Goal: Task Accomplishment & Management: Complete application form

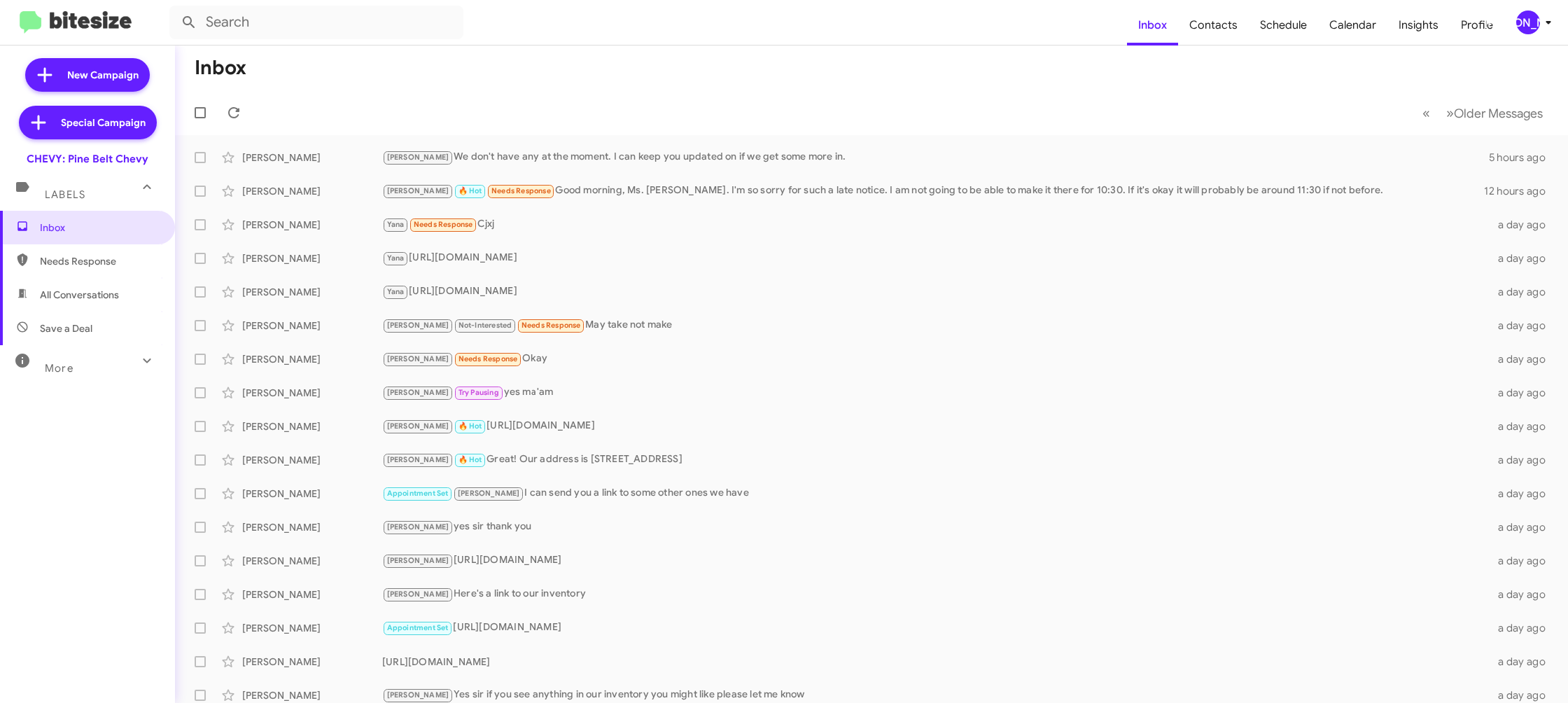
click at [1530, 21] on div "[PERSON_NAME]" at bounding box center [1528, 22] width 24 height 24
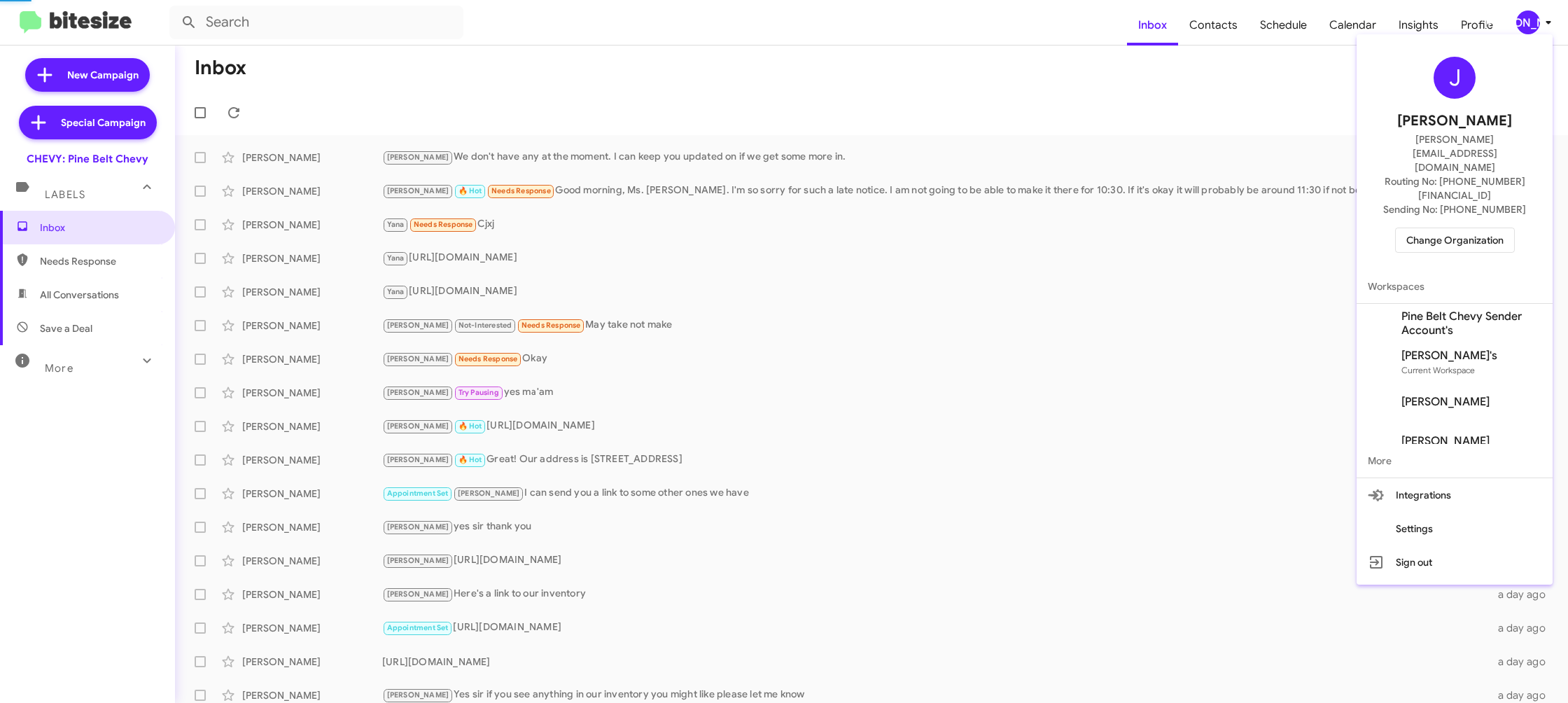
click at [1465, 229] on span "Change Organization" at bounding box center [1455, 241] width 98 height 24
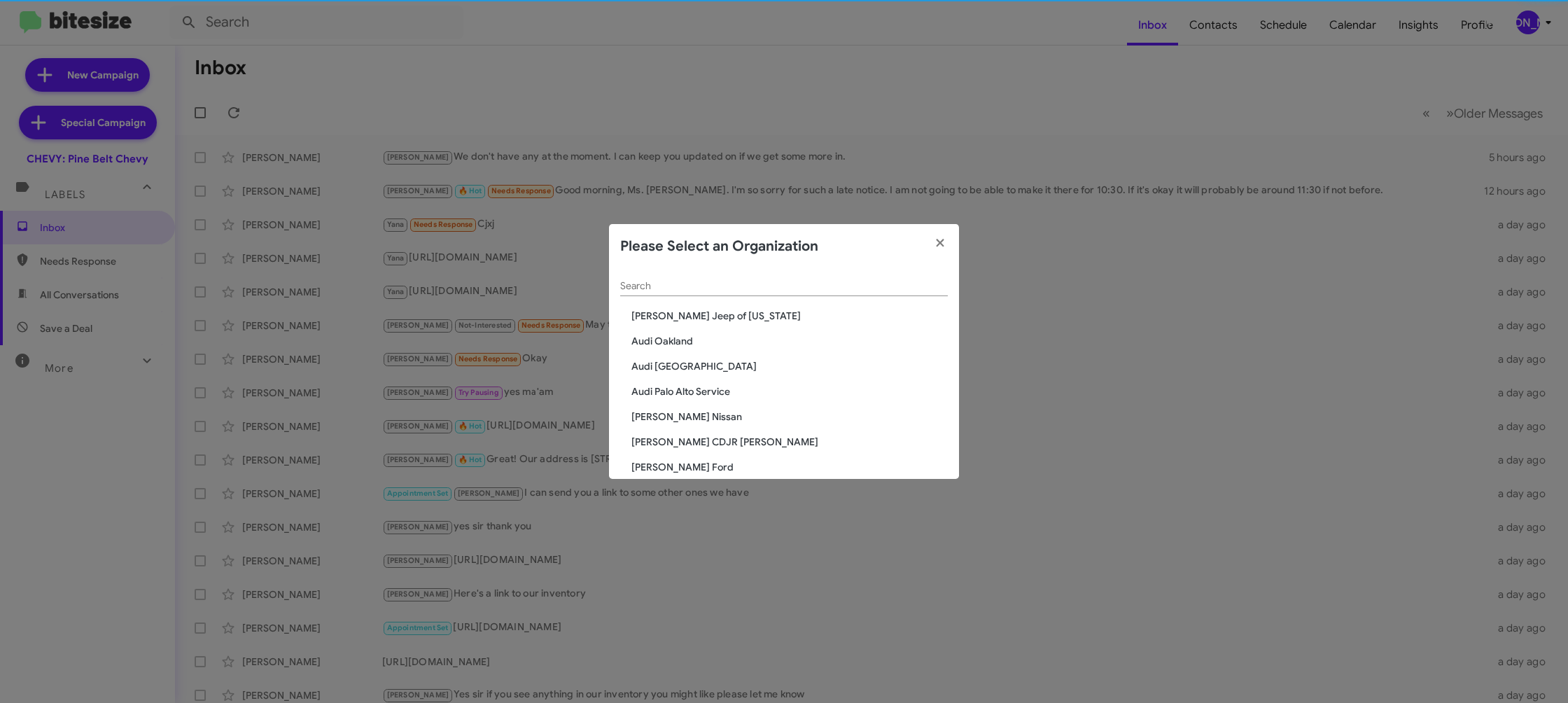
scroll to position [6, 0]
click at [668, 278] on input "Search" at bounding box center [784, 280] width 328 height 11
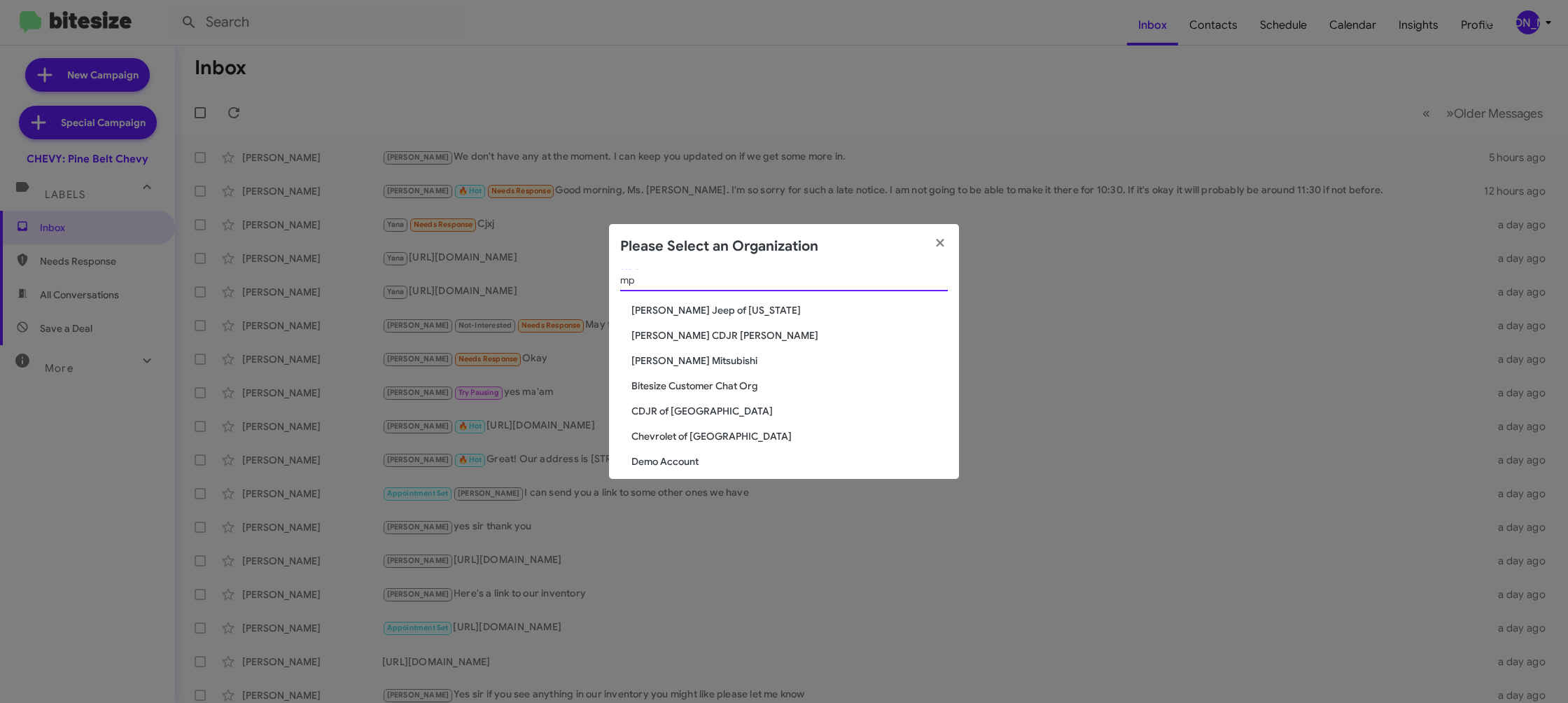
scroll to position [0, 0]
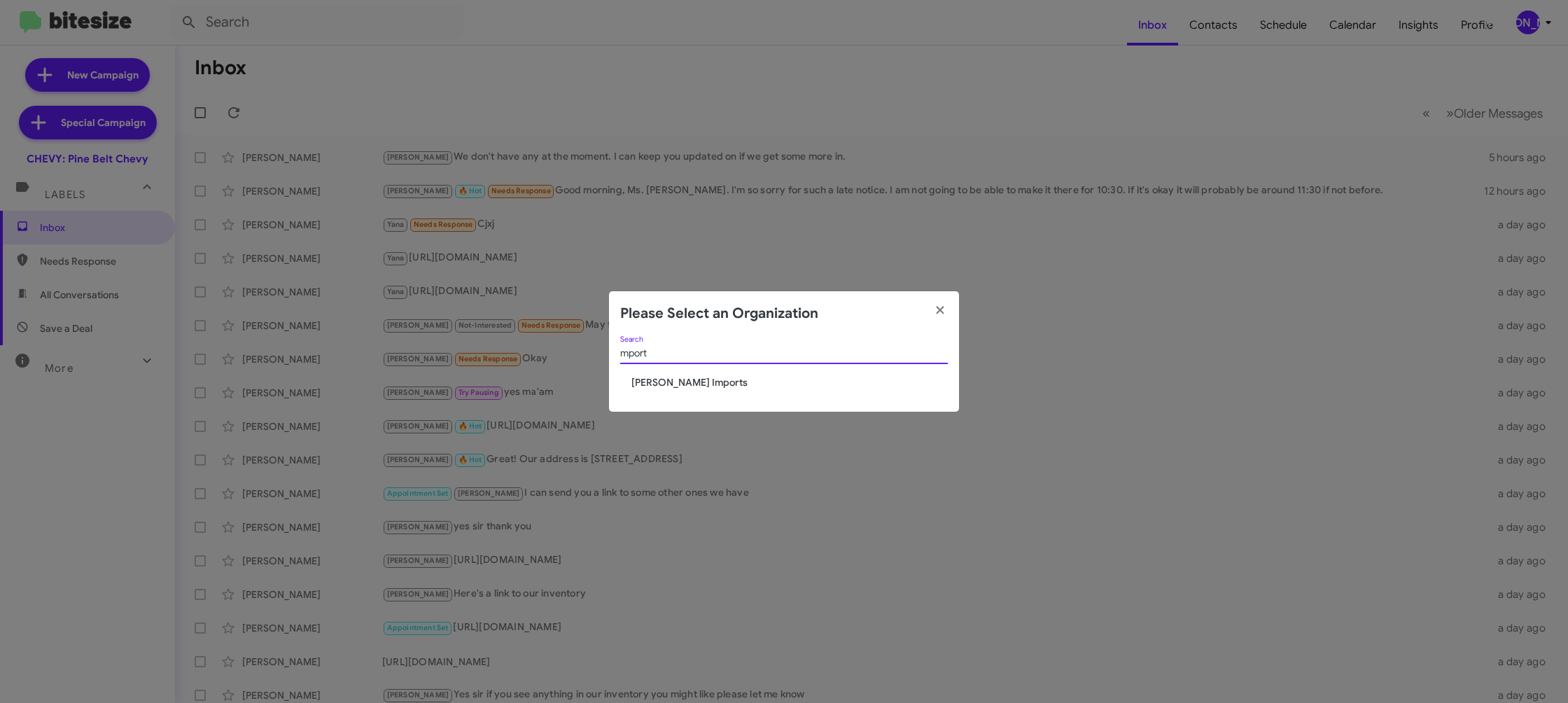
type input "mport"
drag, startPoint x: 679, startPoint y: 334, endPoint x: 670, endPoint y: 377, distance: 43.9
click at [673, 354] on app-change-organization-modal "Please Select an Organization mport Search Ed Hicks Imports" at bounding box center [784, 351] width 350 height 121
click at [674, 378] on span "[PERSON_NAME] Imports" at bounding box center [790, 382] width 317 height 14
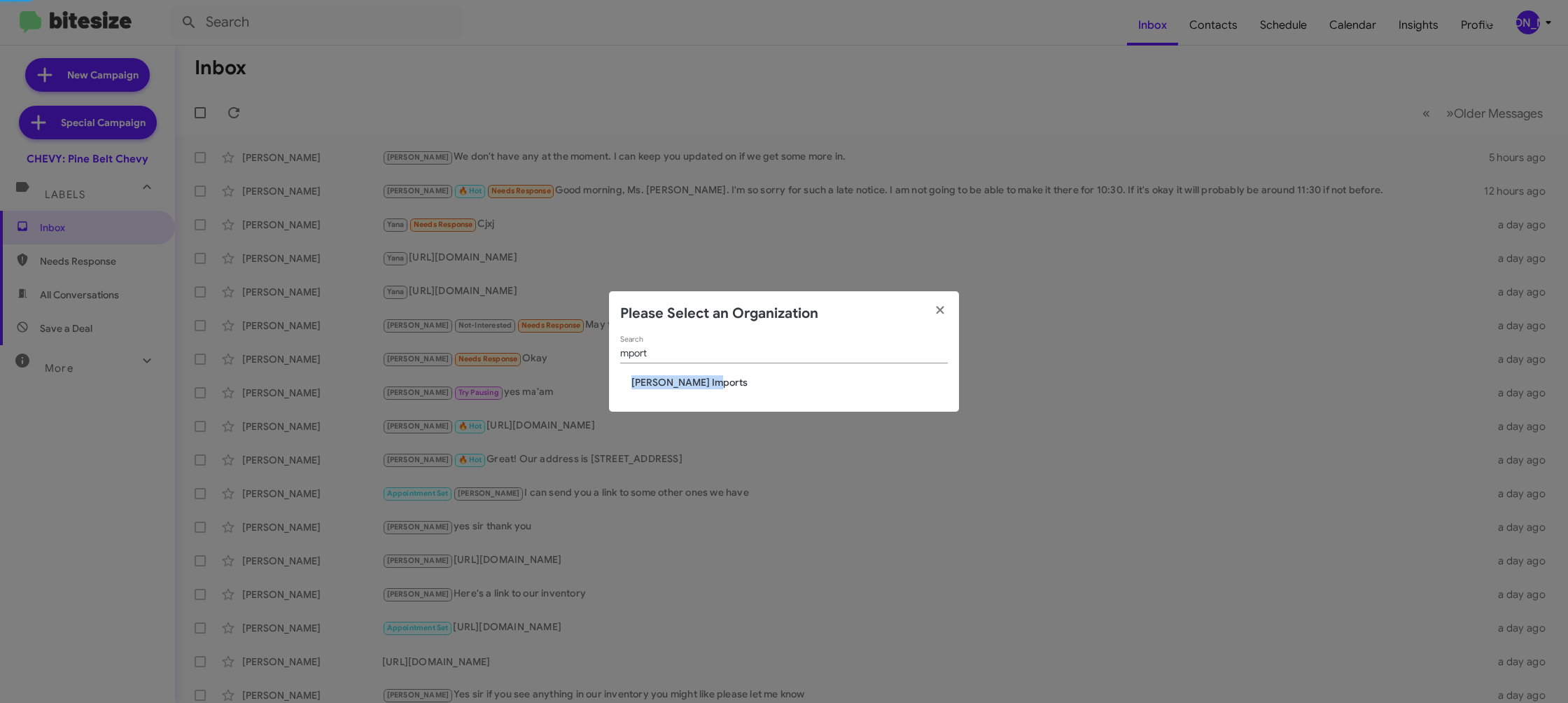
drag, startPoint x: 674, startPoint y: 378, endPoint x: 602, endPoint y: 6, distance: 378.9
click at [673, 325] on app-change-organization-modal "Please Select an Organization mport Search Ed Hicks Imports" at bounding box center [784, 351] width 350 height 121
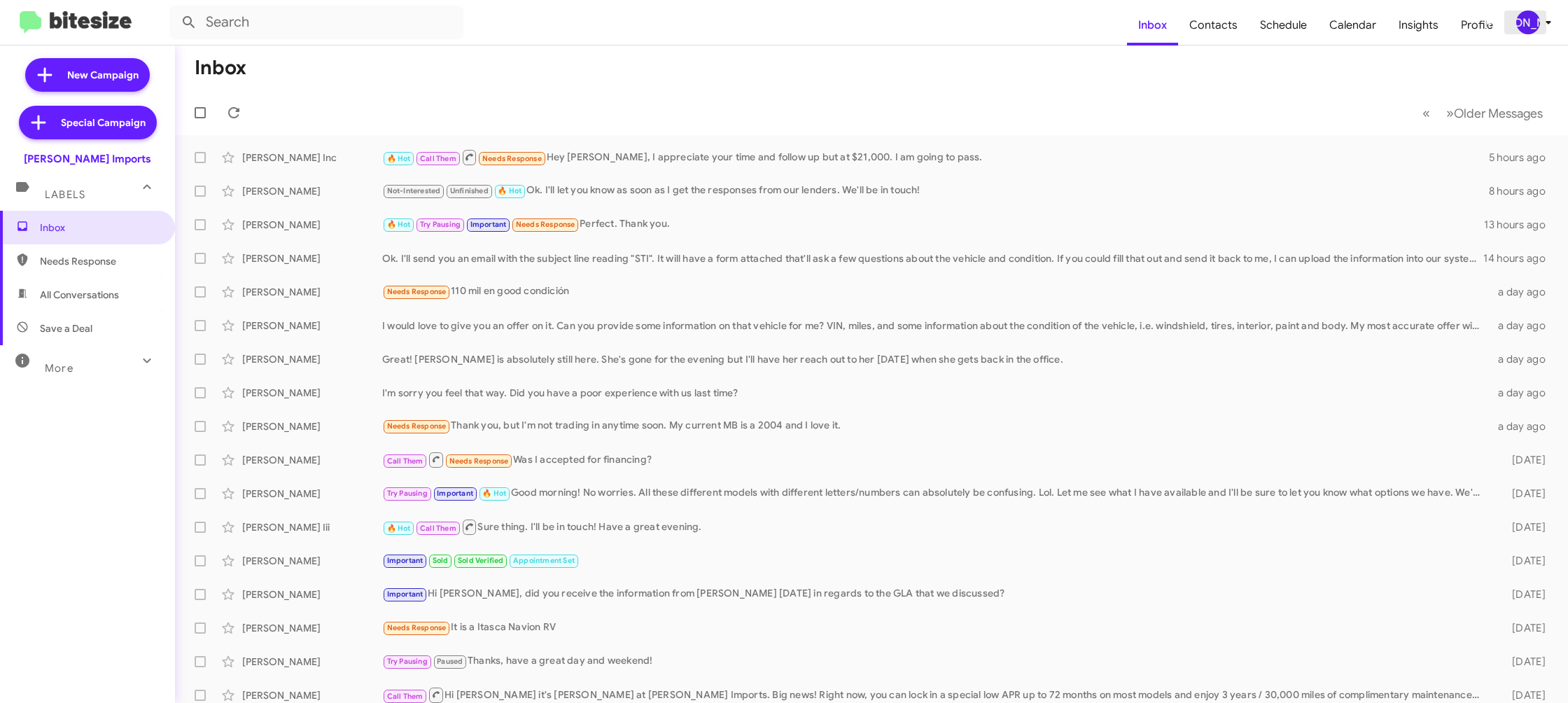
drag, startPoint x: 1543, startPoint y: 21, endPoint x: 1536, endPoint y: 22, distance: 7.1
click at [1542, 21] on icon at bounding box center [1548, 22] width 17 height 17
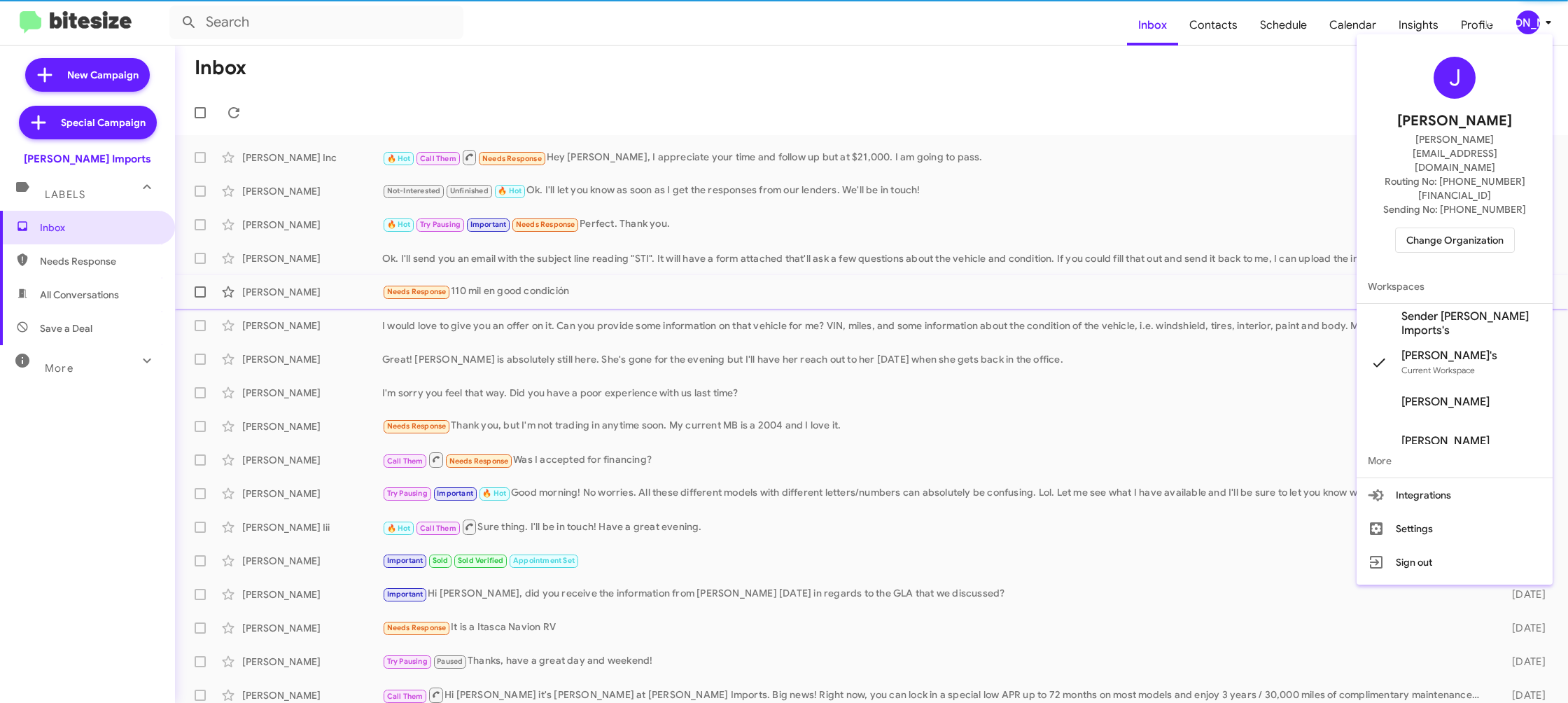
click at [1464, 309] on span "Sender [PERSON_NAME] Imports's" at bounding box center [1471, 323] width 140 height 28
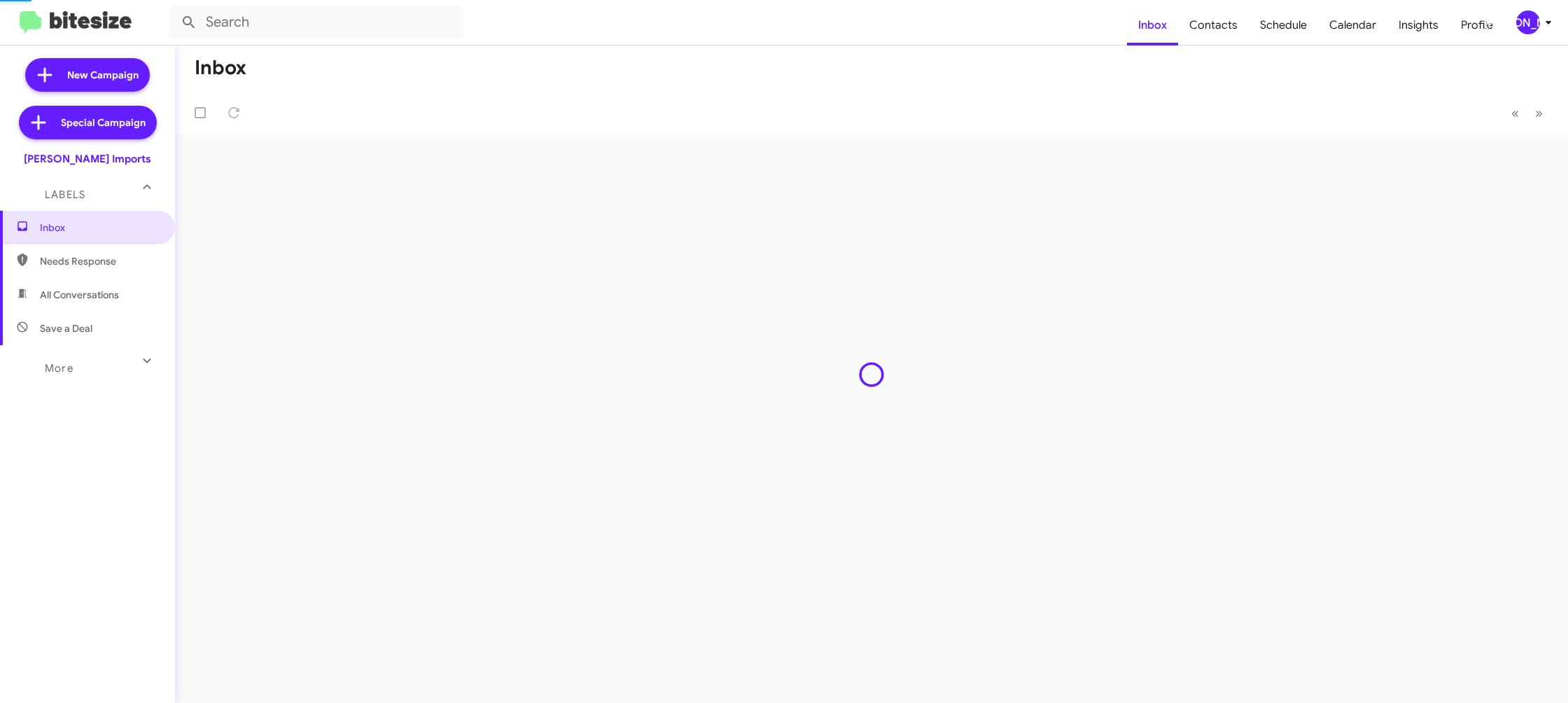
click at [1214, 31] on span "Contacts" at bounding box center [1213, 25] width 71 height 40
type input "in:groups"
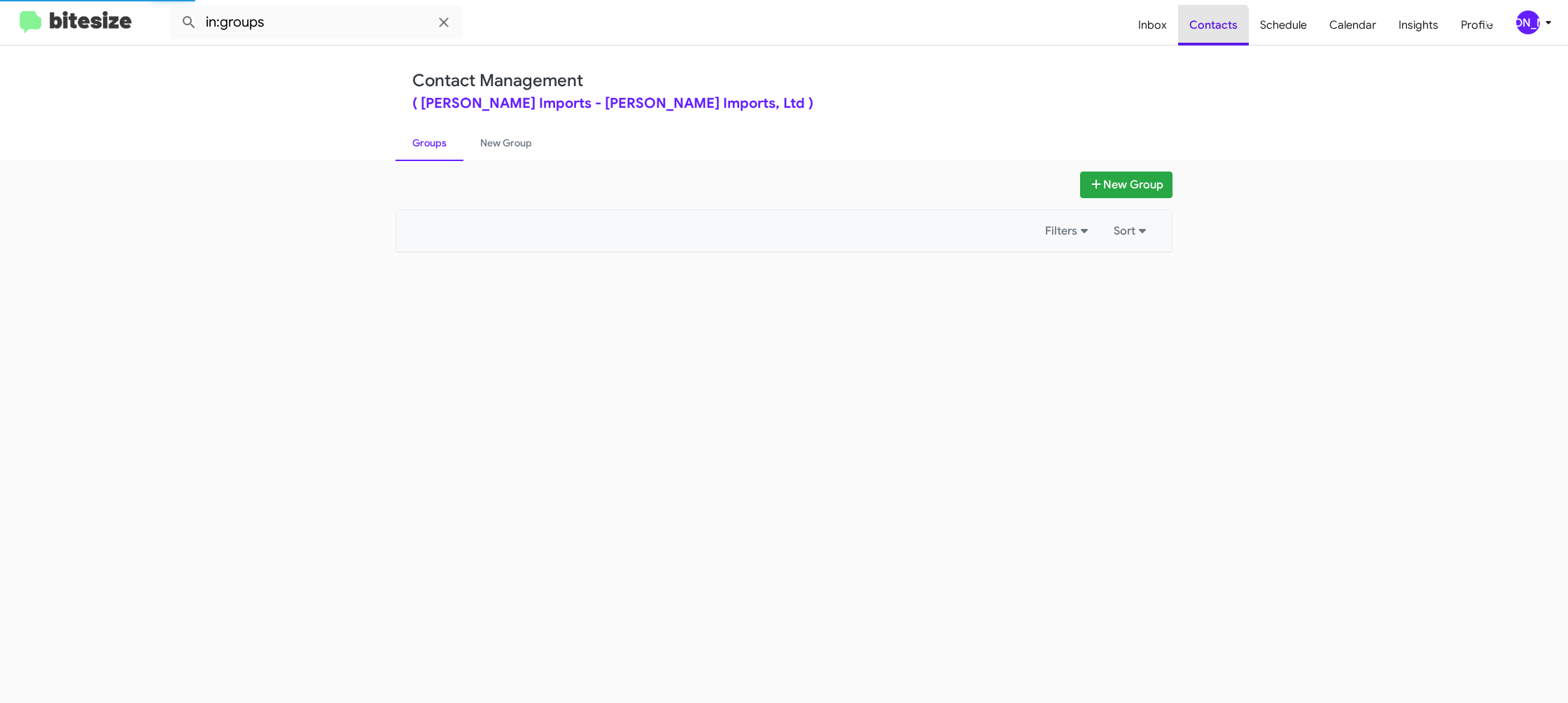
click at [1214, 31] on span "Contacts" at bounding box center [1213, 25] width 71 height 40
click at [1214, 30] on span "Contacts" at bounding box center [1213, 25] width 71 height 40
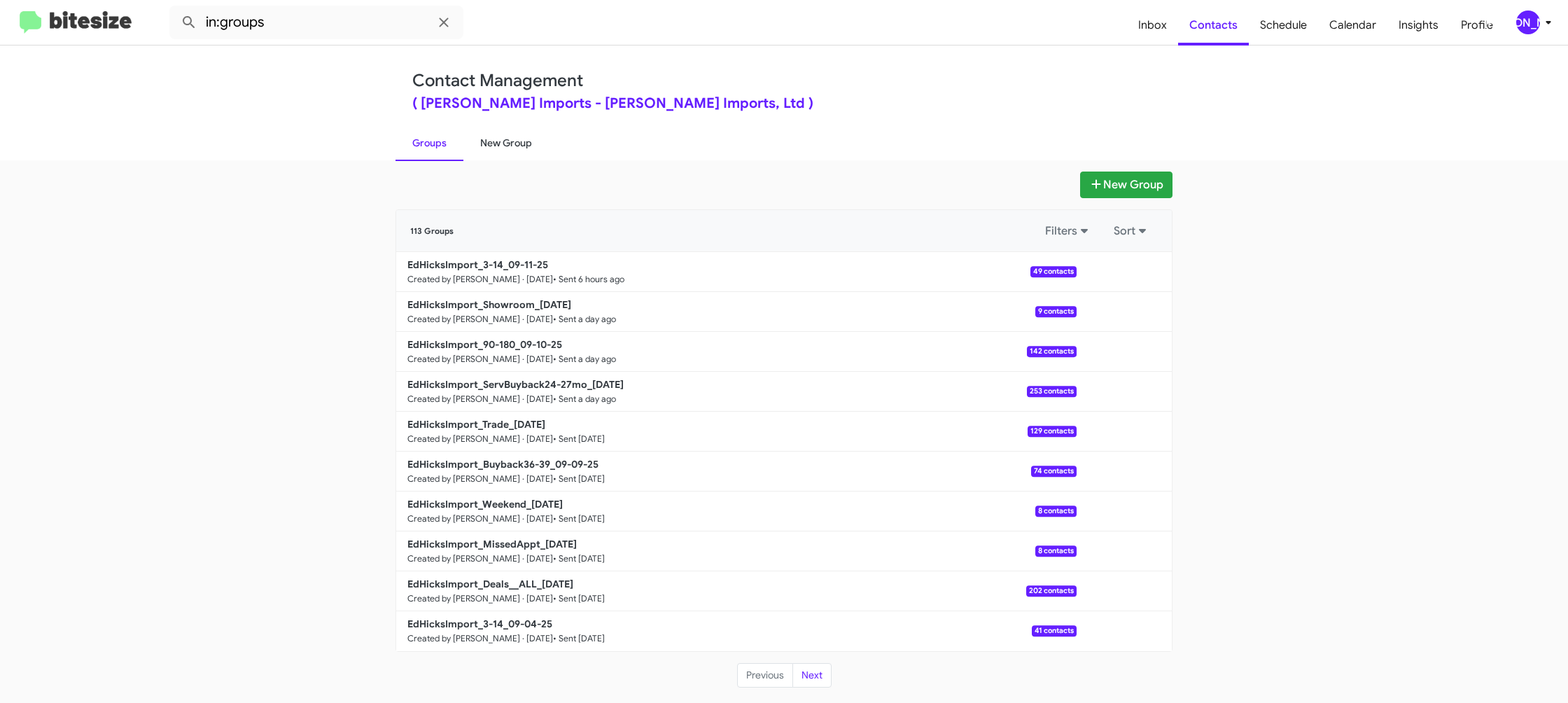
click at [482, 156] on link "New Group" at bounding box center [506, 143] width 86 height 37
click at [483, 156] on link "New Group" at bounding box center [506, 143] width 86 height 37
click at [484, 152] on link "New Group" at bounding box center [506, 143] width 86 height 37
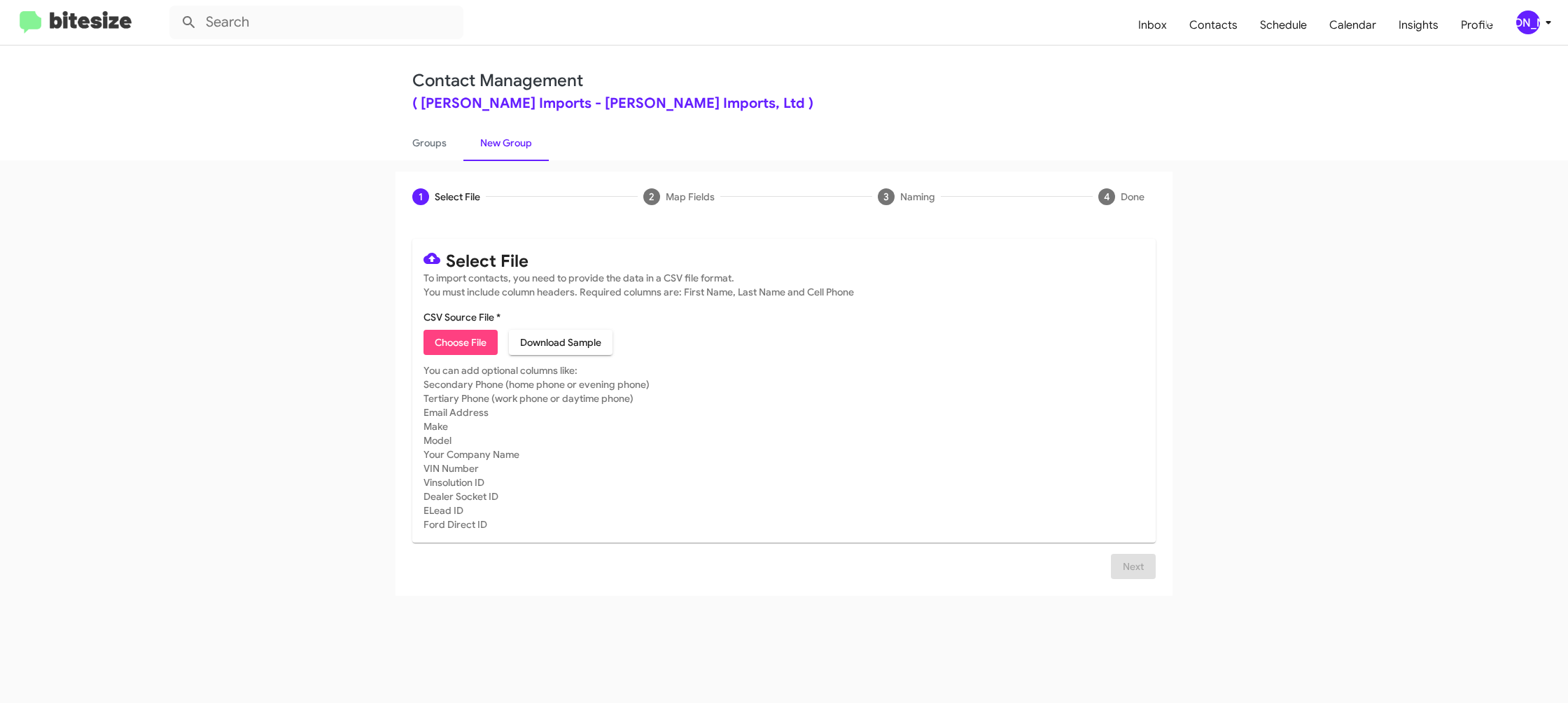
click at [448, 341] on span "Choose File" at bounding box center [460, 342] width 52 height 25
type input "EdHicksImport_16-90_09-12-25"
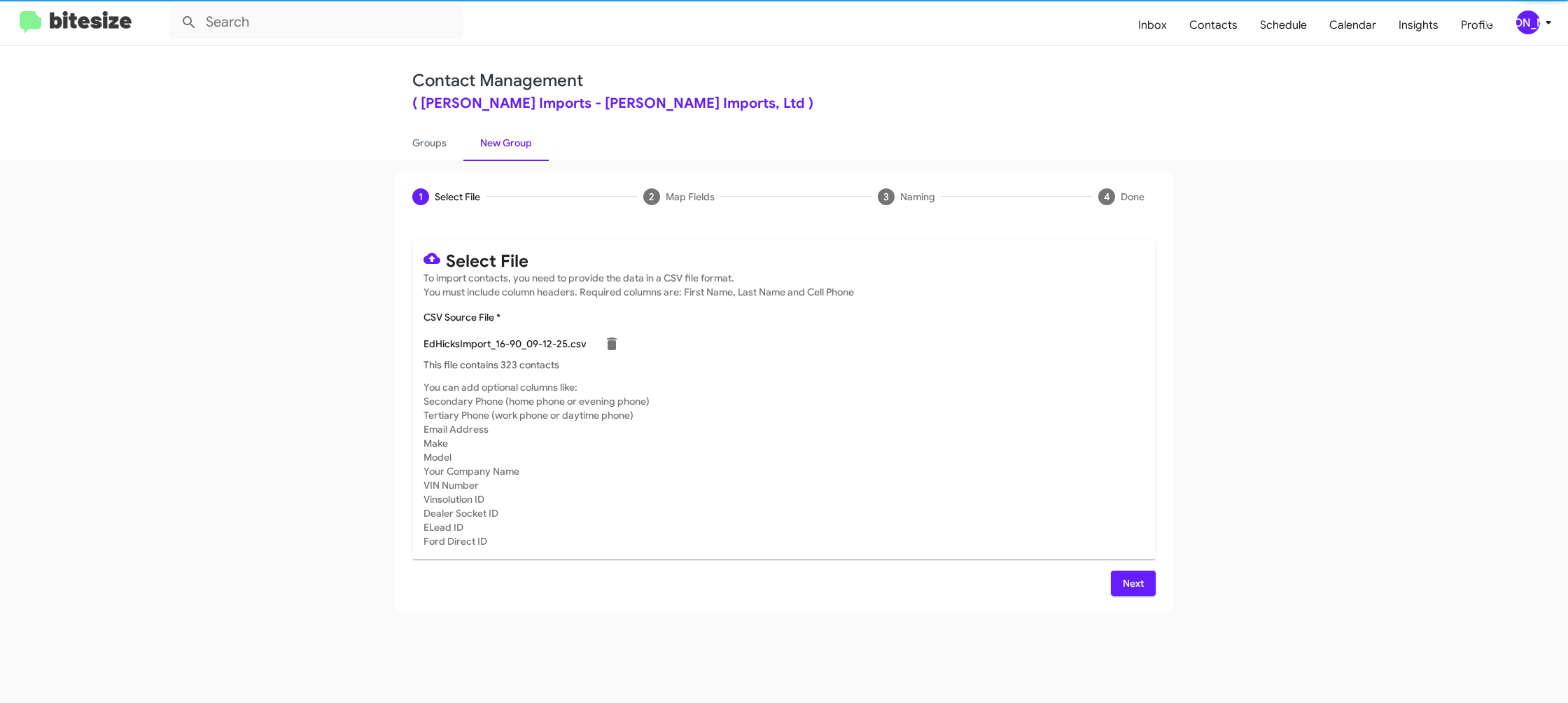
click at [1155, 373] on div "Select File To import contacts, you need to provide the data in a CSV file form…" at bounding box center [784, 417] width 777 height 390
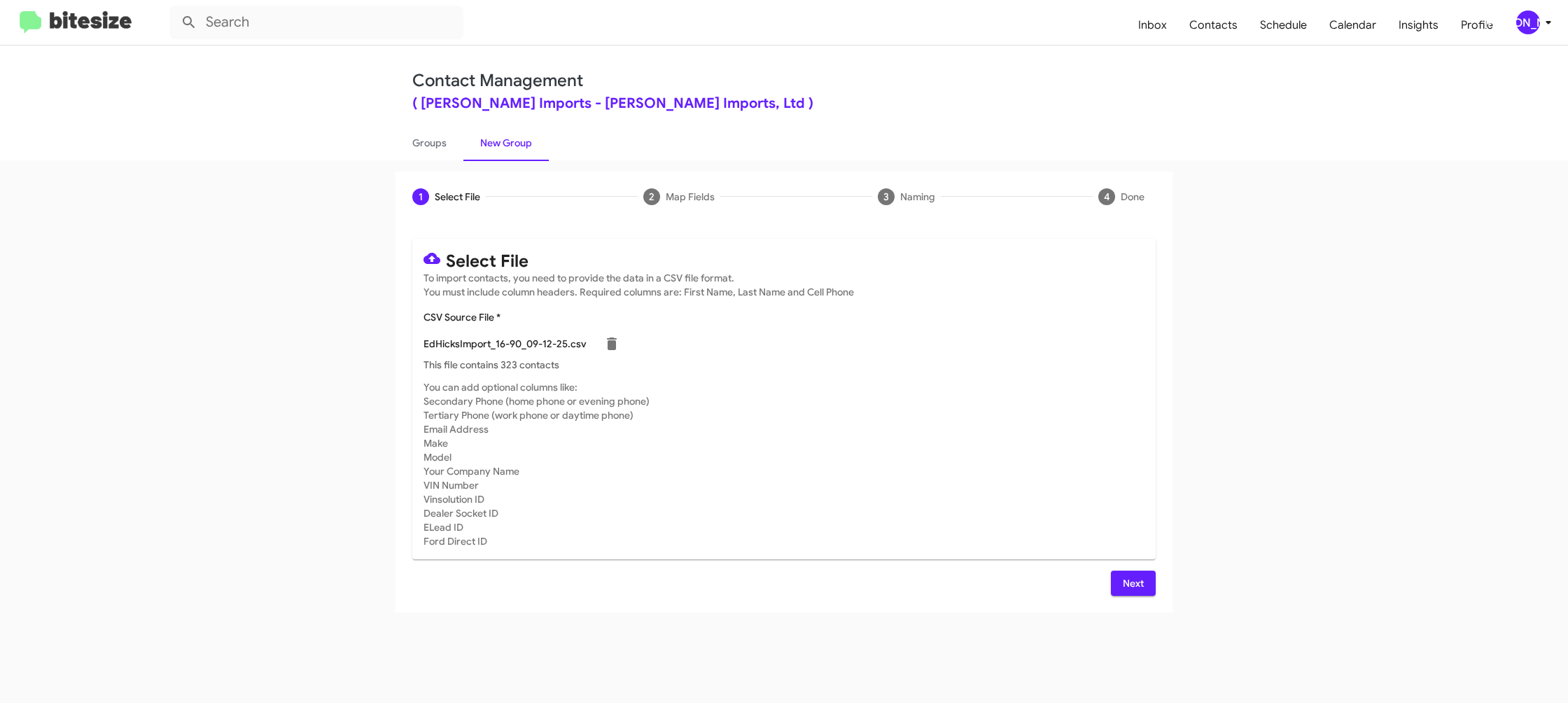
click at [1516, 25] on div "[PERSON_NAME]" at bounding box center [1528, 22] width 24 height 24
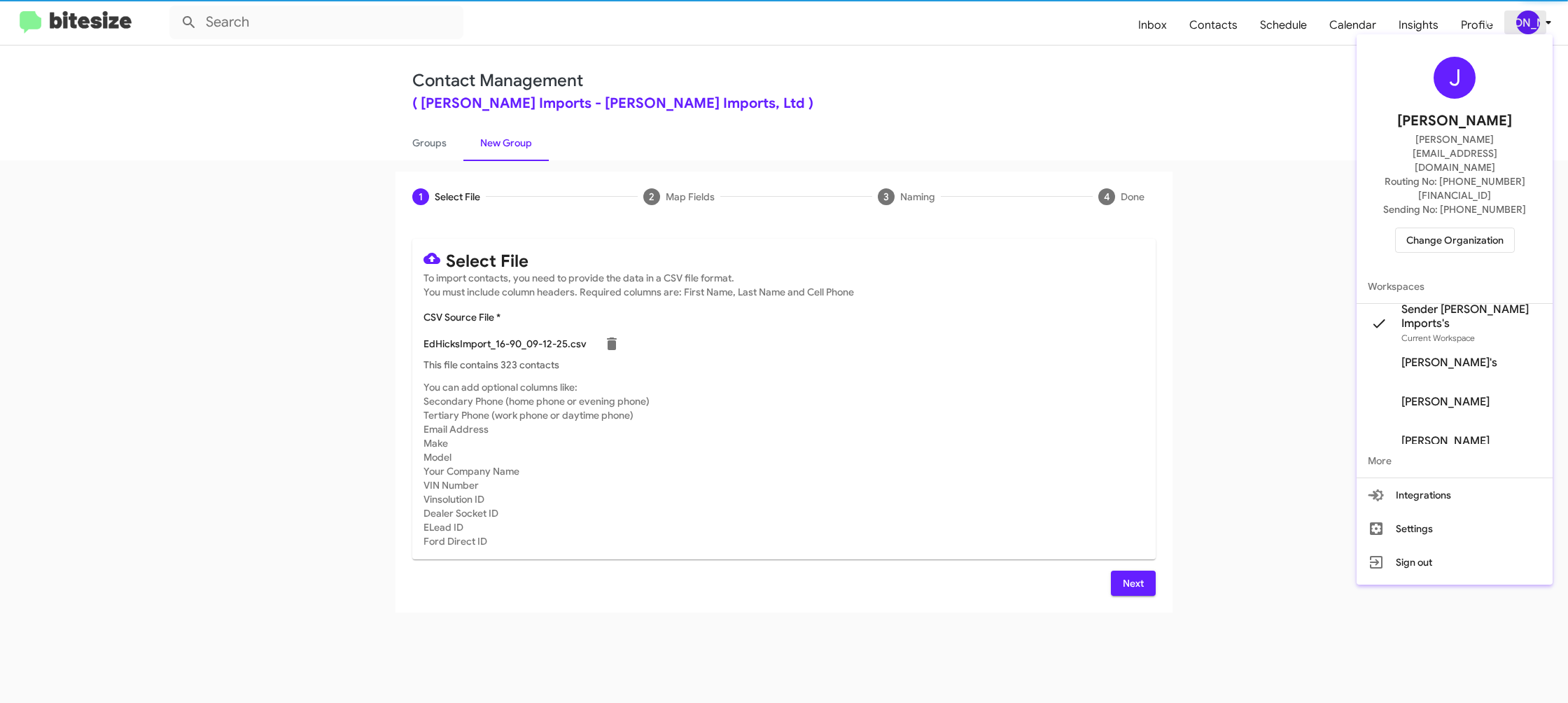
click at [1516, 26] on div at bounding box center [784, 351] width 1568 height 703
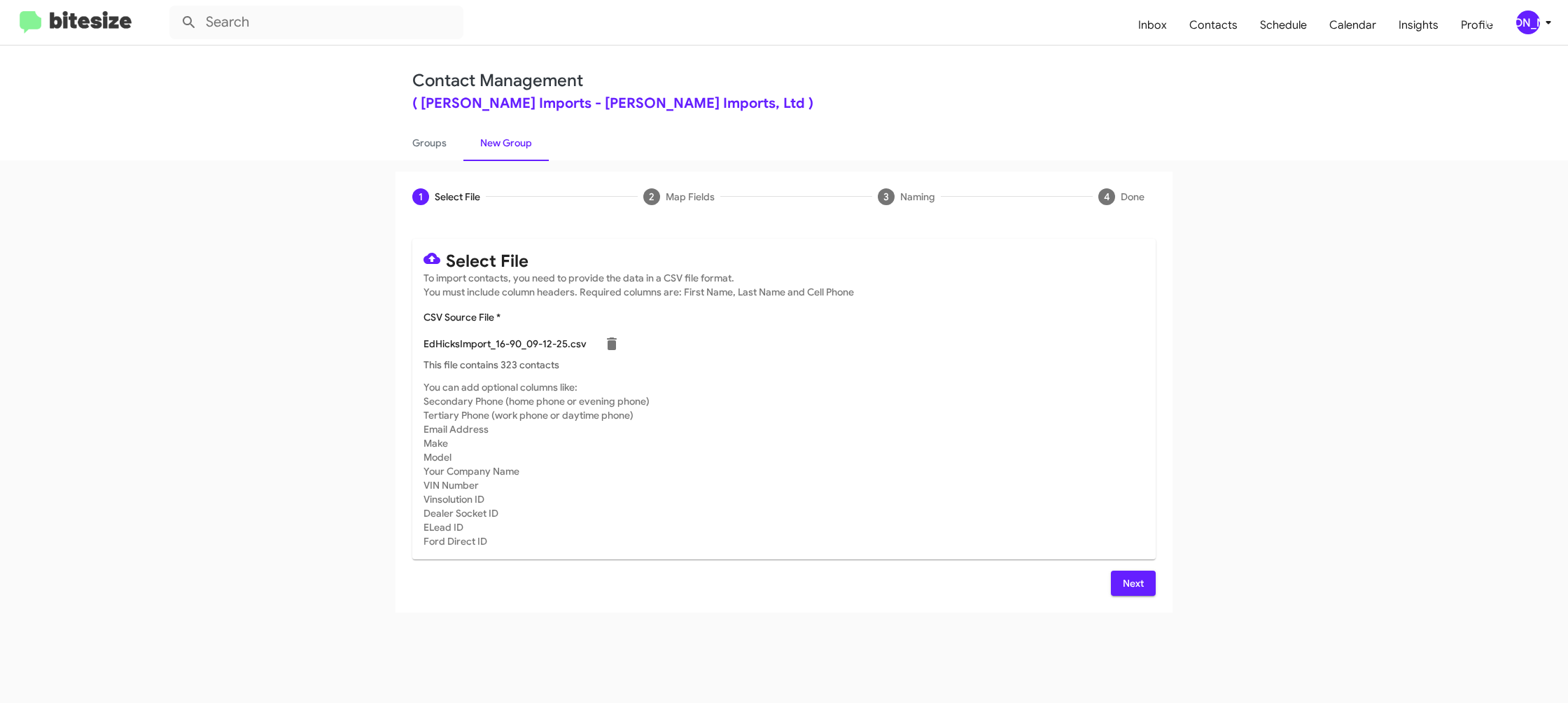
drag, startPoint x: 1131, startPoint y: 580, endPoint x: 1003, endPoint y: 505, distance: 148.4
click at [1130, 580] on span "Next" at bounding box center [1133, 583] width 22 height 25
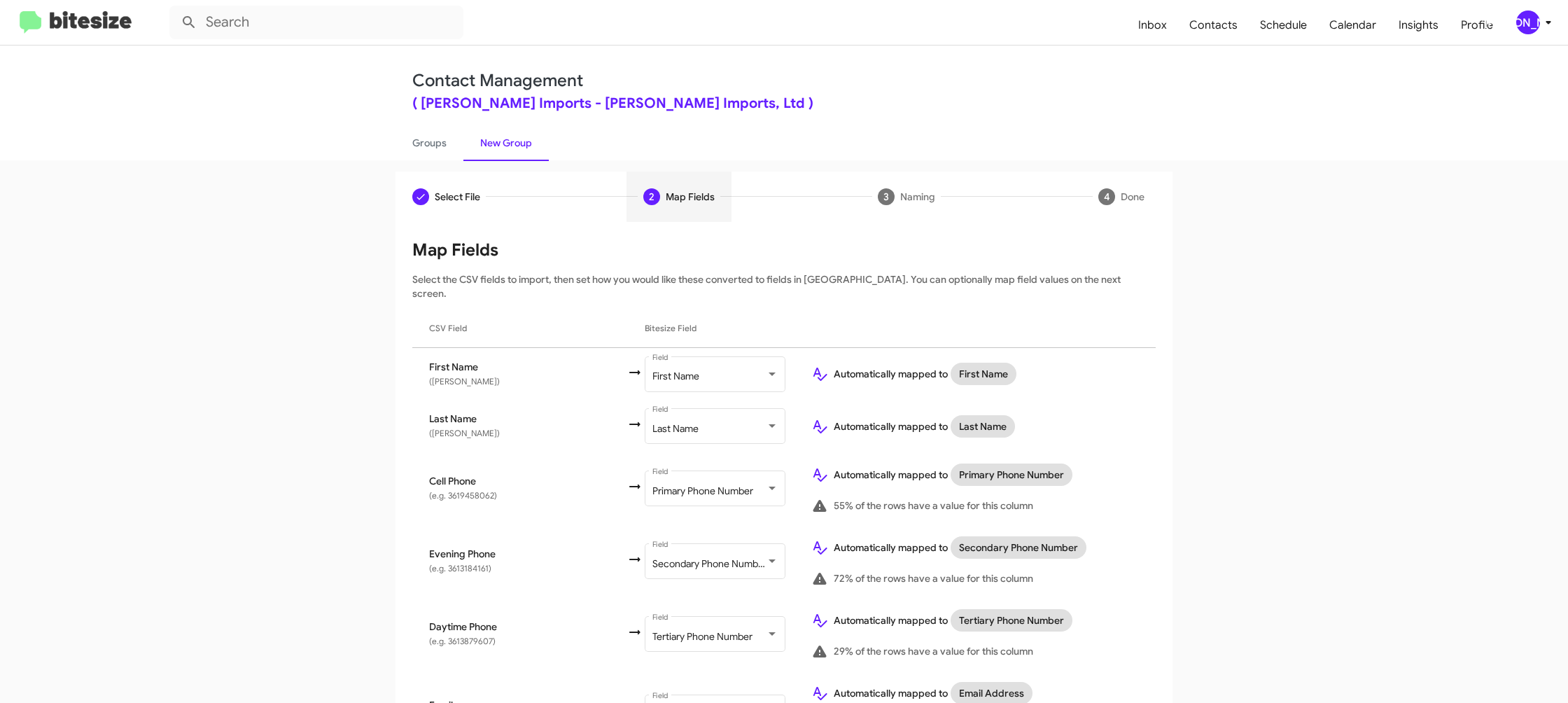
scroll to position [644, 0]
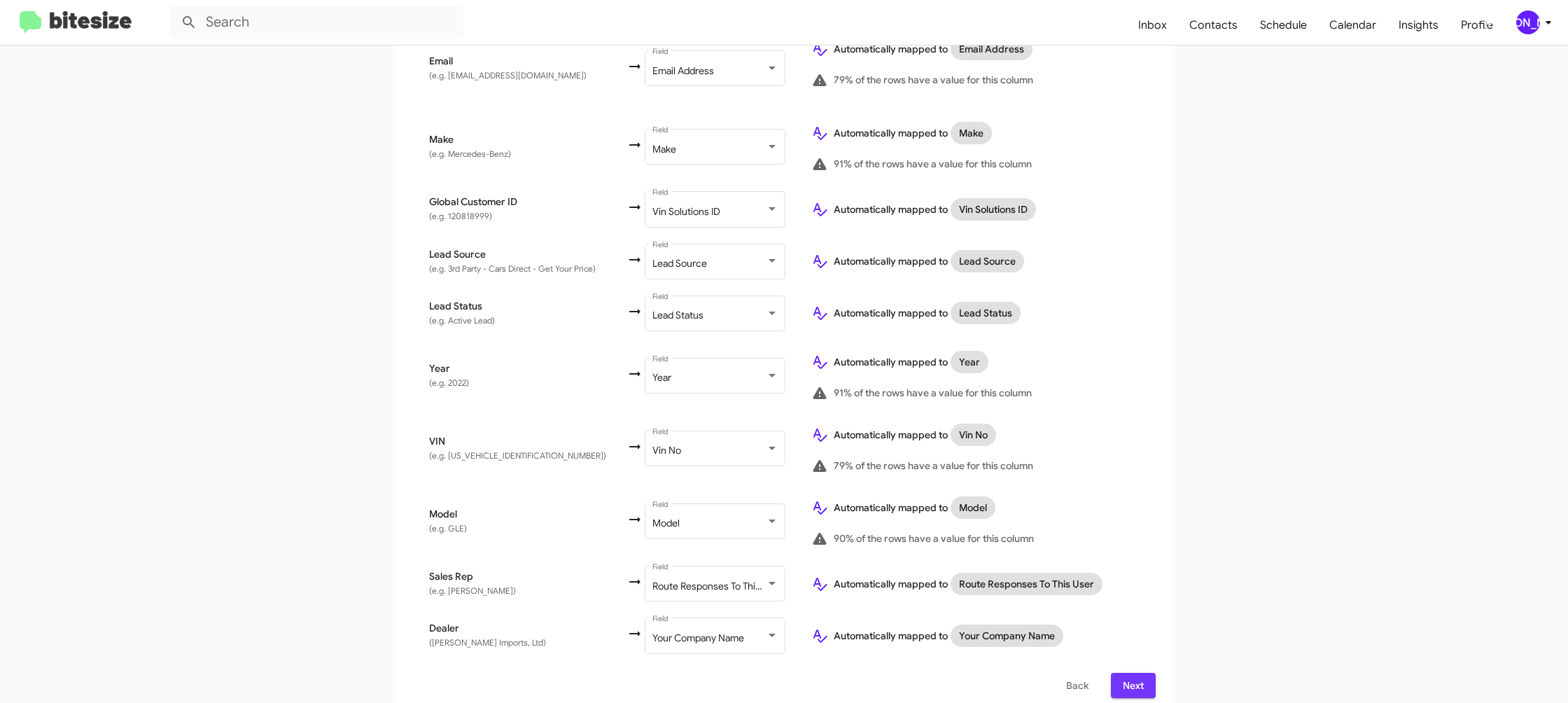
click at [1126, 675] on span "Next" at bounding box center [1133, 685] width 22 height 25
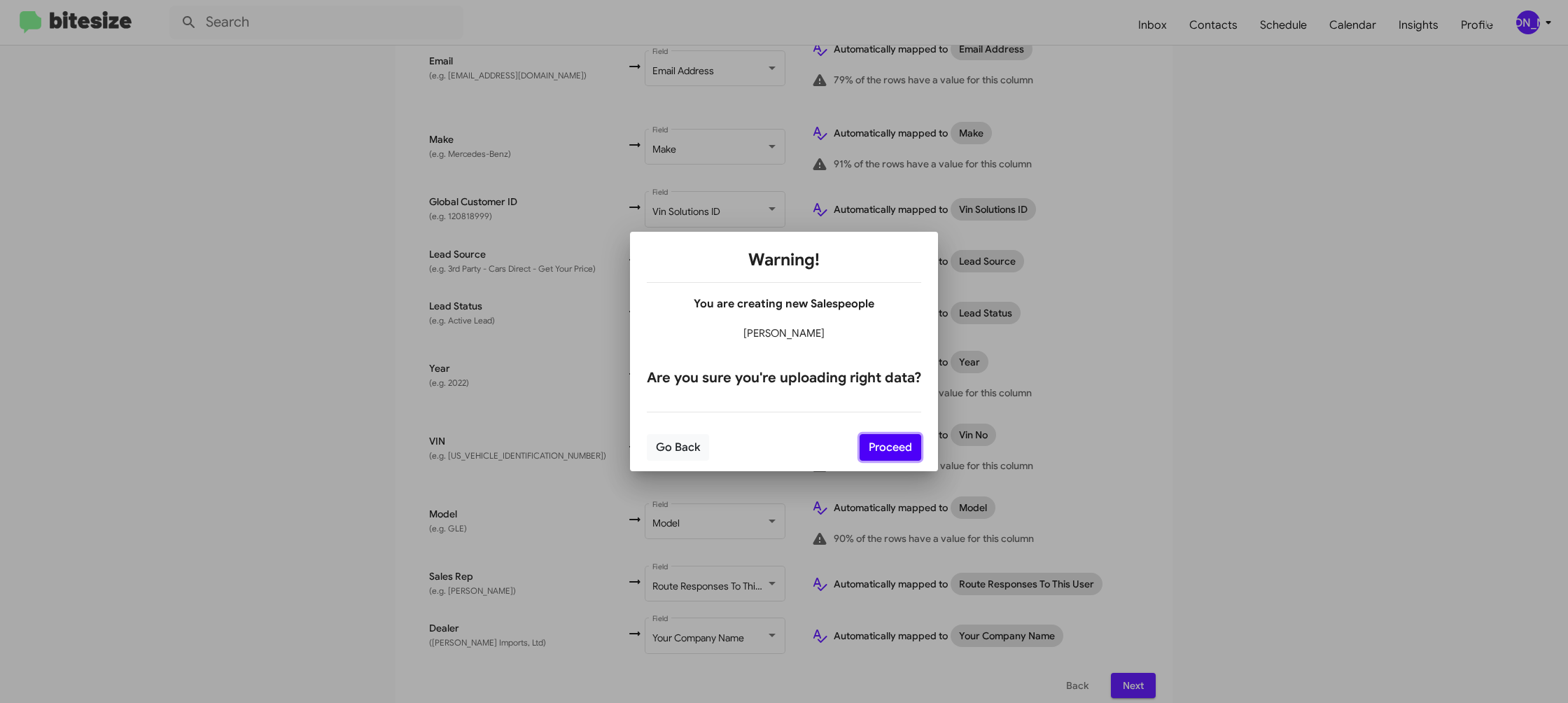
click at [890, 453] on button "Proceed" at bounding box center [890, 447] width 62 height 27
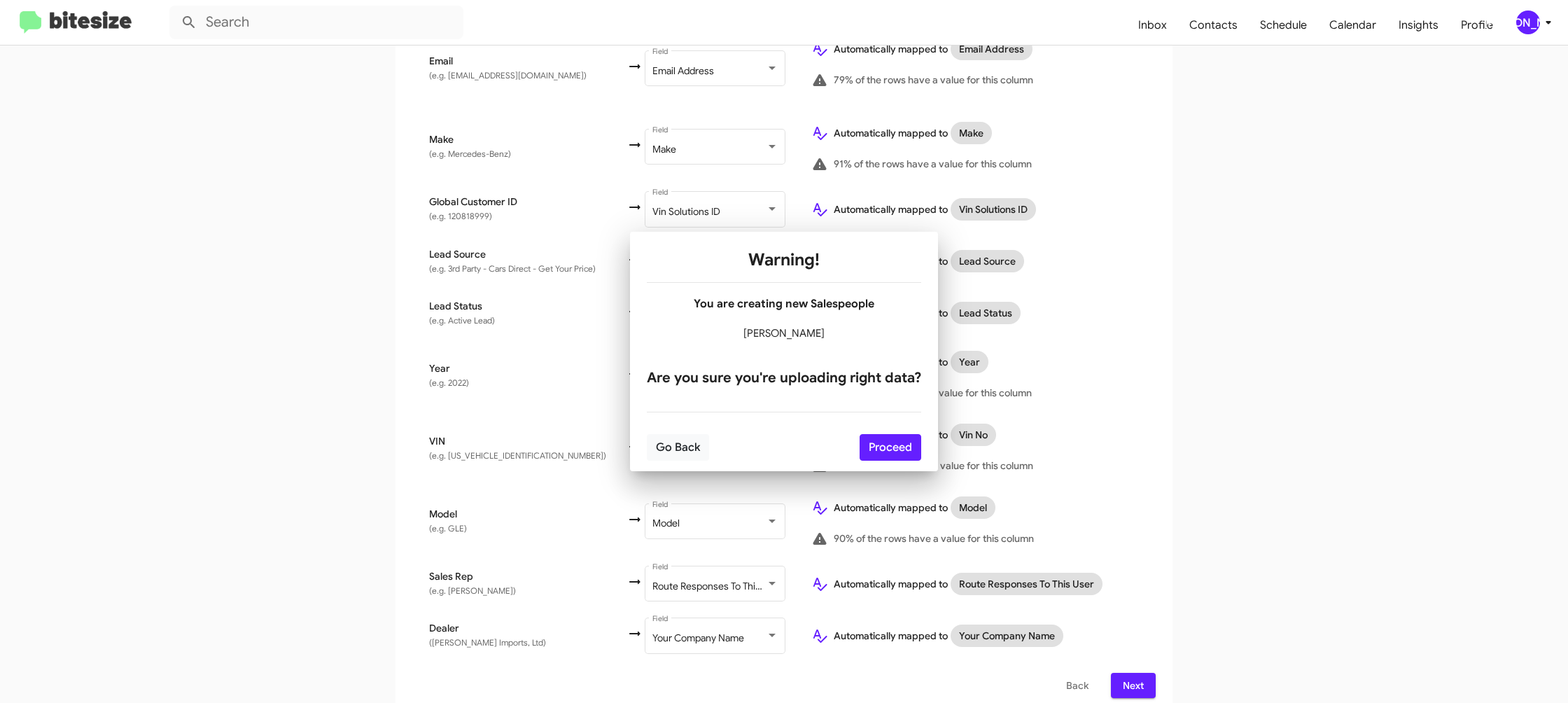
scroll to position [0, 0]
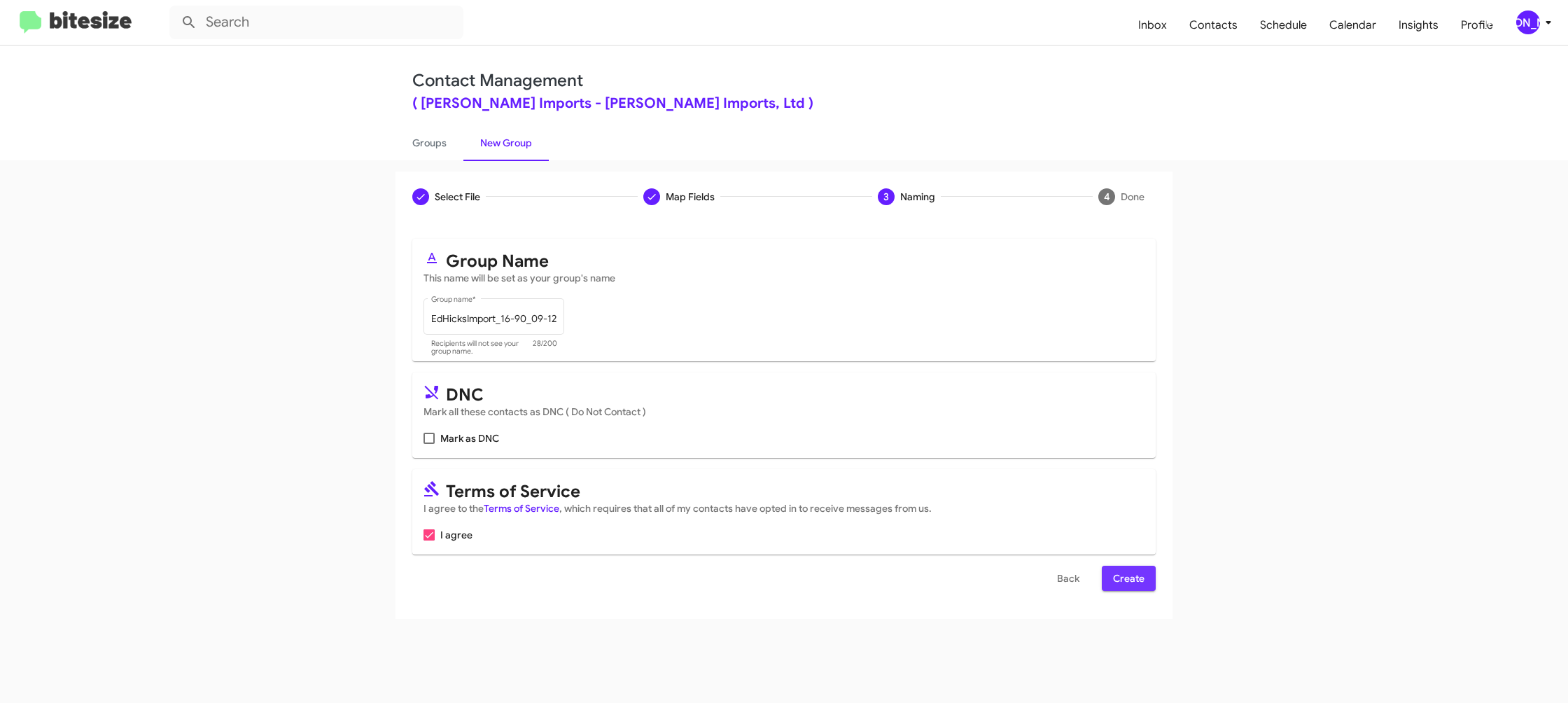
click at [1116, 571] on span "Create" at bounding box center [1128, 578] width 32 height 25
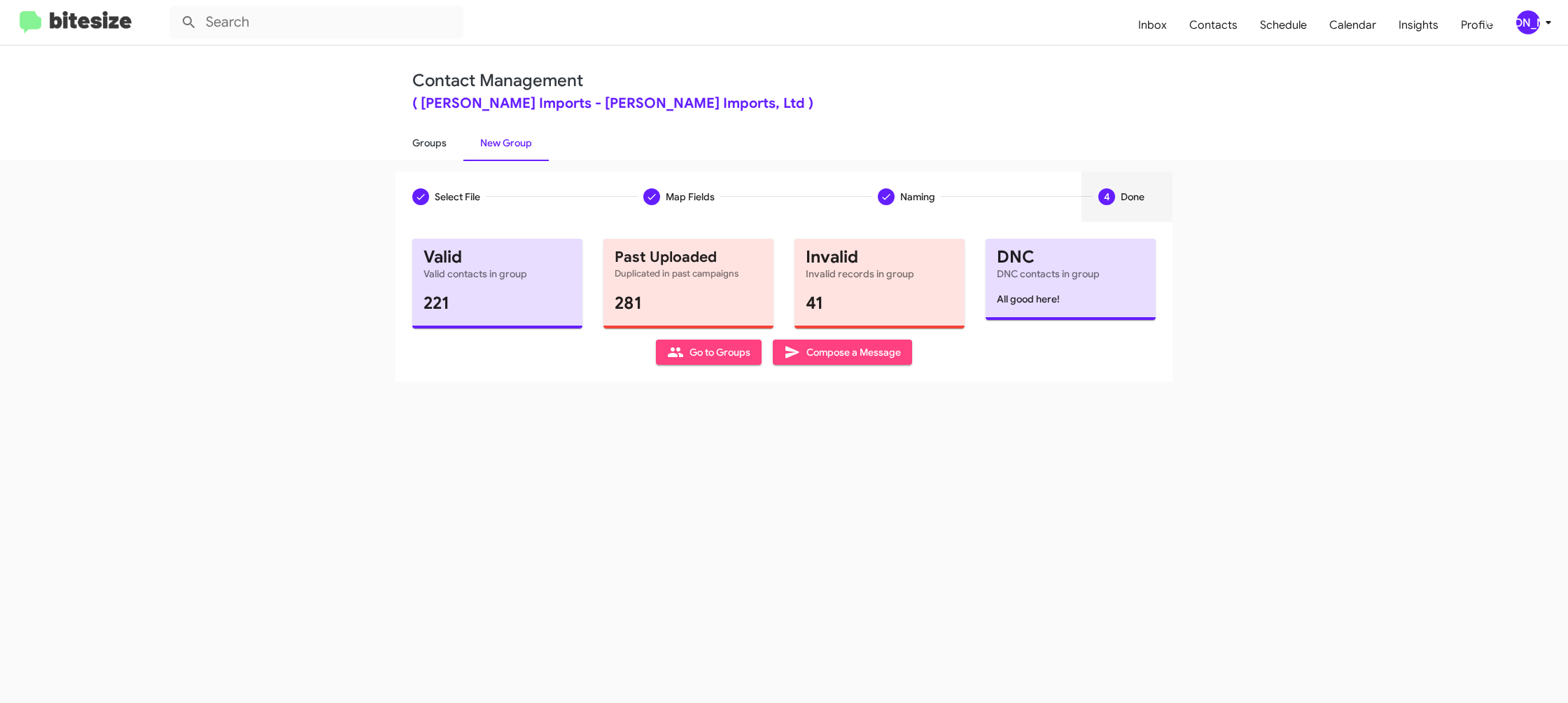
click at [425, 133] on link "Groups" at bounding box center [429, 143] width 68 height 37
type input "in:groups"
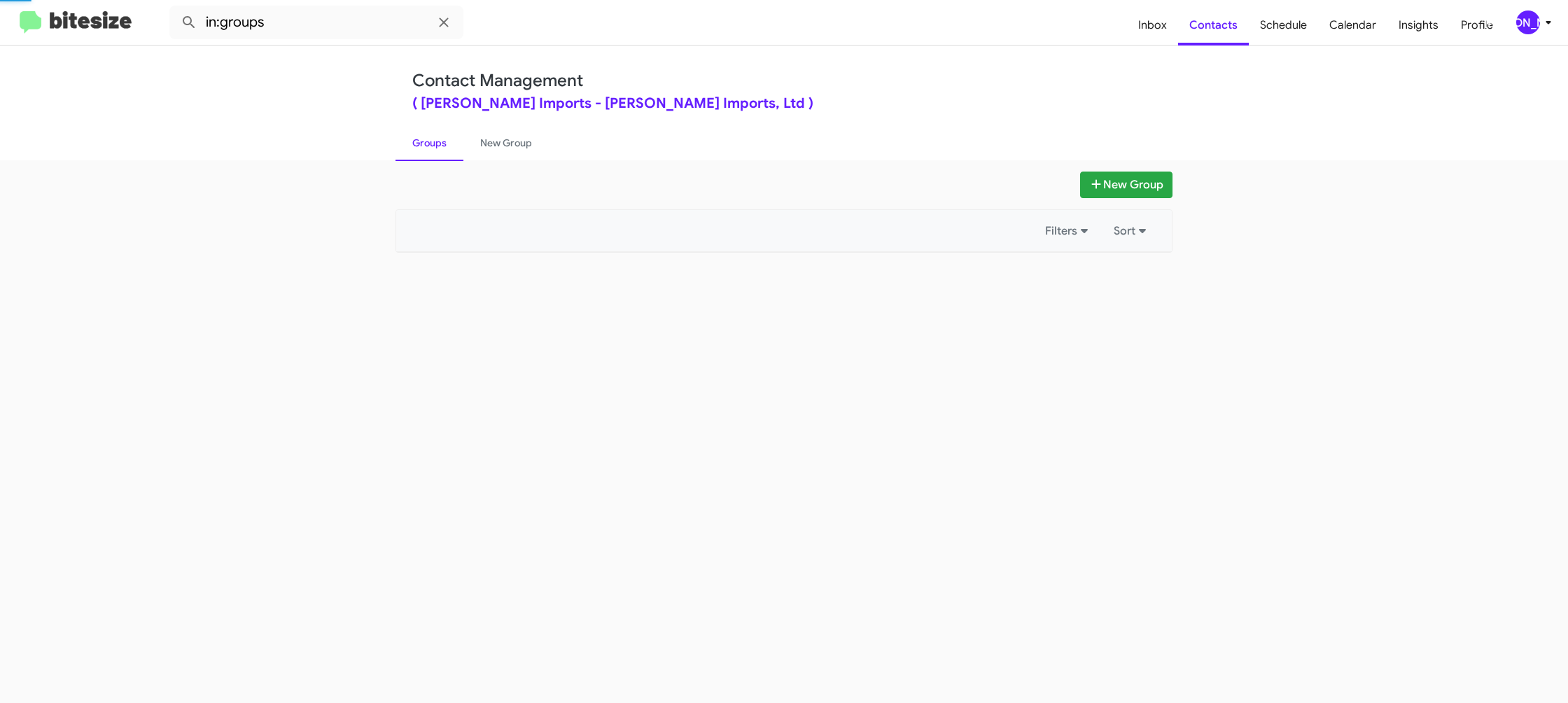
click at [425, 133] on link "Groups" at bounding box center [429, 143] width 68 height 37
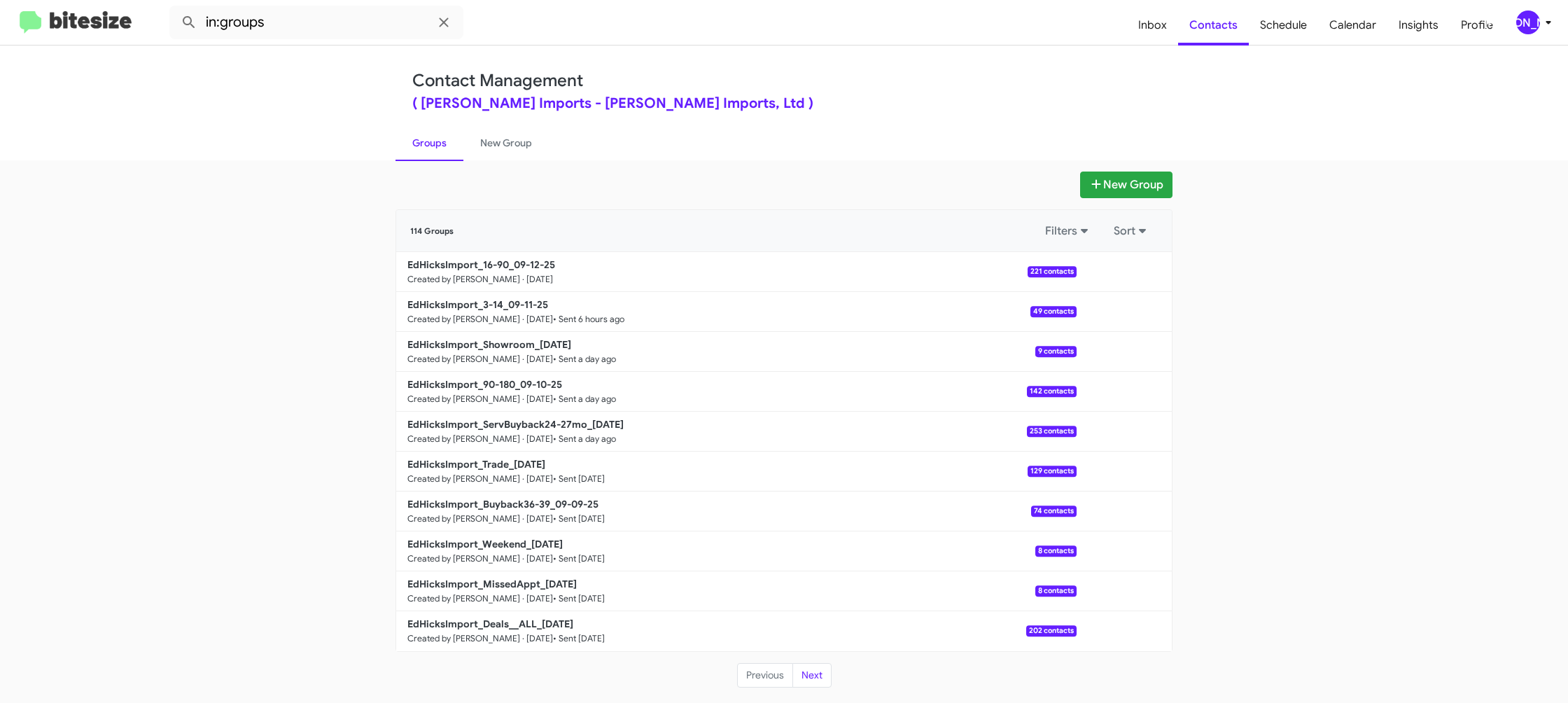
click at [1541, 32] on span "[PERSON_NAME]" at bounding box center [1536, 22] width 42 height 24
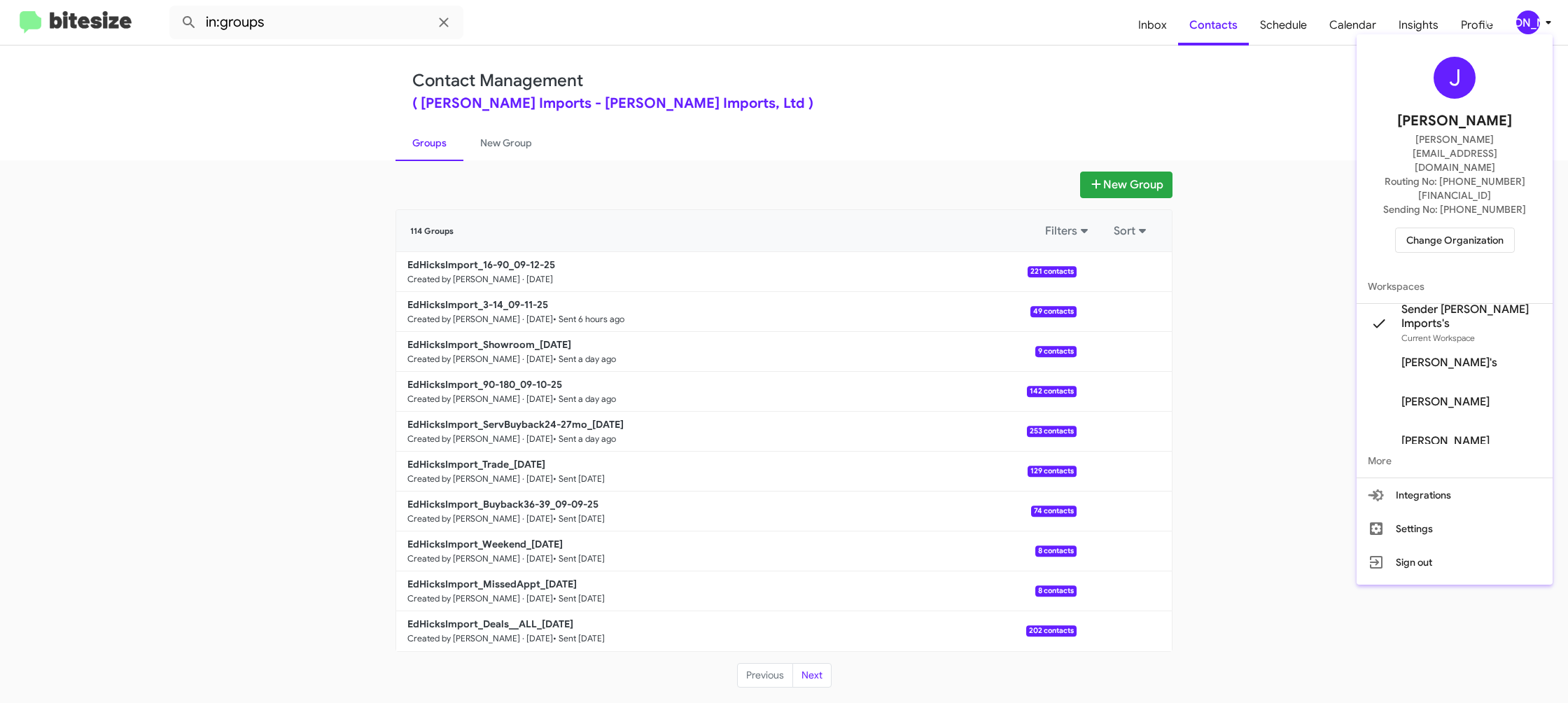
click at [525, 161] on div at bounding box center [784, 351] width 1568 height 703
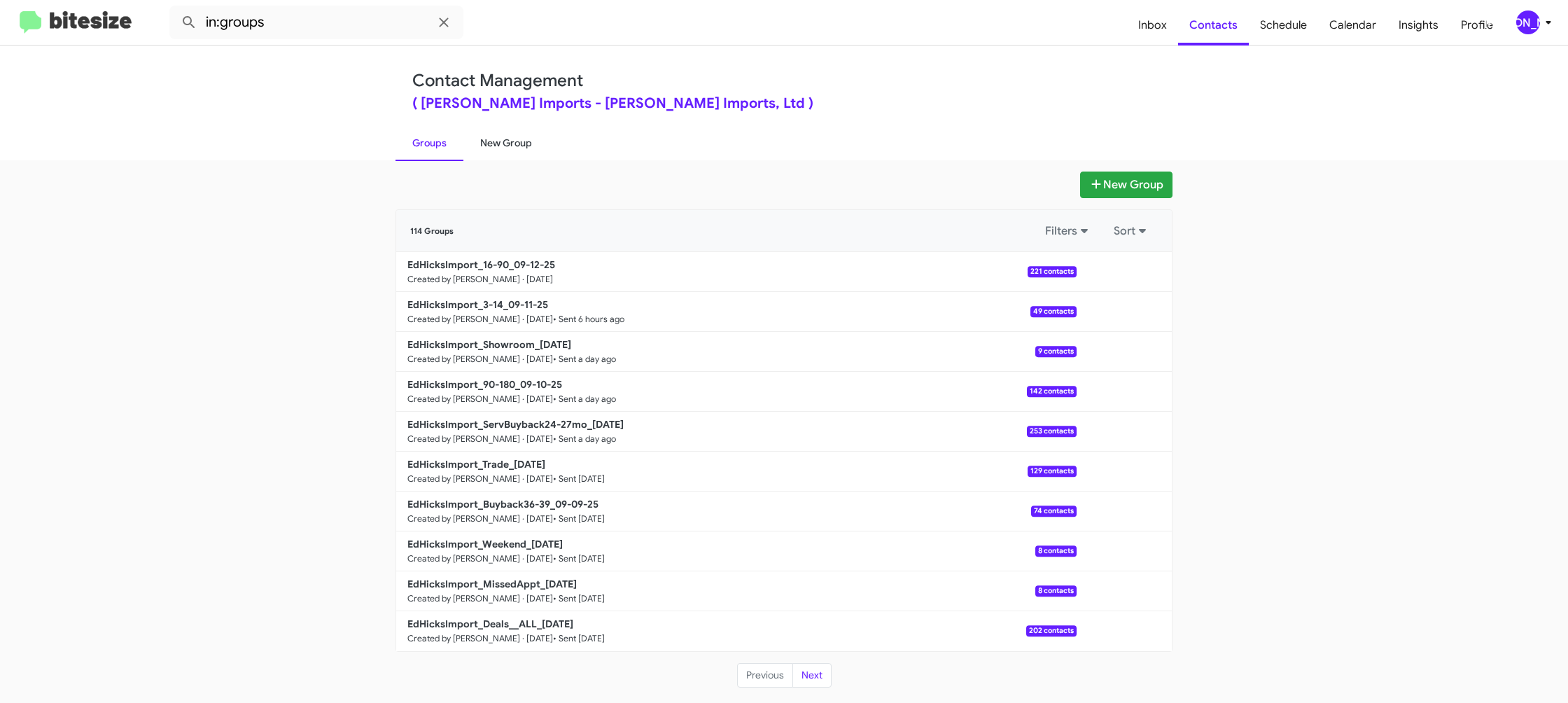
click at [520, 152] on link "New Group" at bounding box center [506, 143] width 86 height 37
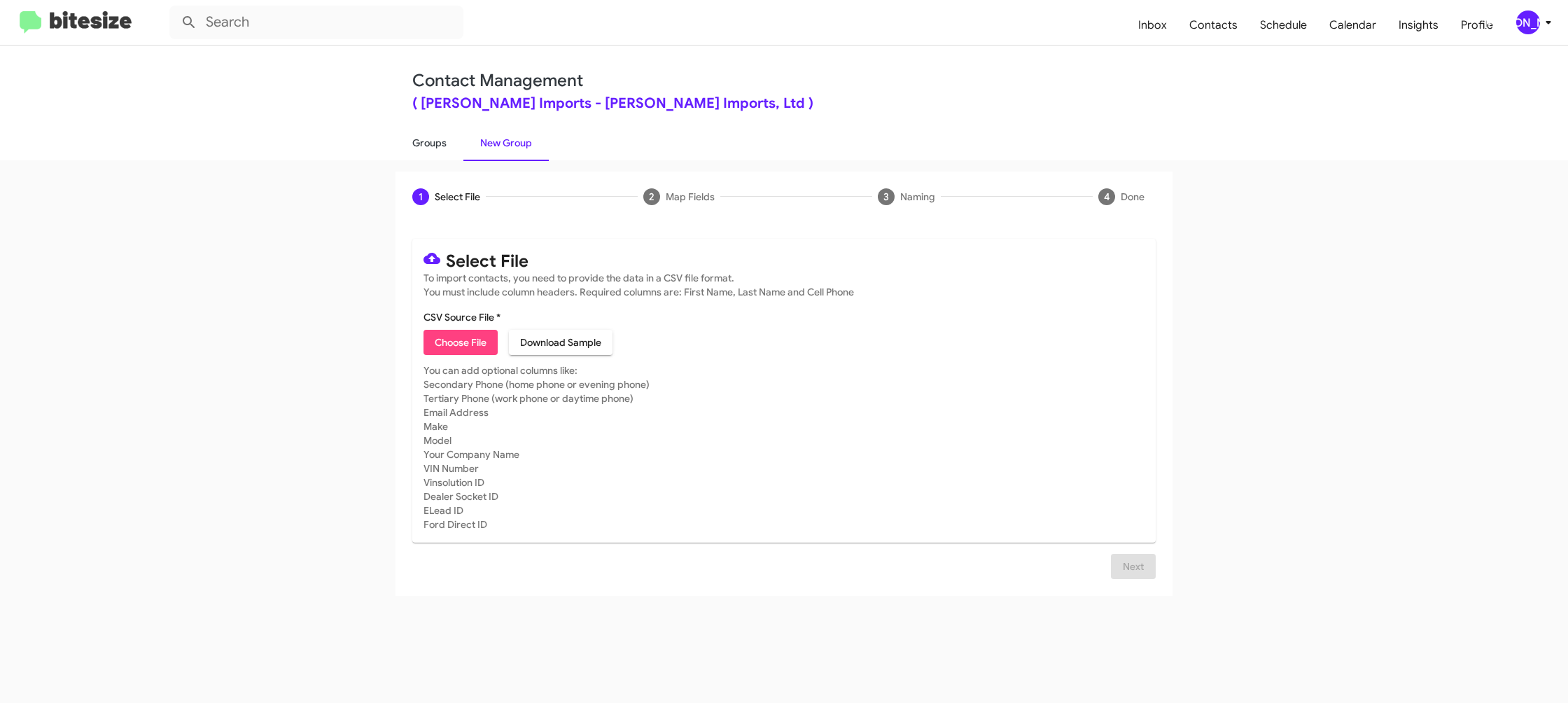
click at [437, 137] on link "Groups" at bounding box center [429, 143] width 68 height 37
type input "in:groups"
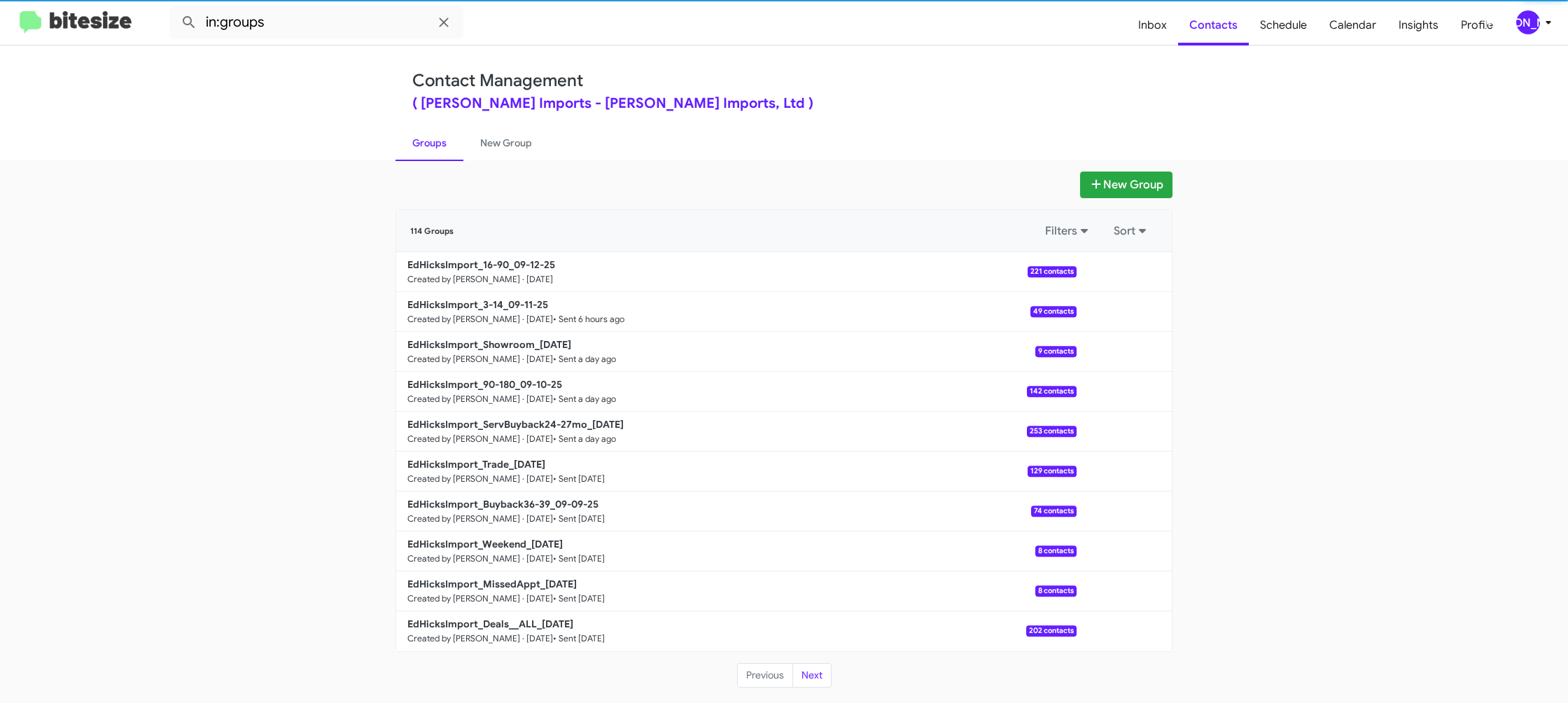
click at [1537, 24] on div "[PERSON_NAME]" at bounding box center [1528, 22] width 24 height 24
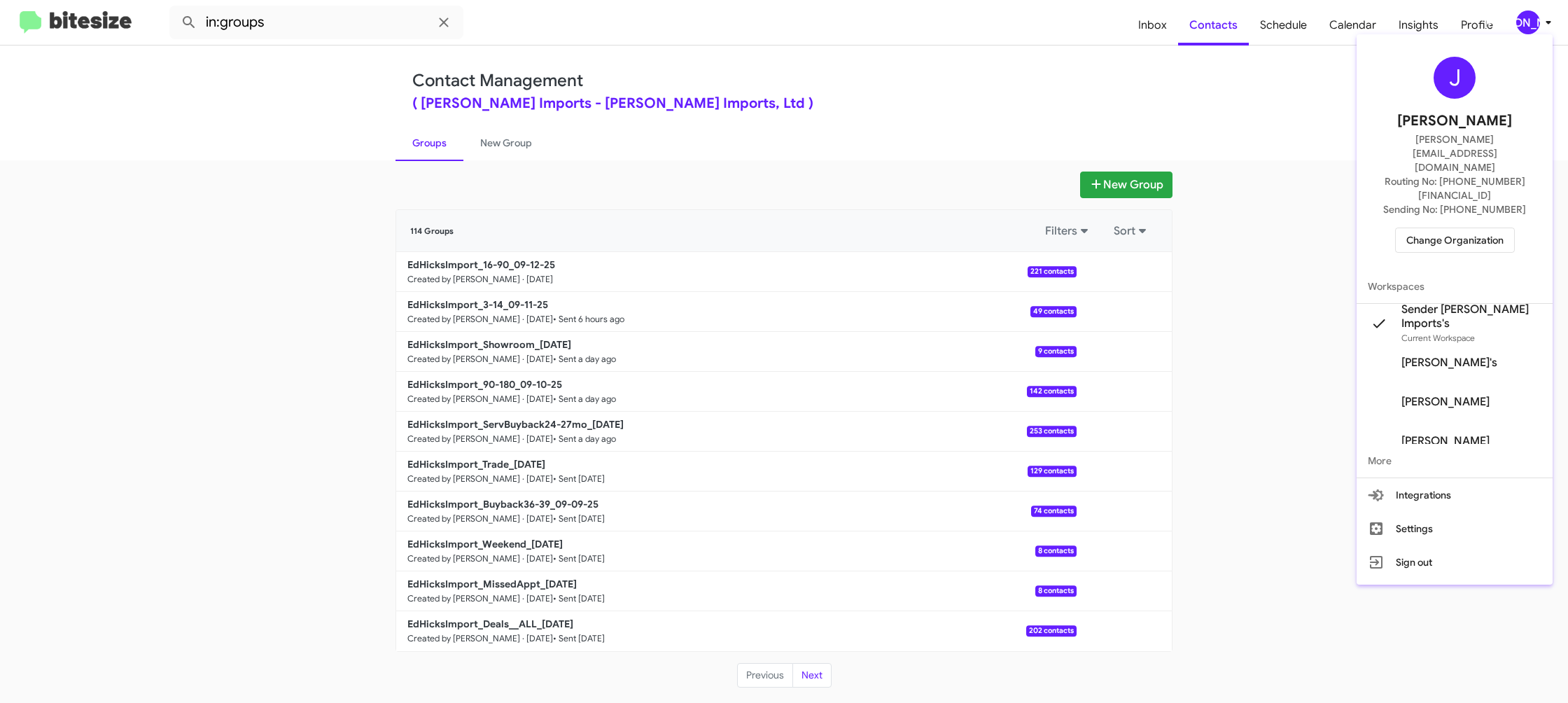
click at [1537, 24] on div at bounding box center [784, 351] width 1568 height 703
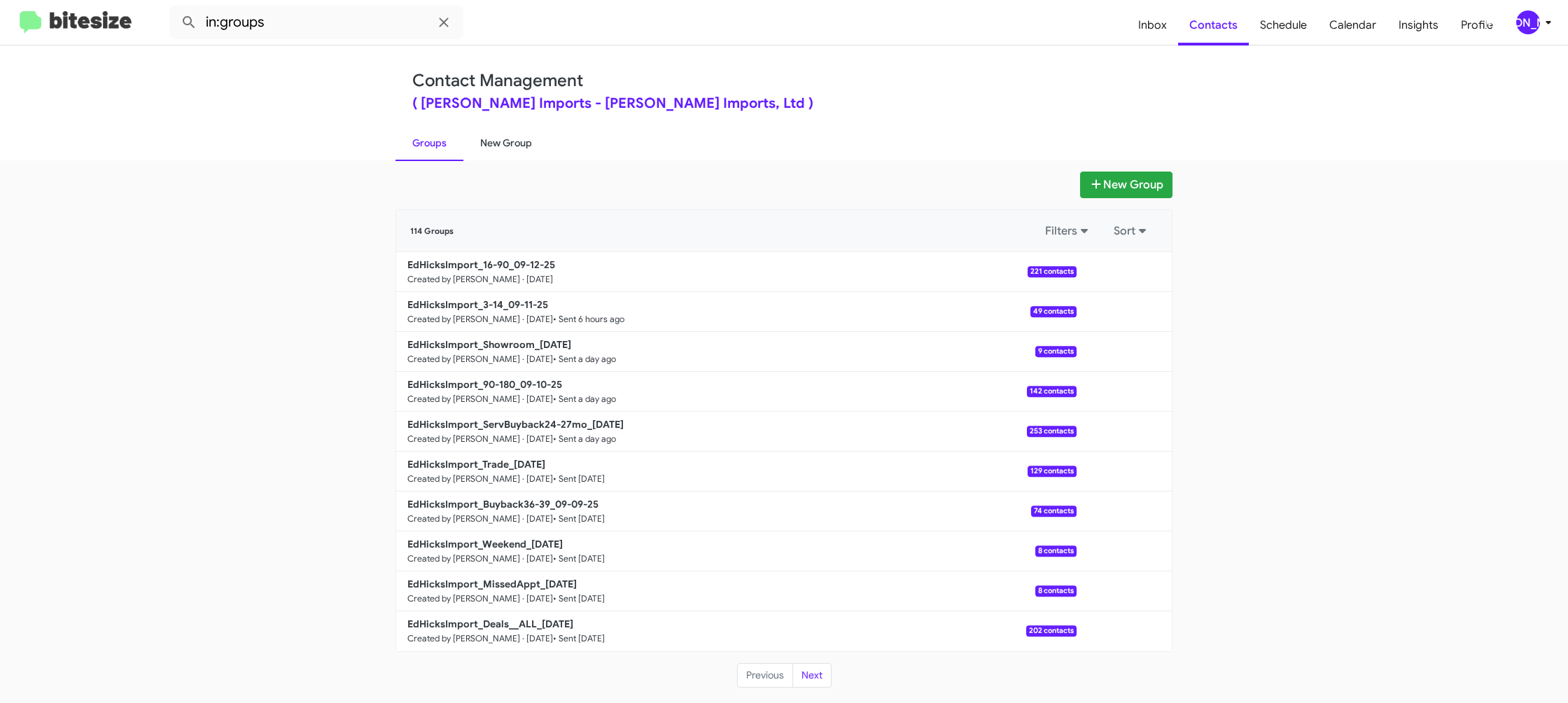
click at [513, 144] on link "New Group" at bounding box center [506, 143] width 86 height 37
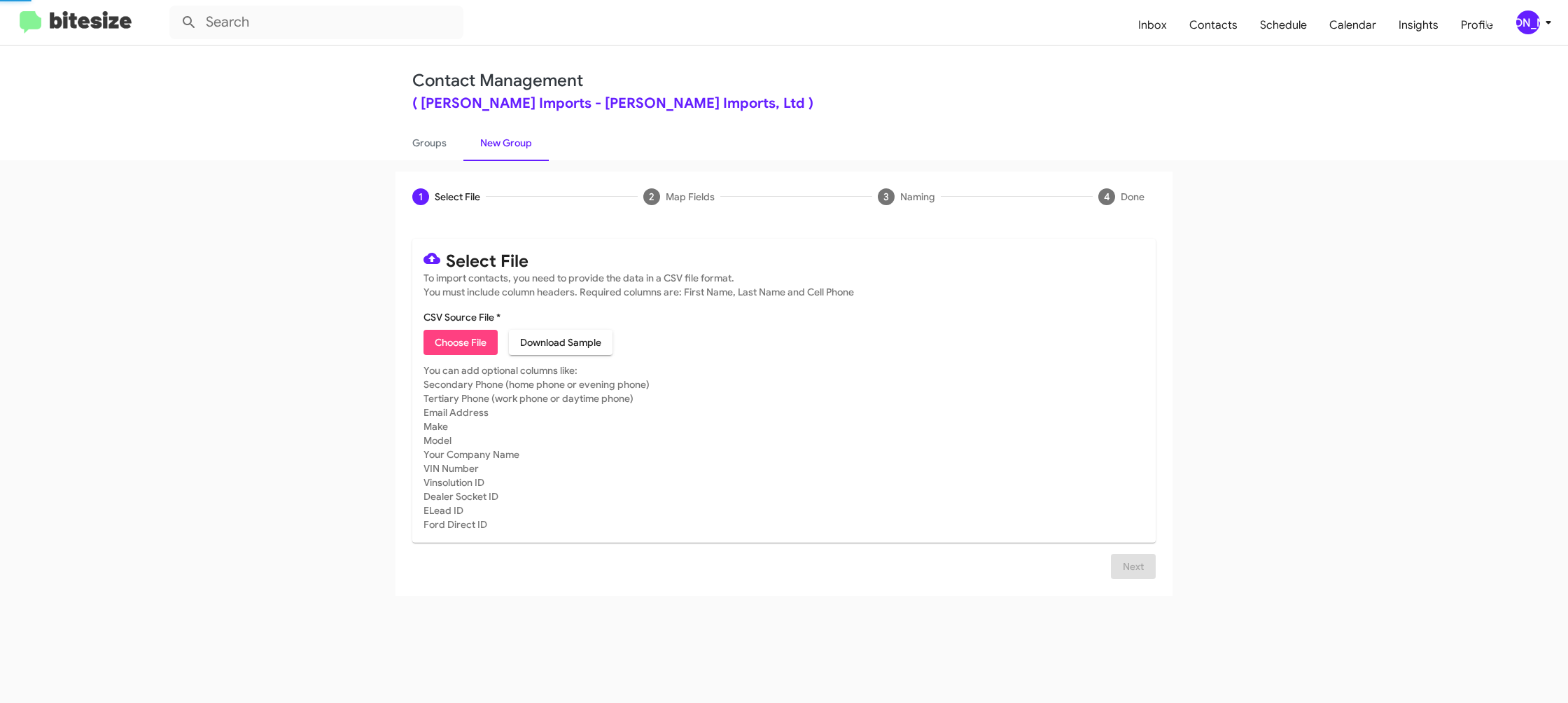
click at [513, 144] on link "New Group" at bounding box center [506, 143] width 86 height 37
click at [444, 344] on span "Choose File" at bounding box center [460, 342] width 52 height 25
drag, startPoint x: 437, startPoint y: 143, endPoint x: 425, endPoint y: 144, distance: 12.0
click at [437, 143] on link "Groups" at bounding box center [429, 143] width 68 height 37
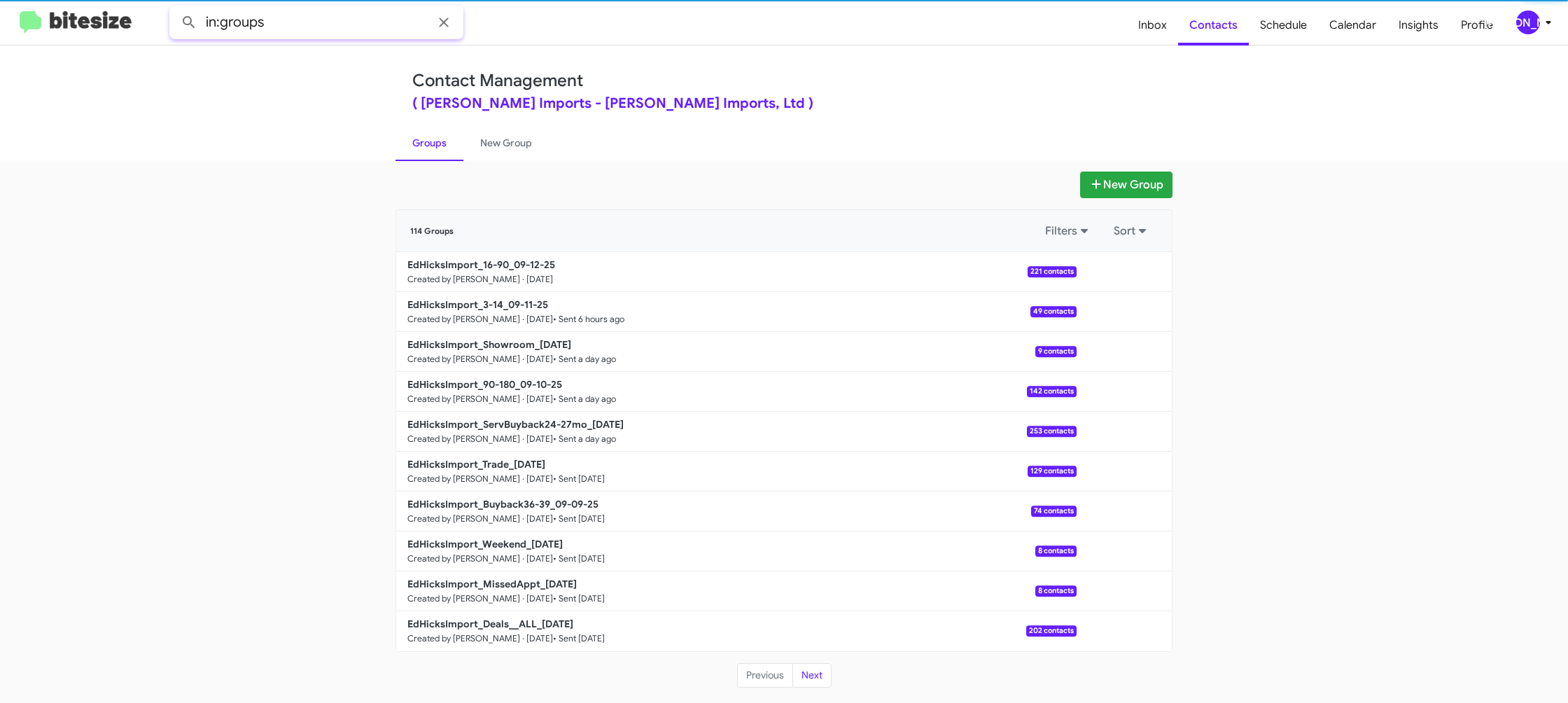
click at [283, 23] on input "in:groups" at bounding box center [316, 22] width 294 height 33
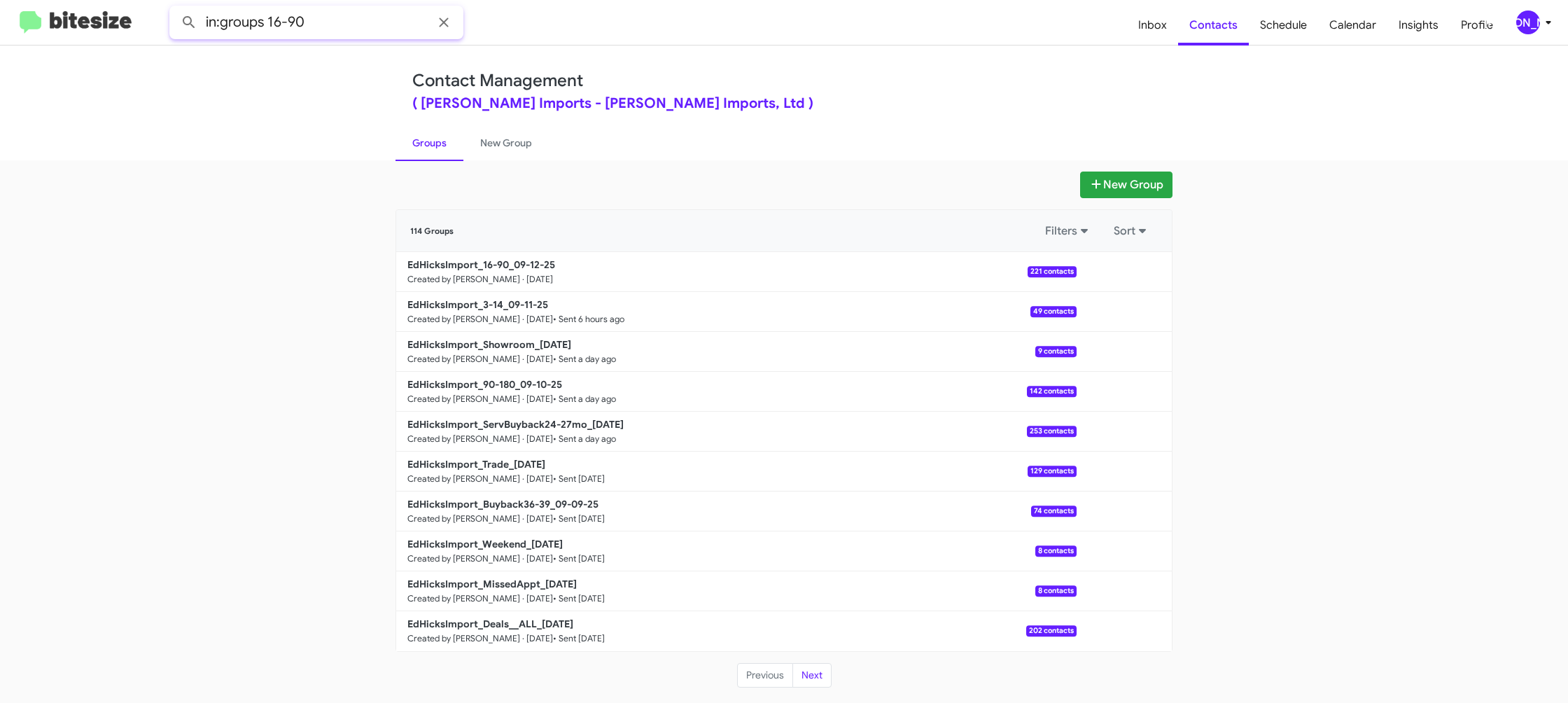
type input "in:groups 16-90"
click at [175, 9] on button at bounding box center [188, 22] width 28 height 28
click at [492, 155] on link "New Group" at bounding box center [506, 143] width 86 height 37
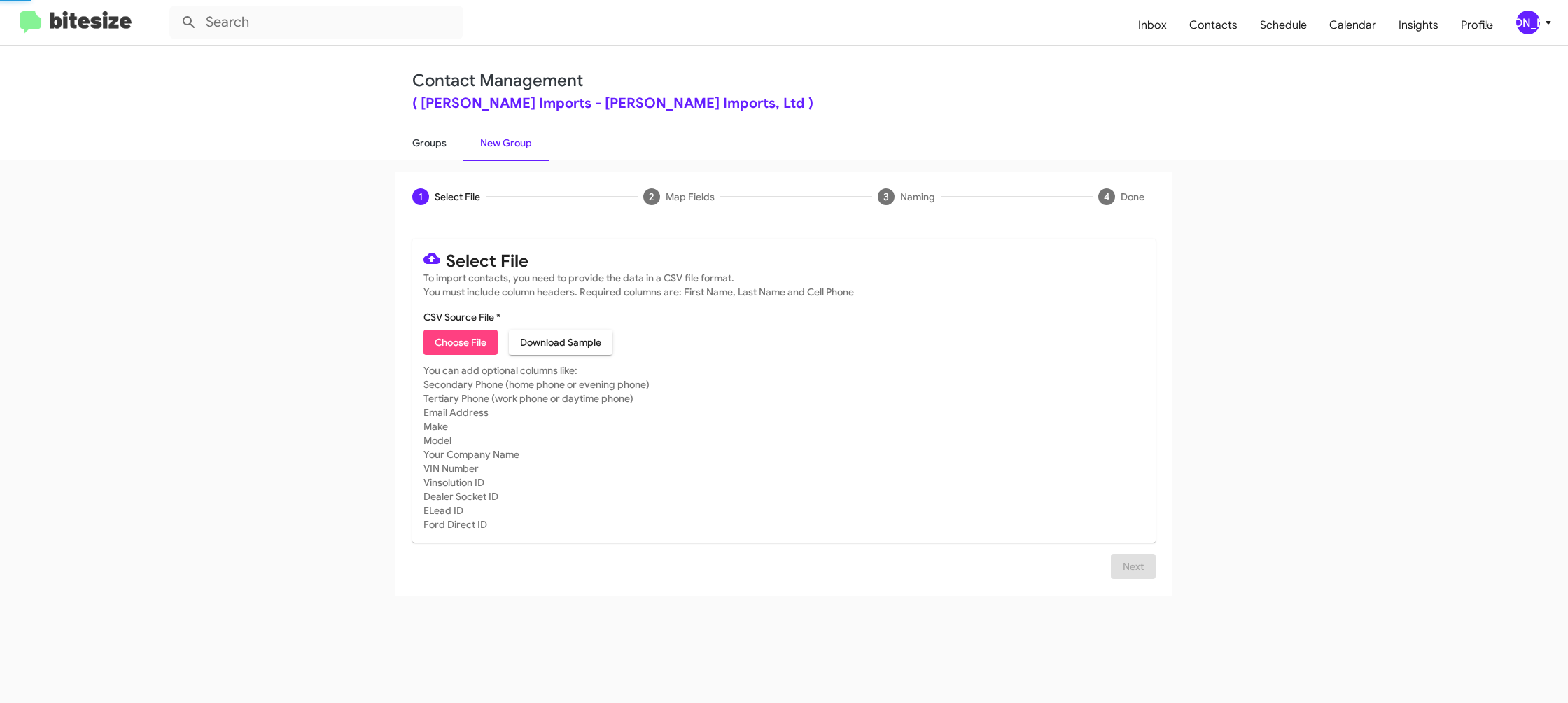
click at [442, 154] on link "Groups" at bounding box center [429, 143] width 68 height 37
type input "in:groups"
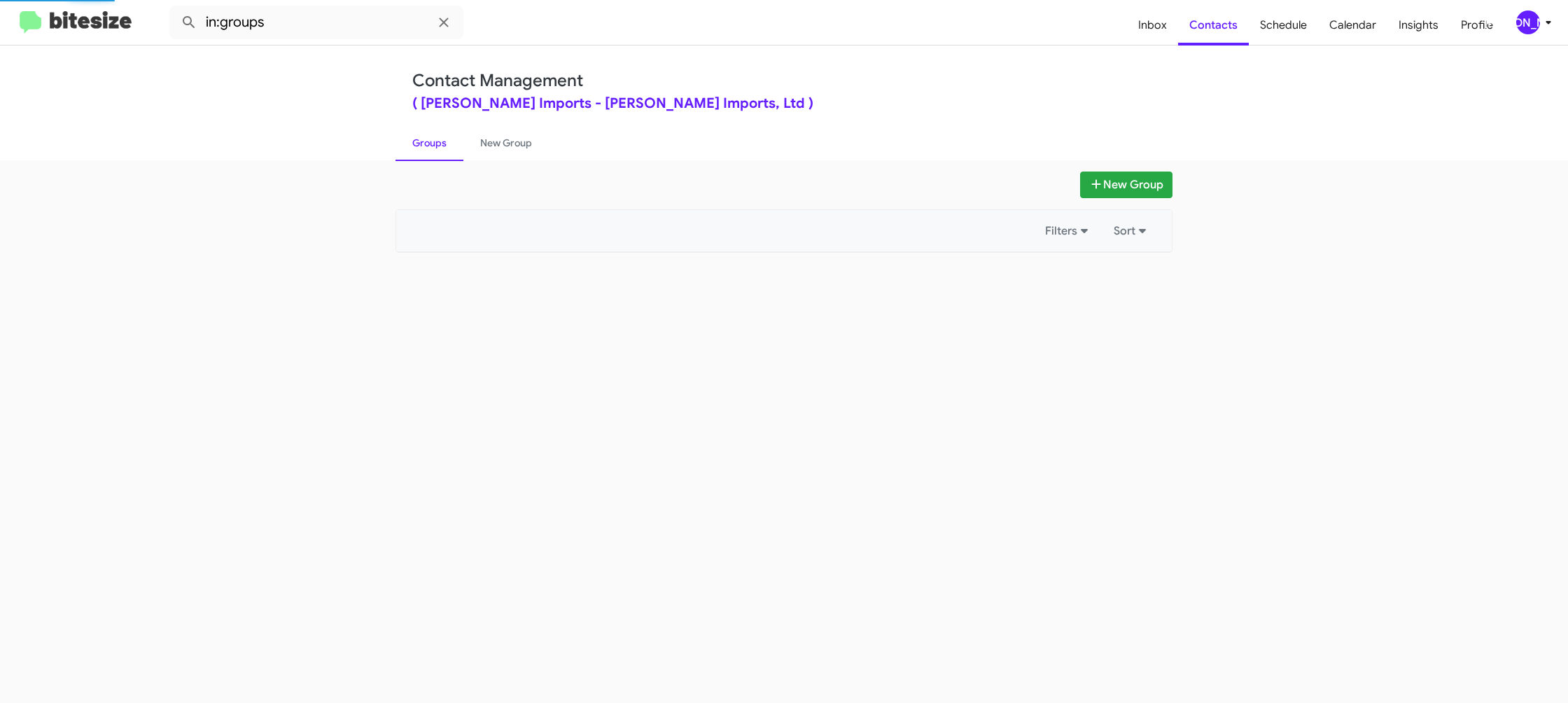
drag, startPoint x: 442, startPoint y: 154, endPoint x: 813, endPoint y: 167, distance: 371.2
click at [448, 154] on link "Groups" at bounding box center [429, 143] width 68 height 37
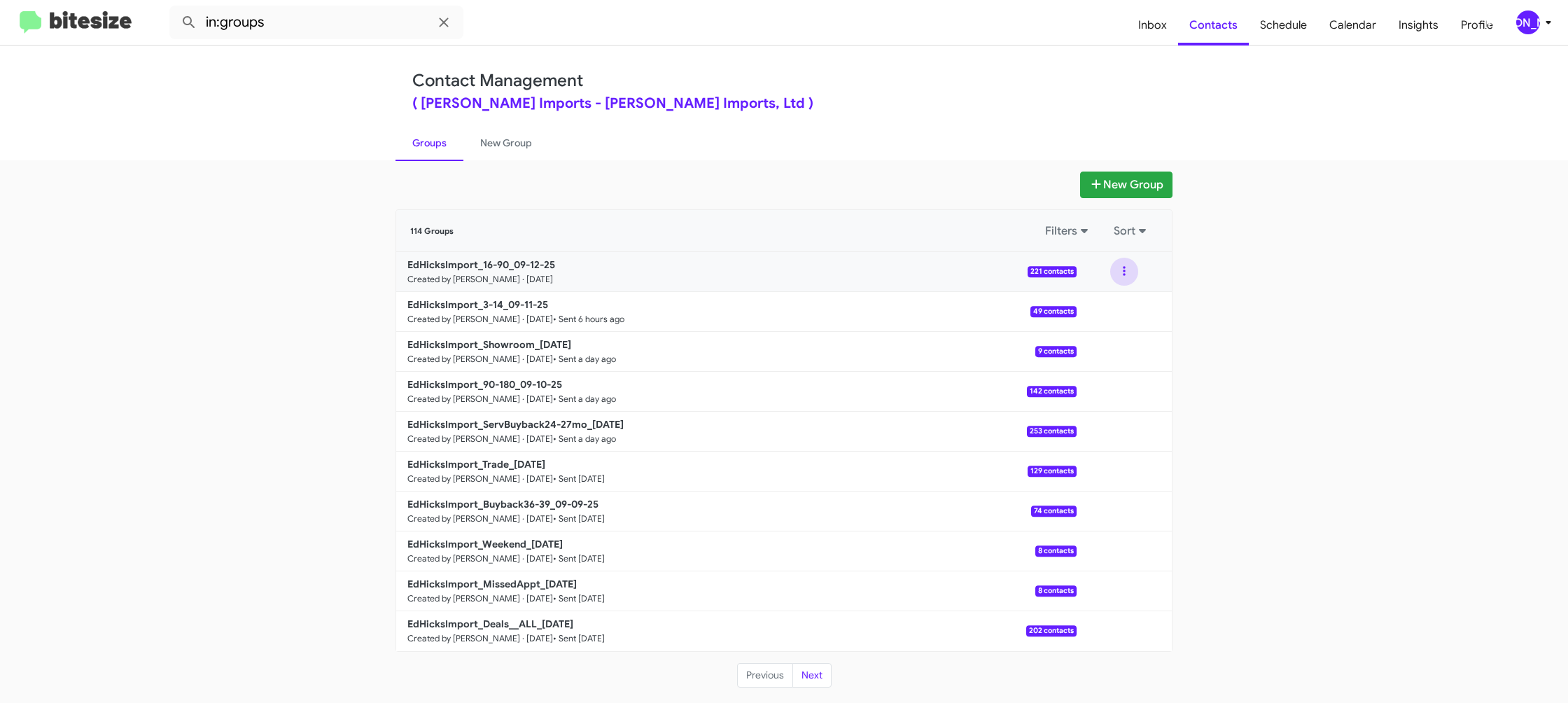
click at [1128, 275] on button at bounding box center [1124, 271] width 28 height 28
click at [1115, 307] on button "View contacts" at bounding box center [1082, 309] width 112 height 33
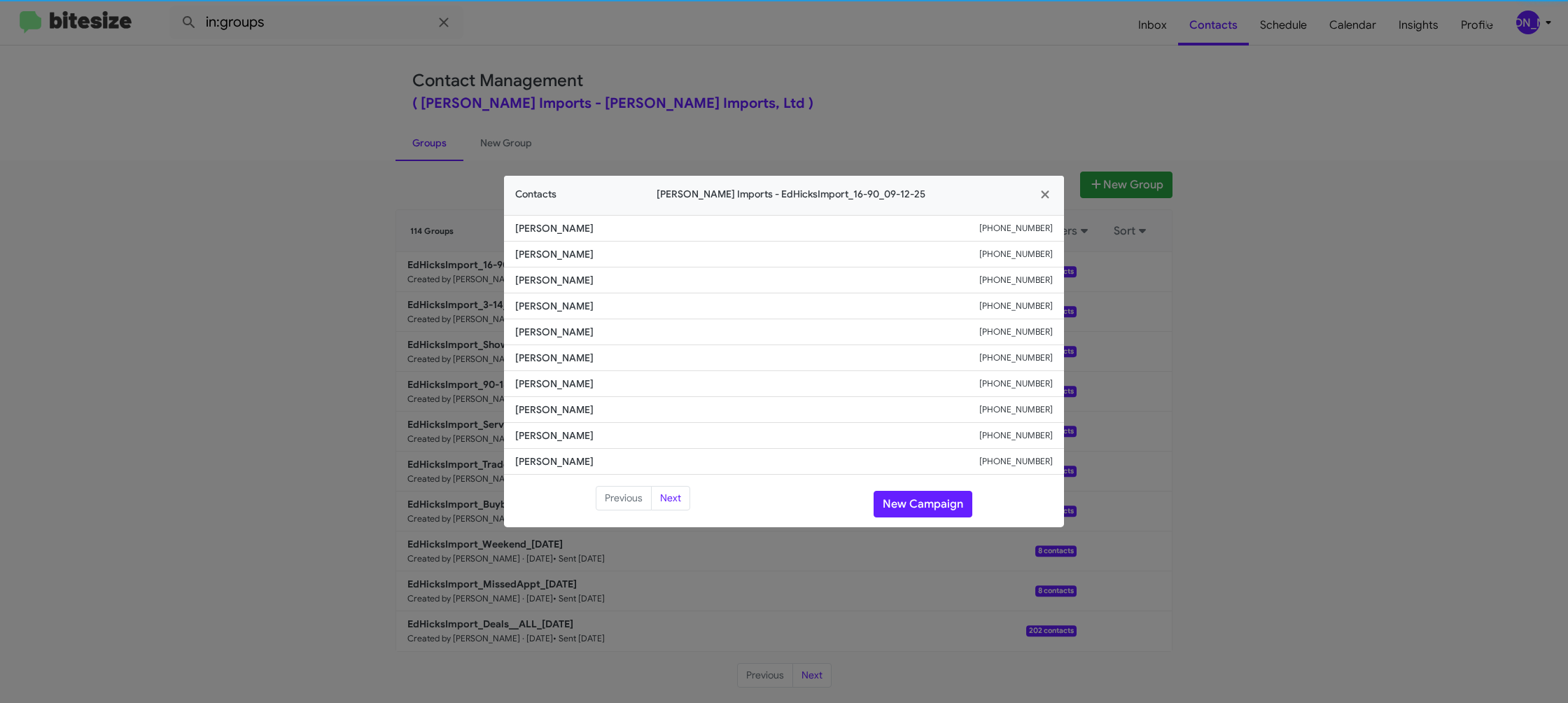
click at [571, 347] on li "Alyssa Dunn +13619446430" at bounding box center [784, 358] width 560 height 26
copy span "Alyssa Dunn"
click at [406, 280] on modal-container "Contacts Ed Hicks Imports - EdHicksImport_16-90_09-12-25 Diego Perez +136142550…" at bounding box center [784, 351] width 1568 height 703
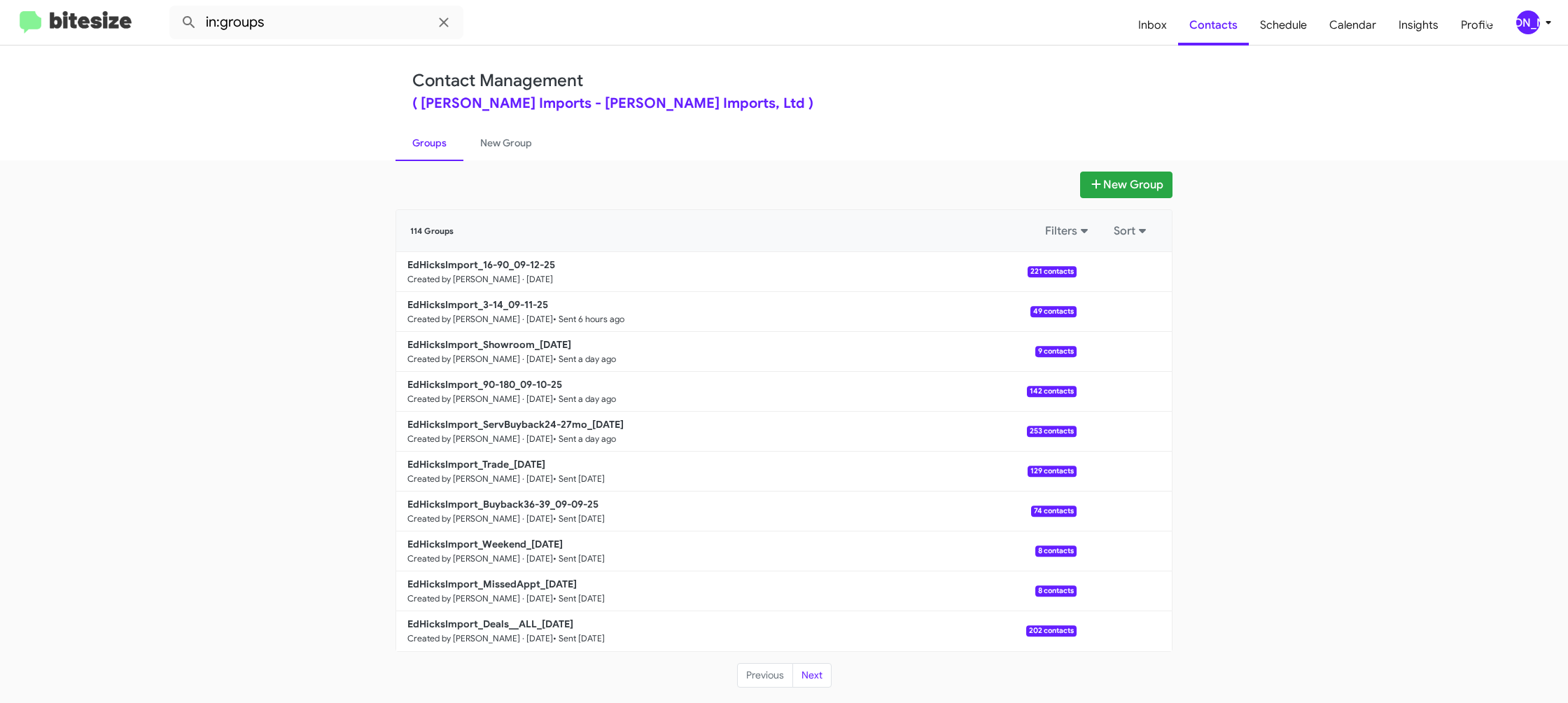
click at [463, 265] on modal-container "Contacts Ed Hicks Imports - EdHicksImport_16-90_09-12-25 Diego Perez +136142550…" at bounding box center [784, 351] width 1568 height 703
click at [463, 265] on b "EdHicksImport_16-90_09-12-25" at bounding box center [481, 265] width 148 height 13
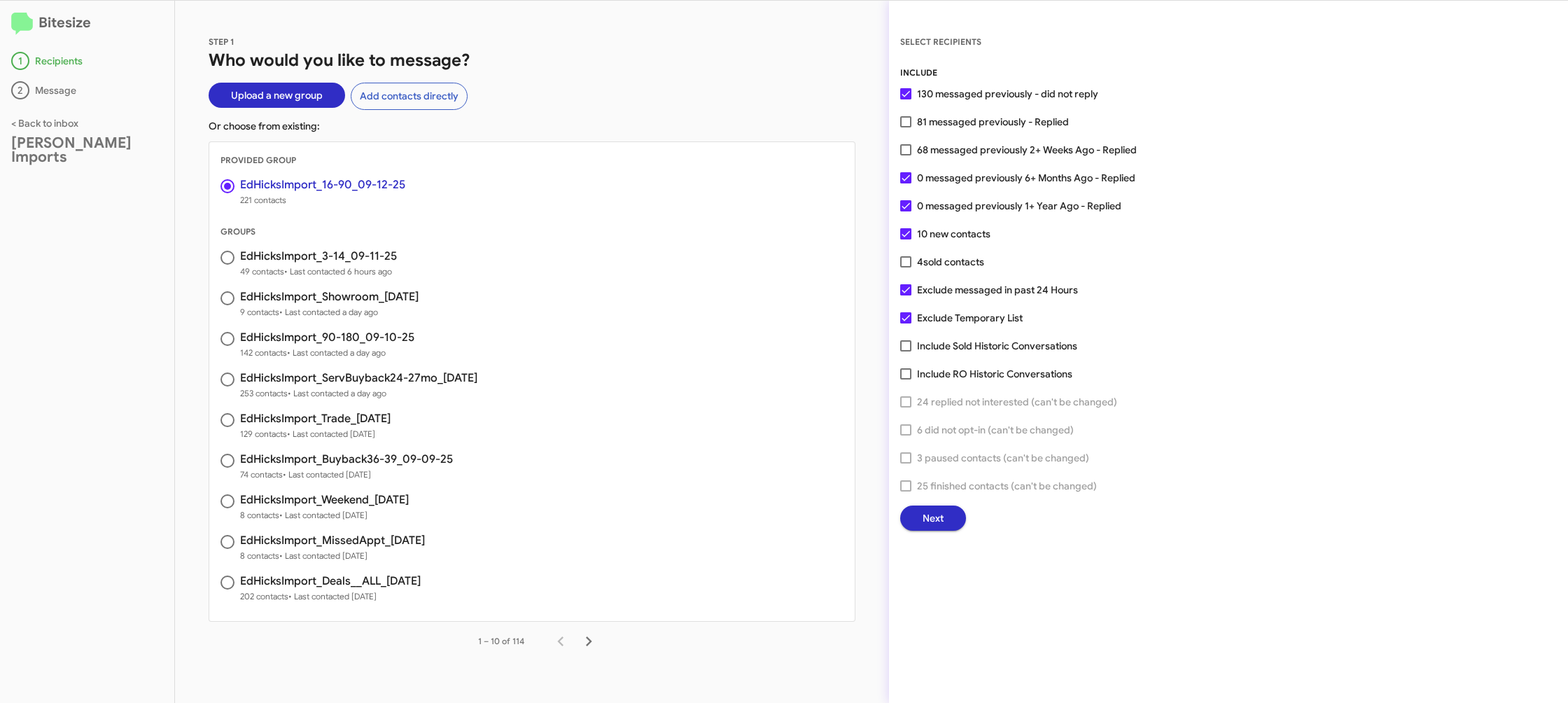
click at [926, 518] on span "Next" at bounding box center [933, 517] width 21 height 25
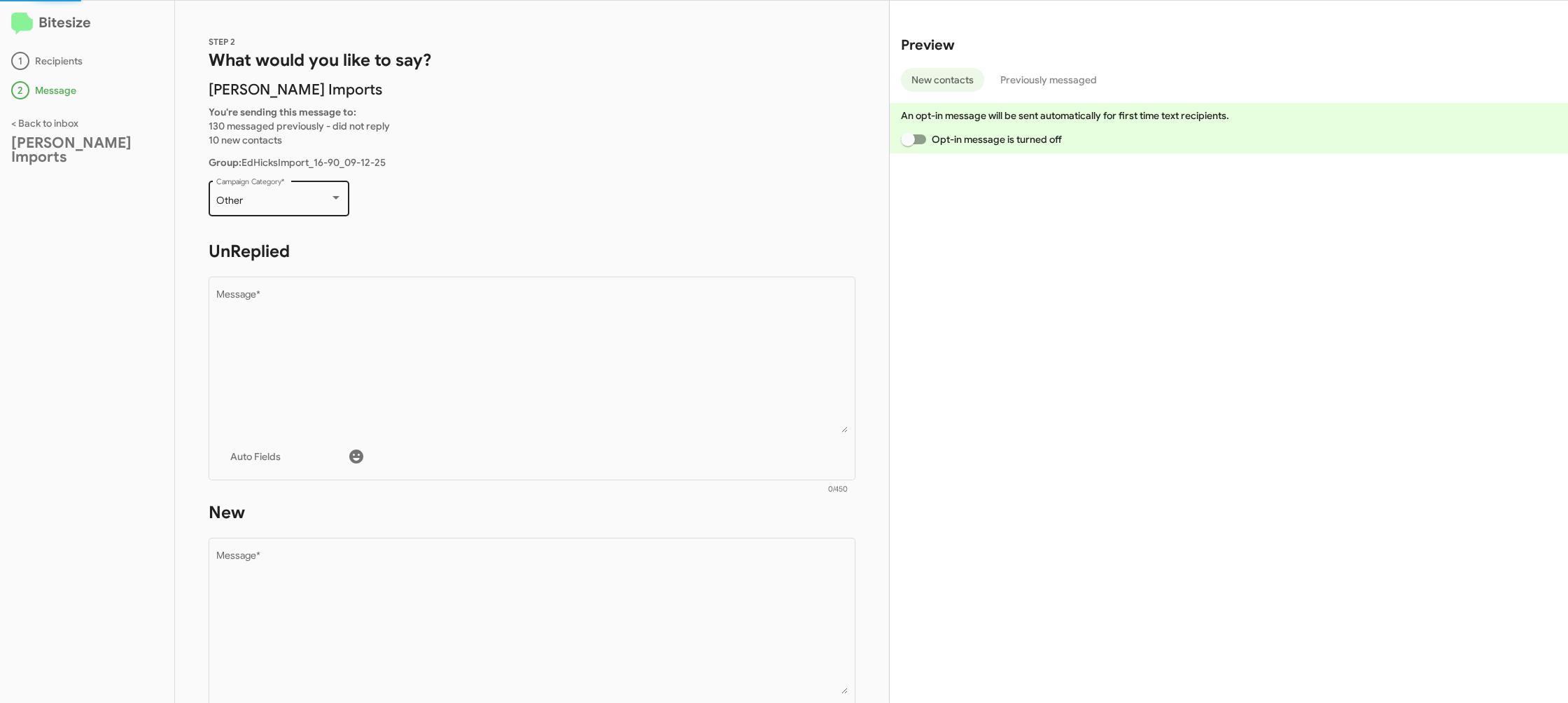
click at [319, 193] on div "Other Campaign Category *" at bounding box center [279, 197] width 126 height 39
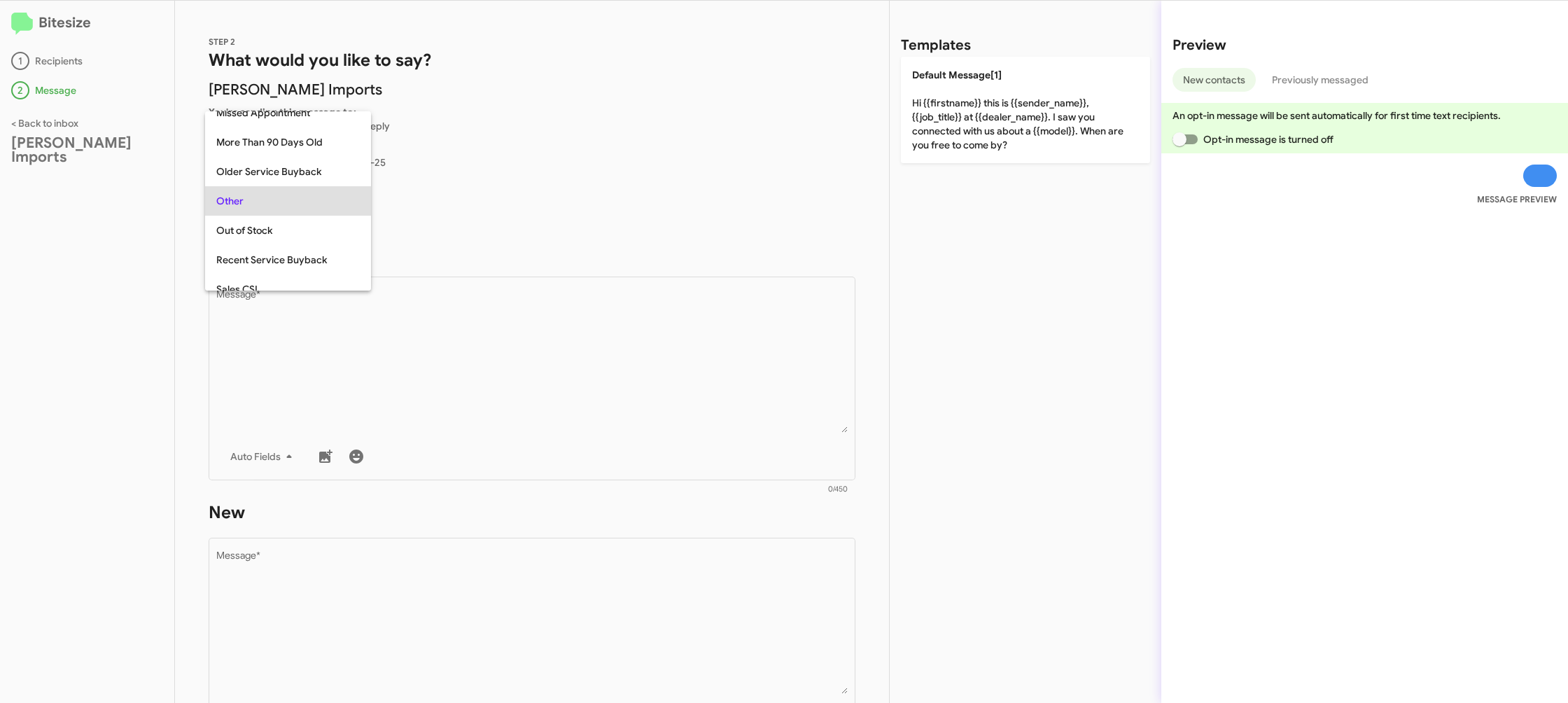
scroll to position [29, 0]
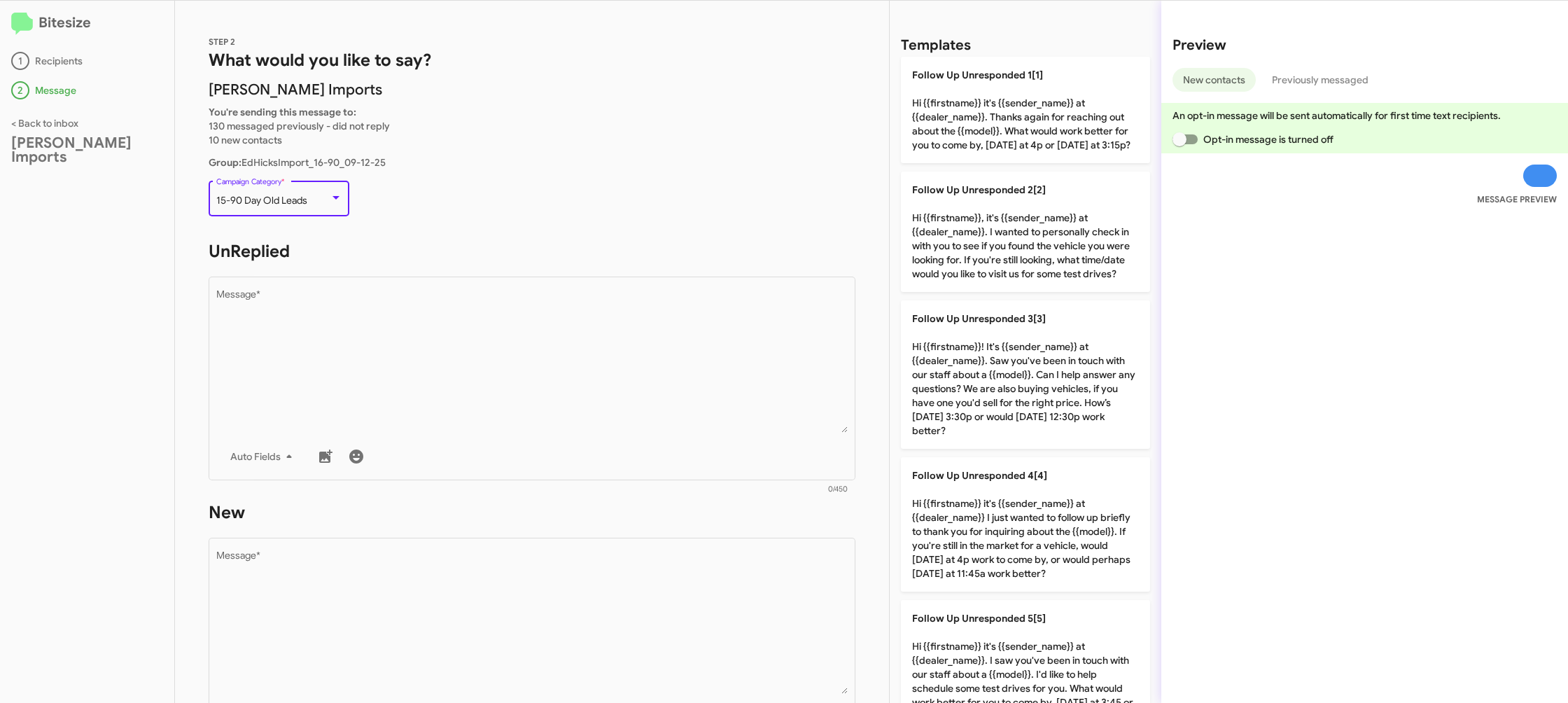
drag, startPoint x: 483, startPoint y: 350, endPoint x: 858, endPoint y: 445, distance: 386.8
click at [484, 349] on textarea "Message *" at bounding box center [532, 361] width 633 height 143
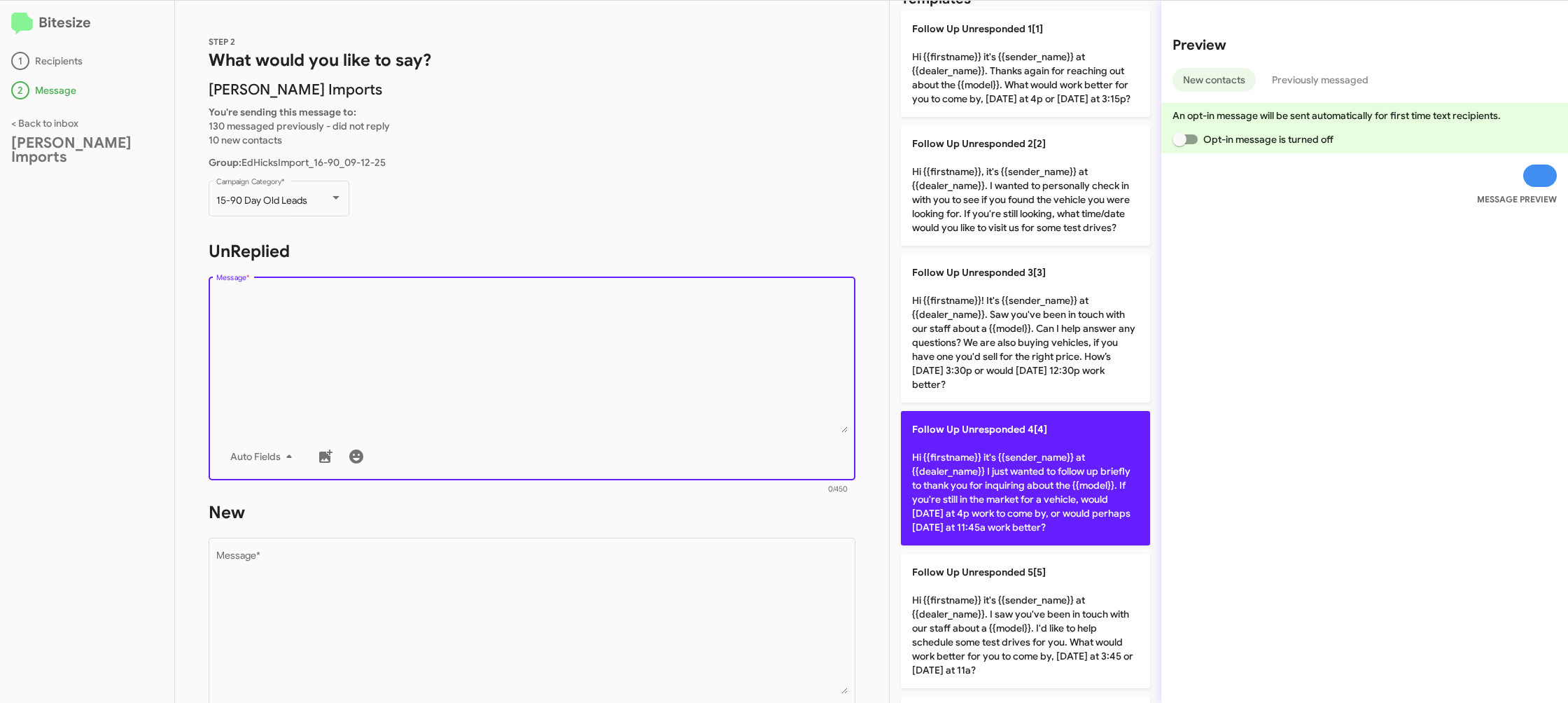
scroll to position [63, 0]
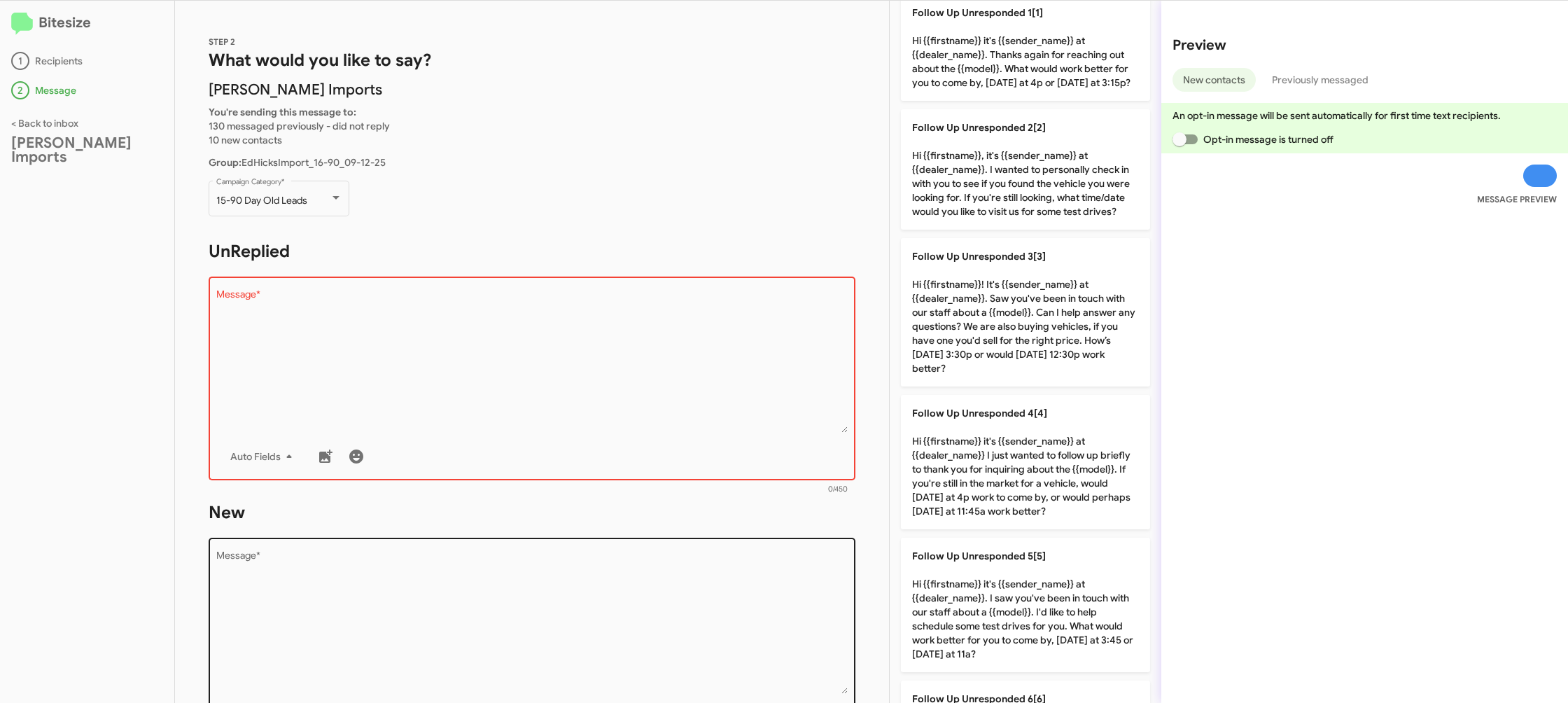
drag, startPoint x: 977, startPoint y: 473, endPoint x: 717, endPoint y: 590, distance: 285.1
click at [962, 474] on p "Follow Up Unresponded 4[4] Hi {{firstname}} it's {{sender_name}} at {{dealer_na…" at bounding box center [1025, 462] width 249 height 134
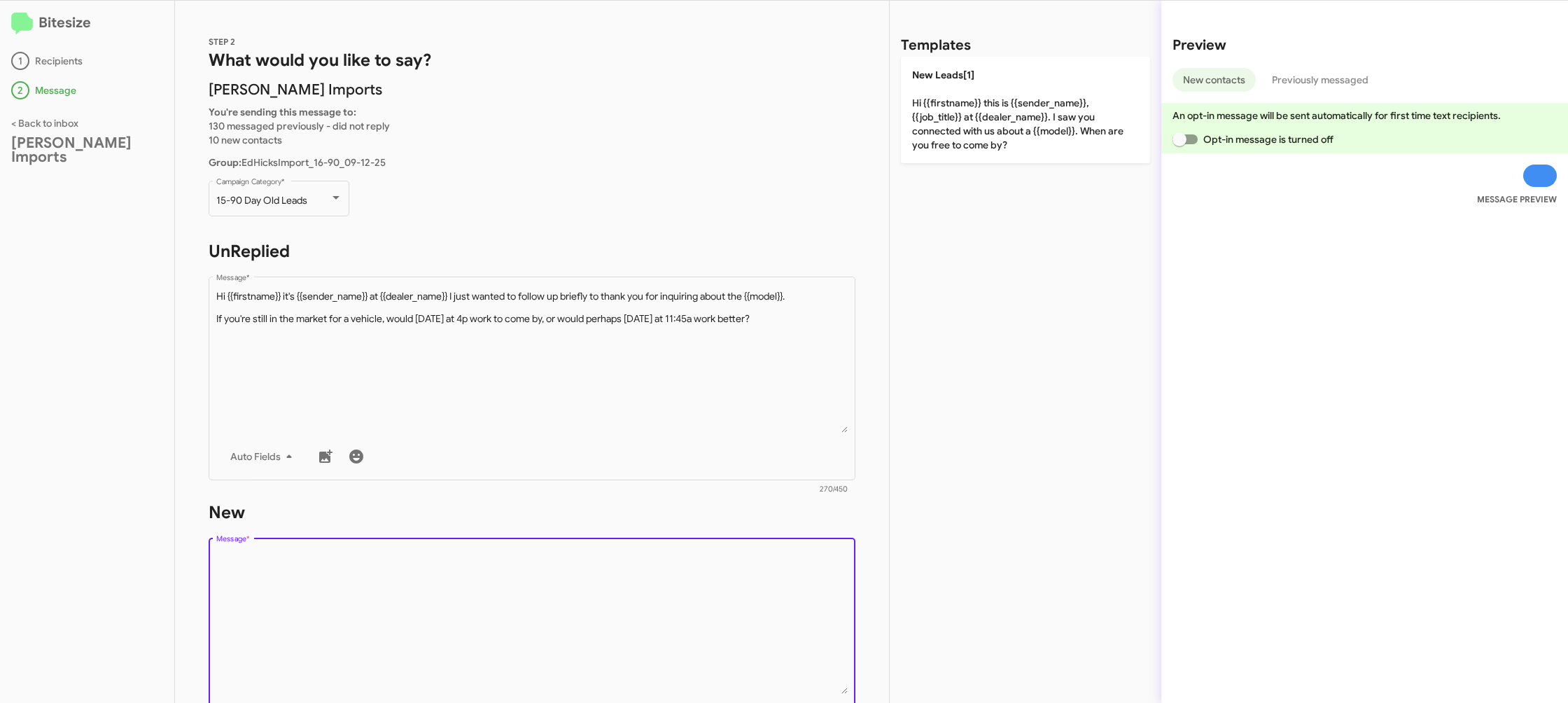
click at [715, 591] on textarea "Message *" at bounding box center [532, 623] width 633 height 143
click at [714, 591] on textarea "Message *" at bounding box center [532, 623] width 633 height 143
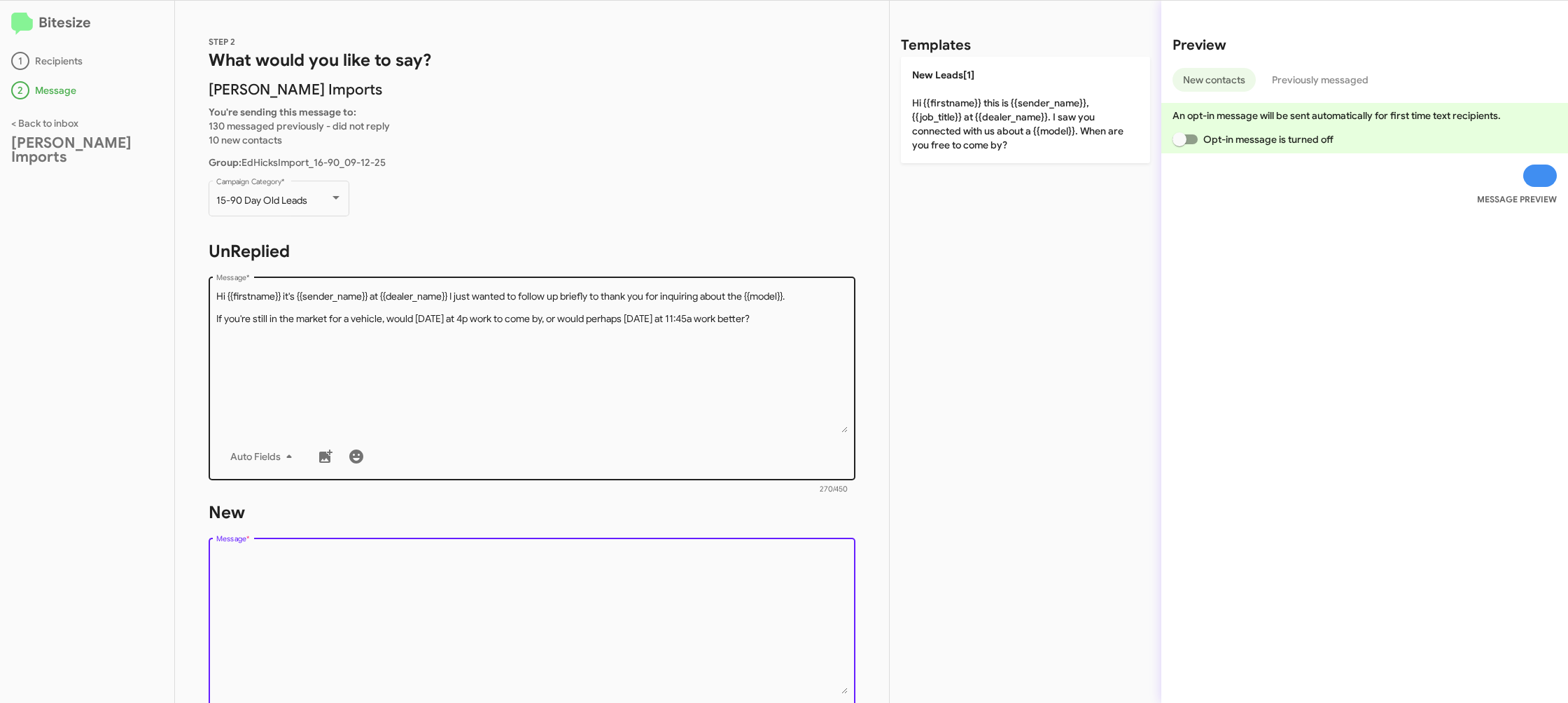
drag, startPoint x: 714, startPoint y: 591, endPoint x: 718, endPoint y: 376, distance: 215.0
click at [704, 573] on textarea "Message *" at bounding box center [532, 623] width 633 height 143
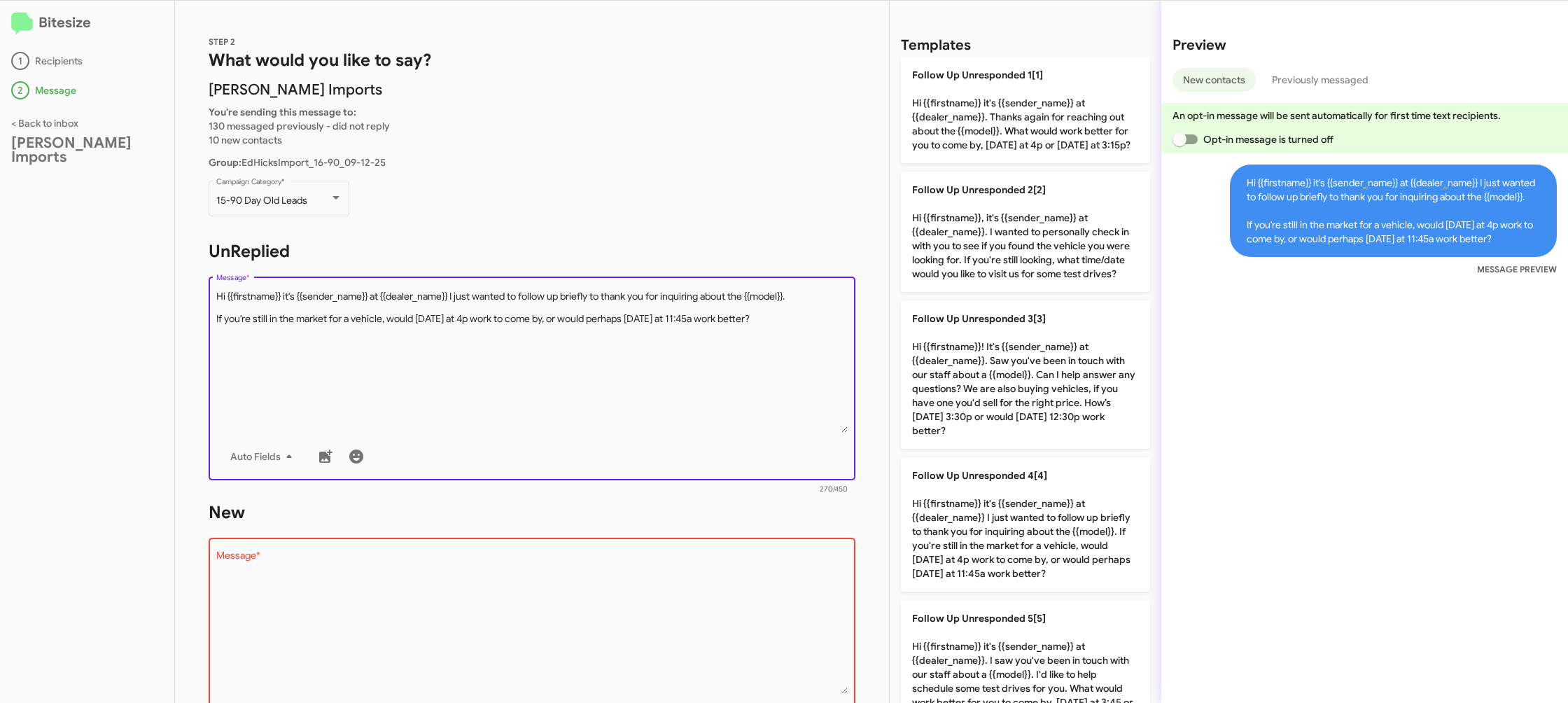
drag, startPoint x: 718, startPoint y: 376, endPoint x: 821, endPoint y: 292, distance: 132.9
click at [718, 375] on textarea "Message *" at bounding box center [532, 361] width 633 height 143
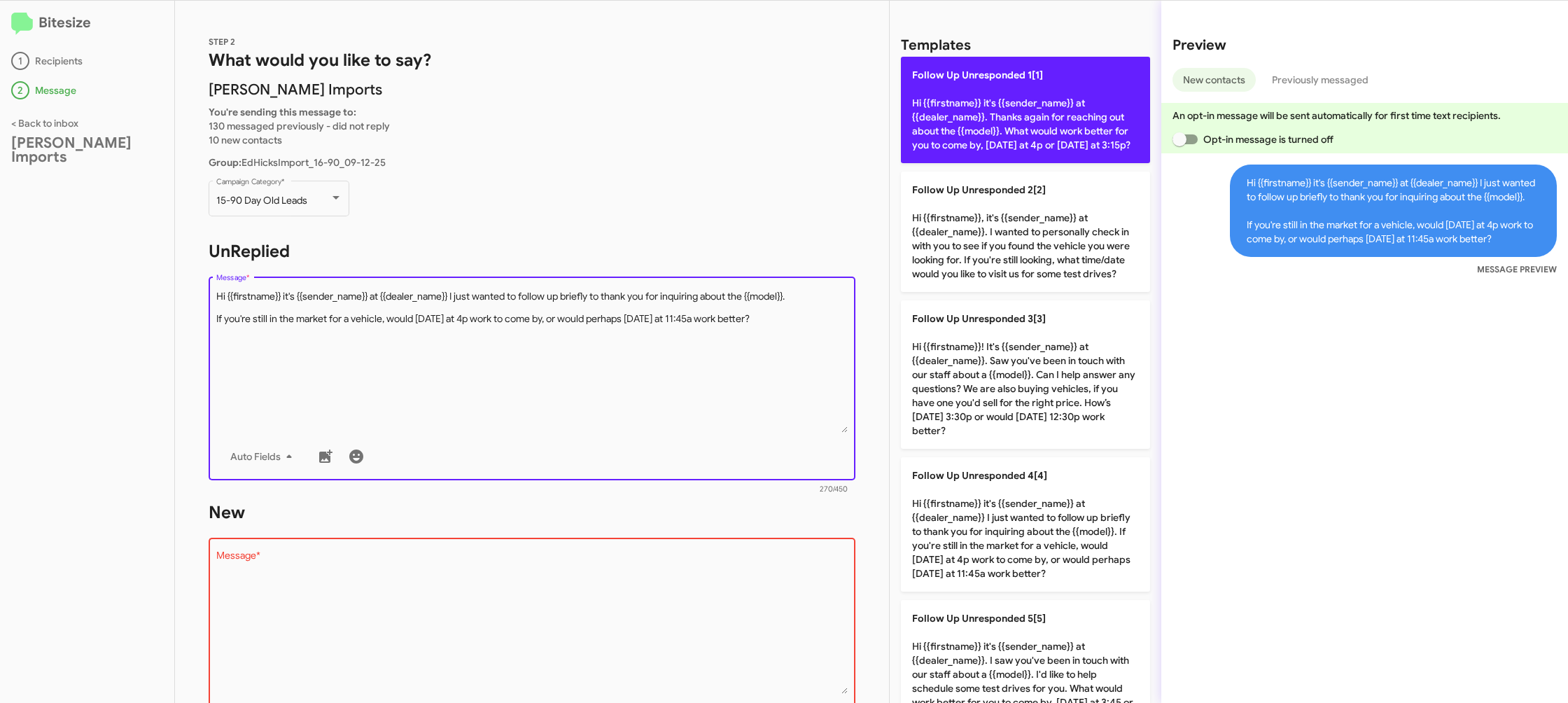
drag, startPoint x: 992, startPoint y: 140, endPoint x: 978, endPoint y: 148, distance: 16.1
click at [992, 140] on p "Follow Up Unresponded 1[1] Hi {{firstname}} it's {{sender_name}} at {{dealer_na…" at bounding box center [1025, 110] width 249 height 106
type textarea "Hi {{firstname}} it's {{sender_name}} at {{dealer_name}}. Thanks again for reac…"
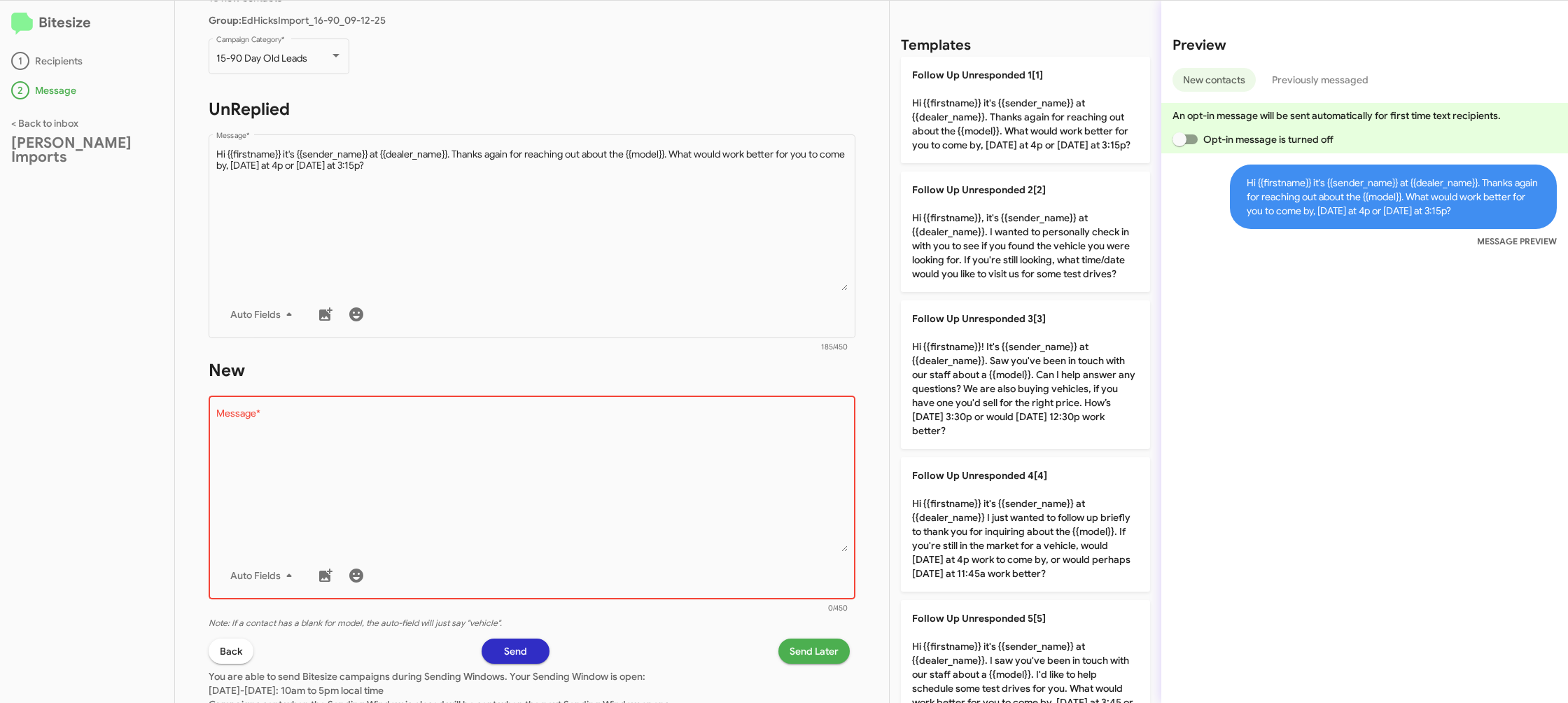
scroll to position [145, 0]
click at [694, 481] on textarea "Message *" at bounding box center [532, 477] width 633 height 143
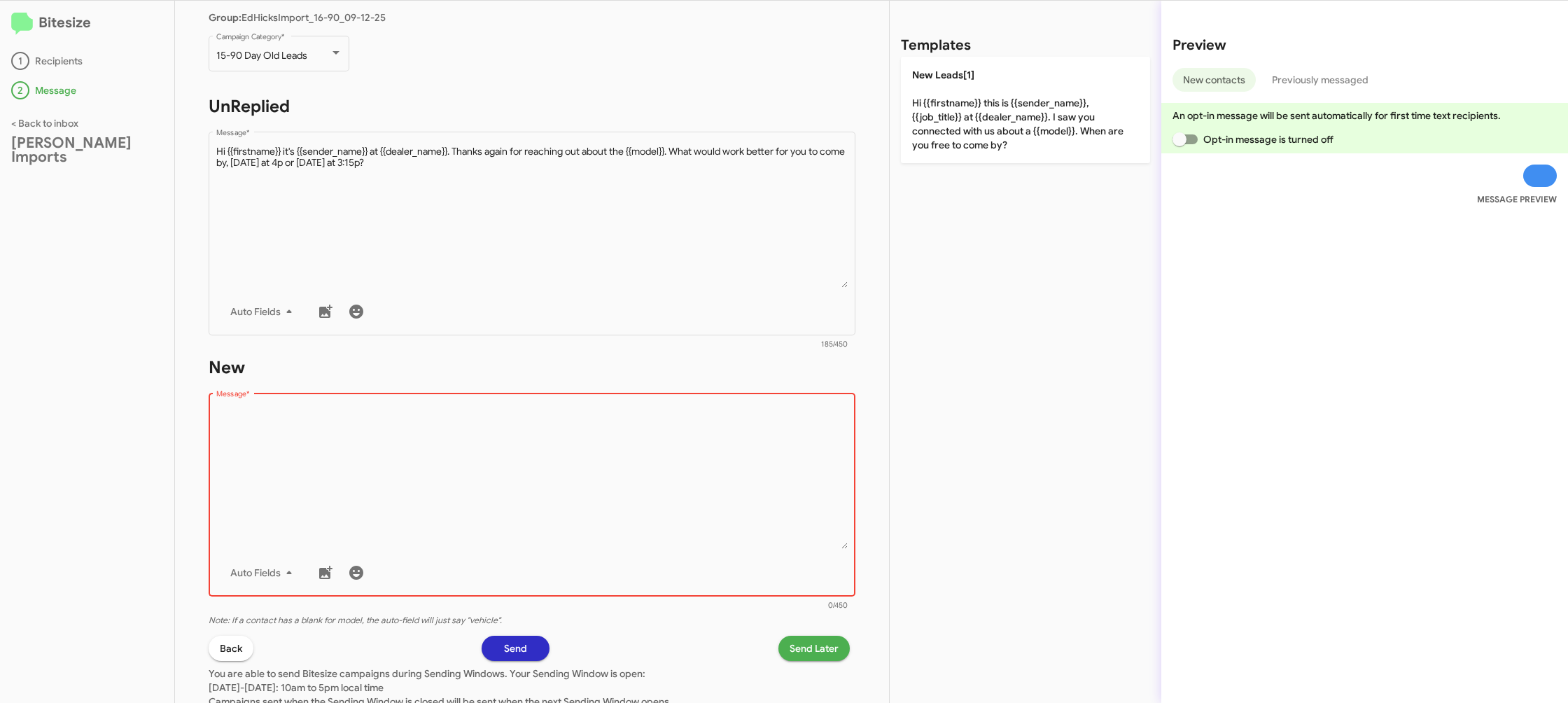
drag, startPoint x: 695, startPoint y: 481, endPoint x: 743, endPoint y: 378, distance: 113.6
click at [709, 434] on textarea "Message *" at bounding box center [532, 477] width 633 height 143
drag, startPoint x: 1047, startPoint y: 98, endPoint x: 935, endPoint y: 302, distance: 232.7
click at [1047, 98] on p "New Leads[1] Hi {{firstname}} this is {{sender_name}}, {{job_title}} at {{deale…" at bounding box center [1025, 110] width 249 height 106
type textarea "Hi {{firstname}} this is {{sender_name}}, {{job_title}} at {{dealer_name}}. I s…"
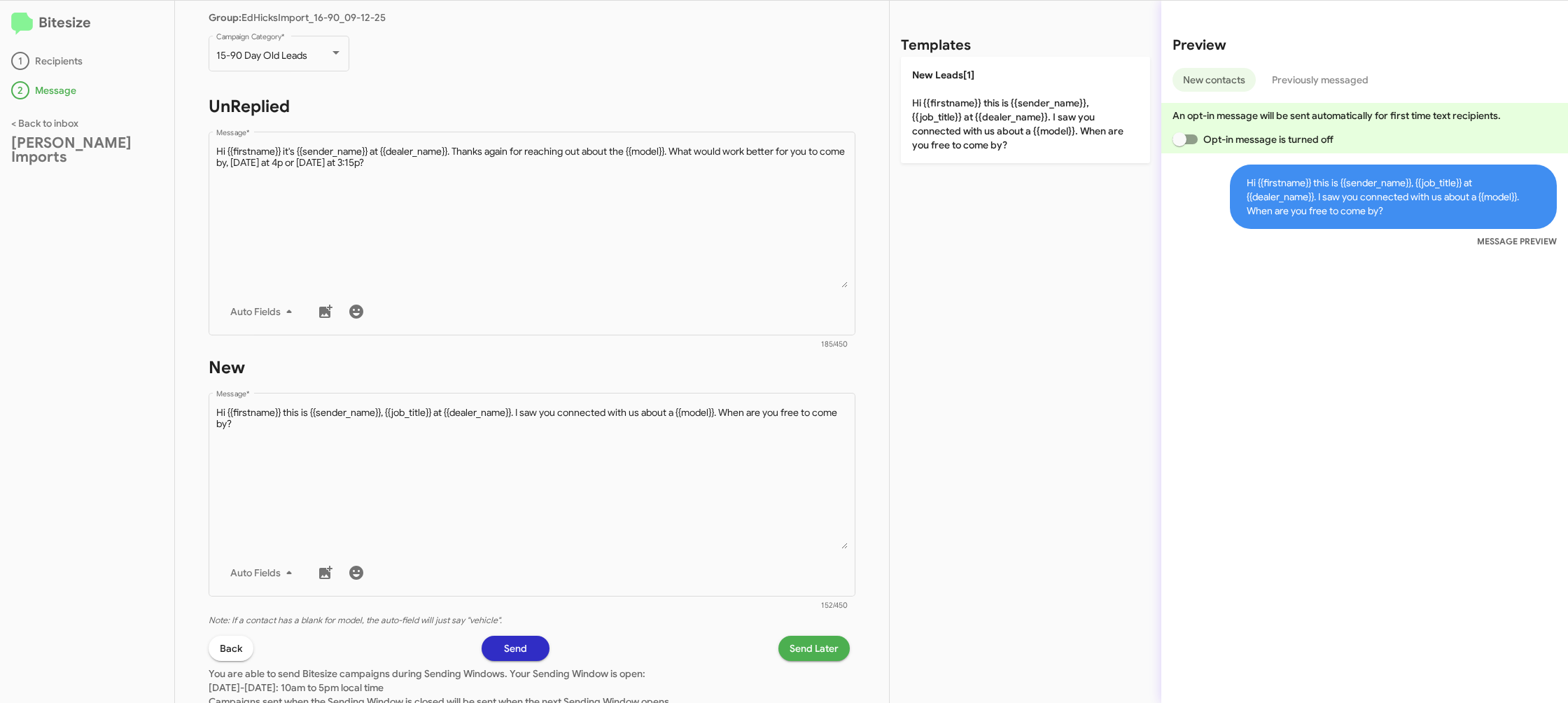
click at [805, 642] on span "Send Later" at bounding box center [814, 648] width 49 height 25
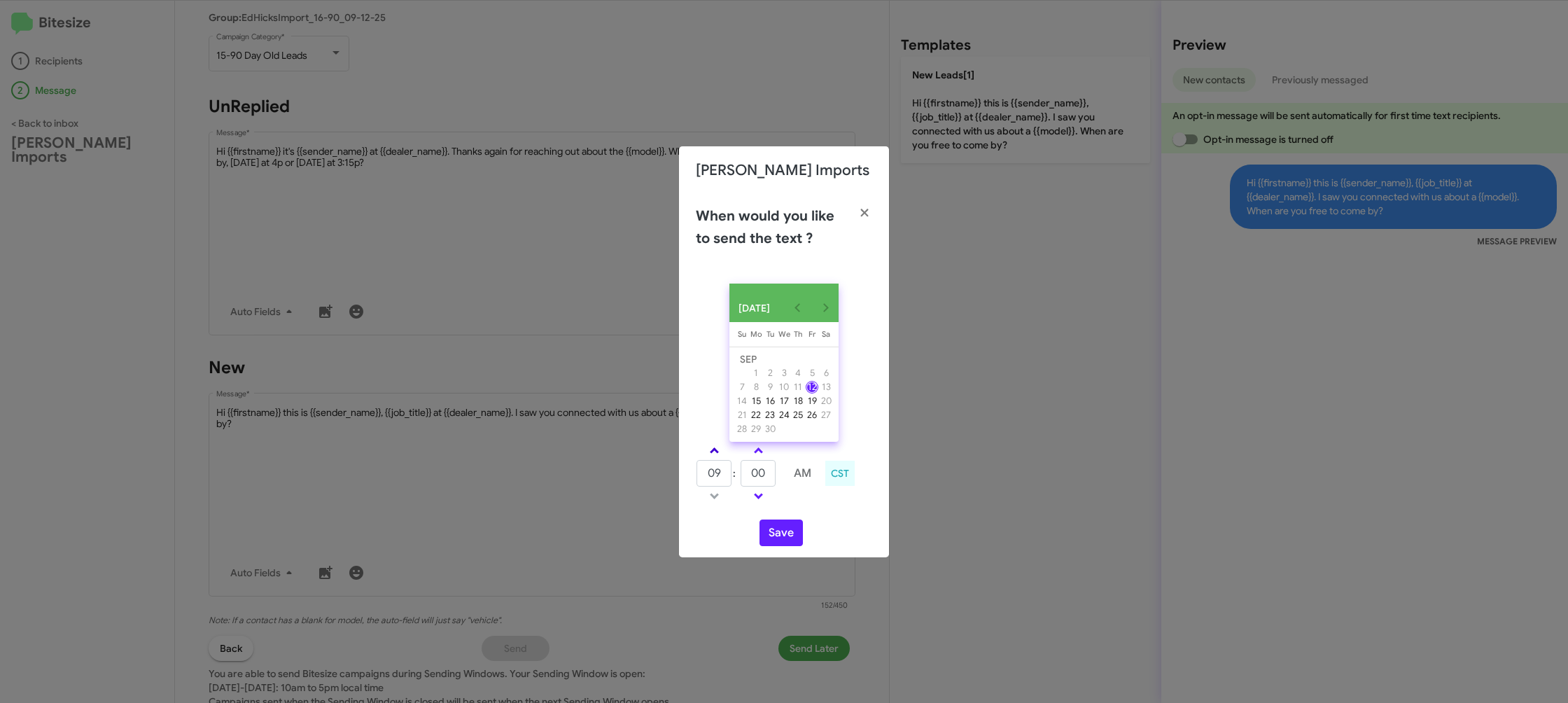
click at [712, 458] on link at bounding box center [714, 450] width 25 height 16
click at [715, 456] on span at bounding box center [714, 452] width 9 height 9
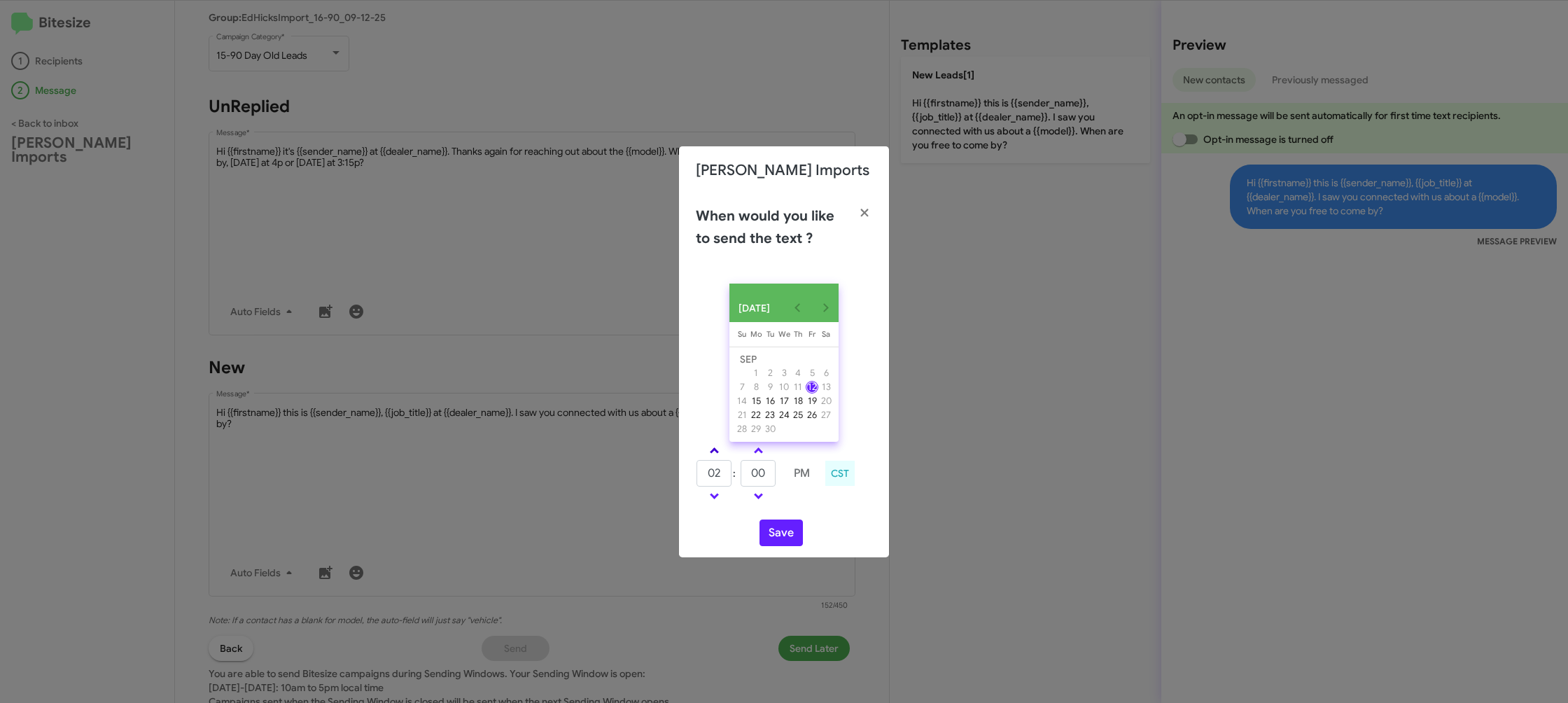
click at [715, 456] on span at bounding box center [714, 452] width 9 height 9
click at [716, 500] on link at bounding box center [714, 496] width 25 height 16
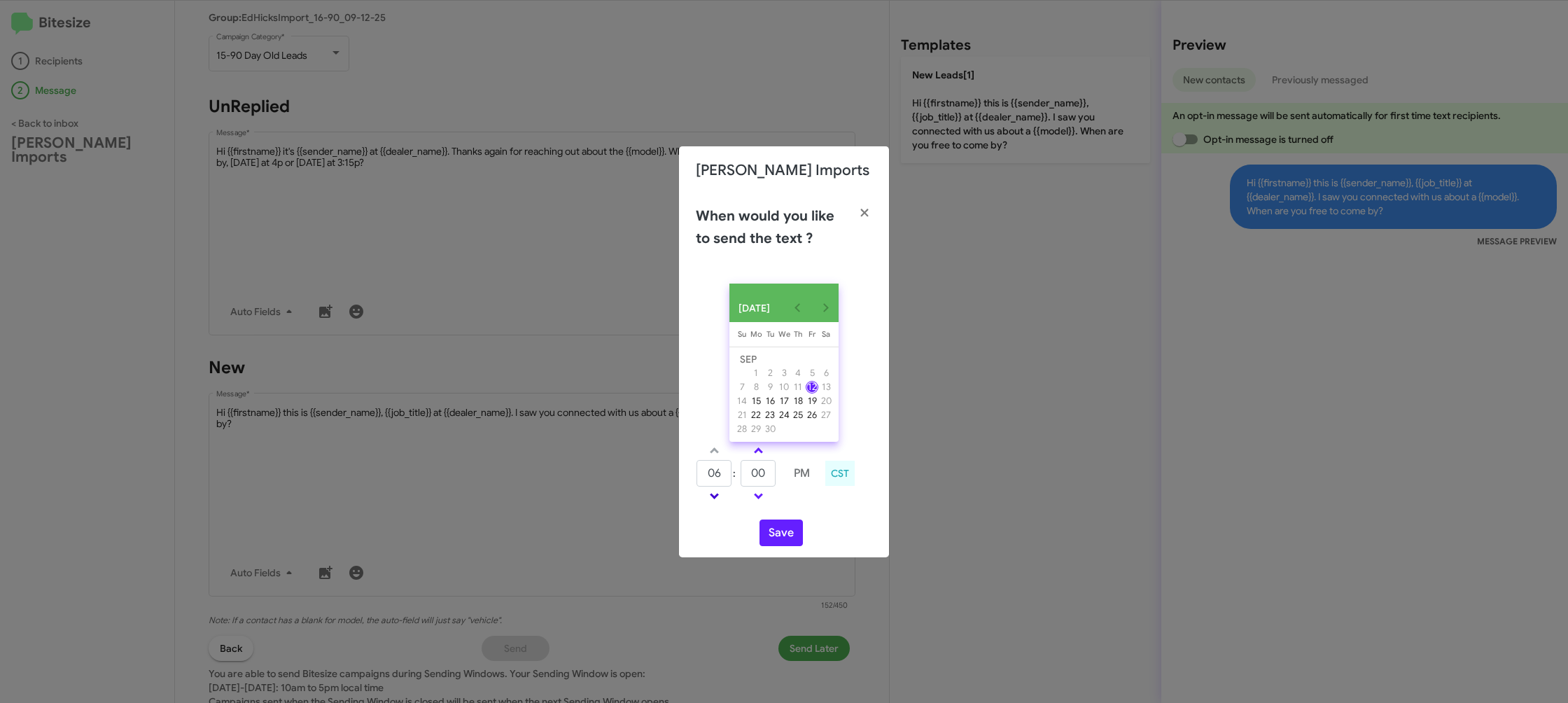
type input "05"
click at [763, 474] on input "00" at bounding box center [757, 473] width 35 height 27
type input "29"
drag, startPoint x: 817, startPoint y: 518, endPoint x: 792, endPoint y: 533, distance: 29.2
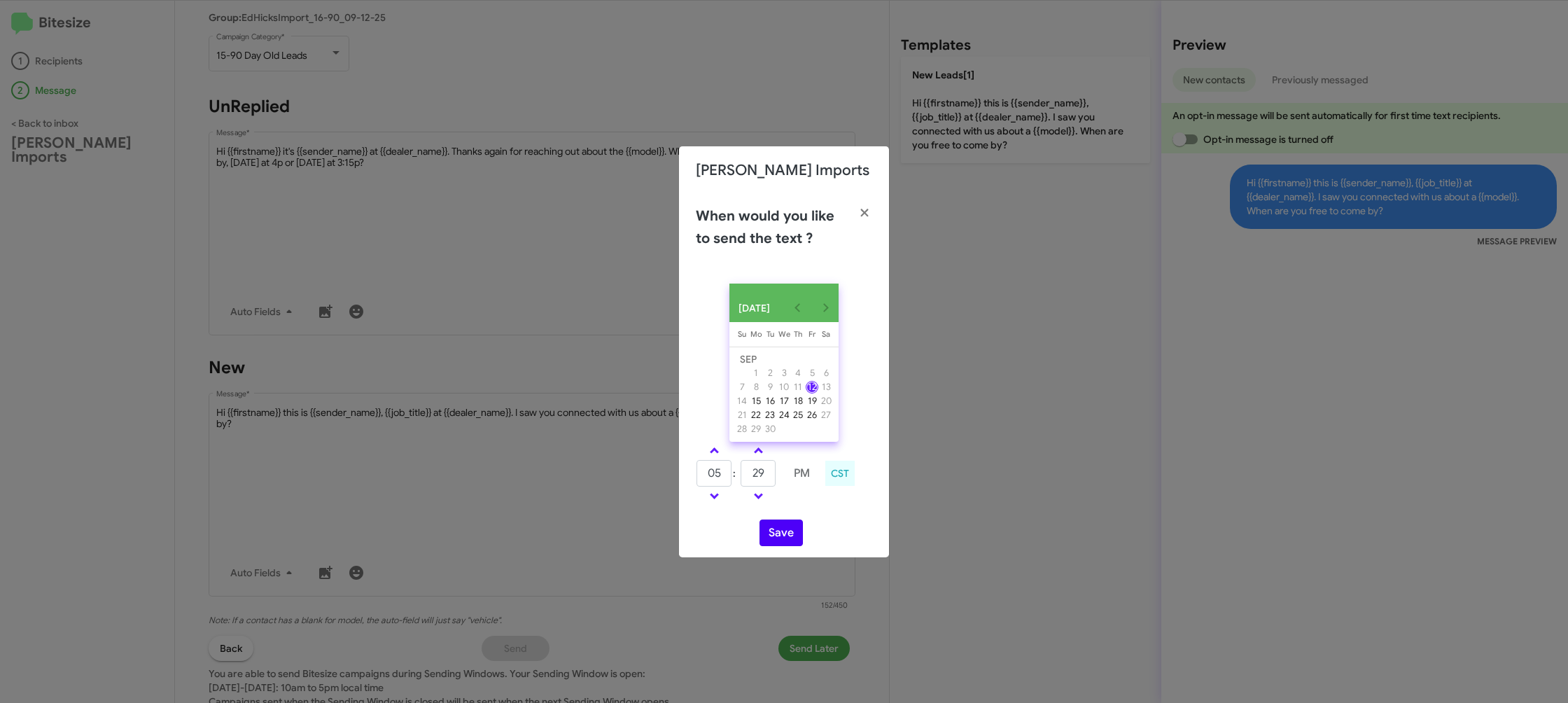
click at [816, 518] on div "SEP 2025 Sunday Su Monday Mo Tuesday Tu Wednesday We Thursday Th Friday Fr Satu…" at bounding box center [783, 414] width 210 height 285
click at [791, 533] on button "Save" at bounding box center [781, 533] width 44 height 27
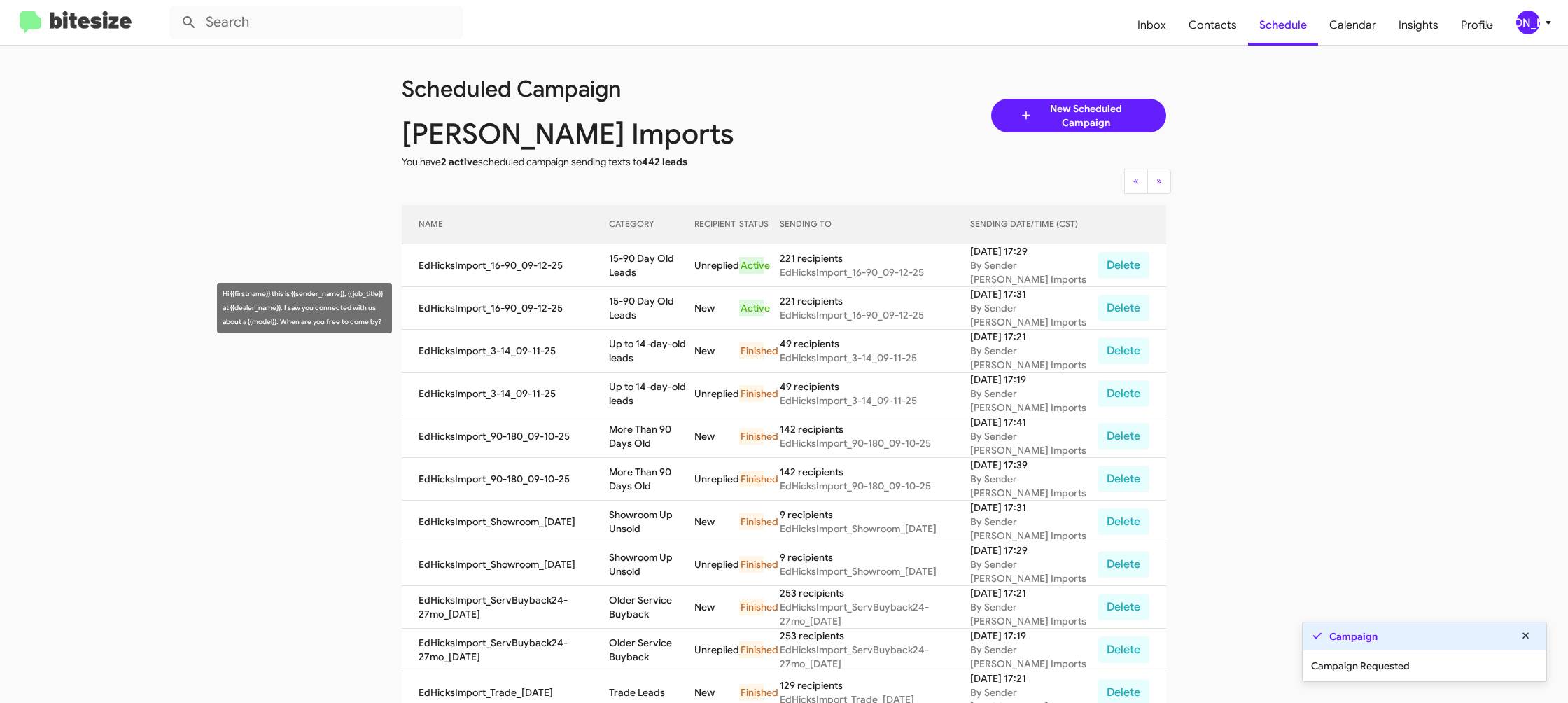
click at [650, 283] on td "15-90 Day Old Leads" at bounding box center [652, 265] width 86 height 43
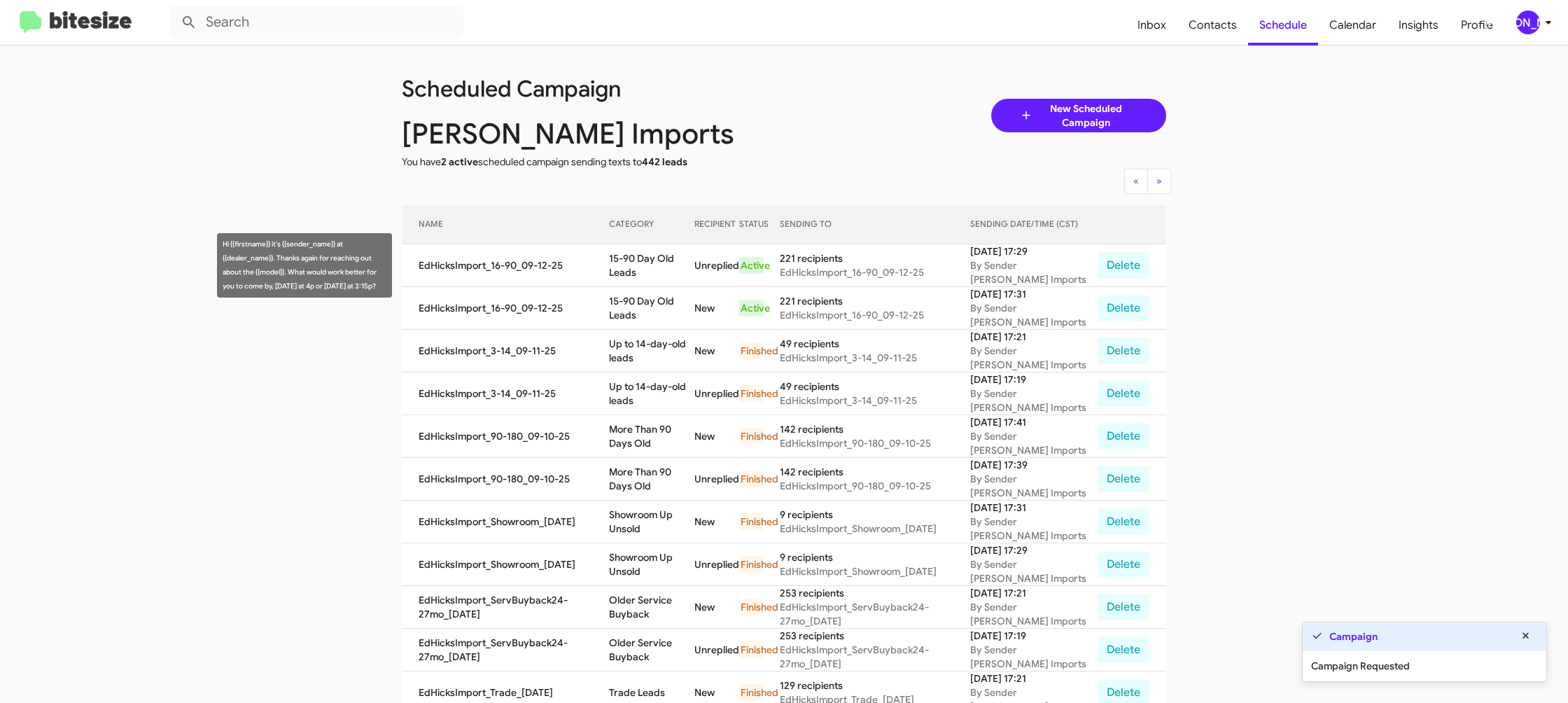
click at [650, 283] on td "15-90 Day Old Leads" at bounding box center [652, 265] width 86 height 43
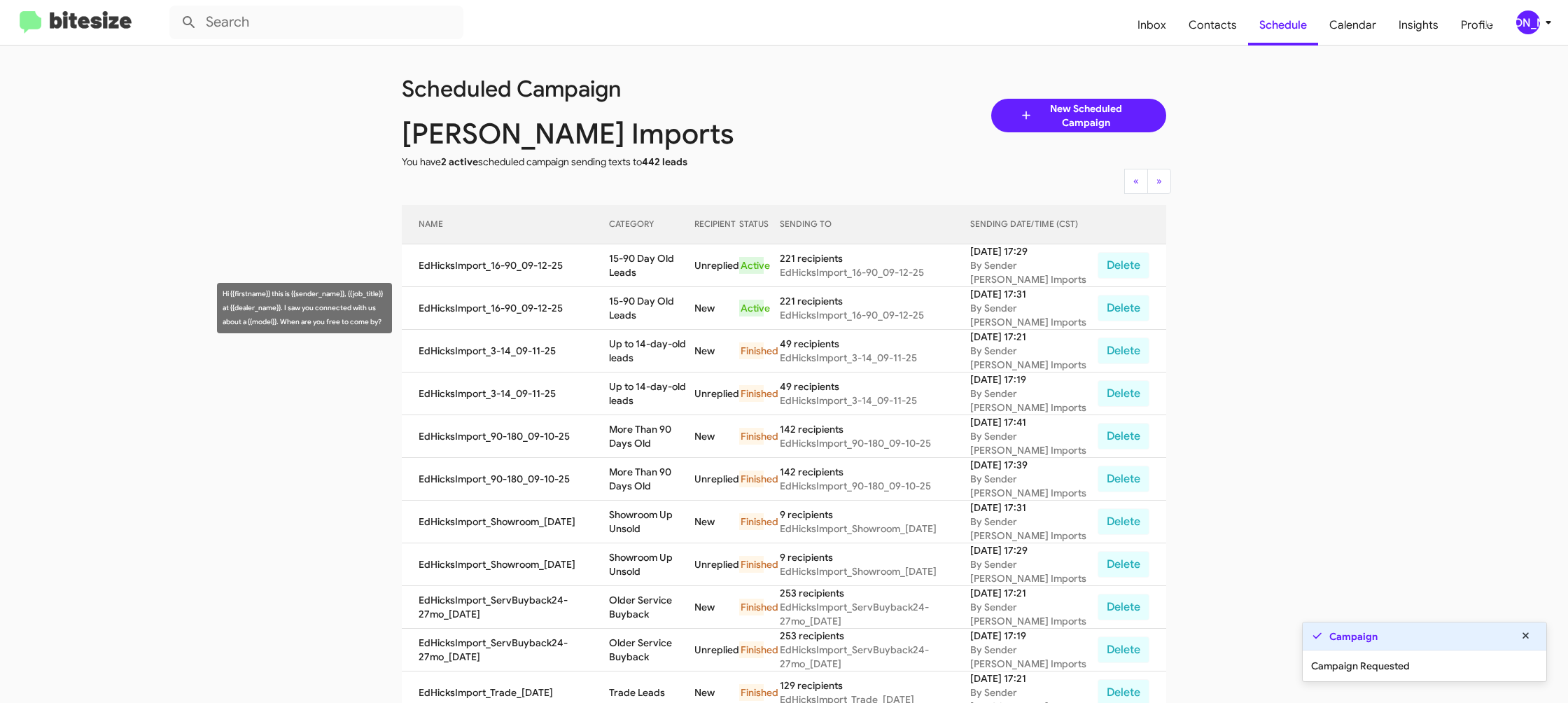
copy td "15-90 Day Old Leads"
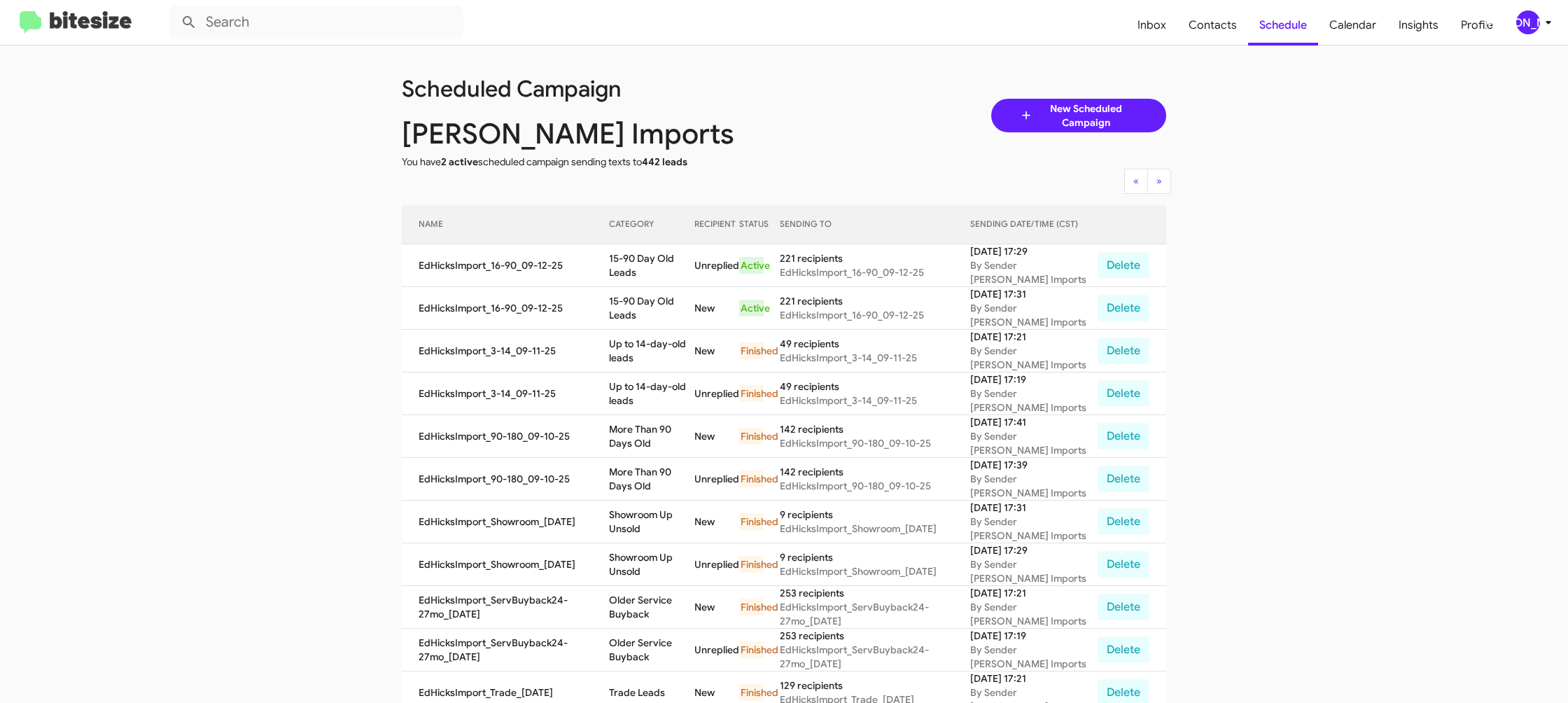
copy td "15-90 Day Old Leads"
click at [1541, 28] on icon at bounding box center [1548, 22] width 17 height 17
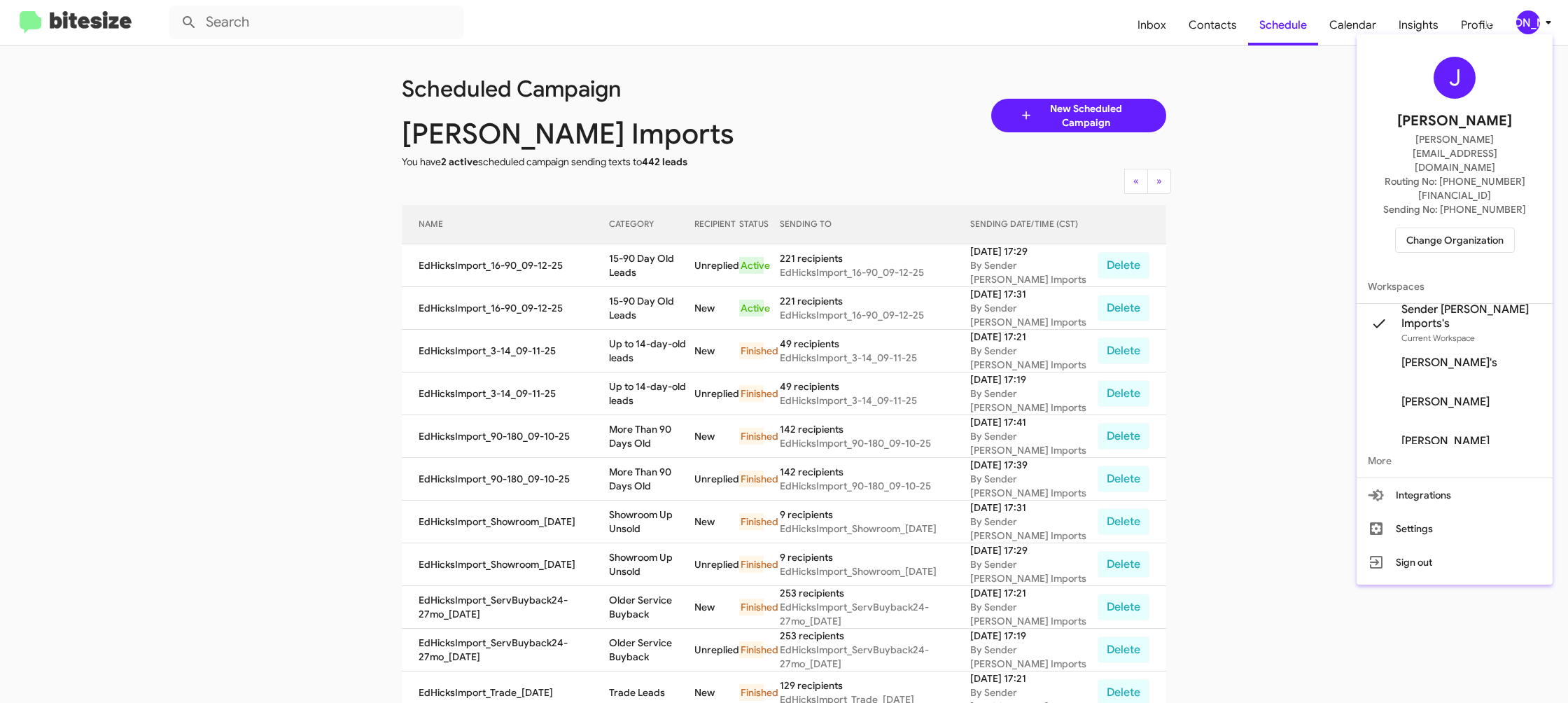
click at [1454, 229] on span "Change Organization" at bounding box center [1455, 241] width 98 height 24
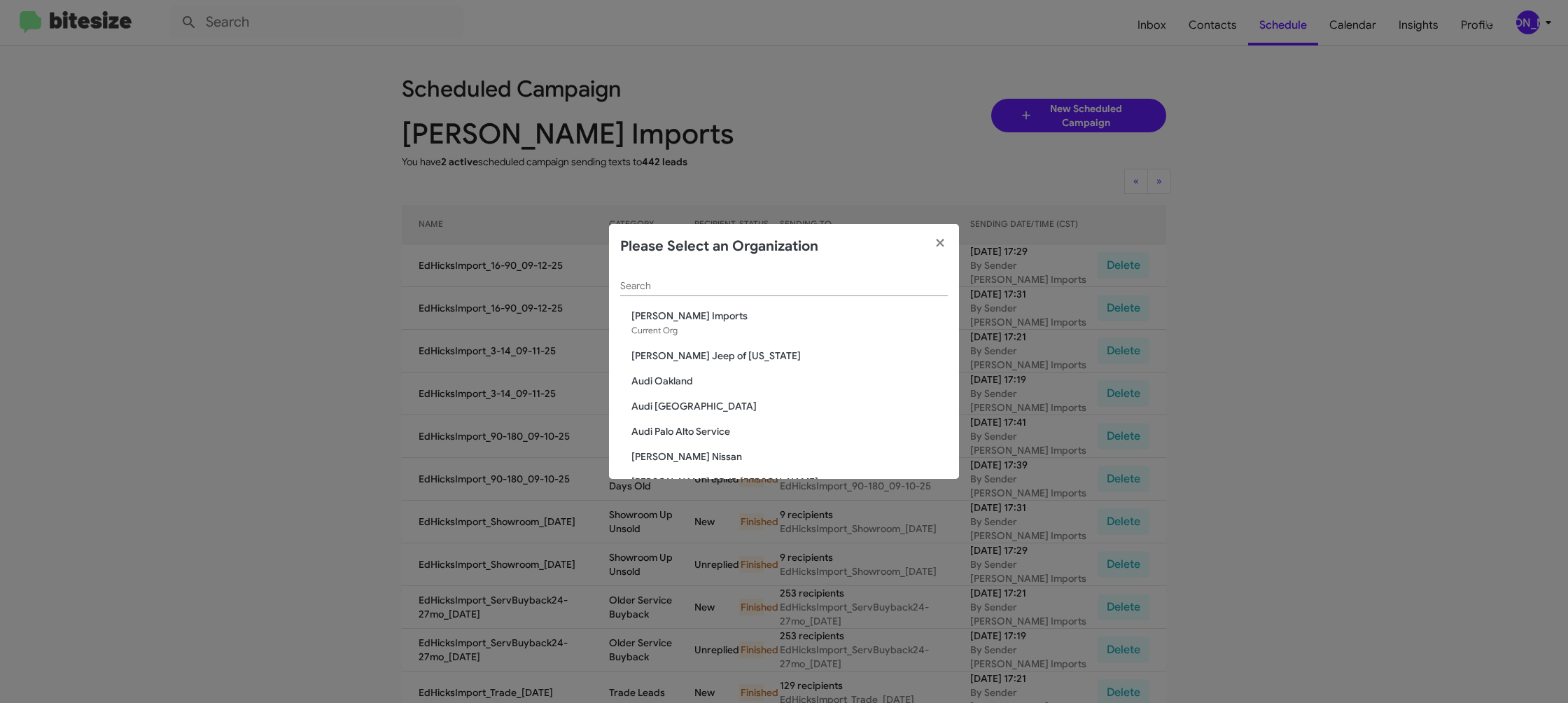
click at [652, 287] on input "Search" at bounding box center [784, 286] width 328 height 11
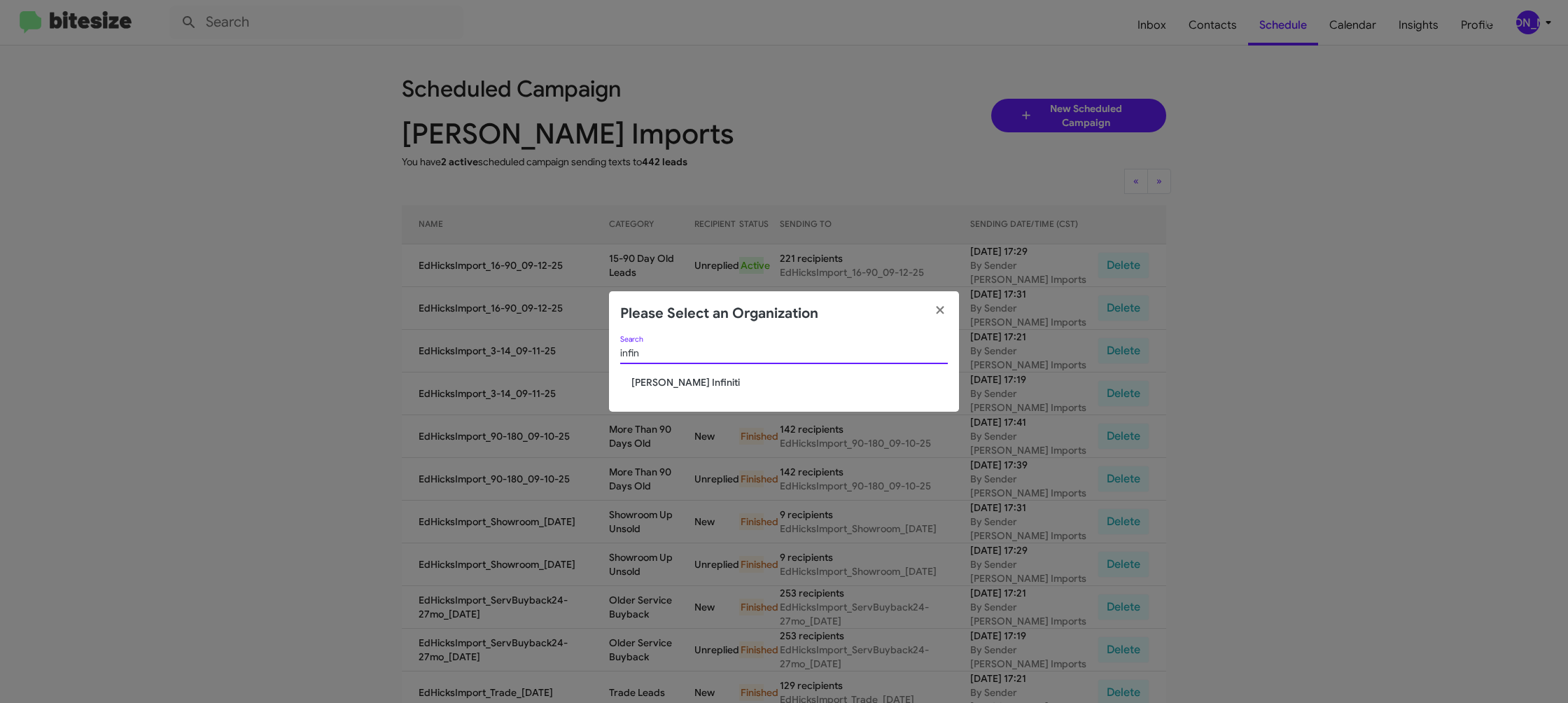
type input "infin"
click at [662, 367] on div "infin Search" at bounding box center [784, 356] width 328 height 40
click at [662, 382] on span "Ed Hicks Infiniti" at bounding box center [790, 382] width 317 height 14
drag, startPoint x: 662, startPoint y: 382, endPoint x: 554, endPoint y: 69, distance: 331.1
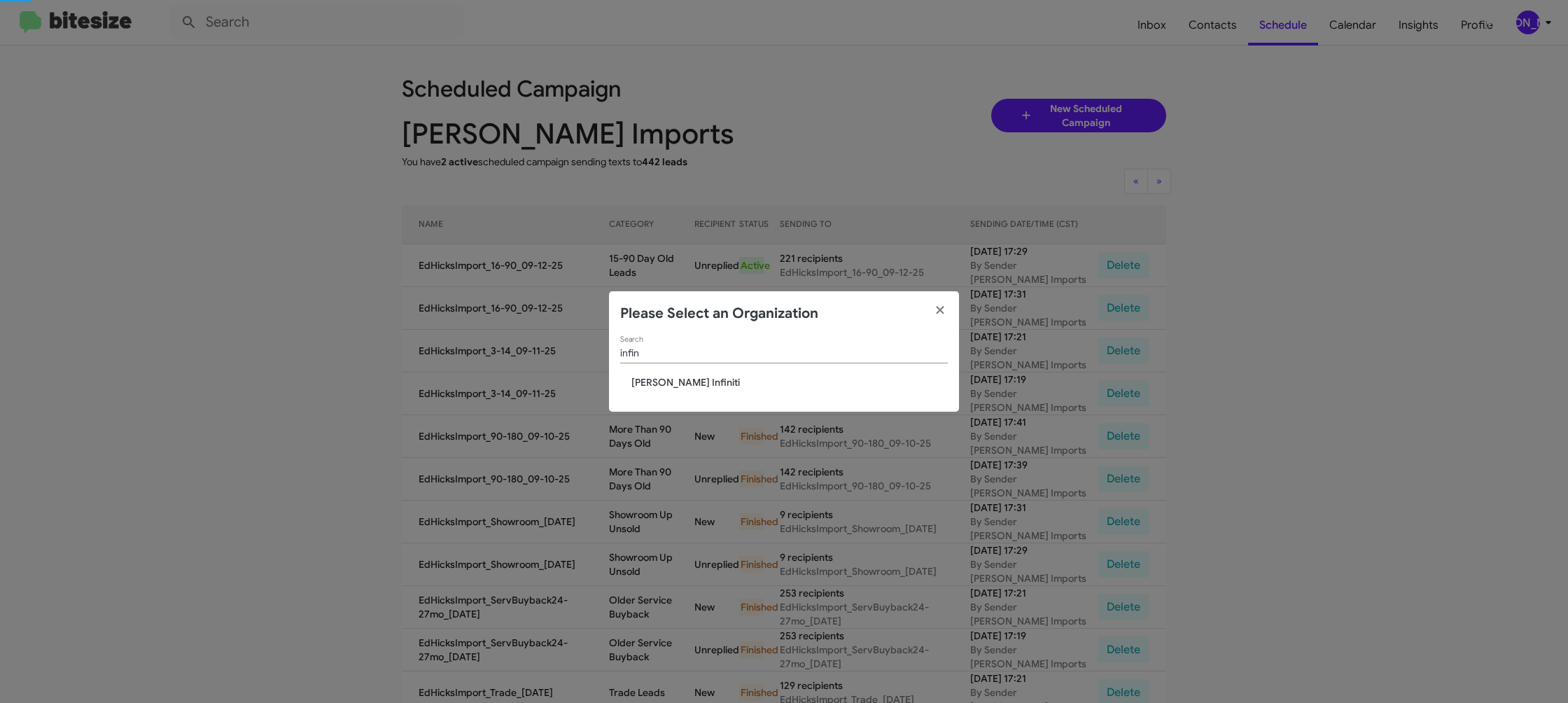
click at [659, 366] on div "infin Search Ed Hicks Infiniti" at bounding box center [784, 374] width 350 height 76
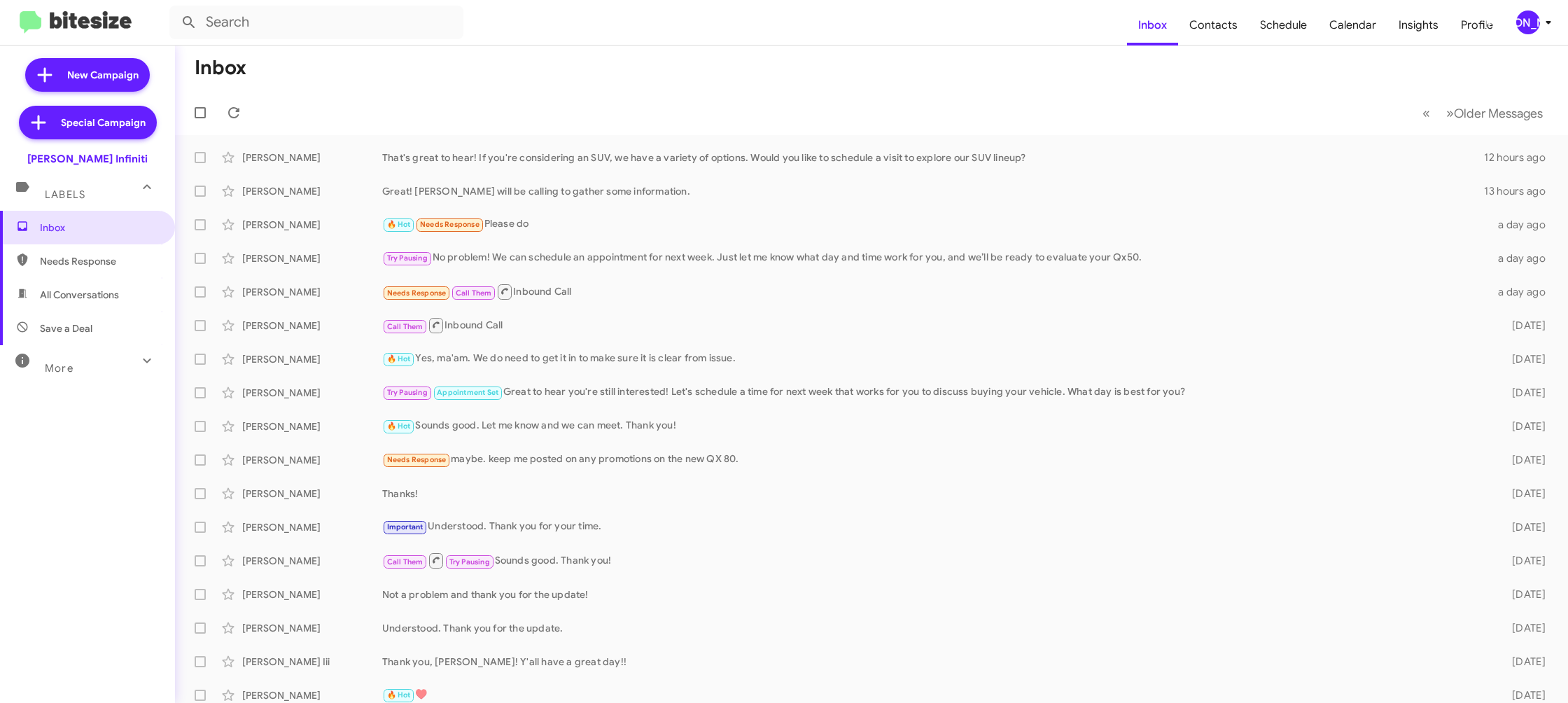
click at [1531, 17] on div "[PERSON_NAME]" at bounding box center [1528, 22] width 24 height 24
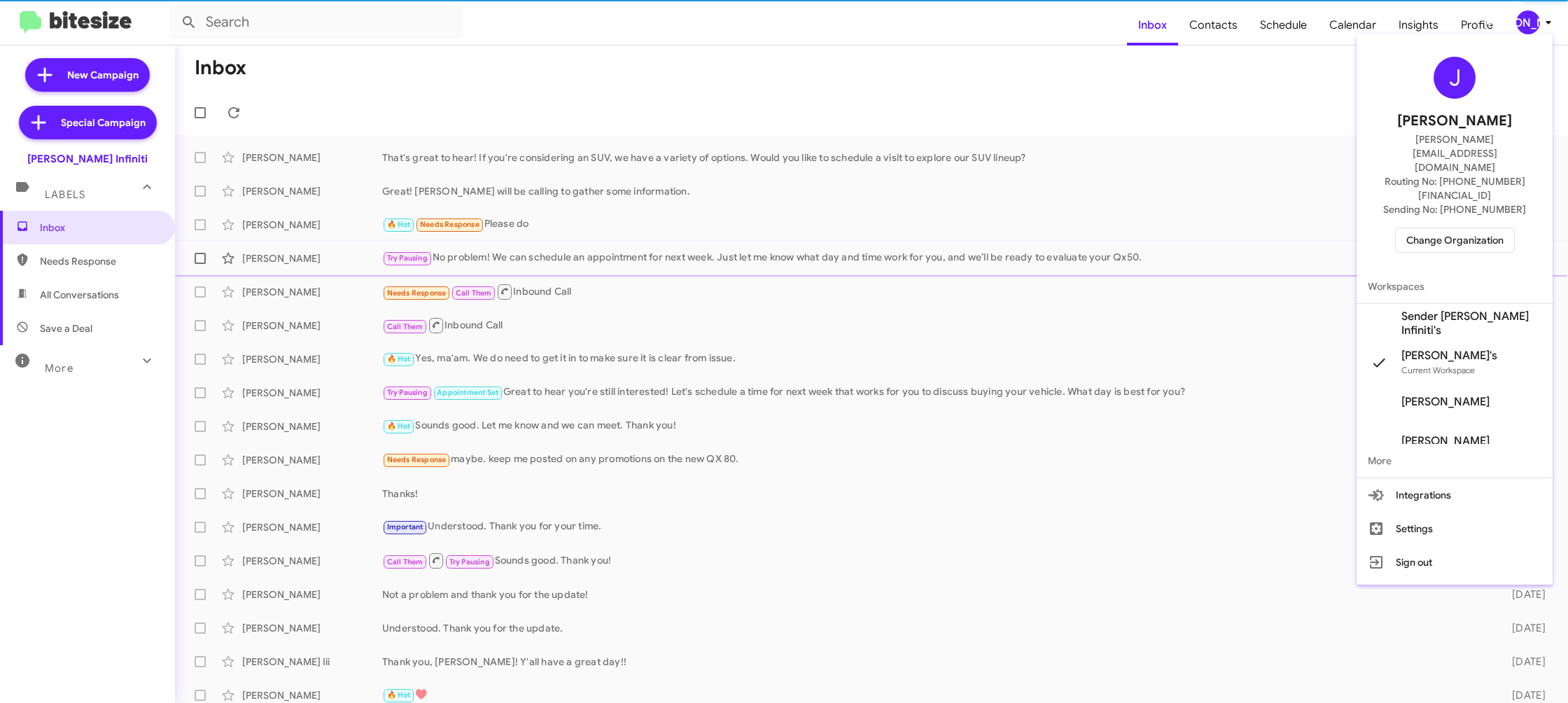
click at [1466, 304] on span "Sender Ed Hicks Infiniti's" at bounding box center [1454, 324] width 196 height 39
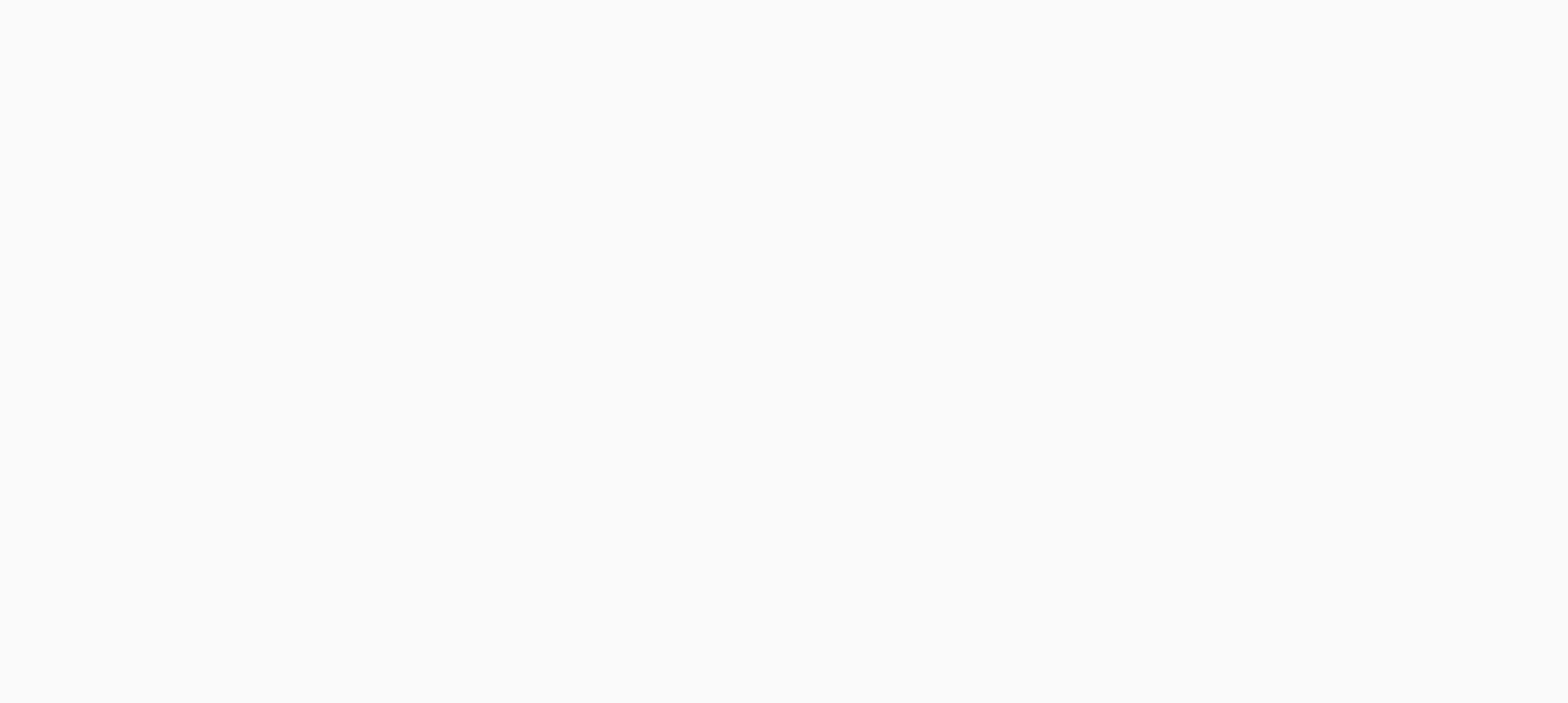
click at [1214, 26] on body at bounding box center [784, 351] width 1568 height 703
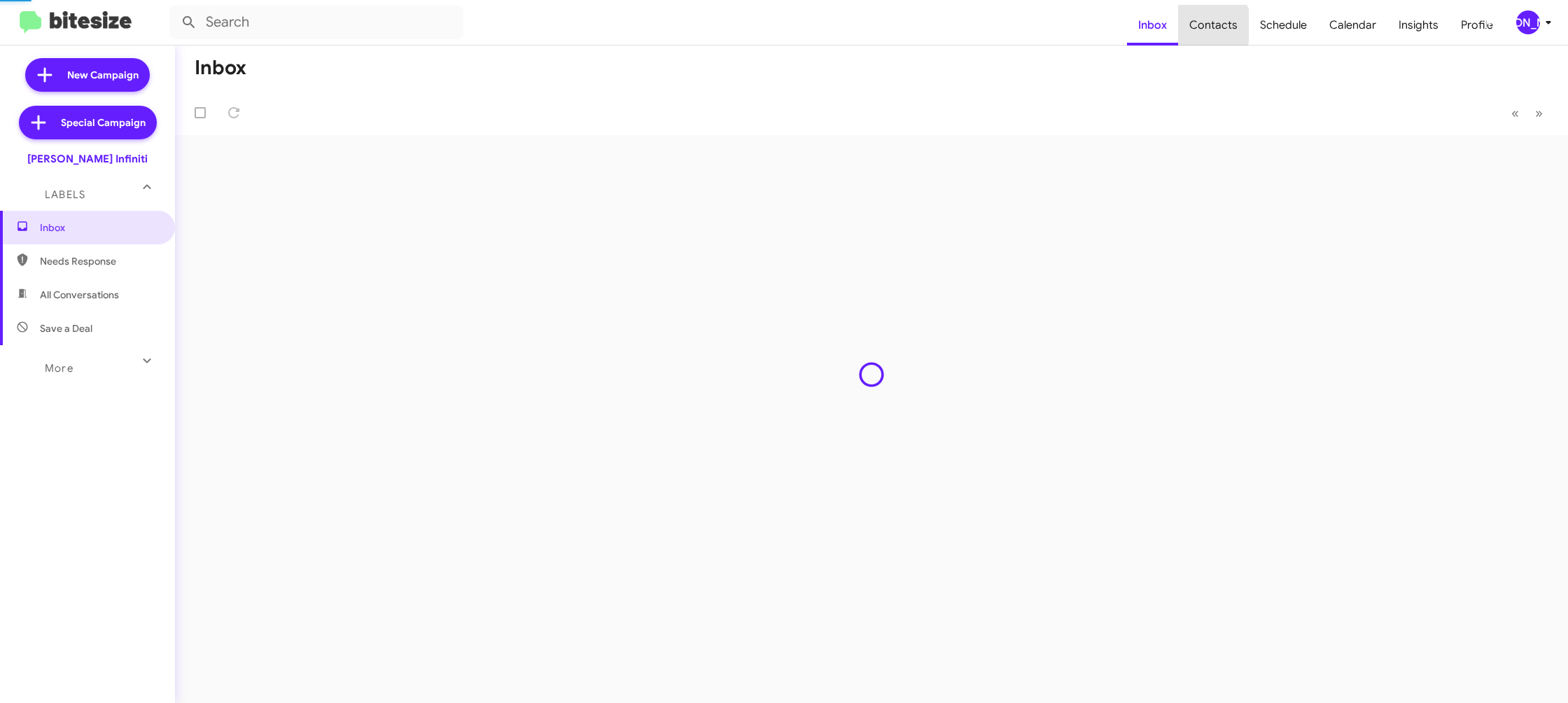
click at [1214, 26] on span "Contacts" at bounding box center [1213, 25] width 71 height 40
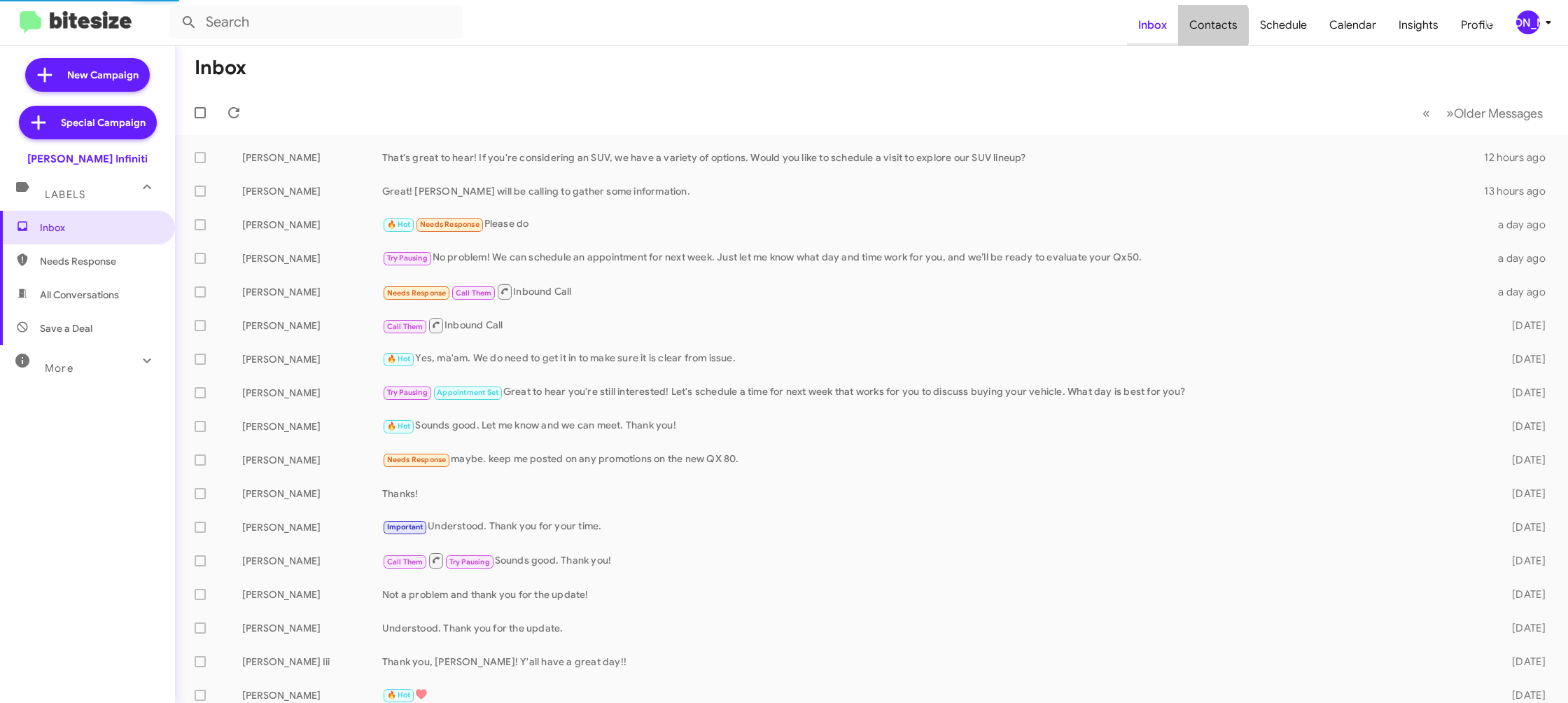
type input "in:groups"
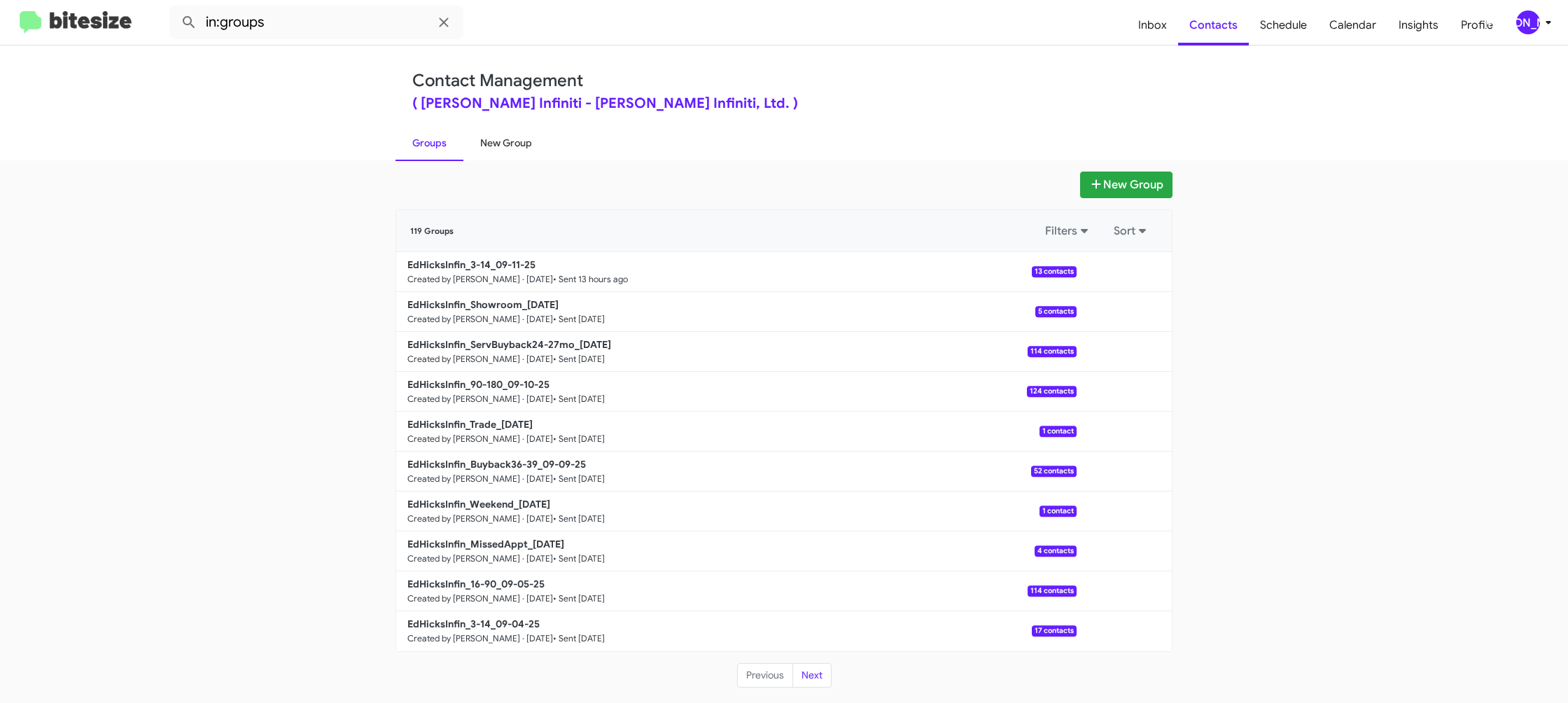
click at [524, 146] on link "New Group" at bounding box center [506, 143] width 86 height 37
drag, startPoint x: 524, startPoint y: 146, endPoint x: 1111, endPoint y: 54, distance: 594.2
click at [528, 143] on link "New Group" at bounding box center [506, 143] width 86 height 37
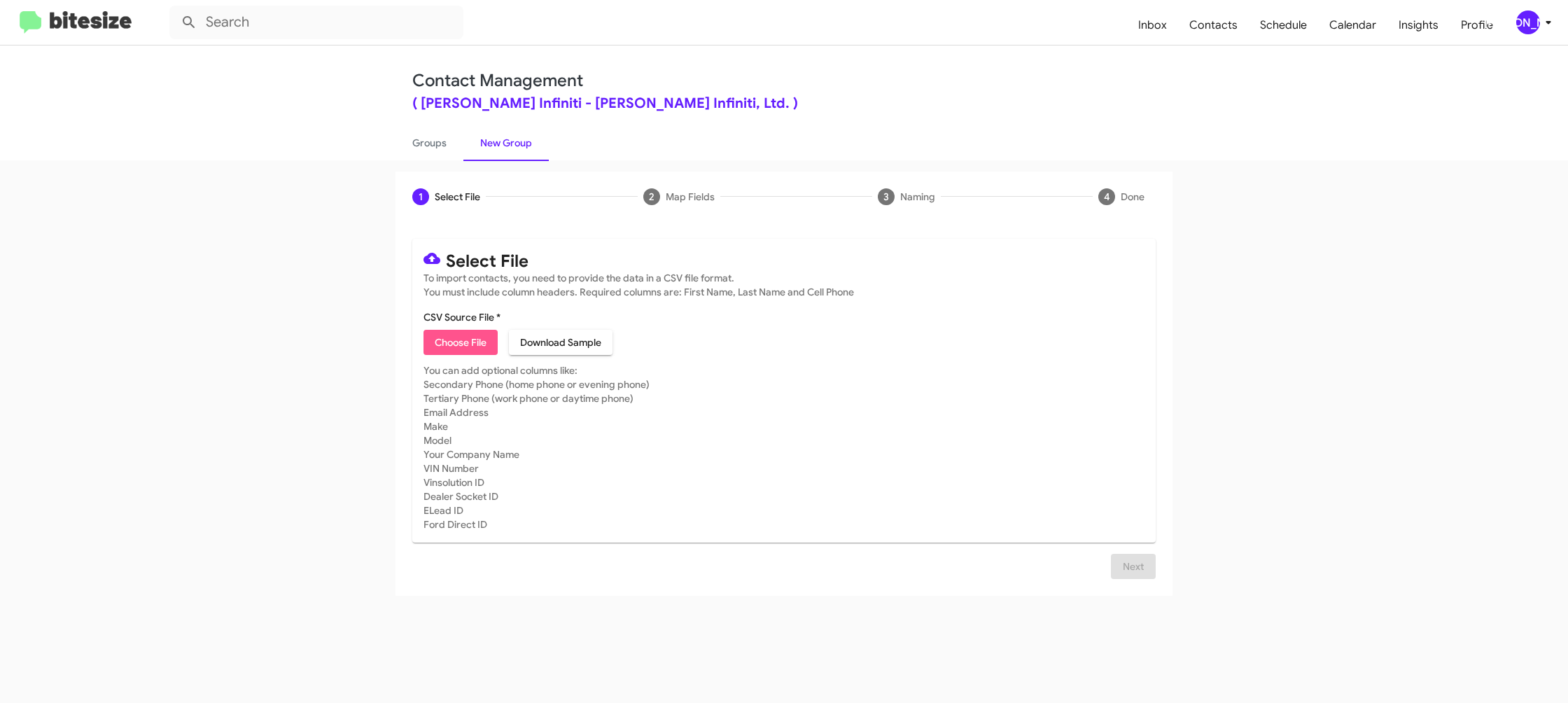
click at [463, 343] on span "Choose File" at bounding box center [460, 342] width 52 height 25
type input "EdHicksInfin_16-90_09-12-25"
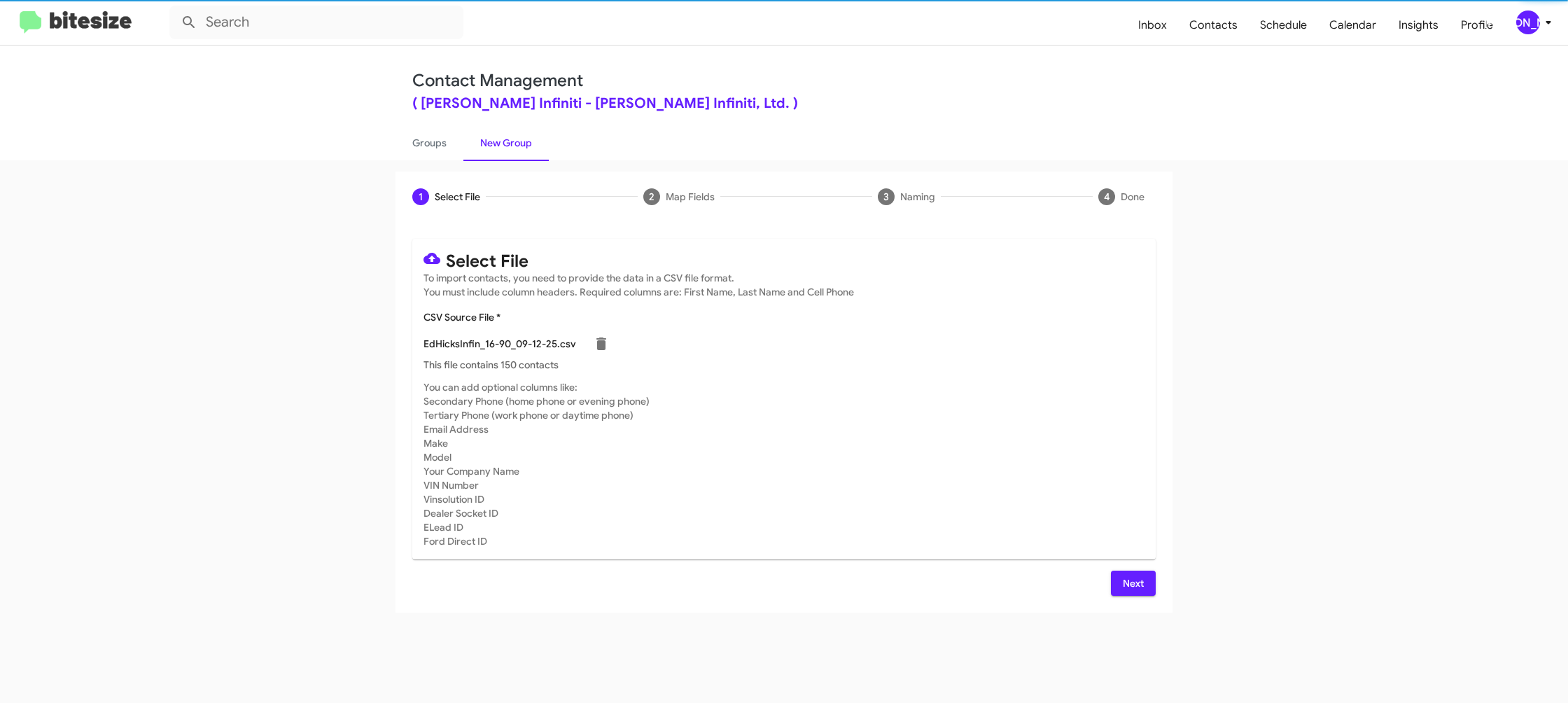
click at [950, 456] on mat-card-subtitle "You can add optional columns like: Secondary Phone (home phone or evening phone…" at bounding box center [784, 464] width 721 height 168
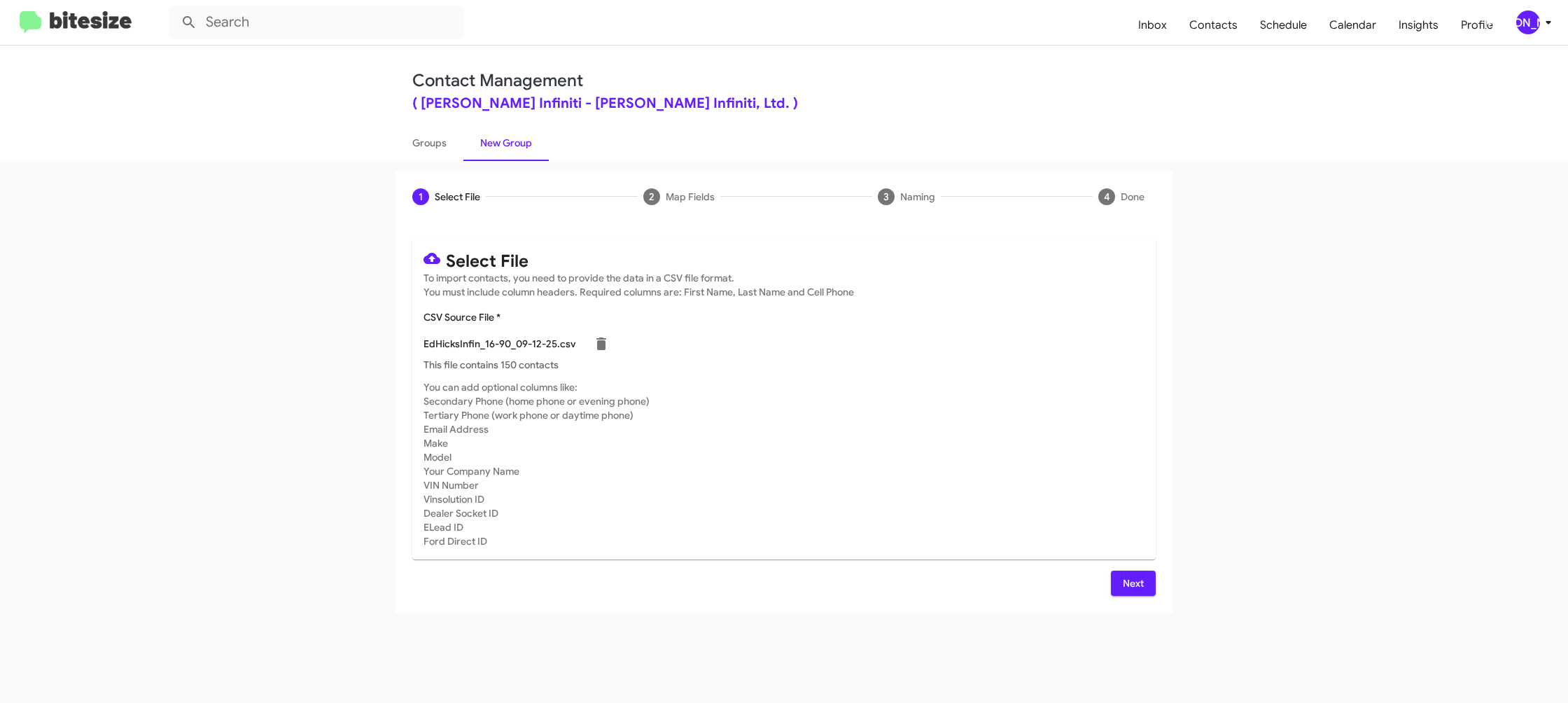
click at [1126, 590] on span "Next" at bounding box center [1133, 583] width 22 height 25
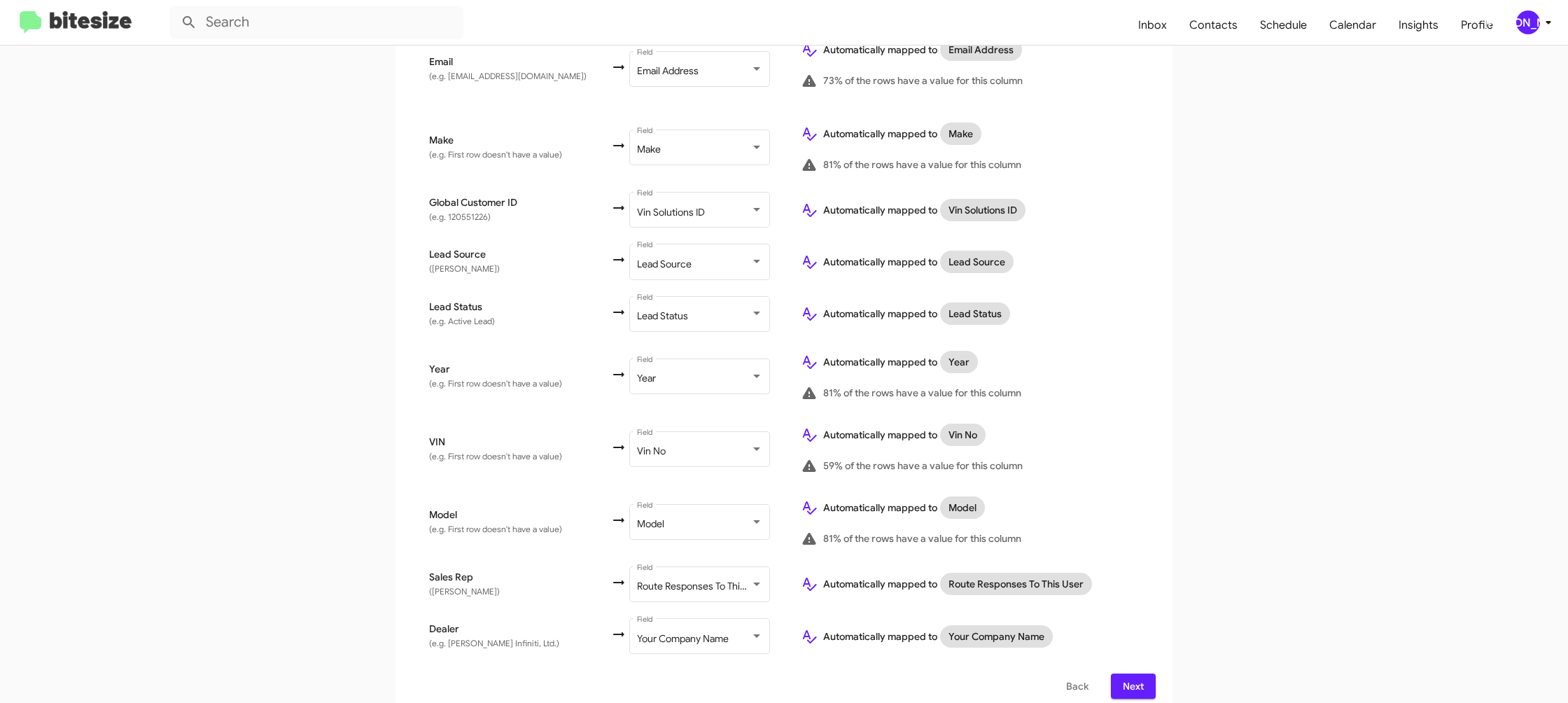
scroll to position [665, 0]
click at [1133, 673] on span "Next" at bounding box center [1133, 685] width 22 height 25
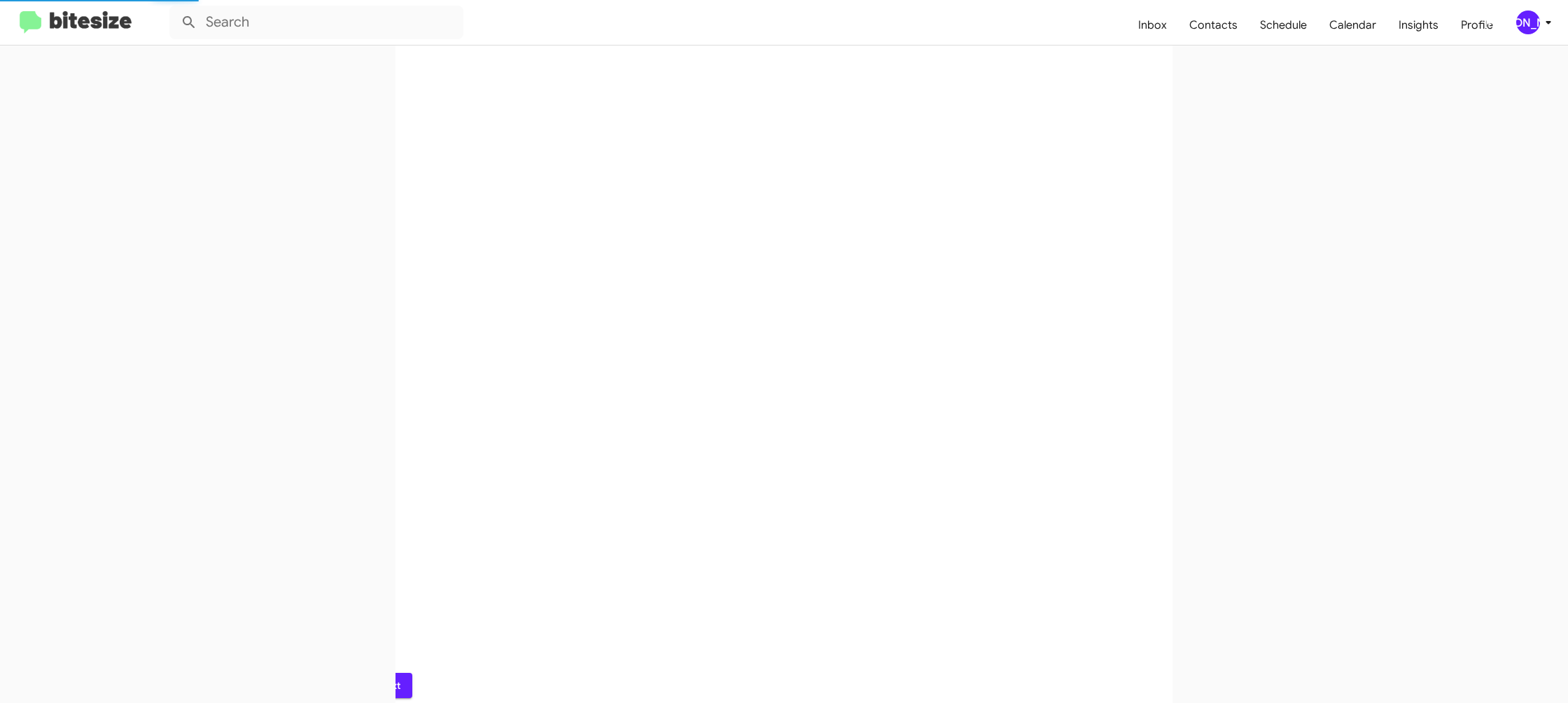
scroll to position [0, 0]
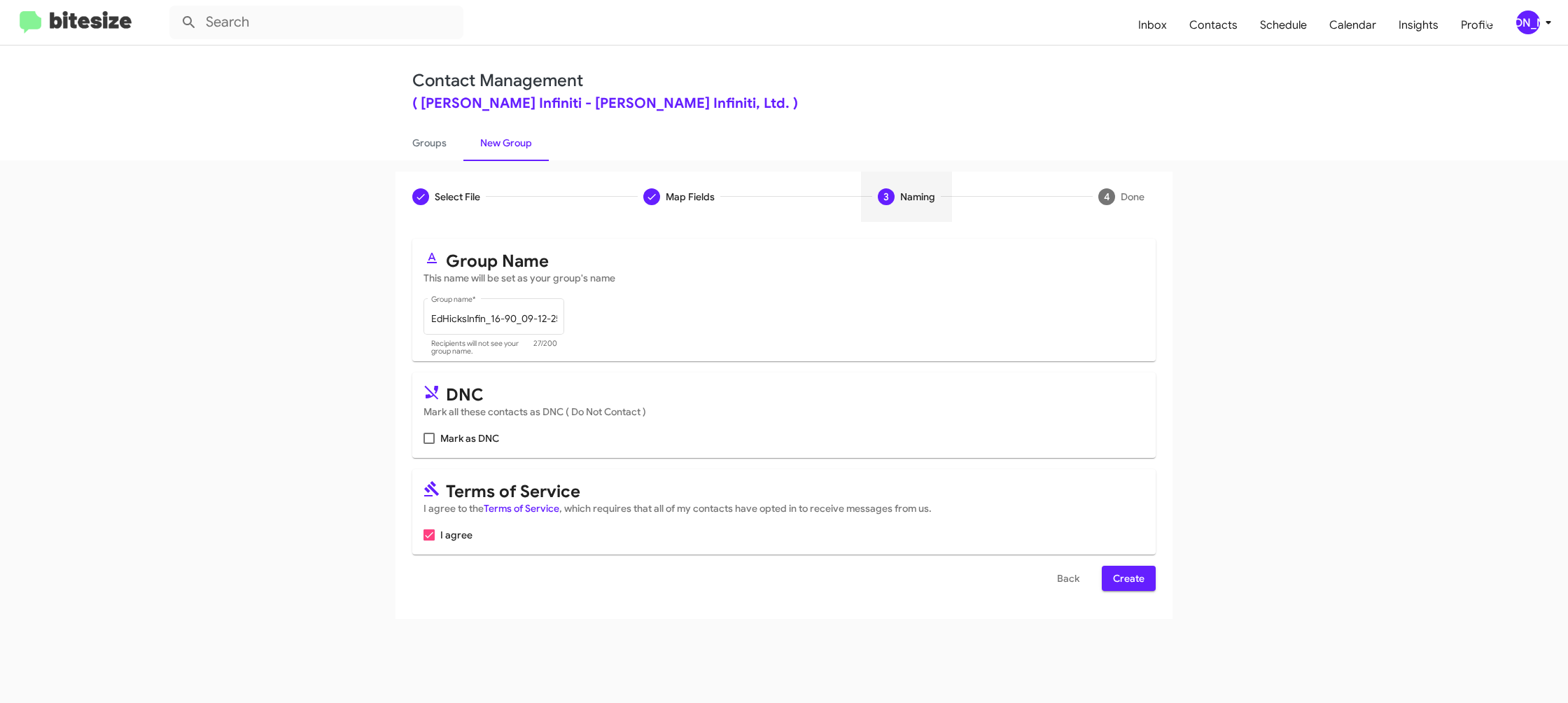
click at [1156, 586] on div "Select File To import contacts, you need to provide the data in a CSV file form…" at bounding box center [784, 420] width 777 height 397
click at [1149, 584] on button "Create" at bounding box center [1128, 578] width 54 height 25
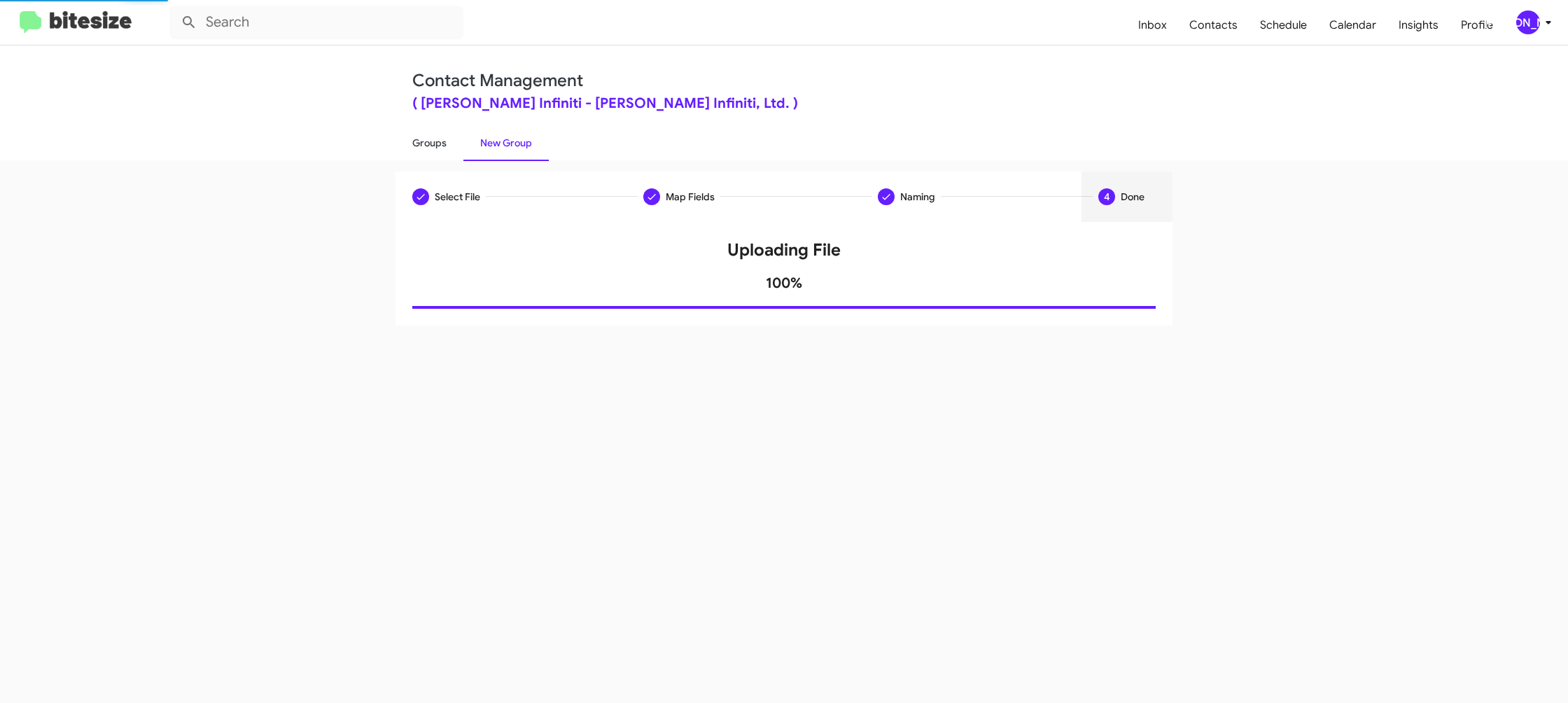
click at [455, 130] on link "Groups" at bounding box center [429, 143] width 68 height 37
type input "in:groups"
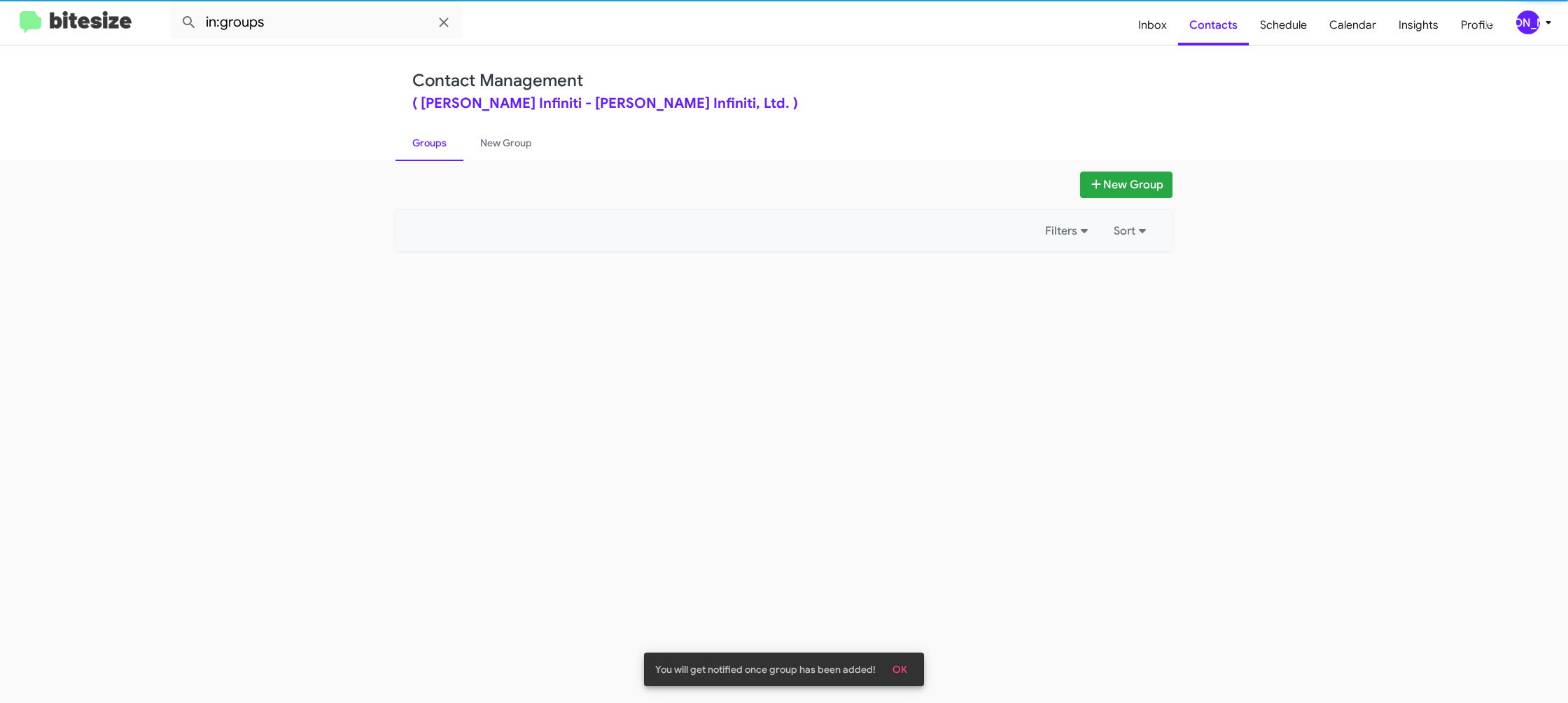
click at [455, 130] on link "Groups" at bounding box center [429, 143] width 68 height 37
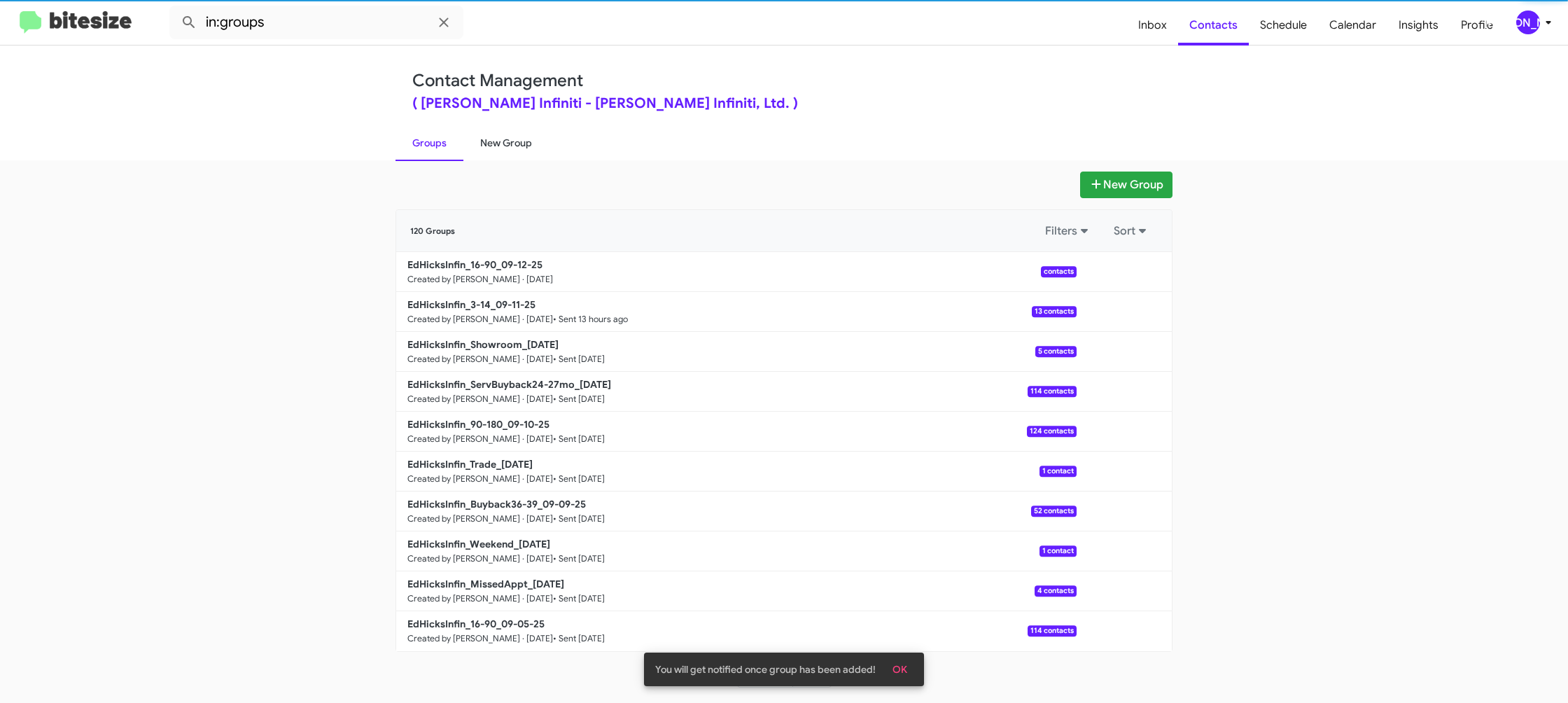
click at [475, 134] on link "New Group" at bounding box center [506, 143] width 86 height 37
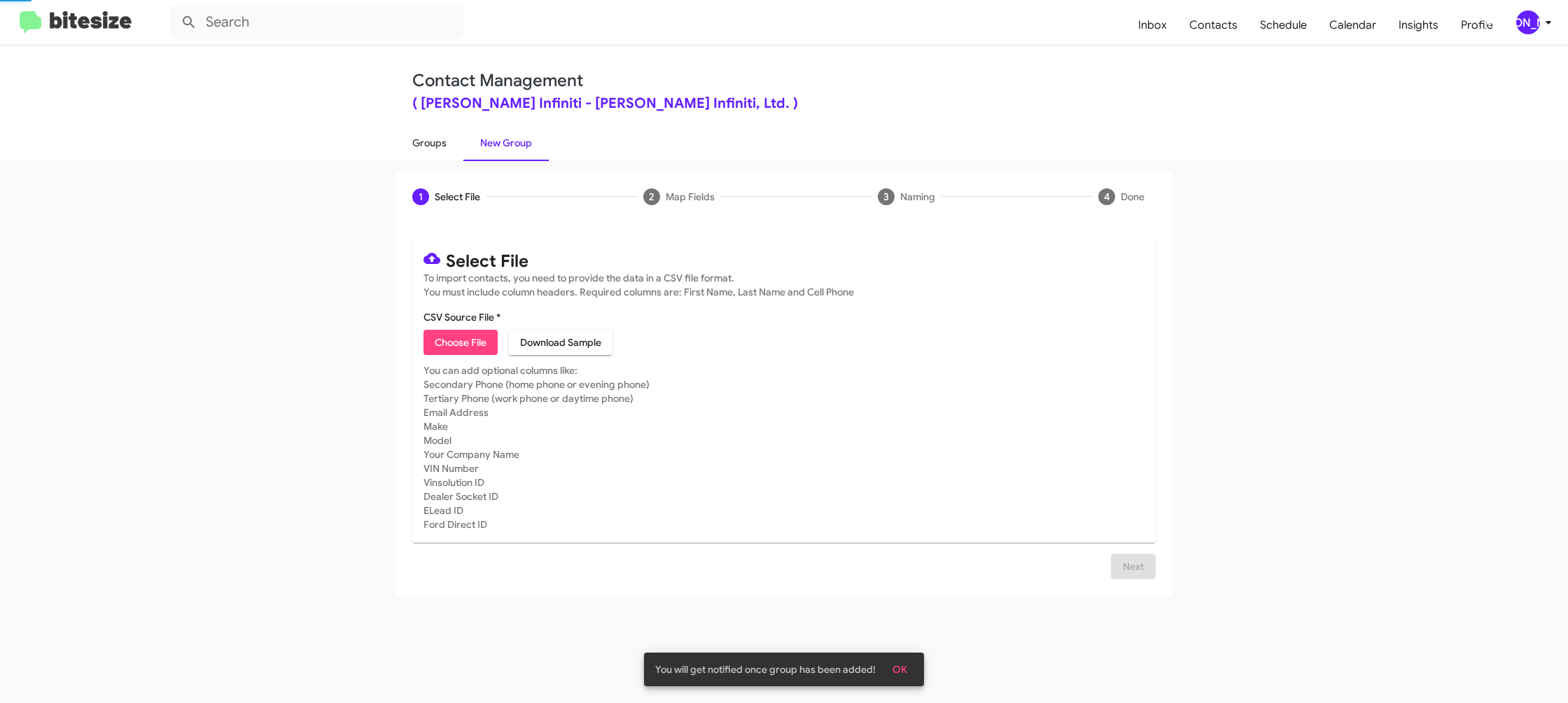
click at [432, 139] on link "Groups" at bounding box center [429, 143] width 68 height 37
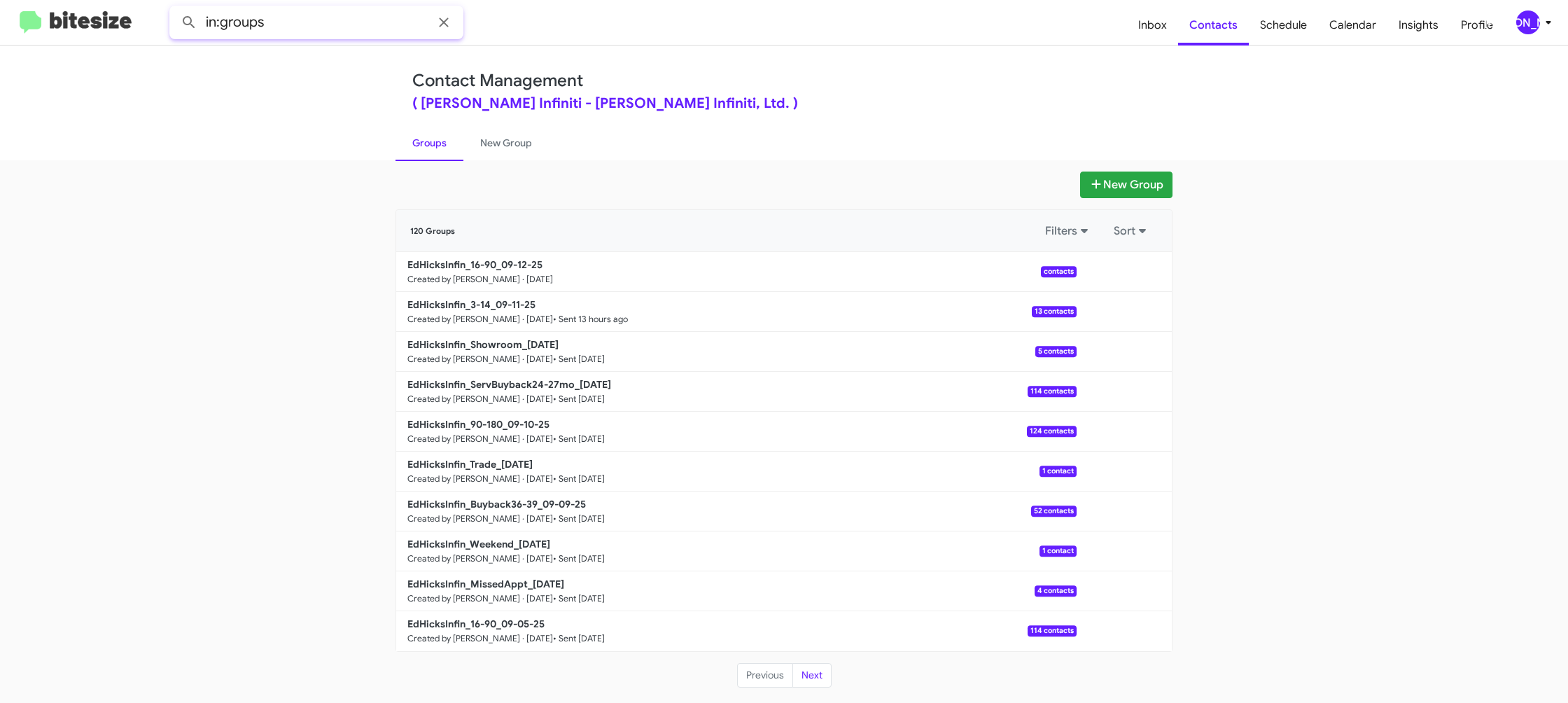
click at [314, 22] on input "in:groups" at bounding box center [316, 22] width 294 height 33
type input "in:groups 16-90"
click at [175, 9] on button at bounding box center [188, 22] width 28 height 28
click at [485, 147] on link "New Group" at bounding box center [506, 143] width 86 height 37
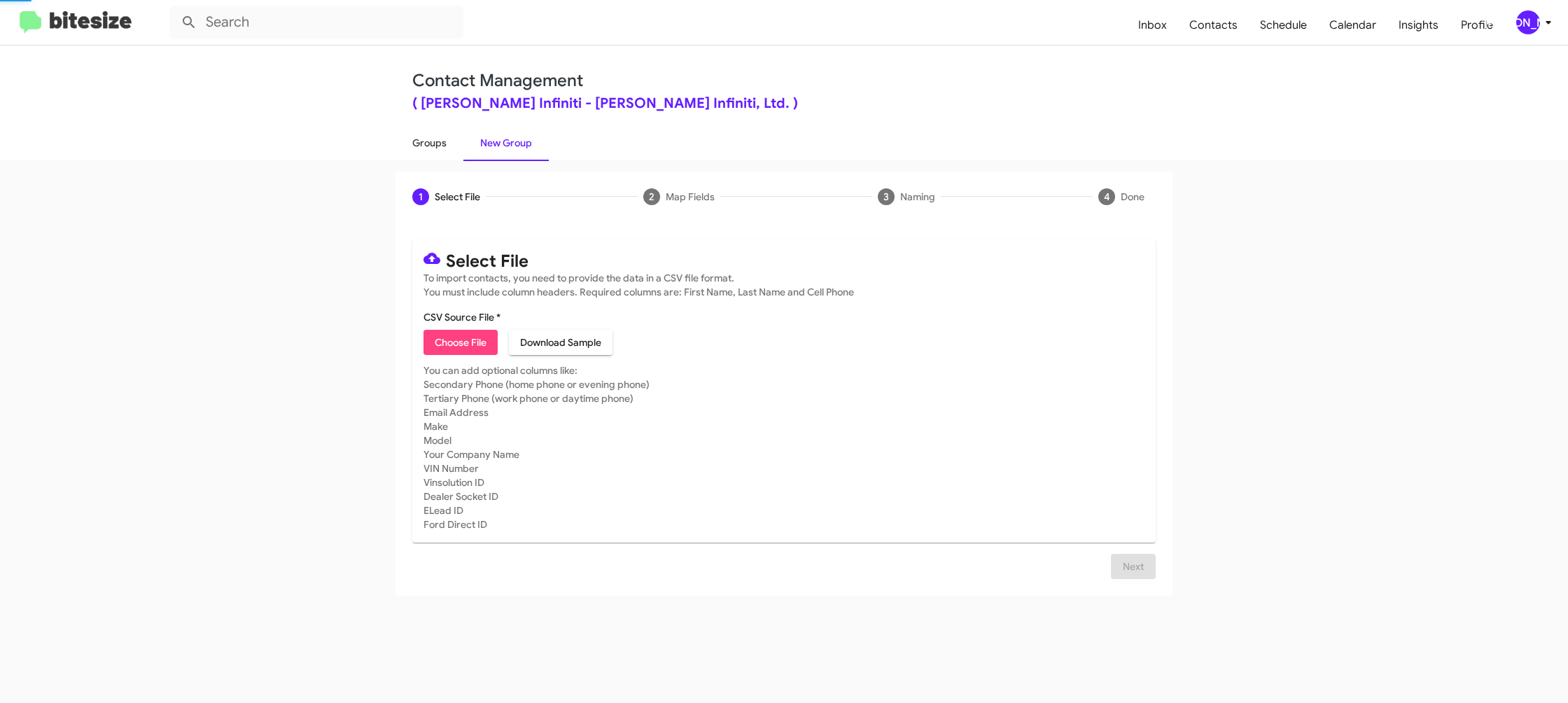
click at [425, 146] on link "Groups" at bounding box center [429, 143] width 68 height 37
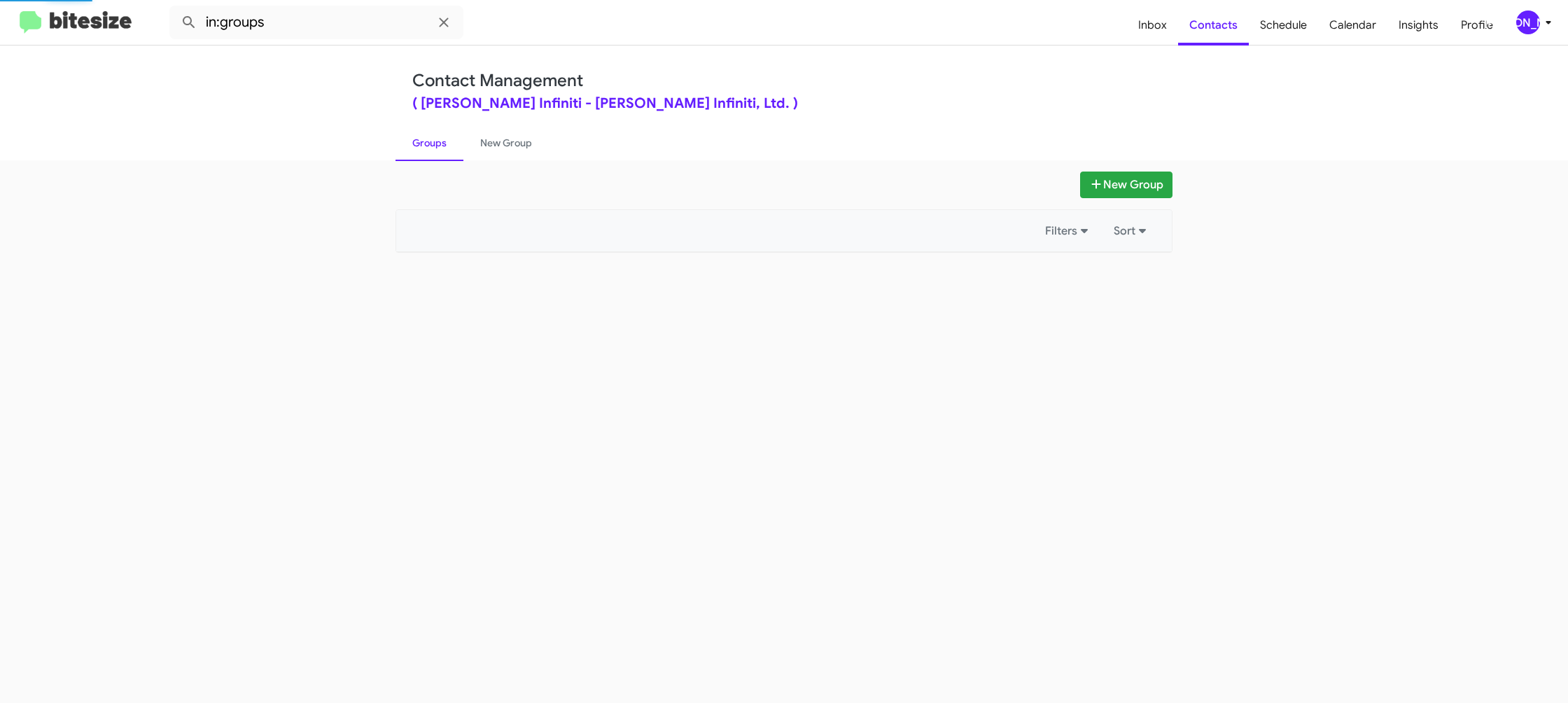
click at [425, 146] on link "Groups" at bounding box center [429, 143] width 68 height 37
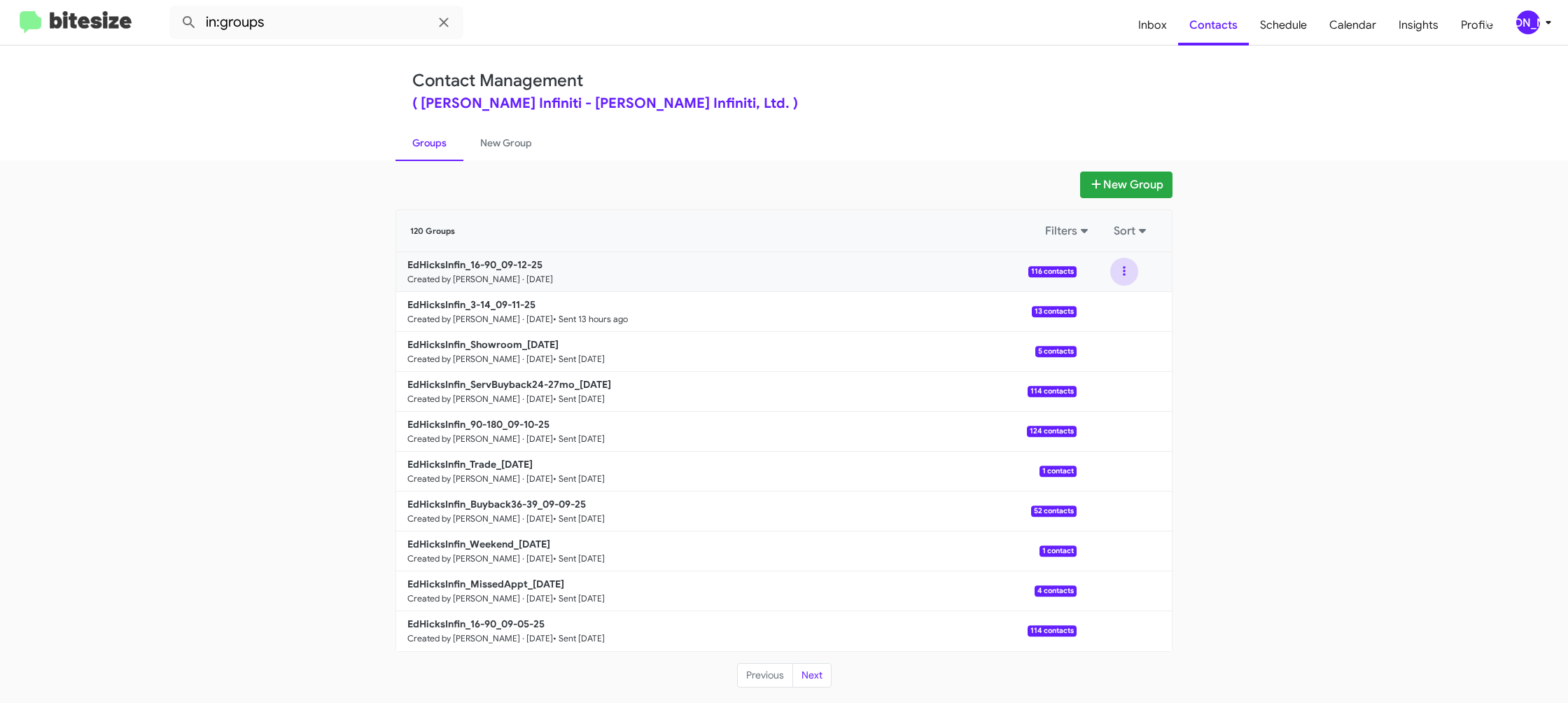
click at [1120, 275] on button at bounding box center [1124, 271] width 28 height 28
click at [1110, 298] on button "View contacts" at bounding box center [1082, 309] width 112 height 33
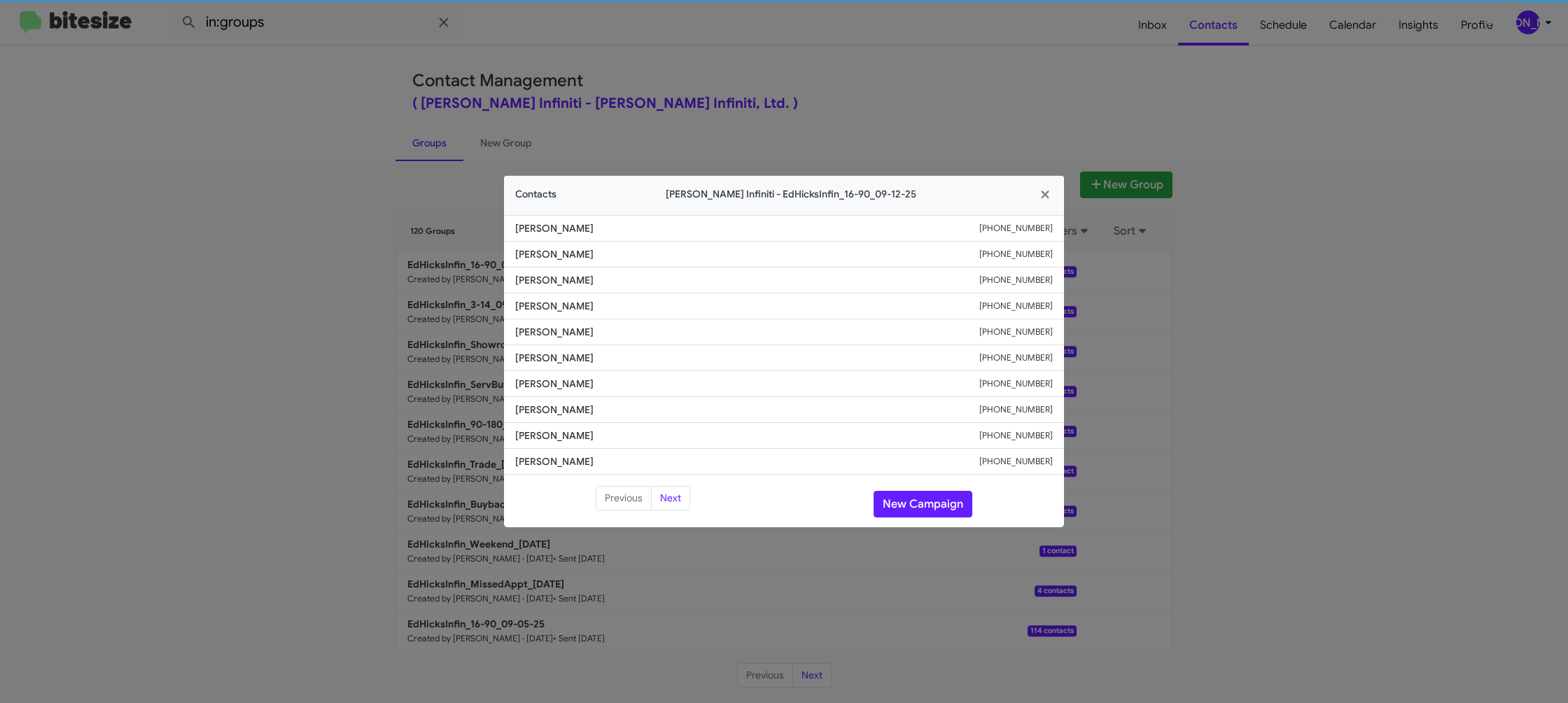
click at [567, 346] on li "Chris Garcia +12106676887" at bounding box center [784, 358] width 560 height 26
drag, startPoint x: 396, startPoint y: 200, endPoint x: 389, endPoint y: 182, distance: 19.3
click at [394, 194] on modal-container "Contacts Ed Hicks Infiniti - EdHicksInfin_16-90_09-12-25 Leslie Moszer +1701425…" at bounding box center [784, 351] width 1568 height 703
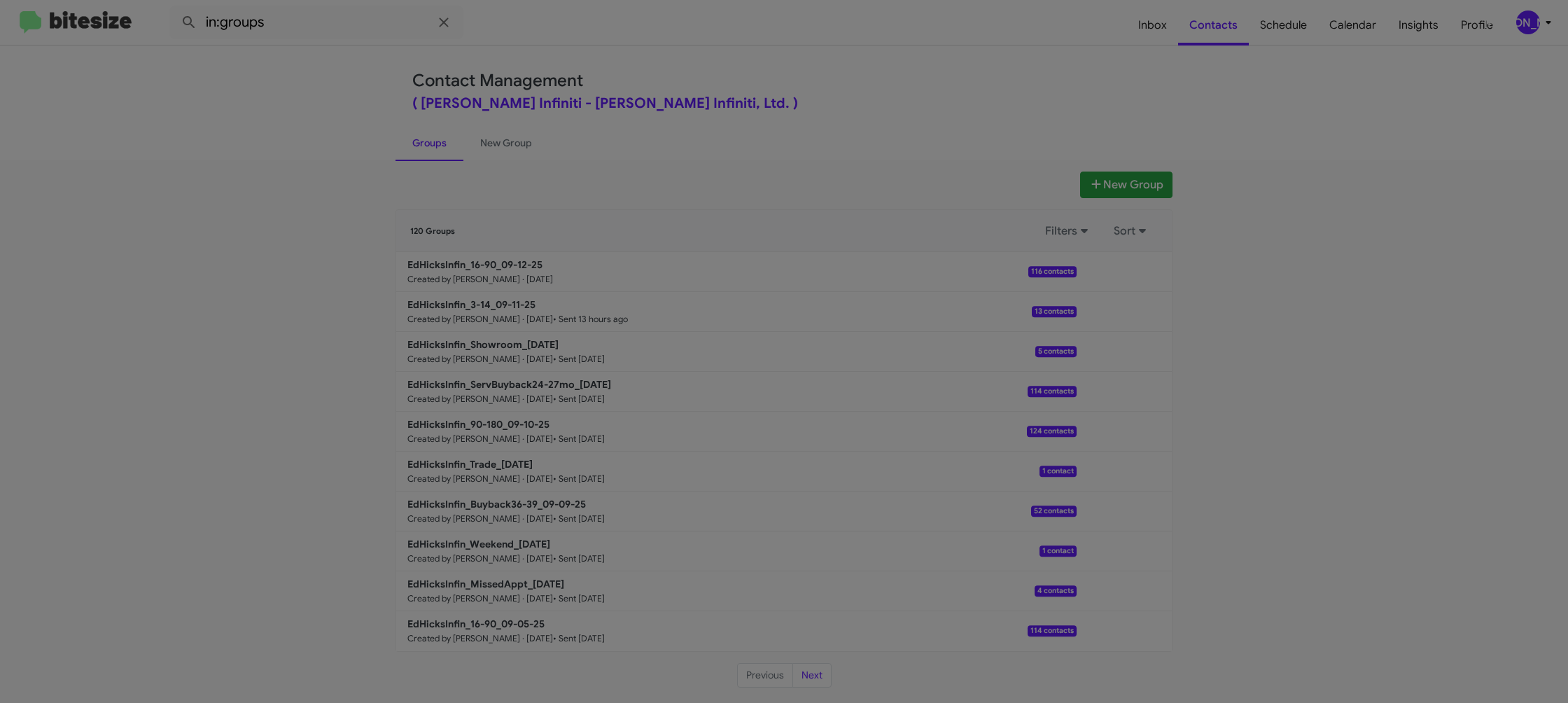
click at [353, 6] on modal-container "Contacts Ed Hicks Infiniti - EdHicksInfin_16-90_09-12-25 Leslie Moszer +1701425…" at bounding box center [784, 351] width 1568 height 703
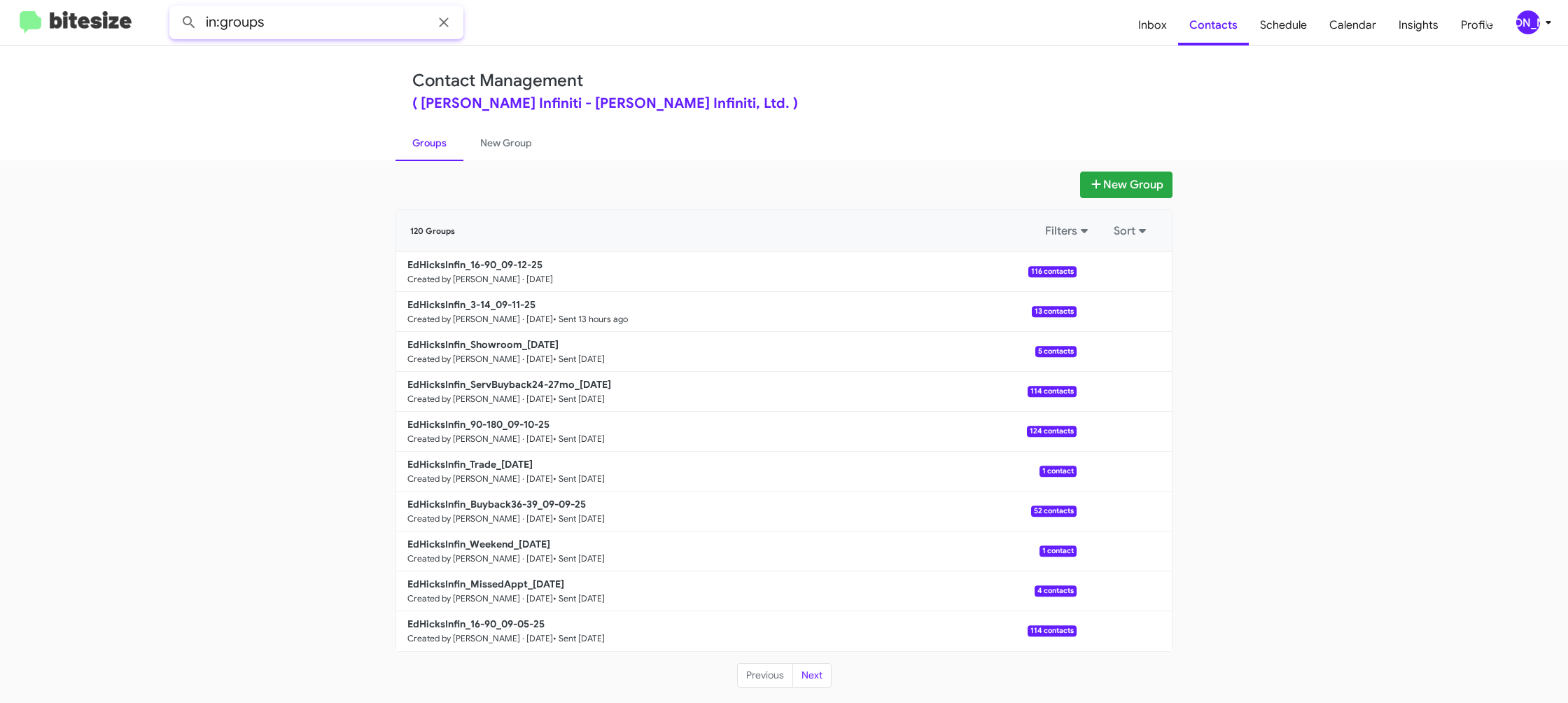
drag, startPoint x: 353, startPoint y: 15, endPoint x: 356, endPoint y: 24, distance: 9.5
type input "in:groups 16-"
click at [175, 9] on button at bounding box center [188, 22] width 28 height 28
click at [500, 150] on link "New Group" at bounding box center [506, 143] width 86 height 37
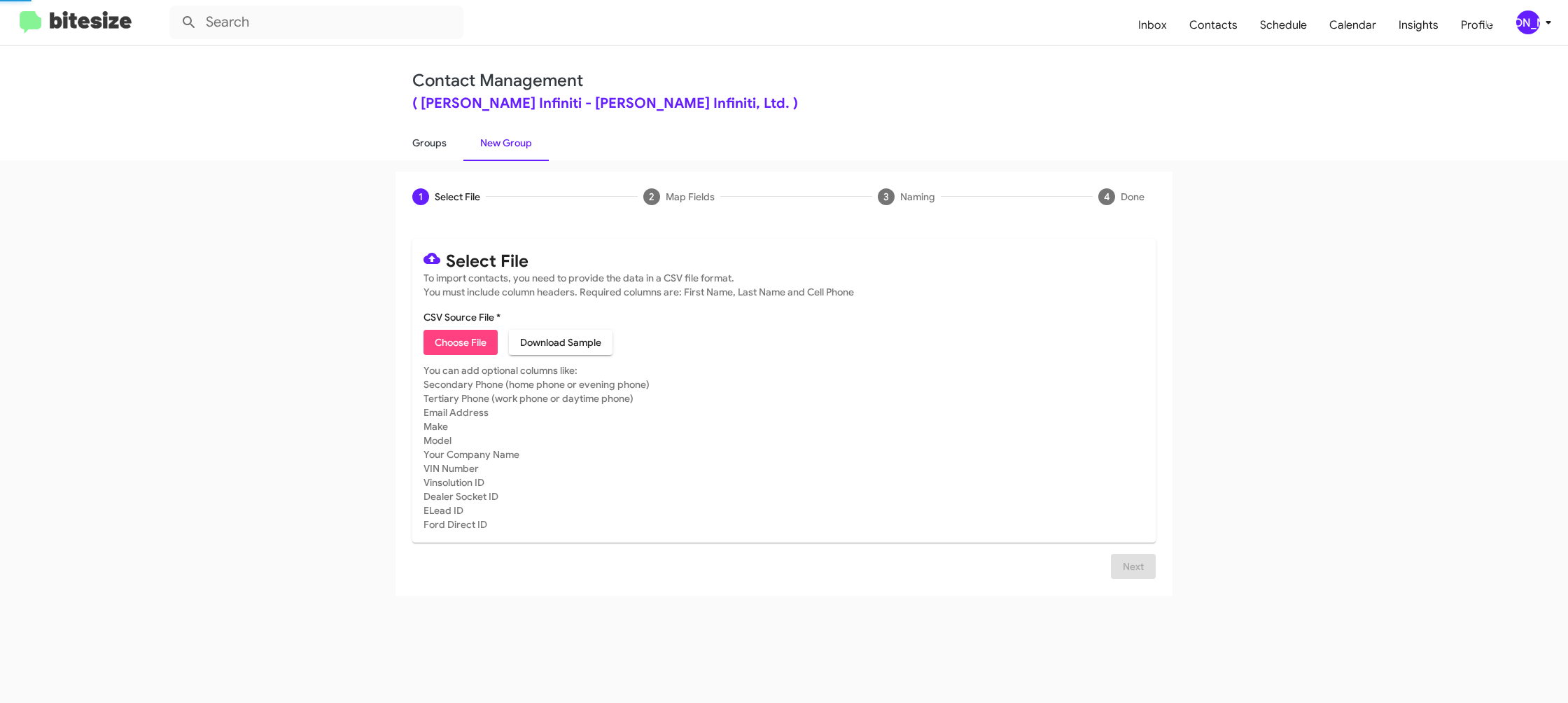
click at [448, 147] on link "Groups" at bounding box center [429, 143] width 68 height 37
type input "in:groups"
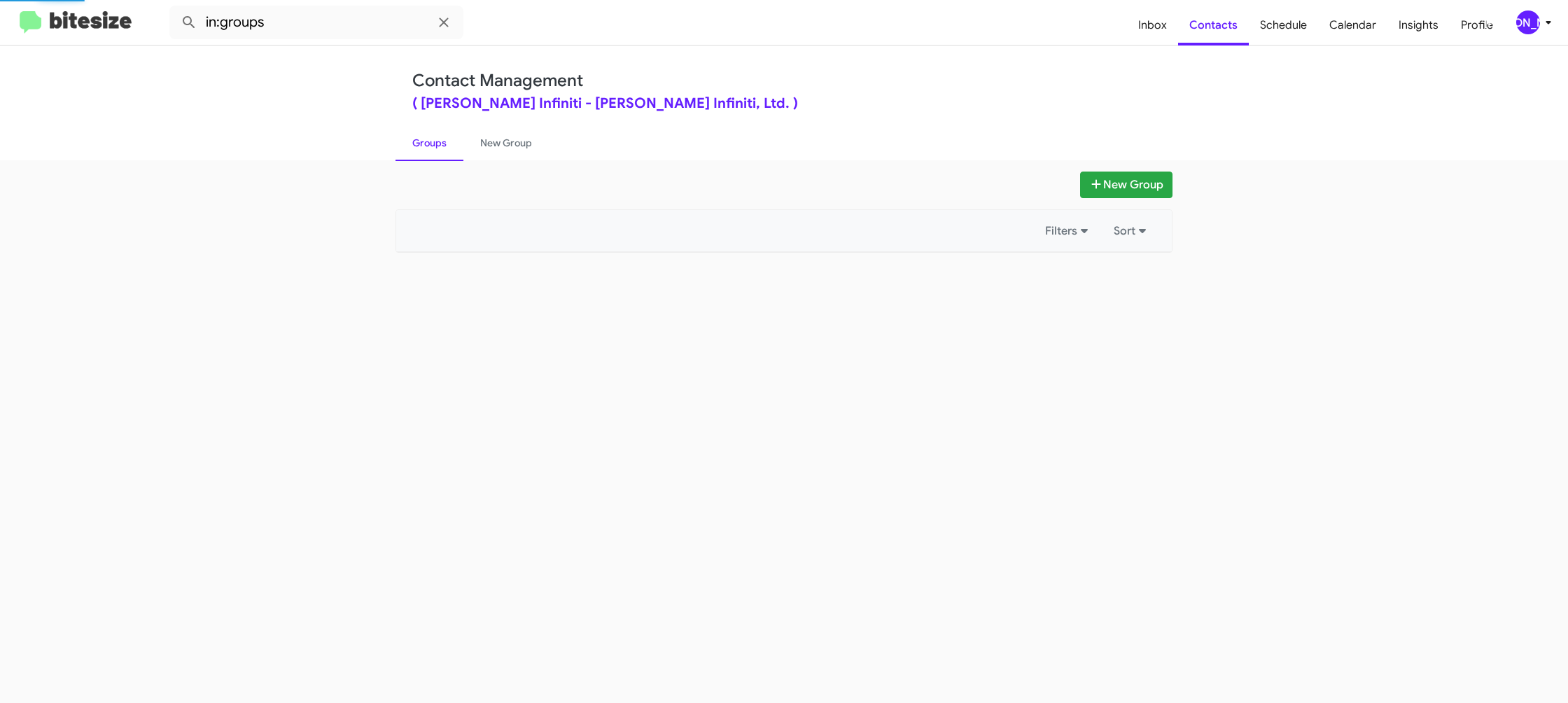
click at [448, 147] on link "Groups" at bounding box center [429, 143] width 68 height 37
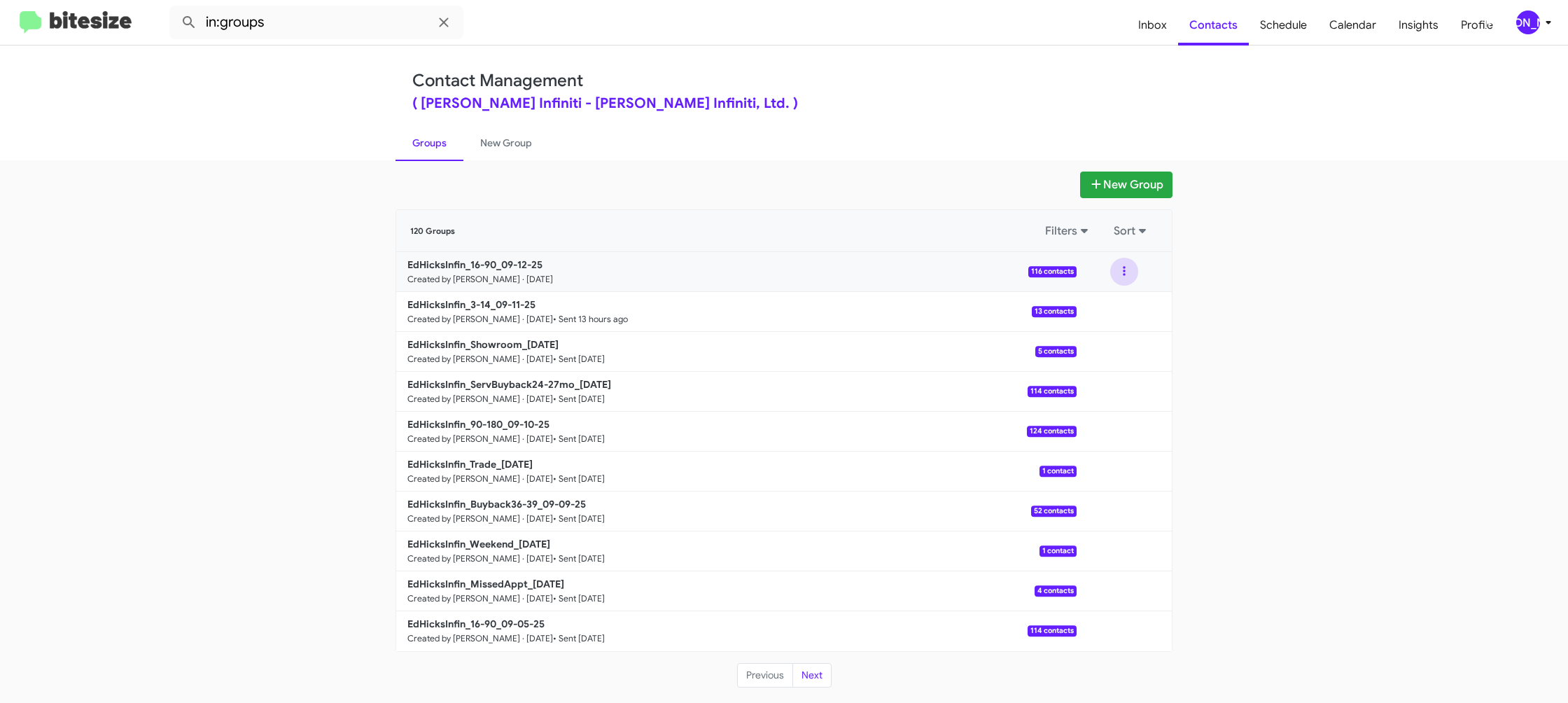
click at [1131, 278] on button at bounding box center [1124, 271] width 28 height 28
click at [1108, 302] on button "View contacts" at bounding box center [1082, 309] width 112 height 33
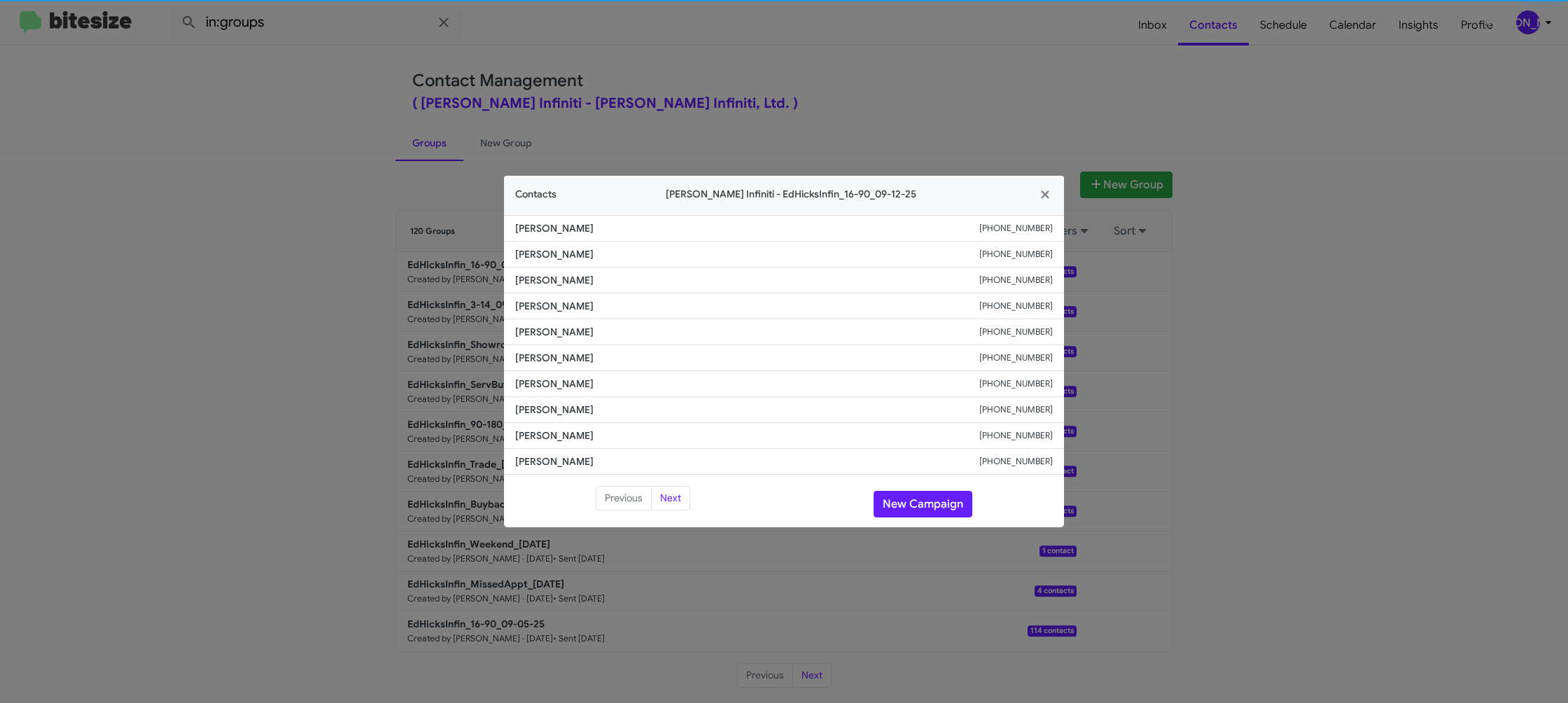
click at [508, 350] on li "Chris Garcia +12106676887" at bounding box center [784, 358] width 560 height 26
click at [546, 348] on li "Chris Garcia +12106676887" at bounding box center [784, 358] width 560 height 26
click at [547, 351] on span "Chris Garcia" at bounding box center [747, 358] width 464 height 14
drag, startPoint x: 547, startPoint y: 350, endPoint x: 551, endPoint y: 335, distance: 15.5
click at [547, 346] on li "Chris Garcia +12106676887" at bounding box center [784, 358] width 560 height 26
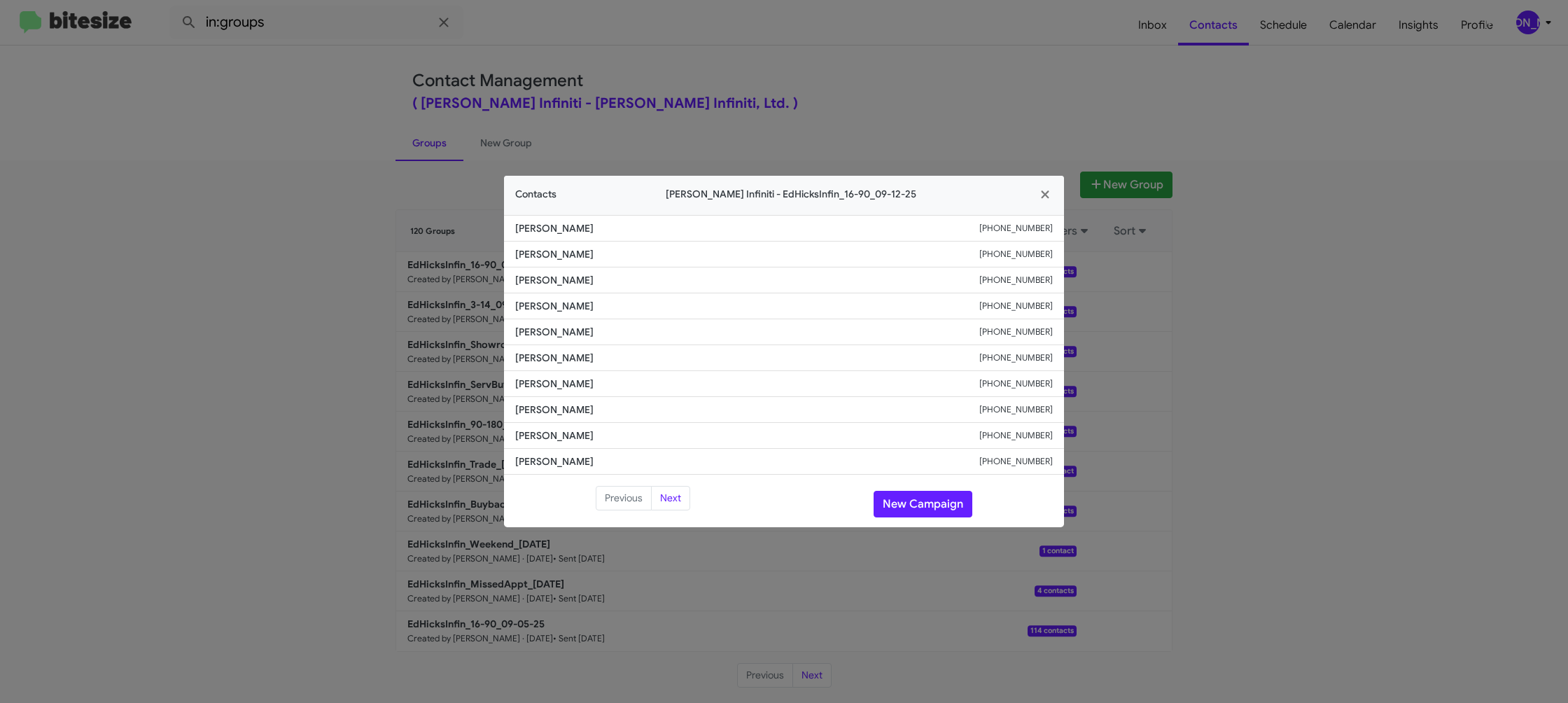
click at [552, 335] on span "Daniel Prado" at bounding box center [747, 331] width 464 height 14
drag, startPoint x: 552, startPoint y: 335, endPoint x: 543, endPoint y: 332, distance: 9.5
click at [546, 332] on span "Daniel Prado" at bounding box center [747, 331] width 464 height 14
copy span "Daniel Prado"
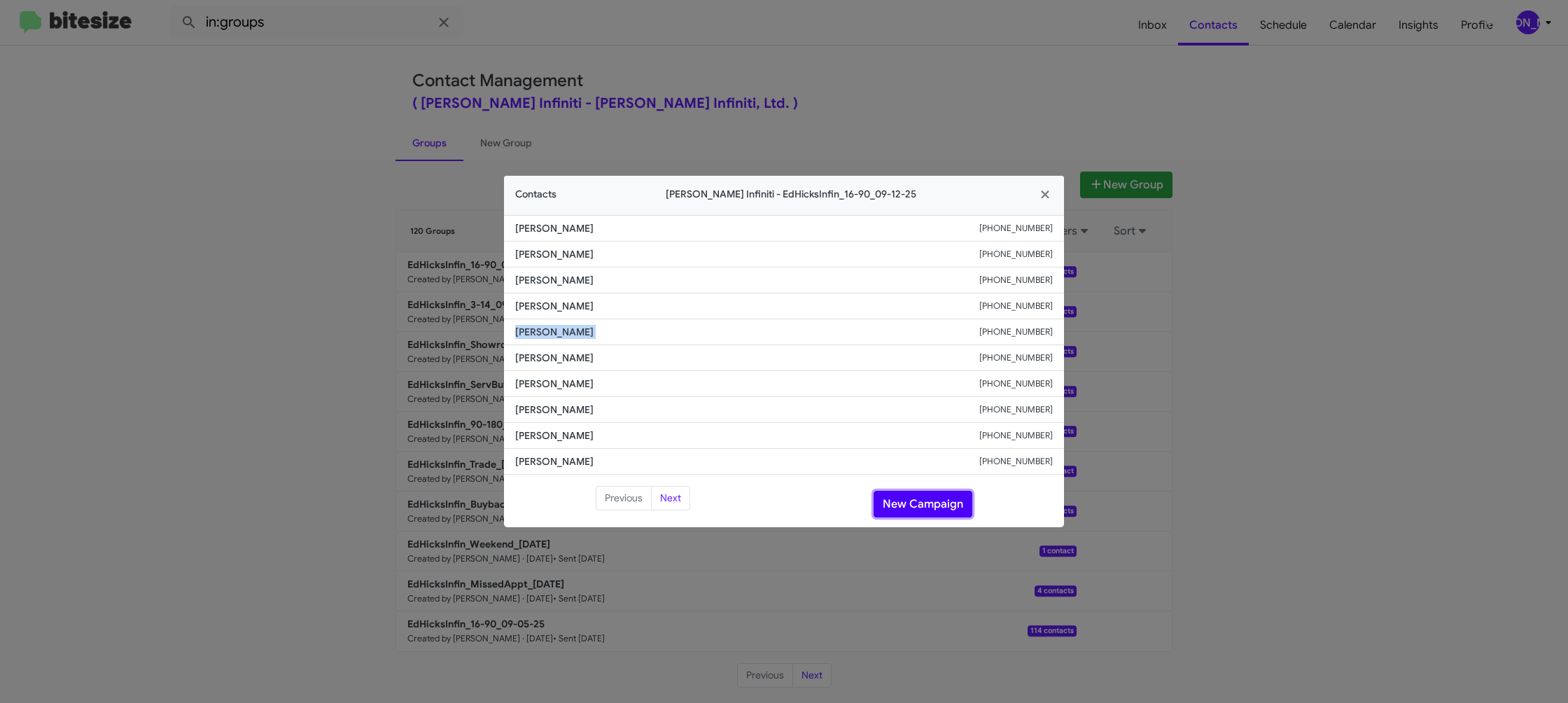
click at [924, 504] on button "New Campaign" at bounding box center [923, 503] width 98 height 27
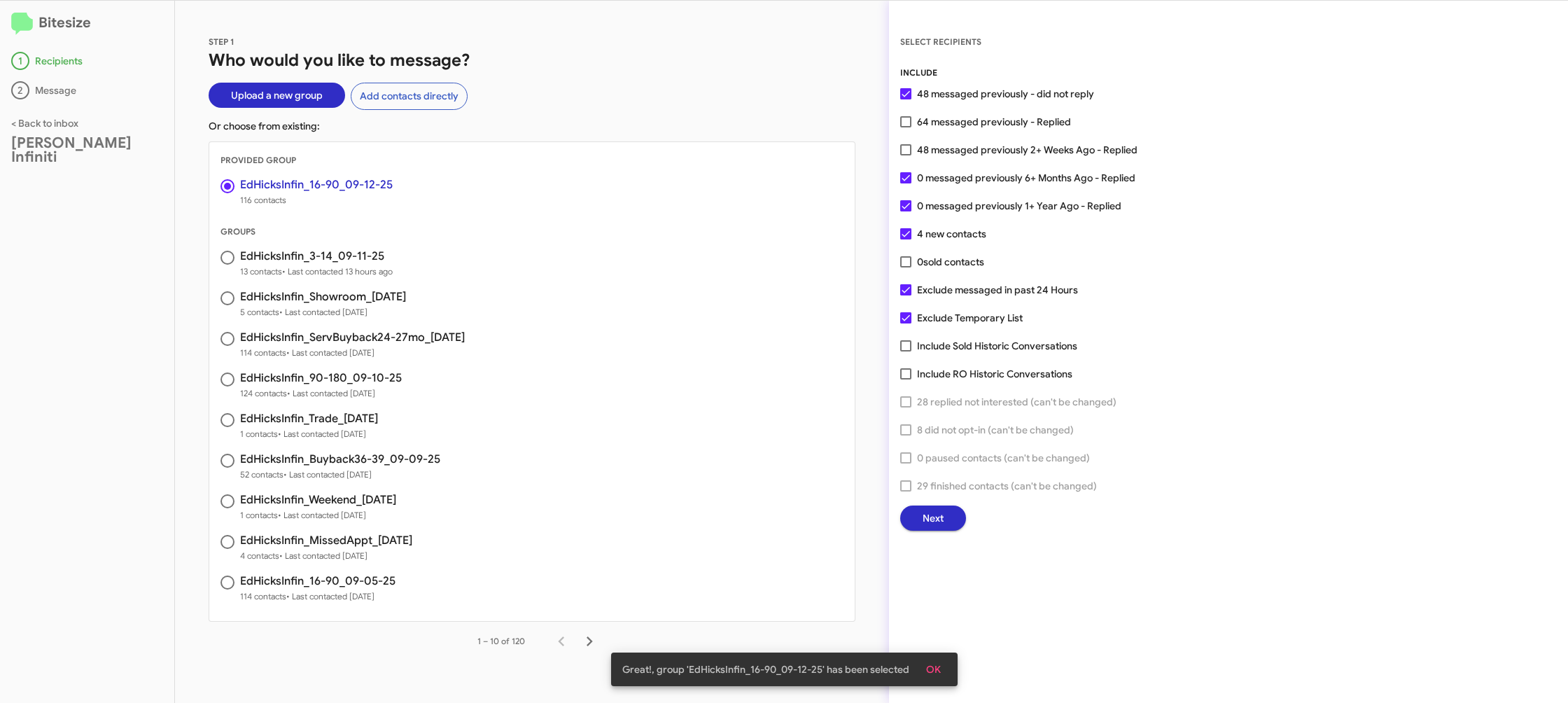
click at [912, 518] on button "Next" at bounding box center [933, 517] width 66 height 25
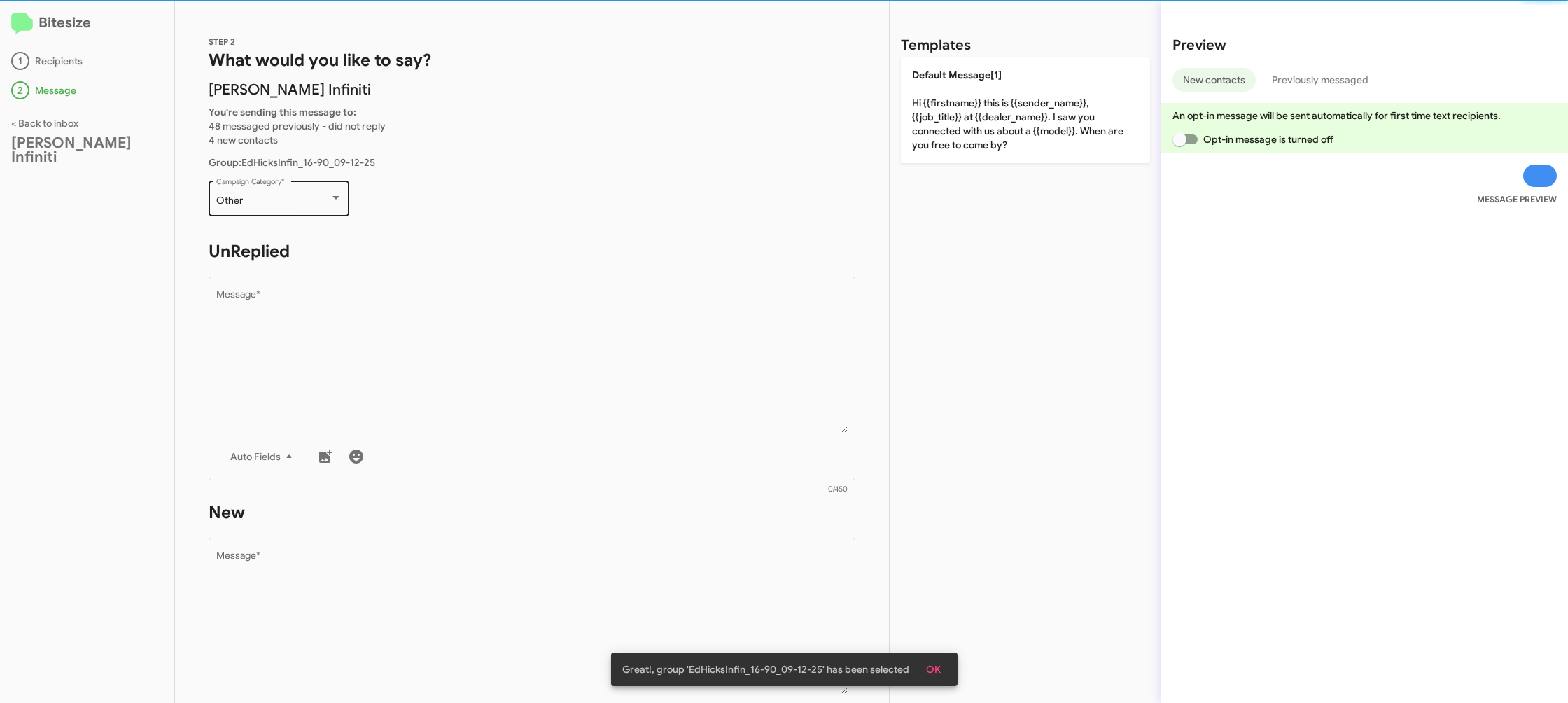
click at [321, 211] on div "Other Campaign Category *" at bounding box center [279, 197] width 126 height 39
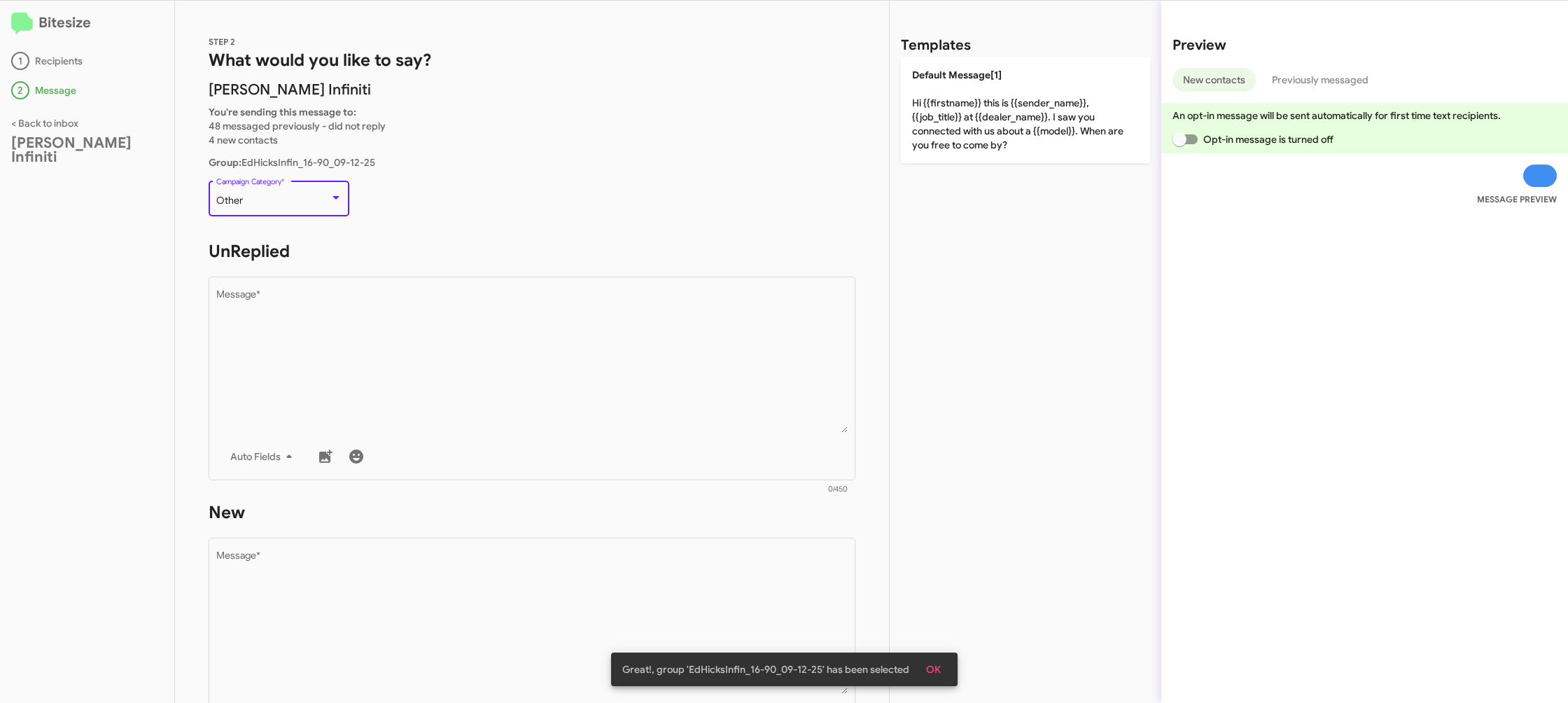
scroll to position [29, 0]
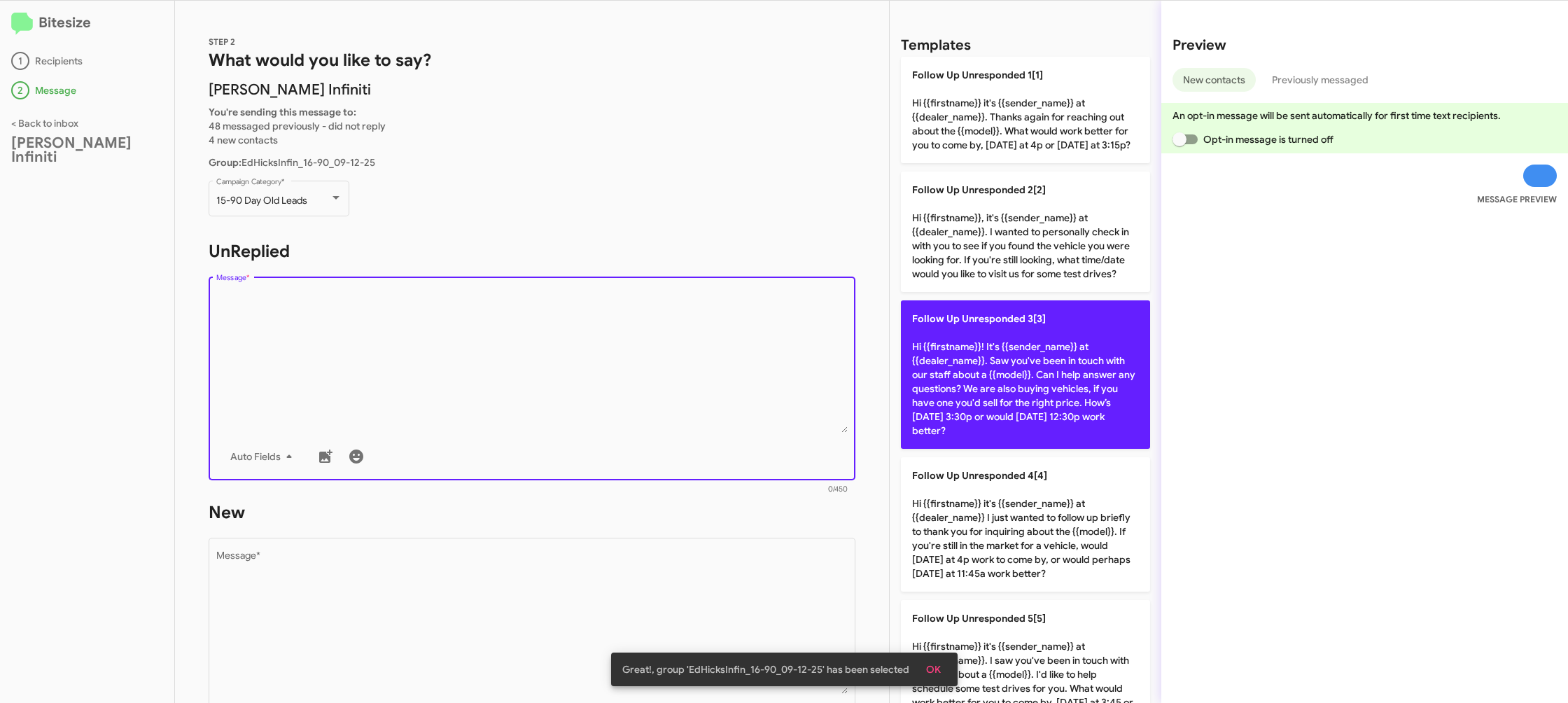
drag, startPoint x: 540, startPoint y: 395, endPoint x: 1105, endPoint y: 410, distance: 565.2
click at [542, 394] on textarea "Message *" at bounding box center [532, 361] width 633 height 143
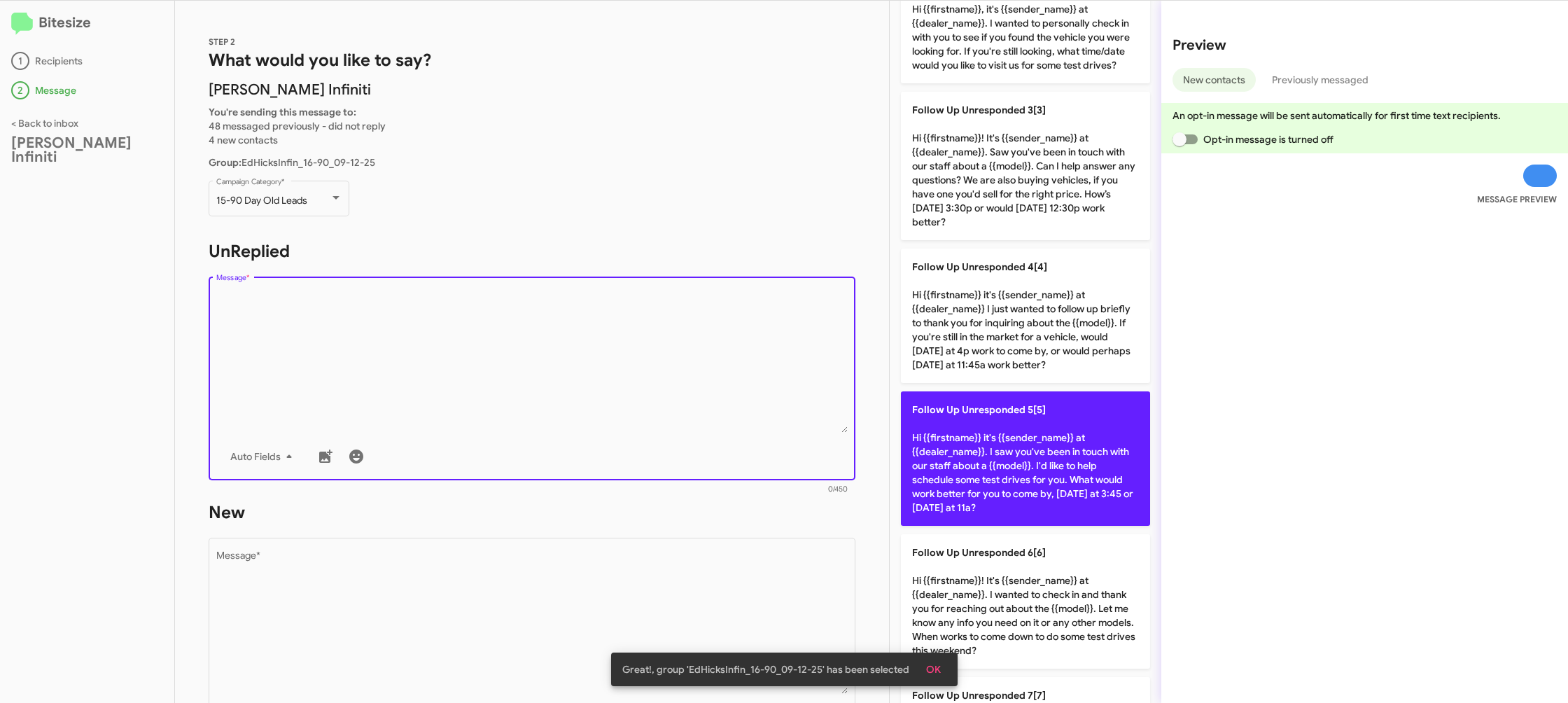
scroll to position [235, 0]
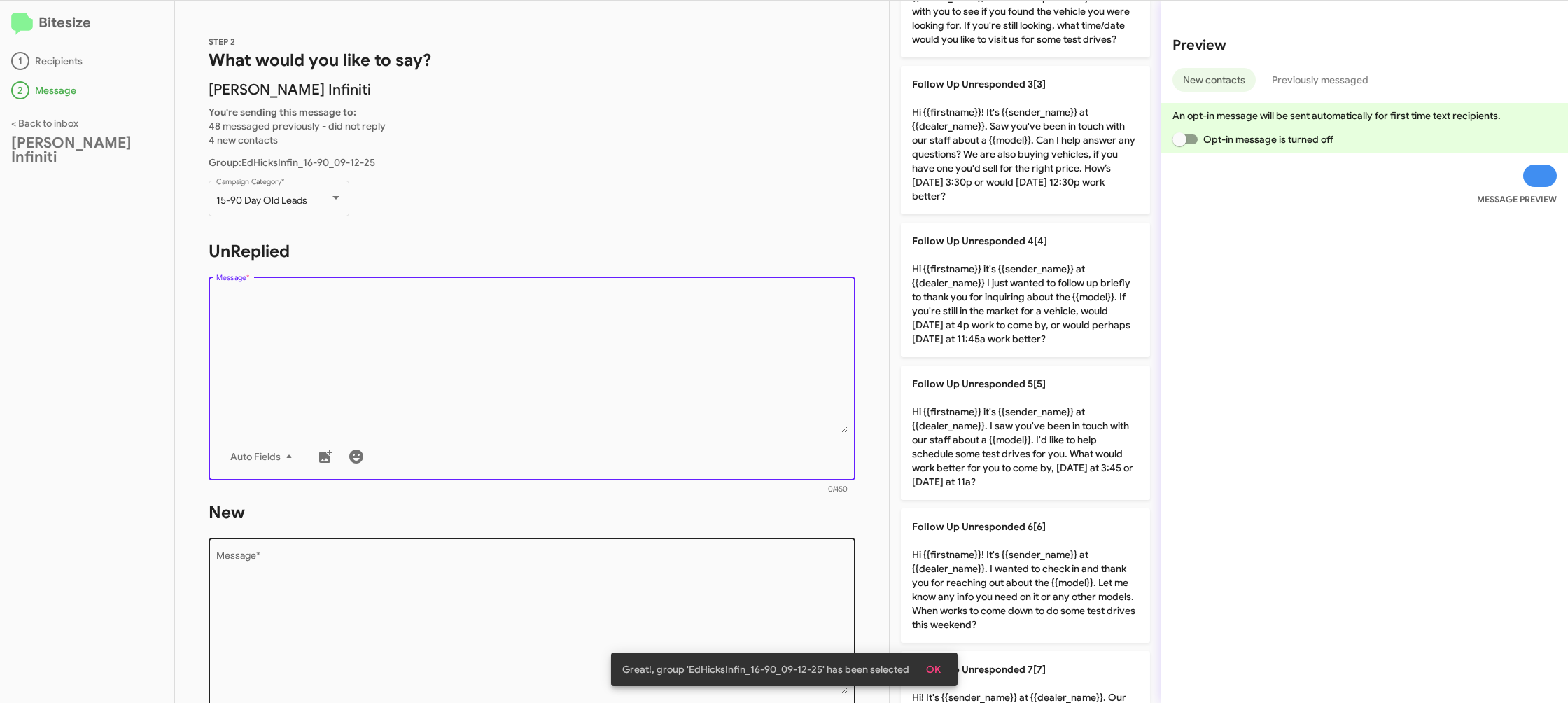
drag, startPoint x: 1023, startPoint y: 559, endPoint x: 751, endPoint y: 560, distance: 272.0
click at [1001, 553] on p "Follow Up Unresponded 6[6] Hi {{firstname}}! It's {{sender_name}} at {{dealer_n…" at bounding box center [1025, 575] width 249 height 134
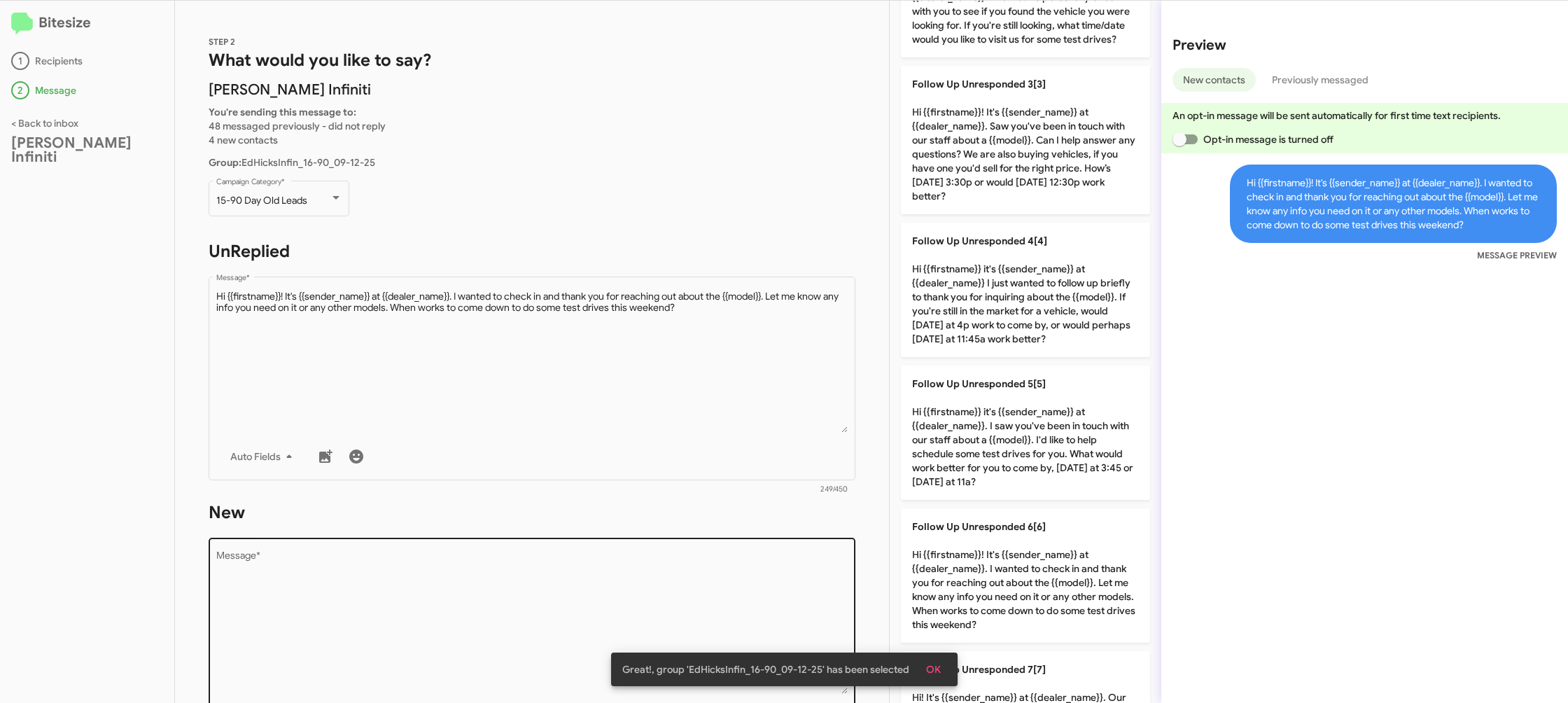
click at [750, 561] on textarea "Message *" at bounding box center [532, 623] width 633 height 143
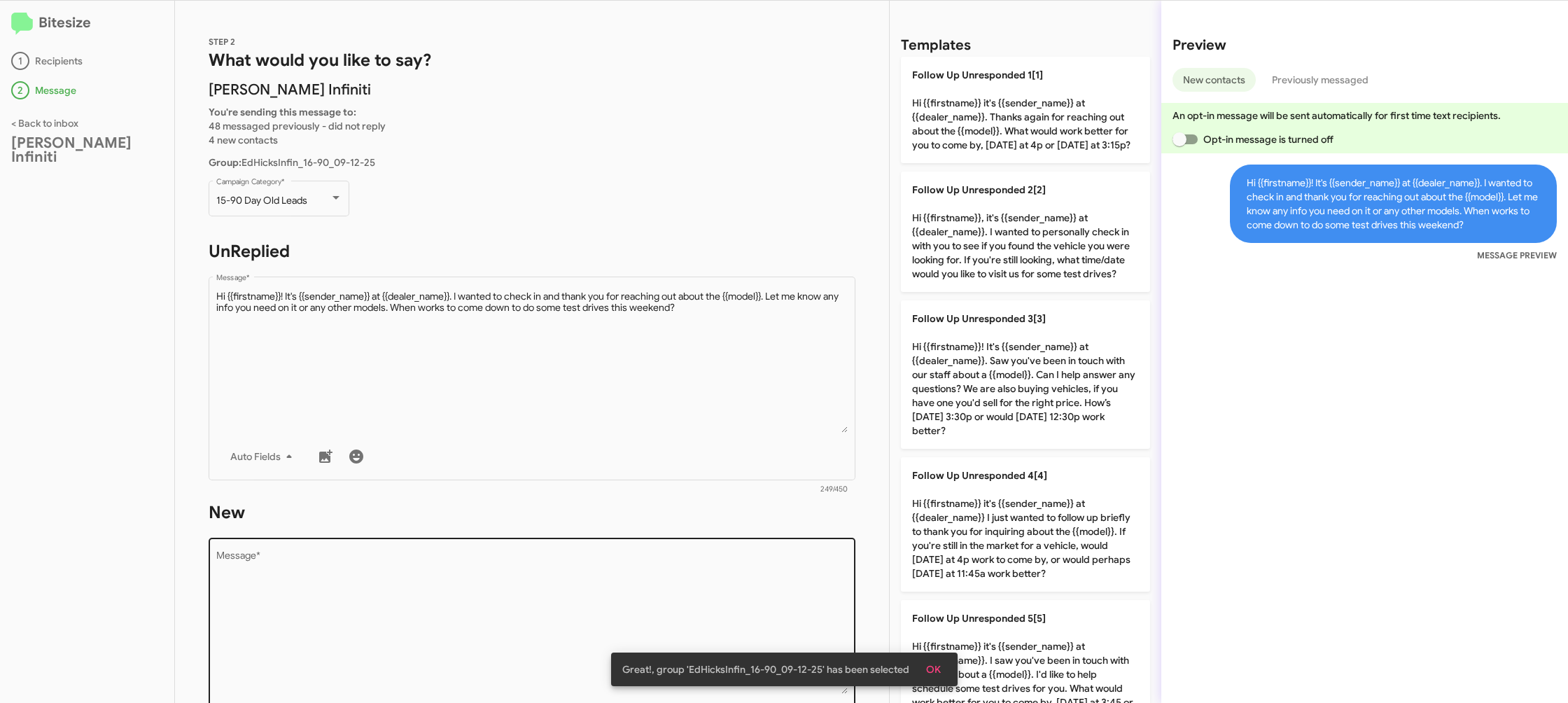
click at [750, 561] on textarea "Message *" at bounding box center [532, 623] width 633 height 143
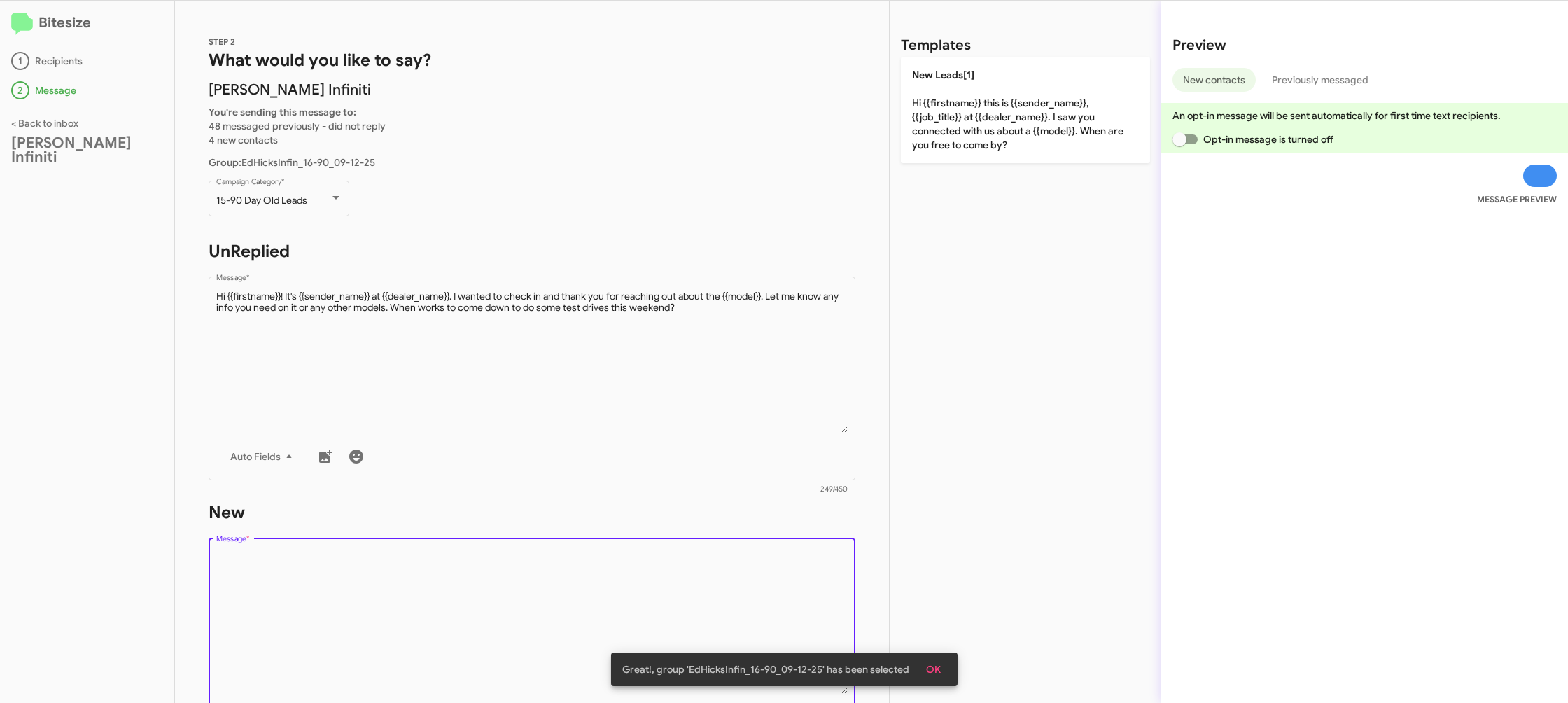
click at [763, 536] on div "Drop image here to insert Auto Fields Message *" at bounding box center [532, 638] width 633 height 206
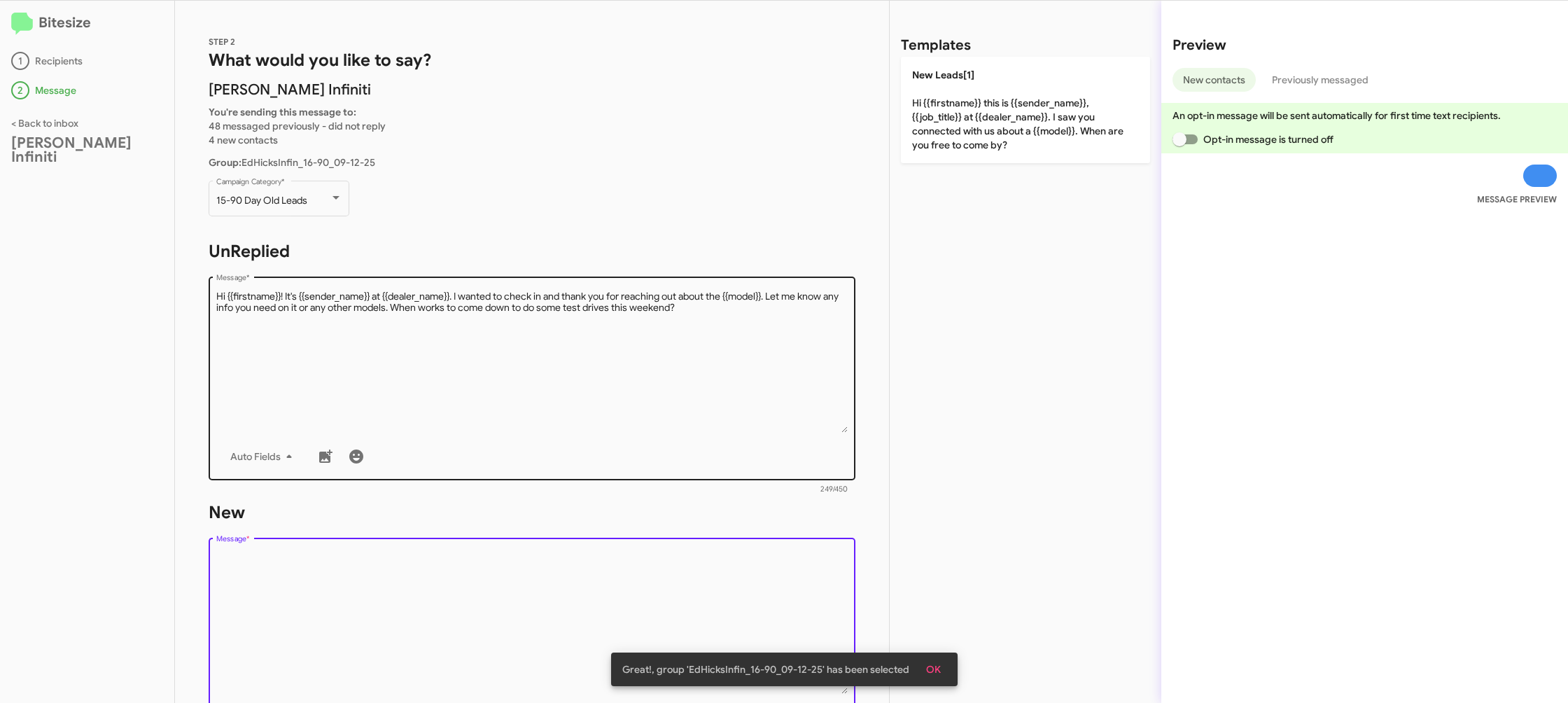
click at [674, 318] on textarea "Message *" at bounding box center [532, 361] width 633 height 143
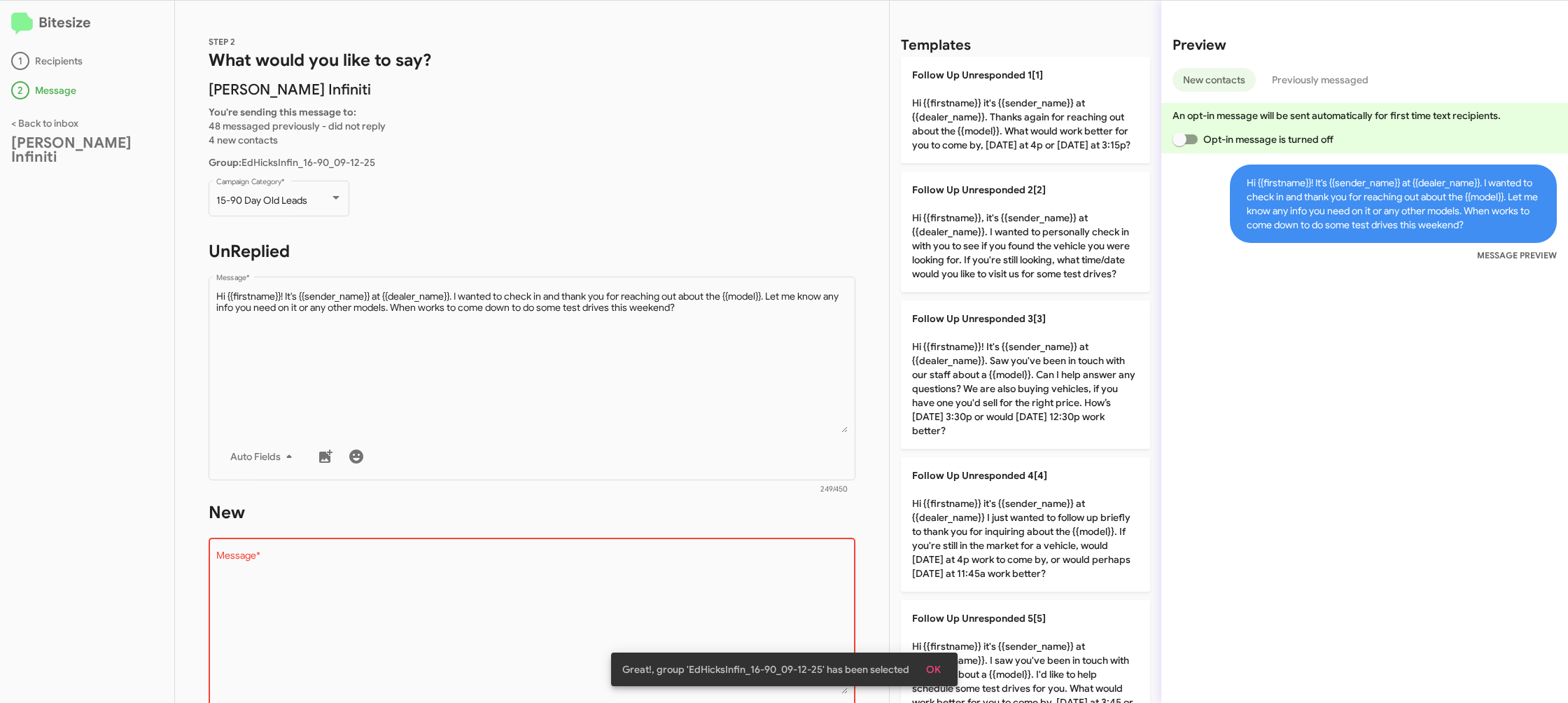
drag, startPoint x: 978, startPoint y: 265, endPoint x: 796, endPoint y: 265, distance: 182.0
click at [970, 267] on p "Follow Up Unresponded 2[2] Hi {{firstname}}, it's {{sender_name}} at {{dealer_n…" at bounding box center [1025, 231] width 249 height 121
type textarea "Hi {{firstname}}, it's {{sender_name}} at {{dealer_name}}. I wanted to personal…"
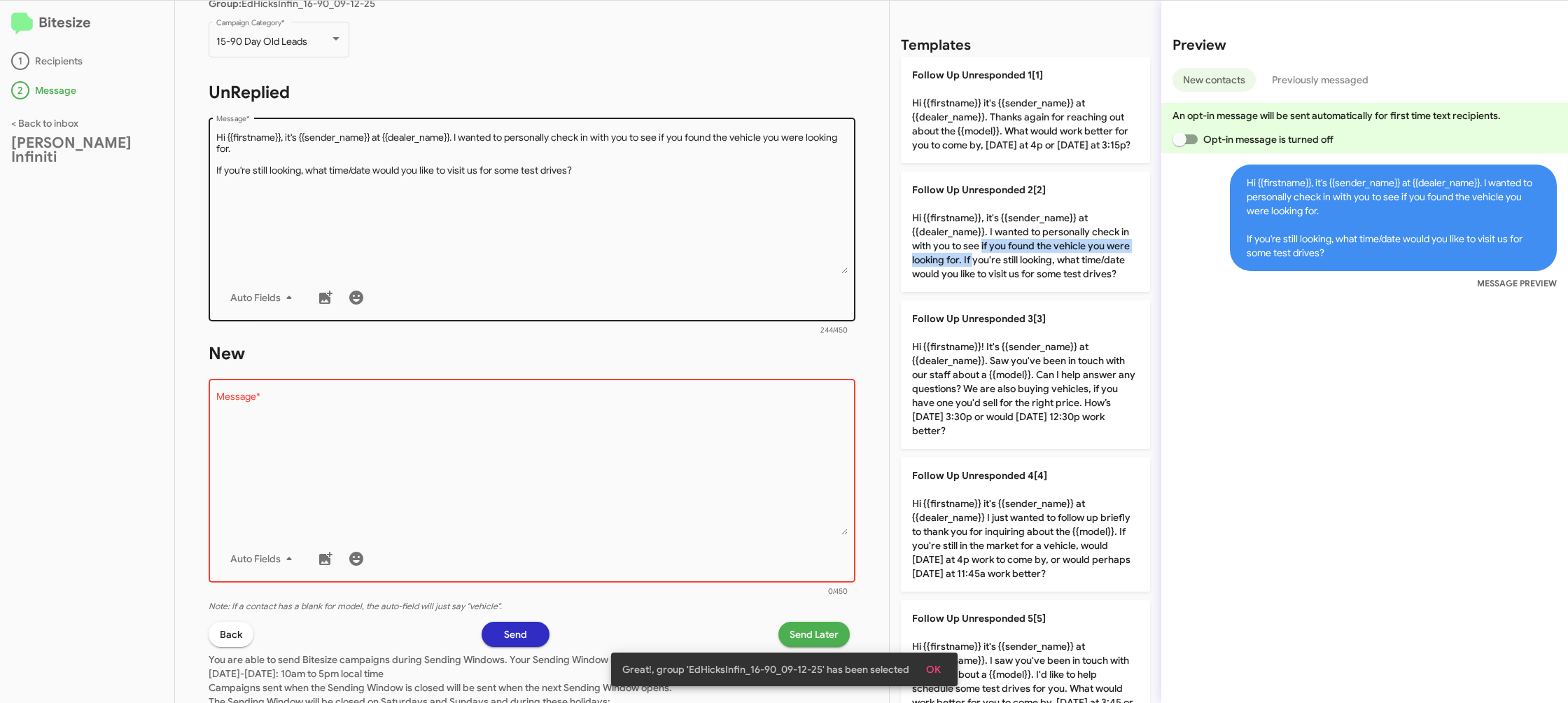
scroll to position [235, 0]
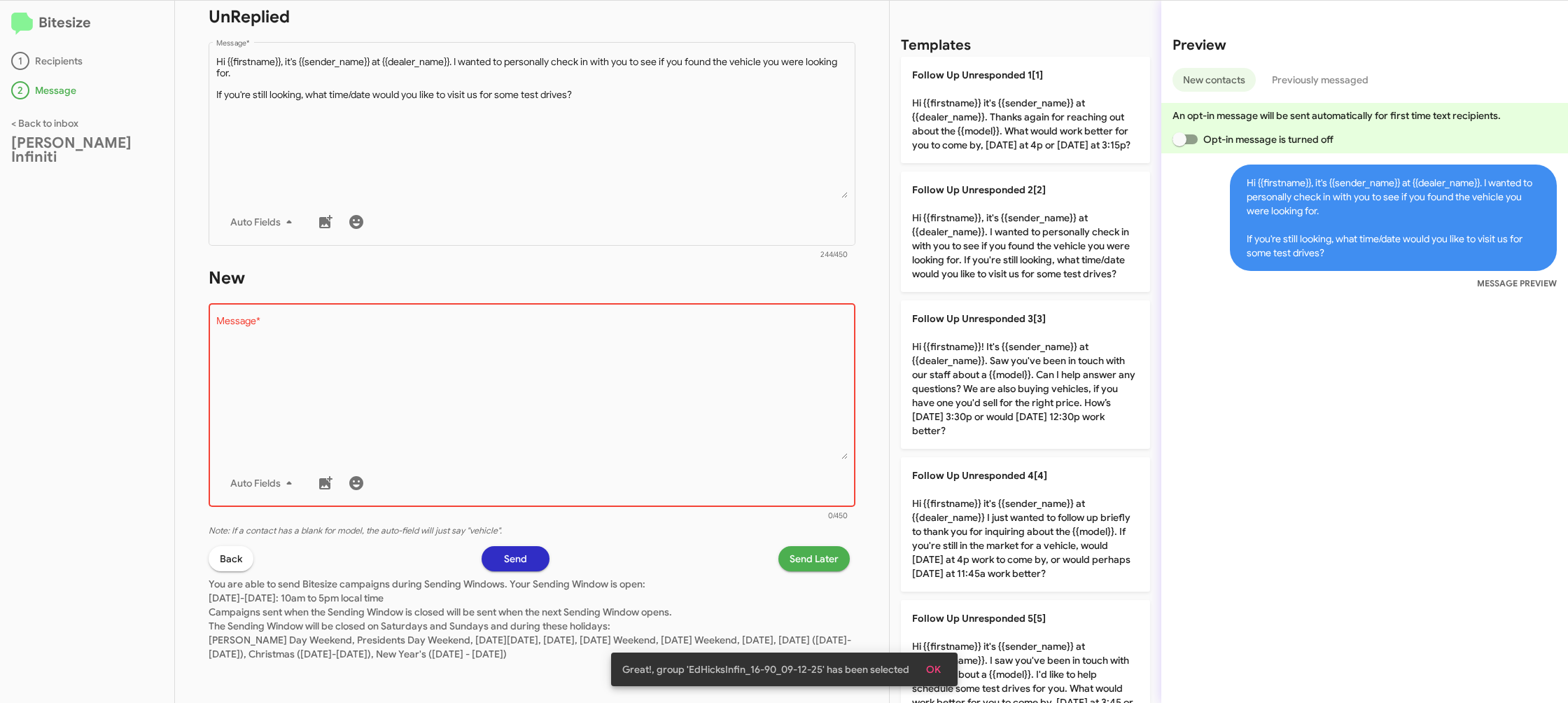
click at [693, 361] on textarea "Message *" at bounding box center [532, 388] width 633 height 143
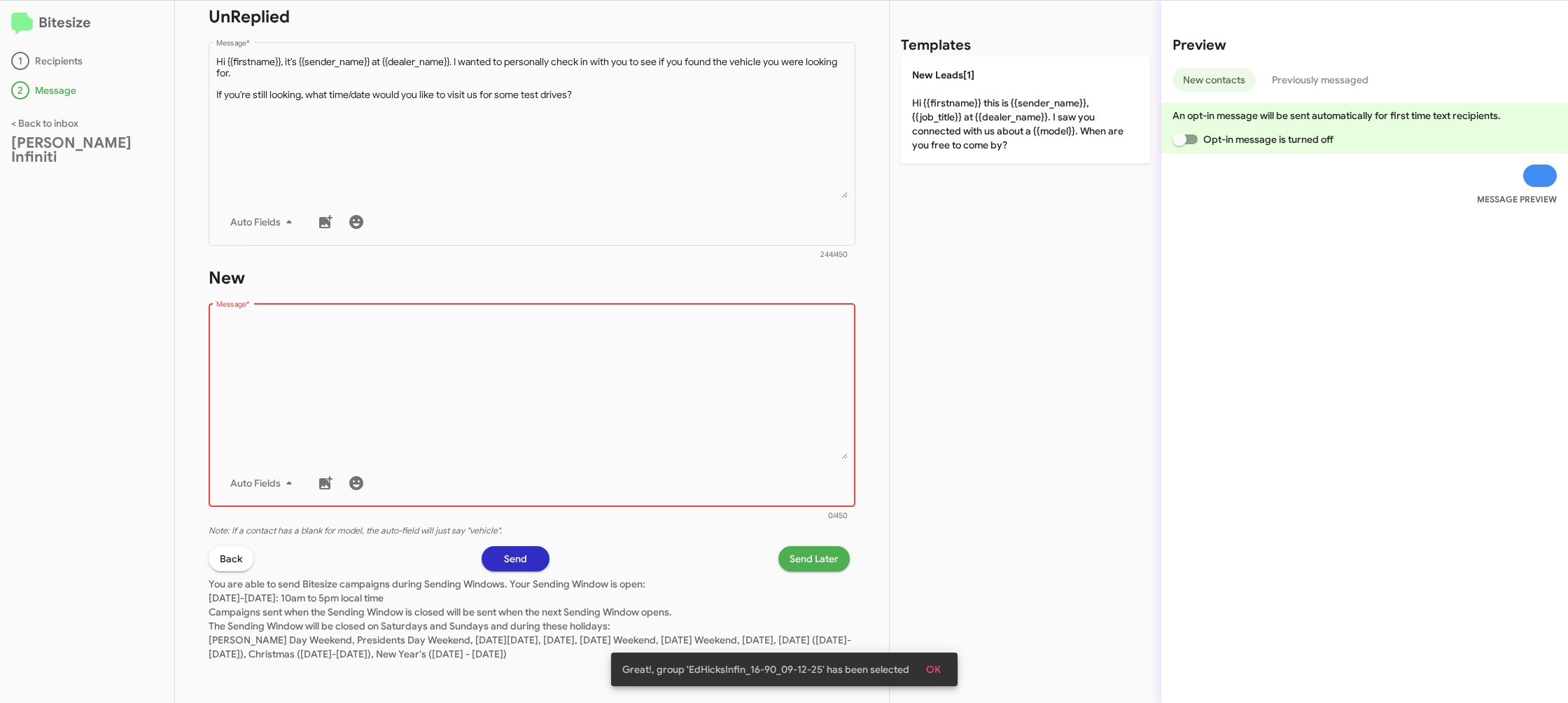
drag, startPoint x: 693, startPoint y: 363, endPoint x: 769, endPoint y: 288, distance: 106.8
click at [694, 363] on textarea "Message *" at bounding box center [532, 388] width 633 height 143
drag, startPoint x: 966, startPoint y: 126, endPoint x: 905, endPoint y: 406, distance: 286.6
click at [966, 127] on p "New Leads[1] Hi {{firstname}} this is {{sender_name}}, {{job_title}} at {{deale…" at bounding box center [1025, 110] width 249 height 106
type textarea "Hi {{firstname}} this is {{sender_name}}, {{job_title}} at {{dealer_name}}. I s…"
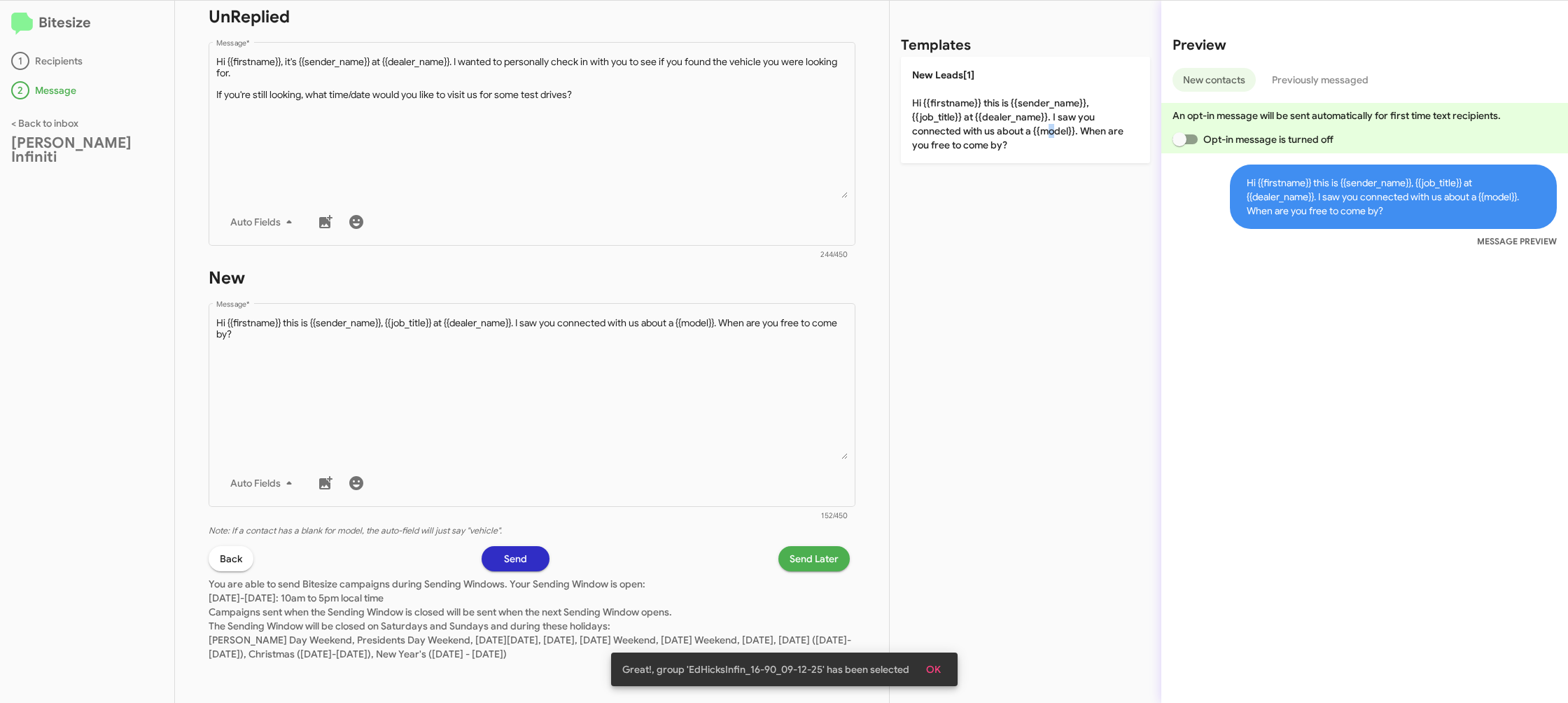
click at [793, 559] on span "Send Later" at bounding box center [814, 558] width 49 height 25
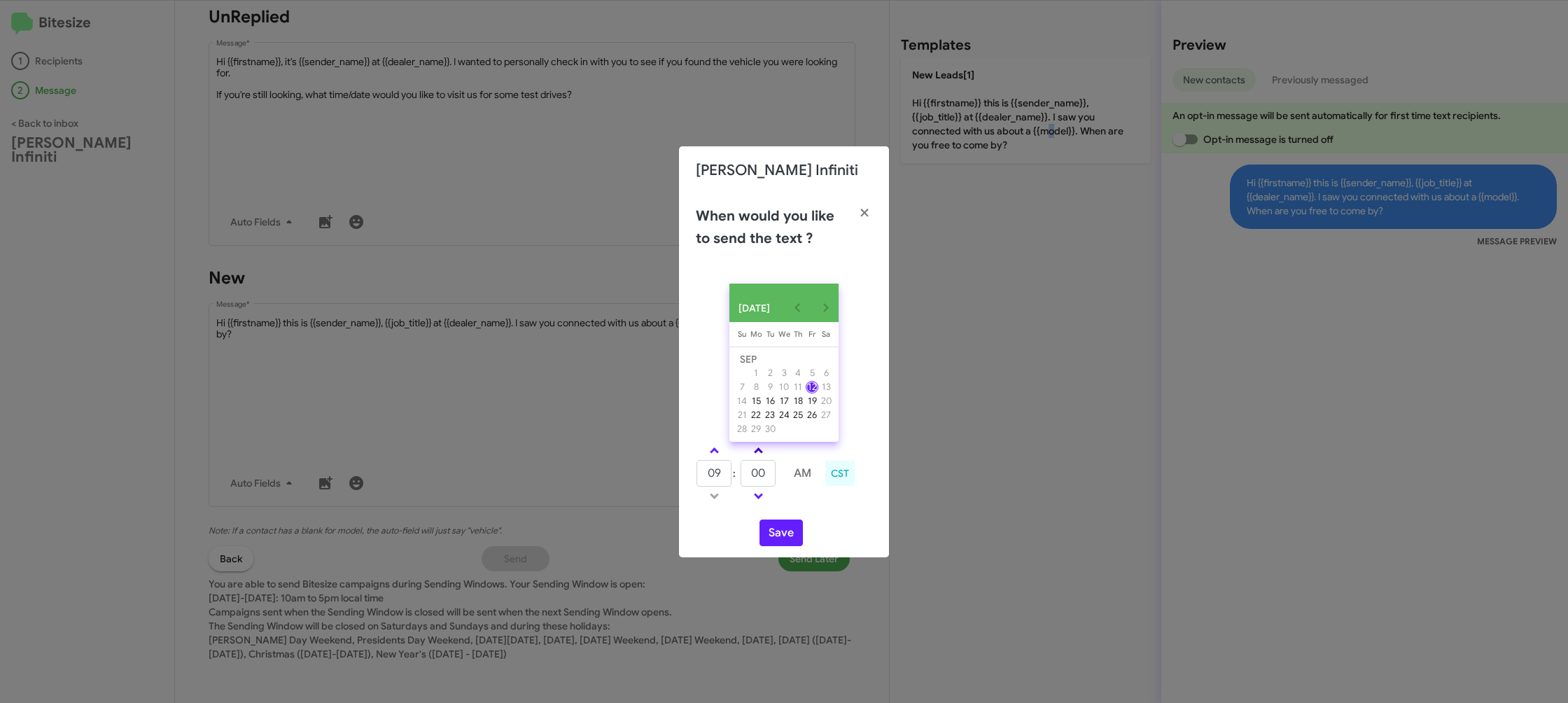
drag, startPoint x: 718, startPoint y: 453, endPoint x: 766, endPoint y: 452, distance: 48.0
click at [718, 453] on link at bounding box center [714, 450] width 25 height 16
type input "10"
click at [766, 452] on link at bounding box center [758, 450] width 25 height 16
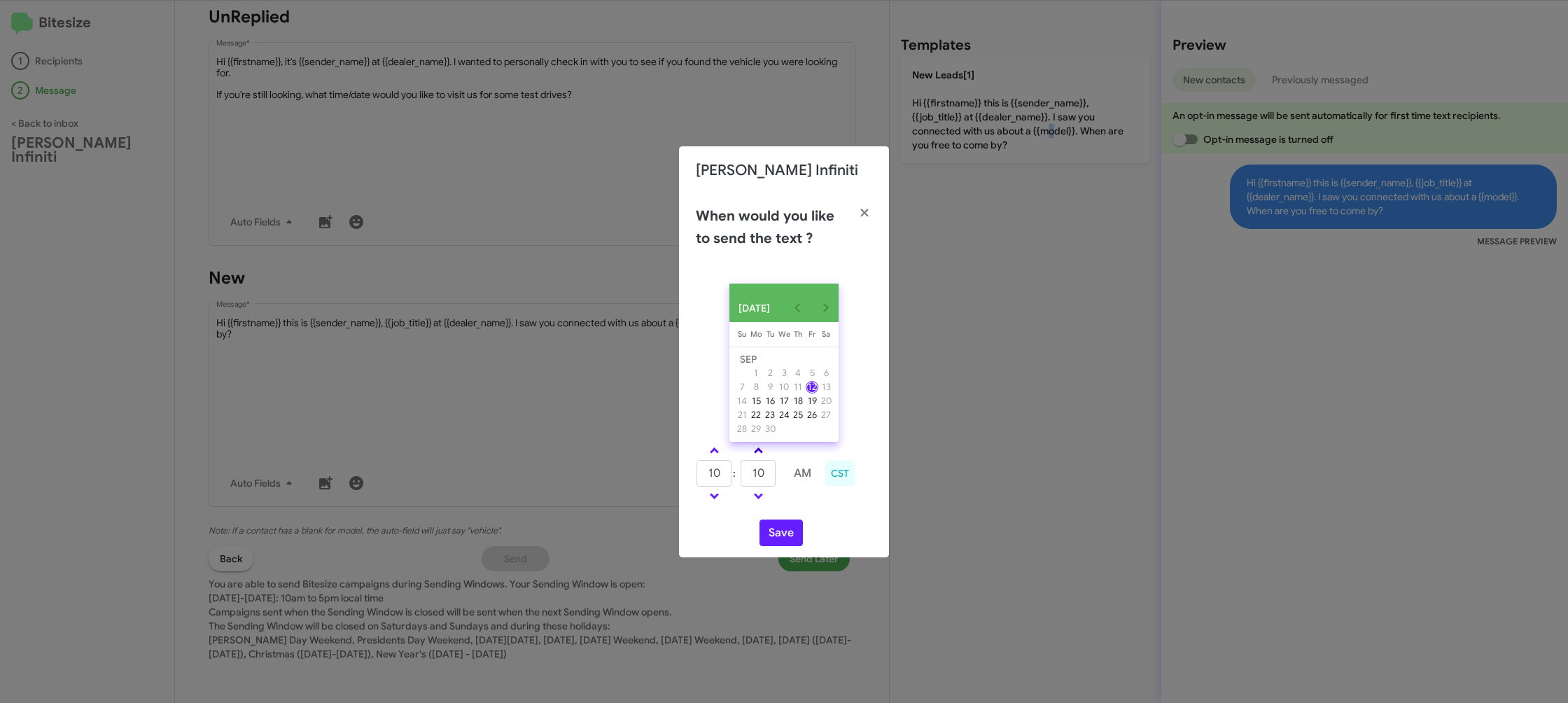
click at [766, 452] on link at bounding box center [758, 450] width 25 height 16
type input "25"
click at [778, 533] on button "Save" at bounding box center [781, 533] width 44 height 27
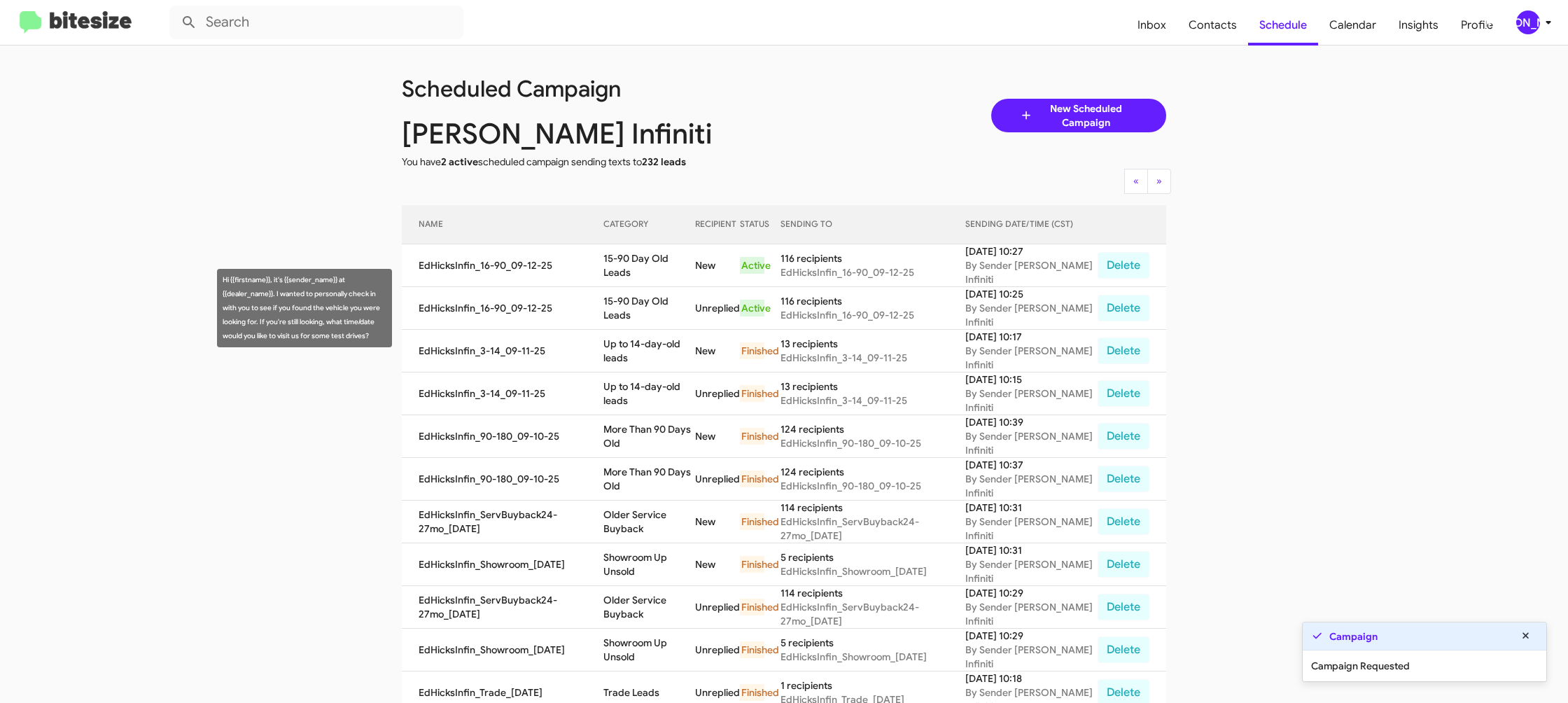
click at [649, 315] on td "15-90 Day Old Leads" at bounding box center [649, 308] width 91 height 43
click at [648, 315] on td "15-90 Day Old Leads" at bounding box center [649, 308] width 91 height 43
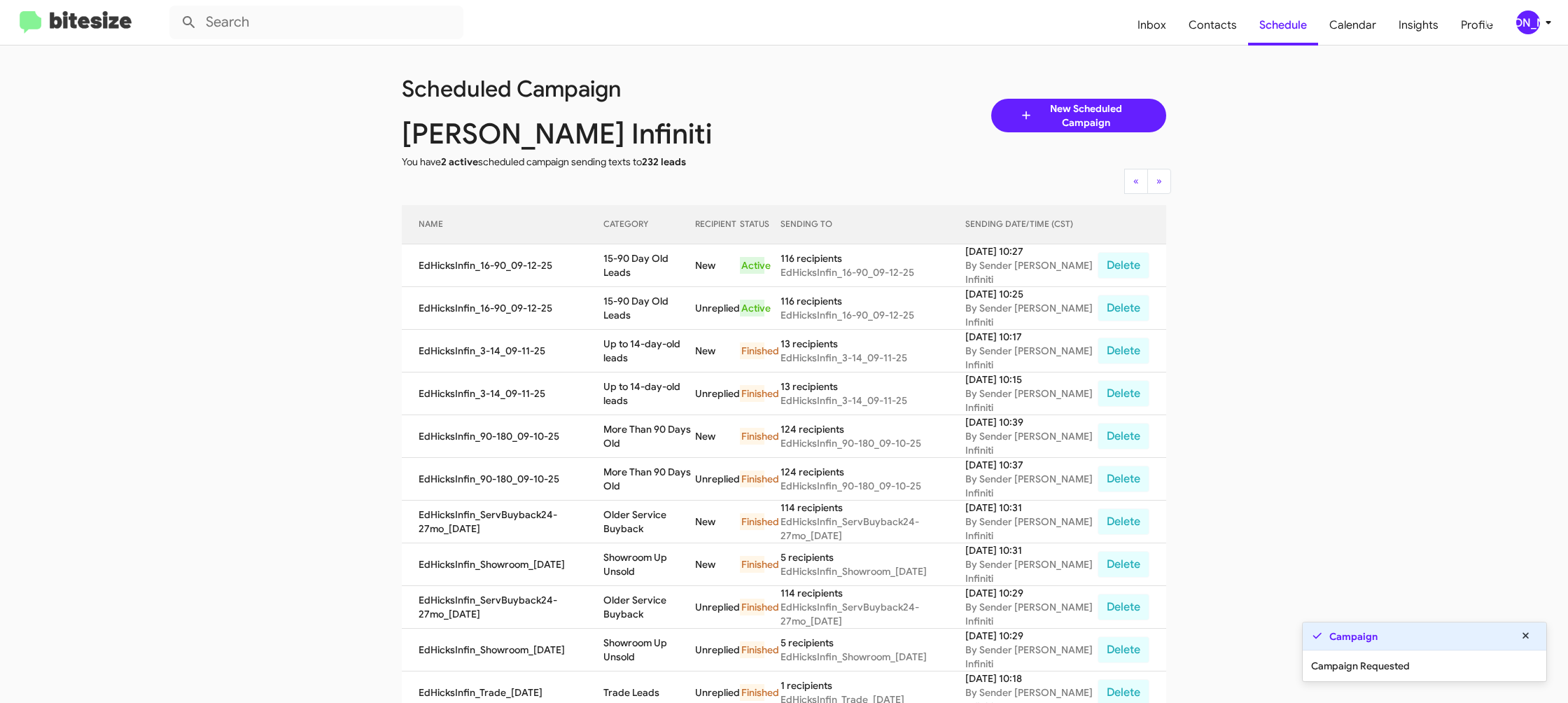
copy td "15-90 Day Old Leads"
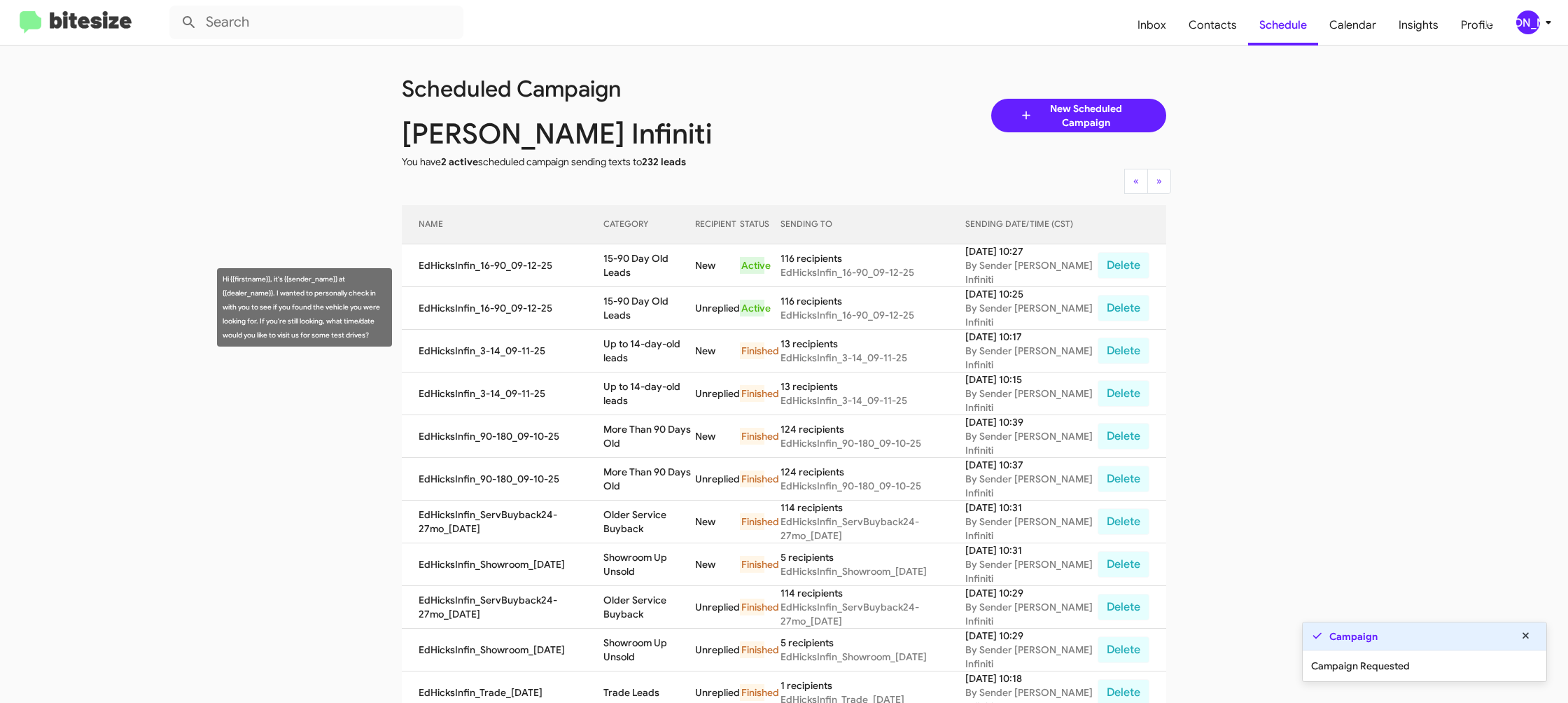
scroll to position [1, 0]
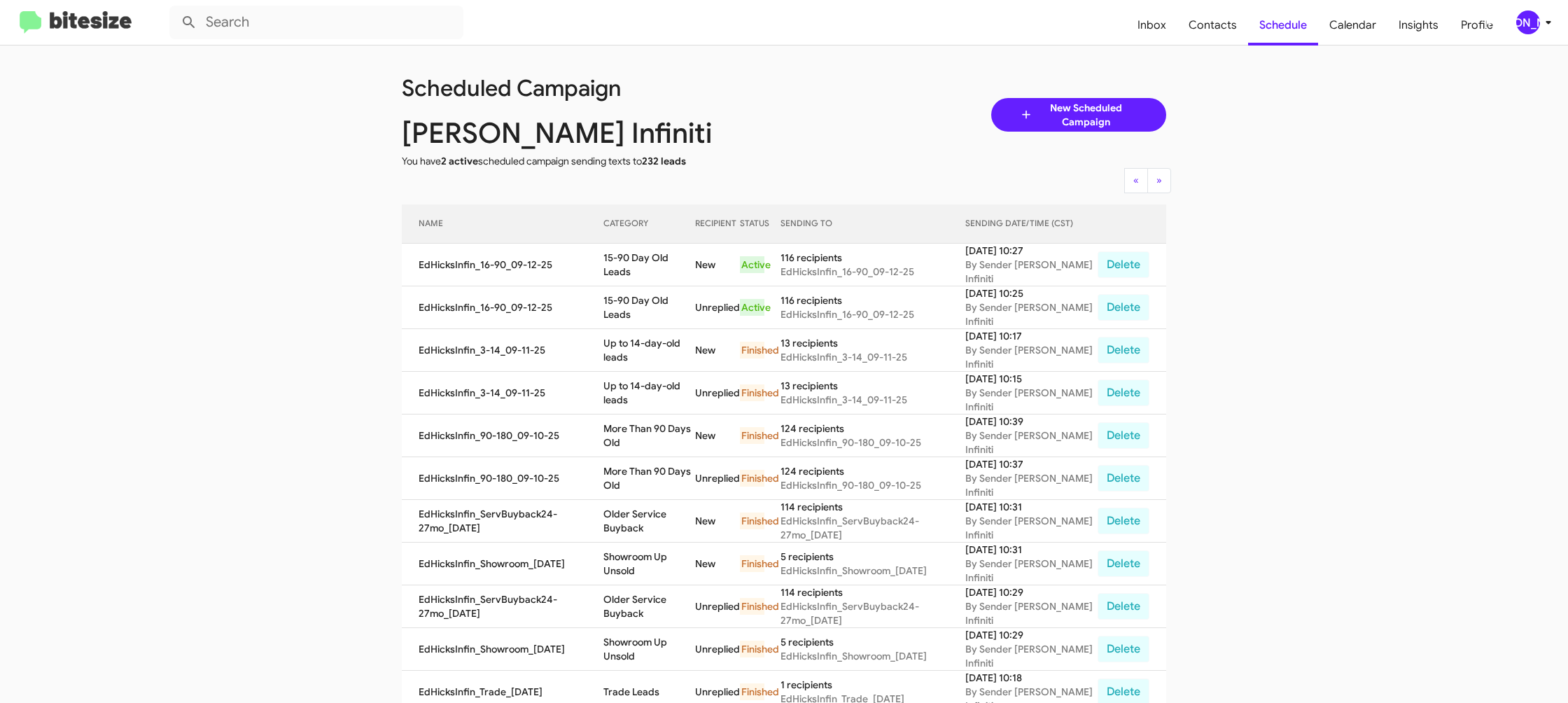
click at [1520, 35] on mat-toolbar "Inbox Contacts Schedule Calendar Insights Profile JA" at bounding box center [784, 22] width 1568 height 45
click at [1529, 26] on div "[PERSON_NAME]" at bounding box center [1528, 22] width 24 height 24
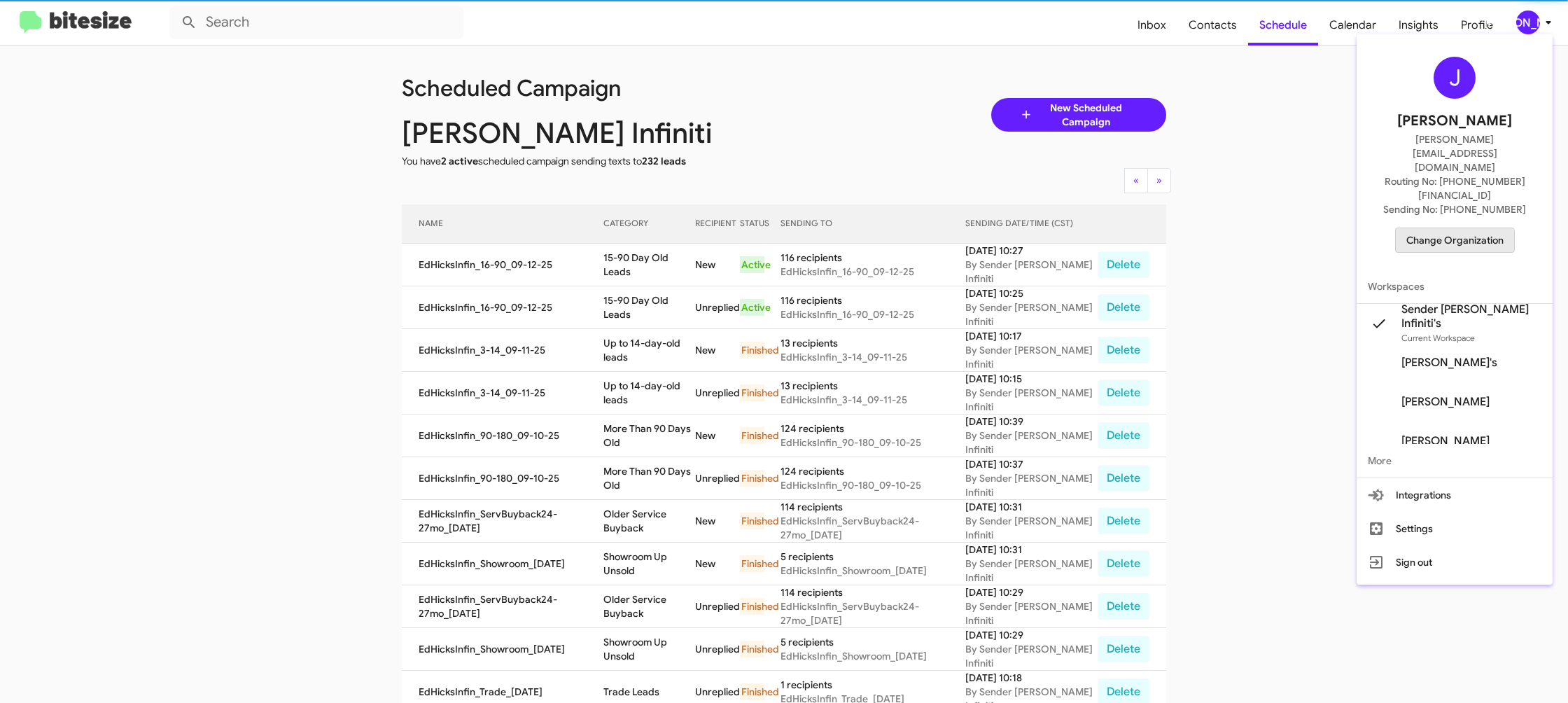
click at [1455, 229] on span "Change Organization" at bounding box center [1455, 241] width 98 height 24
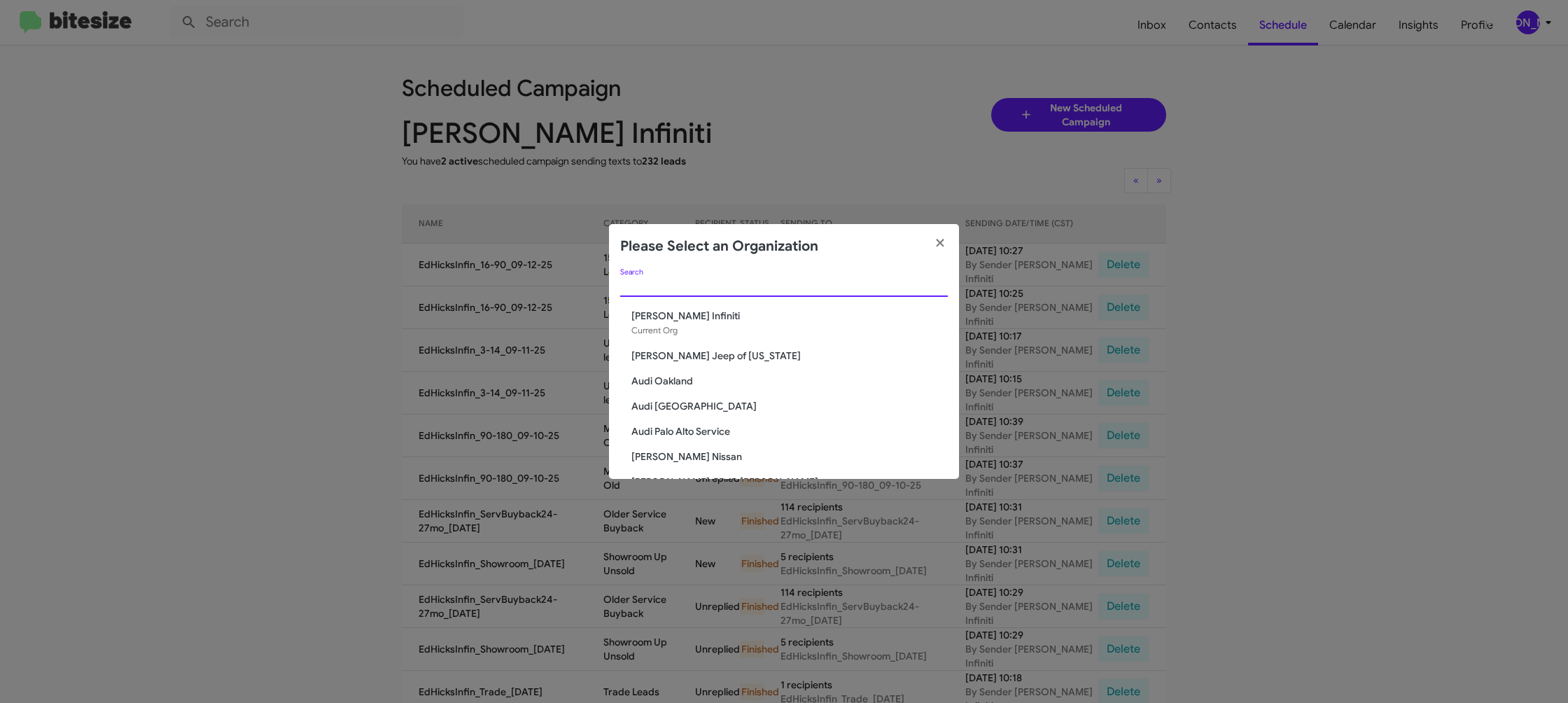
click at [663, 283] on input "Search" at bounding box center [784, 286] width 328 height 11
type input "ed"
click at [688, 396] on div "ed Search Ed Hicks Infiniti Current Org Don Ledford Auto Center Ed Hicks Import…" at bounding box center [784, 373] width 350 height 210
click at [683, 406] on span "Ed Hicks Nissan" at bounding box center [790, 406] width 317 height 14
click at [683, 406] on span "[PERSON_NAME] Nissan" at bounding box center [790, 406] width 317 height 14
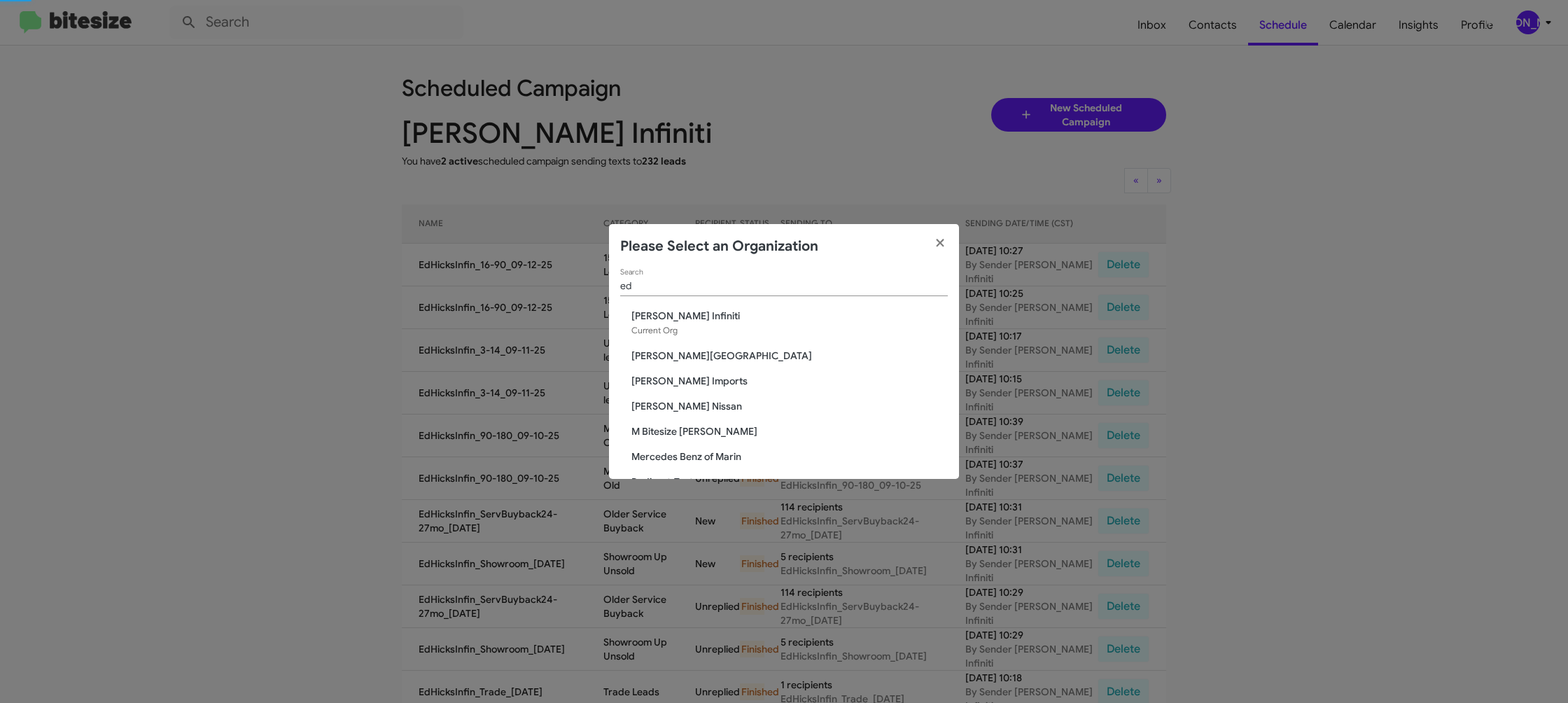
drag, startPoint x: 683, startPoint y: 406, endPoint x: 598, endPoint y: 141, distance: 278.3
click at [684, 396] on div "ed Search Ed Hicks Infiniti Current Org Don Ledford Auto Center Ed Hicks Import…" at bounding box center [784, 373] width 350 height 210
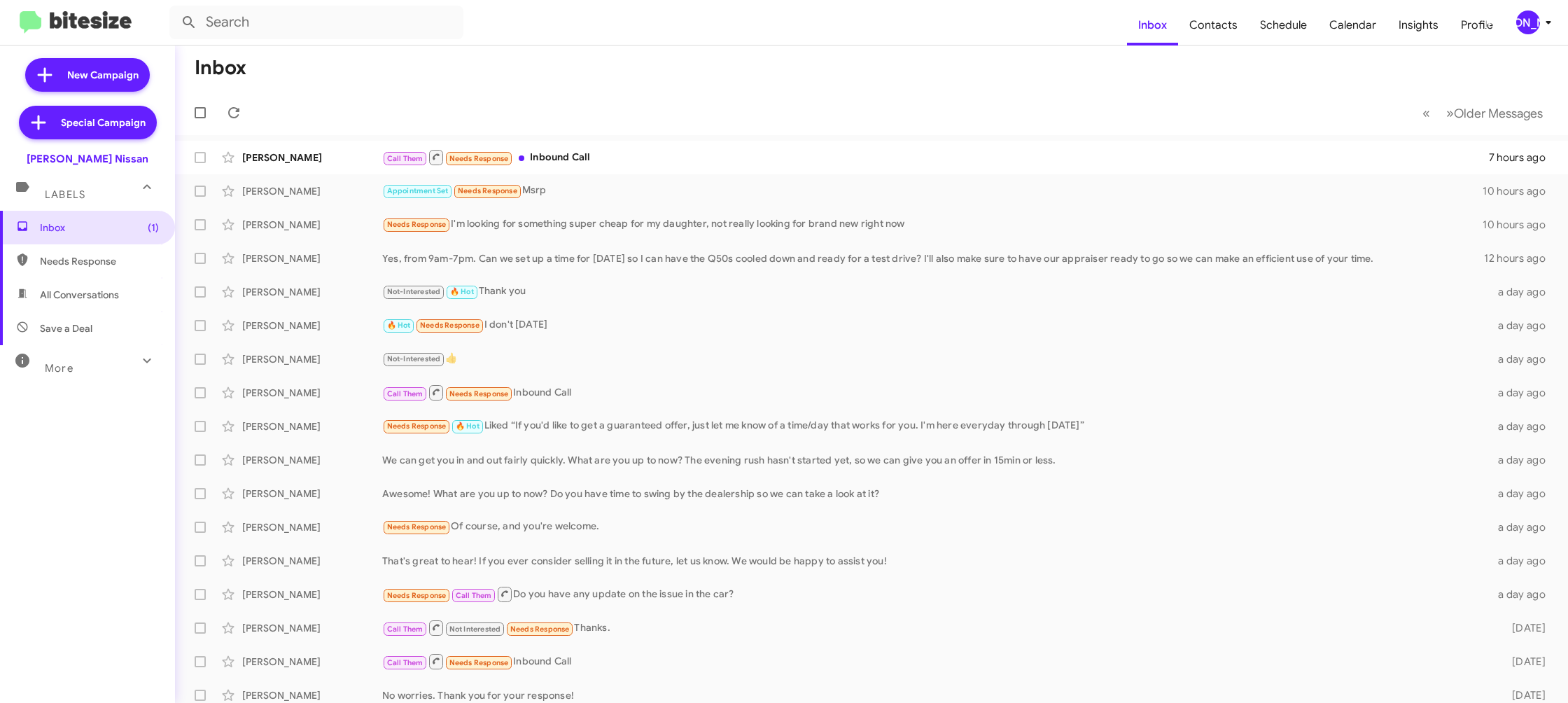
click at [1547, 20] on icon at bounding box center [1548, 22] width 17 height 17
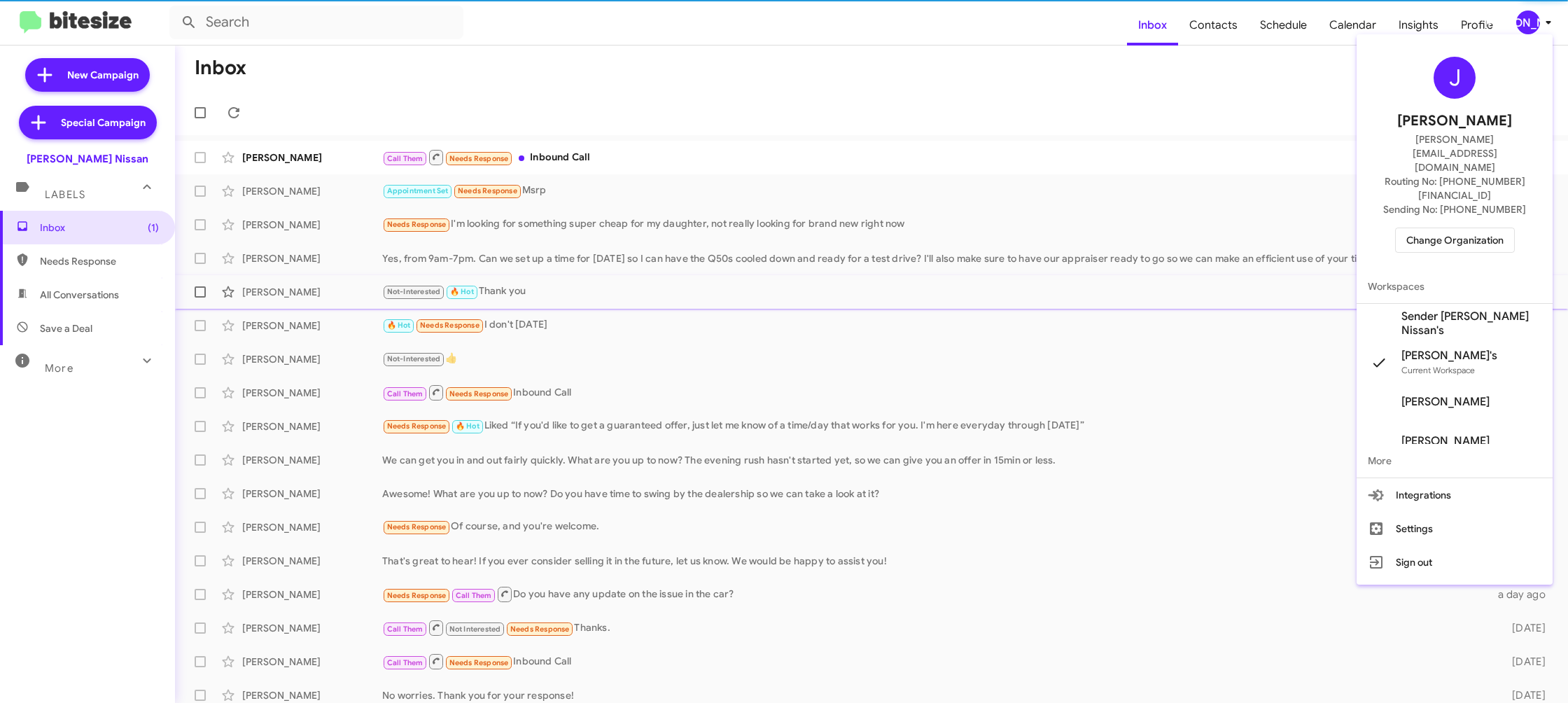
click at [1482, 309] on span "Sender [PERSON_NAME] Nissan's" at bounding box center [1471, 323] width 140 height 28
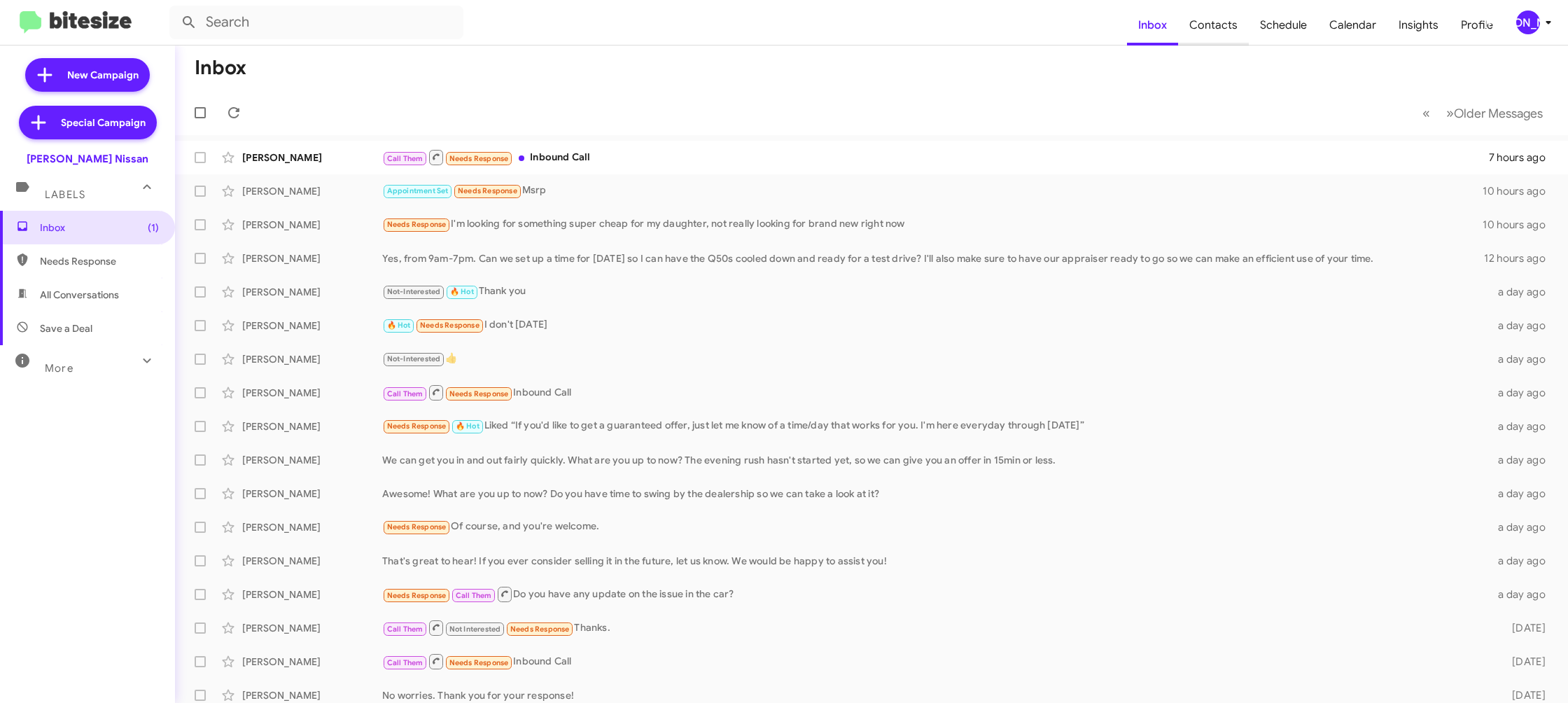
click at [1221, 26] on span "Contacts" at bounding box center [1213, 25] width 71 height 40
drag, startPoint x: 1221, startPoint y: 26, endPoint x: 1566, endPoint y: 29, distance: 345.0
click at [1232, 21] on span "Contacts" at bounding box center [1213, 25] width 71 height 40
type input "in:groups"
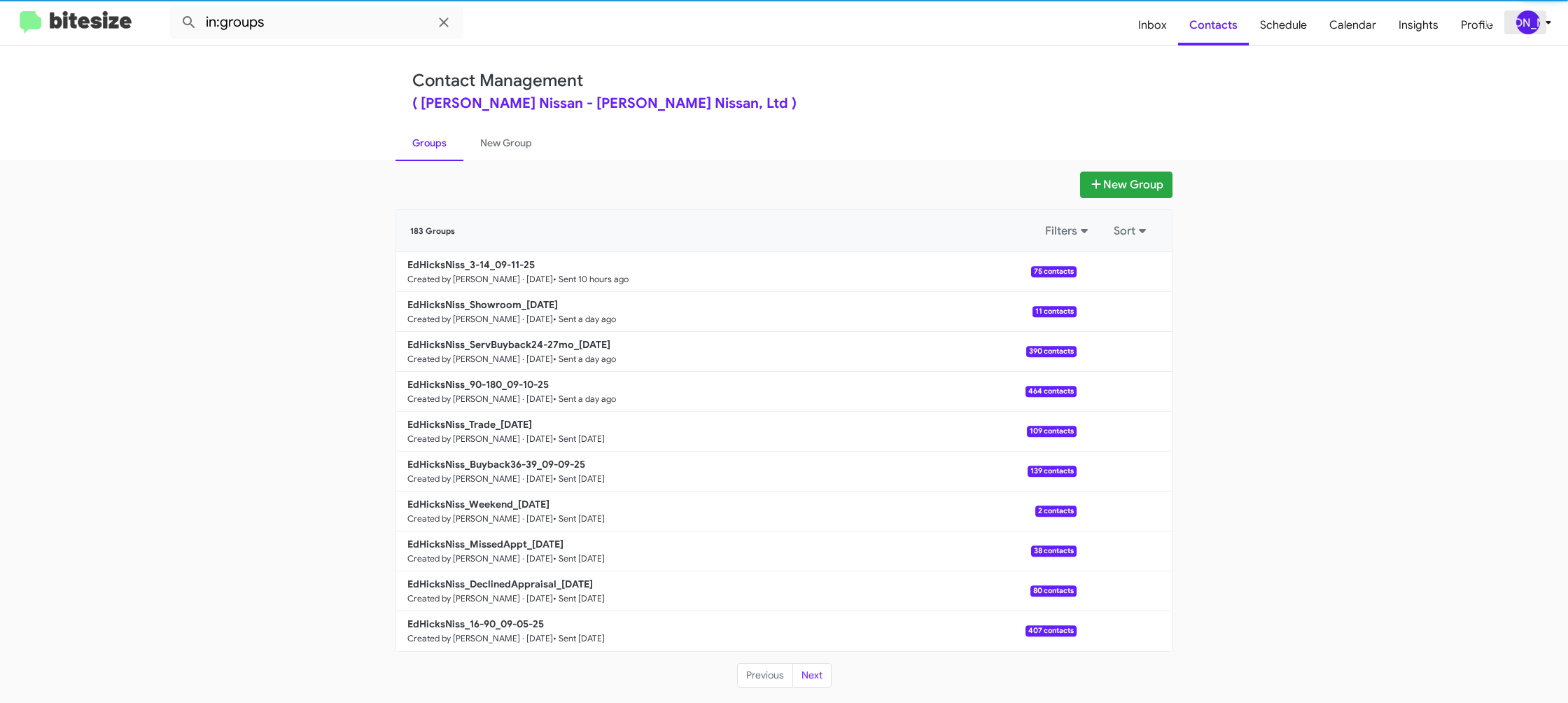
click at [1551, 27] on icon at bounding box center [1548, 22] width 17 height 17
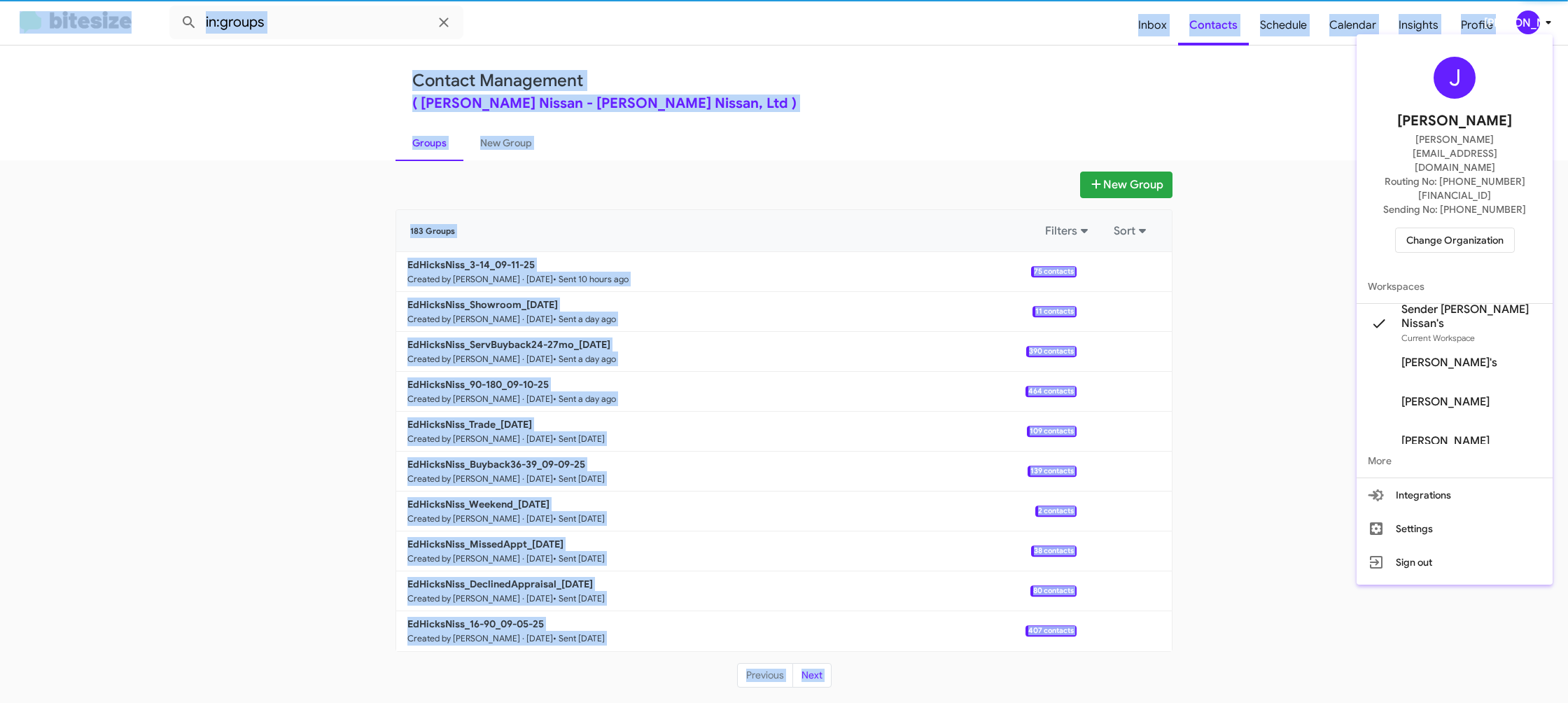
click at [1551, 27] on div at bounding box center [784, 351] width 1568 height 703
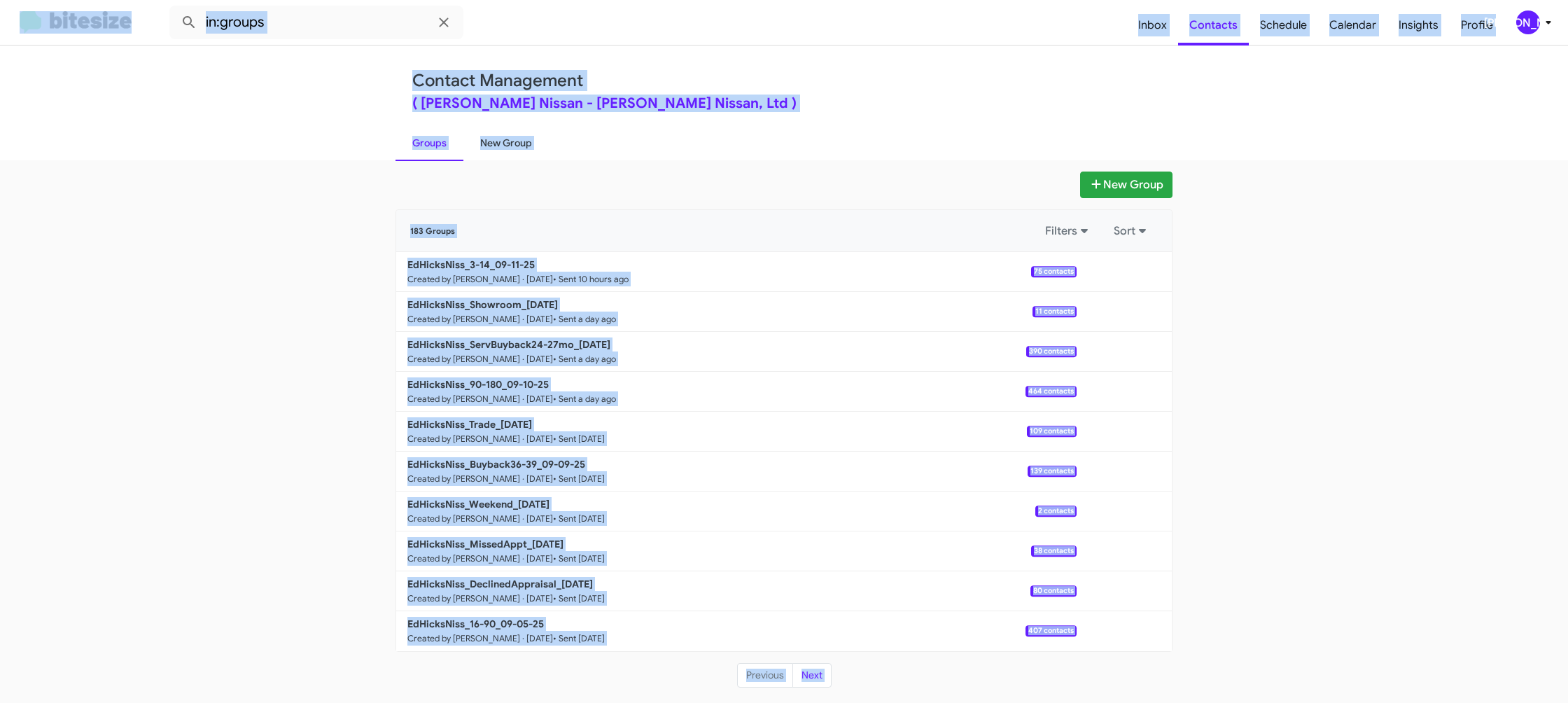
click at [536, 130] on link "New Group" at bounding box center [506, 143] width 86 height 37
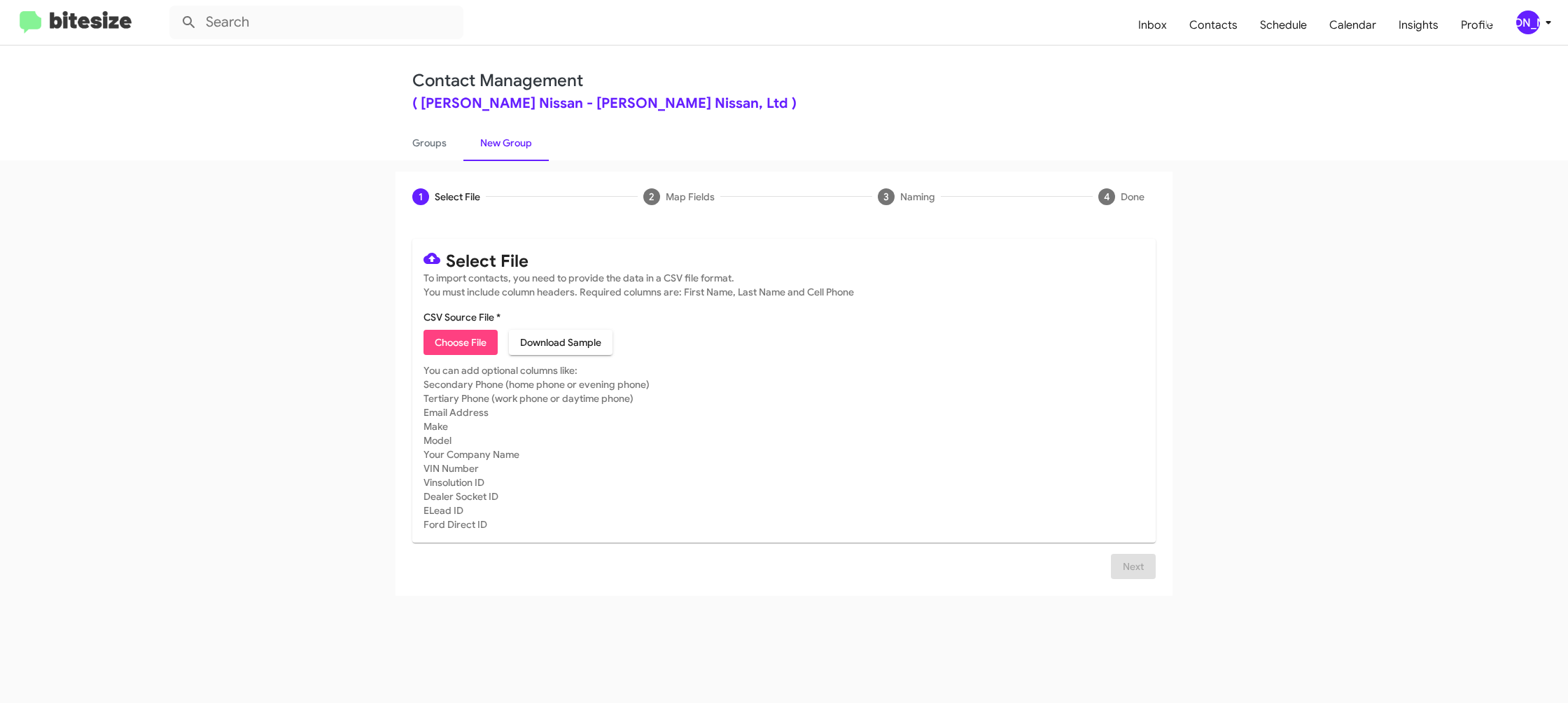
click at [463, 146] on link "New Group" at bounding box center [506, 143] width 86 height 37
click at [432, 148] on link "Groups" at bounding box center [429, 143] width 68 height 37
type input "in:groups"
drag, startPoint x: 432, startPoint y: 148, endPoint x: 477, endPoint y: 146, distance: 45.0
click at [437, 147] on link "Groups" at bounding box center [429, 143] width 68 height 37
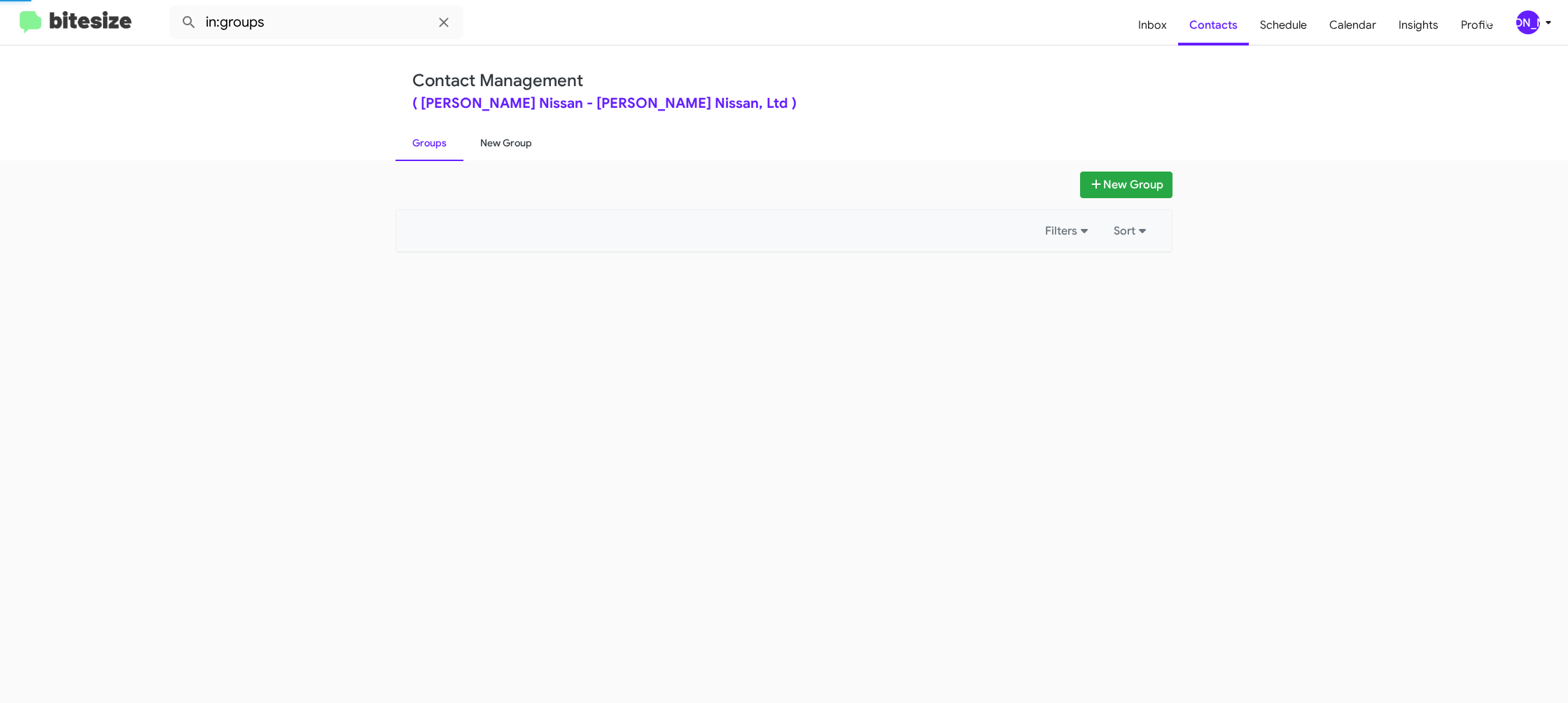
click at [493, 148] on link "New Group" at bounding box center [506, 143] width 86 height 37
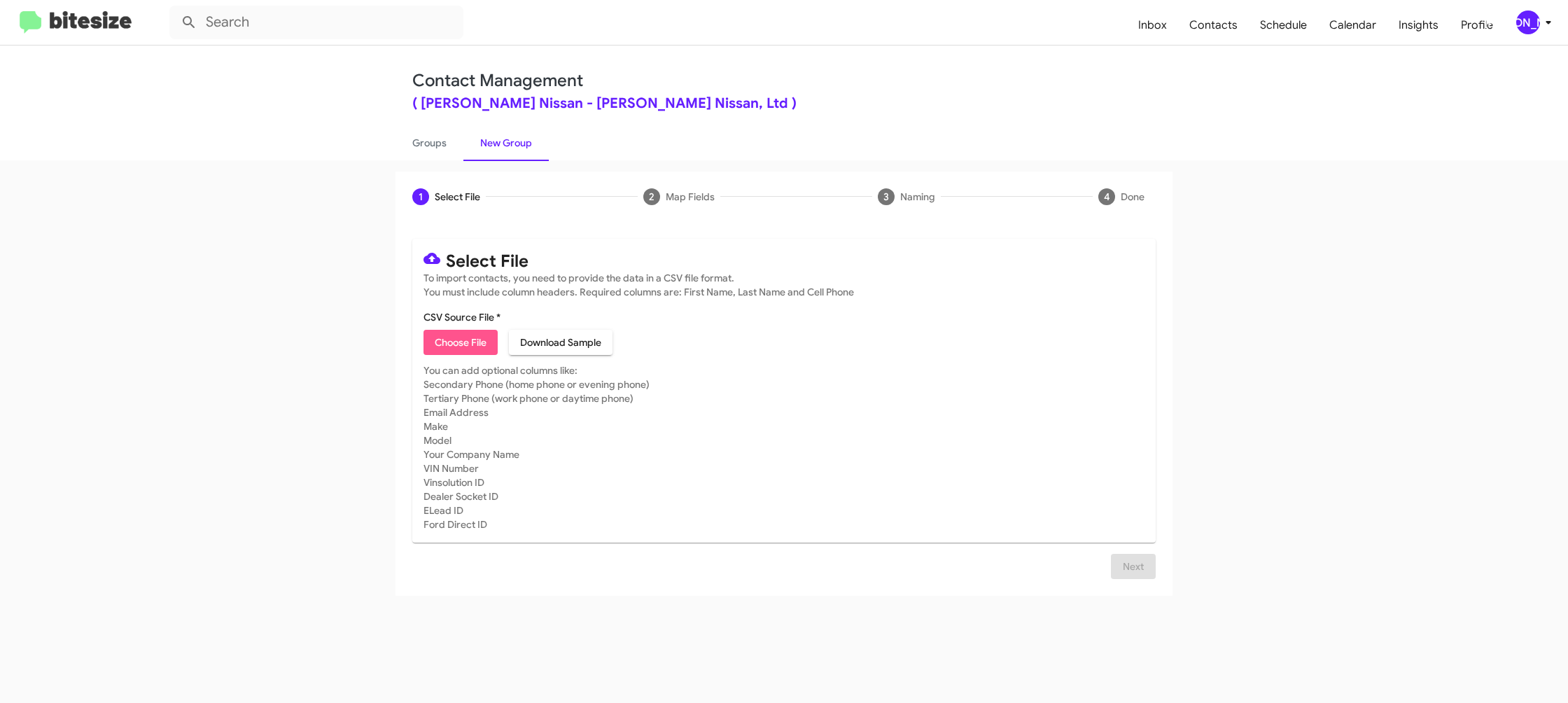
click at [457, 343] on span "Choose File" at bounding box center [460, 342] width 52 height 25
type input "EdHicksNiss_16-90_09-12-25"
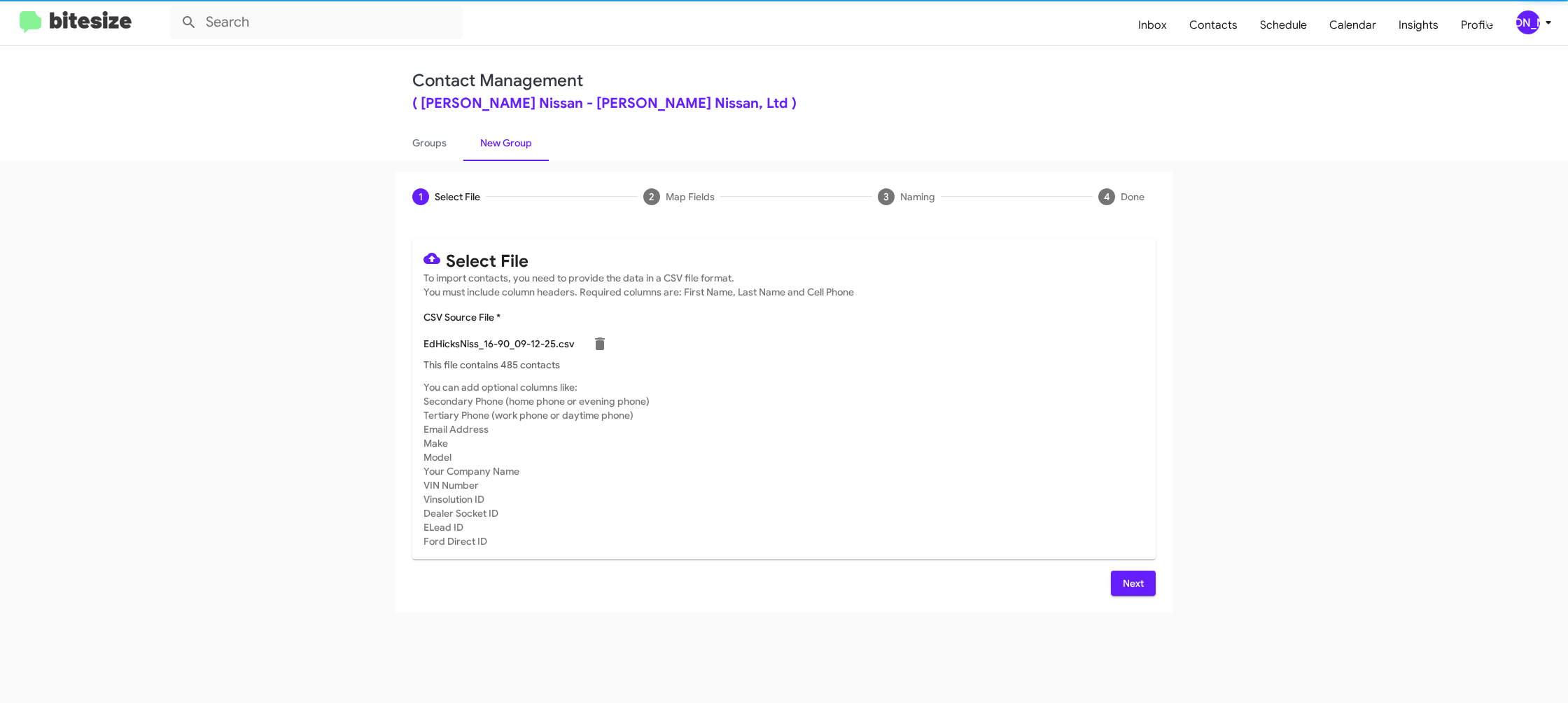
click at [990, 438] on mat-card-subtitle "You can add optional columns like: Secondary Phone (home phone or evening phone…" at bounding box center [784, 464] width 721 height 168
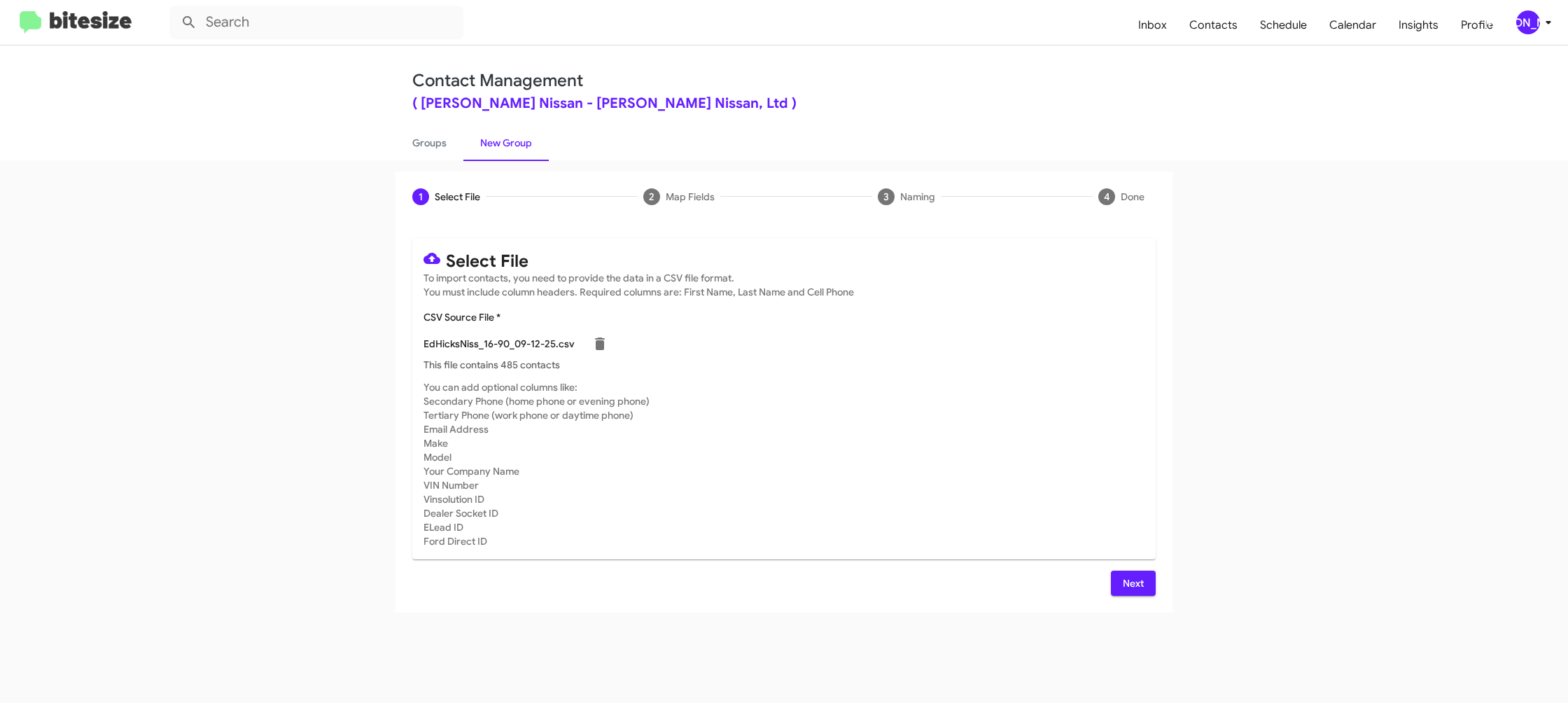
drag, startPoint x: 1126, startPoint y: 576, endPoint x: 1112, endPoint y: 570, distance: 15.2
click at [1125, 575] on span "Next" at bounding box center [1133, 583] width 22 height 25
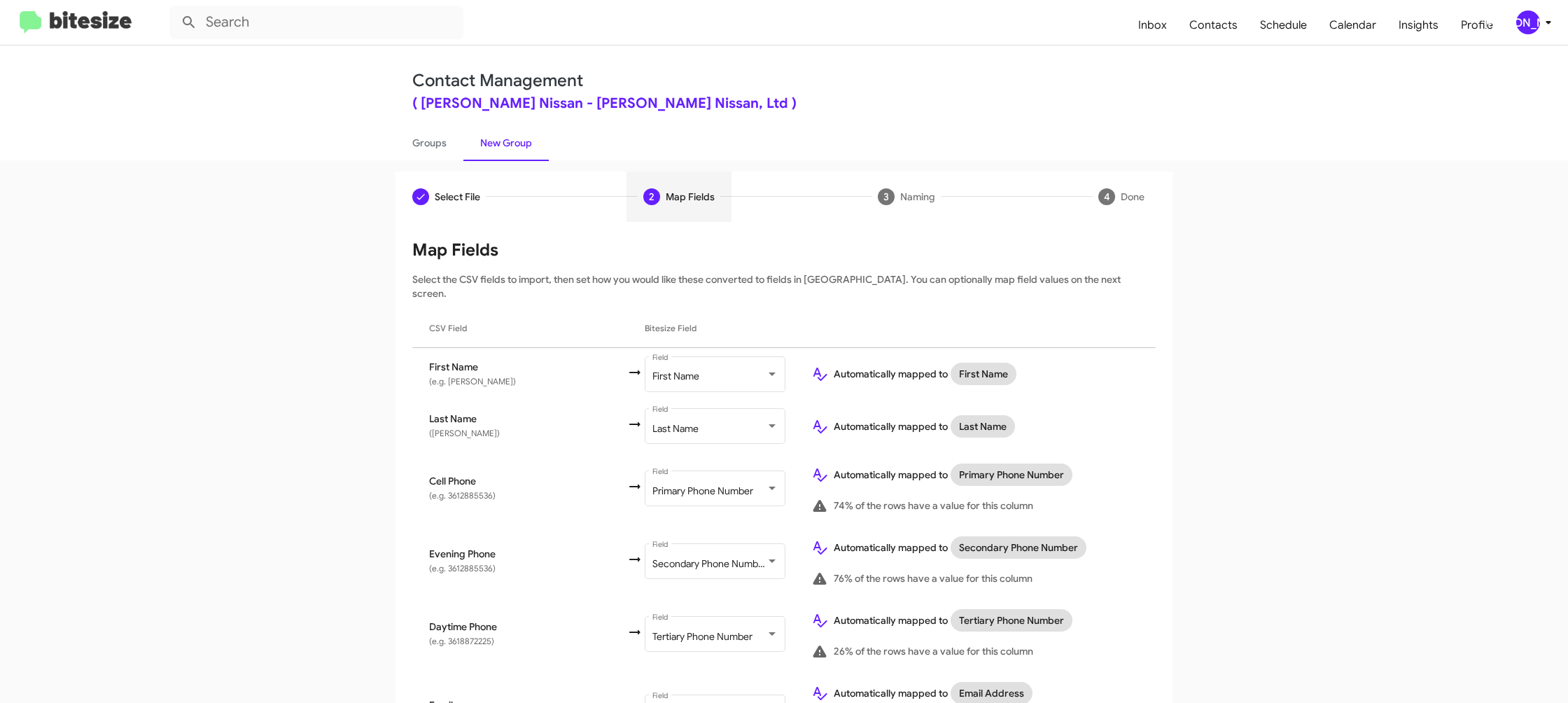
scroll to position [644, 0]
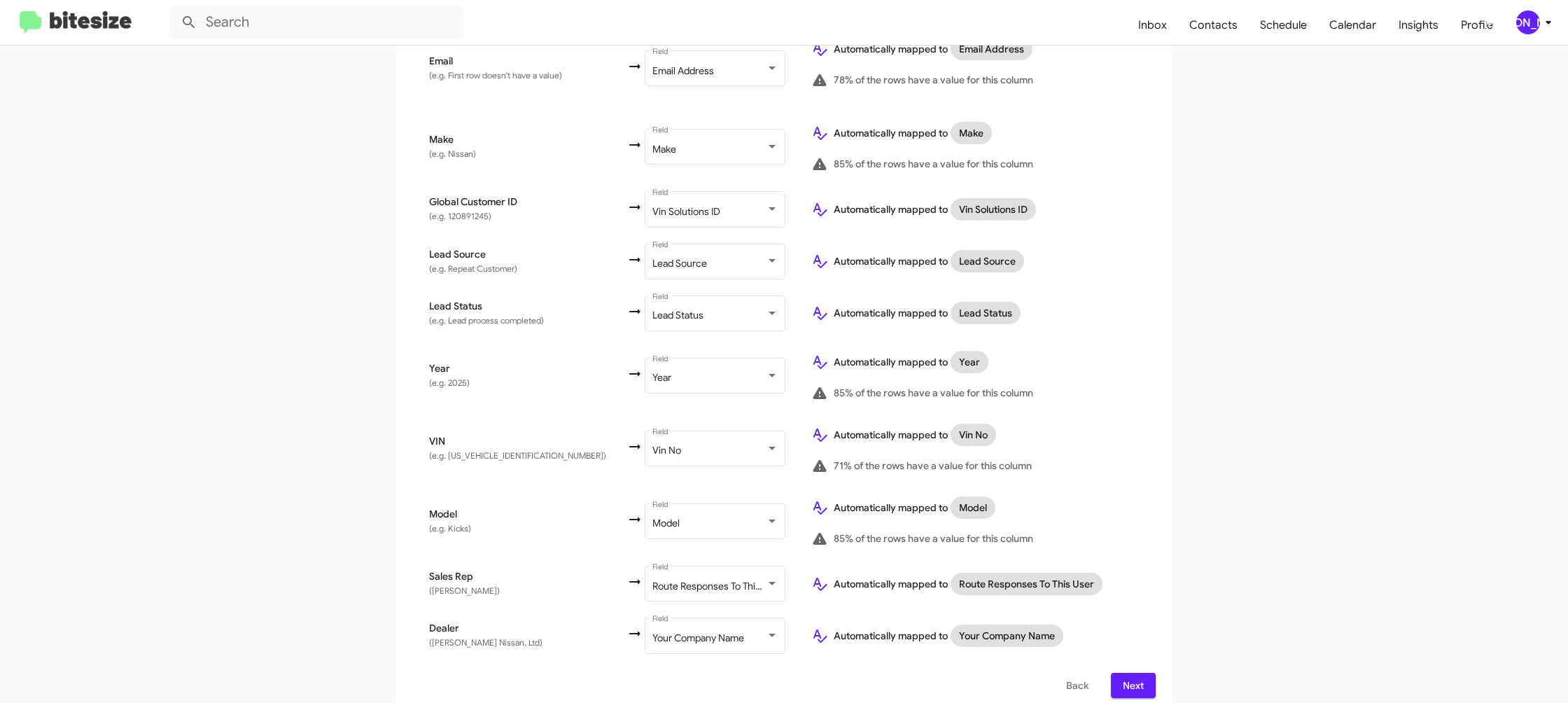
click at [1140, 675] on span "Next" at bounding box center [1133, 685] width 22 height 25
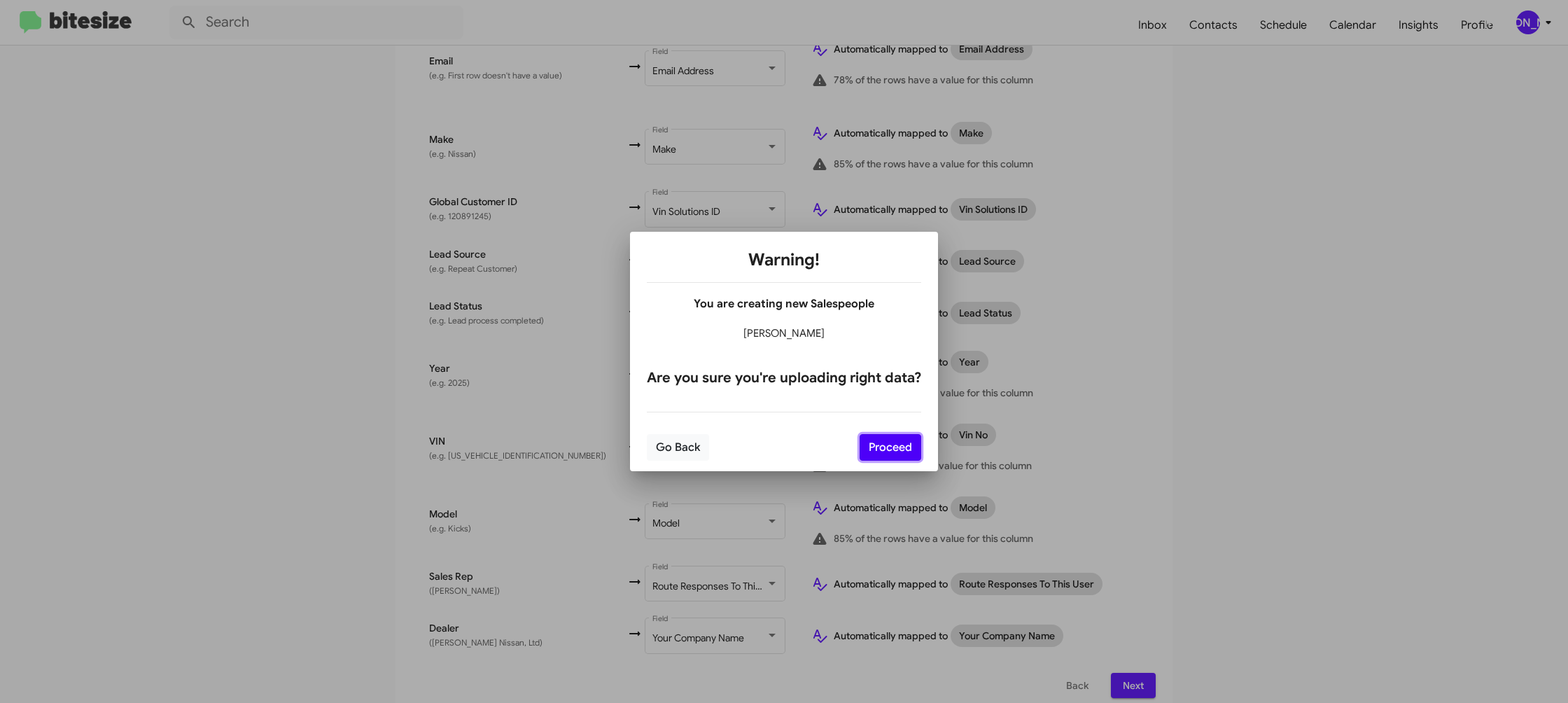
click at [887, 459] on button "Proceed" at bounding box center [890, 447] width 62 height 27
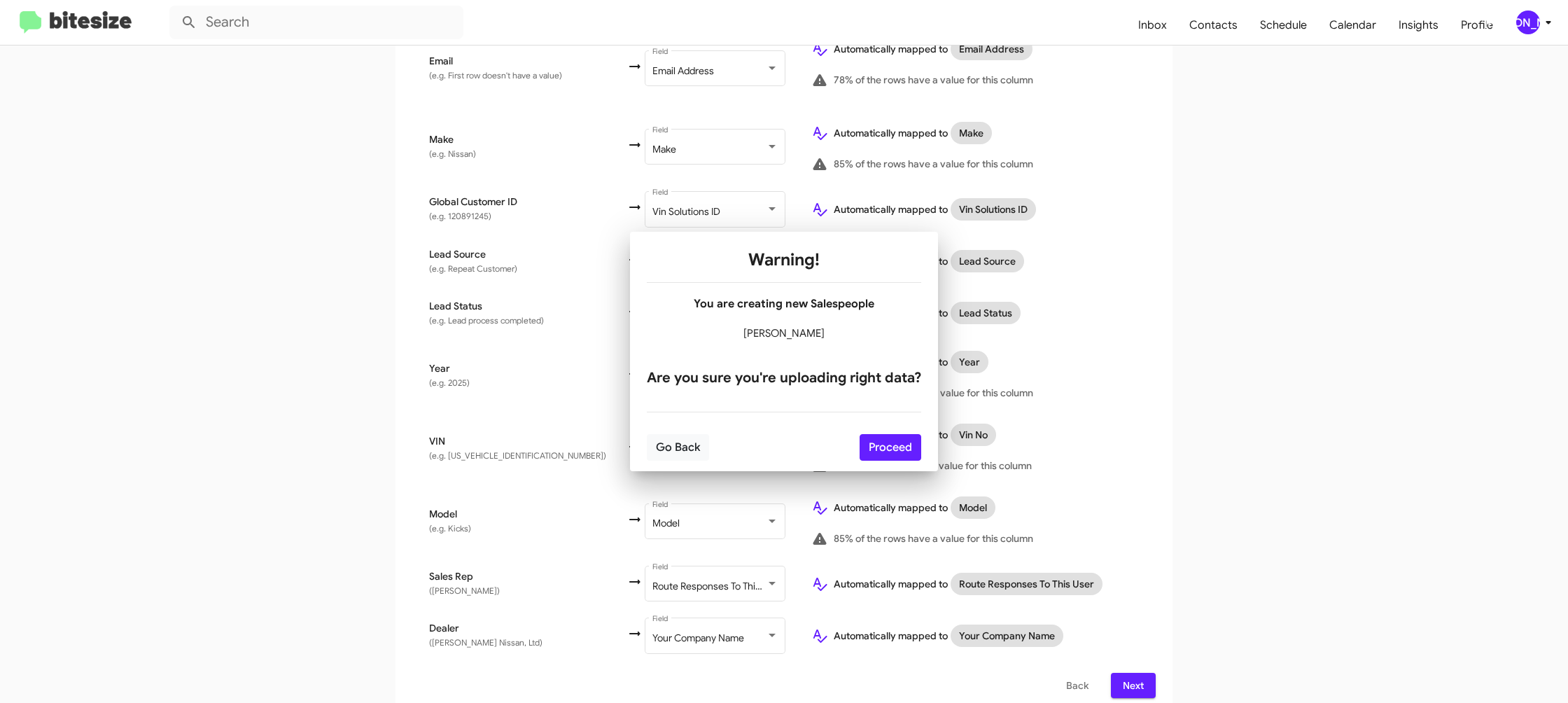
scroll to position [0, 0]
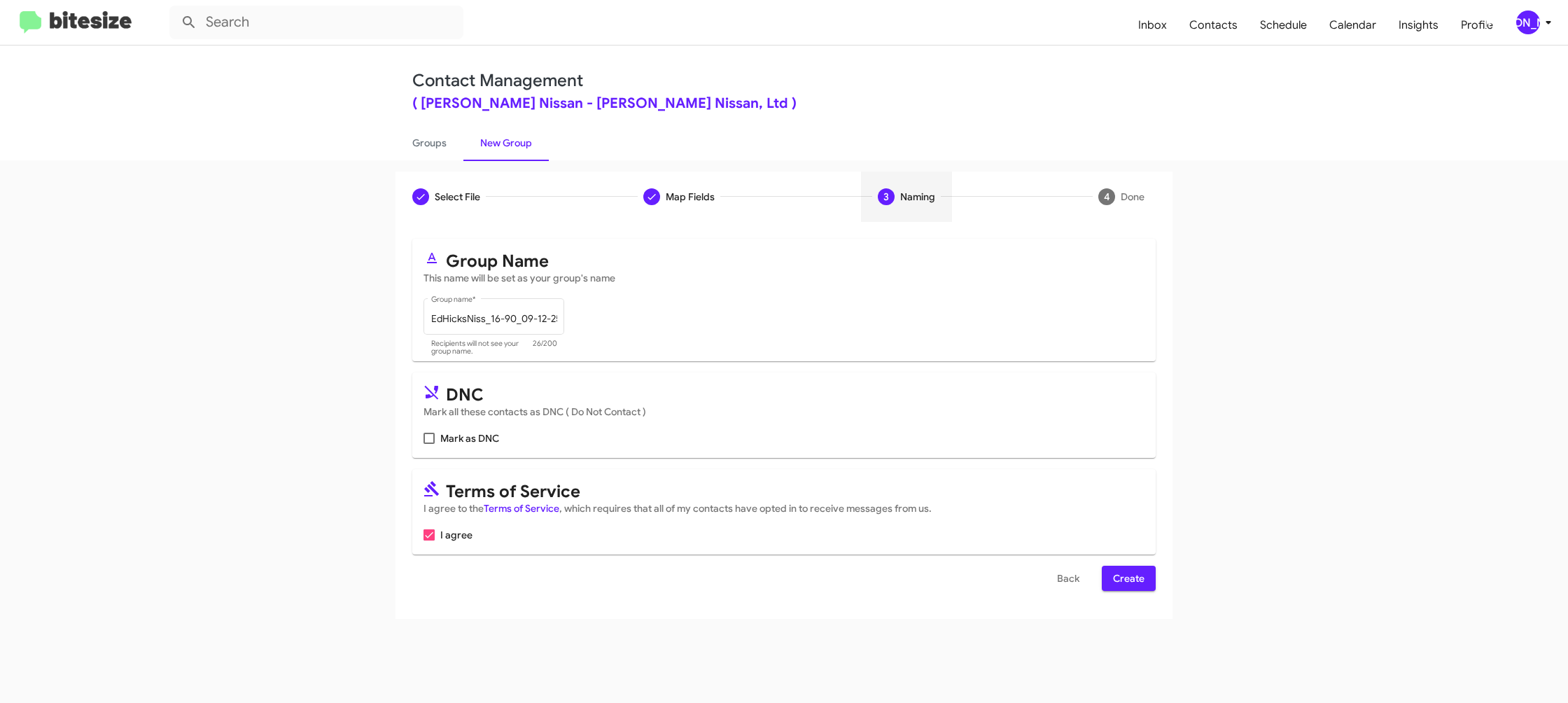
click at [1142, 581] on span "Create" at bounding box center [1128, 578] width 32 height 25
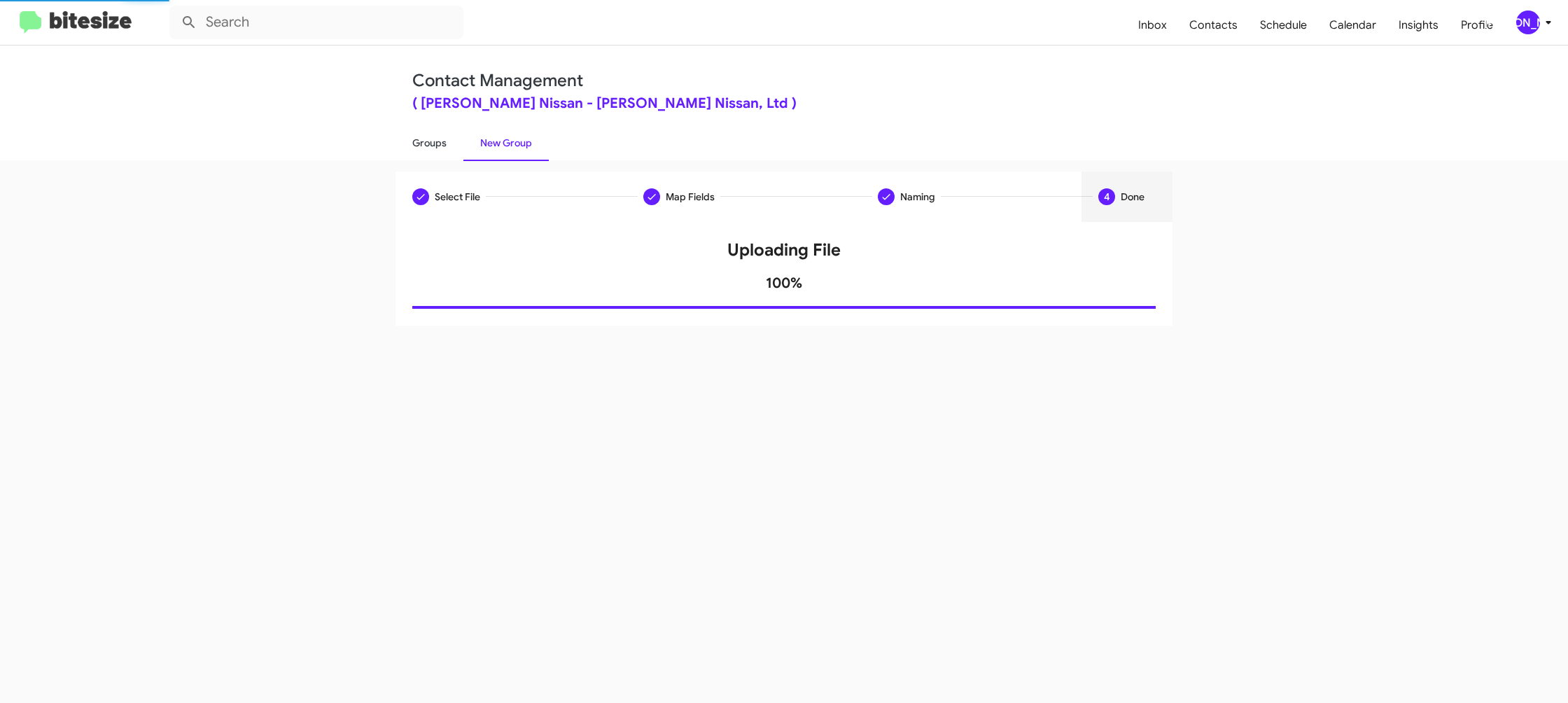
click at [425, 147] on link "Groups" at bounding box center [429, 143] width 68 height 37
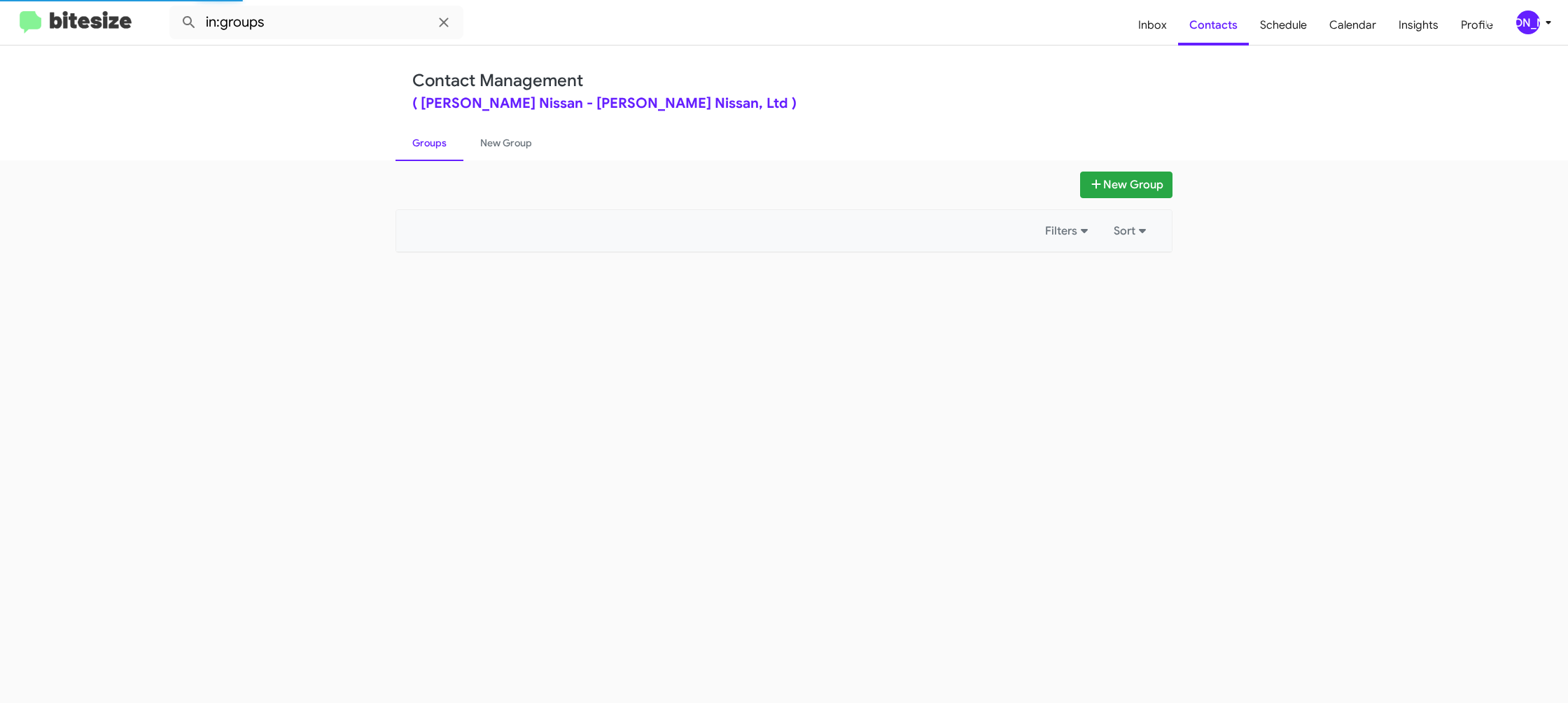
click at [425, 147] on link "Groups" at bounding box center [429, 143] width 68 height 37
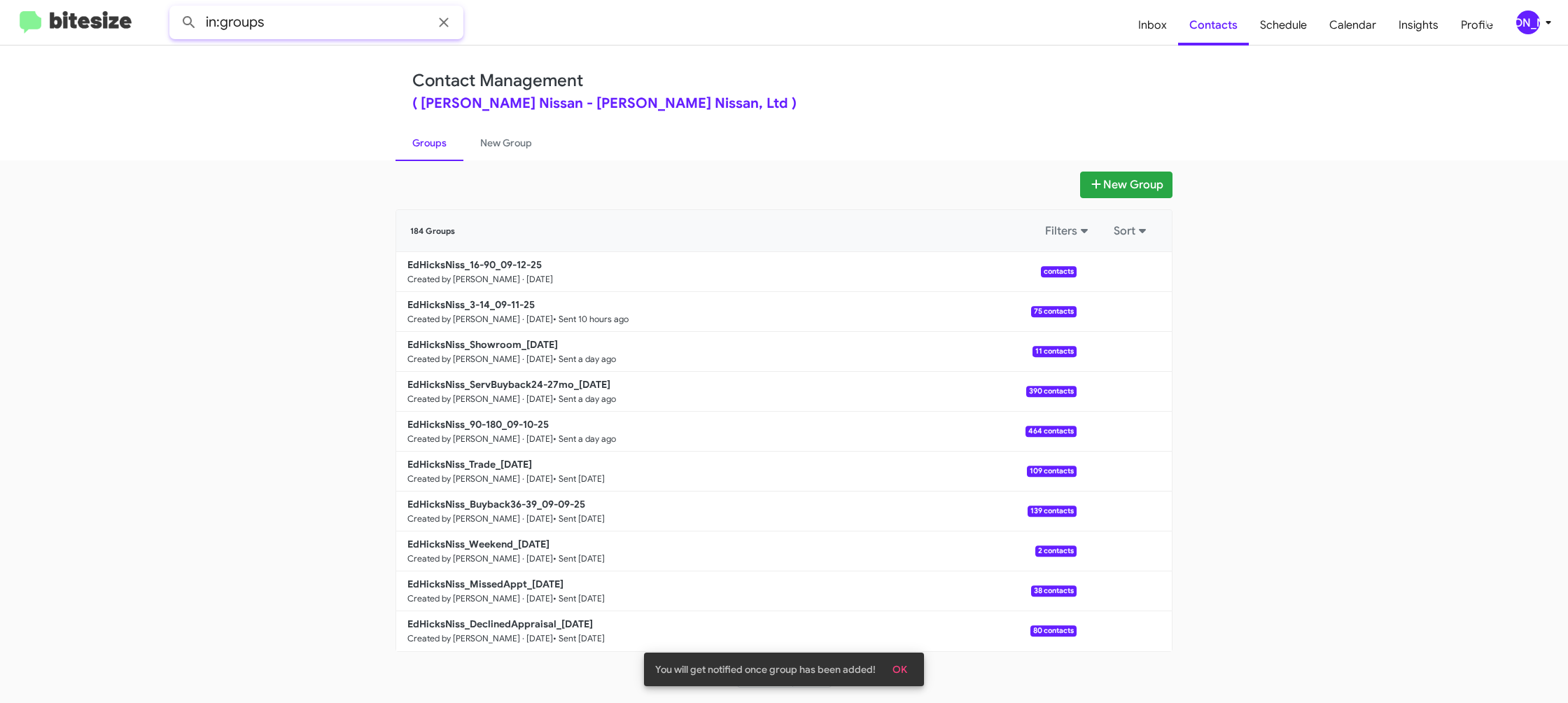
click at [329, 28] on input "in:groups" at bounding box center [316, 22] width 294 height 33
type input "in:groups 16-"
click at [175, 9] on button at bounding box center [188, 22] width 28 height 28
click at [502, 146] on link "New Group" at bounding box center [506, 143] width 86 height 37
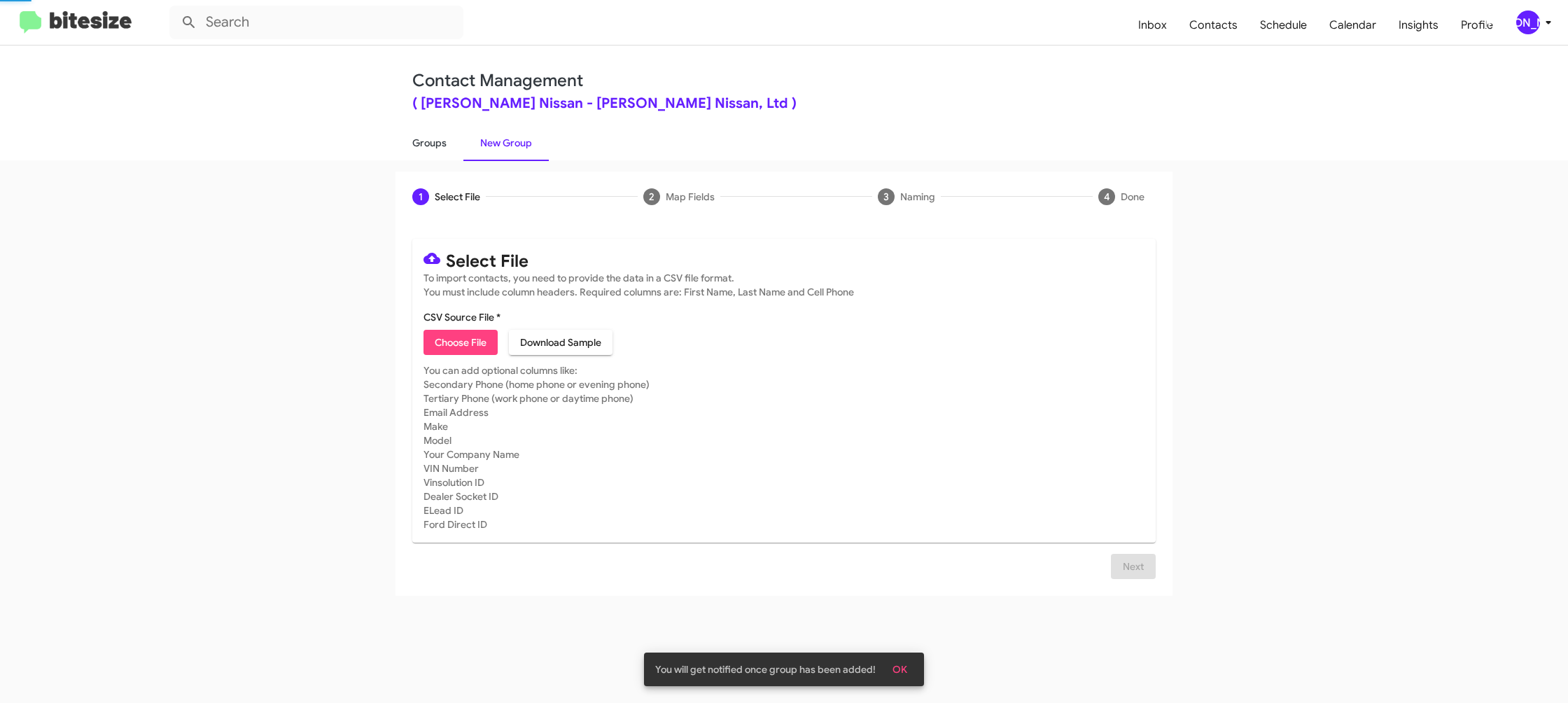
click at [412, 141] on link "Groups" at bounding box center [429, 143] width 68 height 37
type input "in:groups"
click at [412, 141] on link "Groups" at bounding box center [429, 143] width 68 height 37
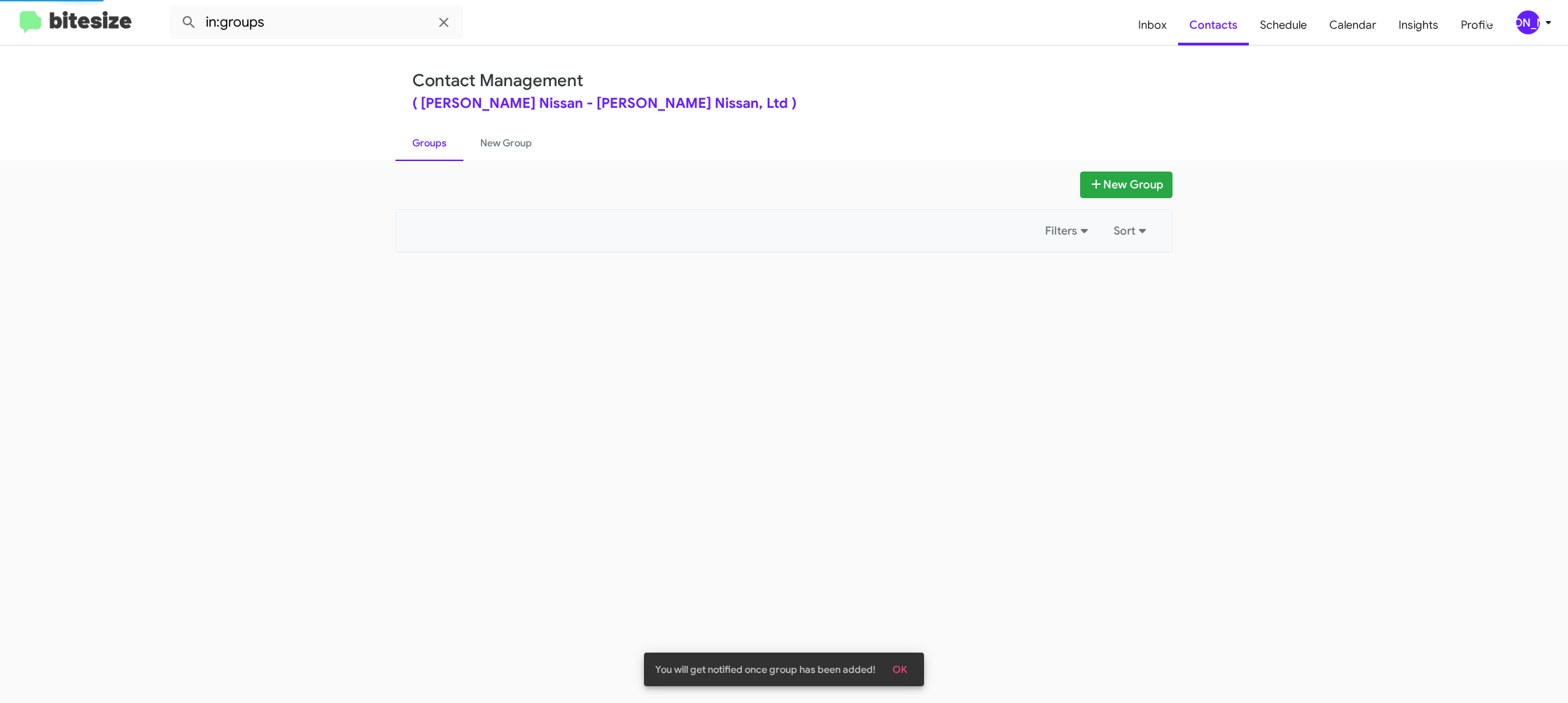
click at [412, 141] on link "Groups" at bounding box center [429, 143] width 68 height 37
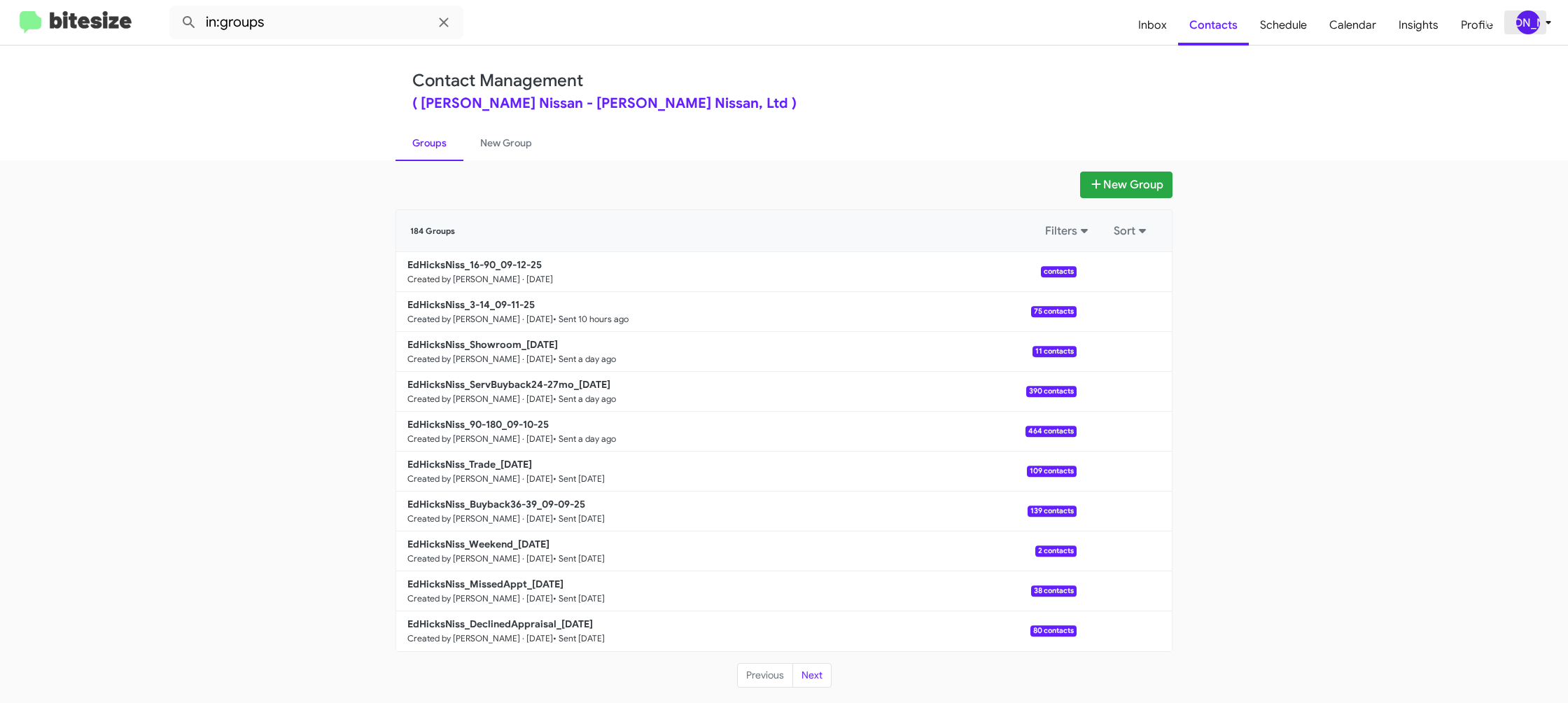
click at [1543, 20] on icon at bounding box center [1548, 22] width 17 height 17
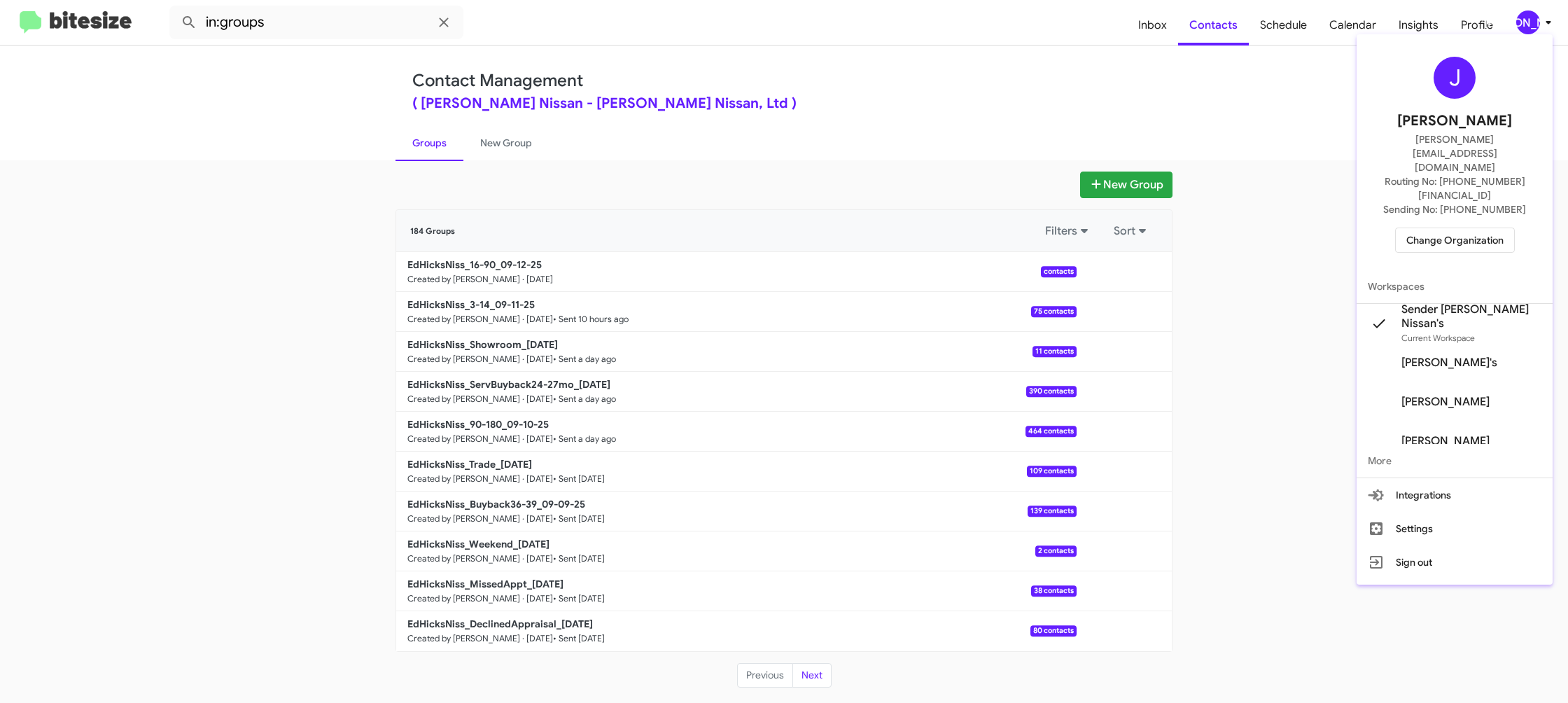
click at [485, 140] on div at bounding box center [784, 351] width 1568 height 703
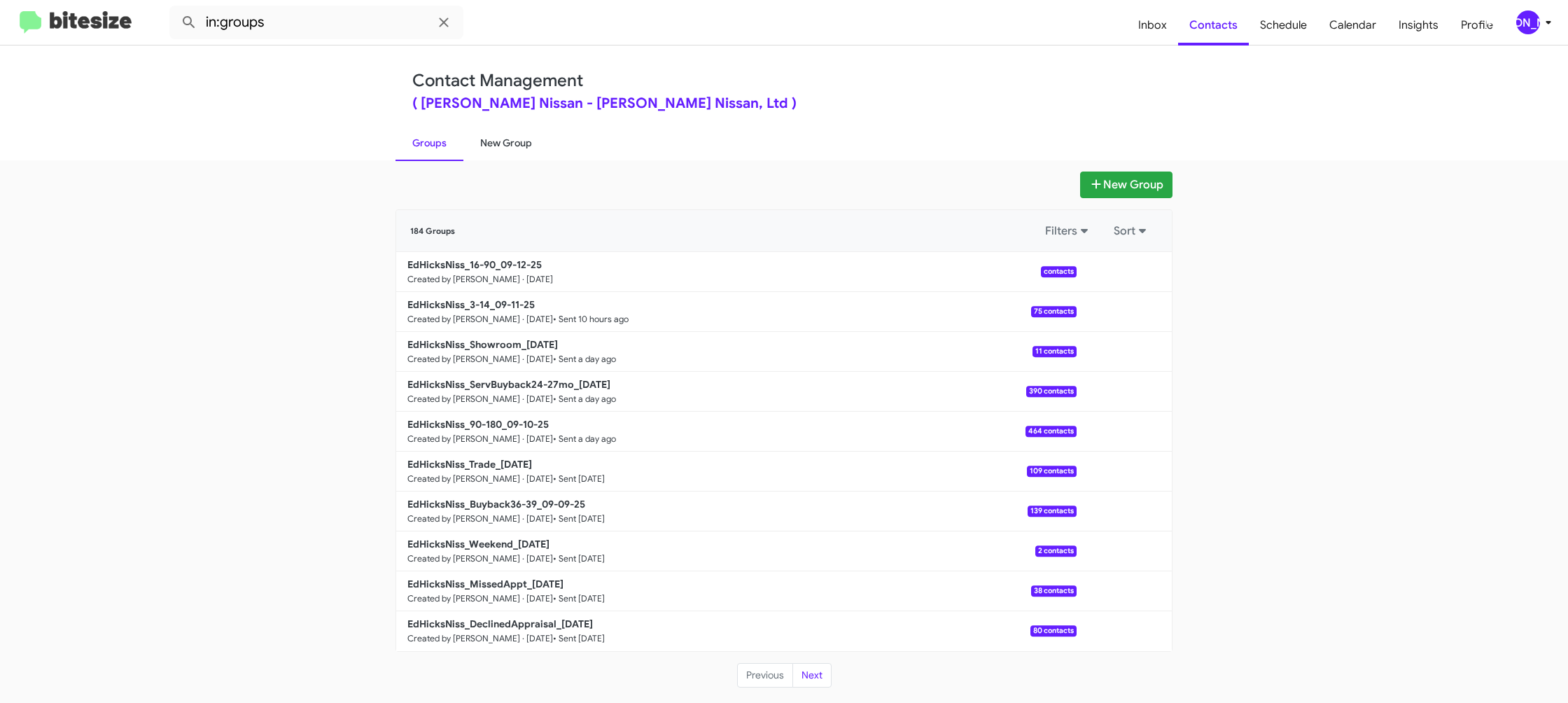
click at [504, 137] on link "New Group" at bounding box center [506, 143] width 86 height 37
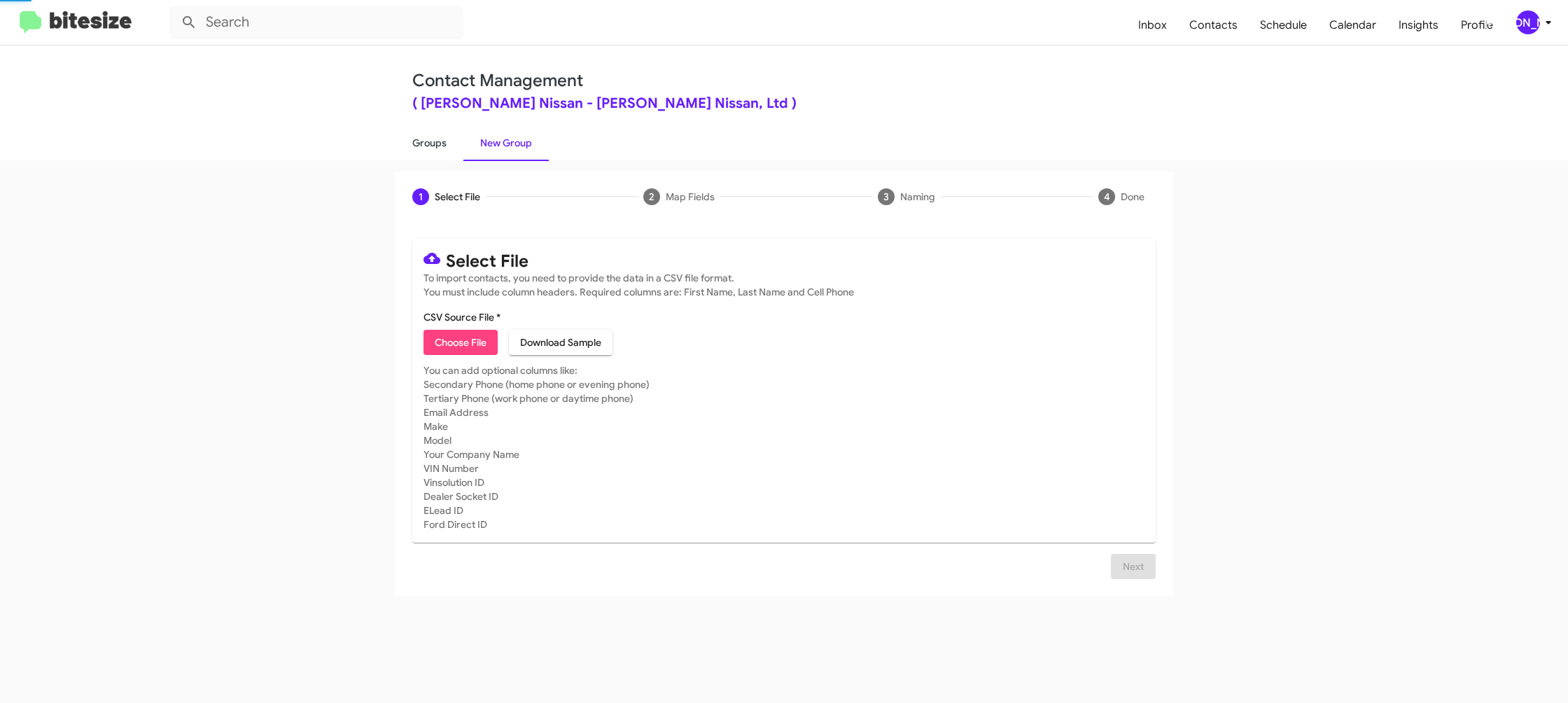
click at [401, 152] on link "Groups" at bounding box center [429, 143] width 68 height 37
type input "in:groups"
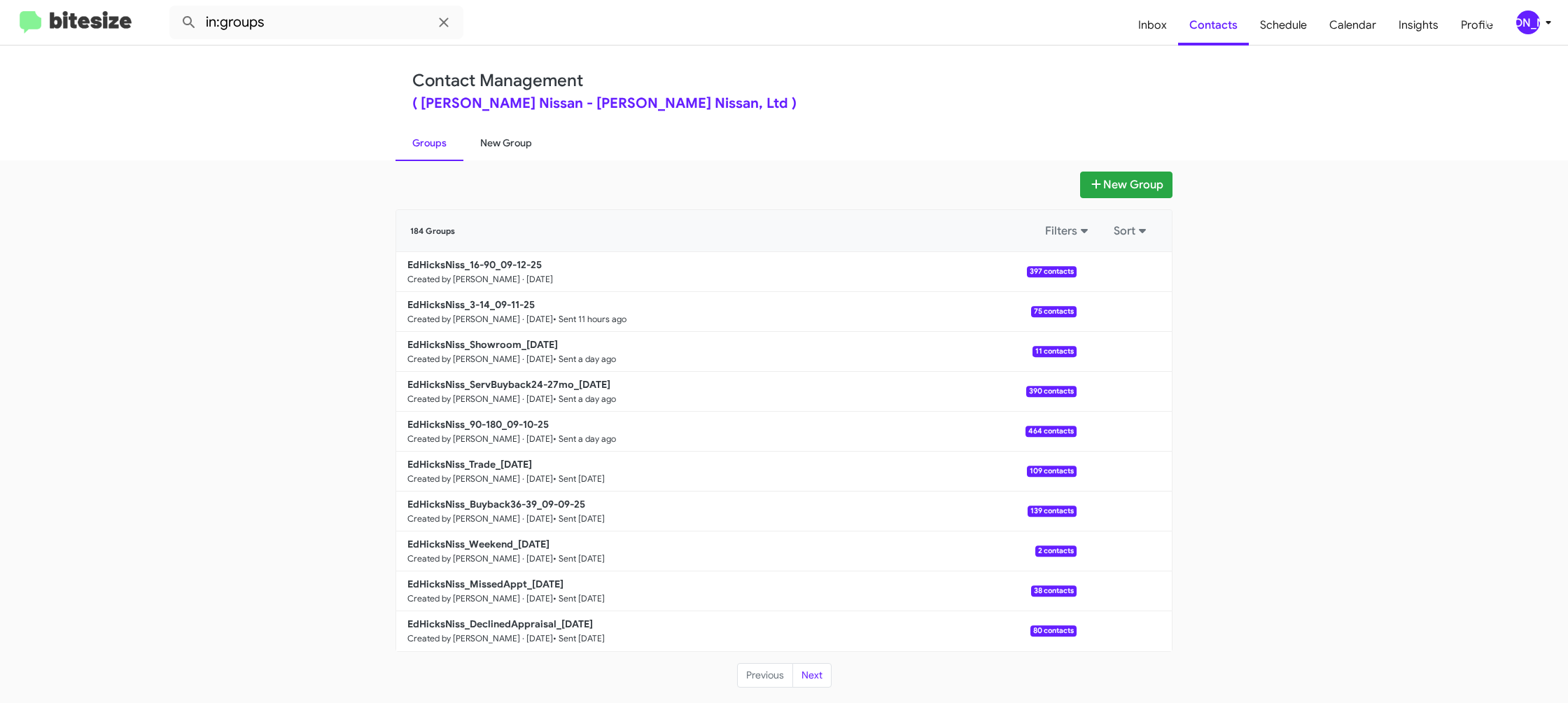
click at [494, 150] on link "New Group" at bounding box center [506, 143] width 86 height 37
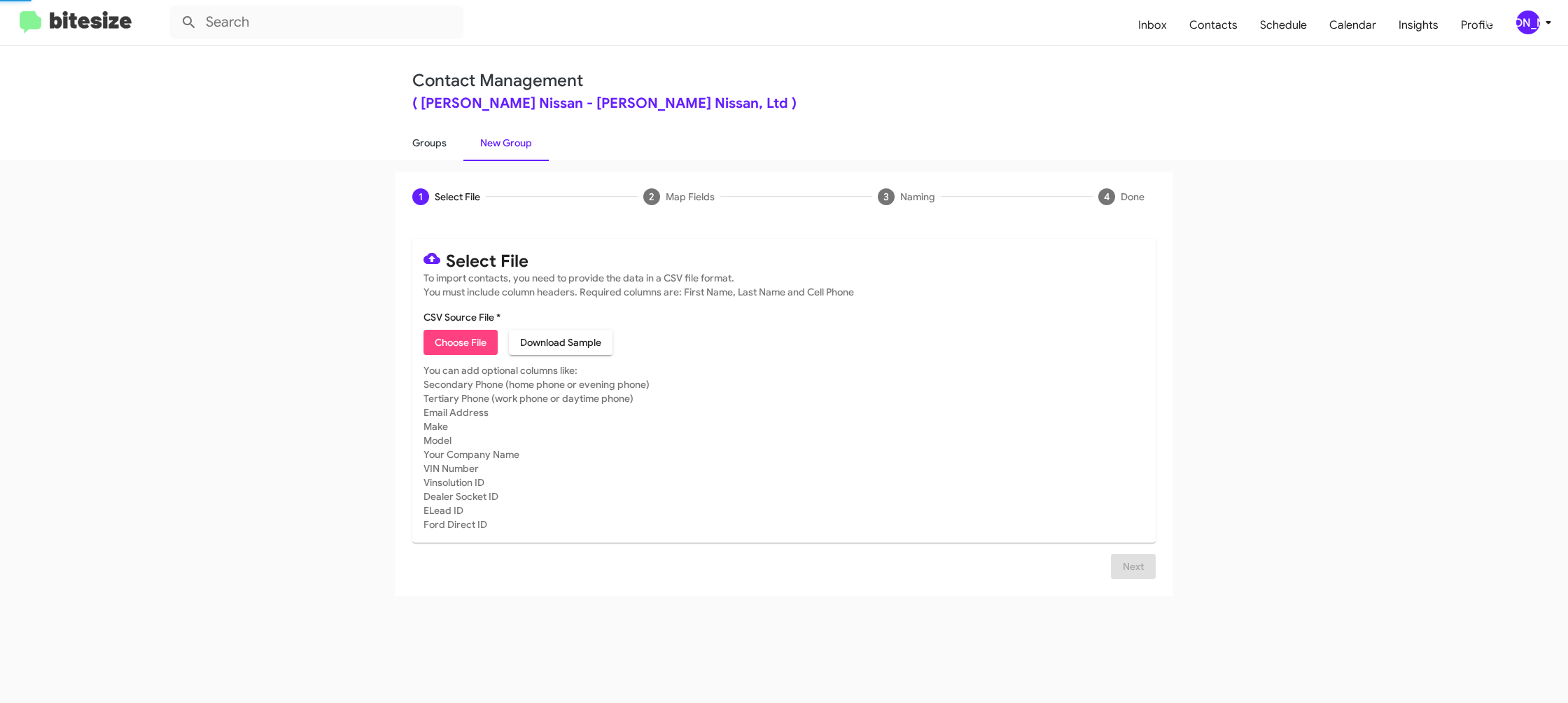
click at [425, 146] on link "Groups" at bounding box center [429, 143] width 68 height 37
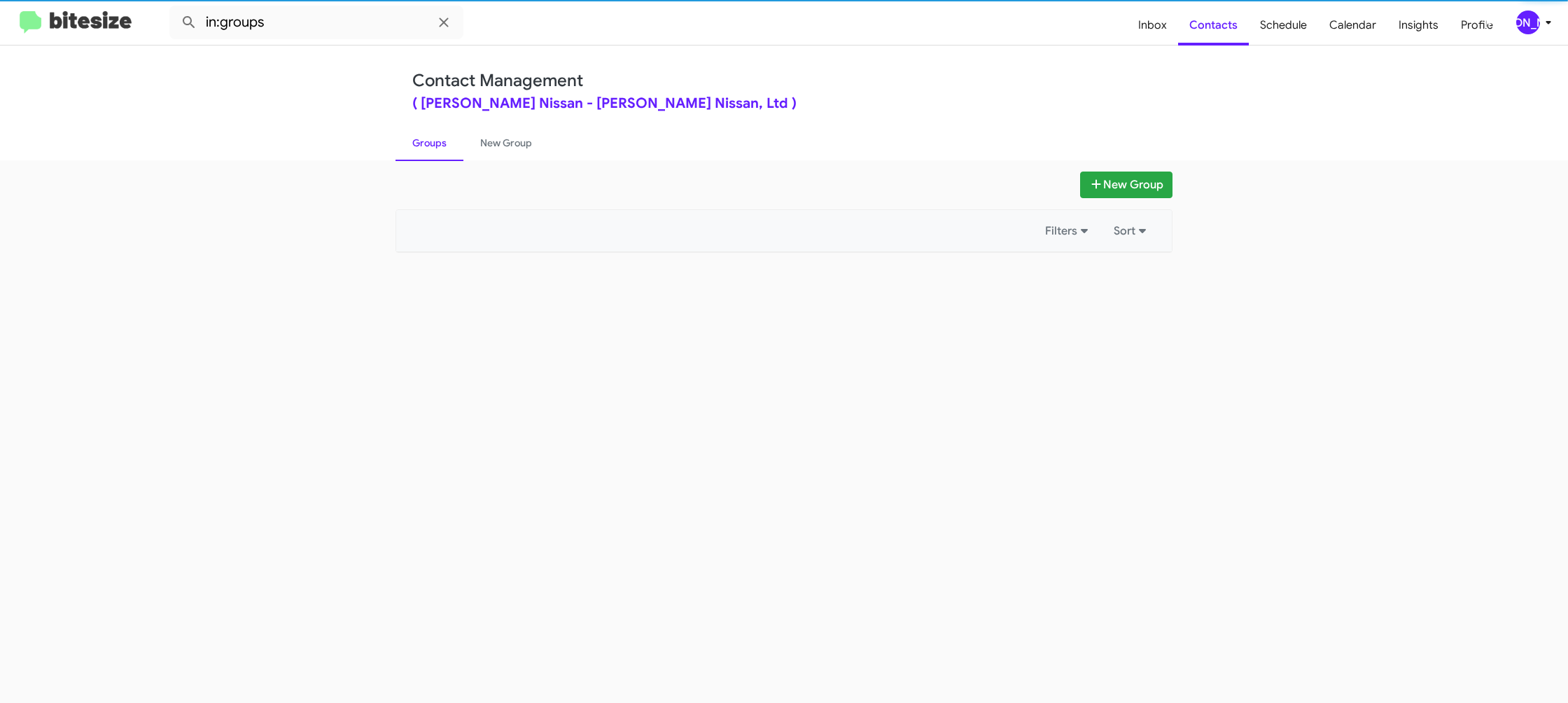
drag, startPoint x: 425, startPoint y: 146, endPoint x: 410, endPoint y: 126, distance: 25.0
click at [423, 144] on link "Groups" at bounding box center [429, 143] width 68 height 37
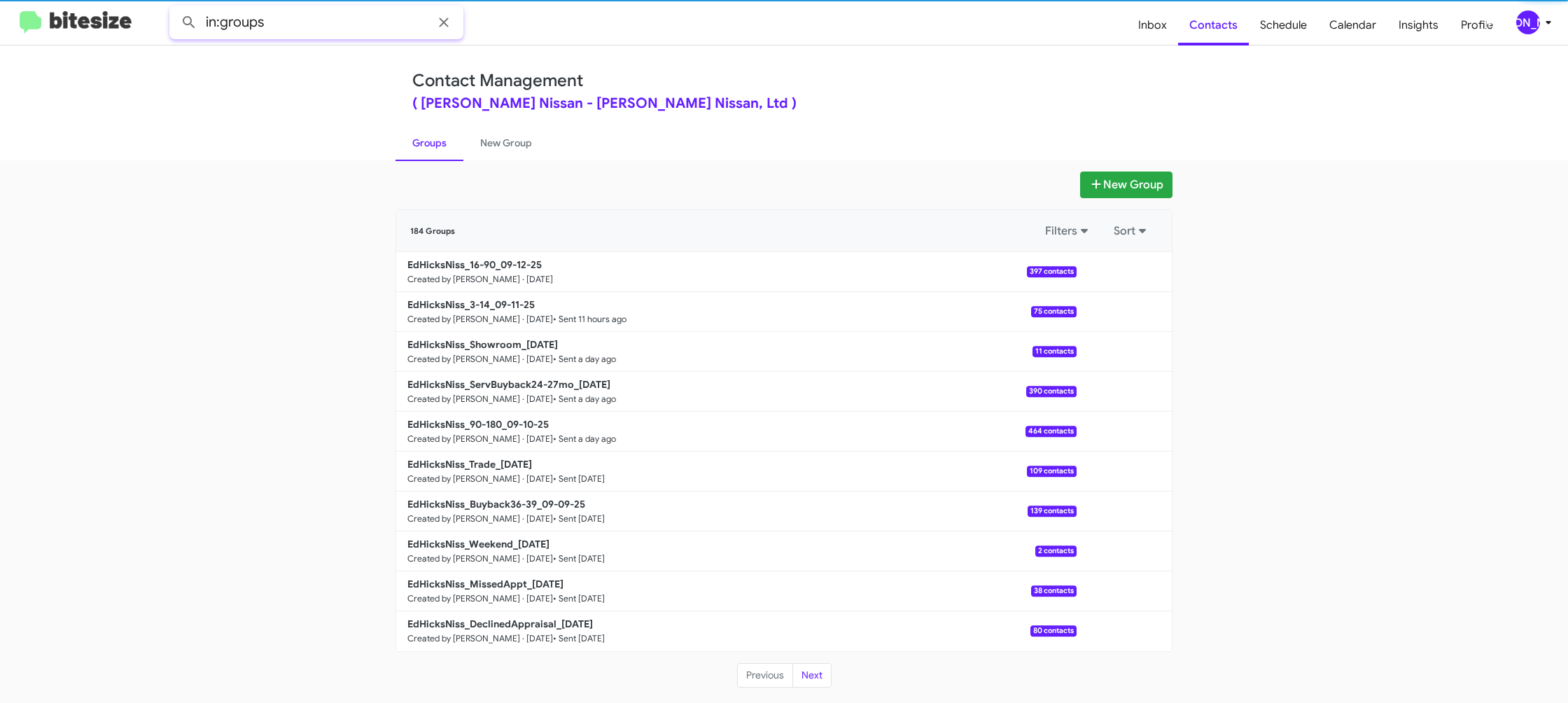
click at [310, 28] on input "in:groups" at bounding box center [316, 22] width 294 height 33
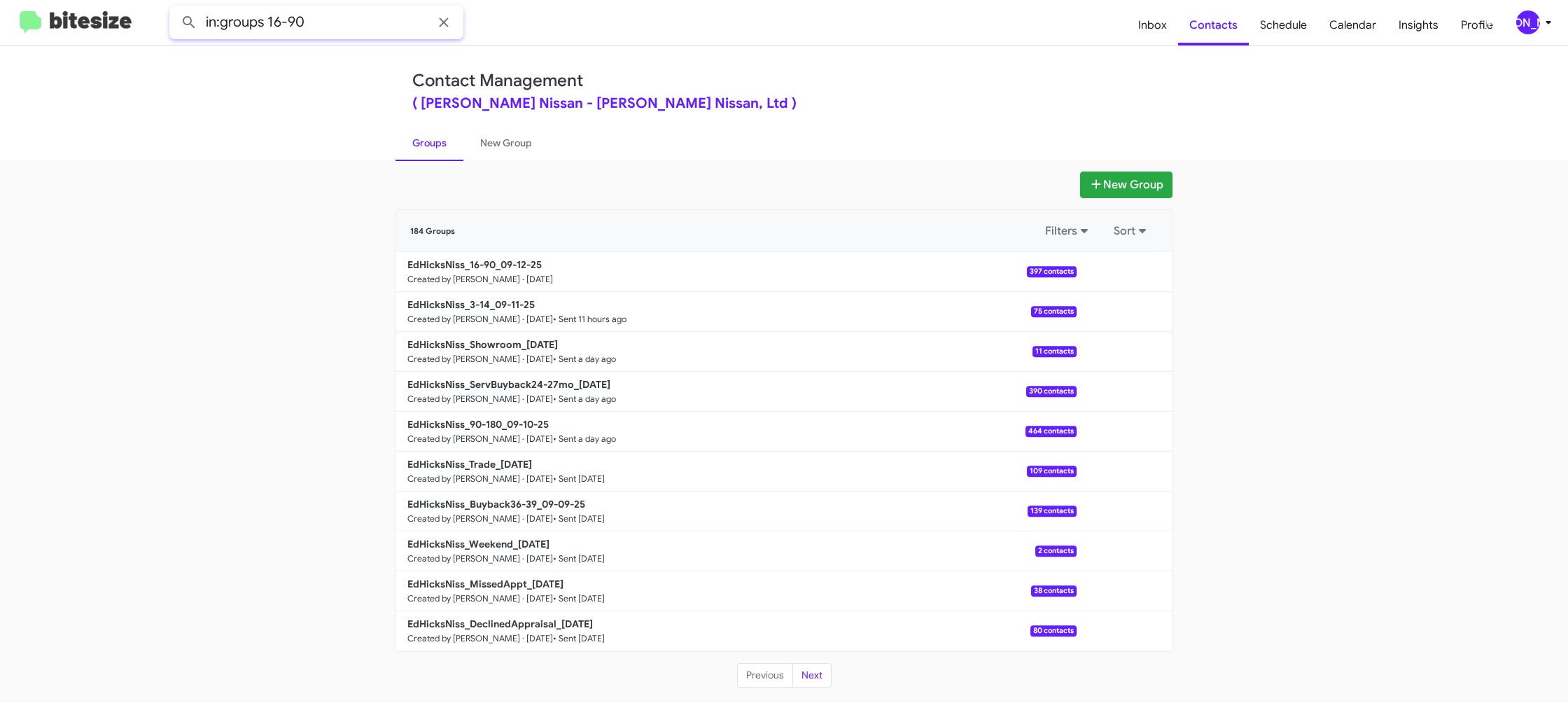
type input "in:groups 16-90"
click at [175, 9] on button at bounding box center [188, 22] width 28 height 28
click at [503, 152] on link "New Group" at bounding box center [506, 143] width 86 height 37
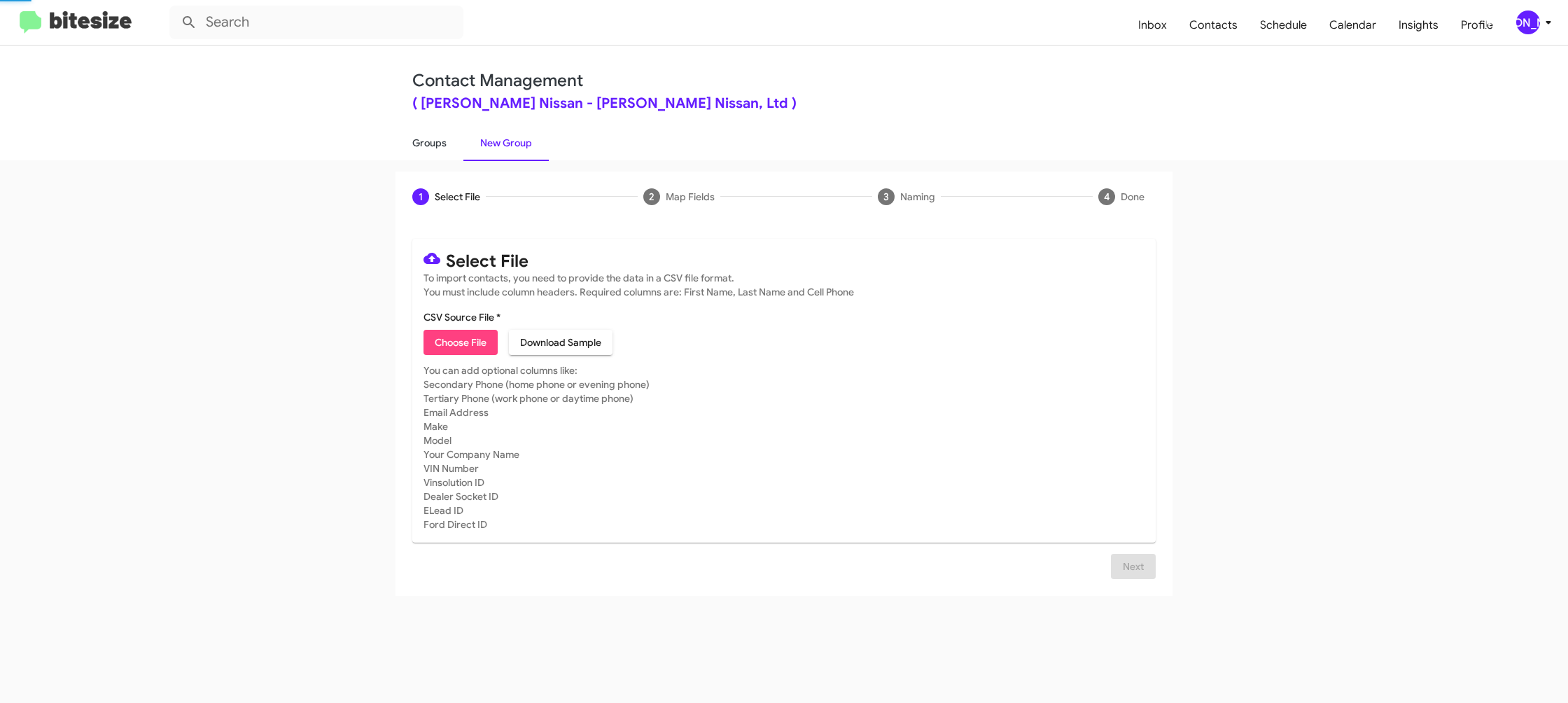
click at [442, 148] on link "Groups" at bounding box center [429, 143] width 68 height 37
type input "in:groups"
click at [442, 148] on link "Groups" at bounding box center [429, 143] width 68 height 37
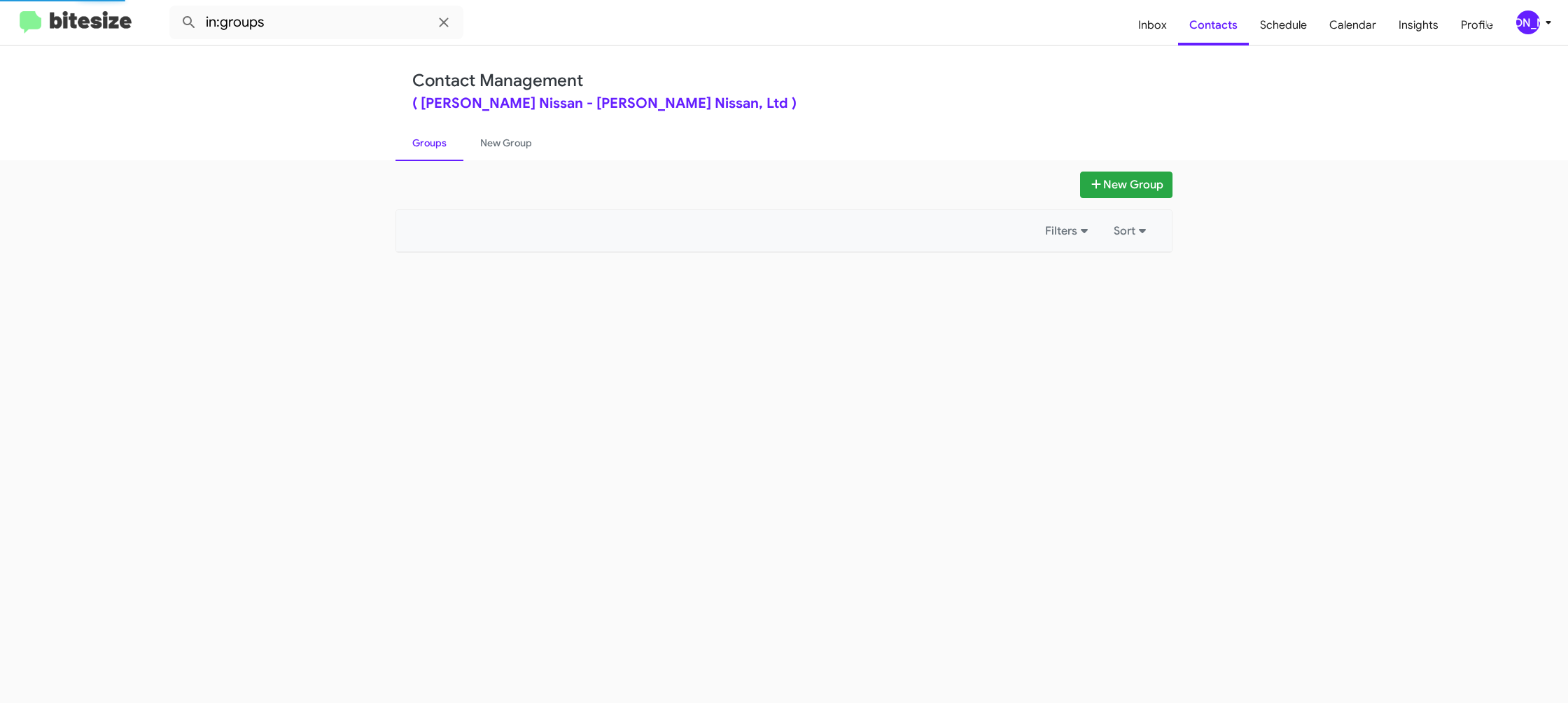
drag, startPoint x: 442, startPoint y: 148, endPoint x: 990, endPoint y: 228, distance: 553.8
click at [442, 146] on link "Groups" at bounding box center [429, 143] width 68 height 37
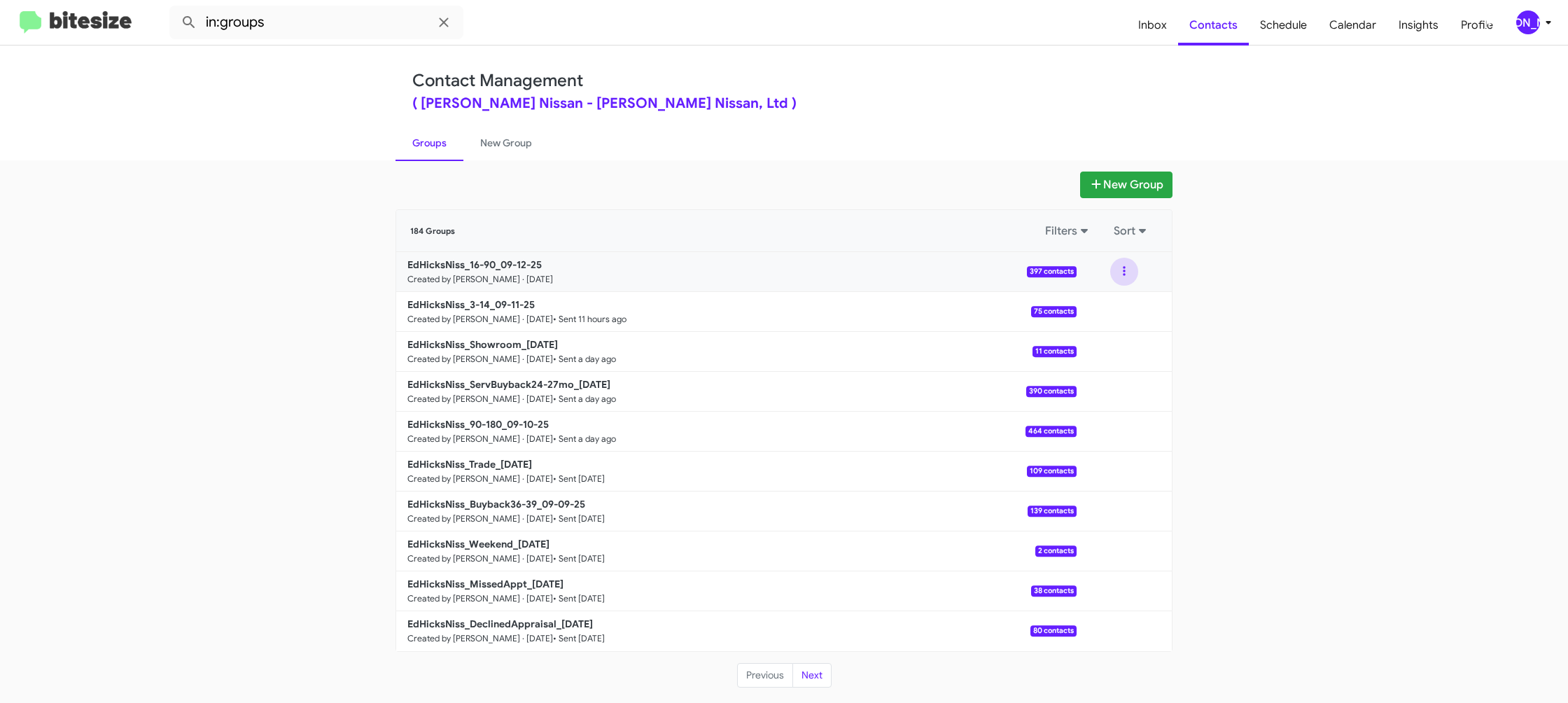
click at [1119, 276] on button at bounding box center [1124, 271] width 28 height 28
click at [1106, 305] on button "View contacts" at bounding box center [1082, 309] width 112 height 33
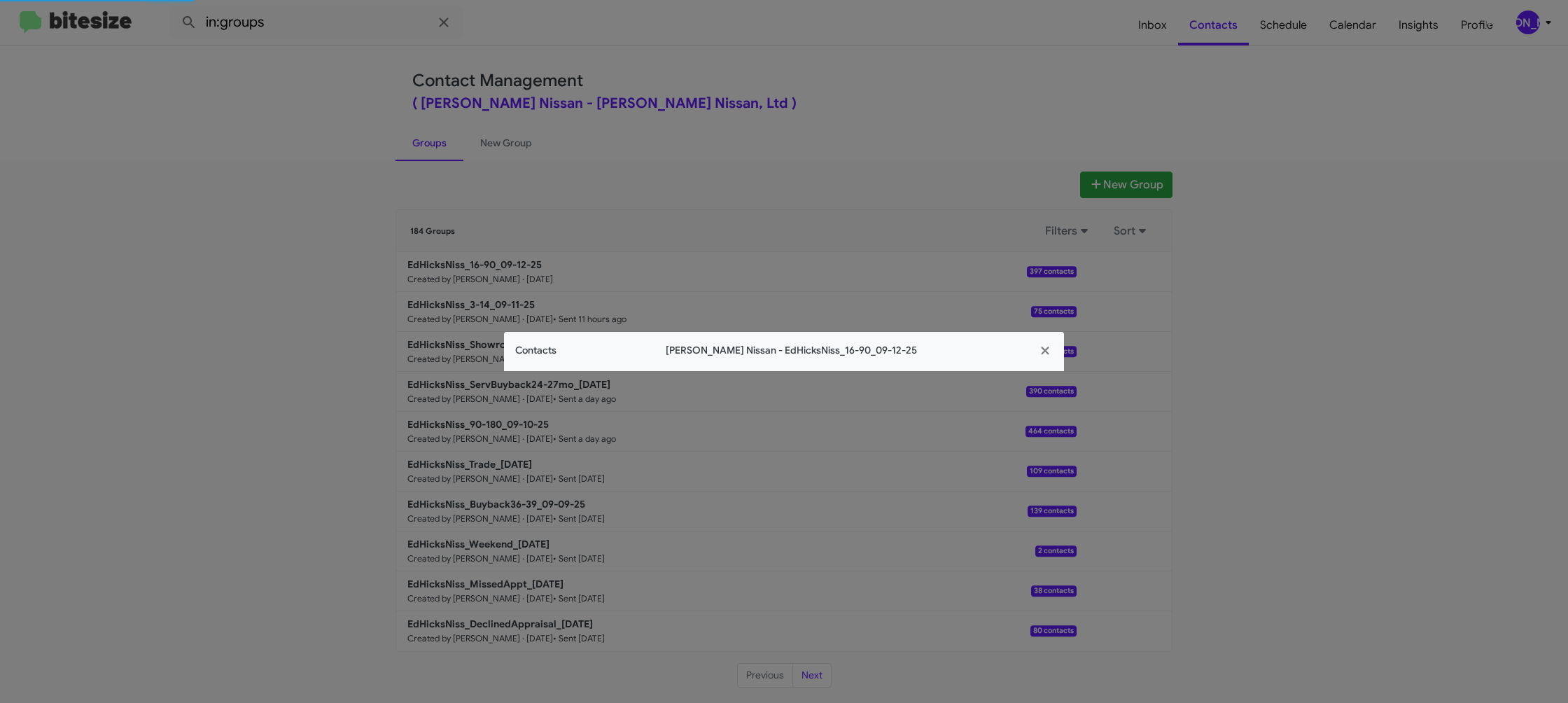
click at [543, 356] on span "Contacts" at bounding box center [536, 350] width 41 height 15
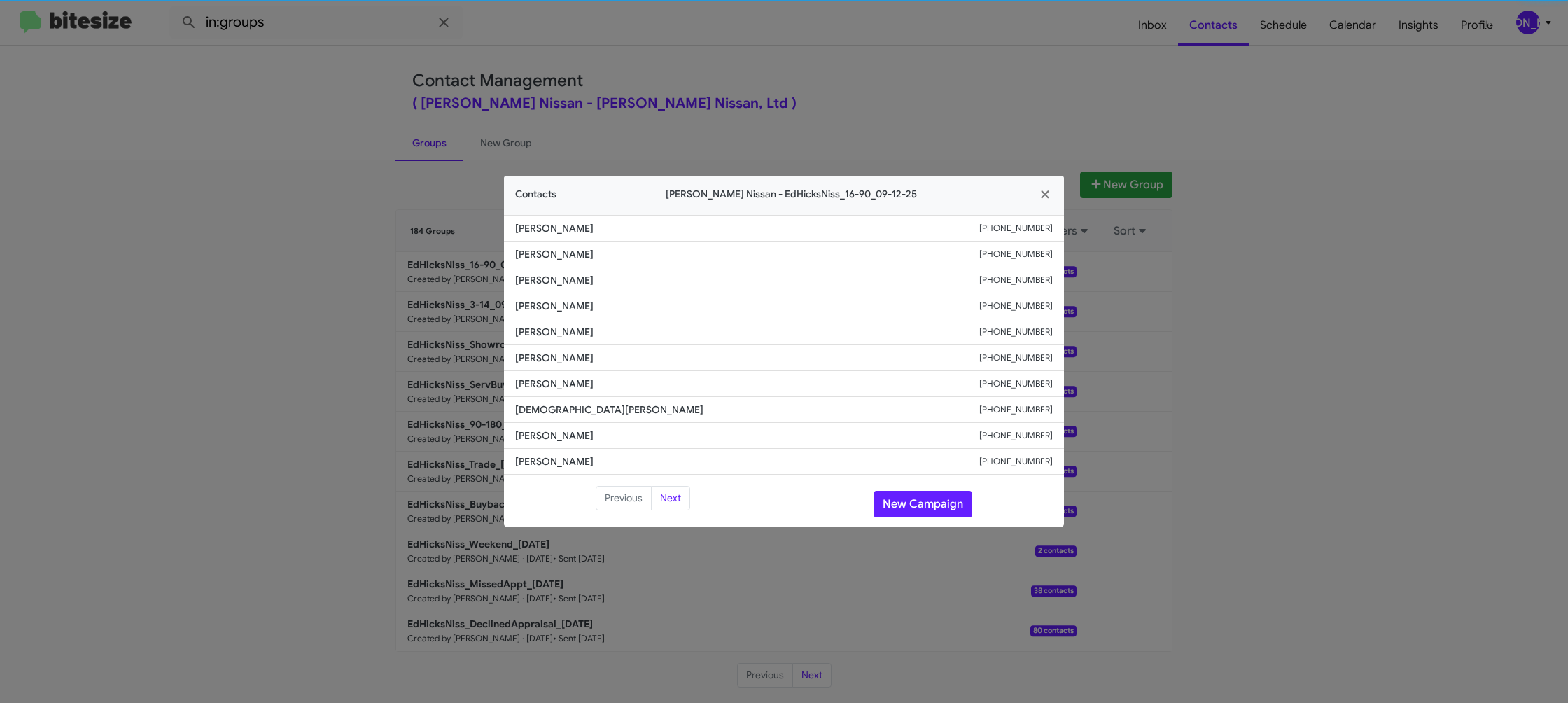
click at [553, 353] on span "Debra Mills" at bounding box center [747, 358] width 464 height 14
click at [554, 330] on span "Corina Reyna" at bounding box center [747, 331] width 464 height 14
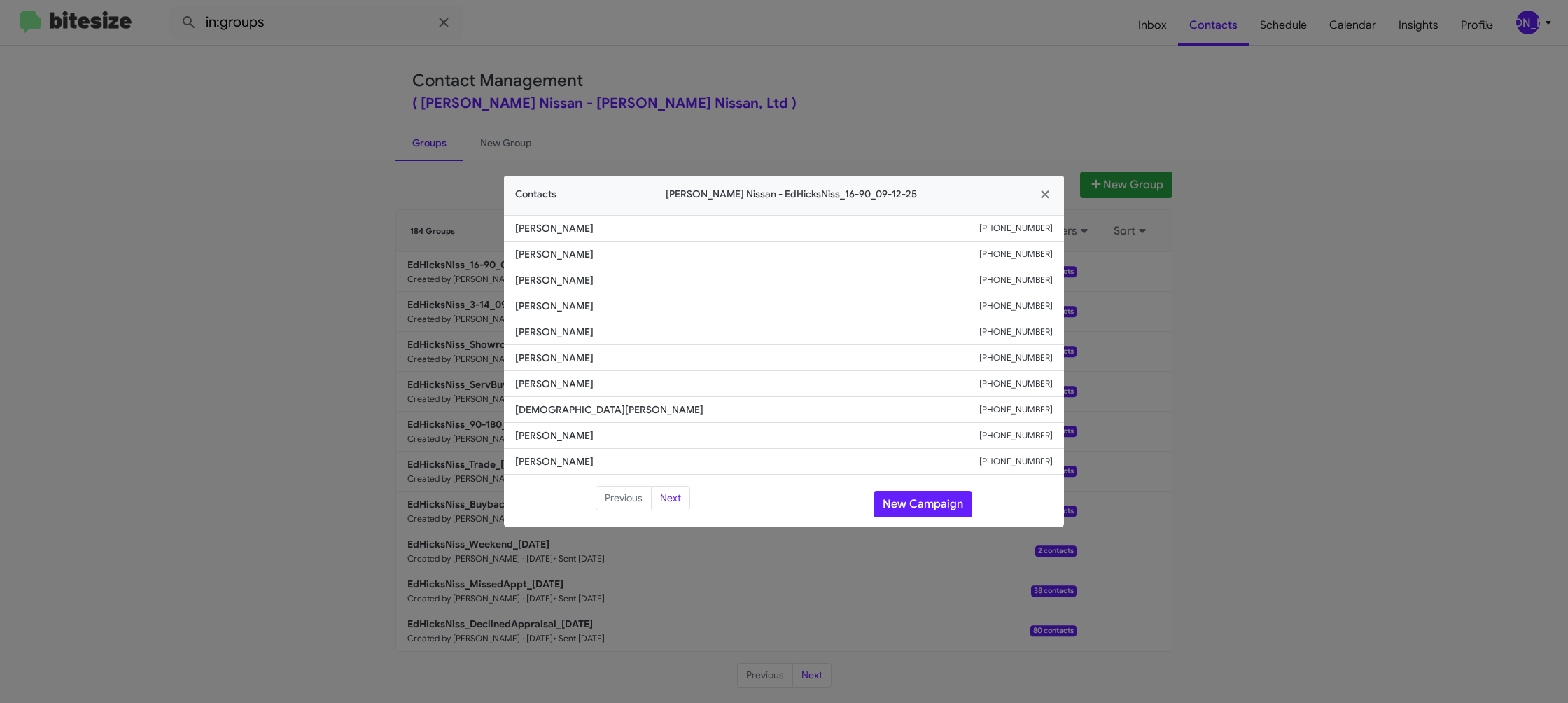
click at [554, 330] on span "Corina Reyna" at bounding box center [747, 331] width 464 height 14
copy span "Corina Reyna"
click at [893, 495] on button "New Campaign" at bounding box center [923, 503] width 98 height 27
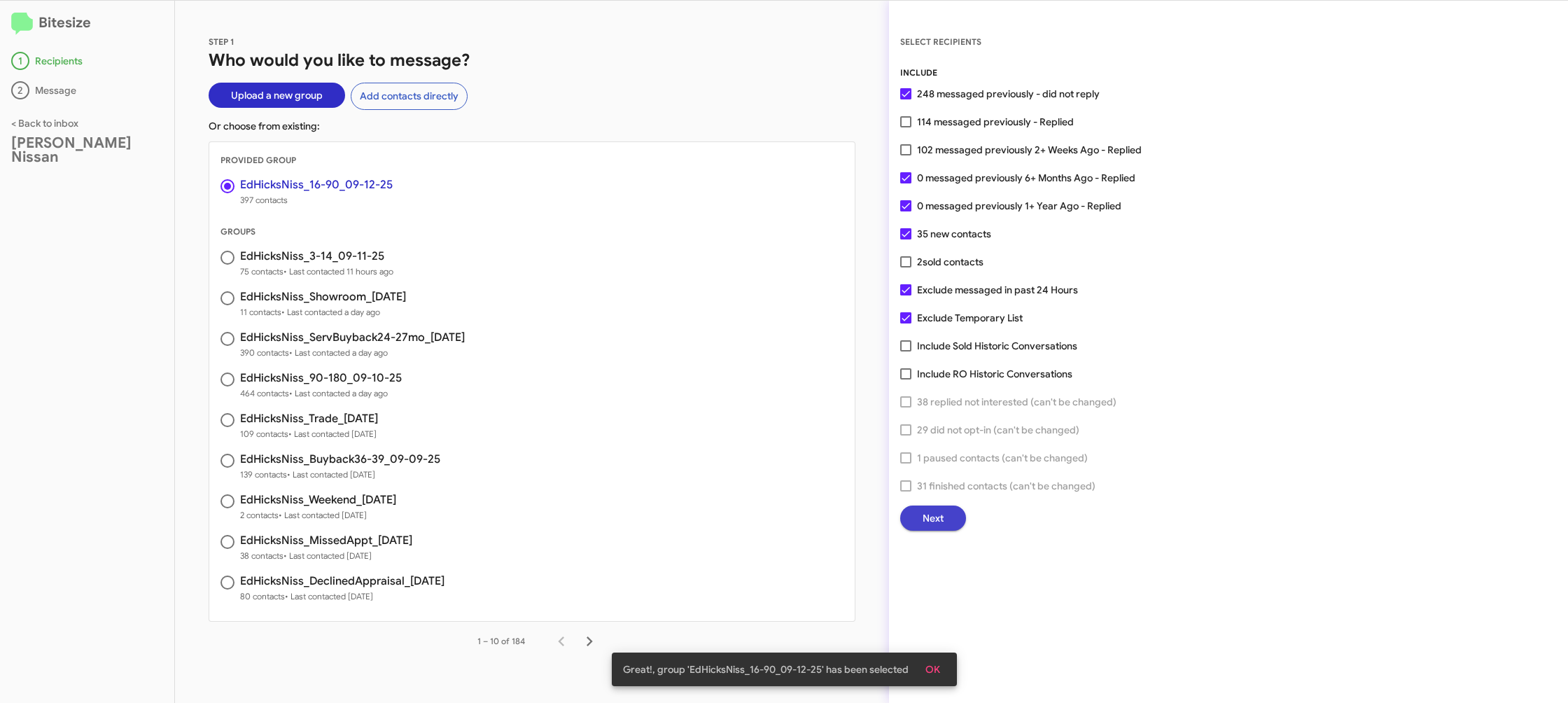
click at [943, 528] on span "Next" at bounding box center [933, 517] width 21 height 25
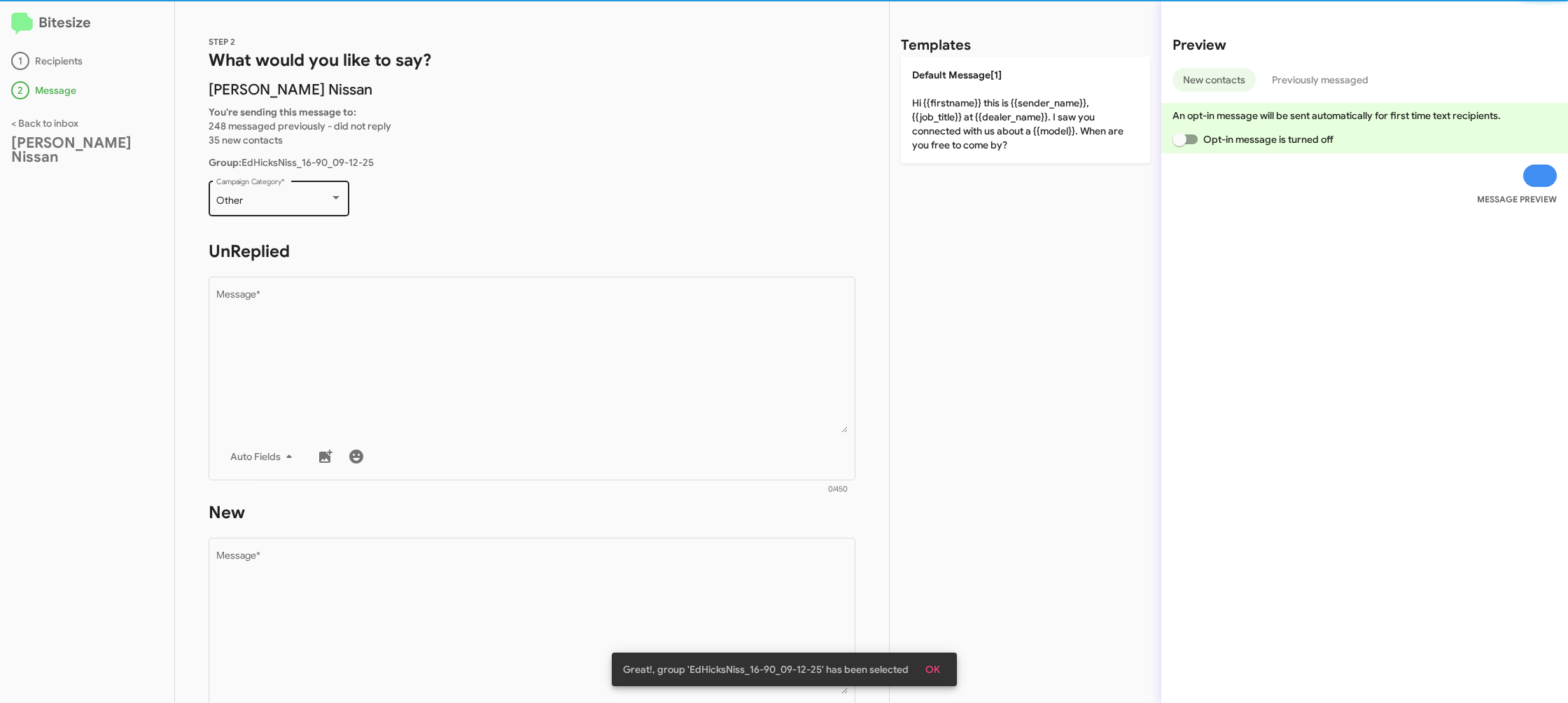
click at [300, 194] on div "Other Campaign Category *" at bounding box center [279, 197] width 126 height 39
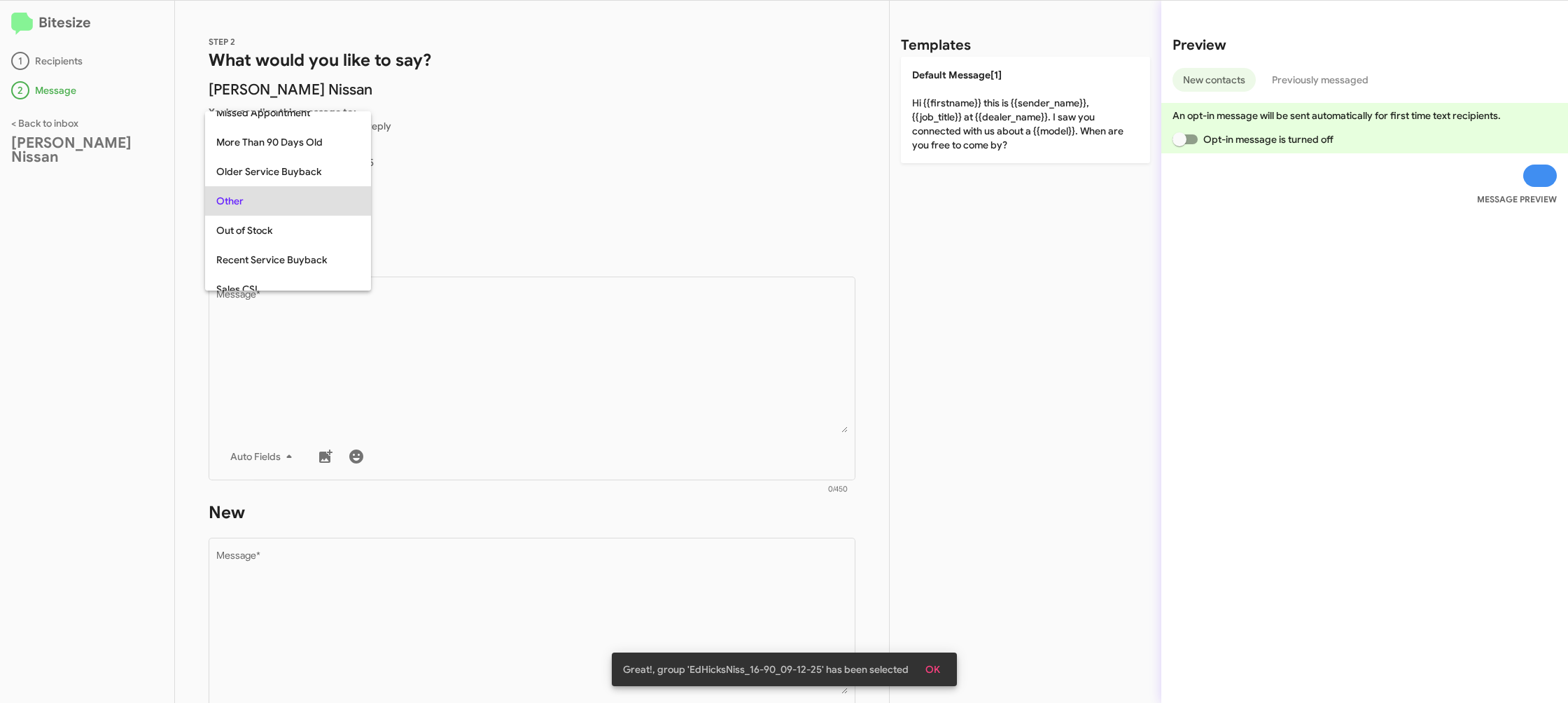
scroll to position [29, 0]
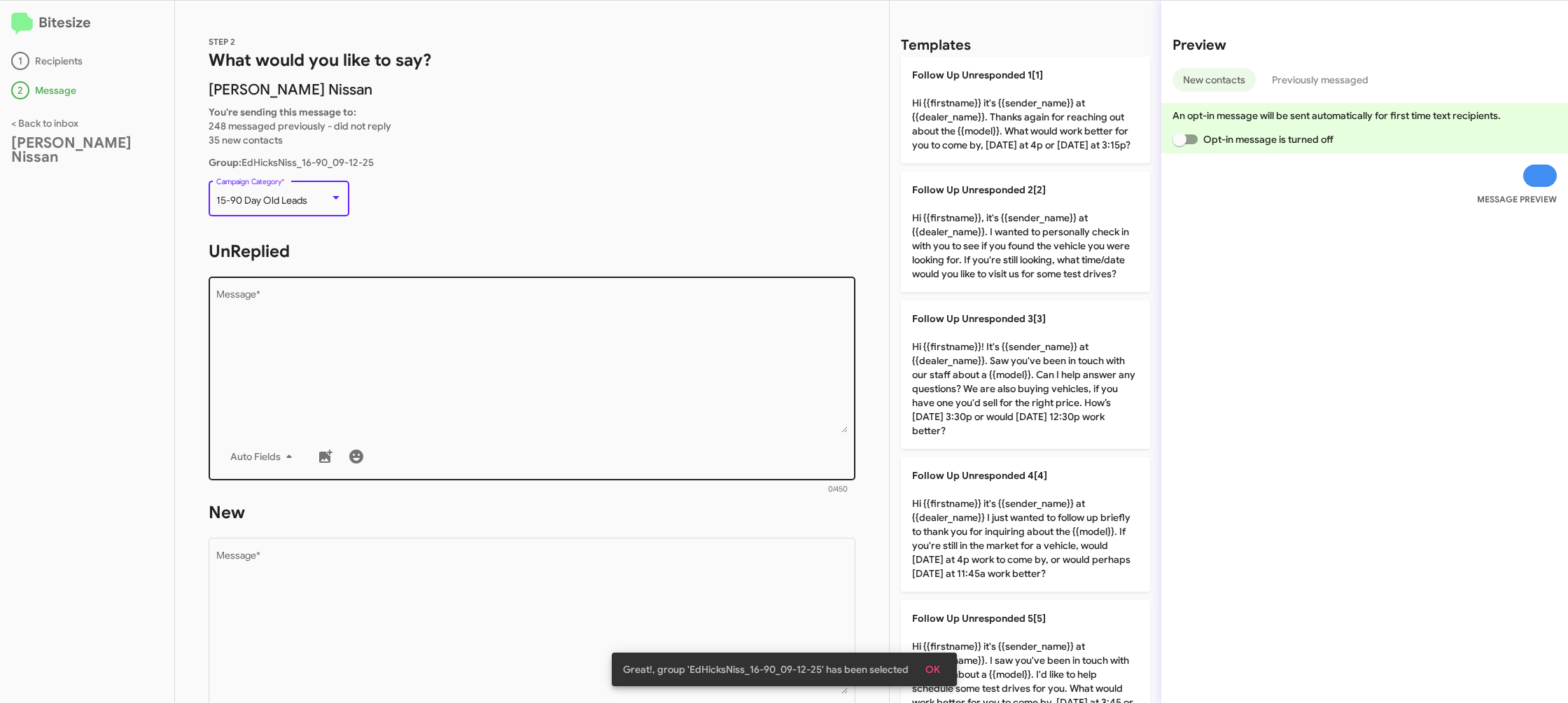
drag, startPoint x: 448, startPoint y: 390, endPoint x: 716, endPoint y: 290, distance: 286.0
click at [451, 386] on textarea "Message *" at bounding box center [532, 361] width 633 height 143
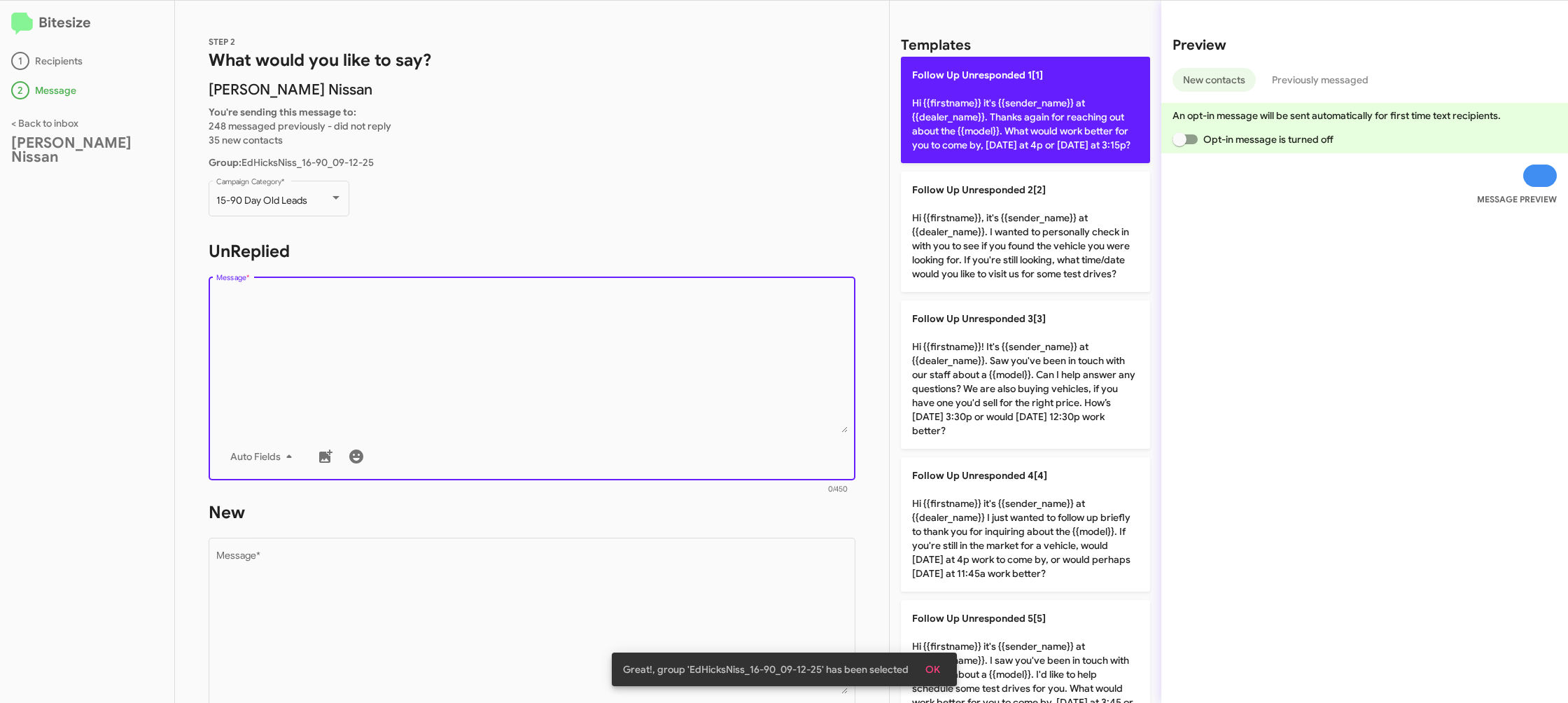
click at [978, 152] on p "Follow Up Unresponded 1[1] Hi {{firstname}} it's {{sender_name}} at {{dealer_na…" at bounding box center [1025, 110] width 249 height 106
type textarea "Hi {{firstname}} it's {{sender_name}} at {{dealer_name}}. Thanks again for reac…"
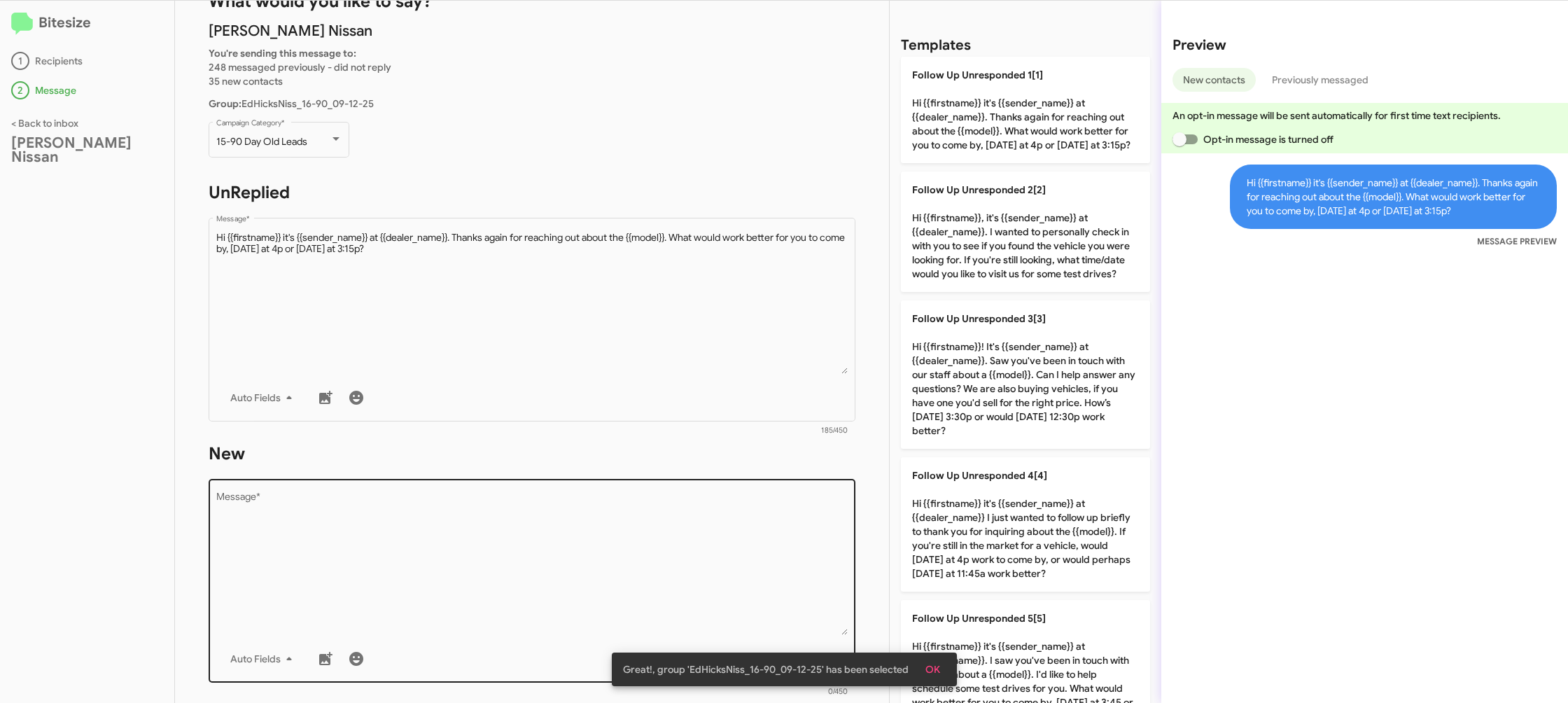
scroll to position [162, 0]
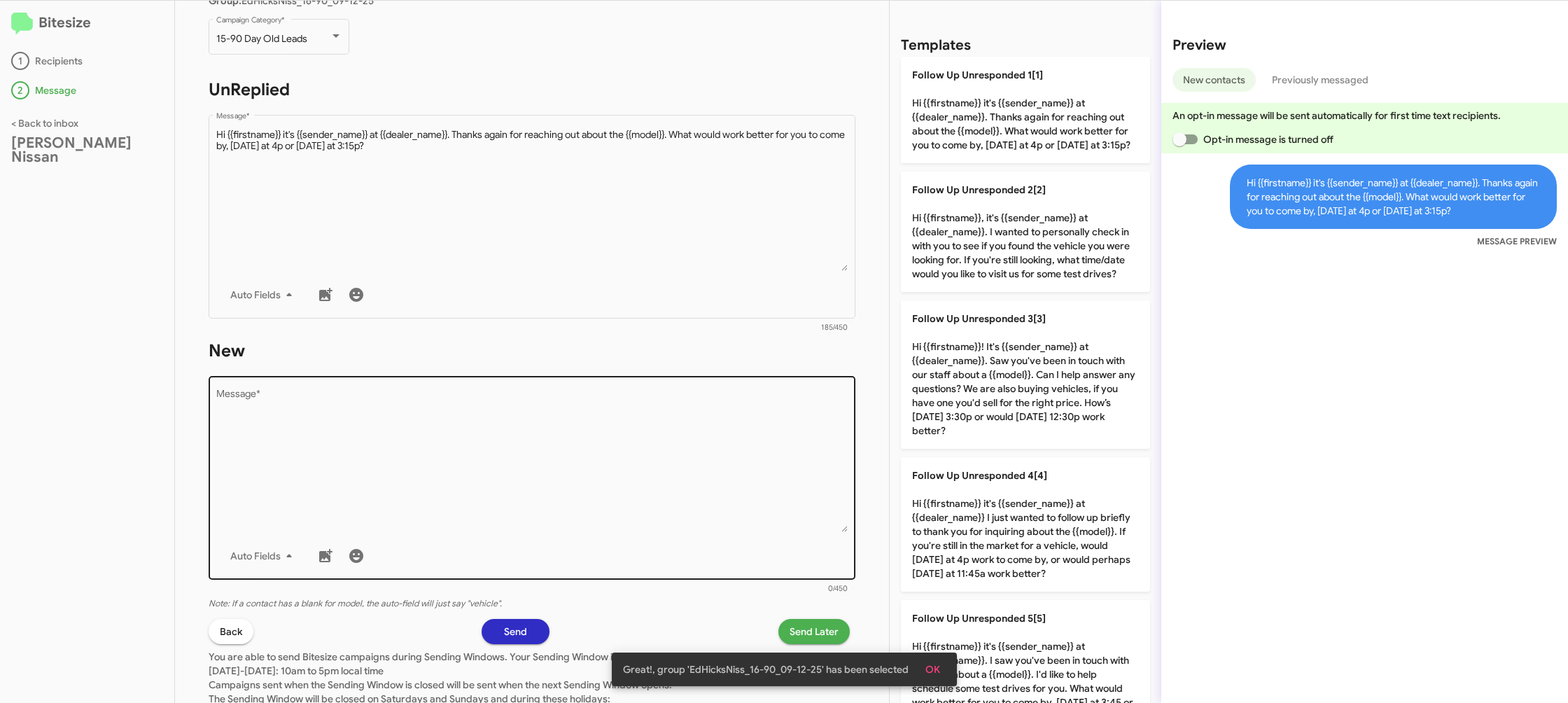
click at [689, 451] on textarea "Message *" at bounding box center [532, 461] width 633 height 143
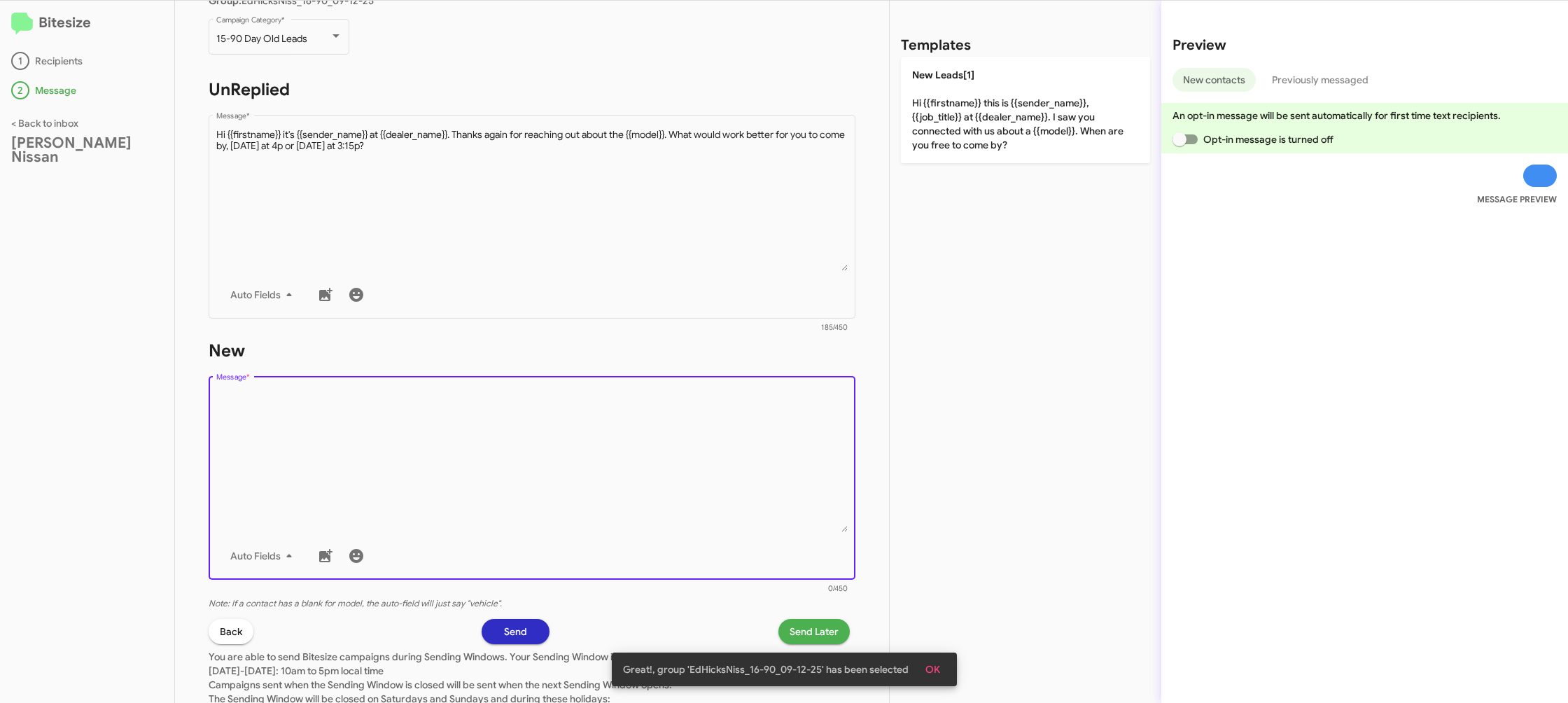
drag, startPoint x: 689, startPoint y: 451, endPoint x: 994, endPoint y: 414, distance: 307.2
click at [702, 447] on textarea "Message *" at bounding box center [532, 461] width 633 height 143
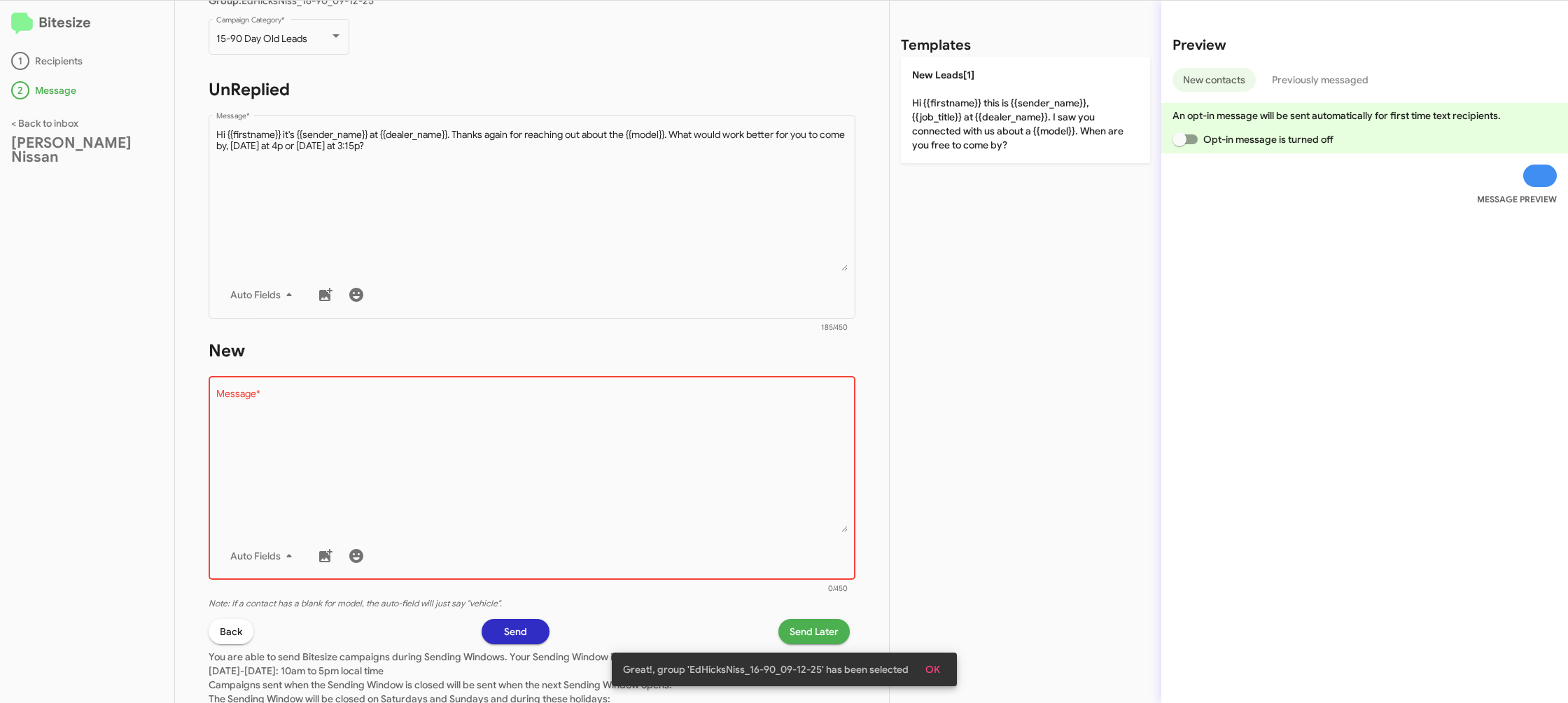
drag, startPoint x: 912, startPoint y: 105, endPoint x: 858, endPoint y: 136, distance: 62.3
click at [912, 110] on p "New Leads[1] Hi {{firstname}} this is {{sender_name}}, {{job_title}} at {{deale…" at bounding box center [1025, 110] width 249 height 106
type textarea "Hi {{firstname}} this is {{sender_name}}, {{job_title}} at {{dealer_name}}. I s…"
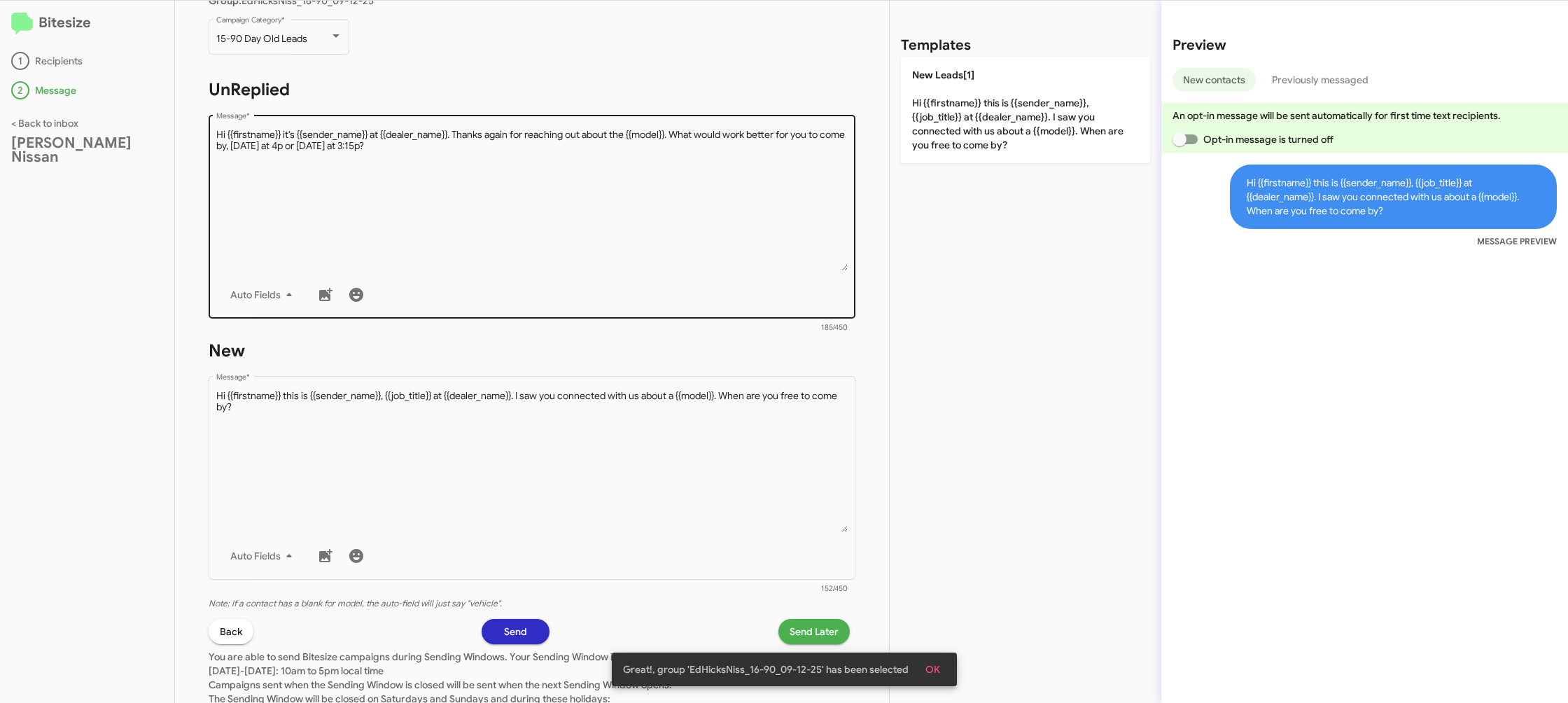
click at [738, 193] on textarea "Message *" at bounding box center [532, 200] width 633 height 143
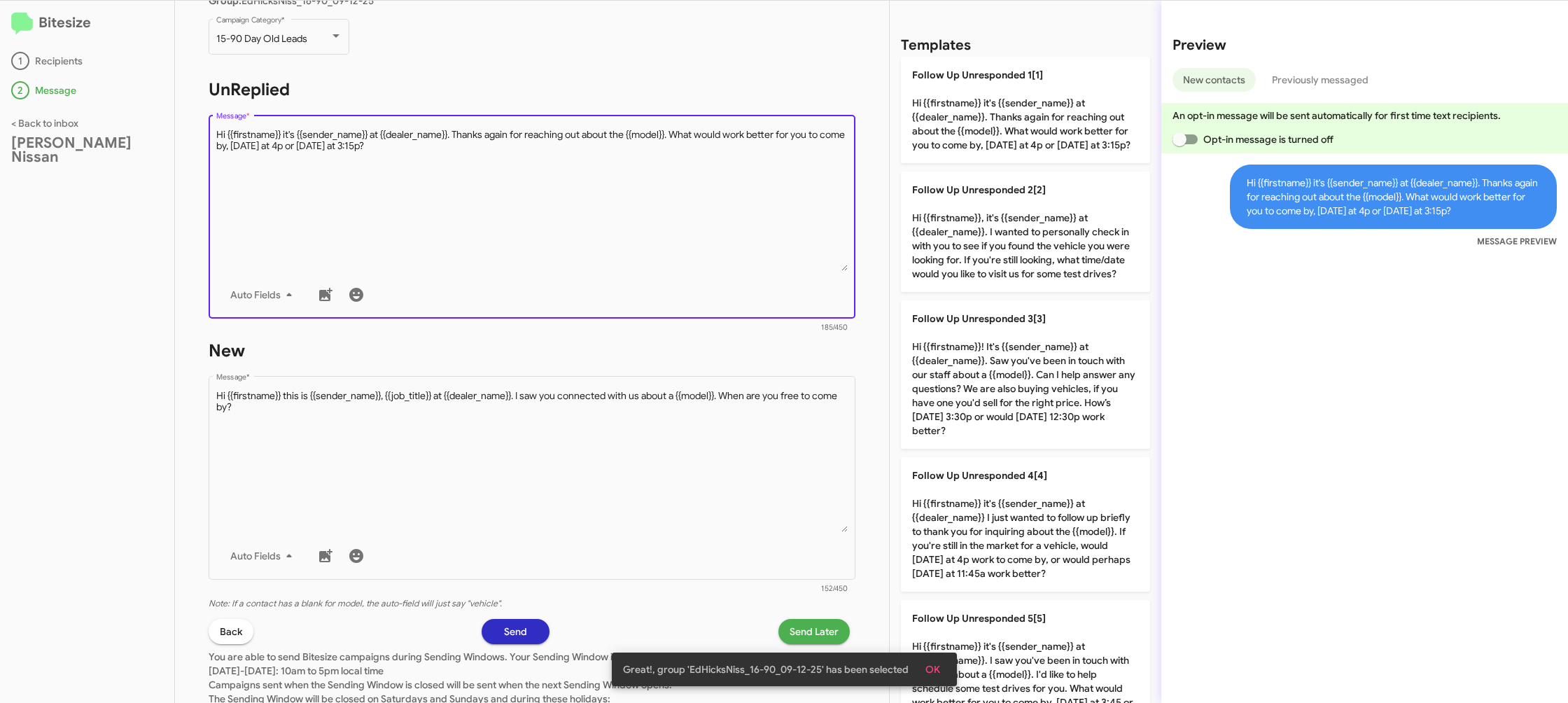
click at [738, 193] on textarea "Message *" at bounding box center [532, 200] width 633 height 143
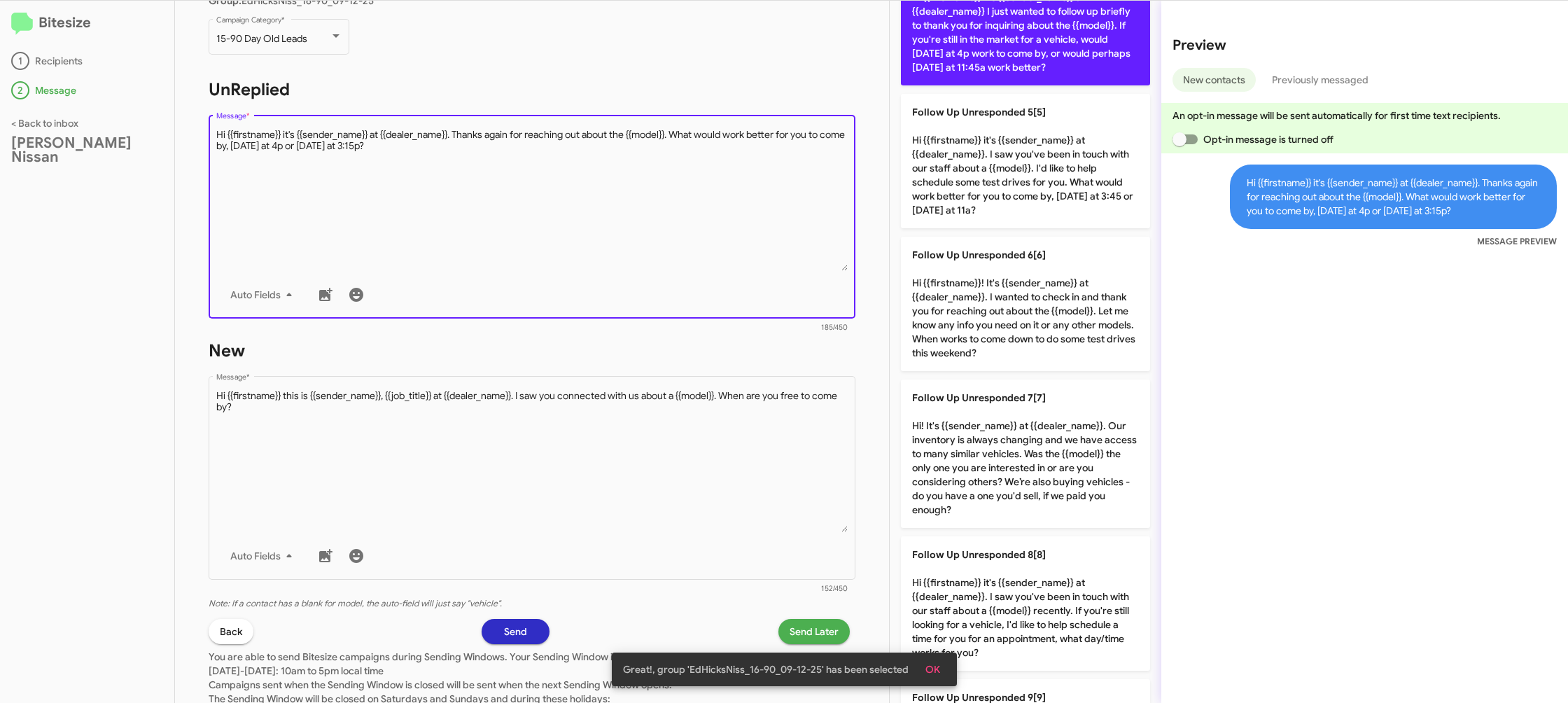
scroll to position [925, 0]
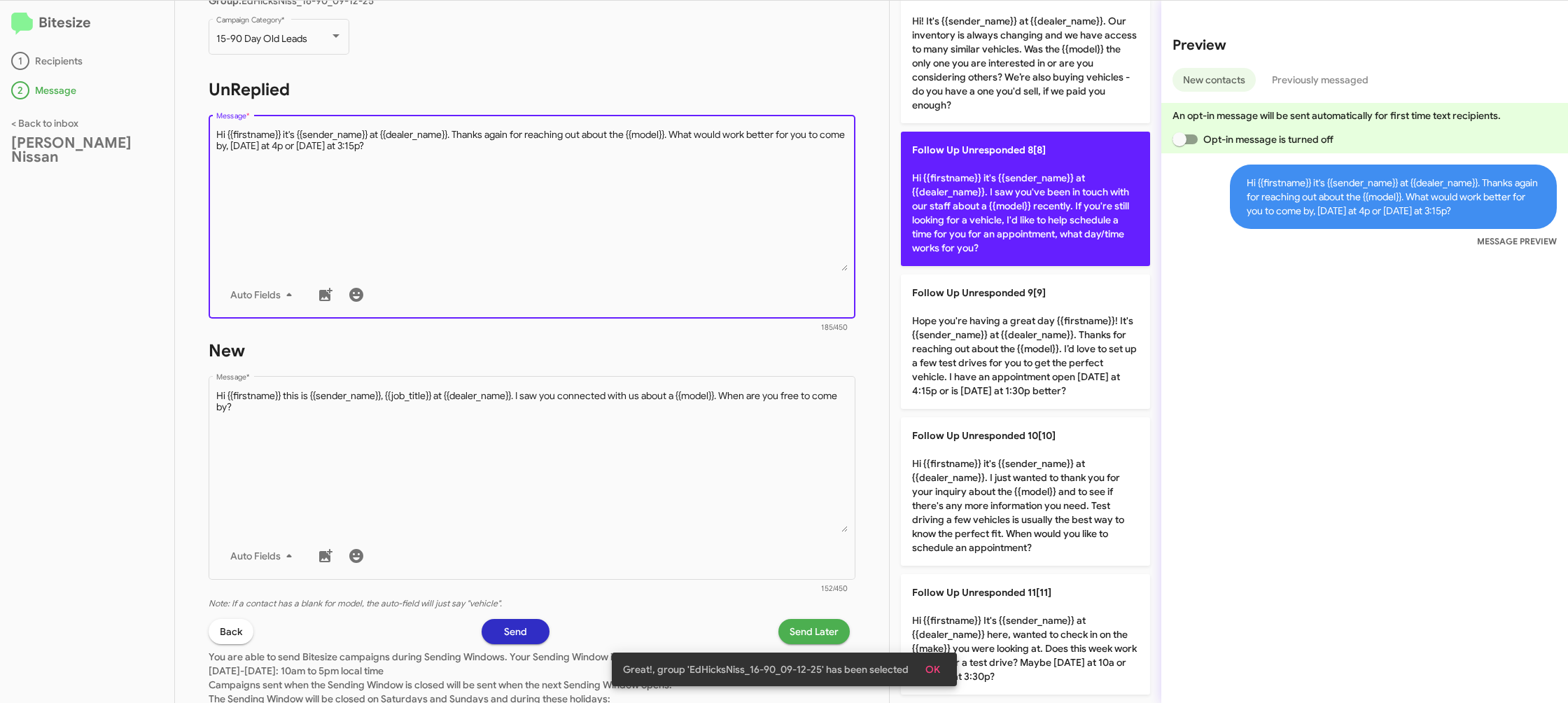
click at [1008, 205] on p "Follow Up Unresponded 8[8] Hi {{firstname}} it's {{sender_name}} at {{dealer_na…" at bounding box center [1025, 199] width 249 height 134
type textarea "Hi {{firstname}} it's {{sender_name}} at {{dealer_name}}. I saw you've been in …"
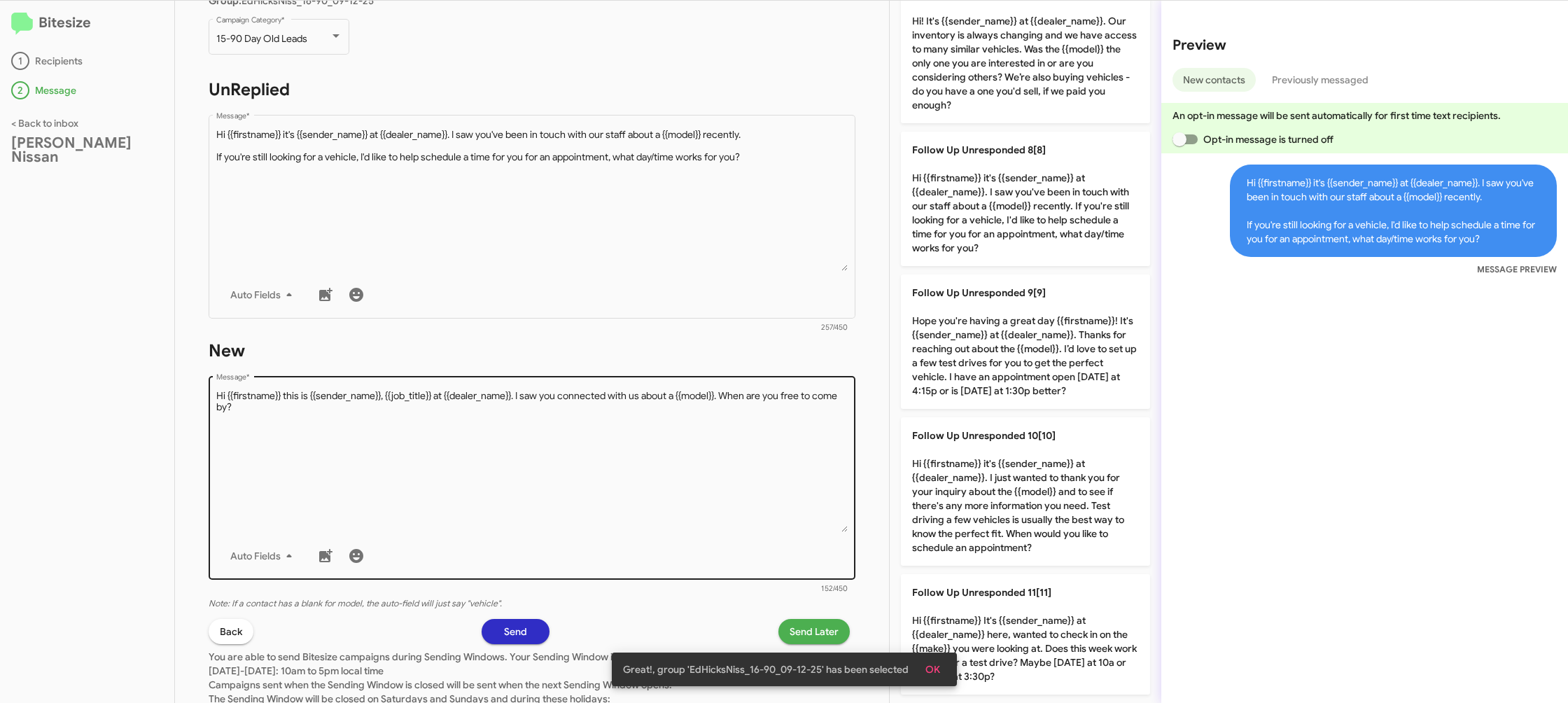
click at [690, 434] on textarea "Message *" at bounding box center [532, 461] width 633 height 143
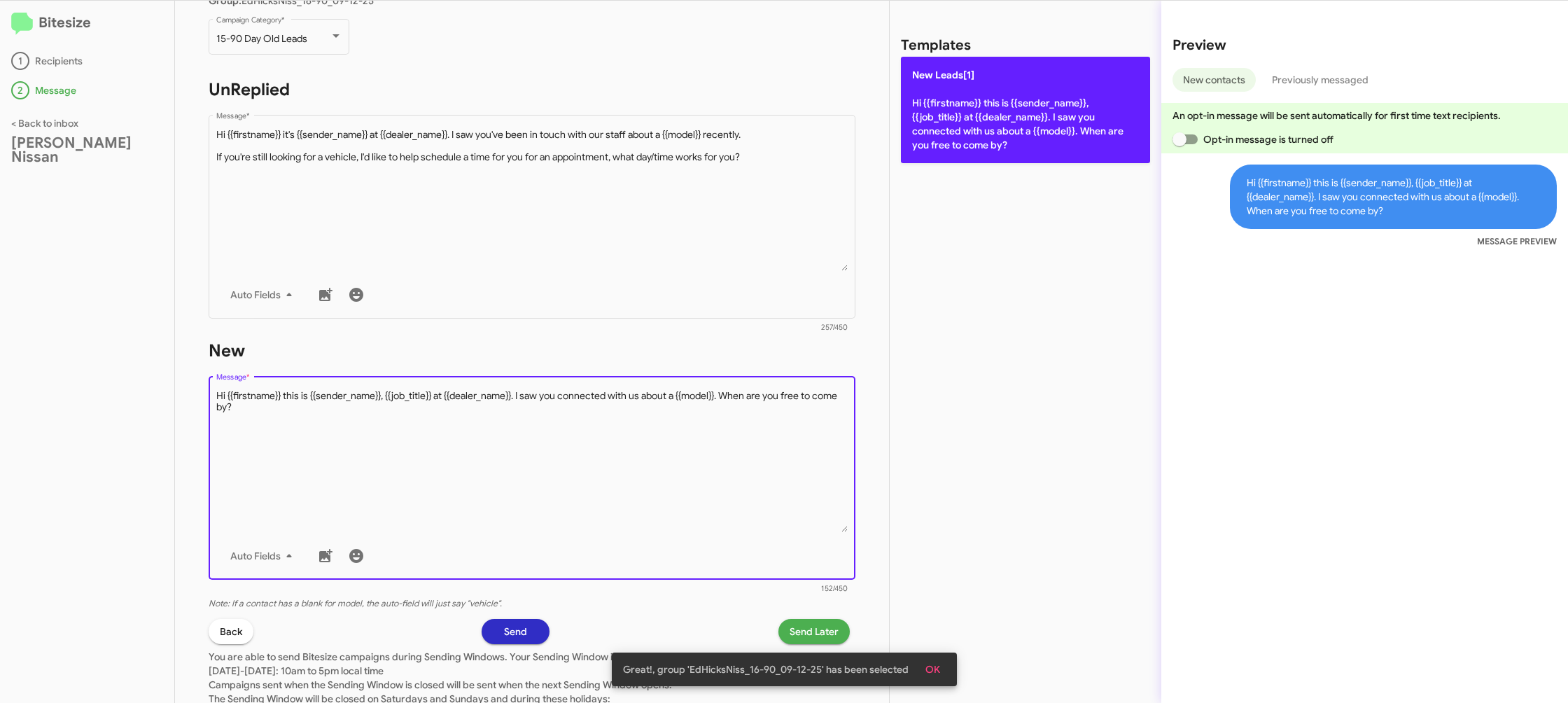
click at [966, 84] on p "New Leads[1] Hi {{firstname}} this is {{sender_name}}, {{job_title}} at {{deale…" at bounding box center [1025, 110] width 249 height 106
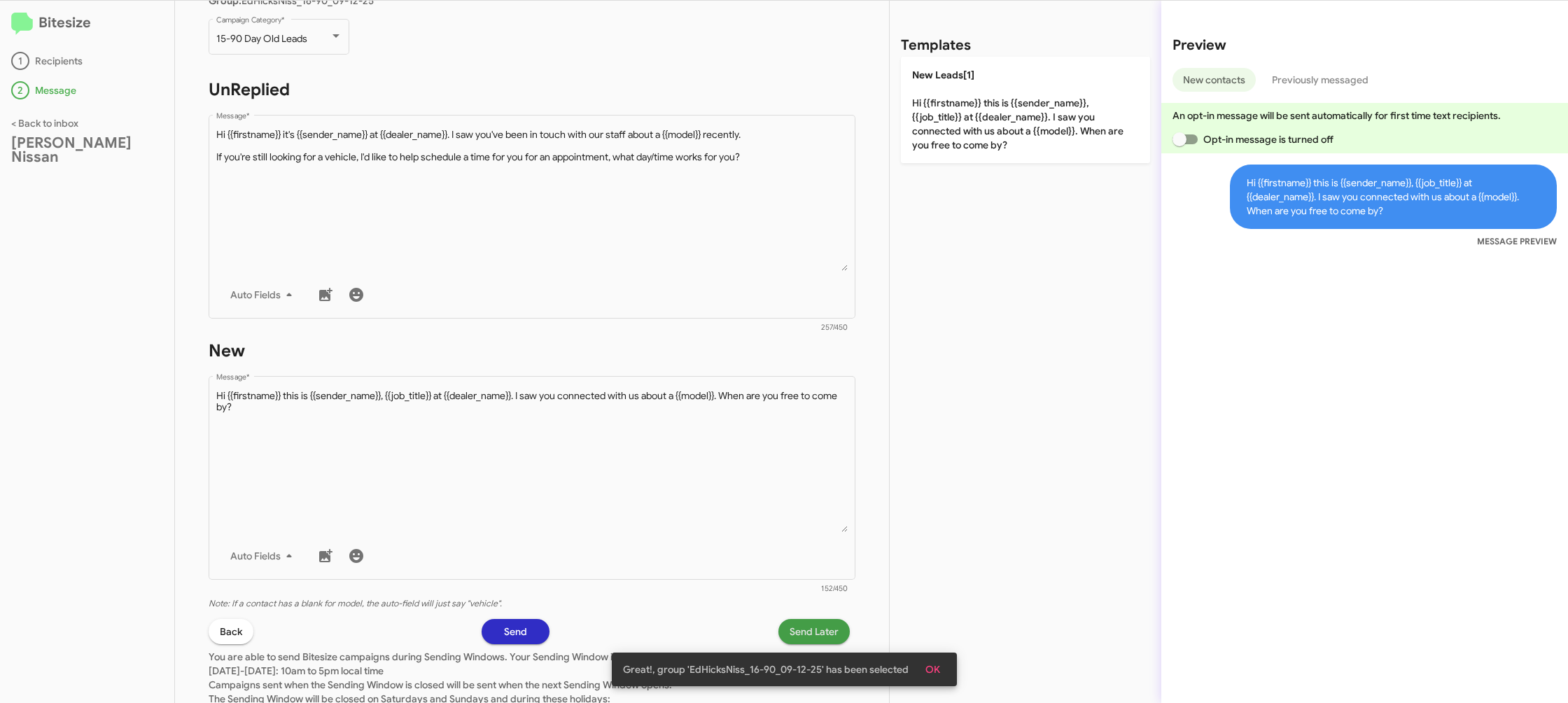
click at [811, 633] on span "Send Later" at bounding box center [814, 631] width 49 height 25
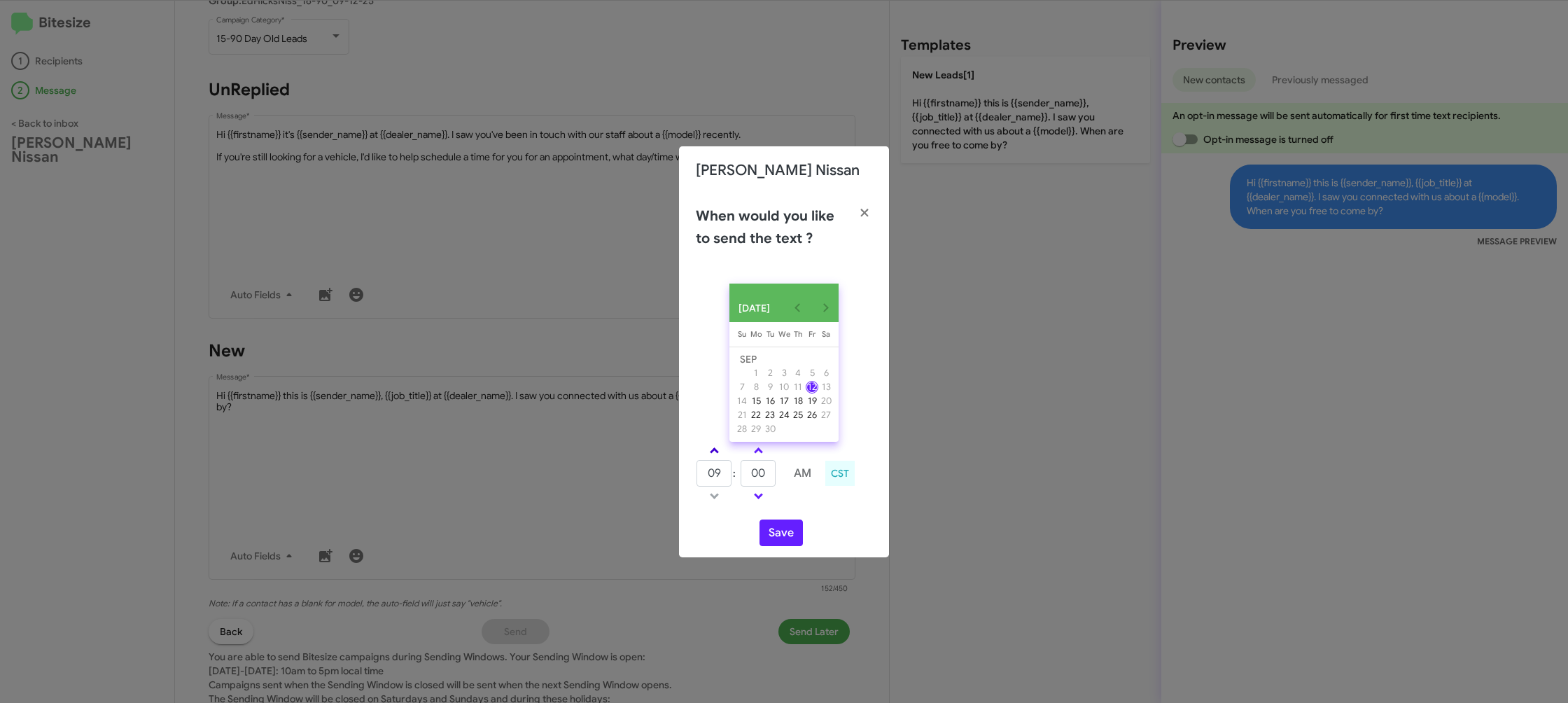
click at [714, 456] on span at bounding box center [714, 452] width 9 height 9
type input "01"
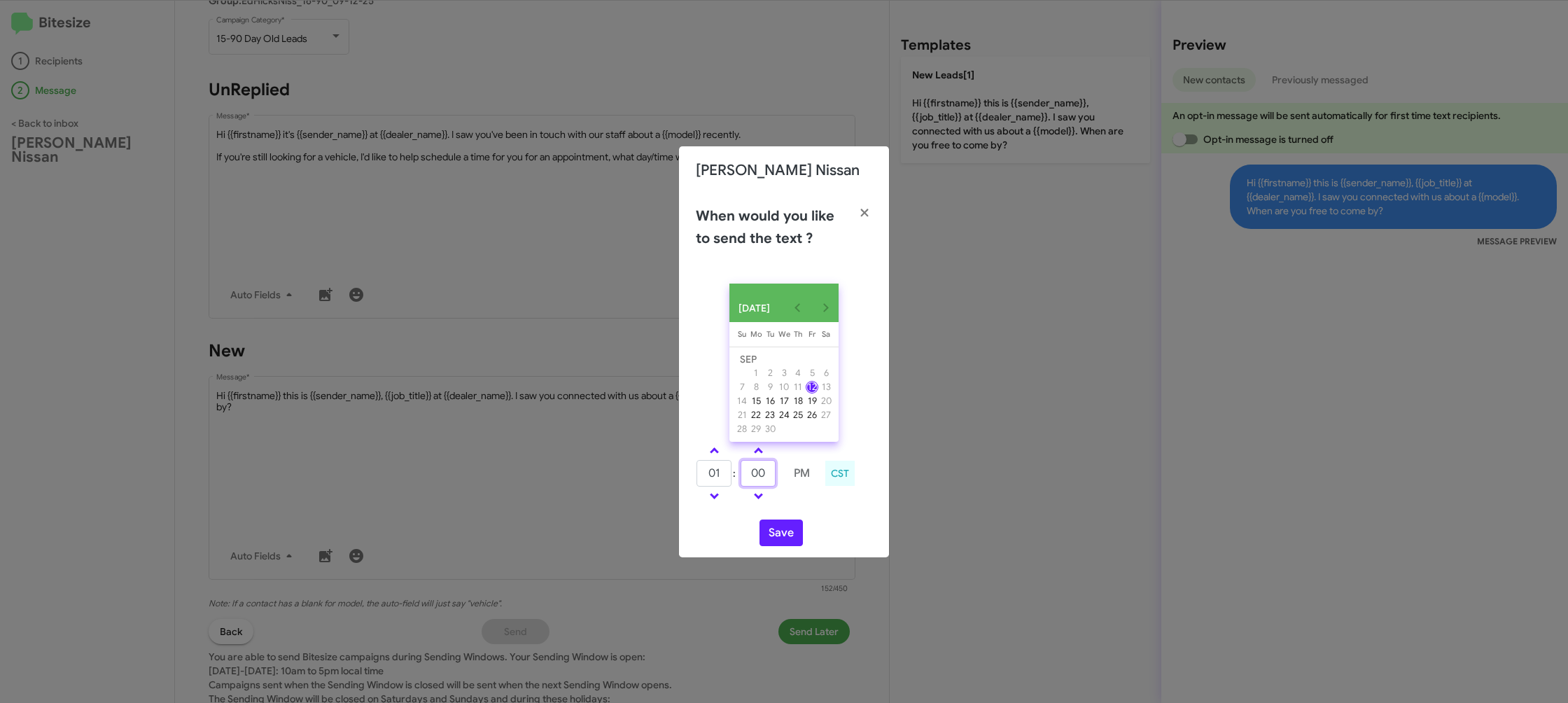
click at [751, 479] on input "00" at bounding box center [757, 473] width 35 height 27
type input "22"
click at [795, 499] on td at bounding box center [802, 496] width 36 height 17
click at [778, 540] on button "Save" at bounding box center [781, 533] width 44 height 27
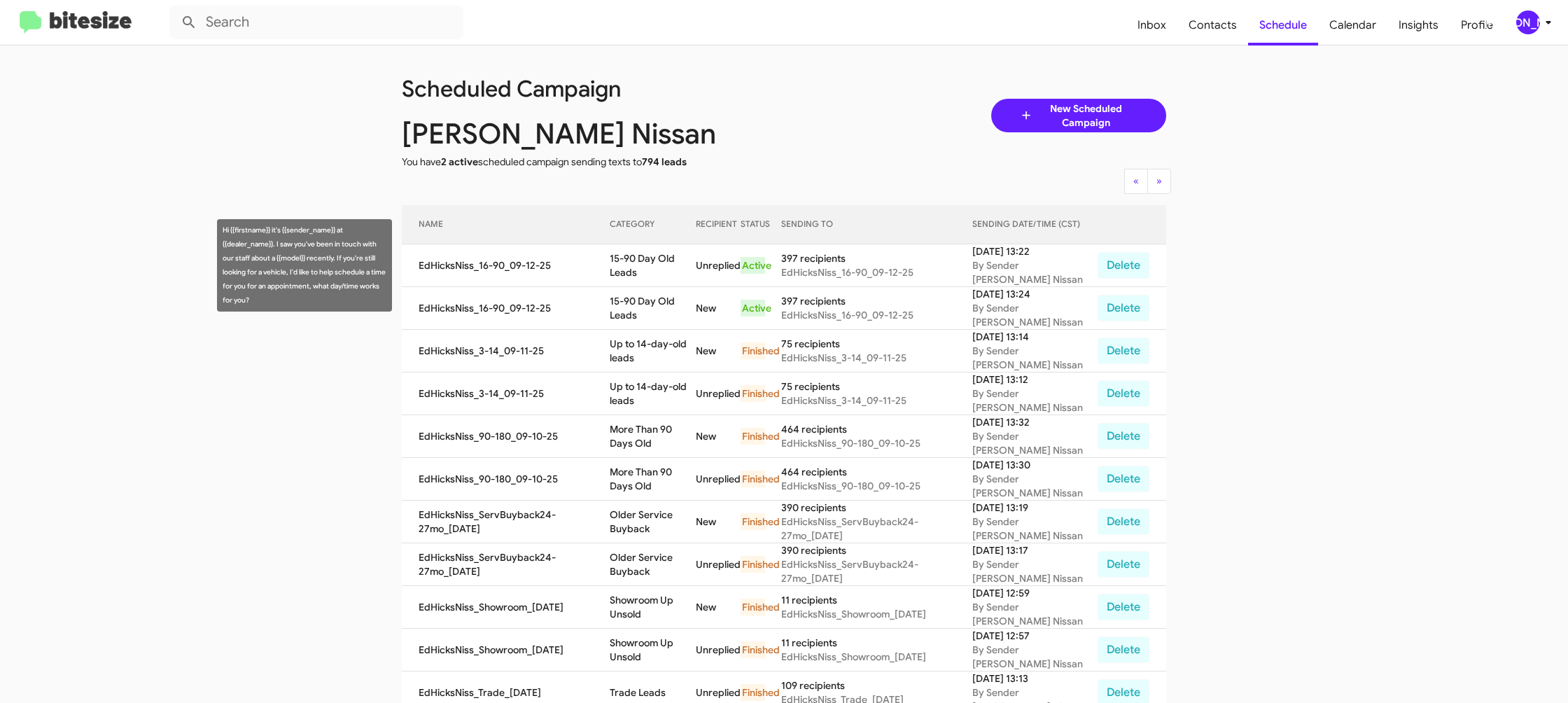
click at [681, 271] on td "15-90 Day Old Leads" at bounding box center [652, 265] width 86 height 43
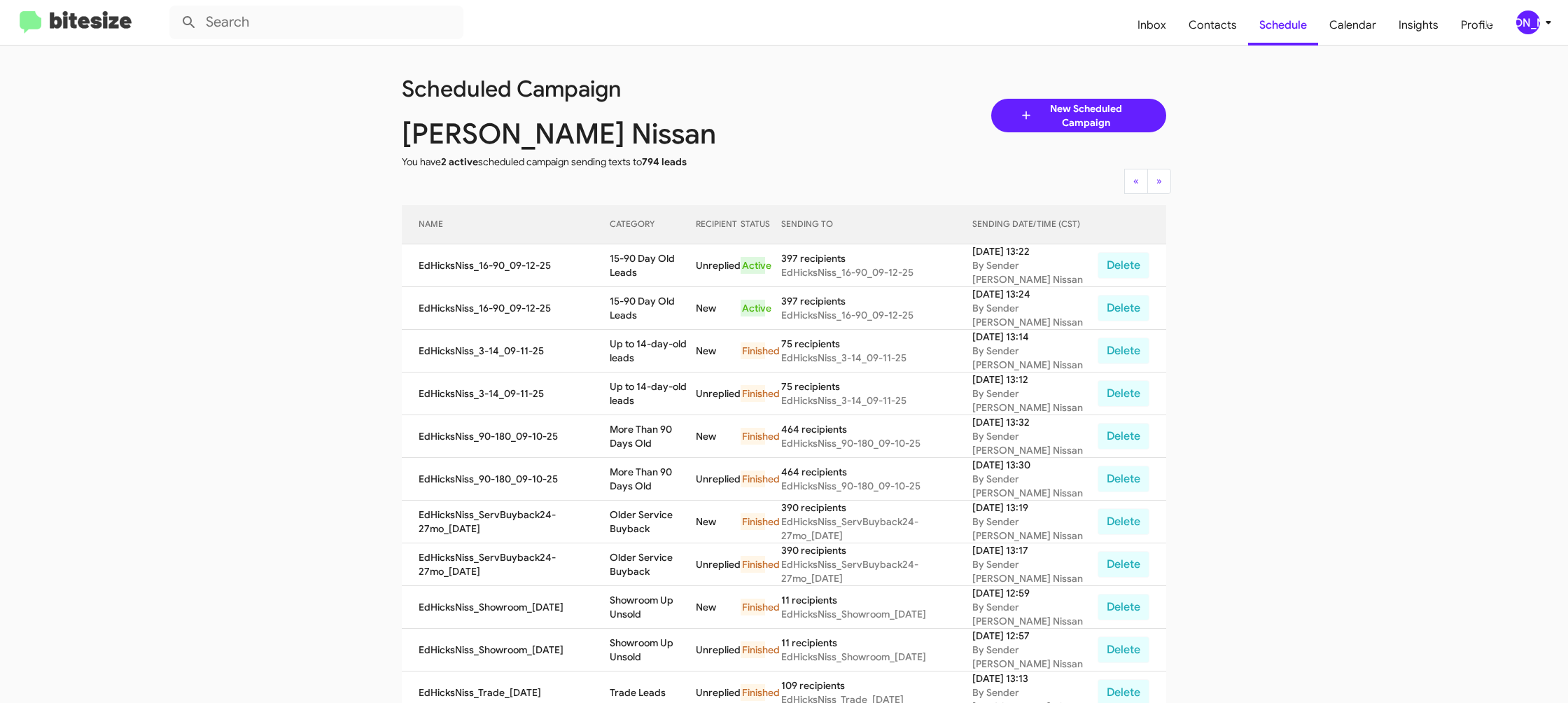
click at [681, 271] on td "15-90 Day Old Leads" at bounding box center [652, 265] width 86 height 43
copy td "15-90 Day Old Leads"
click at [1547, 33] on span "[PERSON_NAME]" at bounding box center [1536, 22] width 42 height 24
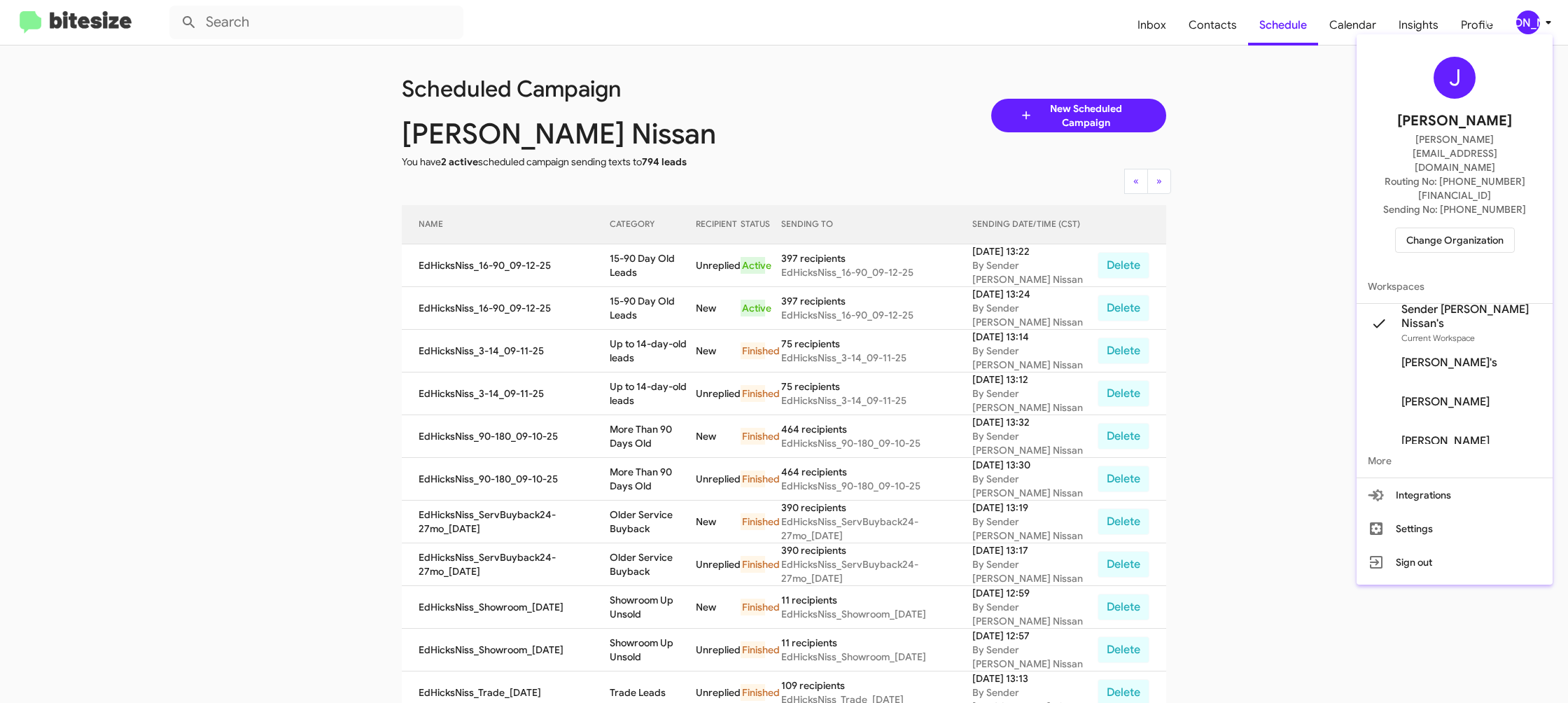
click at [1535, 27] on div at bounding box center [784, 351] width 1568 height 703
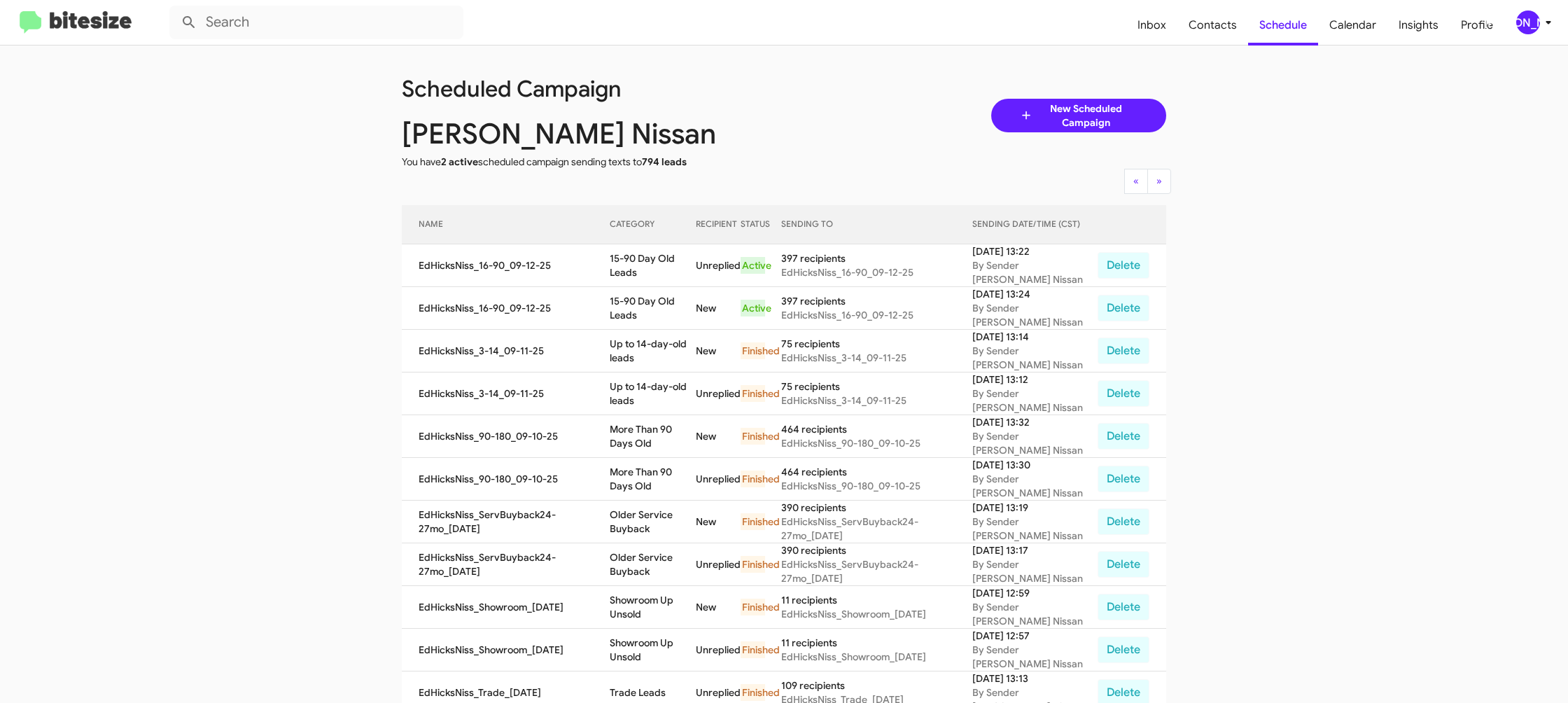
click at [1534, 41] on mat-toolbar "Inbox Contacts Schedule Calendar Insights Profile JA" at bounding box center [784, 22] width 1568 height 45
click at [1535, 32] on div "[PERSON_NAME]" at bounding box center [1528, 22] width 24 height 24
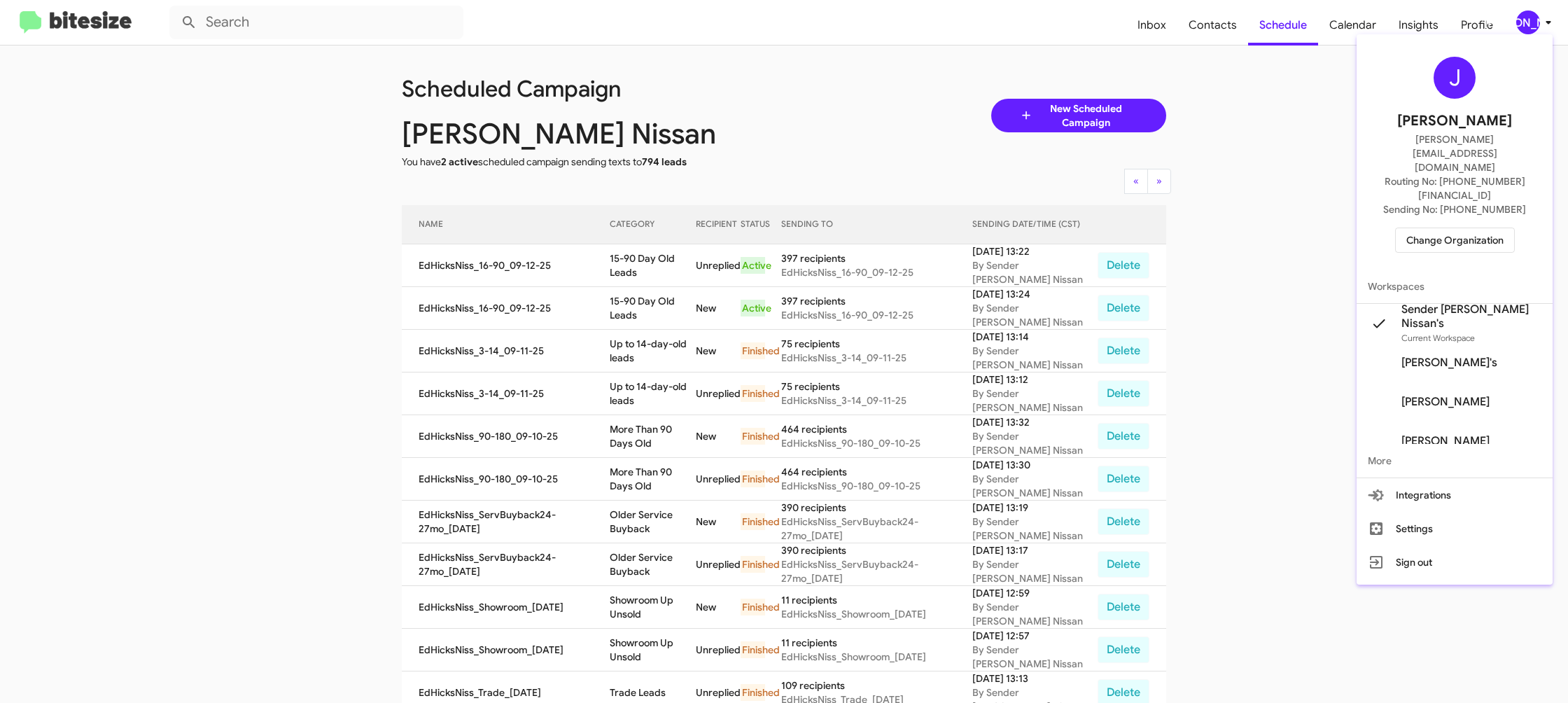
click at [1460, 229] on span "Change Organization" at bounding box center [1455, 241] width 98 height 24
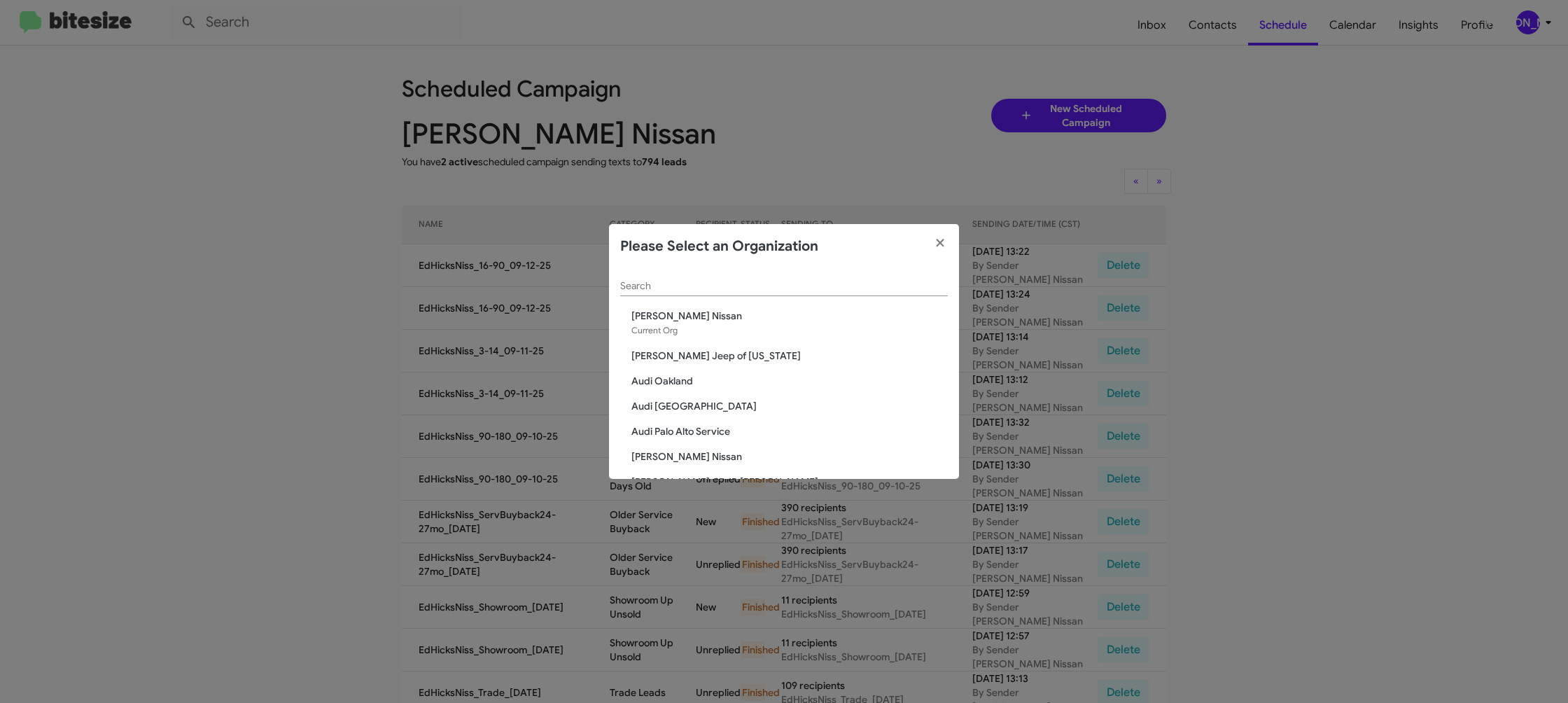
click at [642, 285] on input "Search" at bounding box center [784, 286] width 328 height 11
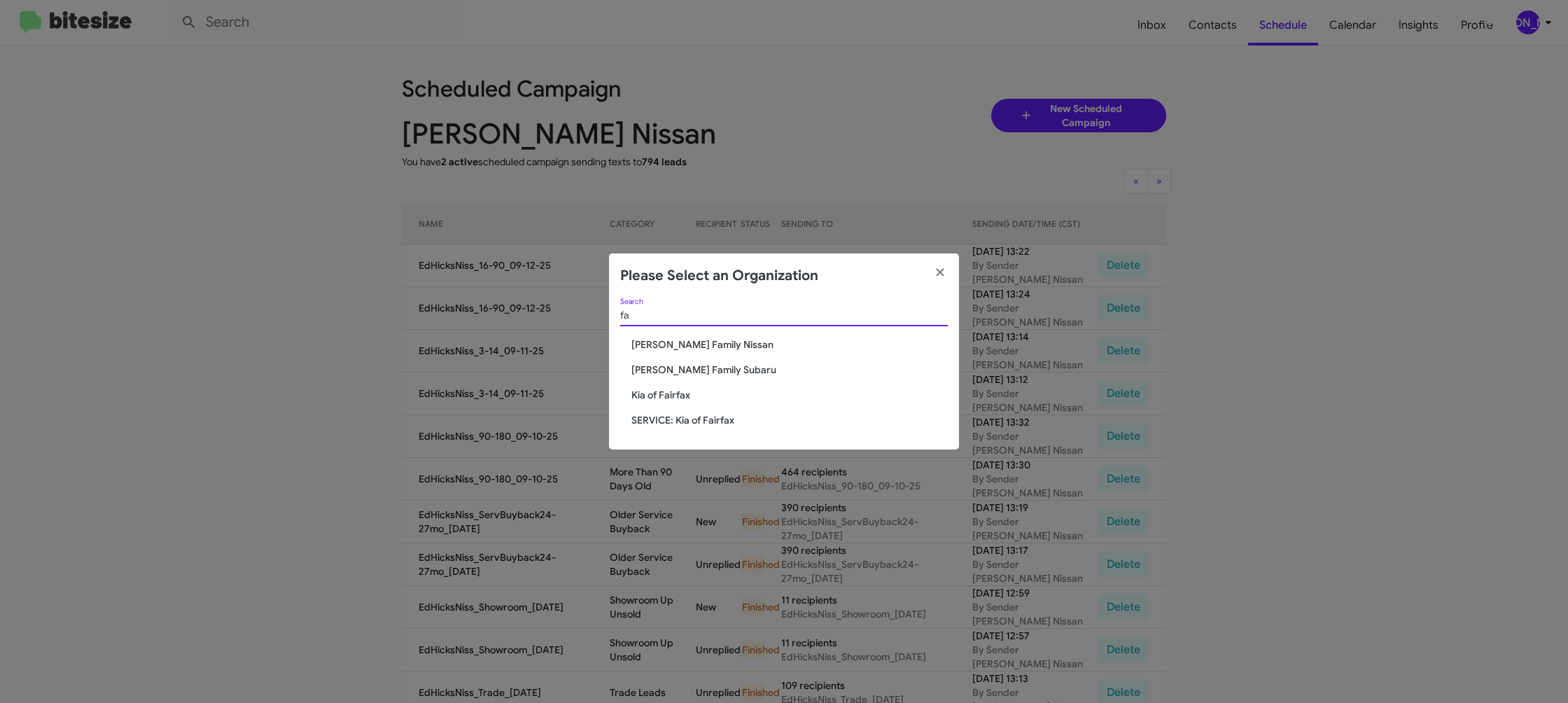
type input "f"
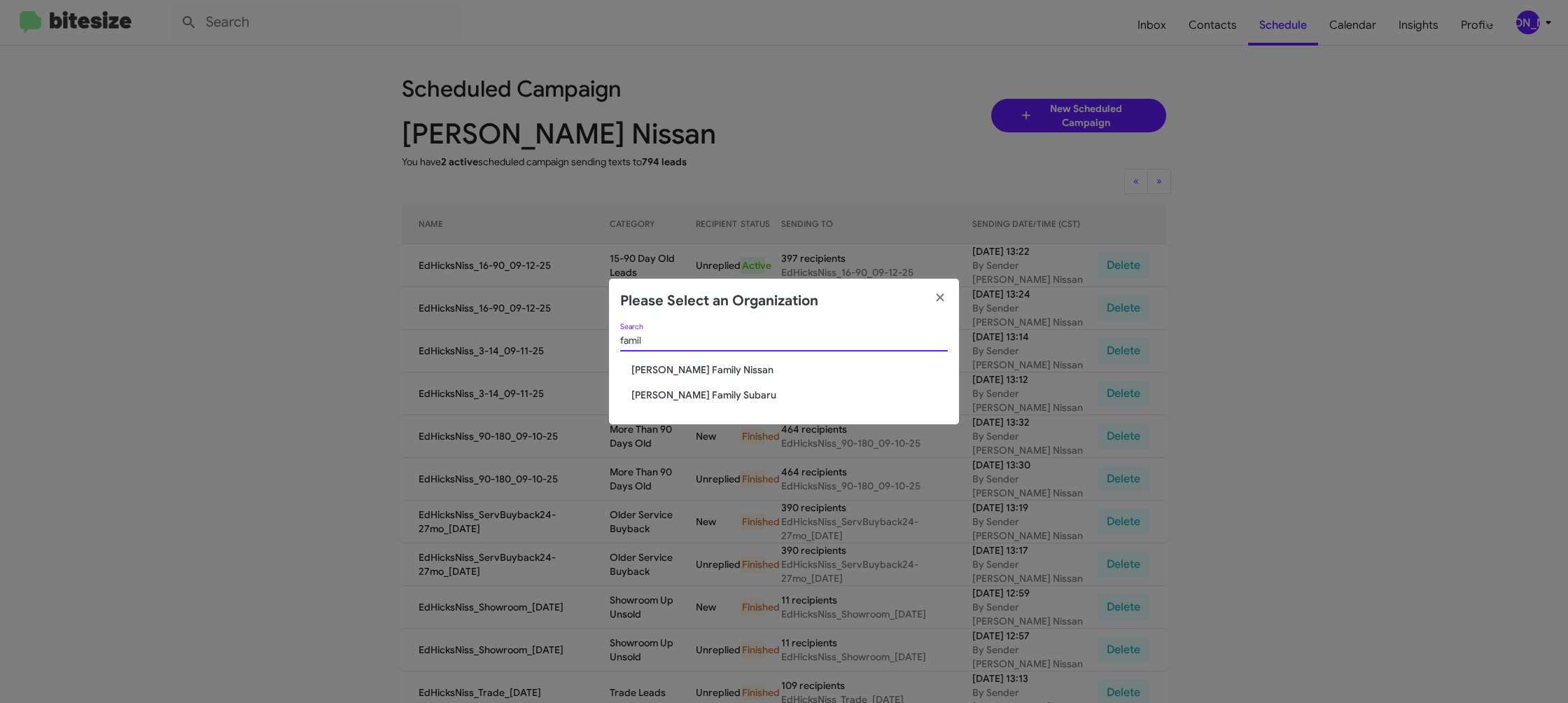
type input "famil"
click at [652, 363] on div "famil Search Hicks Family Nissan Hicks Family Subaru" at bounding box center [784, 374] width 350 height 102
click at [652, 367] on span "[PERSON_NAME] Family Nissan" at bounding box center [790, 370] width 317 height 14
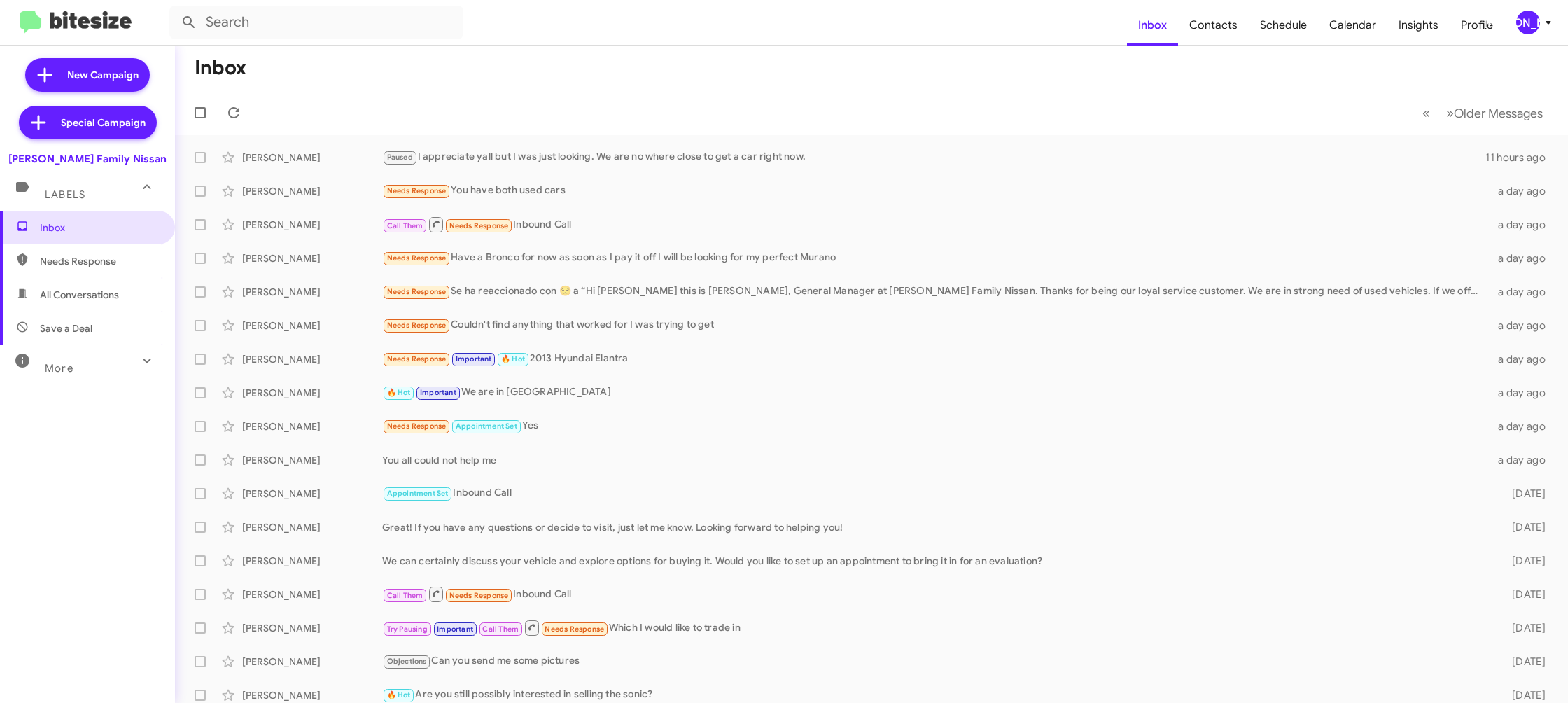
click at [1535, 32] on div "[PERSON_NAME]" at bounding box center [1528, 22] width 24 height 24
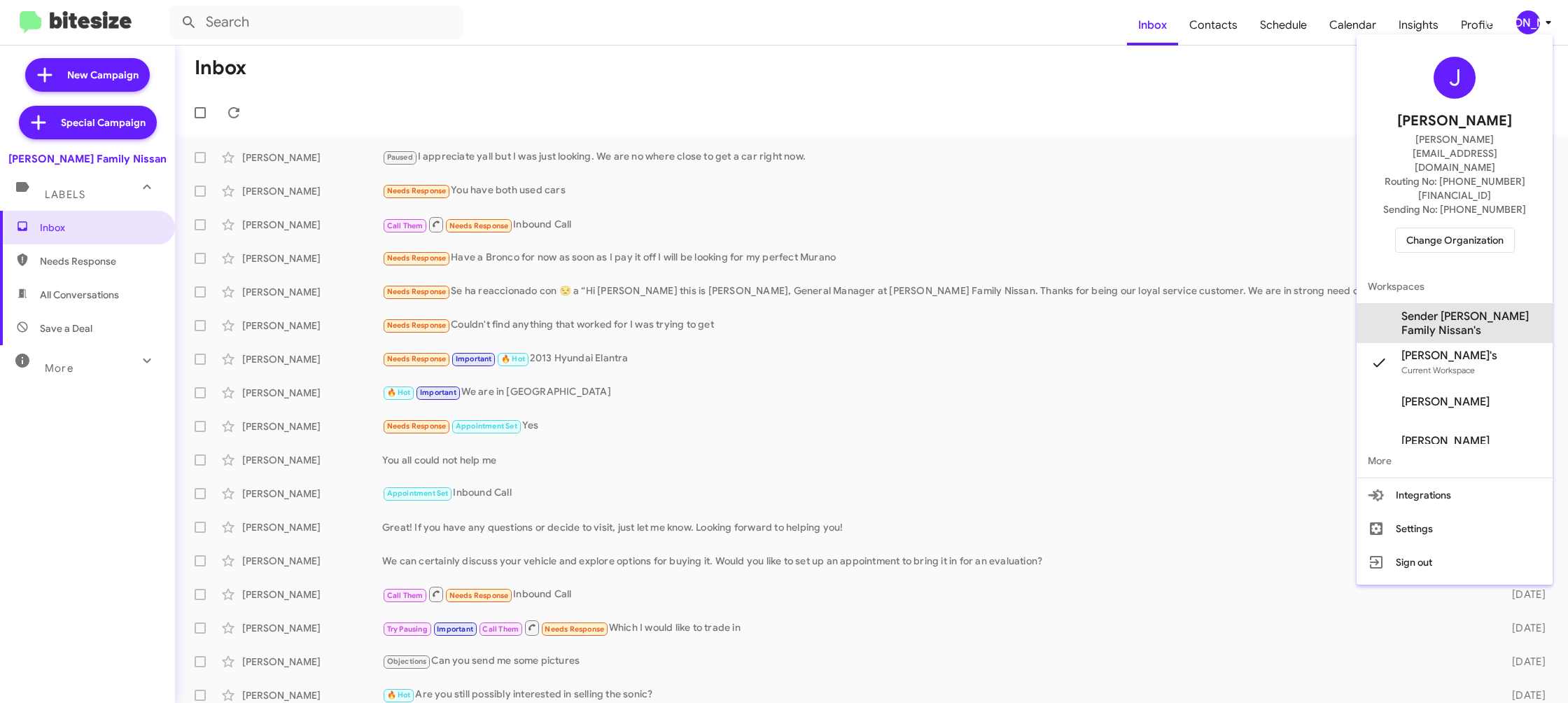
click at [1458, 309] on span "Sender [PERSON_NAME] Family Nissan's" at bounding box center [1471, 323] width 140 height 28
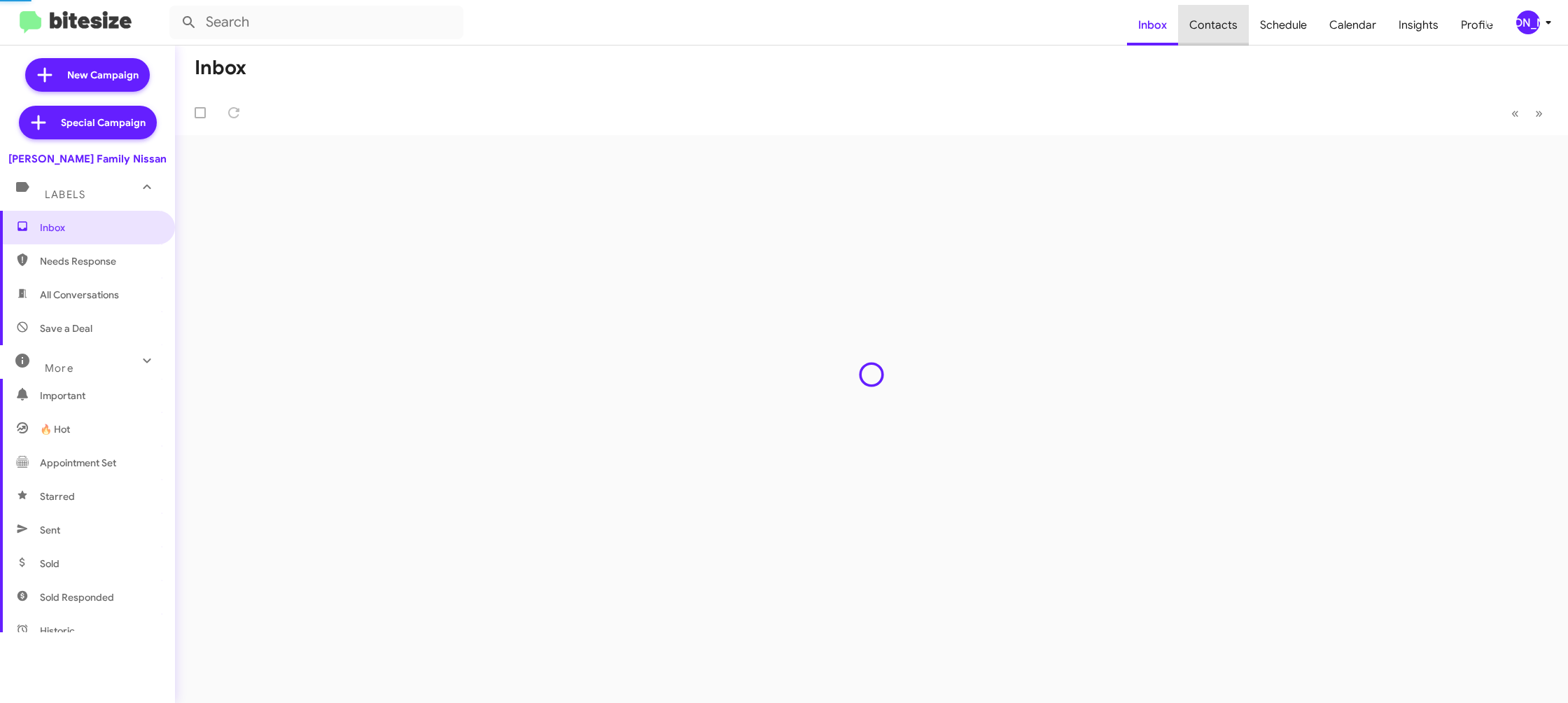
click at [1220, 39] on span "Contacts" at bounding box center [1213, 25] width 71 height 40
type input "in:groups"
click at [1220, 37] on span "Contacts" at bounding box center [1213, 25] width 71 height 40
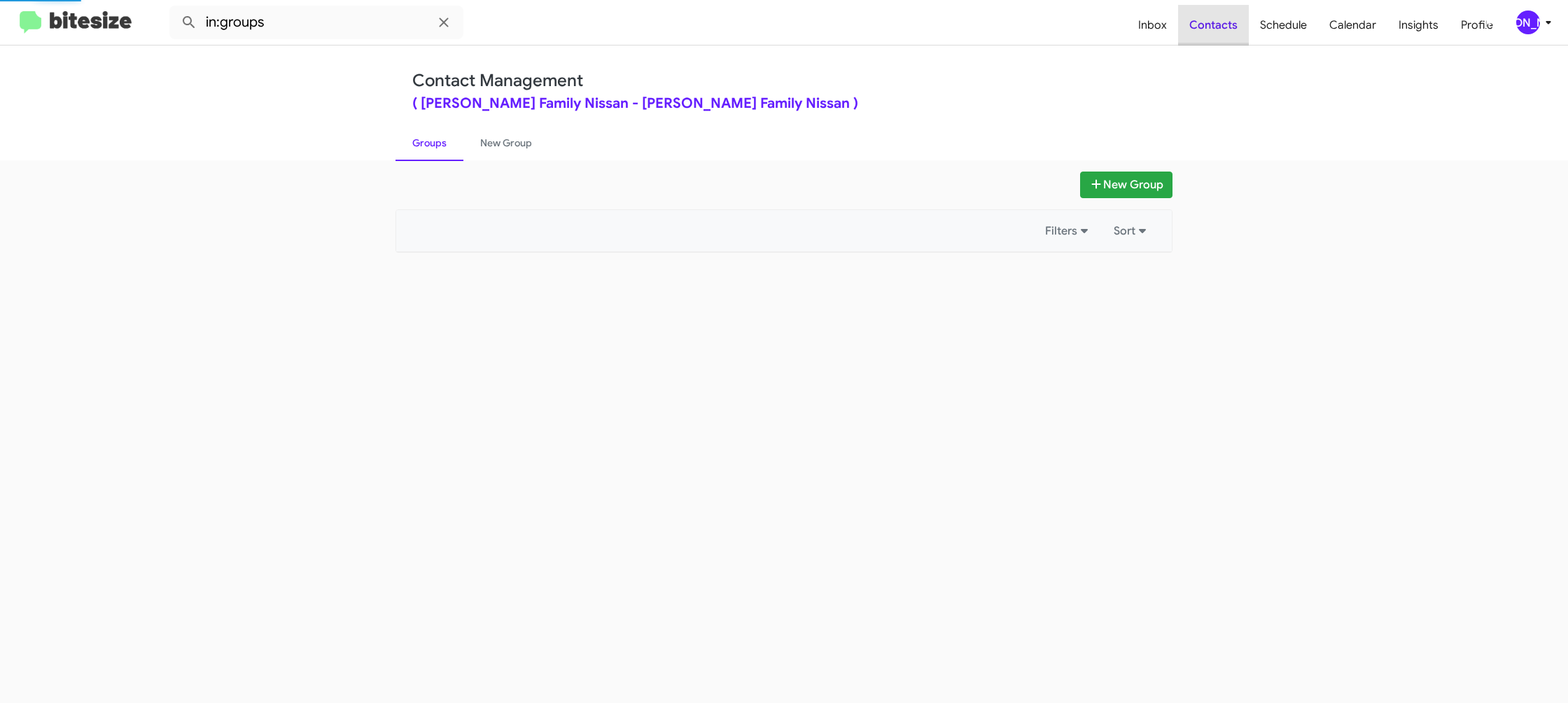
click at [1220, 37] on span "Contacts" at bounding box center [1213, 25] width 71 height 40
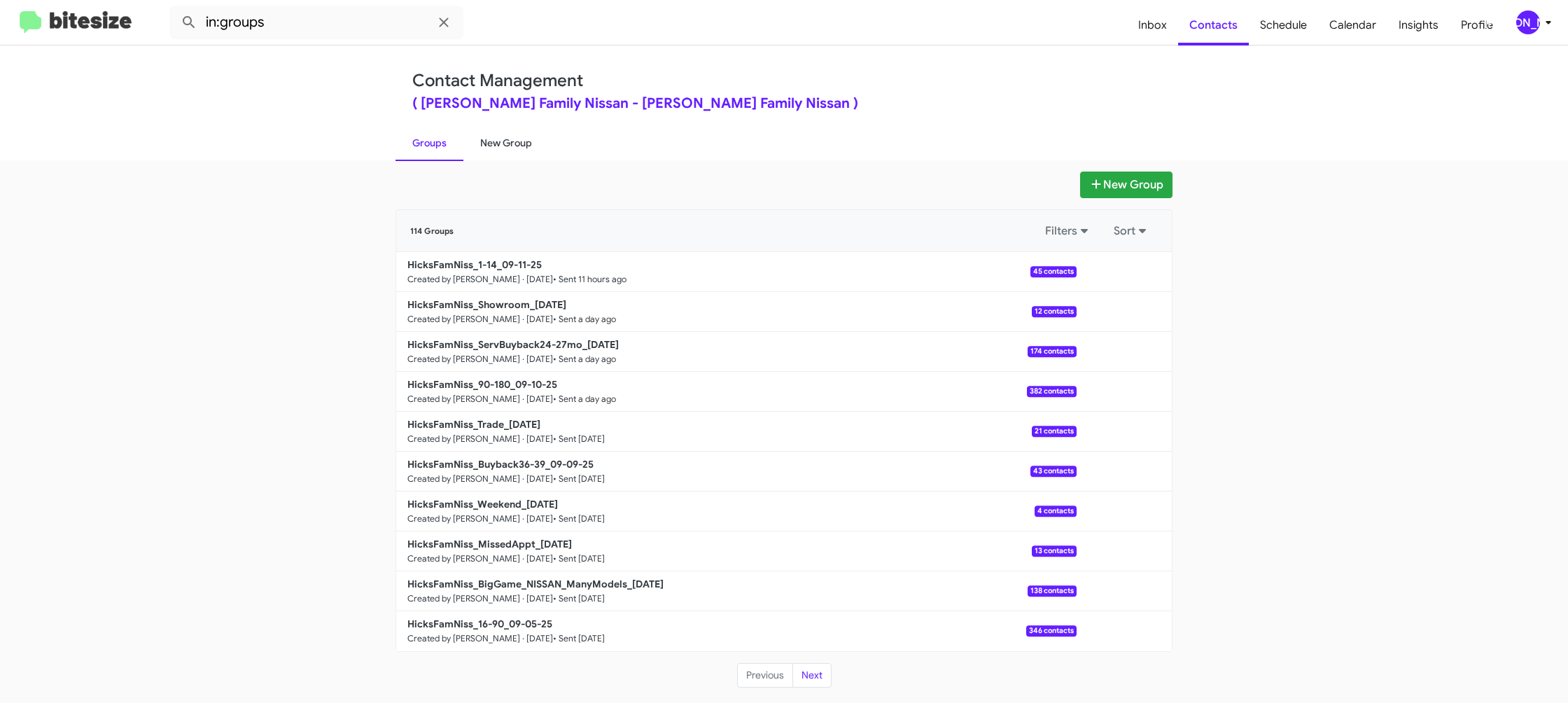
click at [503, 152] on link "New Group" at bounding box center [506, 143] width 86 height 37
drag, startPoint x: 503, startPoint y: 152, endPoint x: 515, endPoint y: 115, distance: 38.9
click at [506, 140] on link "New Group" at bounding box center [506, 143] width 86 height 37
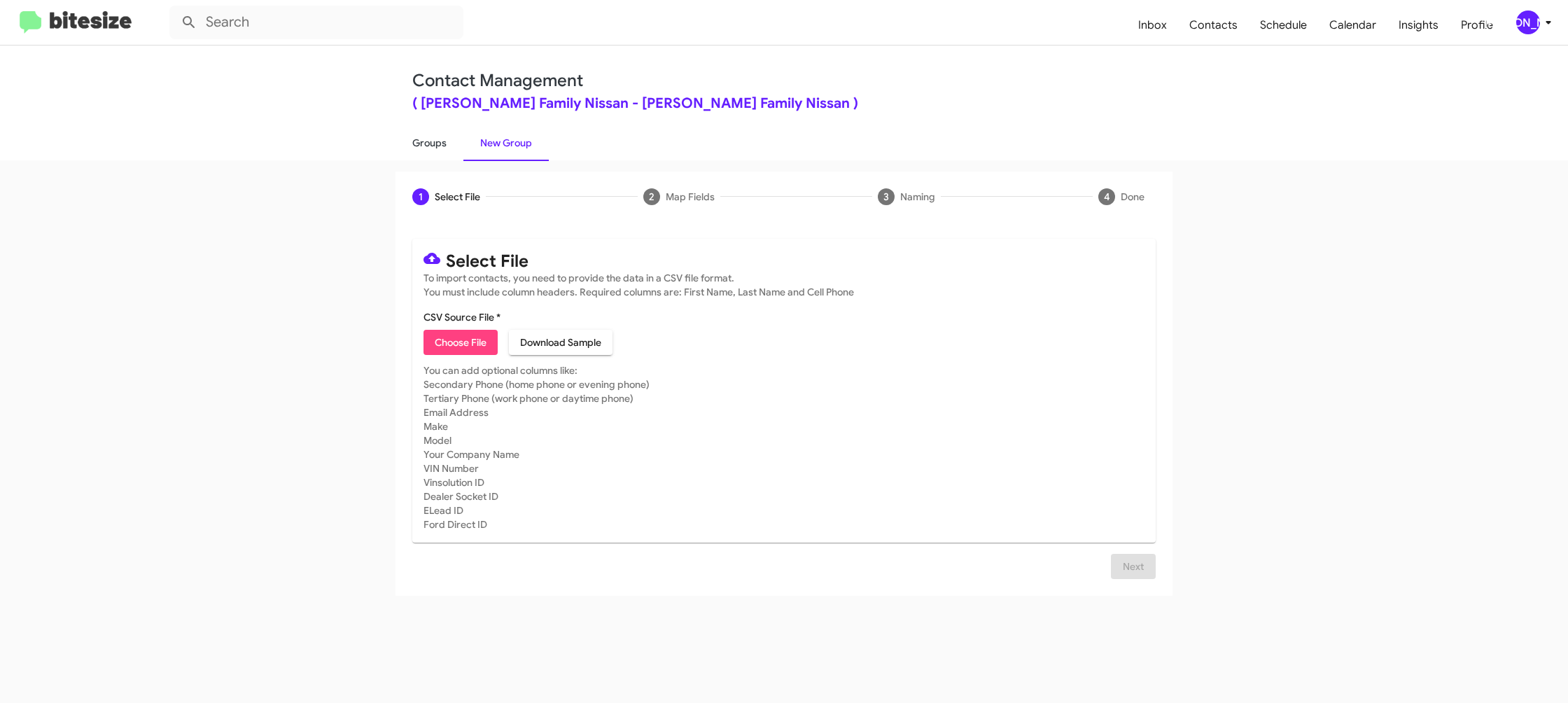
click at [444, 156] on link "Groups" at bounding box center [429, 143] width 68 height 37
type input "in:groups"
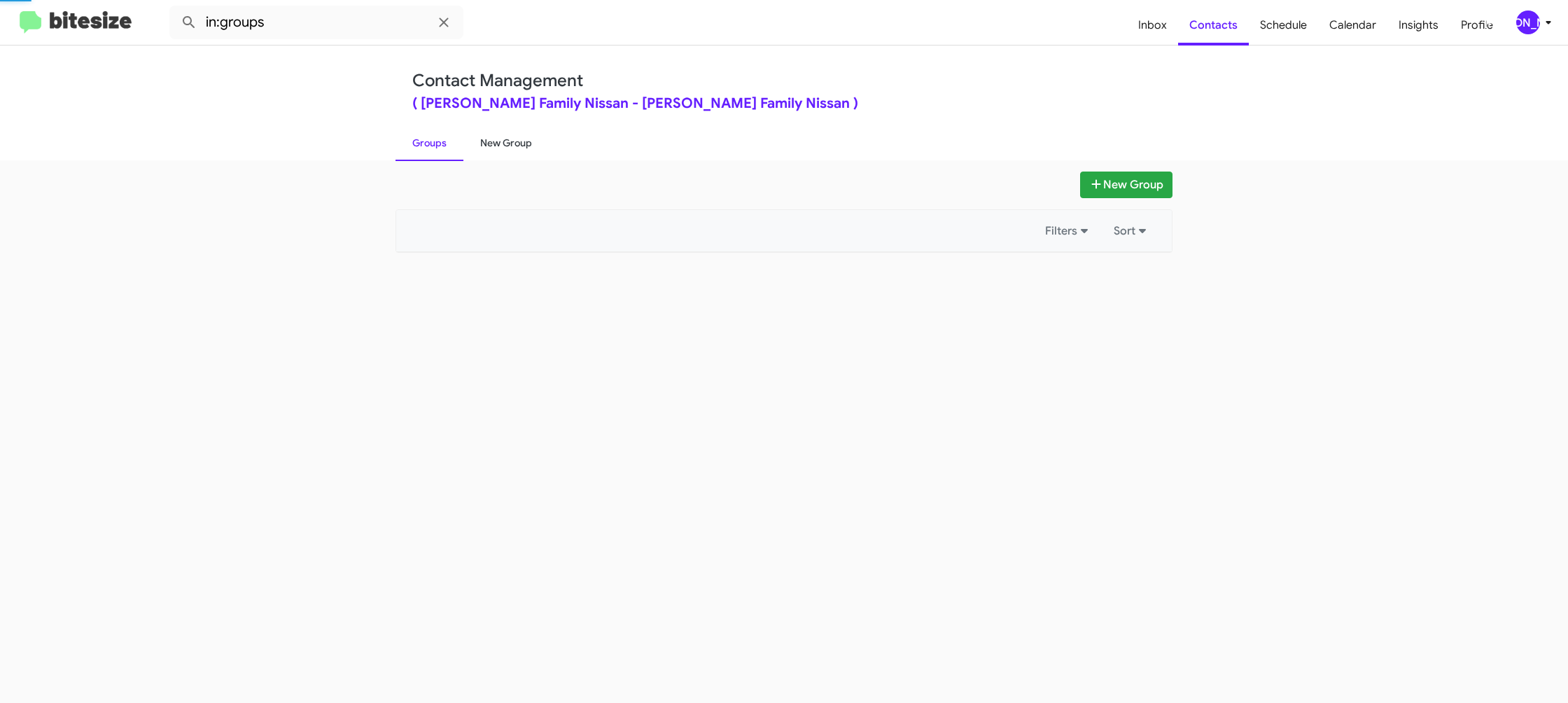
click at [502, 152] on link "New Group" at bounding box center [506, 143] width 86 height 37
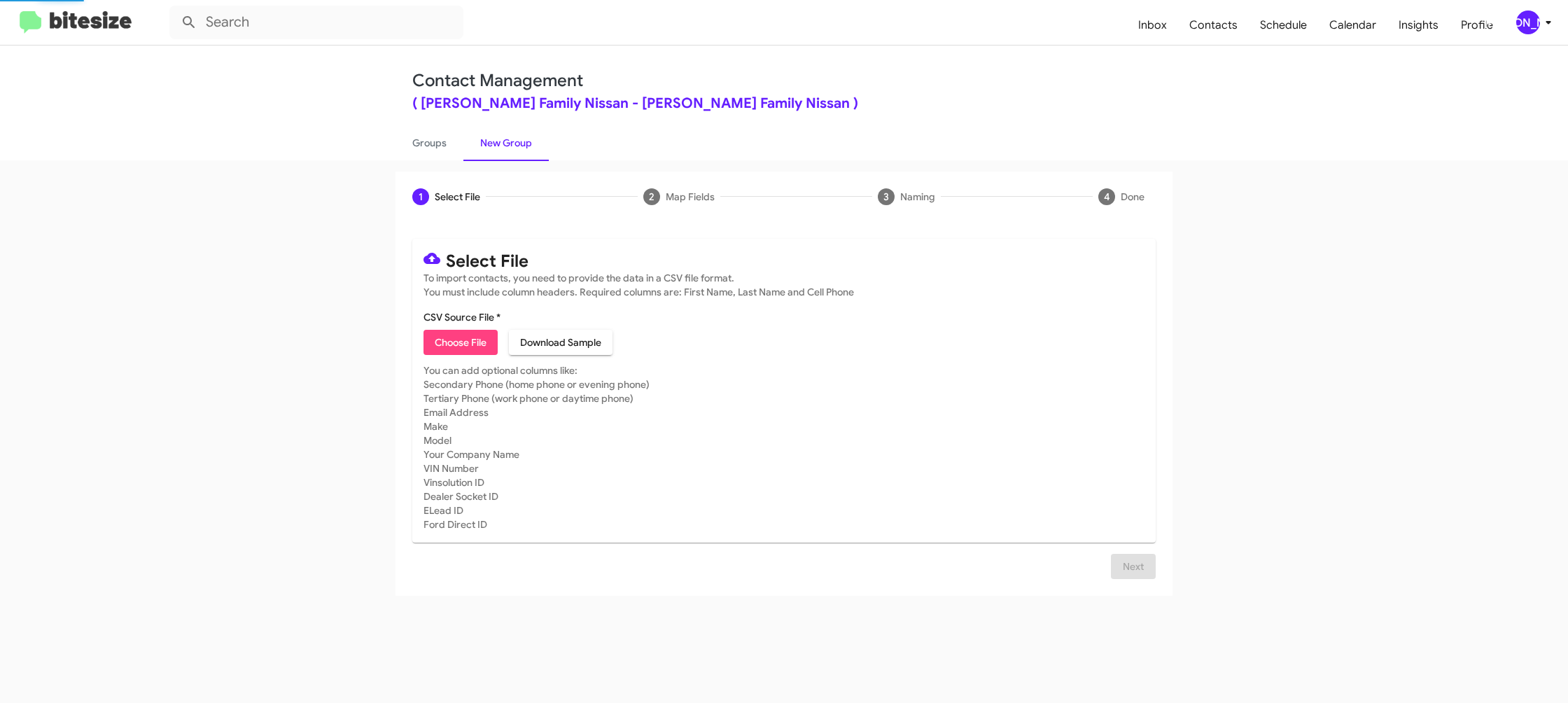
drag, startPoint x: 502, startPoint y: 152, endPoint x: 474, endPoint y: 141, distance: 30.1
click at [502, 152] on link "New Group" at bounding box center [506, 143] width 86 height 37
click at [1549, 26] on icon at bounding box center [1548, 22] width 17 height 17
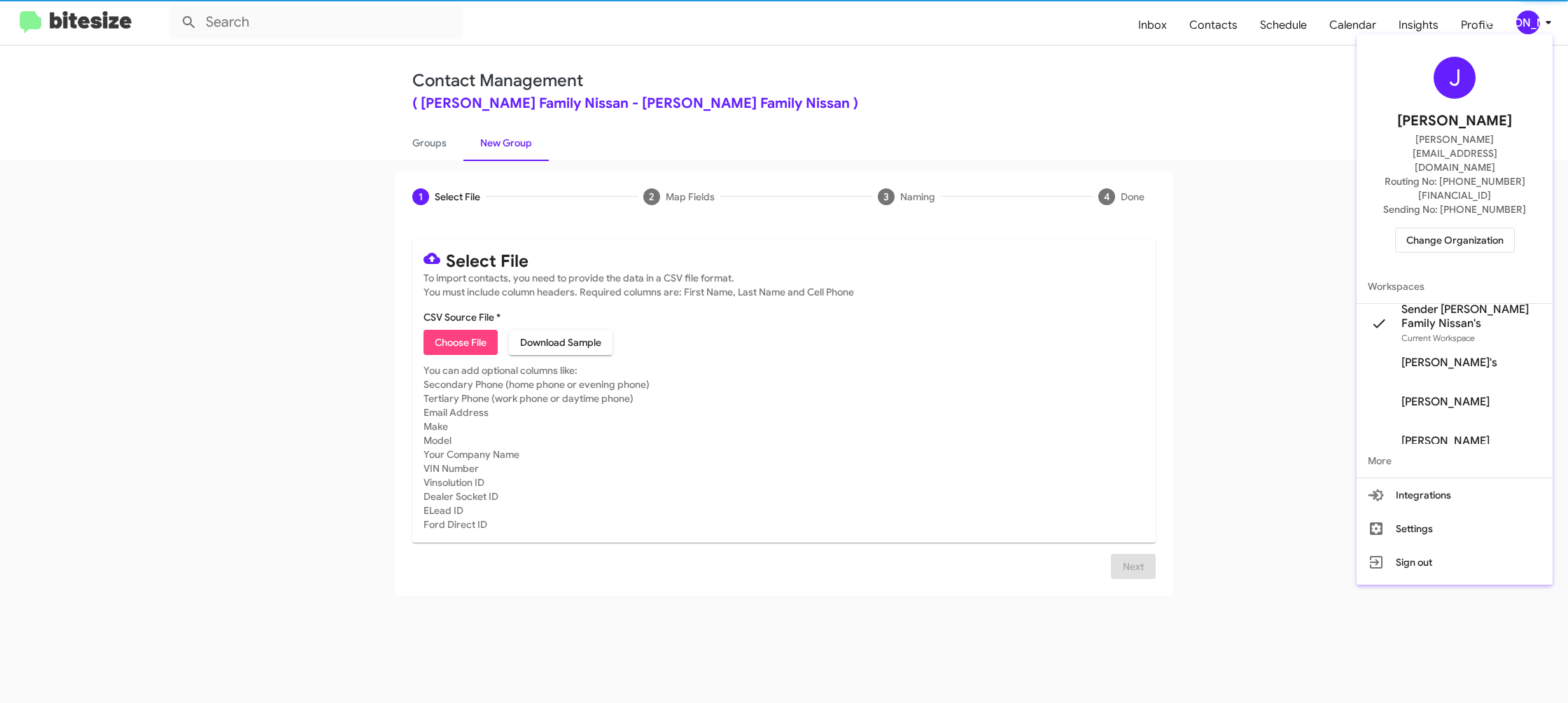
drag, startPoint x: 1549, startPoint y: 26, endPoint x: 1443, endPoint y: 35, distance: 106.4
click at [1549, 26] on div at bounding box center [784, 351] width 1568 height 703
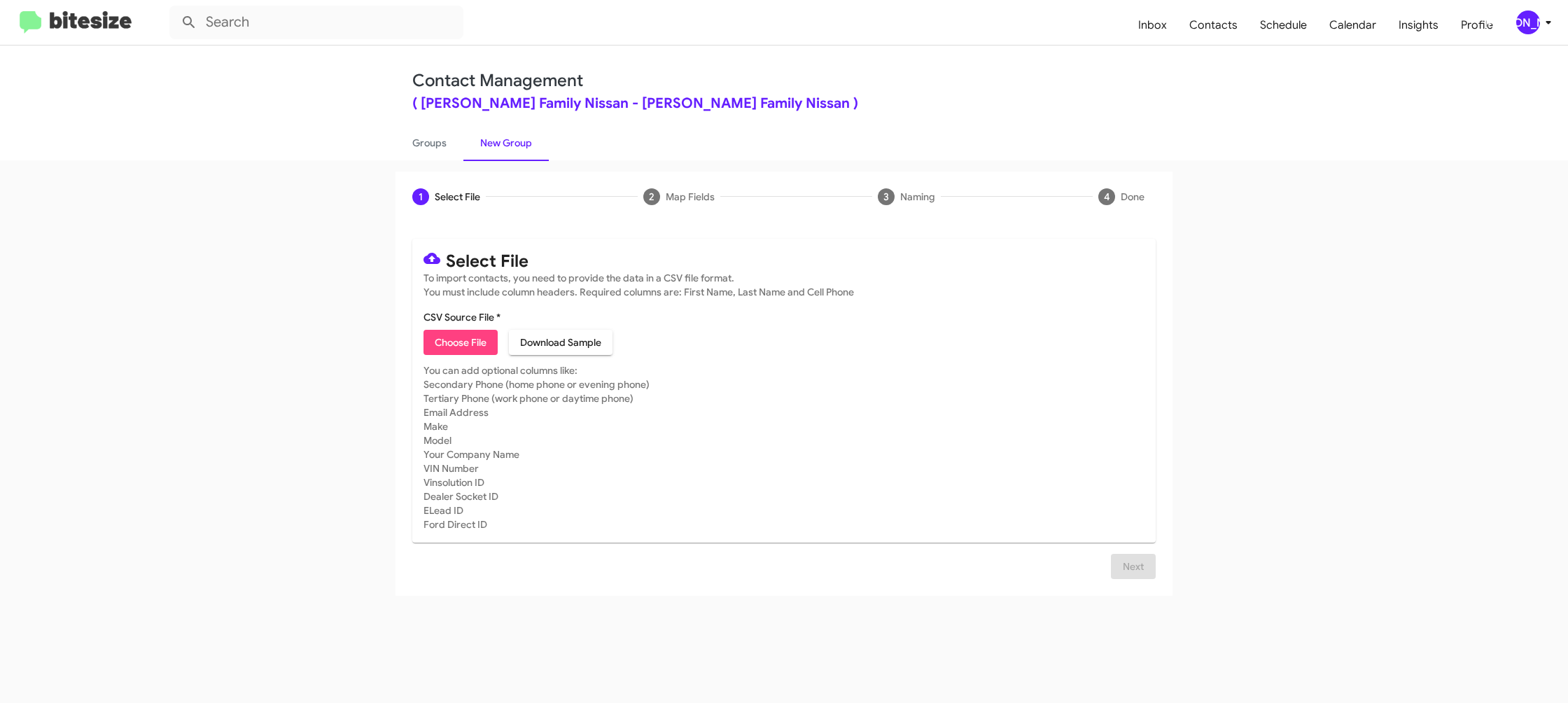
click at [463, 339] on span "Choose File" at bounding box center [460, 342] width 52 height 25
type input "HicksFamNiss_16-90_09-12-25"
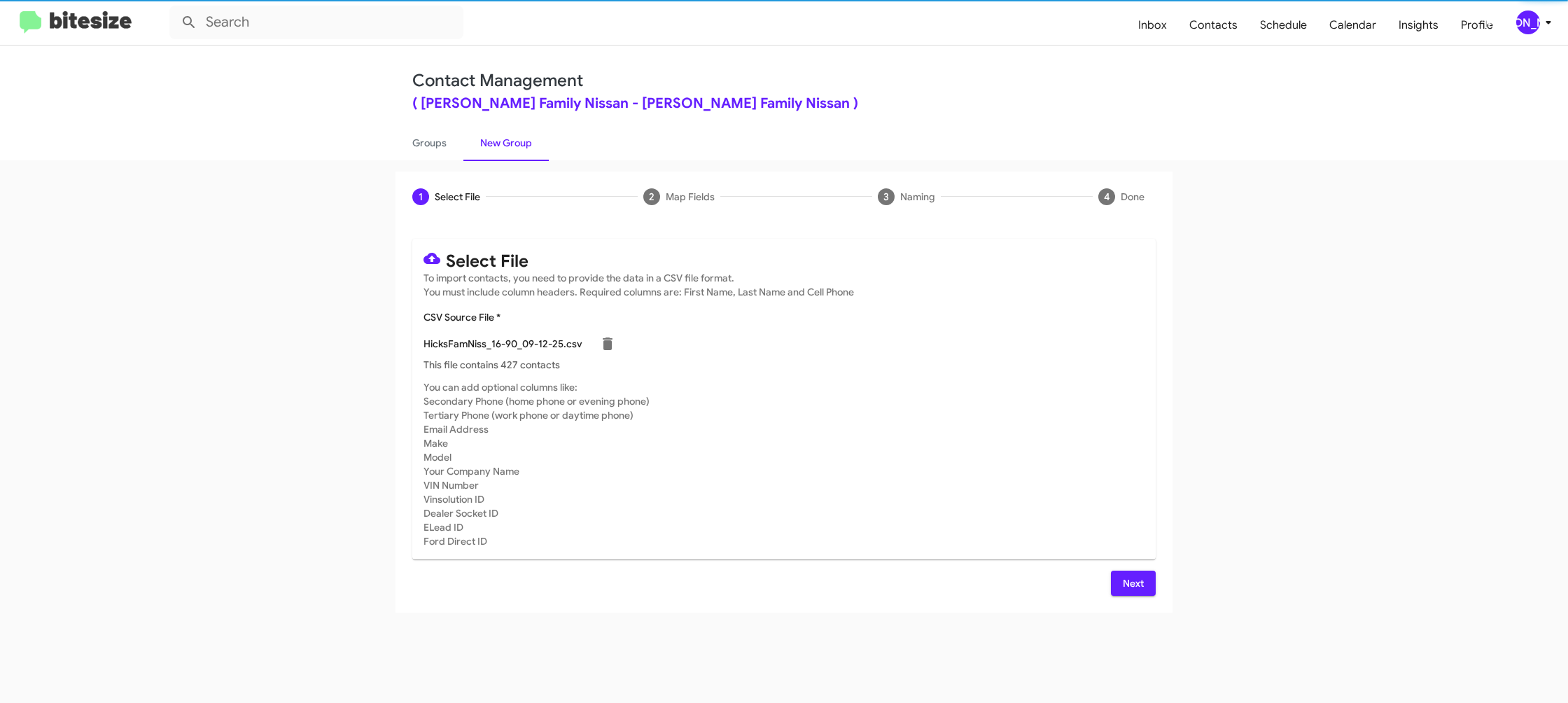
click at [1051, 451] on mat-card-subtitle "You can add optional columns like: Secondary Phone (home phone or evening phone…" at bounding box center [784, 464] width 721 height 168
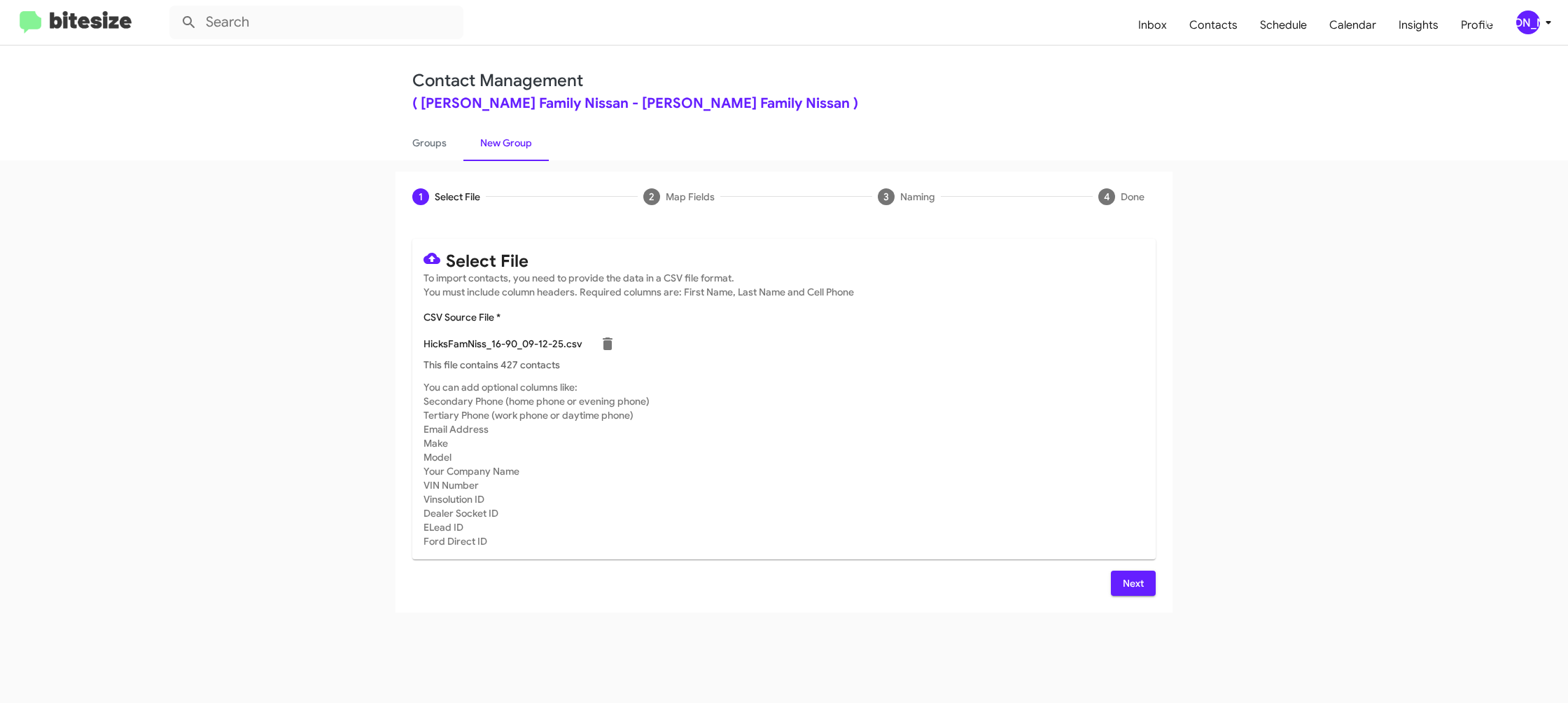
click at [1127, 582] on span "Next" at bounding box center [1133, 583] width 22 height 25
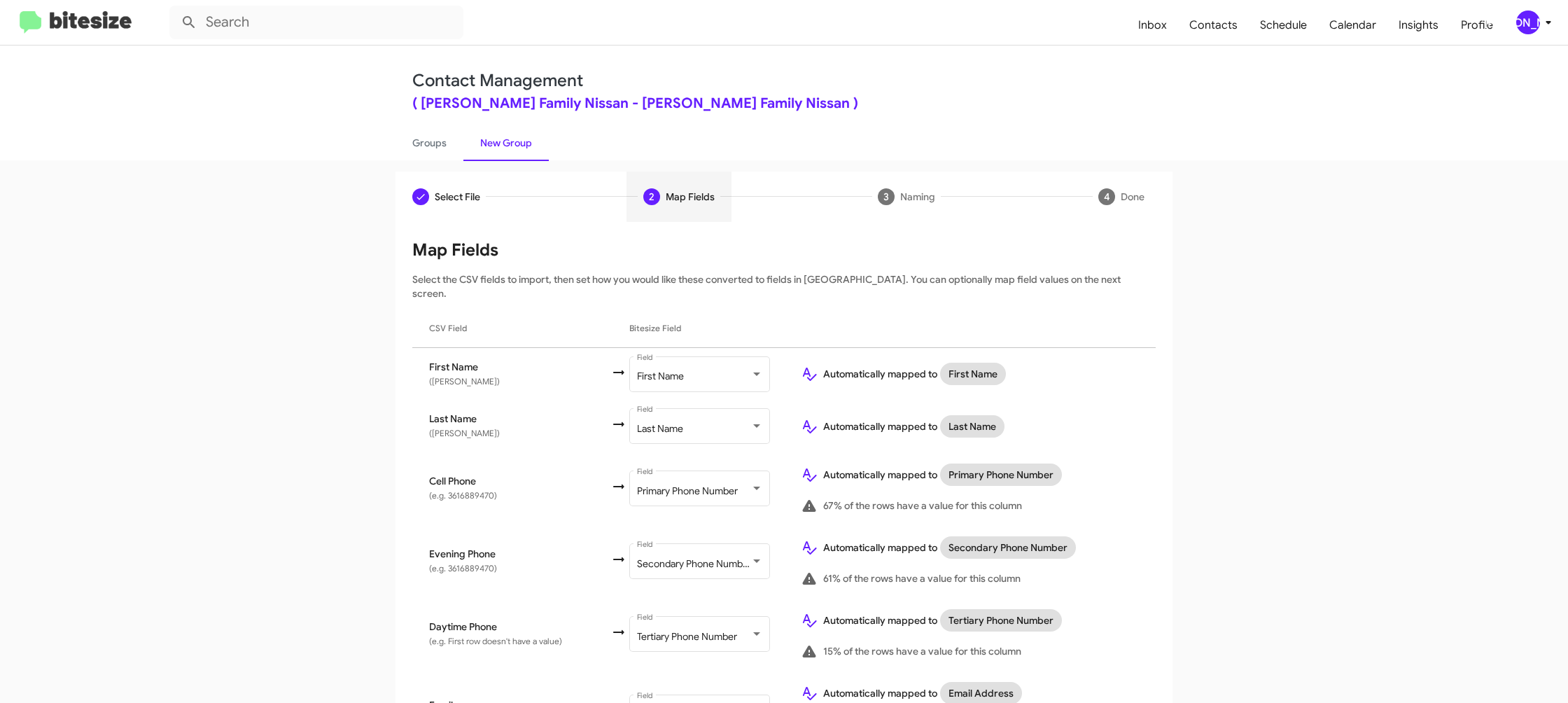
click at [1525, 34] on mat-toolbar "Inbox Contacts Schedule Calendar Insights Profile JA" at bounding box center [784, 22] width 1568 height 45
click at [1524, 21] on div "[PERSON_NAME]" at bounding box center [1528, 22] width 24 height 24
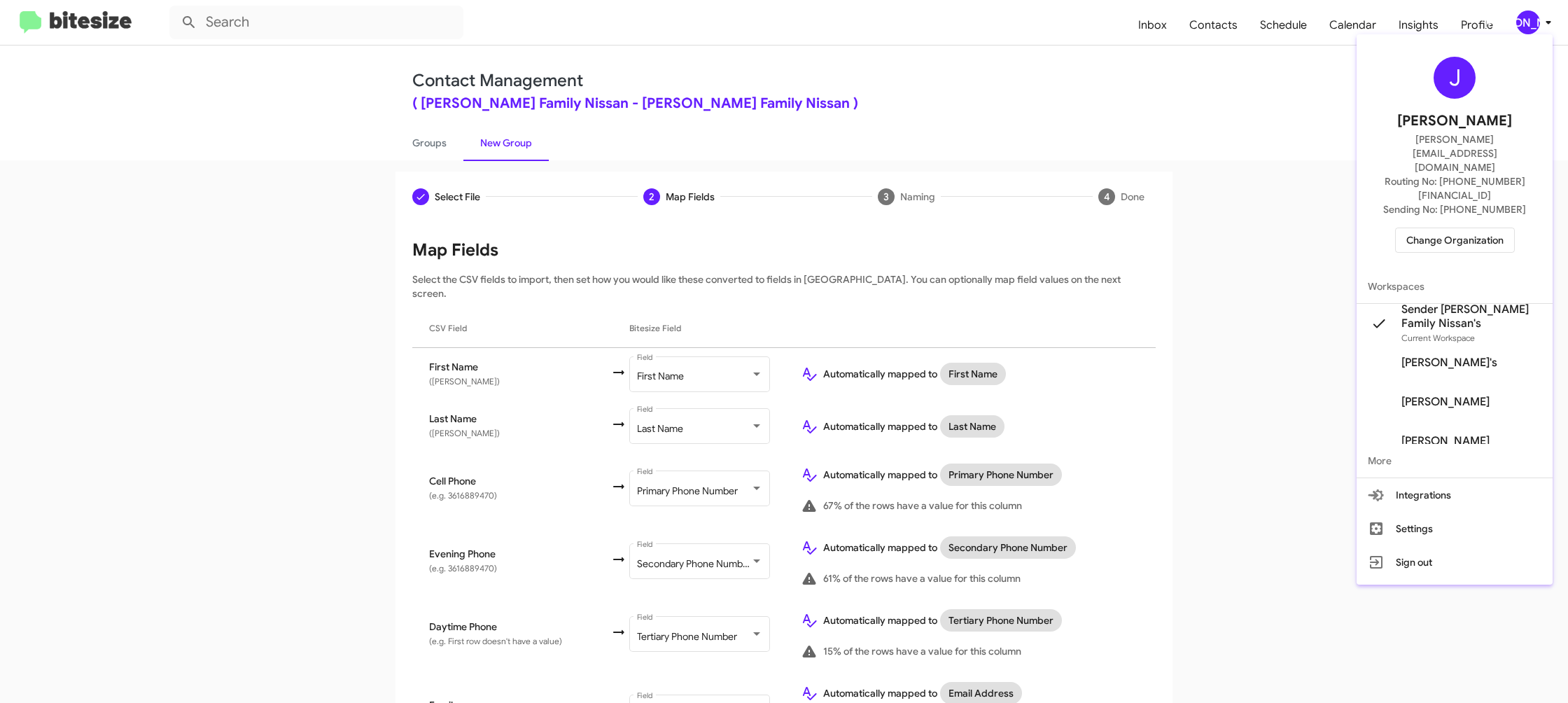
click at [1524, 21] on div at bounding box center [784, 351] width 1568 height 703
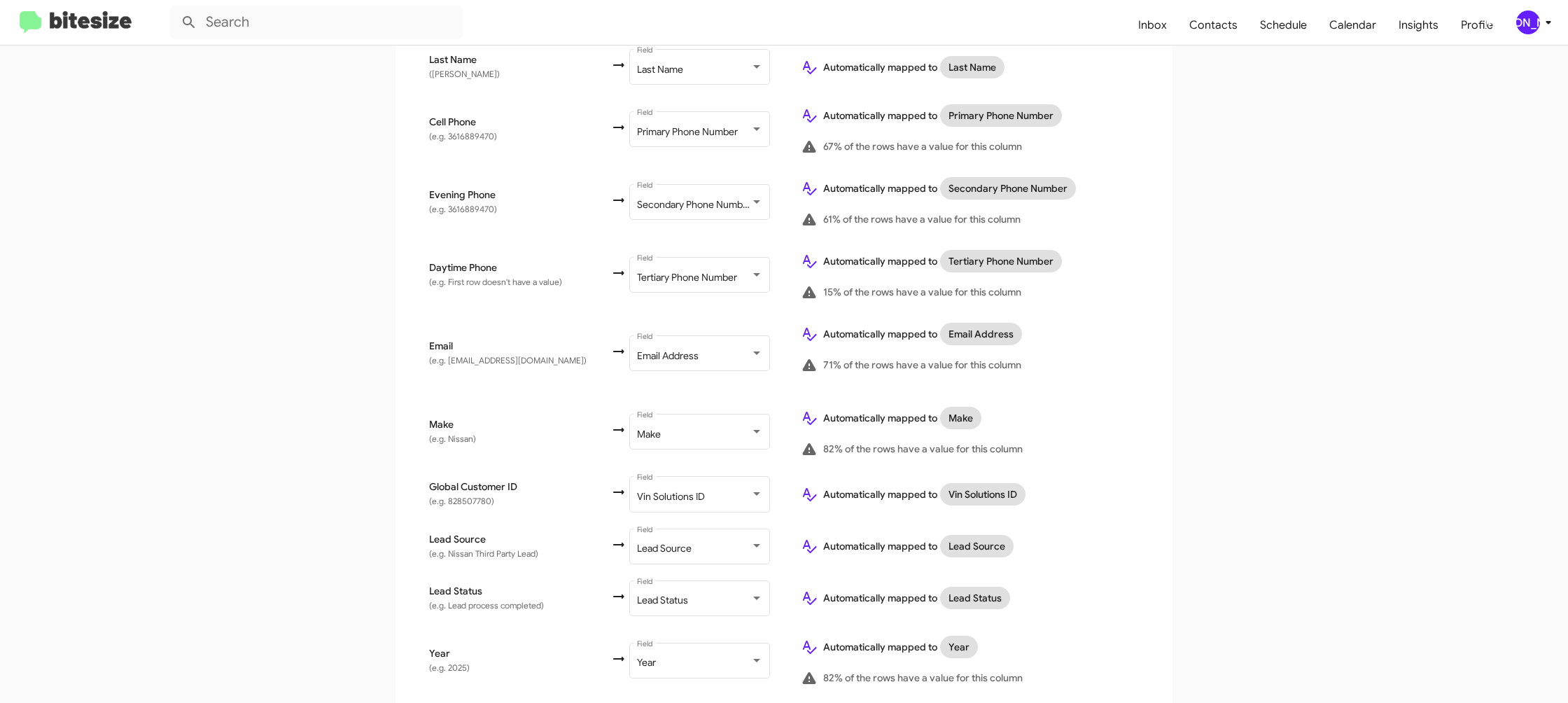
scroll to position [644, 0]
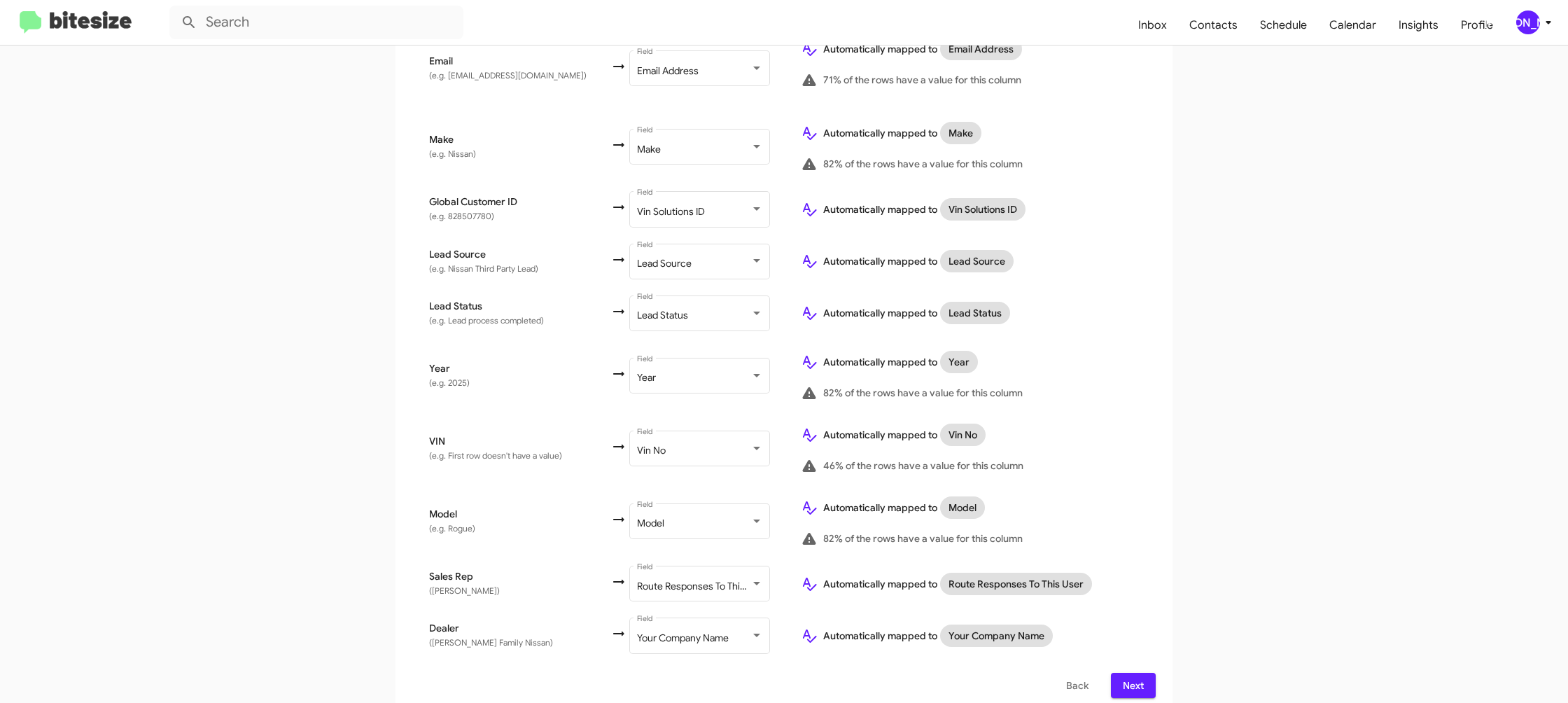
click at [1144, 673] on button "Next" at bounding box center [1133, 685] width 45 height 25
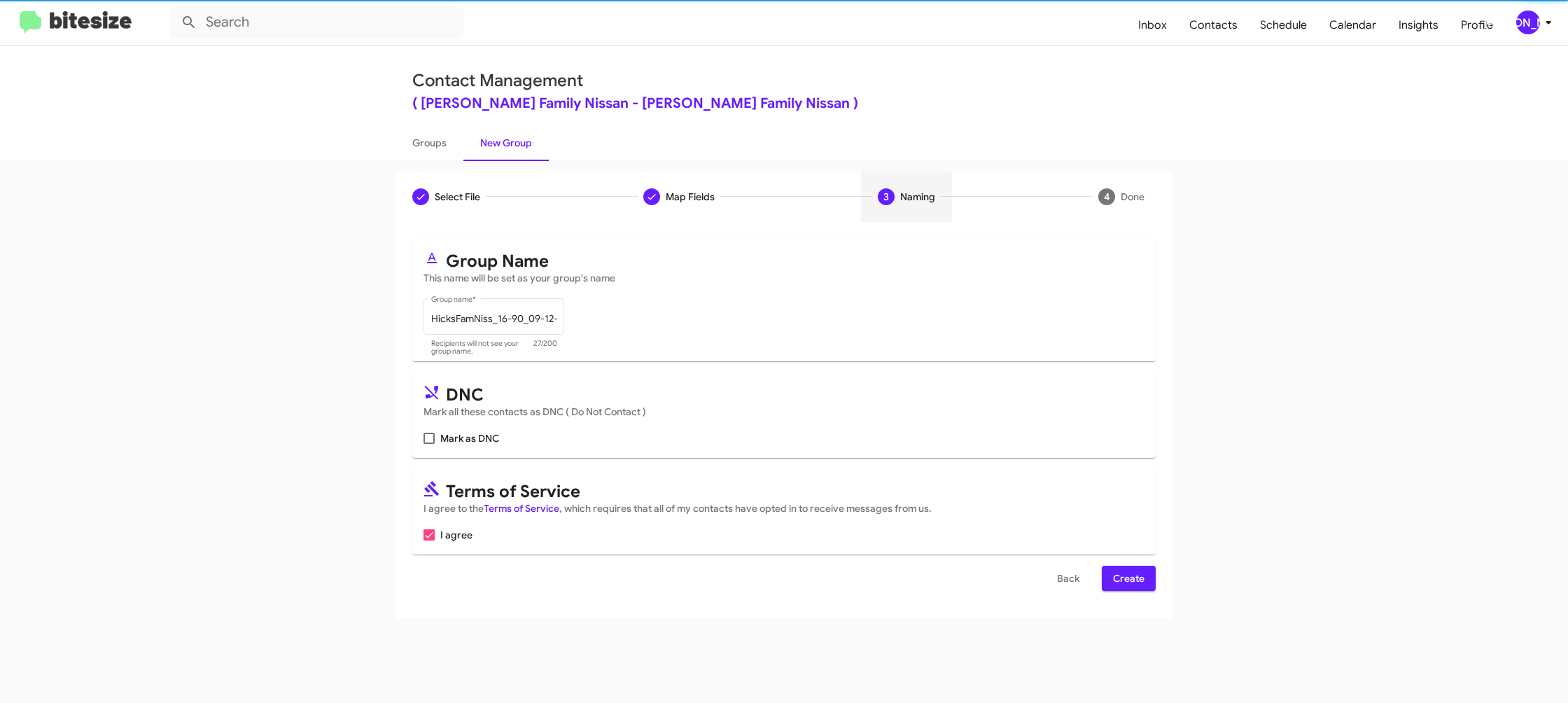
scroll to position [0, 0]
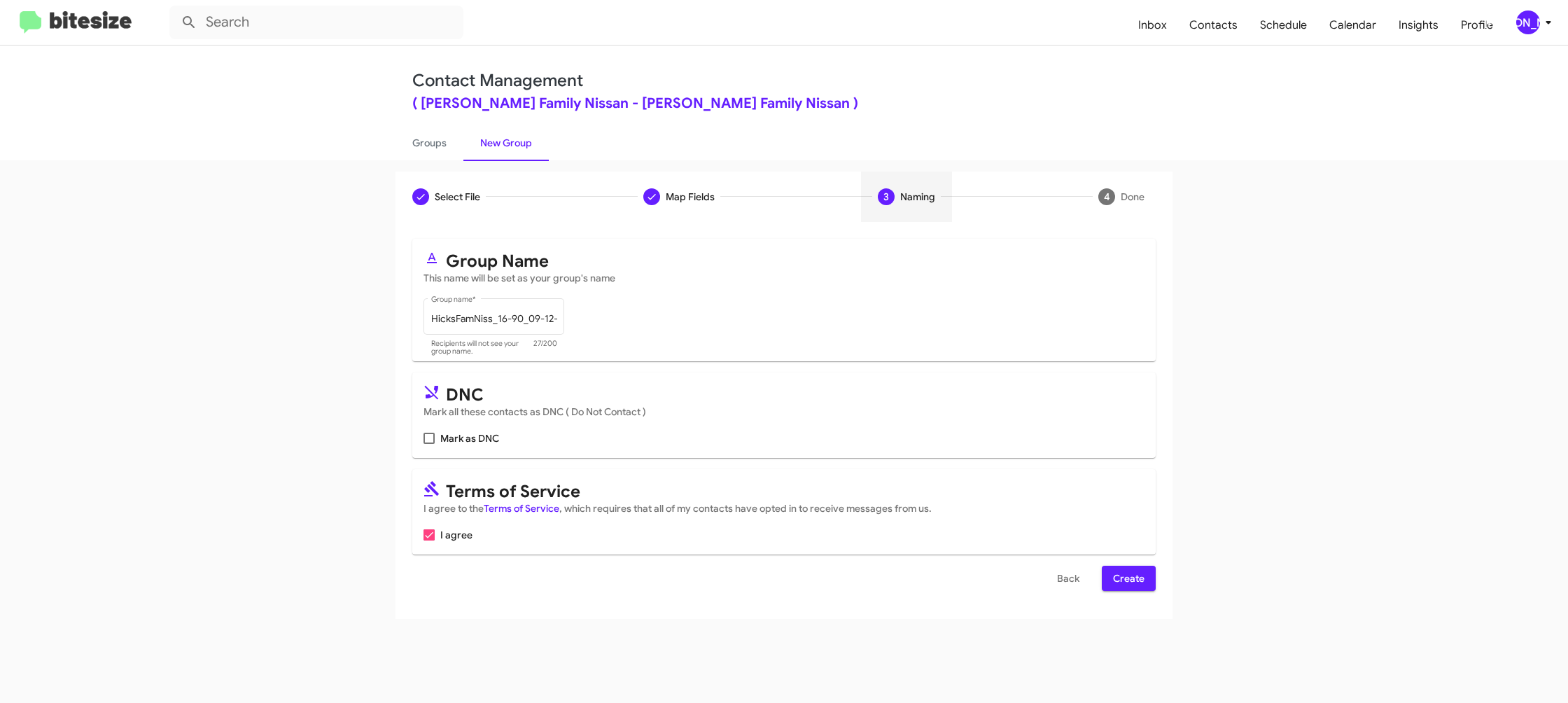
click at [1127, 581] on span "Create" at bounding box center [1128, 578] width 32 height 25
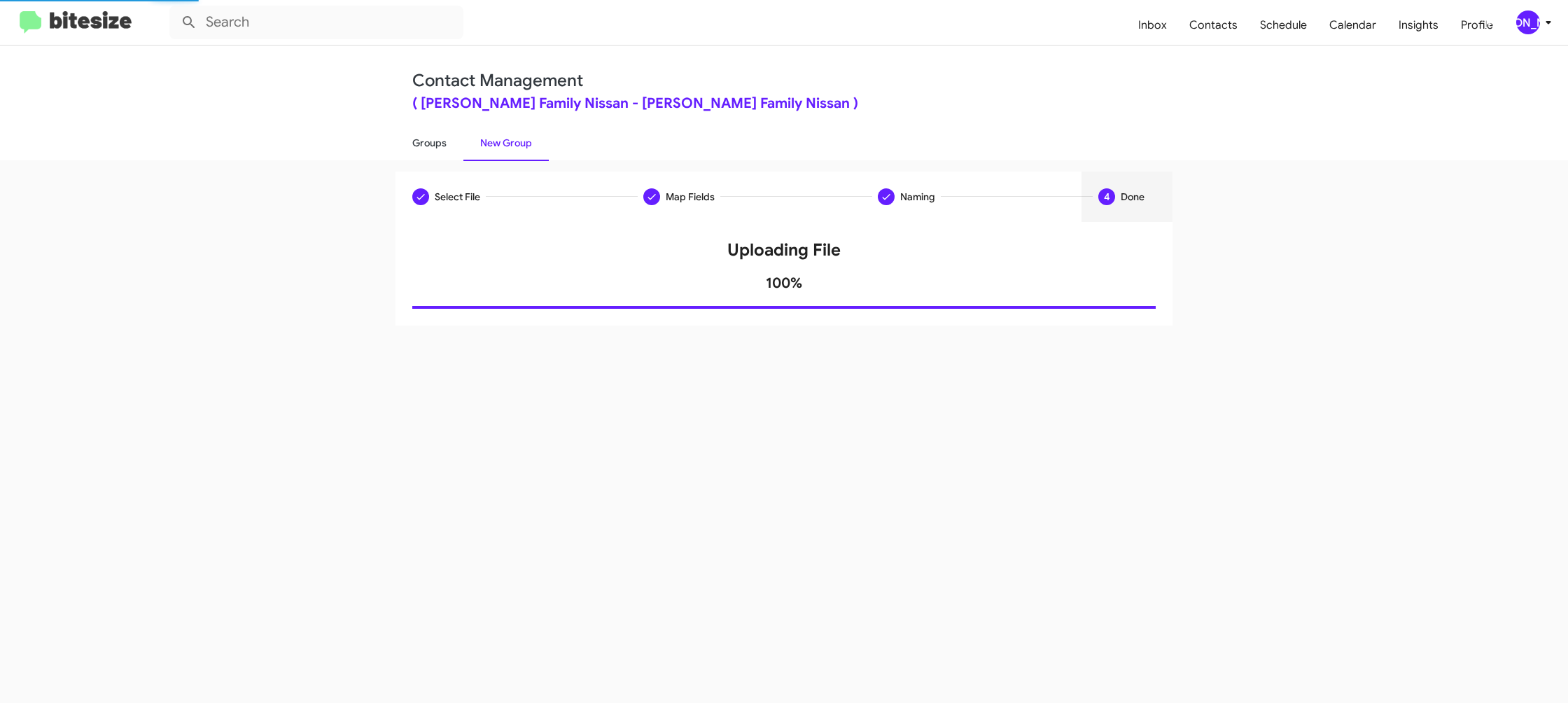
click at [441, 147] on link "Groups" at bounding box center [429, 143] width 68 height 37
type input "in:groups"
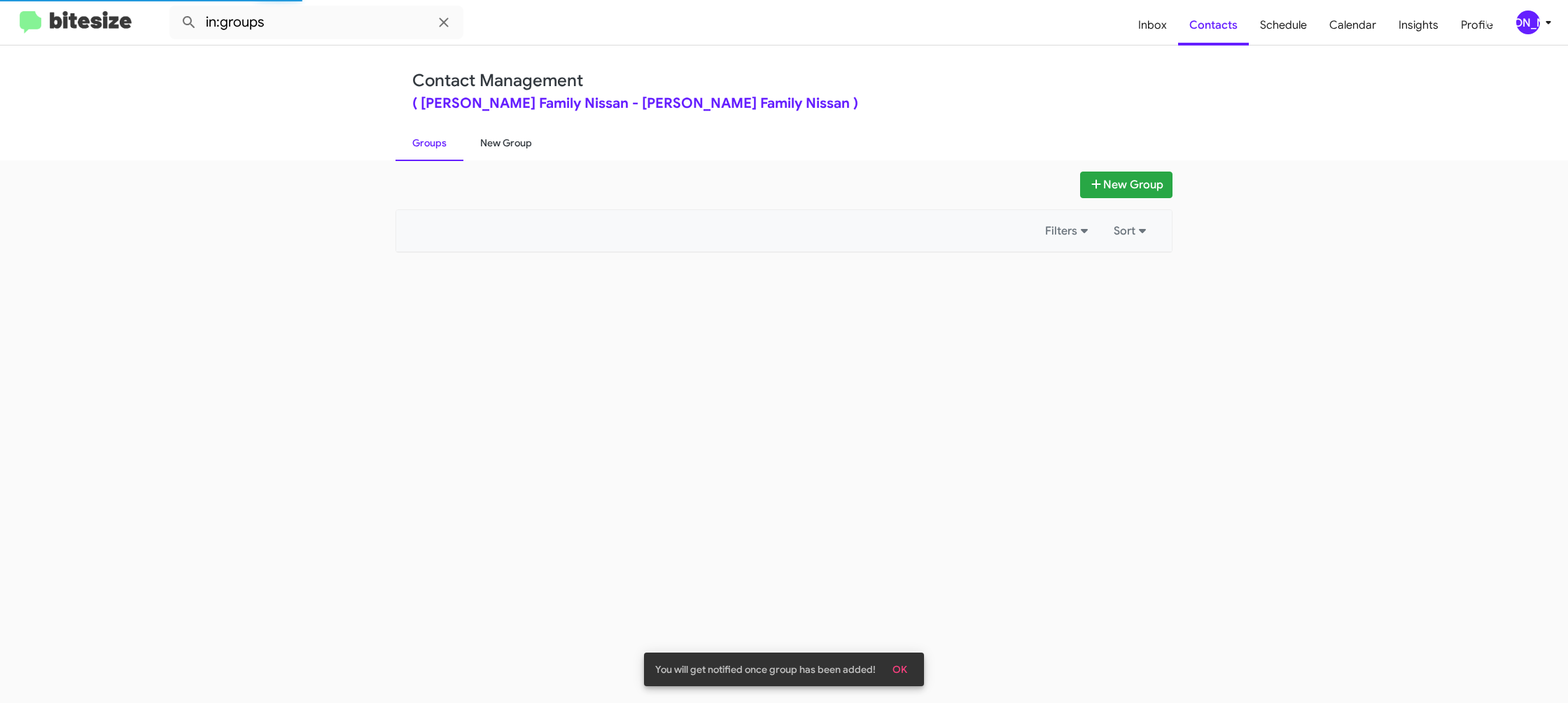
drag, startPoint x: 505, startPoint y: 145, endPoint x: 425, endPoint y: 142, distance: 80.1
click at [505, 145] on link "New Group" at bounding box center [506, 143] width 86 height 37
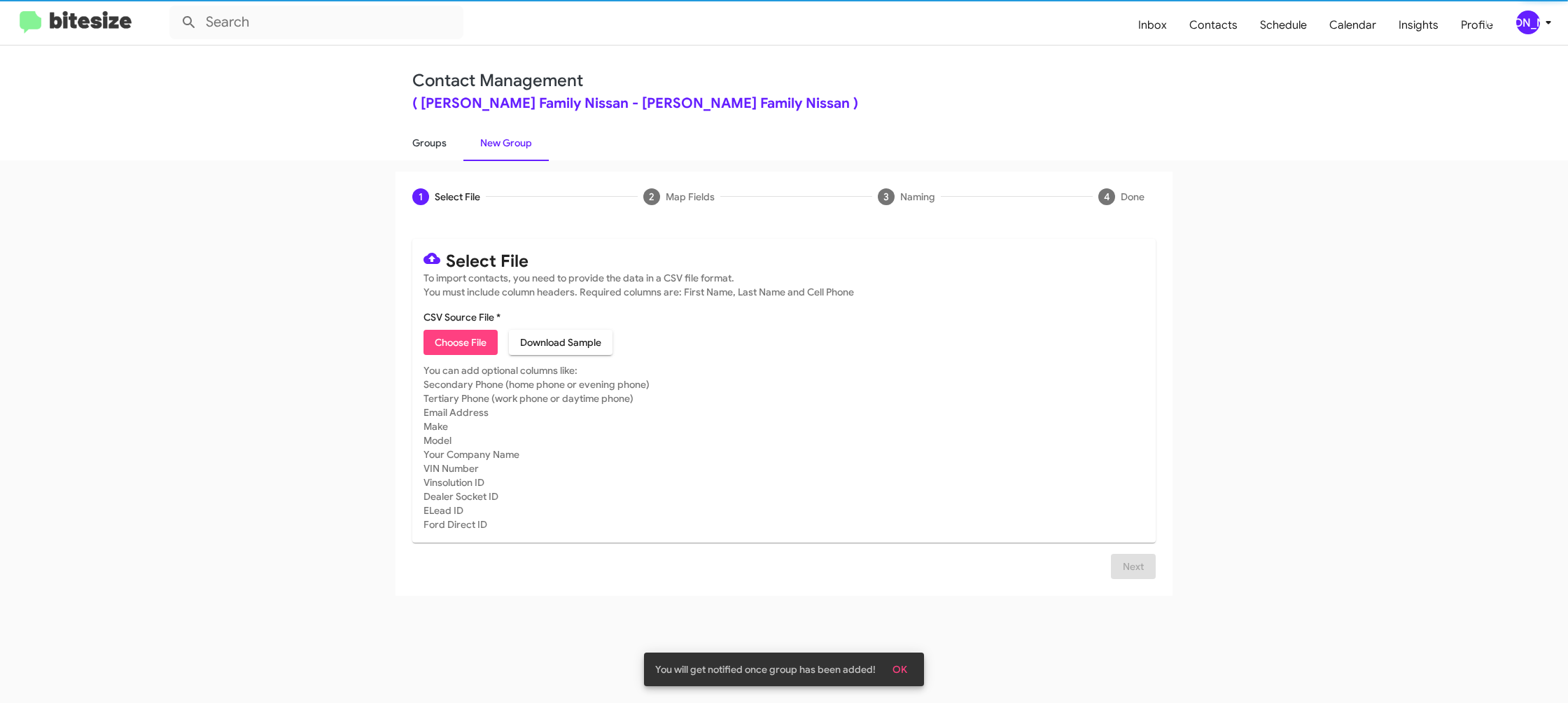
click at [425, 142] on link "Groups" at bounding box center [429, 143] width 68 height 37
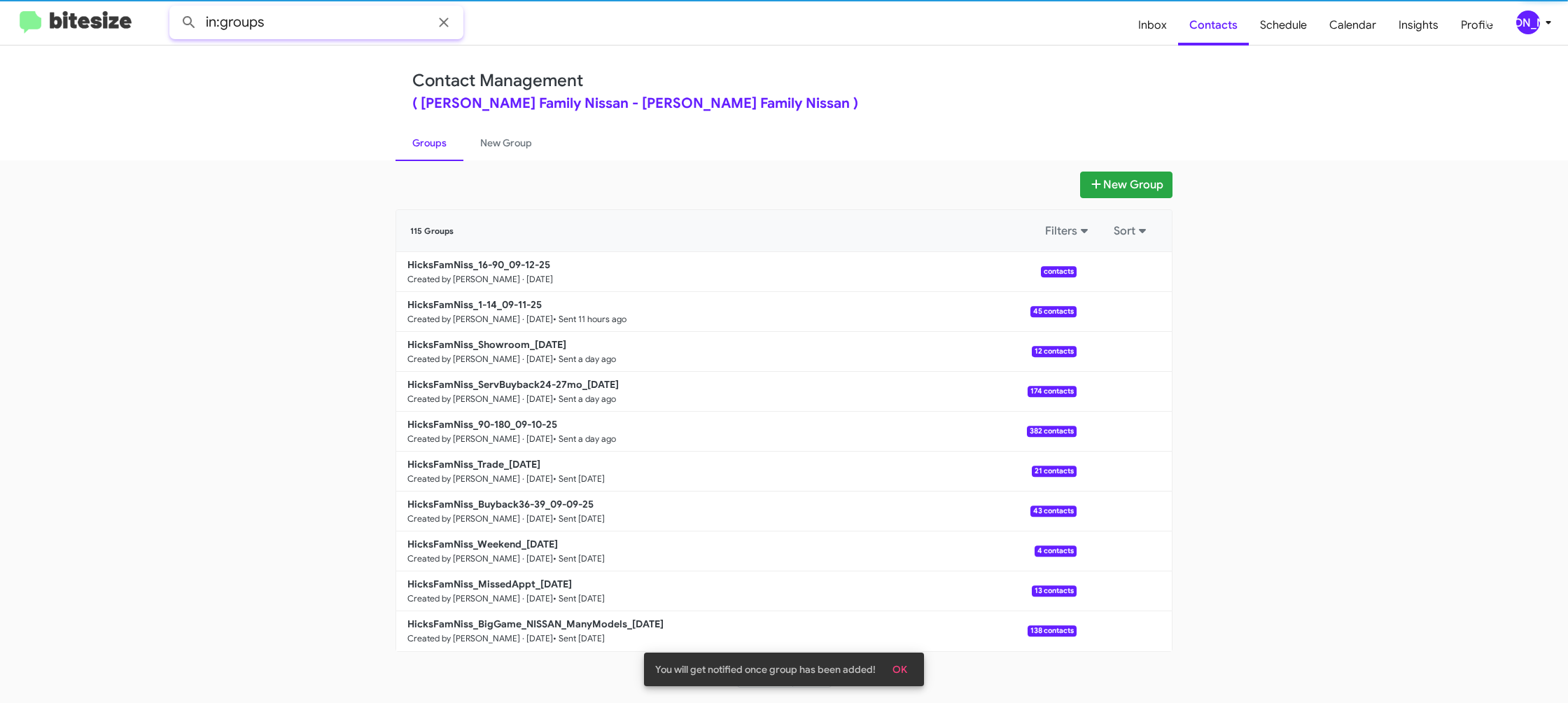
click at [296, 18] on input "in:groups" at bounding box center [316, 22] width 294 height 33
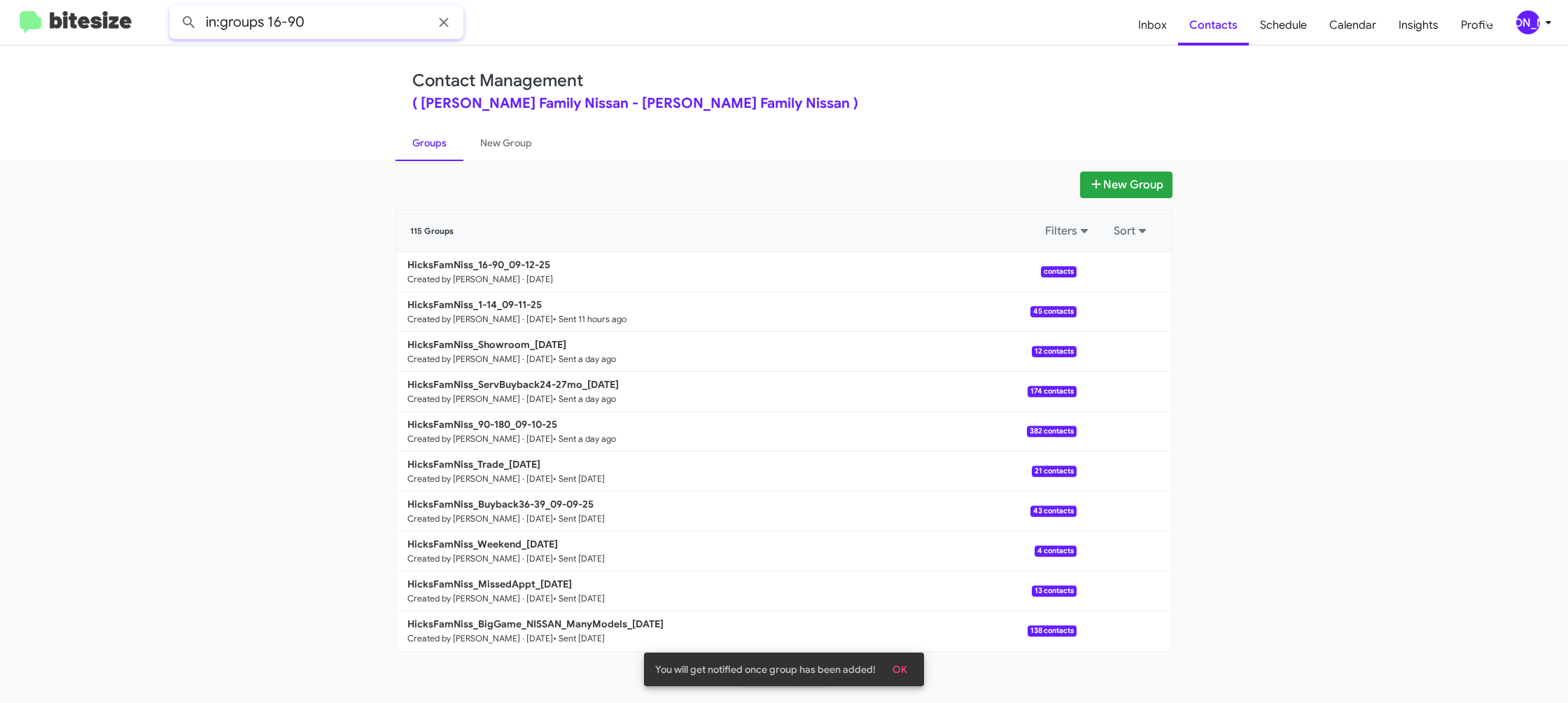
type input "in:groups 16-90"
click at [175, 9] on button at bounding box center [188, 22] width 28 height 28
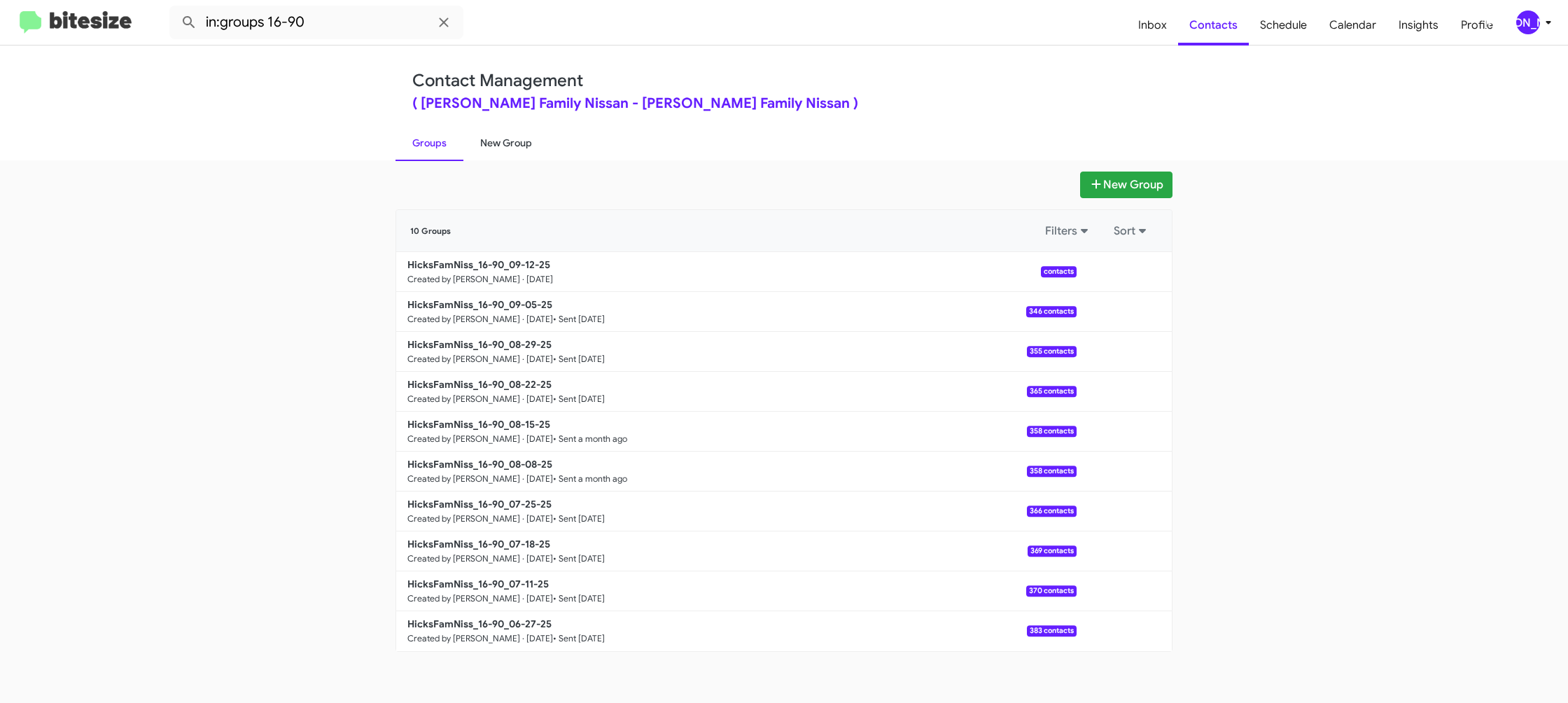
click at [498, 151] on link "New Group" at bounding box center [506, 143] width 86 height 37
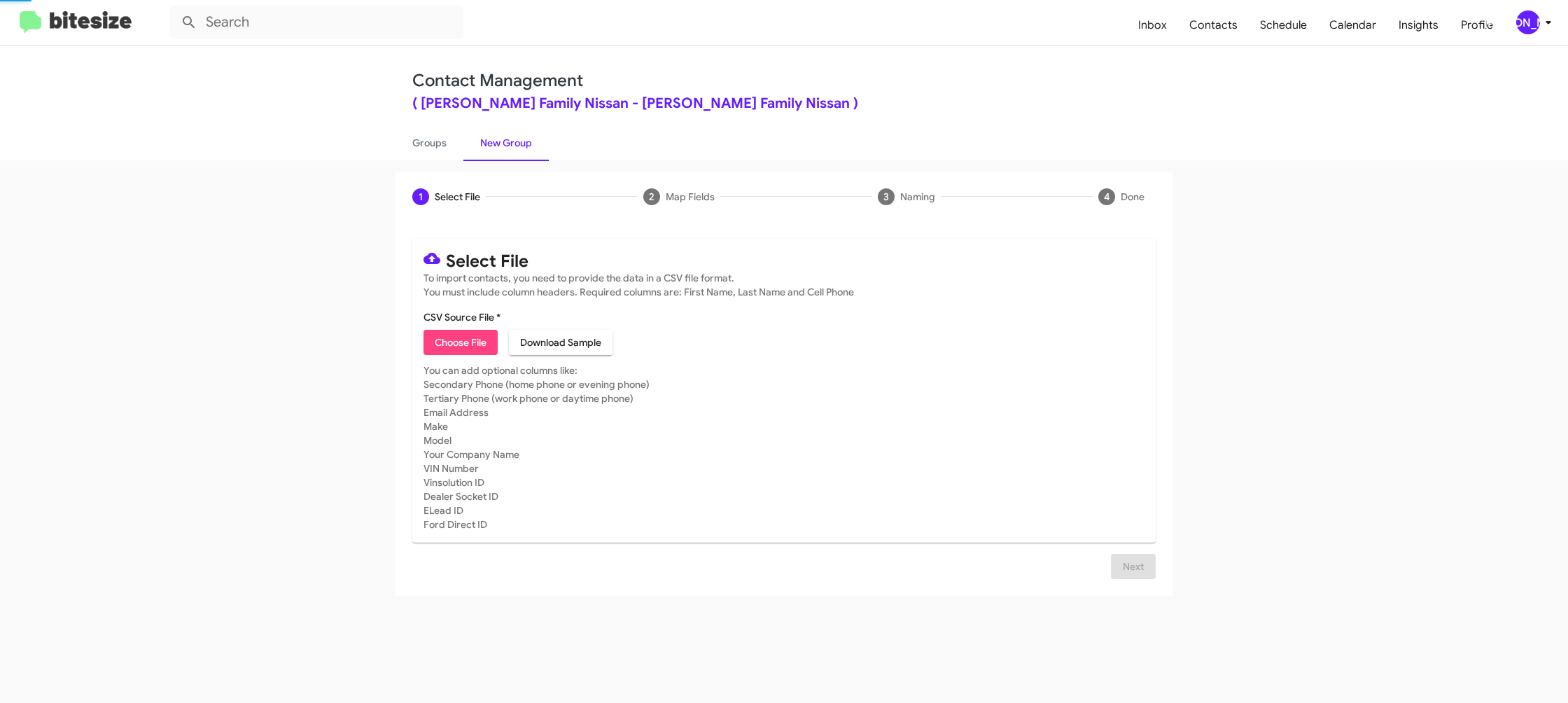
click at [498, 151] on link "New Group" at bounding box center [506, 143] width 86 height 37
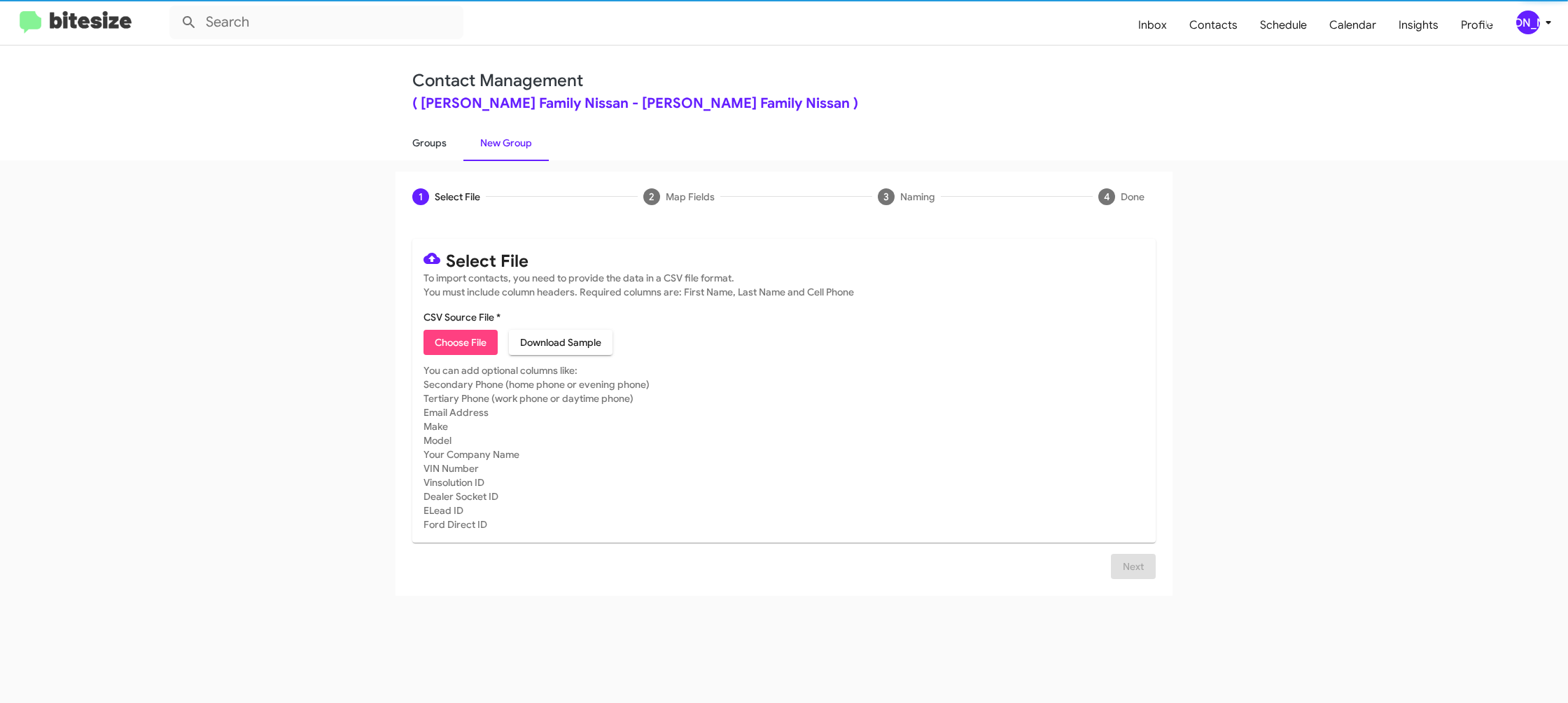
click at [429, 152] on link "Groups" at bounding box center [429, 143] width 68 height 37
type input "in:groups"
click at [429, 150] on link "Groups" at bounding box center [429, 143] width 68 height 37
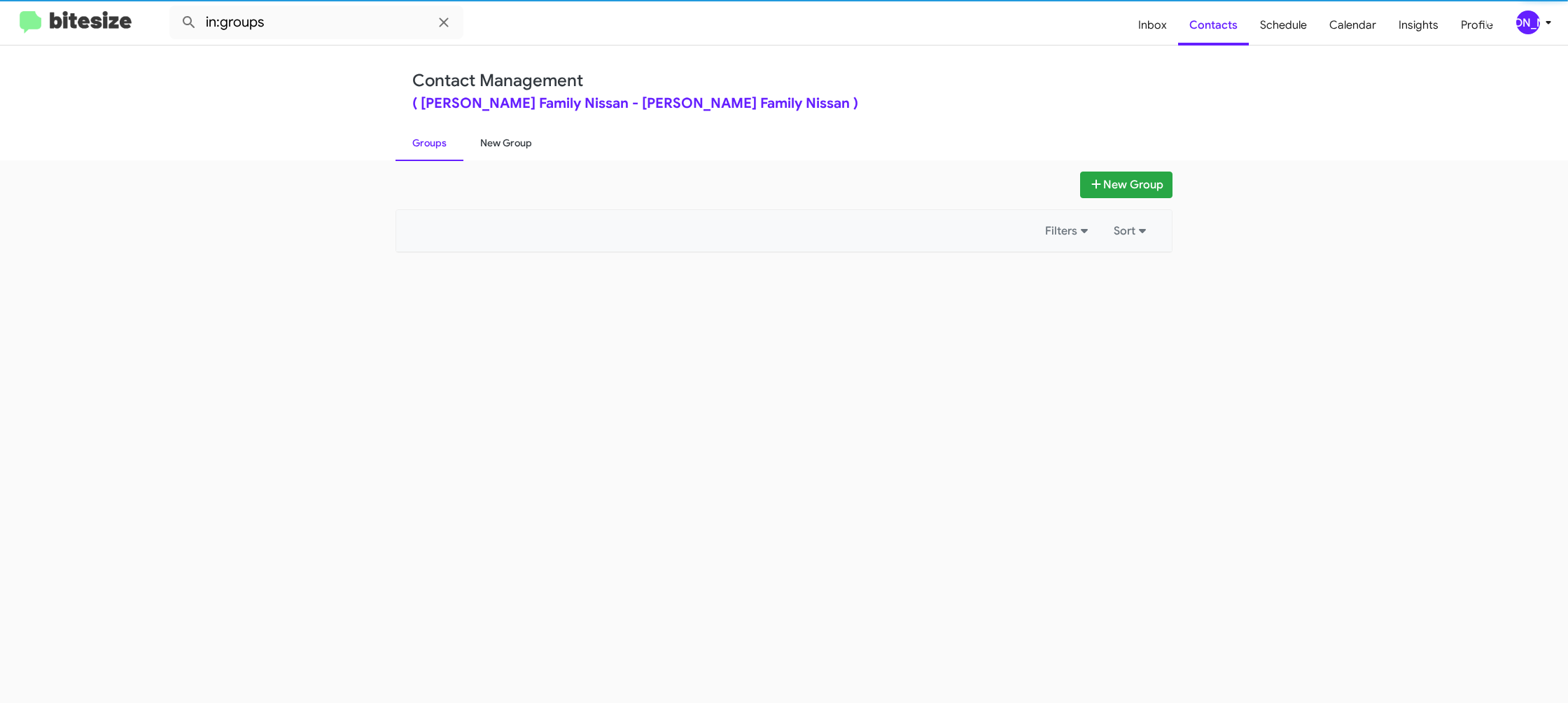
click at [480, 144] on link "New Group" at bounding box center [506, 143] width 86 height 37
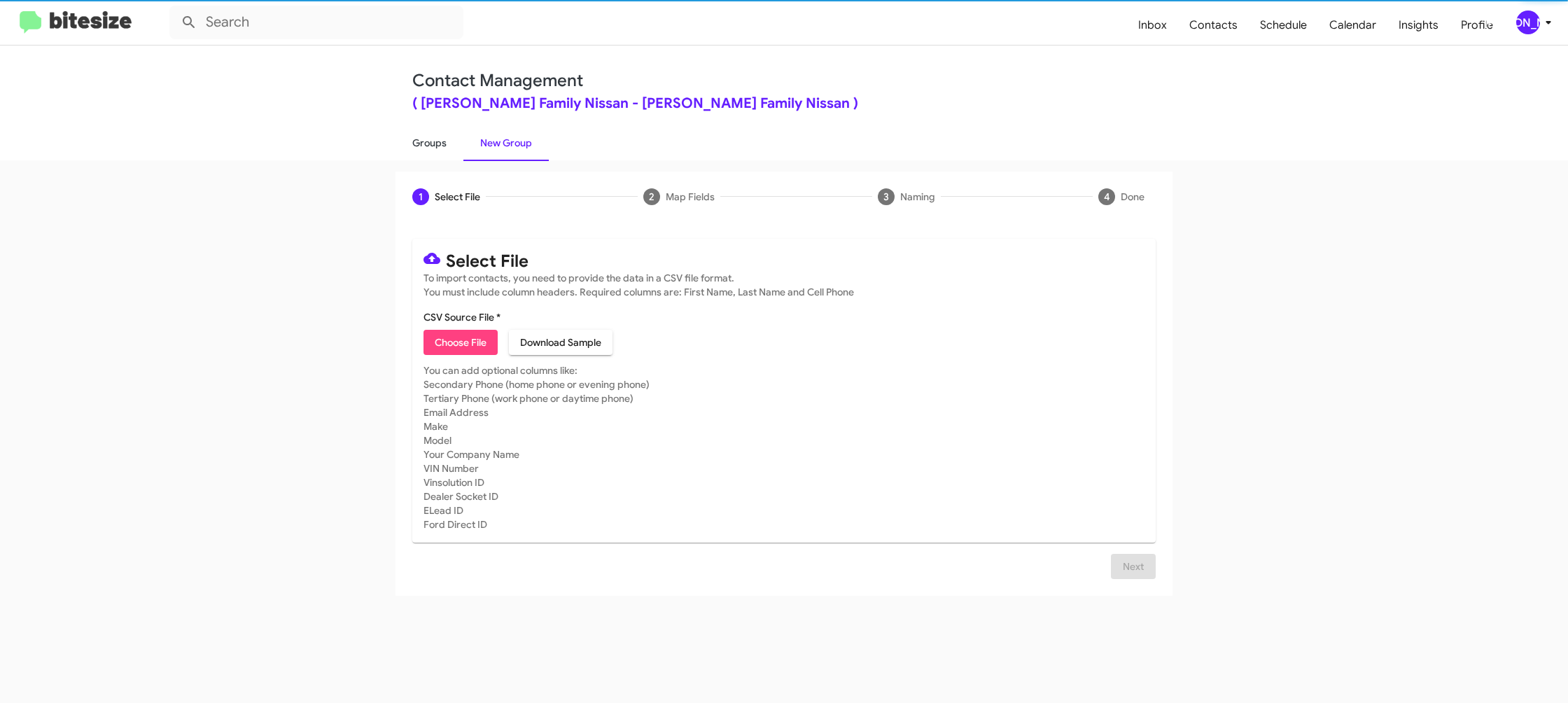
click at [440, 146] on link "Groups" at bounding box center [429, 143] width 68 height 37
type input "in:groups"
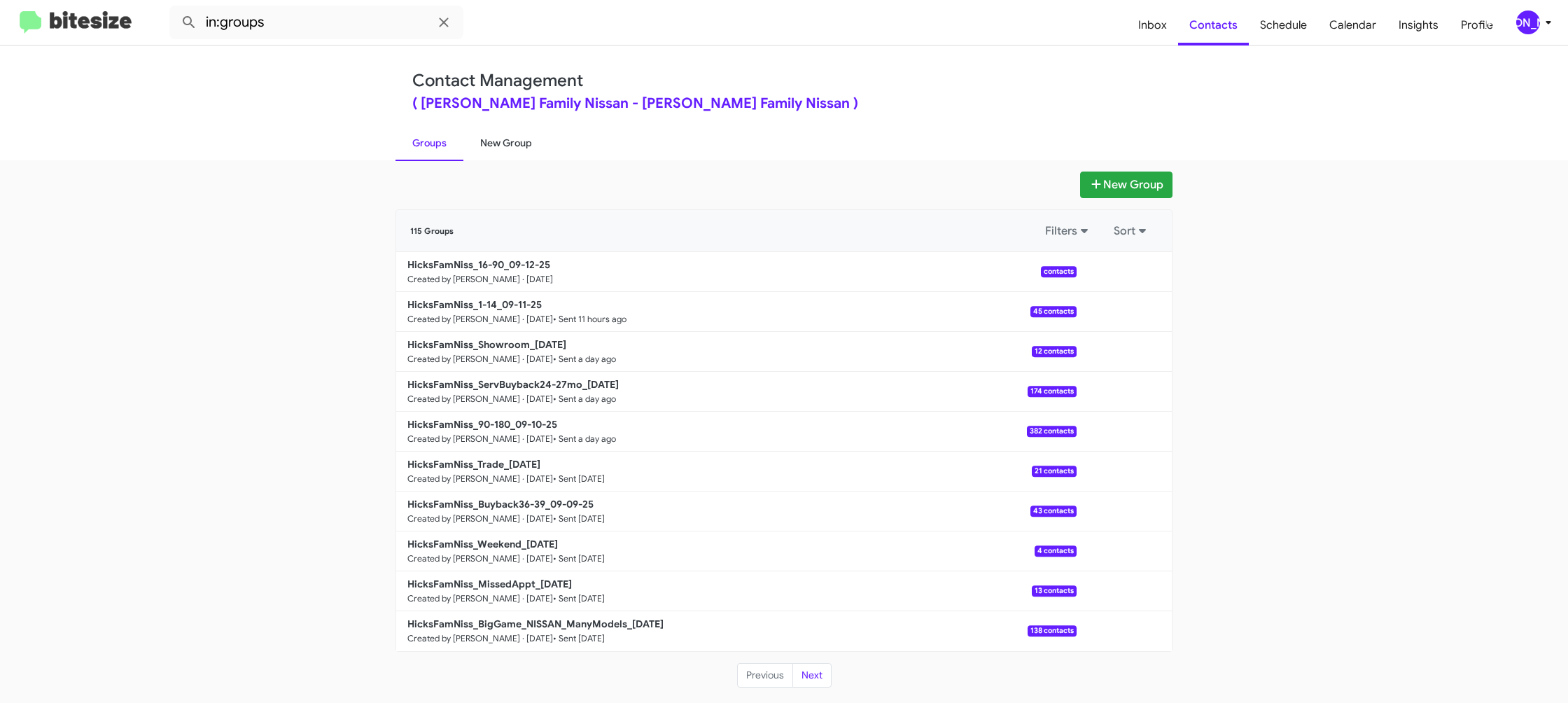
click at [494, 141] on link "New Group" at bounding box center [506, 143] width 86 height 37
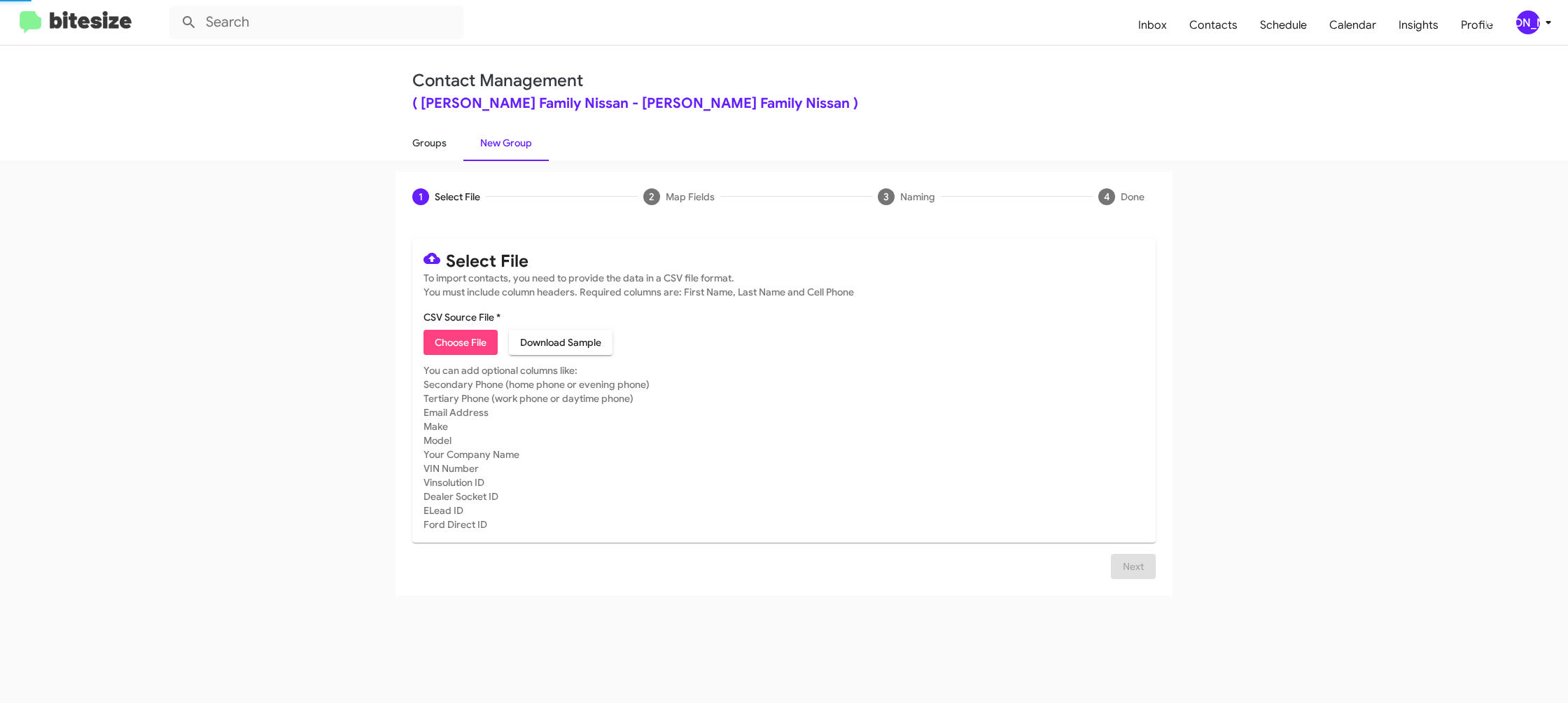
click at [455, 144] on link "Groups" at bounding box center [429, 143] width 68 height 37
type input "in:groups"
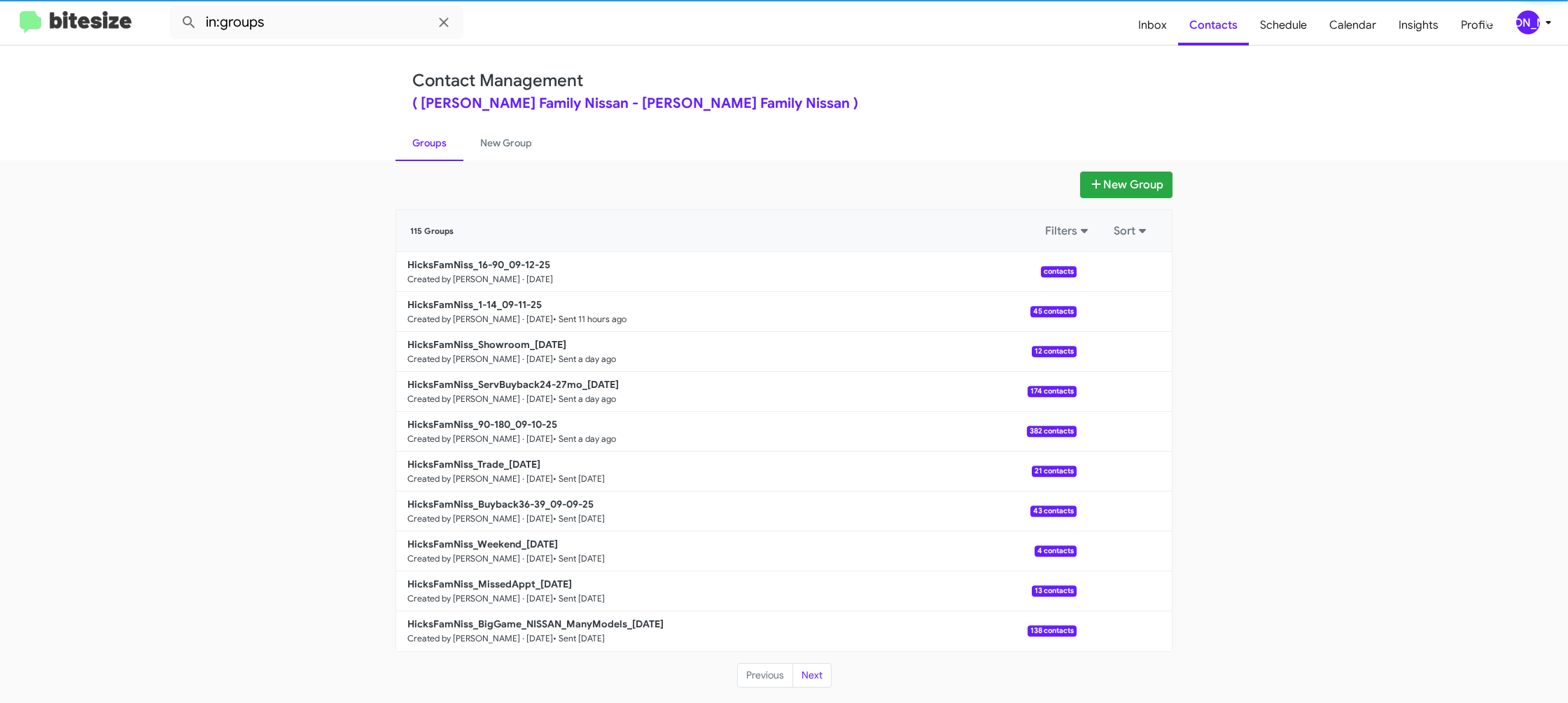
drag, startPoint x: 455, startPoint y: 144, endPoint x: 504, endPoint y: 140, distance: 49.2
click at [460, 142] on link "Groups" at bounding box center [429, 143] width 68 height 37
click at [504, 140] on link "New Group" at bounding box center [506, 143] width 86 height 37
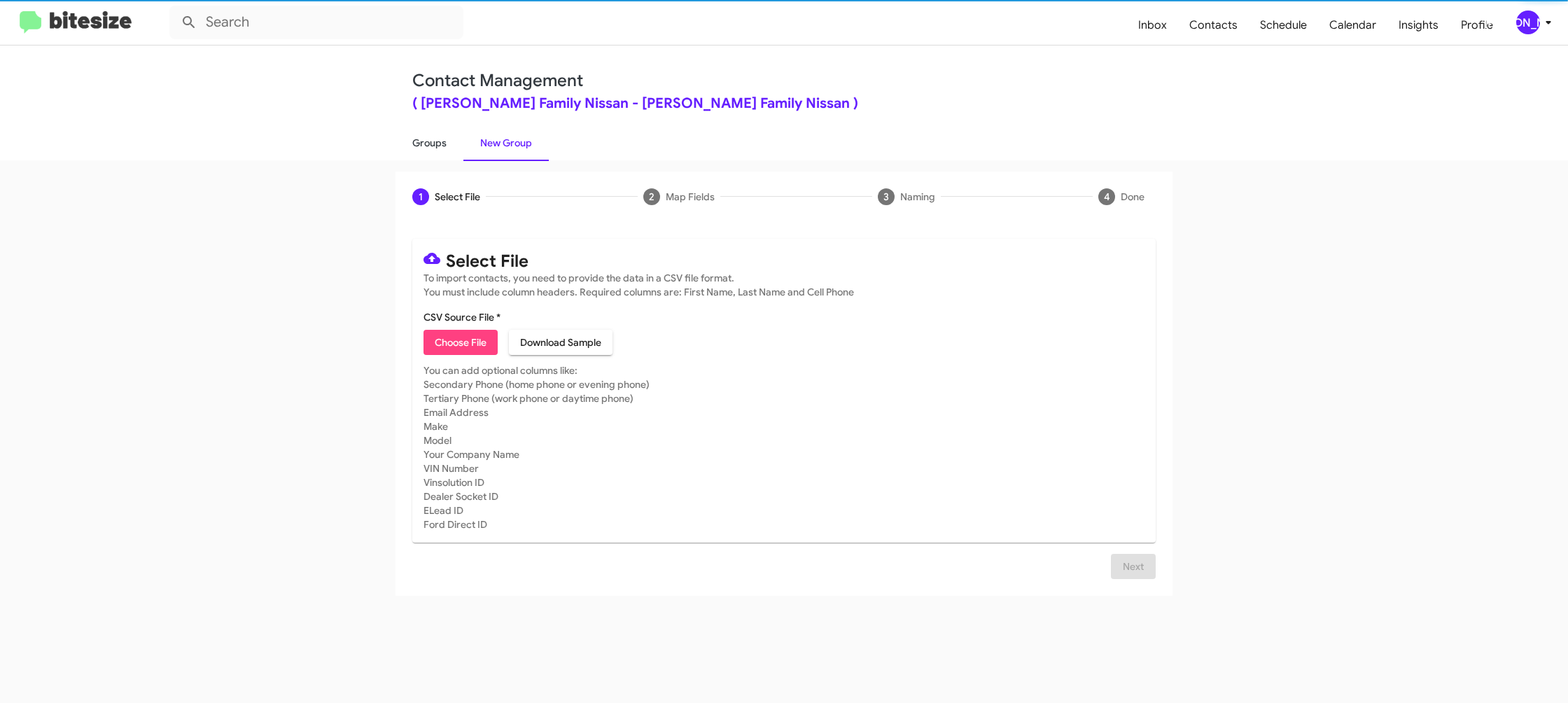
click at [455, 144] on link "Groups" at bounding box center [429, 143] width 68 height 37
type input "in:groups"
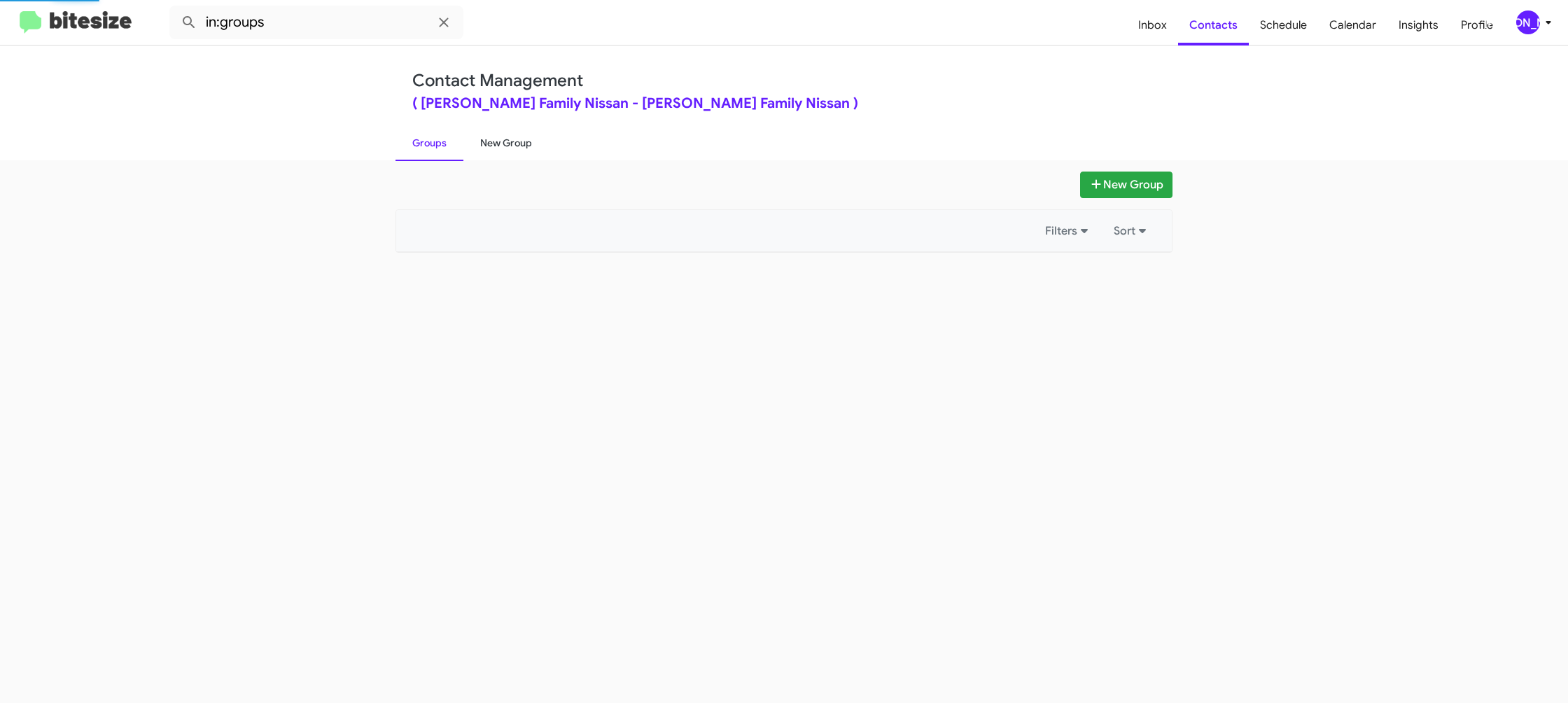
click at [518, 143] on link "New Group" at bounding box center [506, 143] width 86 height 37
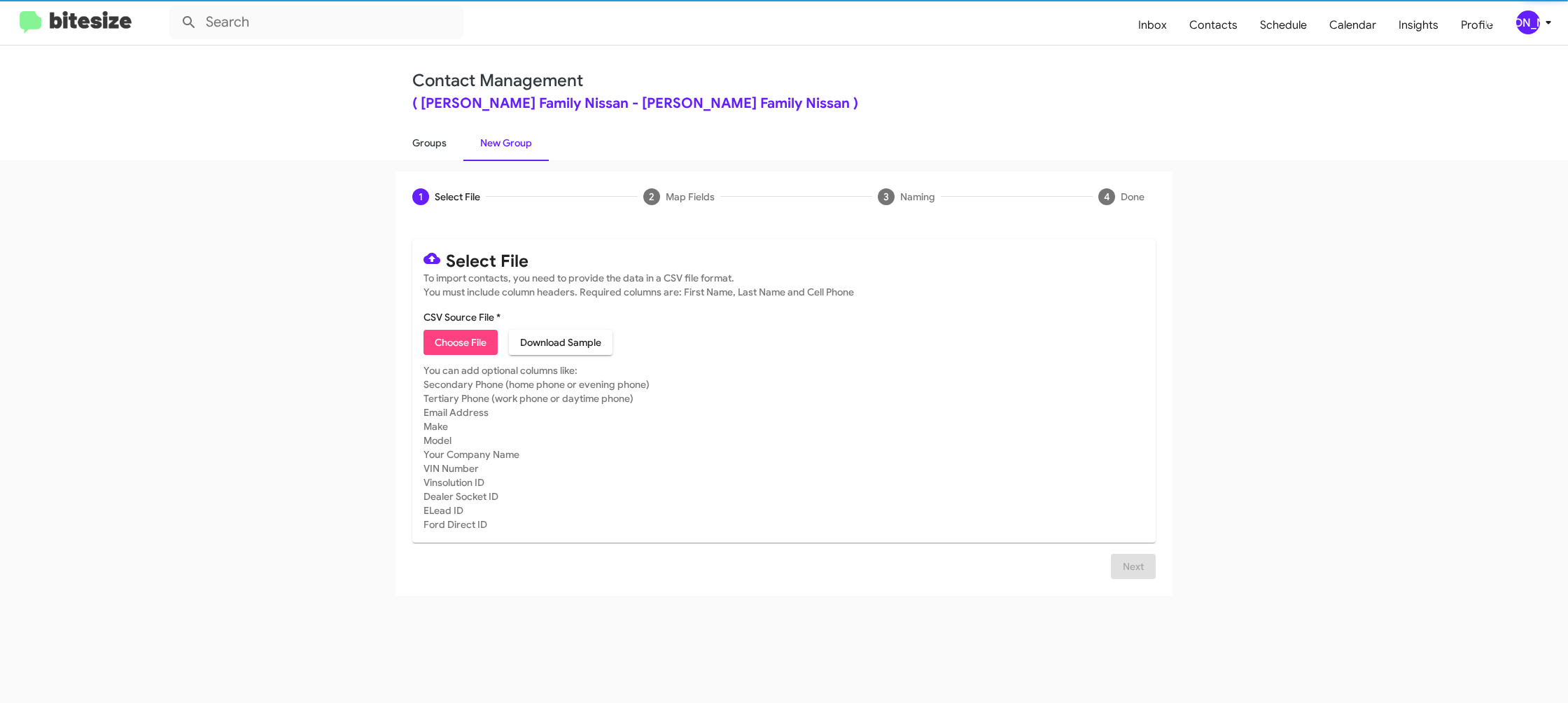
click at [426, 145] on link "Groups" at bounding box center [429, 143] width 68 height 37
type input "in:groups"
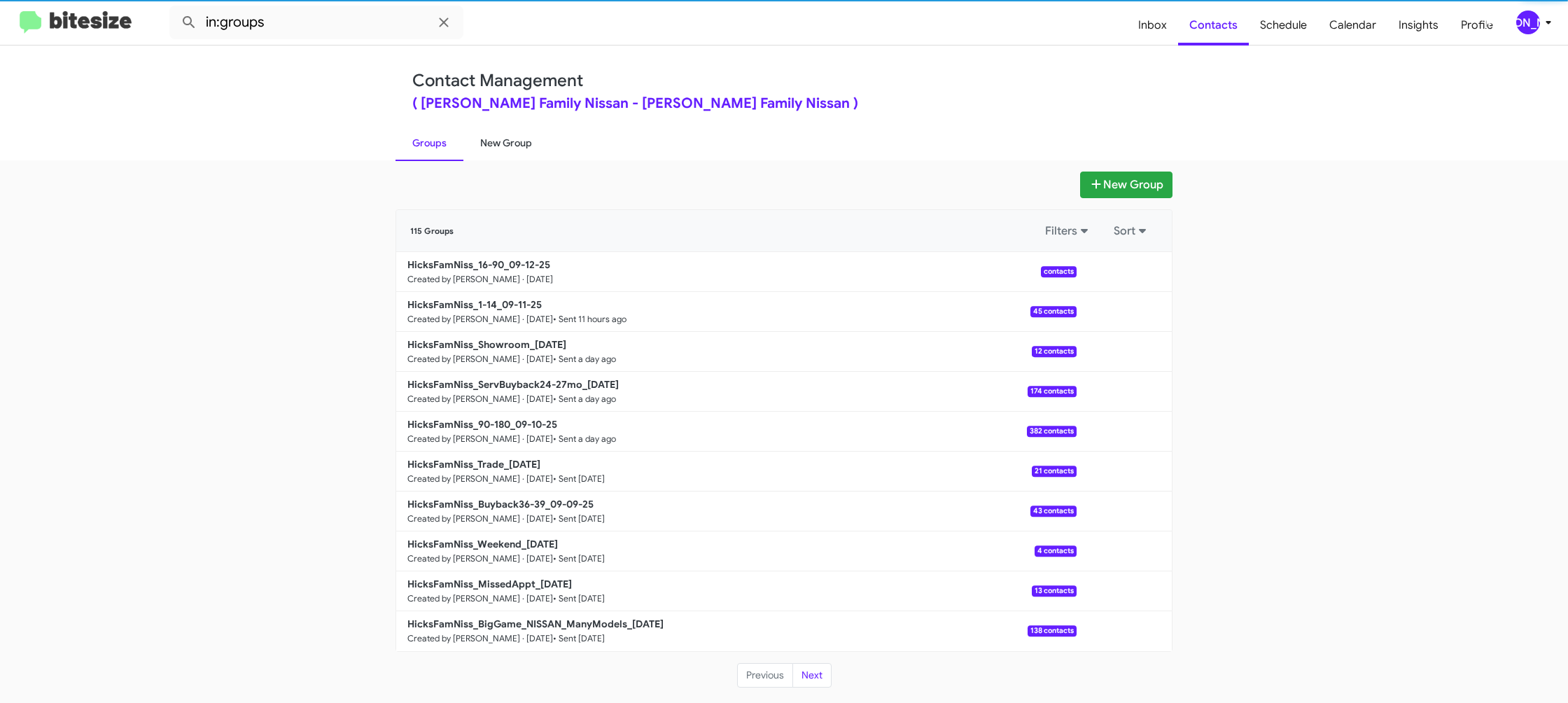
click at [494, 144] on link "New Group" at bounding box center [506, 143] width 86 height 37
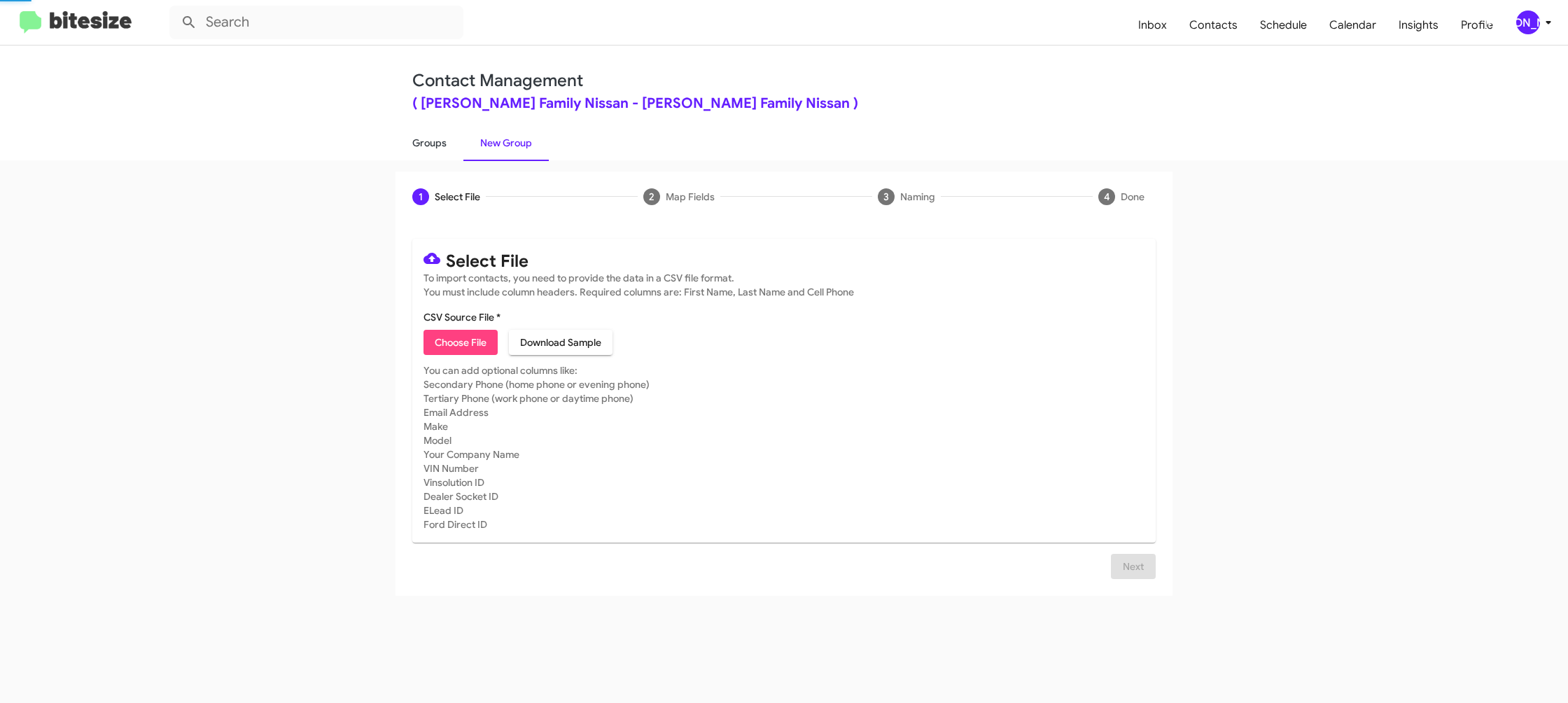
click at [416, 144] on link "Groups" at bounding box center [429, 143] width 68 height 37
type input "in:groups"
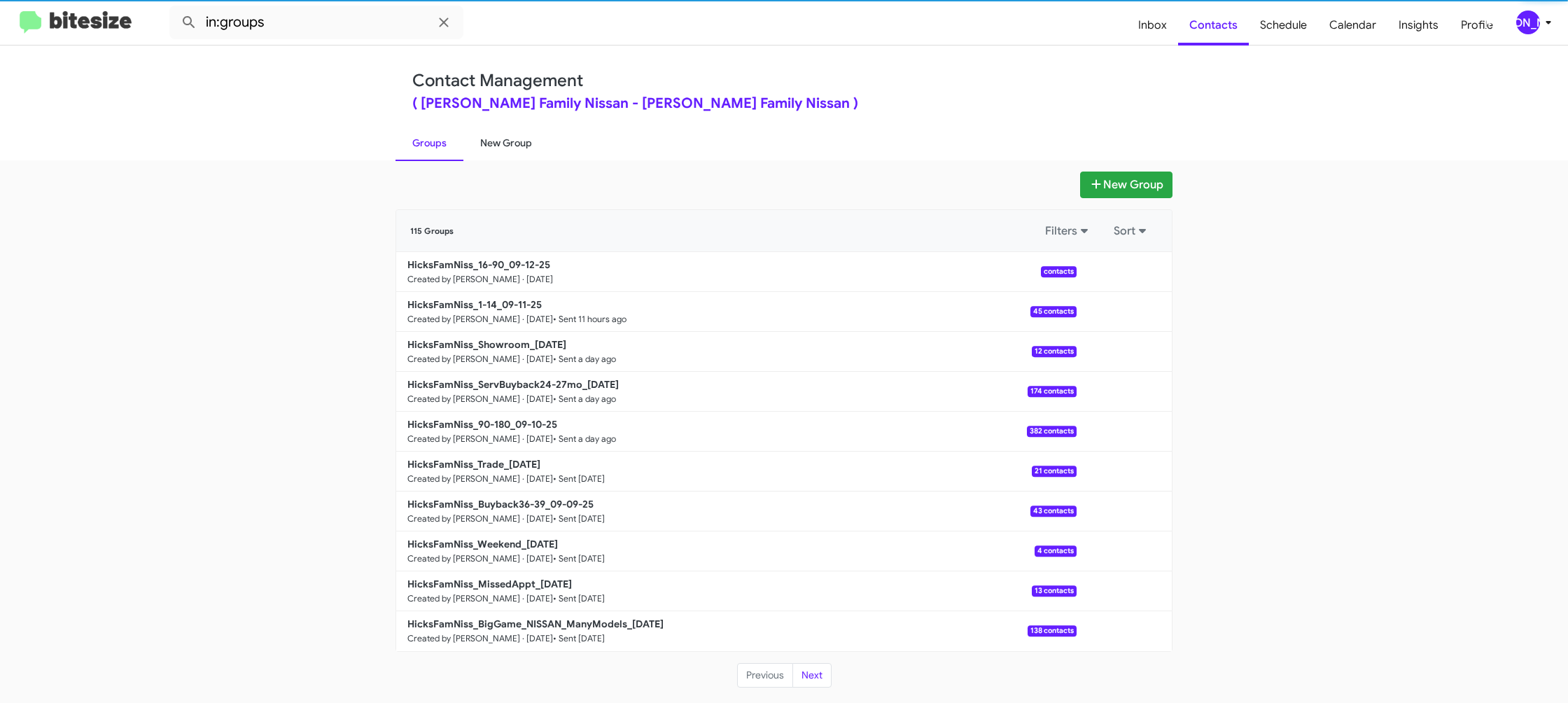
click at [484, 143] on link "New Group" at bounding box center [506, 143] width 86 height 37
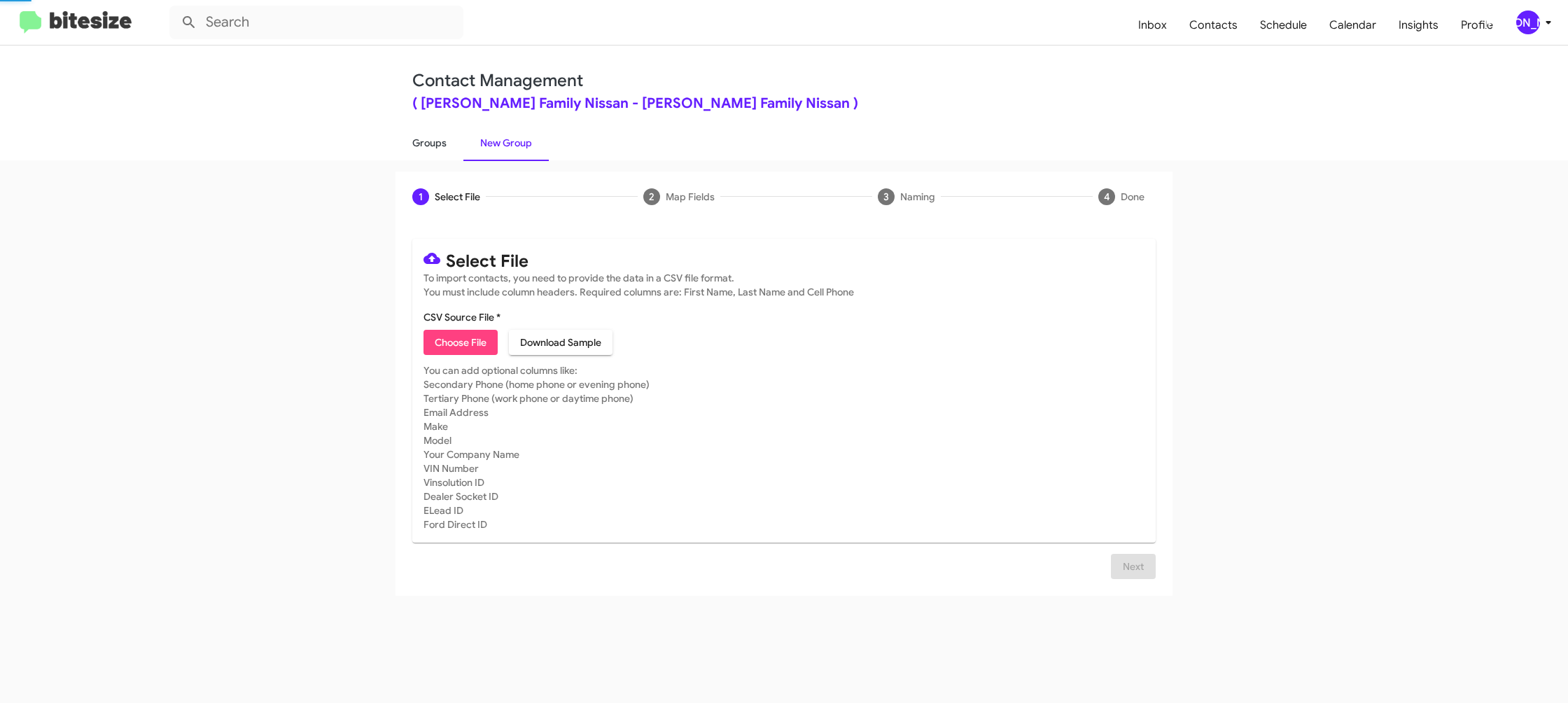
click at [442, 144] on link "Groups" at bounding box center [429, 143] width 68 height 37
type input "in:groups"
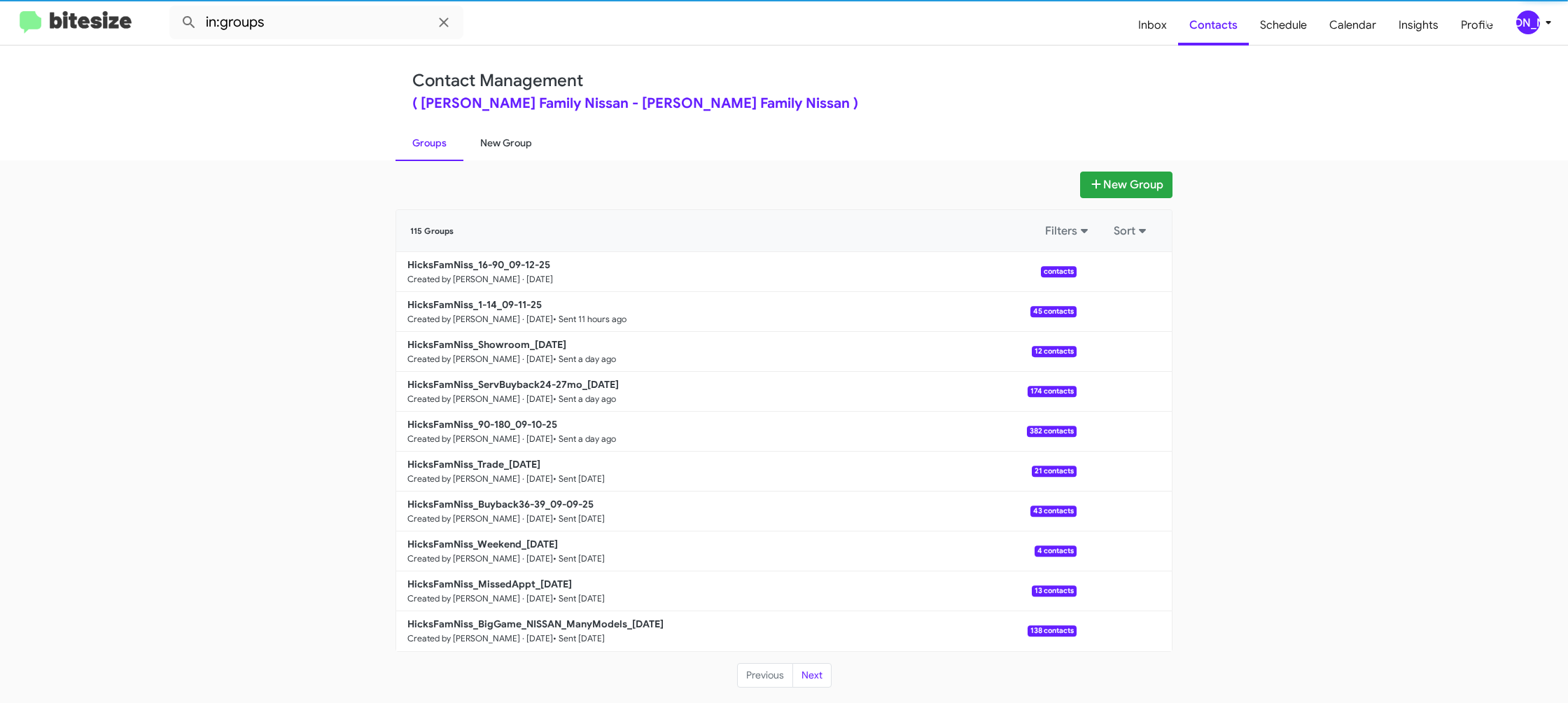
click at [496, 144] on link "New Group" at bounding box center [506, 143] width 86 height 37
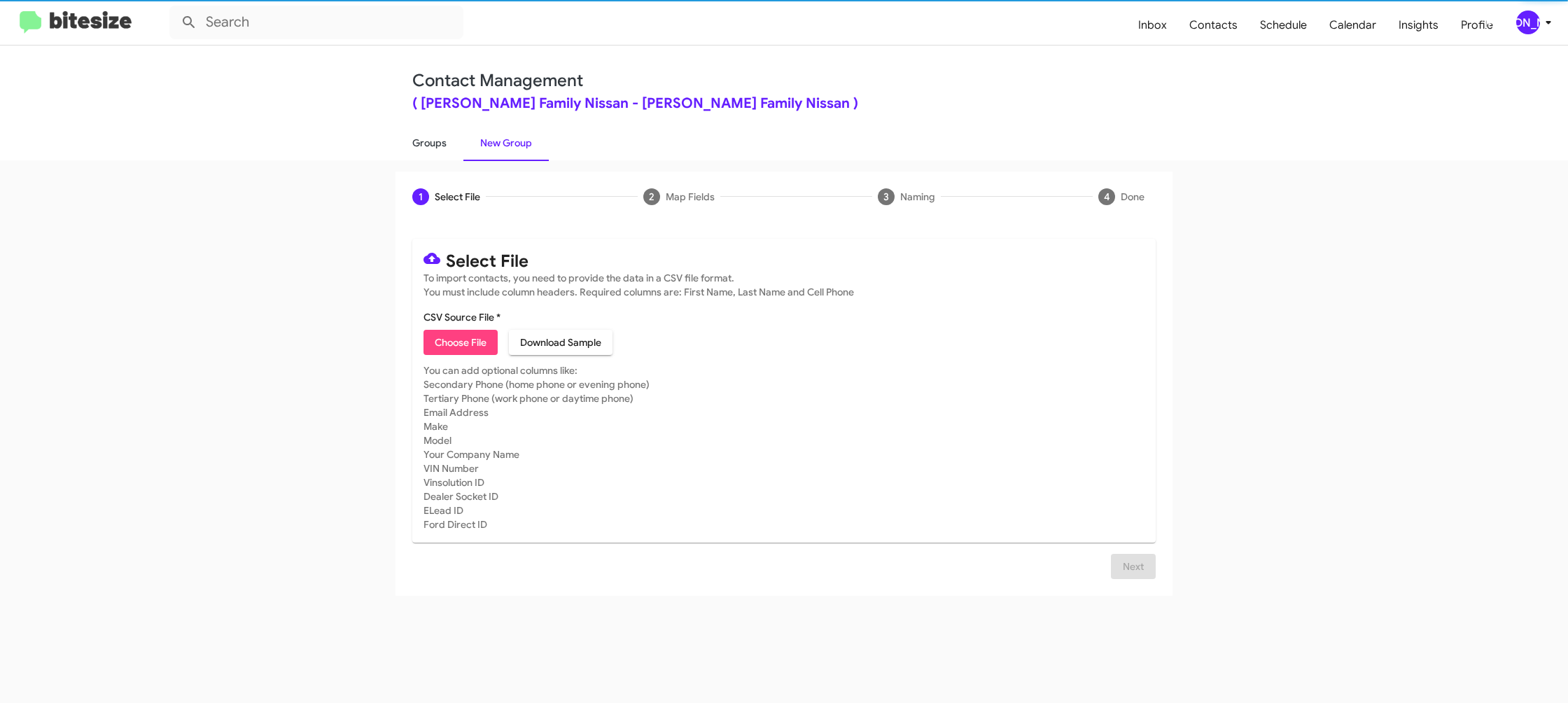
click at [452, 144] on link "Groups" at bounding box center [429, 143] width 68 height 37
type input "in:groups"
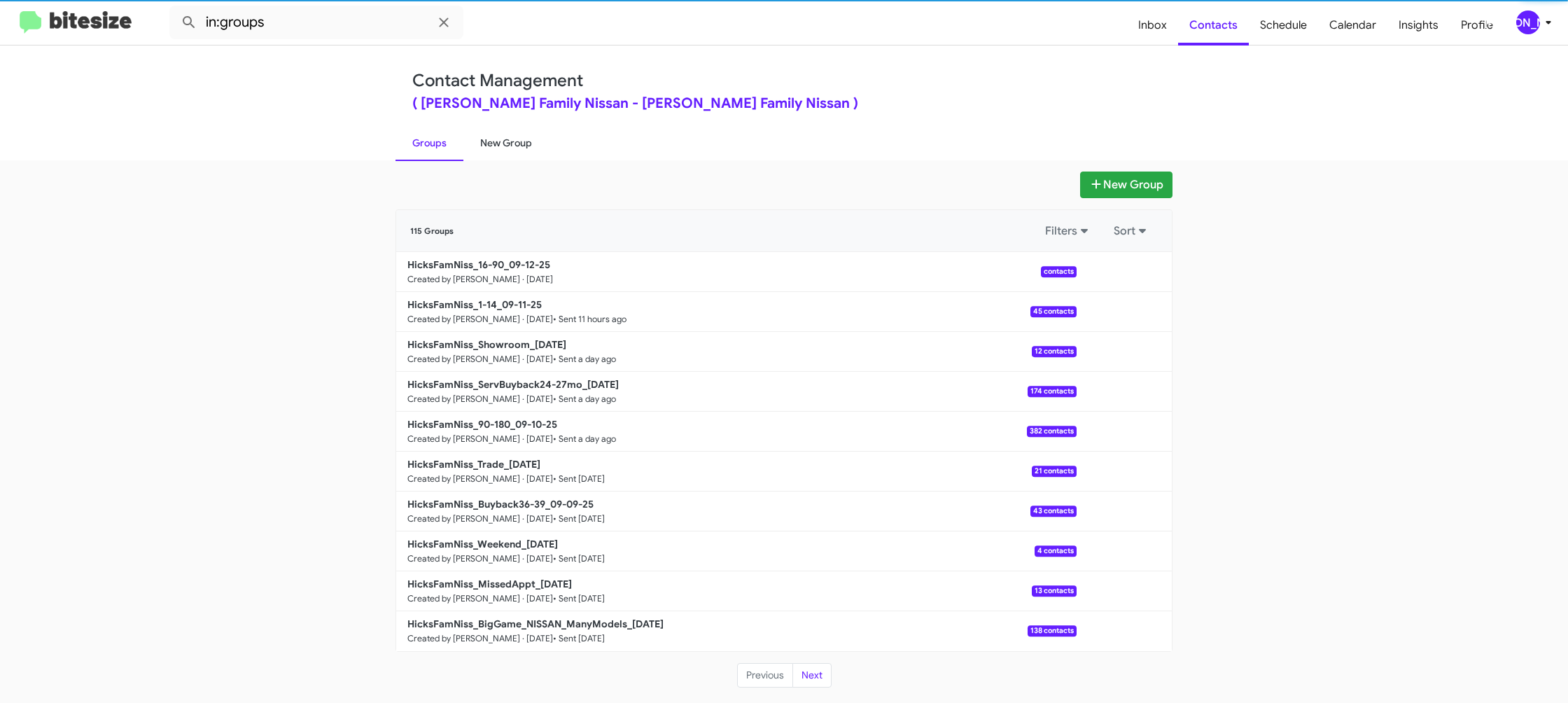
click at [511, 144] on link "New Group" at bounding box center [506, 143] width 86 height 37
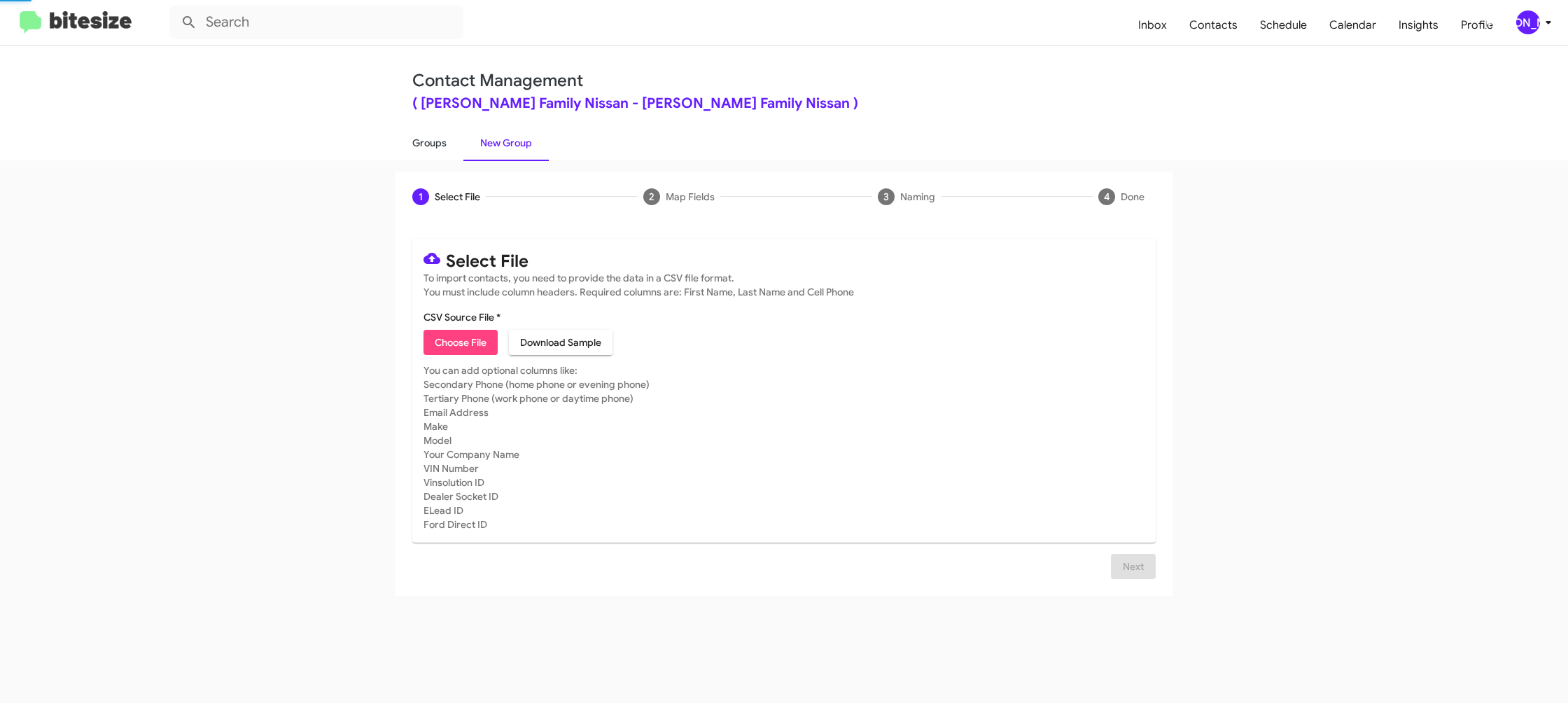
click at [448, 146] on link "Groups" at bounding box center [429, 143] width 68 height 37
type input "in:groups"
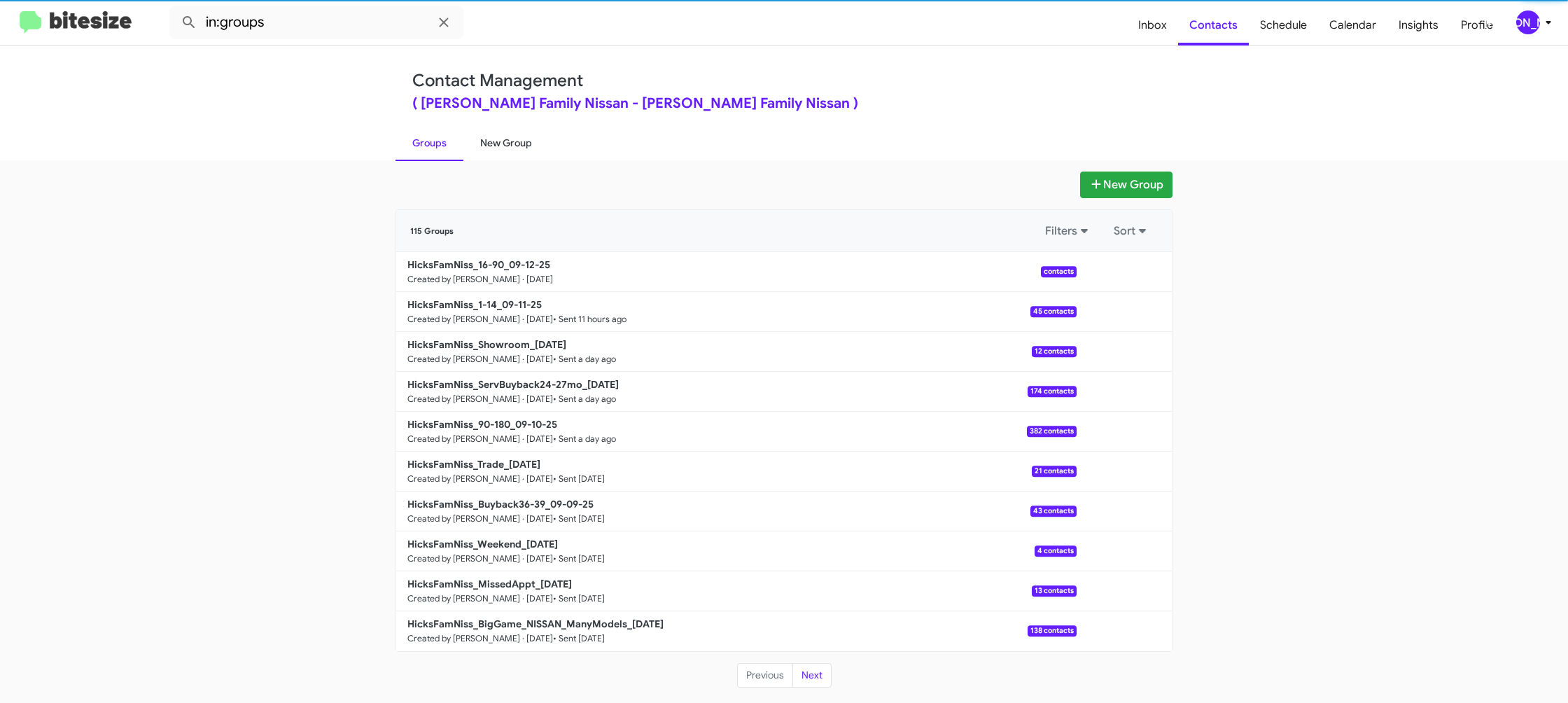
click at [500, 145] on link "New Group" at bounding box center [506, 143] width 86 height 37
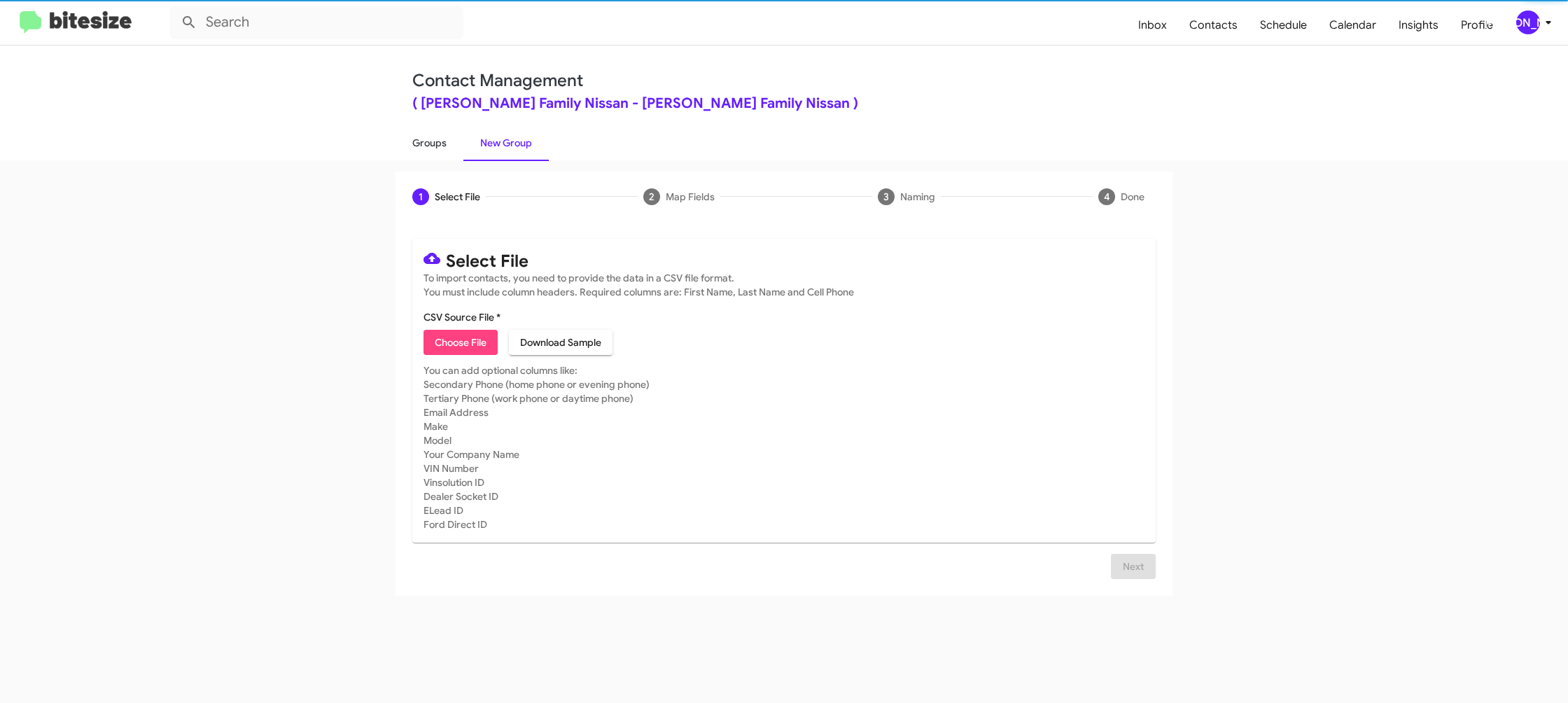
click at [448, 151] on link "Groups" at bounding box center [429, 143] width 68 height 37
type input "in:groups"
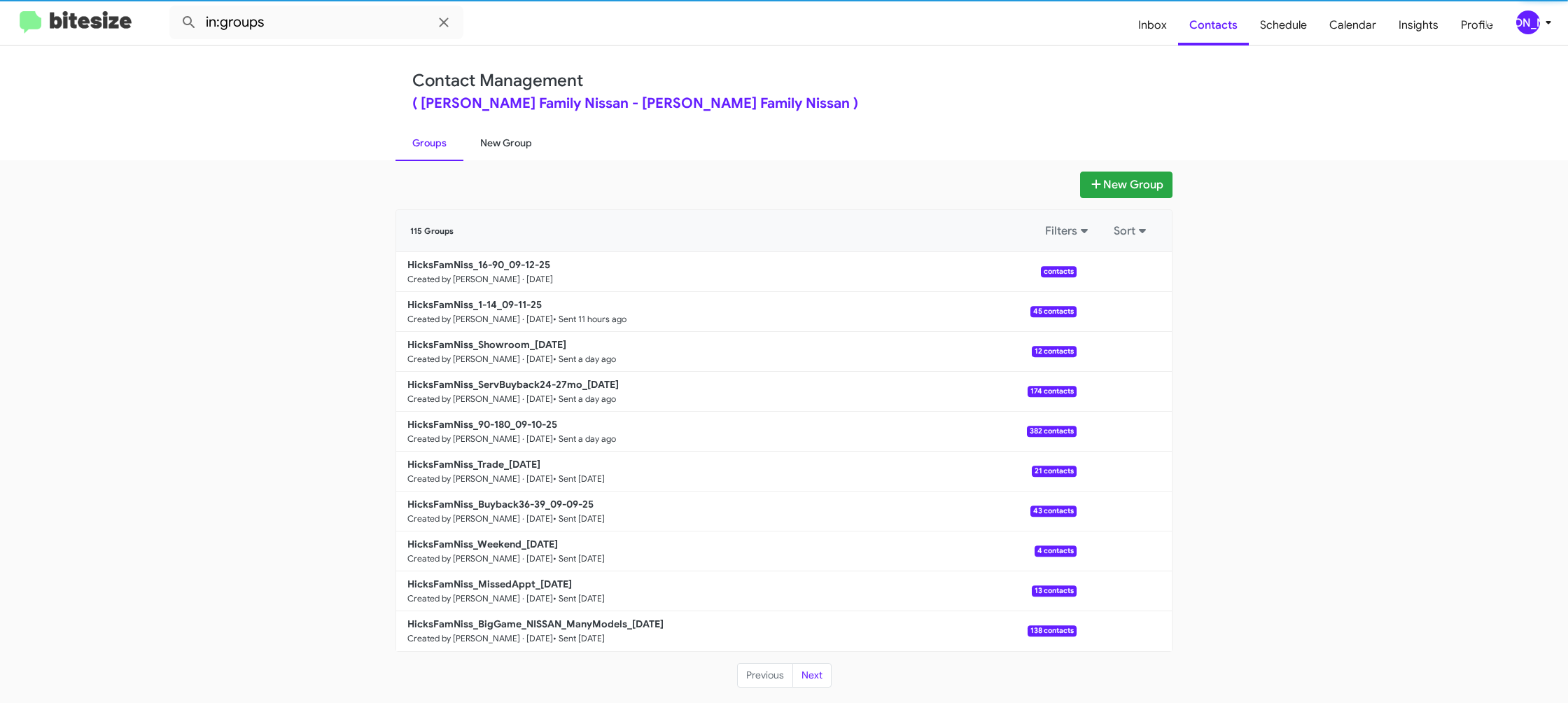
click at [507, 146] on link "New Group" at bounding box center [506, 143] width 86 height 37
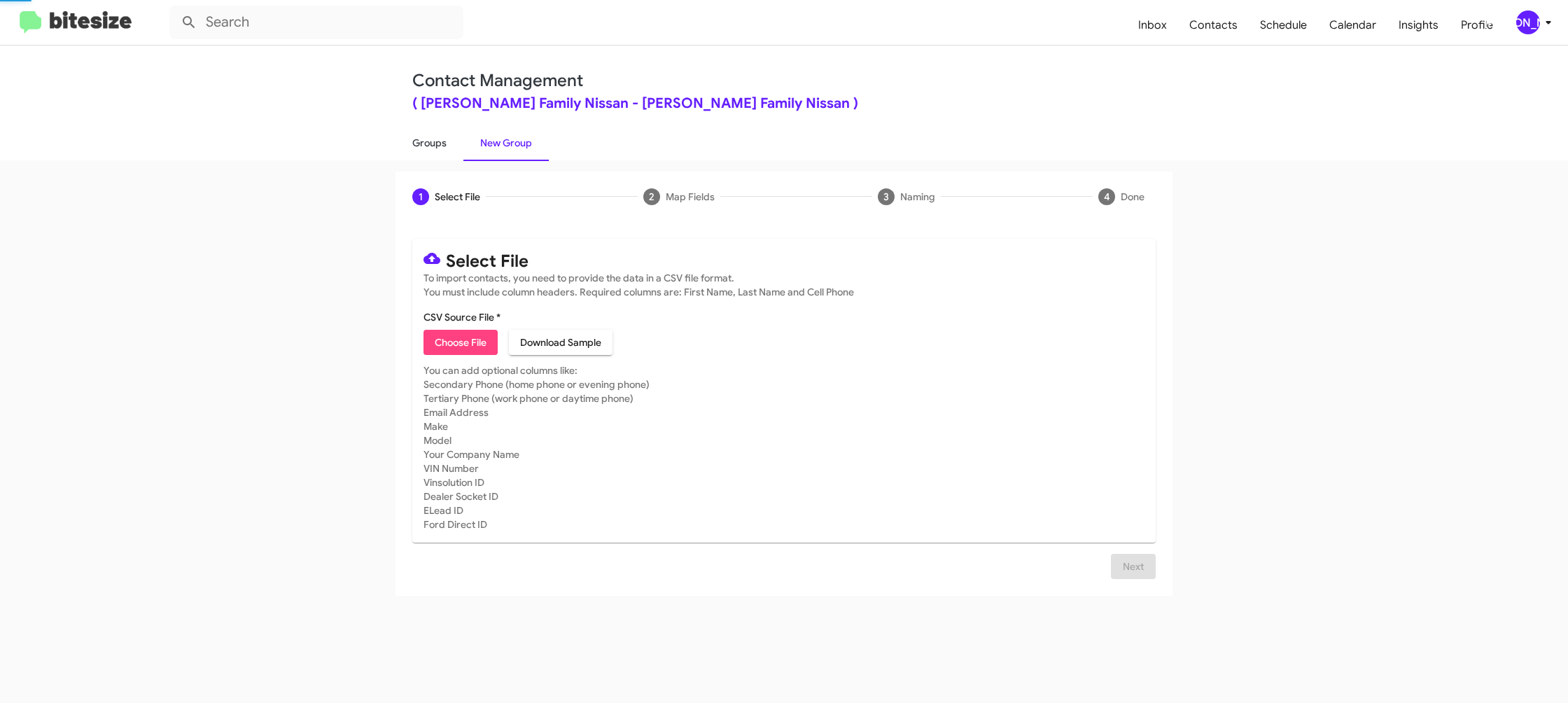
click at [448, 145] on link "Groups" at bounding box center [429, 143] width 68 height 37
type input "in:groups"
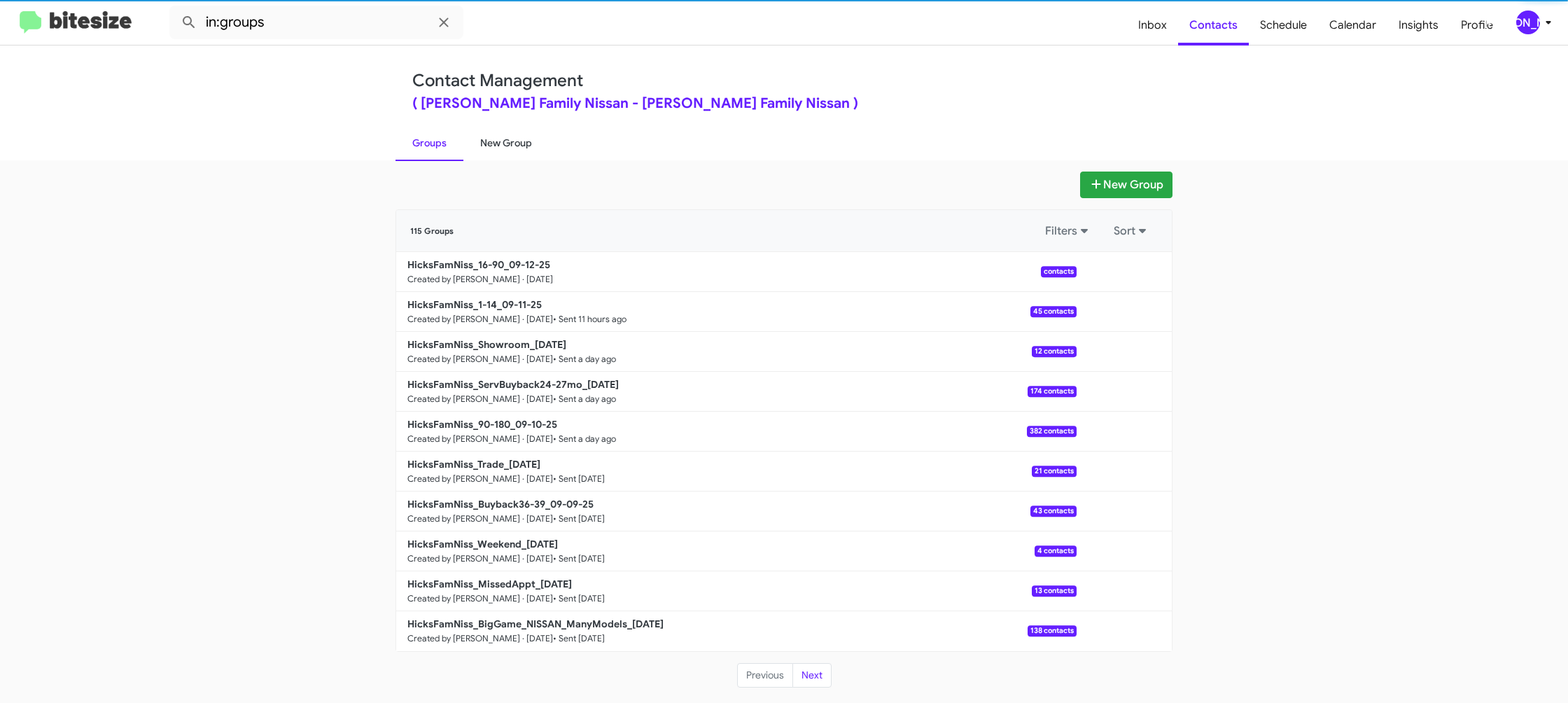
click at [482, 144] on link "New Group" at bounding box center [506, 143] width 86 height 37
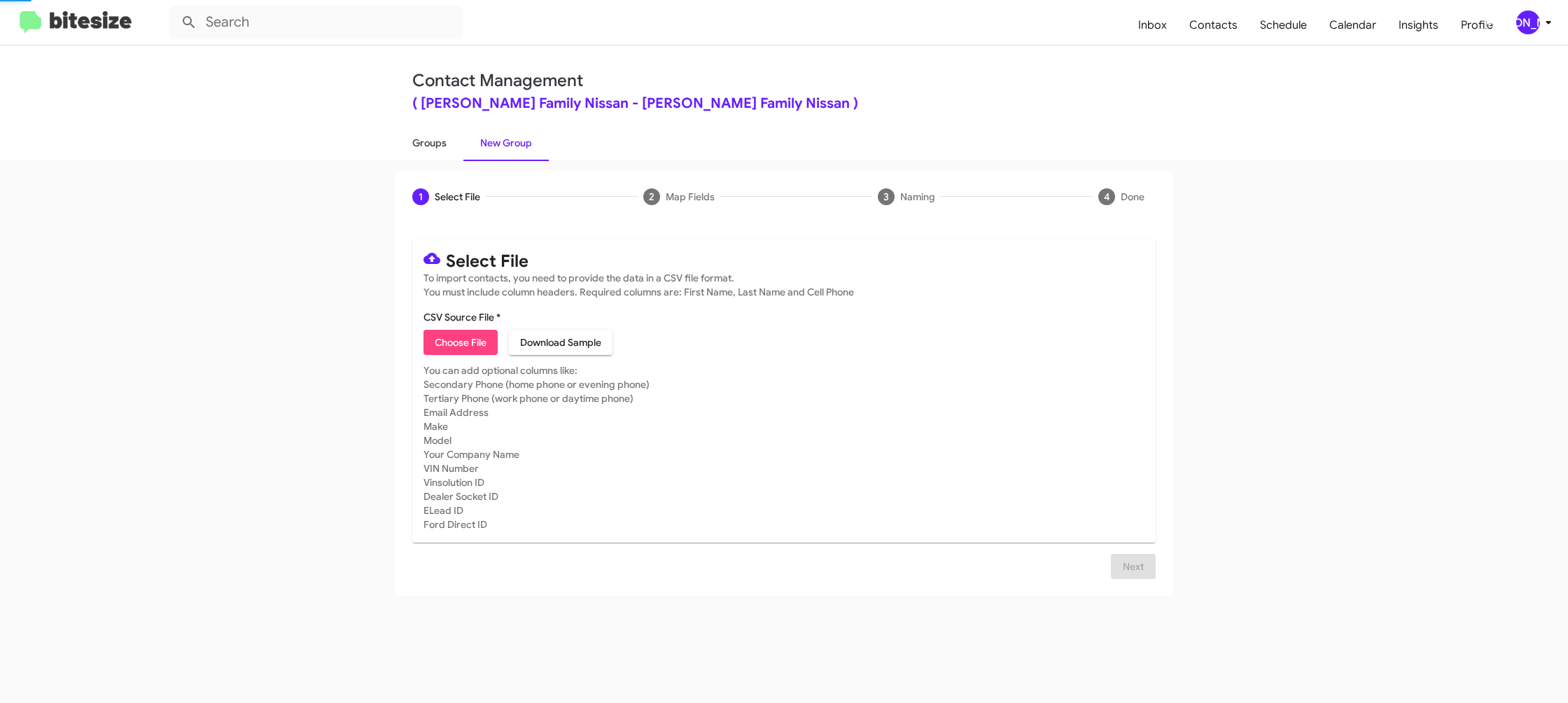
click at [437, 147] on link "Groups" at bounding box center [429, 143] width 68 height 37
type input "in:groups"
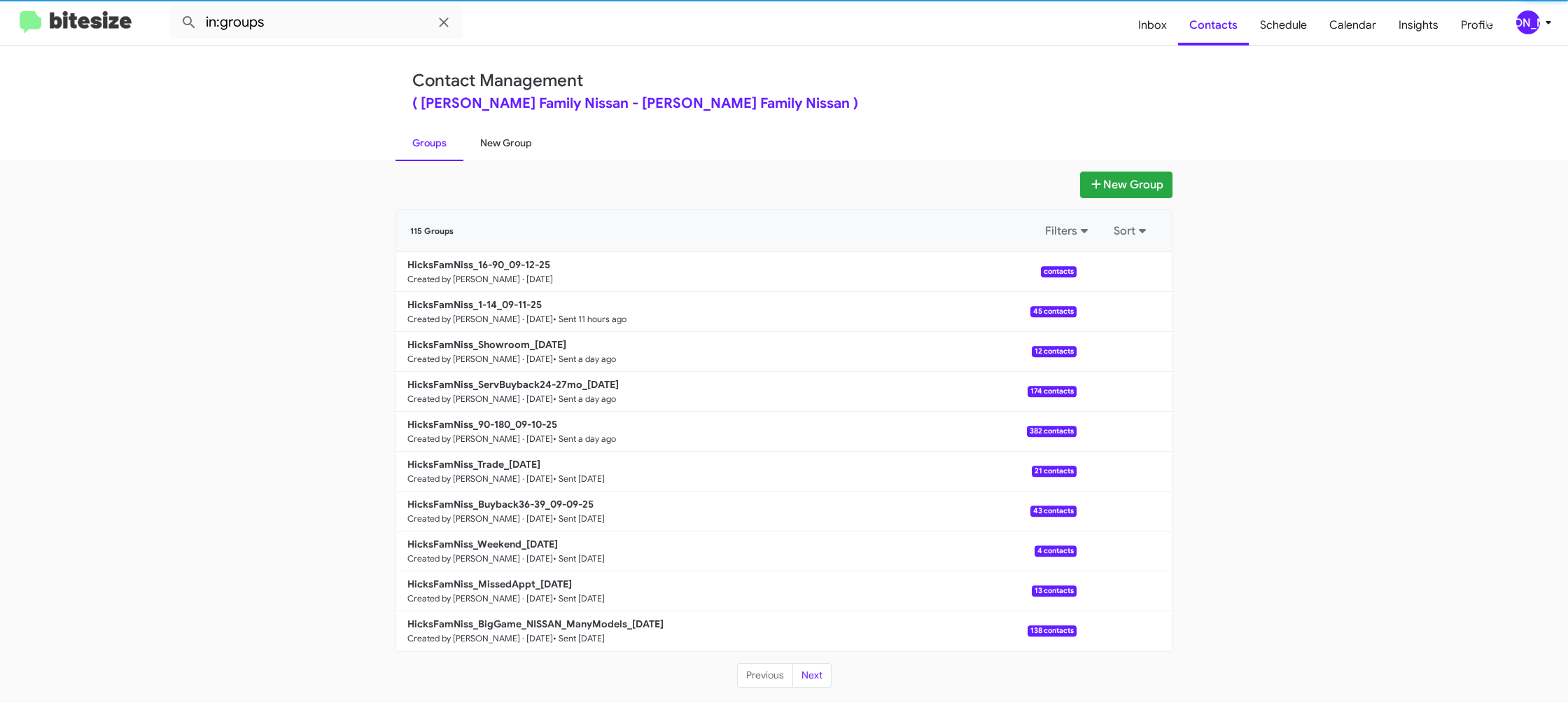
click at [479, 140] on link "New Group" at bounding box center [506, 143] width 86 height 37
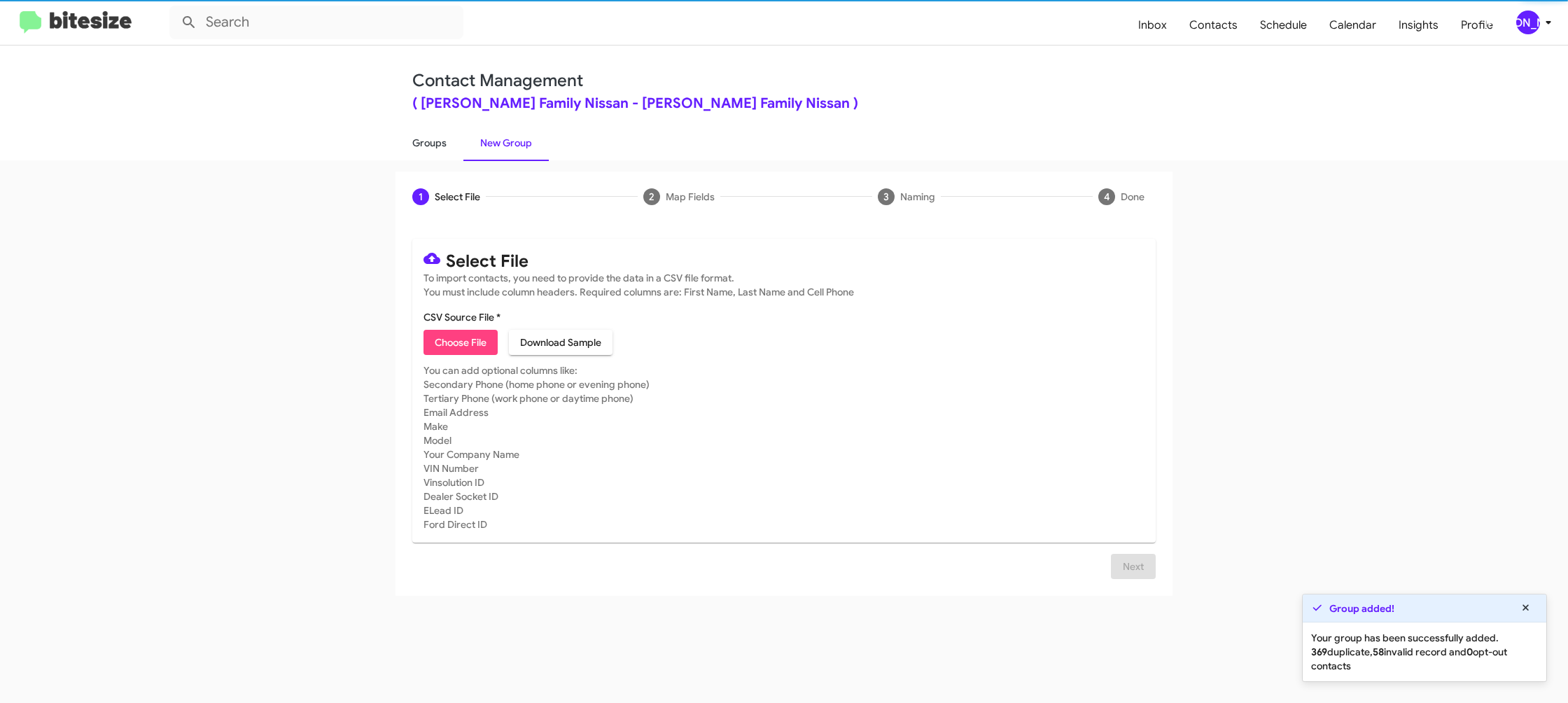
click at [428, 143] on link "Groups" at bounding box center [429, 143] width 68 height 37
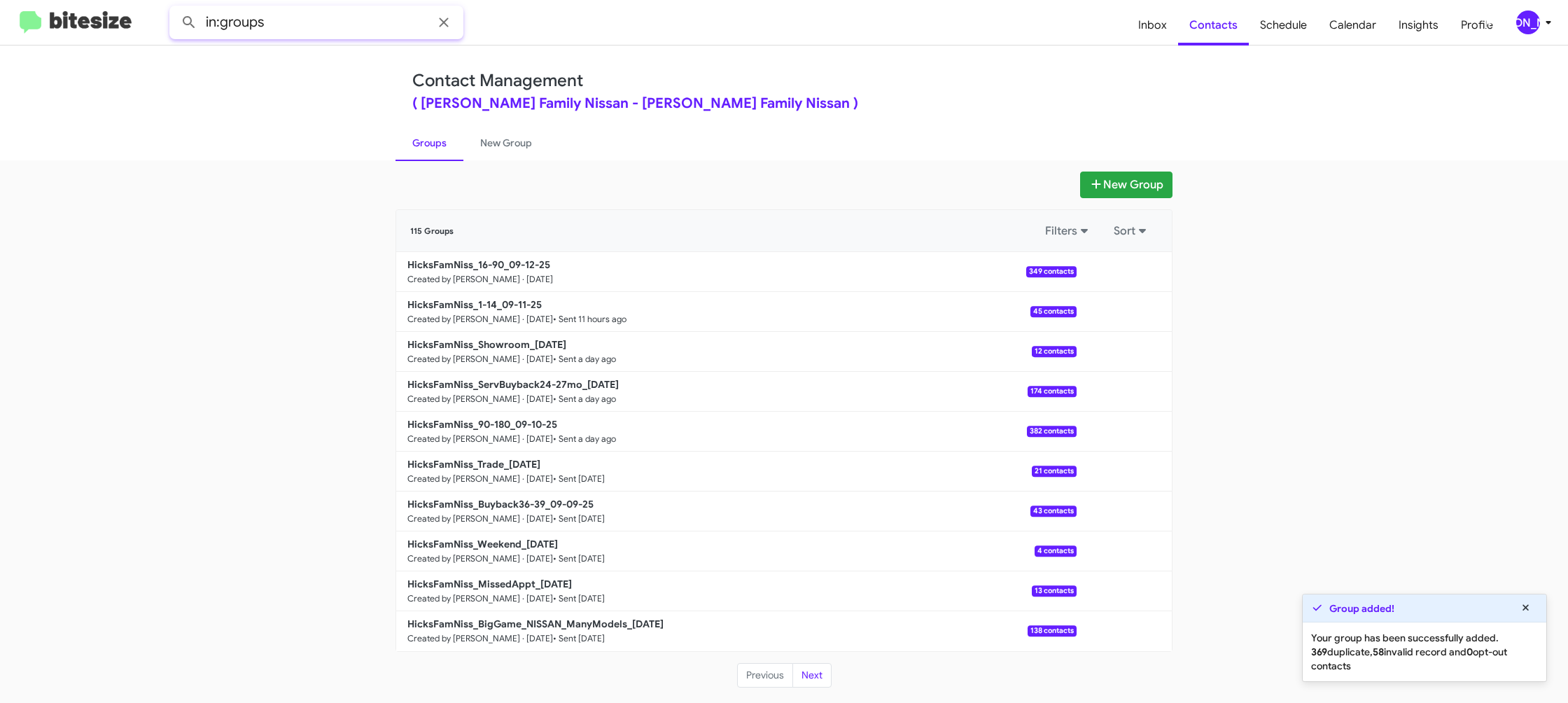
click at [342, 31] on input "in:groups" at bounding box center [316, 22] width 294 height 33
type input "in:groups 16-"
click at [175, 9] on button at bounding box center [188, 22] width 28 height 28
click at [493, 145] on link "New Group" at bounding box center [506, 143] width 86 height 37
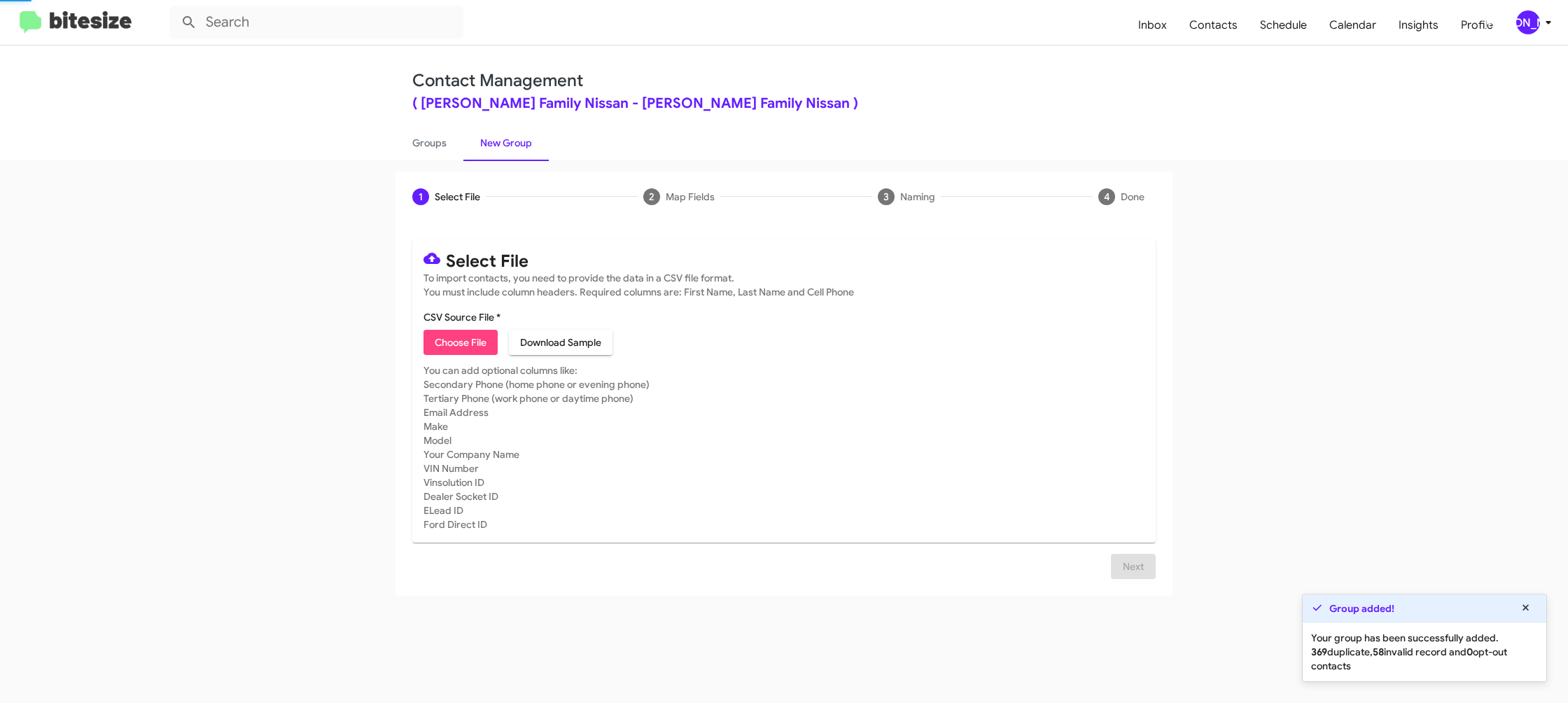
click at [464, 145] on link "New Group" at bounding box center [506, 143] width 86 height 37
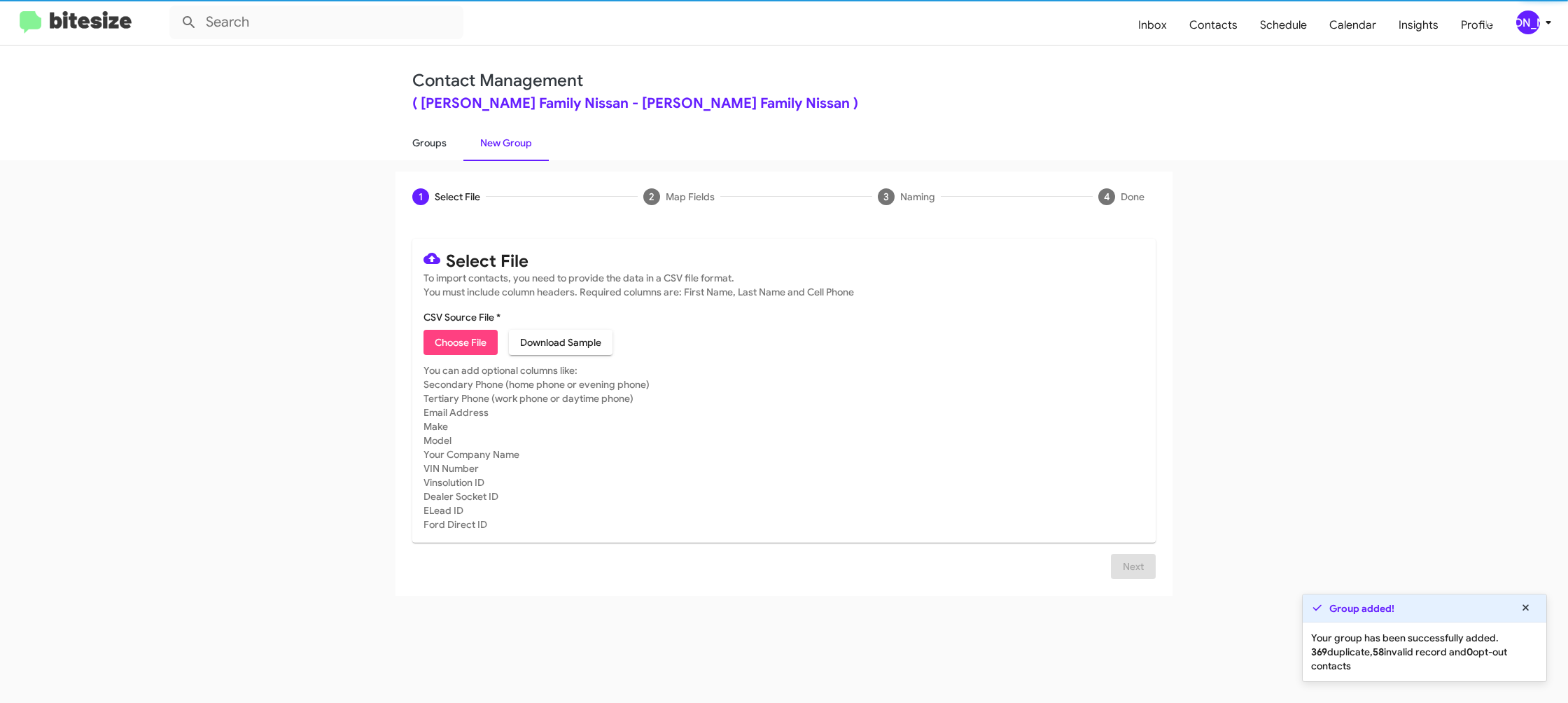
click at [425, 142] on link "Groups" at bounding box center [429, 143] width 68 height 37
type input "in:groups"
click at [425, 142] on link "Groups" at bounding box center [429, 143] width 68 height 37
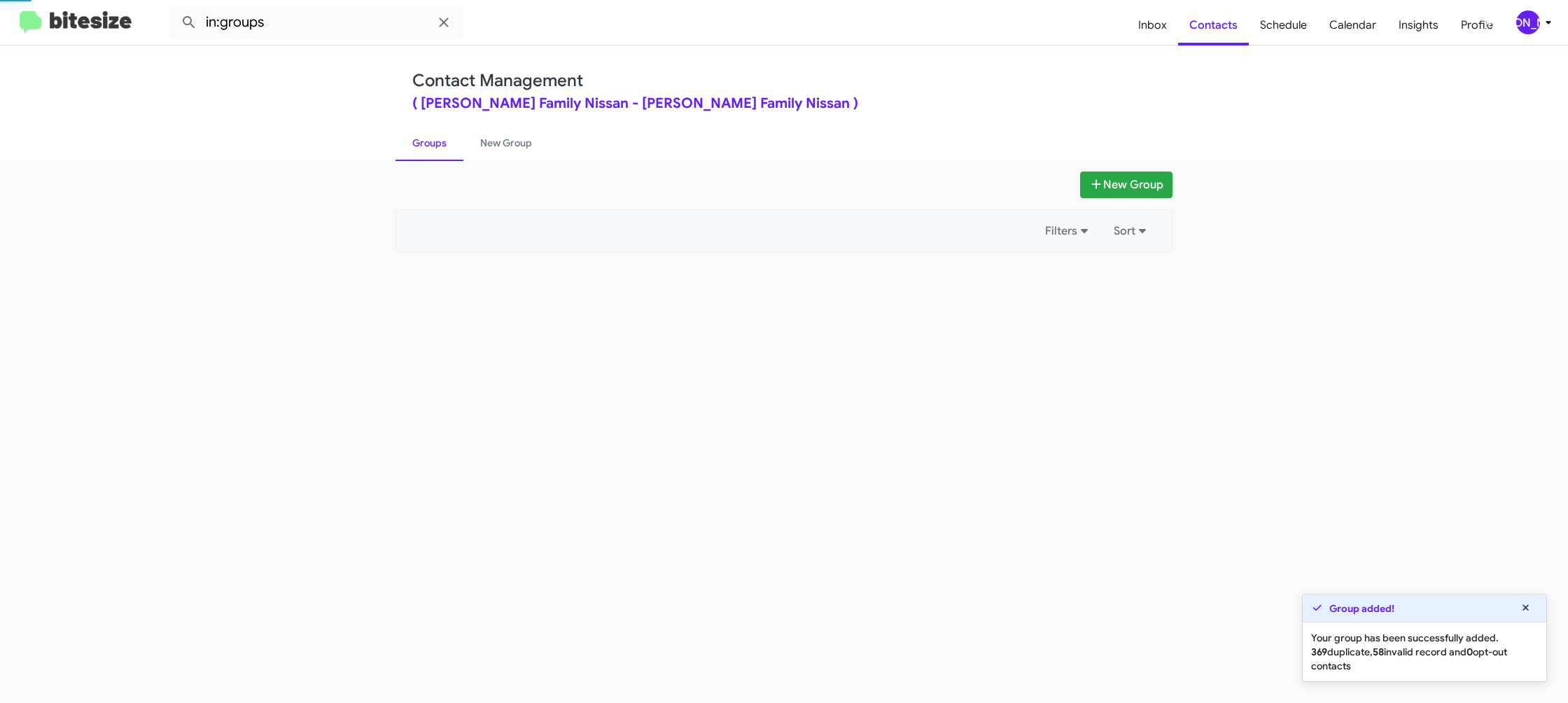
drag, startPoint x: 425, startPoint y: 142, endPoint x: 805, endPoint y: 235, distance: 391.2
click at [429, 140] on link "Groups" at bounding box center [429, 143] width 68 height 37
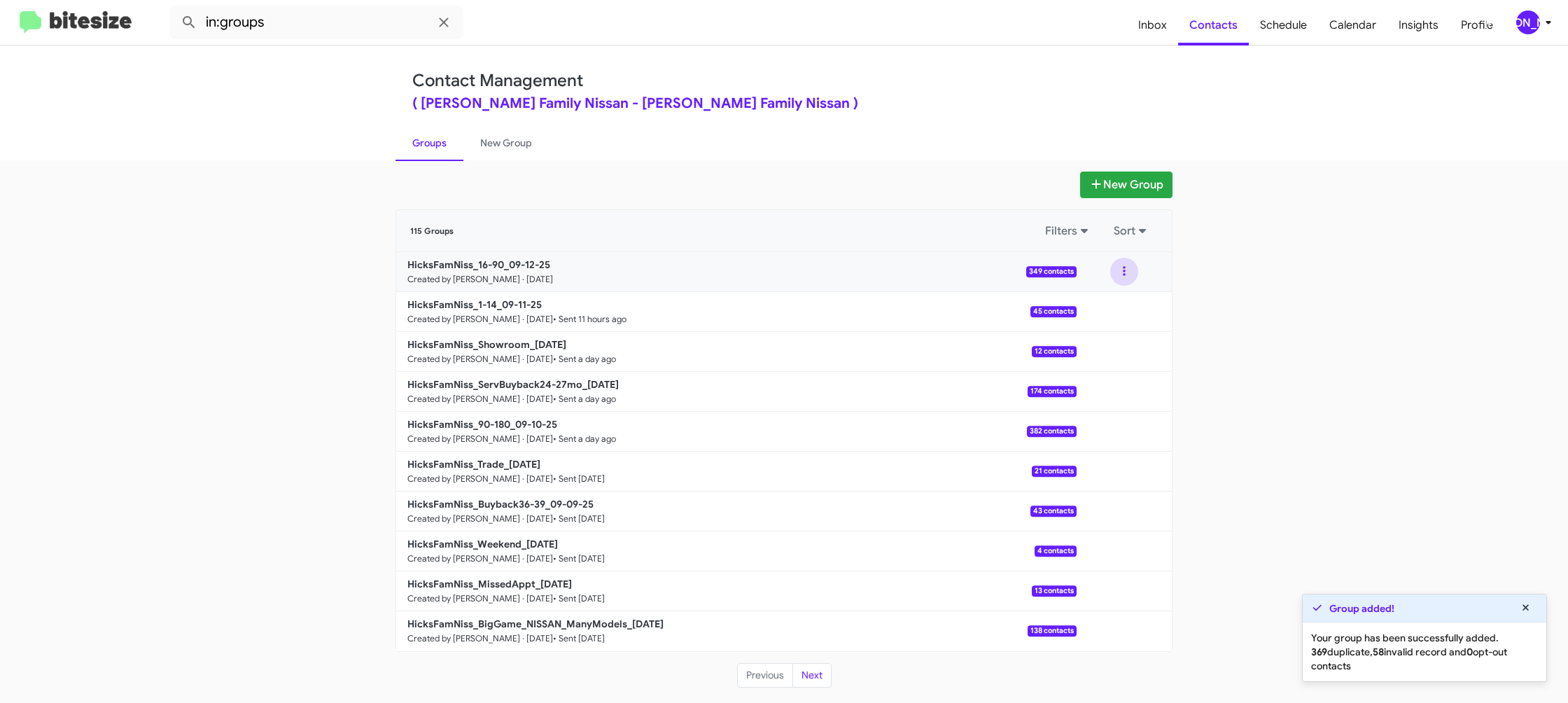
click at [1121, 277] on button at bounding box center [1124, 271] width 28 height 28
click at [1117, 302] on button "View contacts" at bounding box center [1082, 309] width 112 height 33
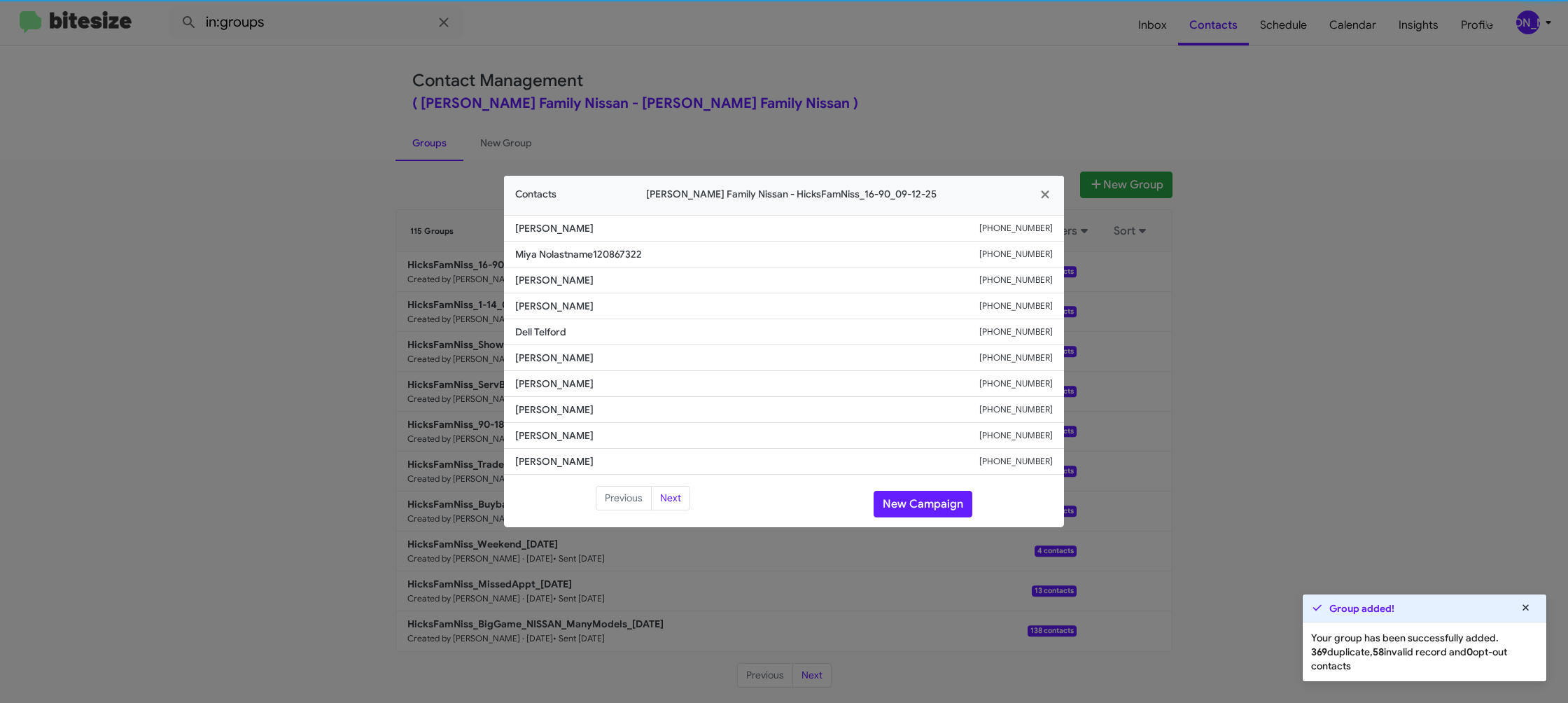
click at [548, 358] on span "Marissa E Rodriguez" at bounding box center [747, 358] width 464 height 14
click at [550, 337] on span "Dell Telford" at bounding box center [747, 331] width 464 height 14
click at [550, 336] on span "Dell Telford" at bounding box center [747, 331] width 464 height 14
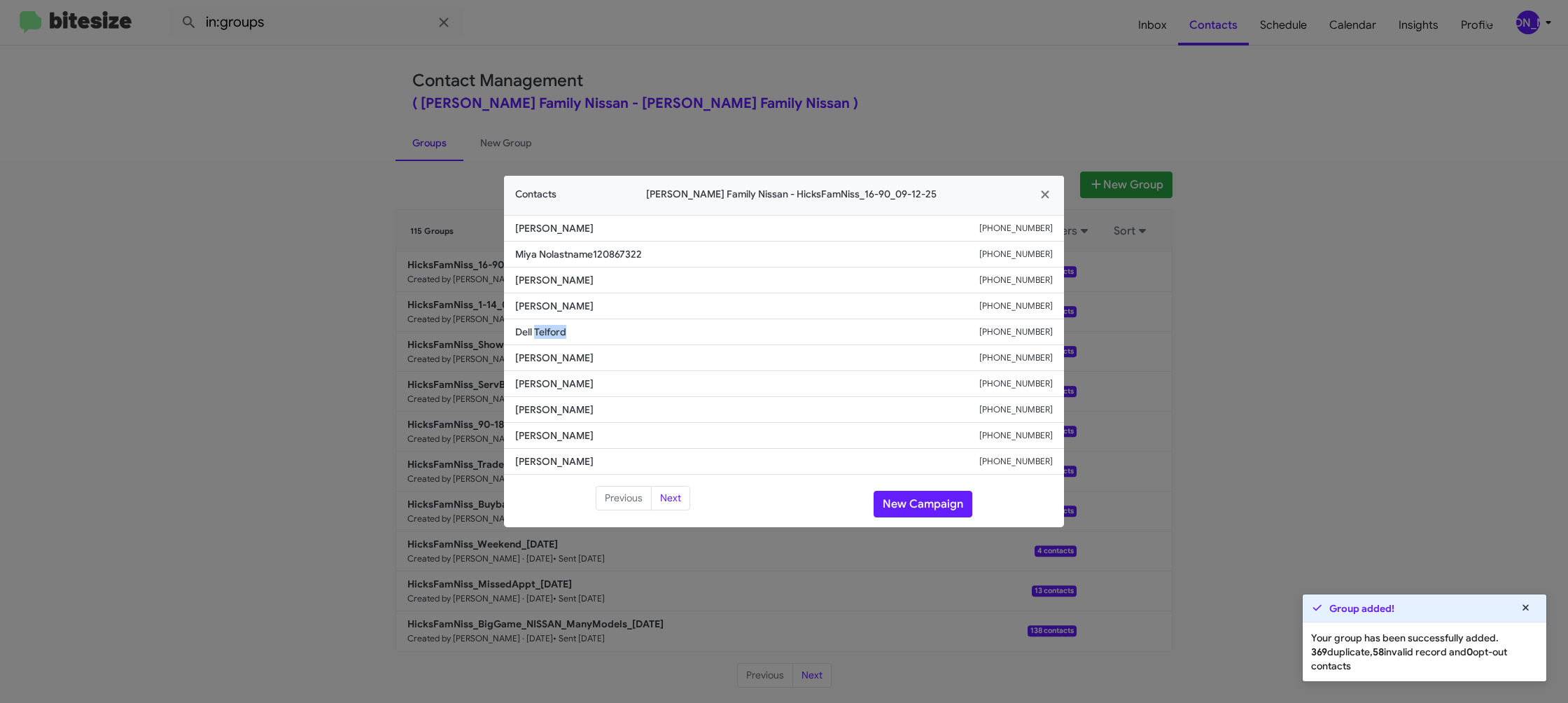
click at [550, 336] on span "Dell Telford" at bounding box center [747, 331] width 464 height 14
copy span "Dell Telford"
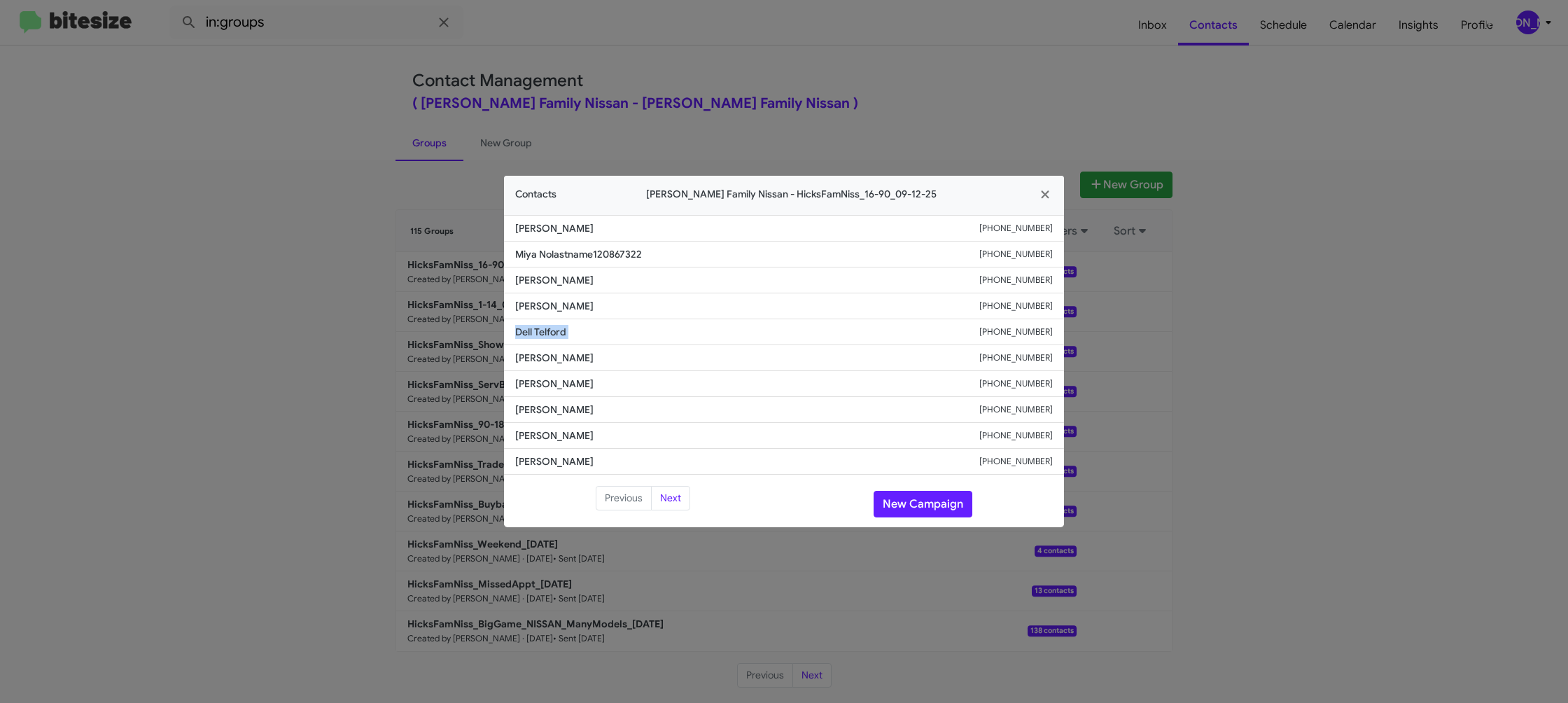
copy span "Dell Telford"
click at [897, 497] on button "New Campaign" at bounding box center [923, 503] width 98 height 27
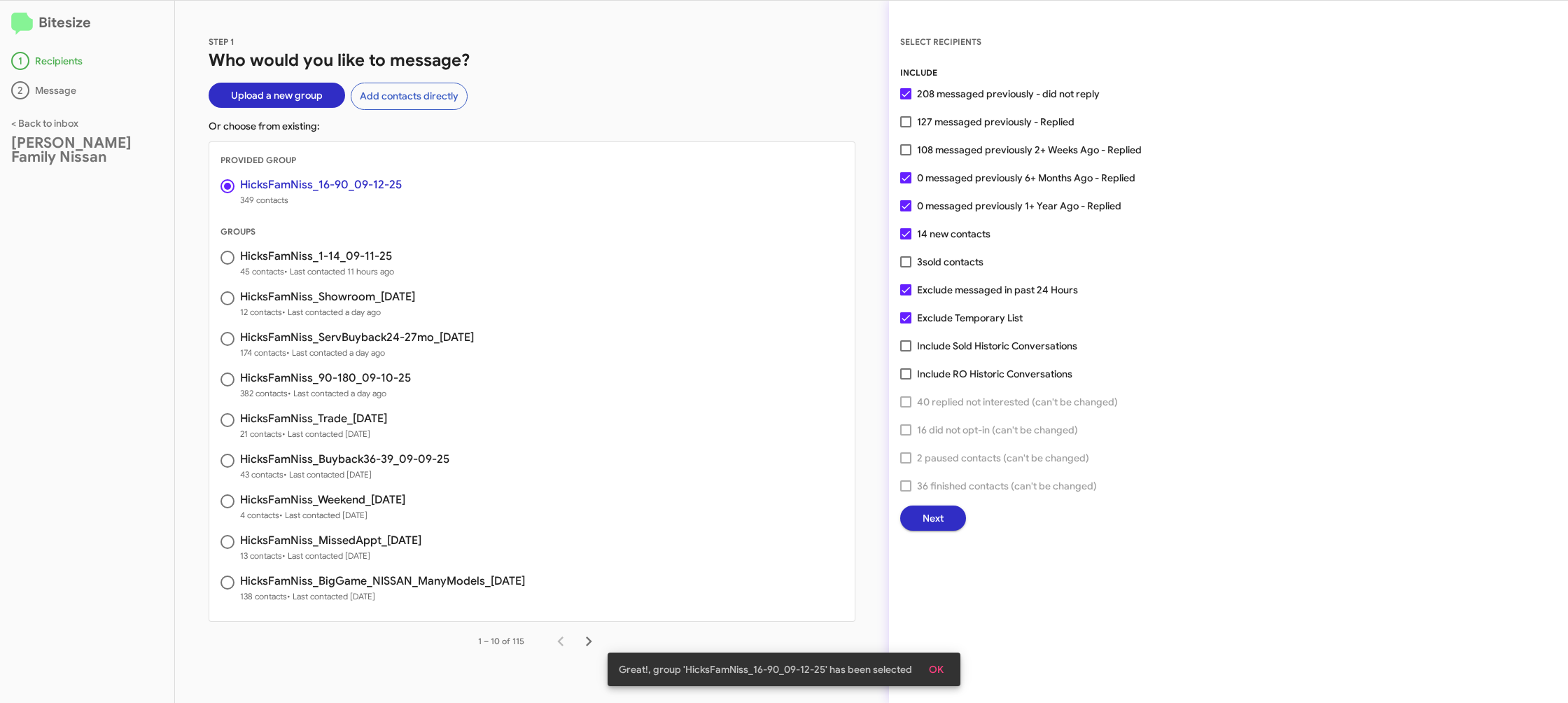
click at [946, 514] on button "Next" at bounding box center [933, 517] width 66 height 25
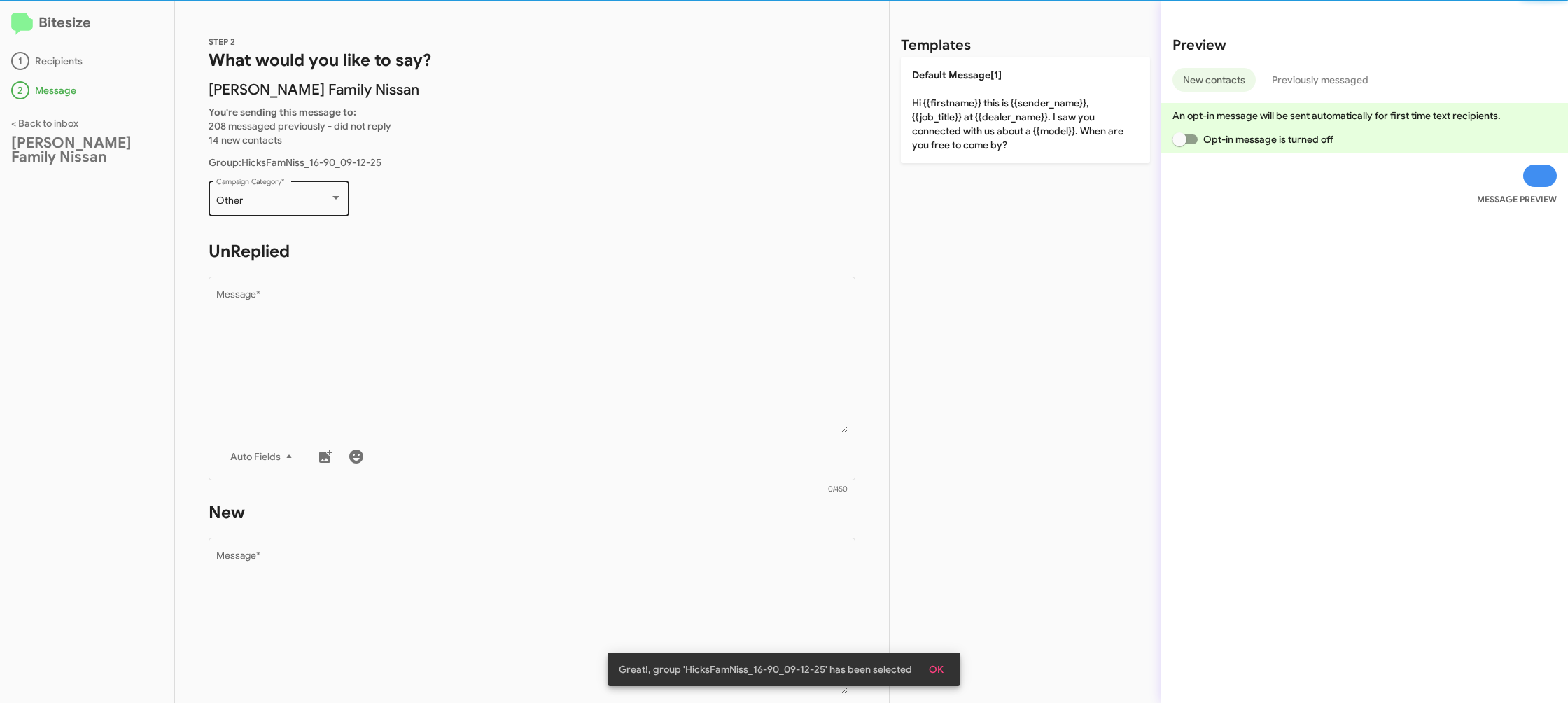
drag, startPoint x: 324, startPoint y: 229, endPoint x: 320, endPoint y: 211, distance: 18.4
click at [324, 225] on div "Other Campaign Category *" at bounding box center [279, 205] width 140 height 49
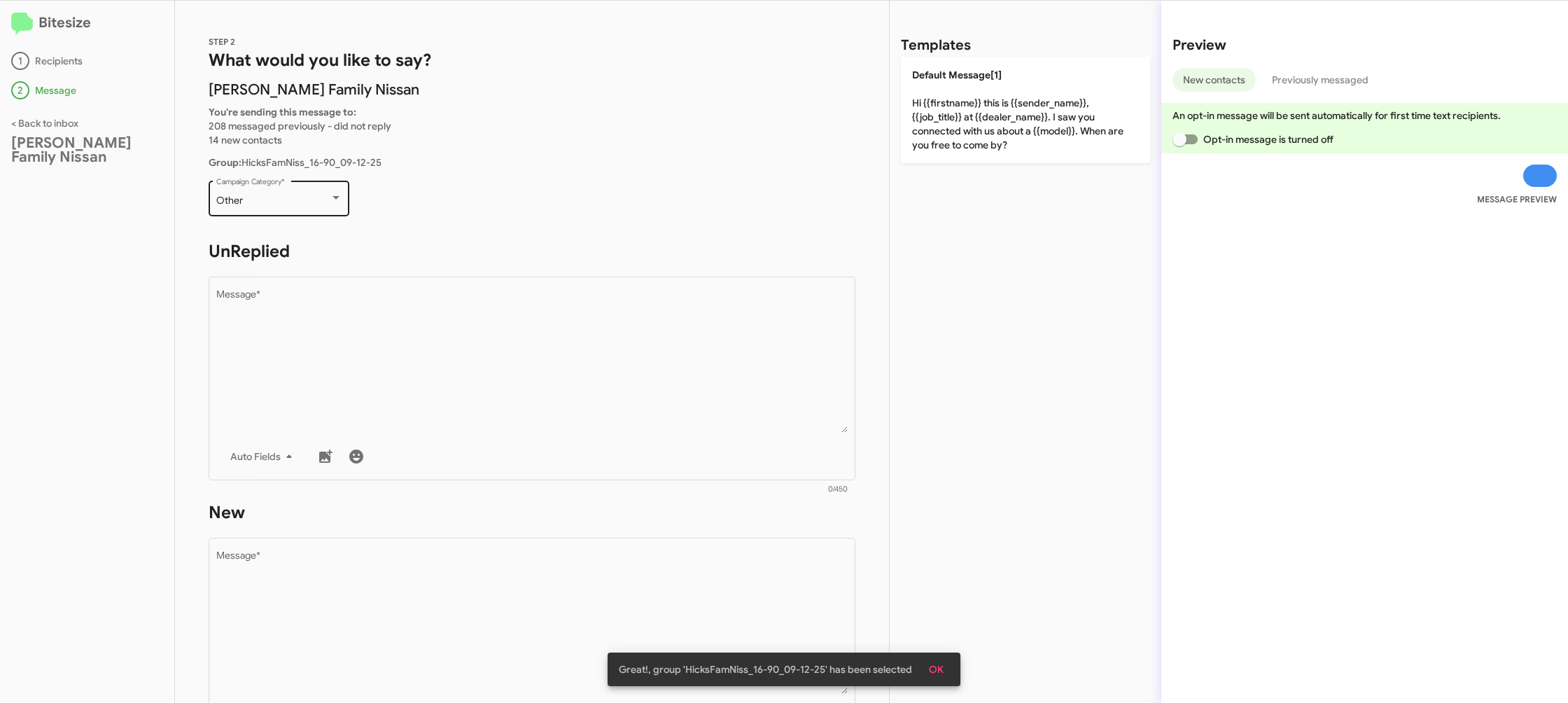
click at [320, 211] on div "Other Campaign Category *" at bounding box center [279, 197] width 126 height 39
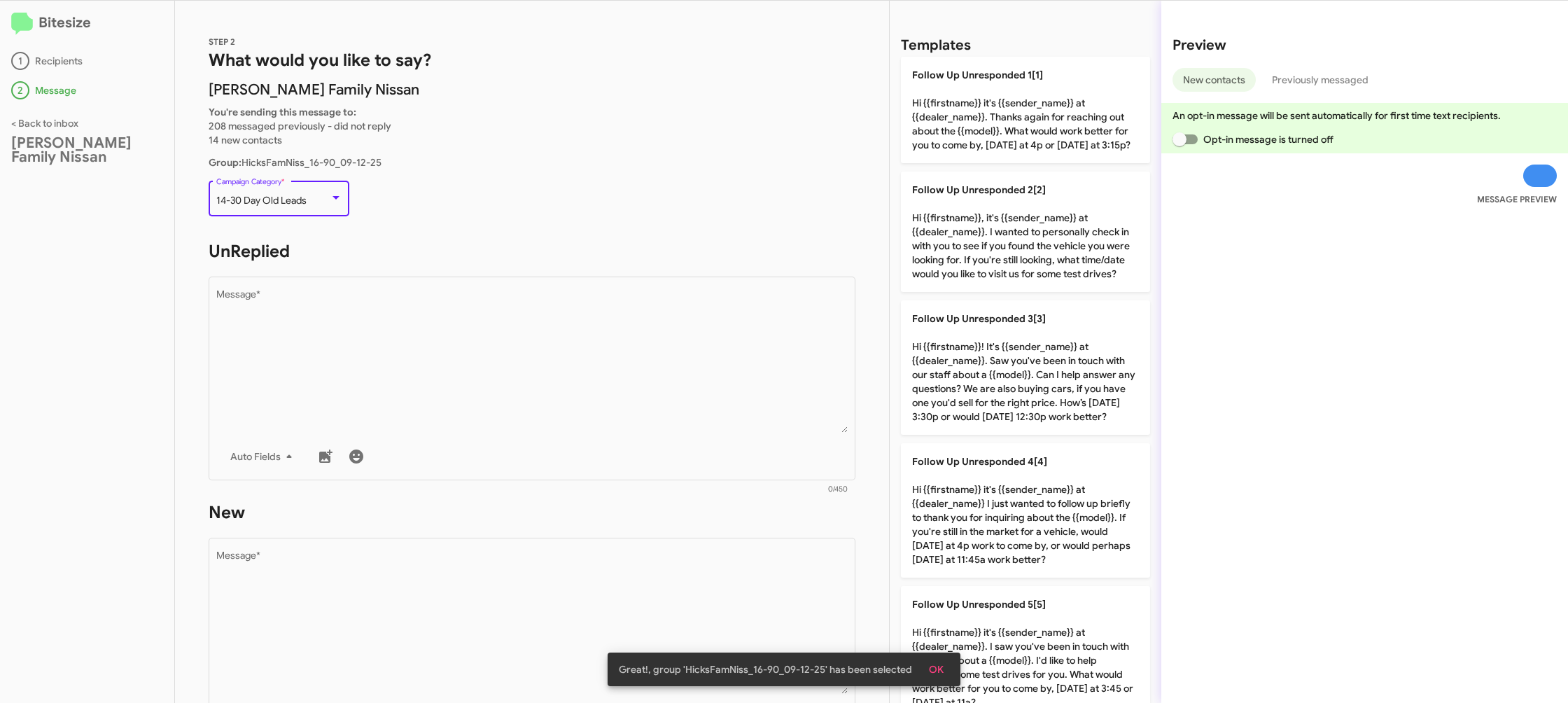
click at [292, 205] on span "14-30 Day Old Leads" at bounding box center [262, 200] width 91 height 13
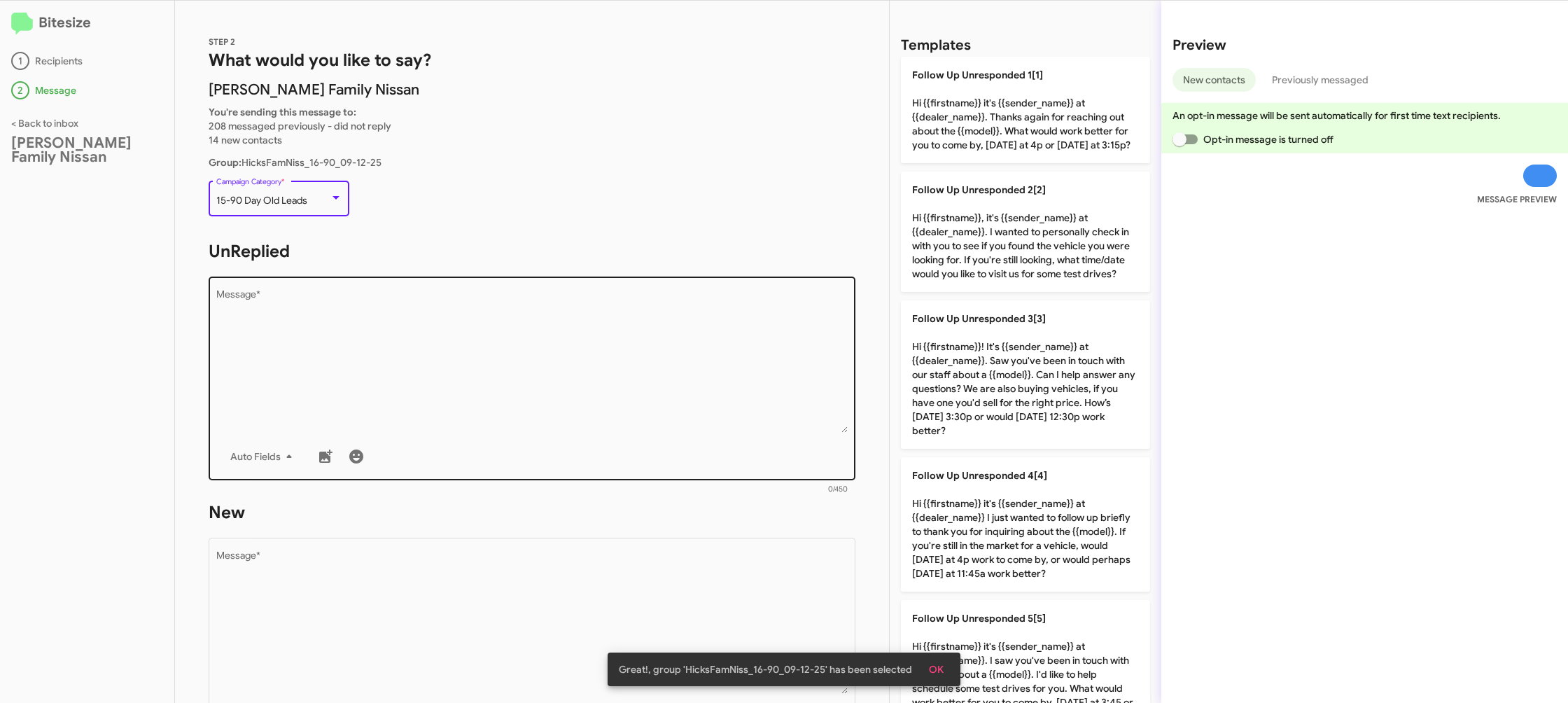
drag, startPoint x: 466, startPoint y: 383, endPoint x: 626, endPoint y: 391, distance: 160.2
click at [471, 383] on textarea "Message *" at bounding box center [532, 361] width 633 height 143
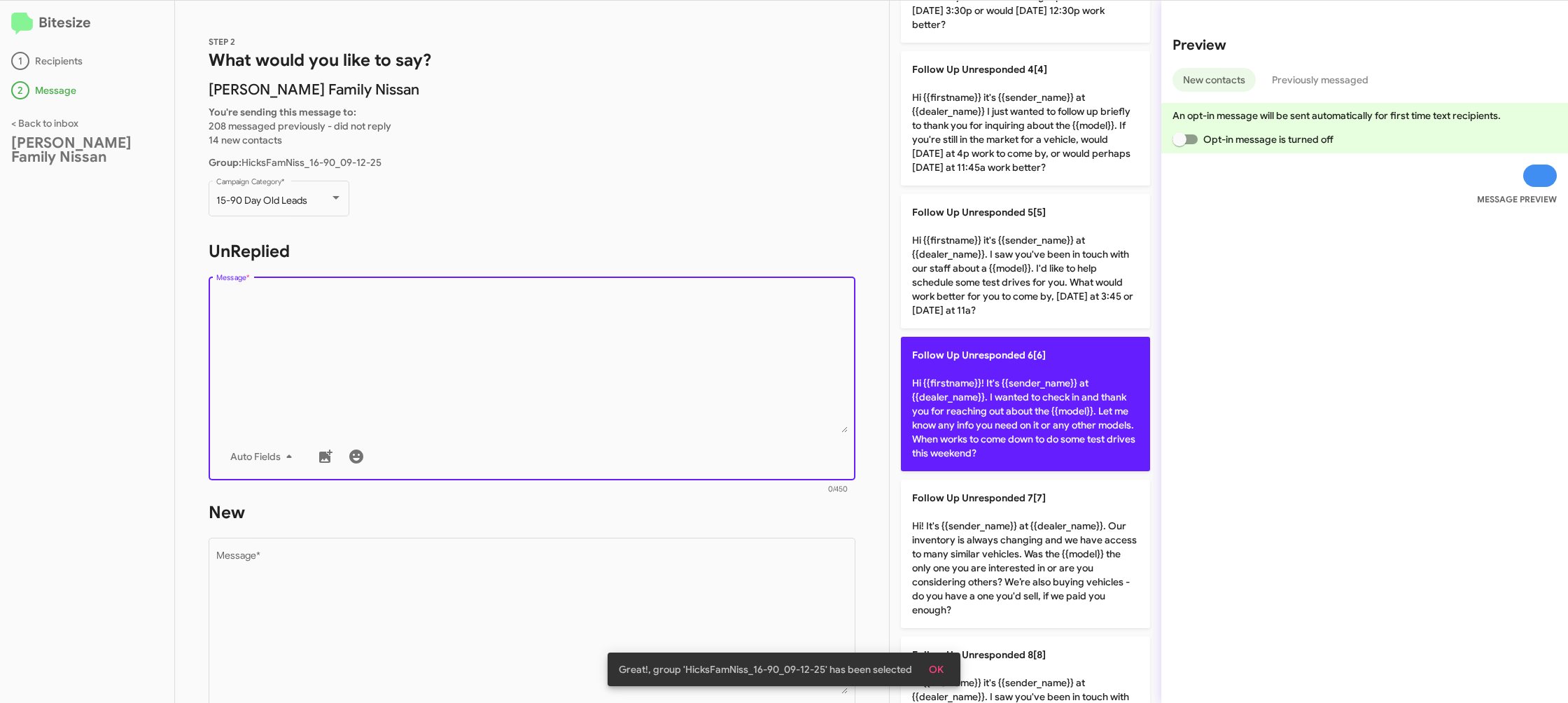
scroll to position [437, 0]
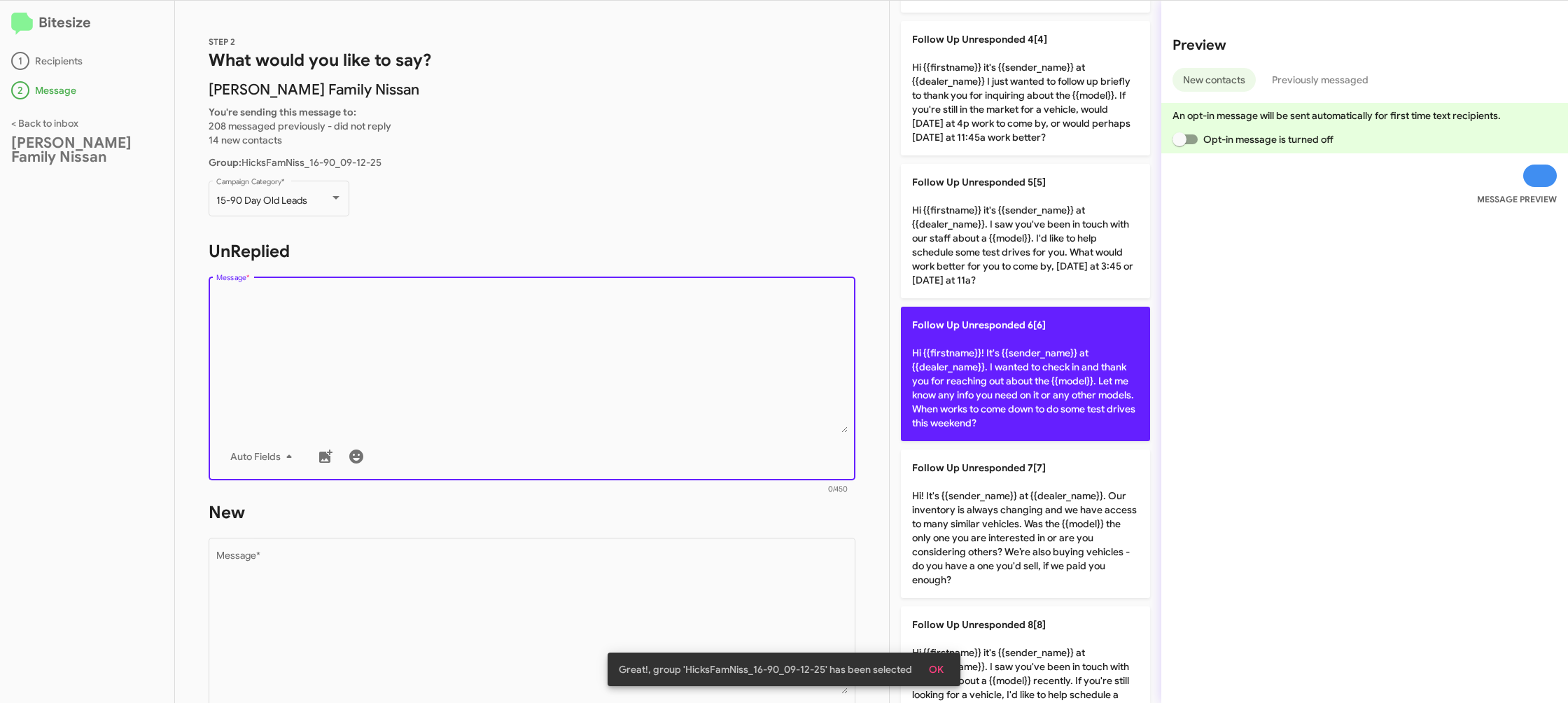
click at [998, 406] on p "Follow Up Unresponded 6[6] Hi {{firstname}}! It's {{sender_name}} at {{dealer_n…" at bounding box center [1025, 373] width 249 height 134
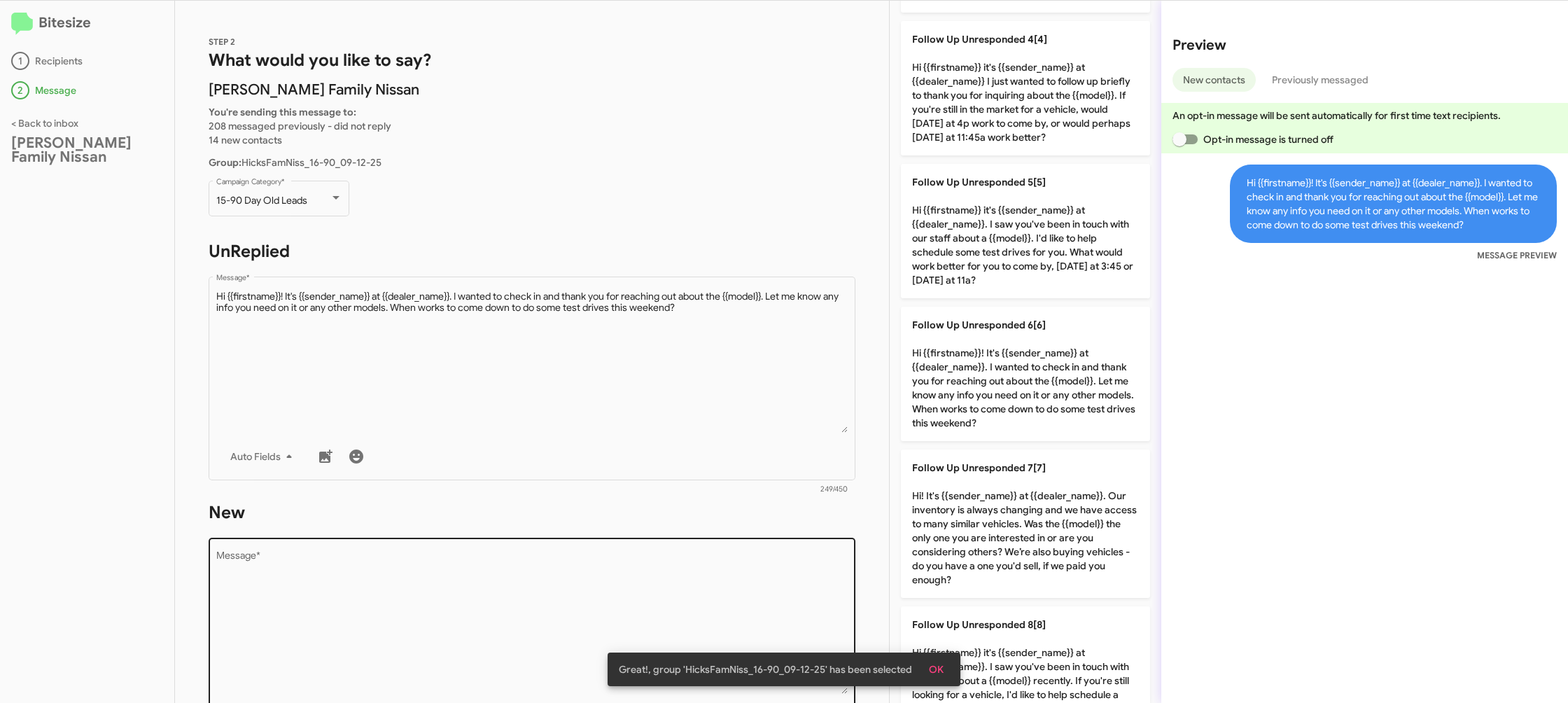
click at [726, 598] on textarea "Message *" at bounding box center [532, 623] width 633 height 143
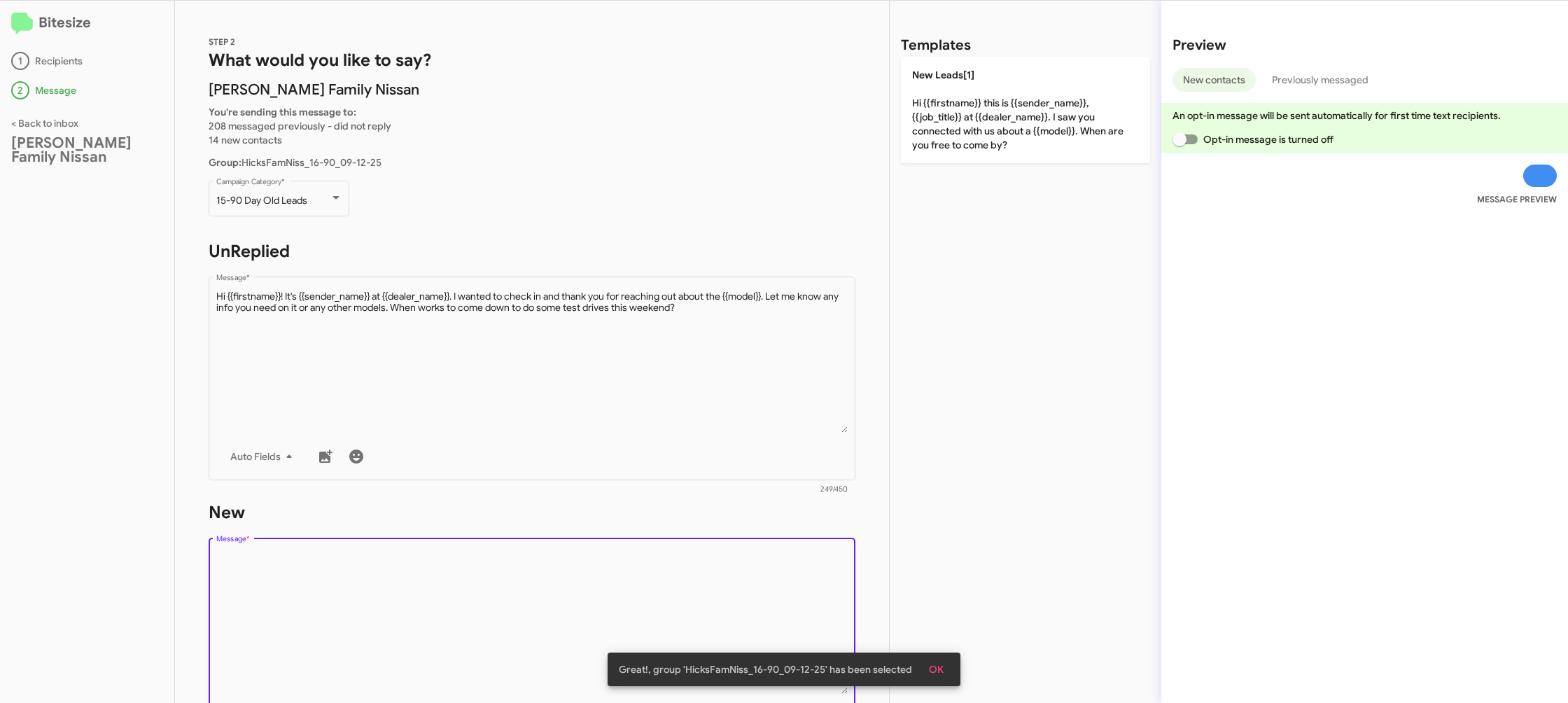
click at [725, 596] on textarea "Message *" at bounding box center [532, 623] width 633 height 143
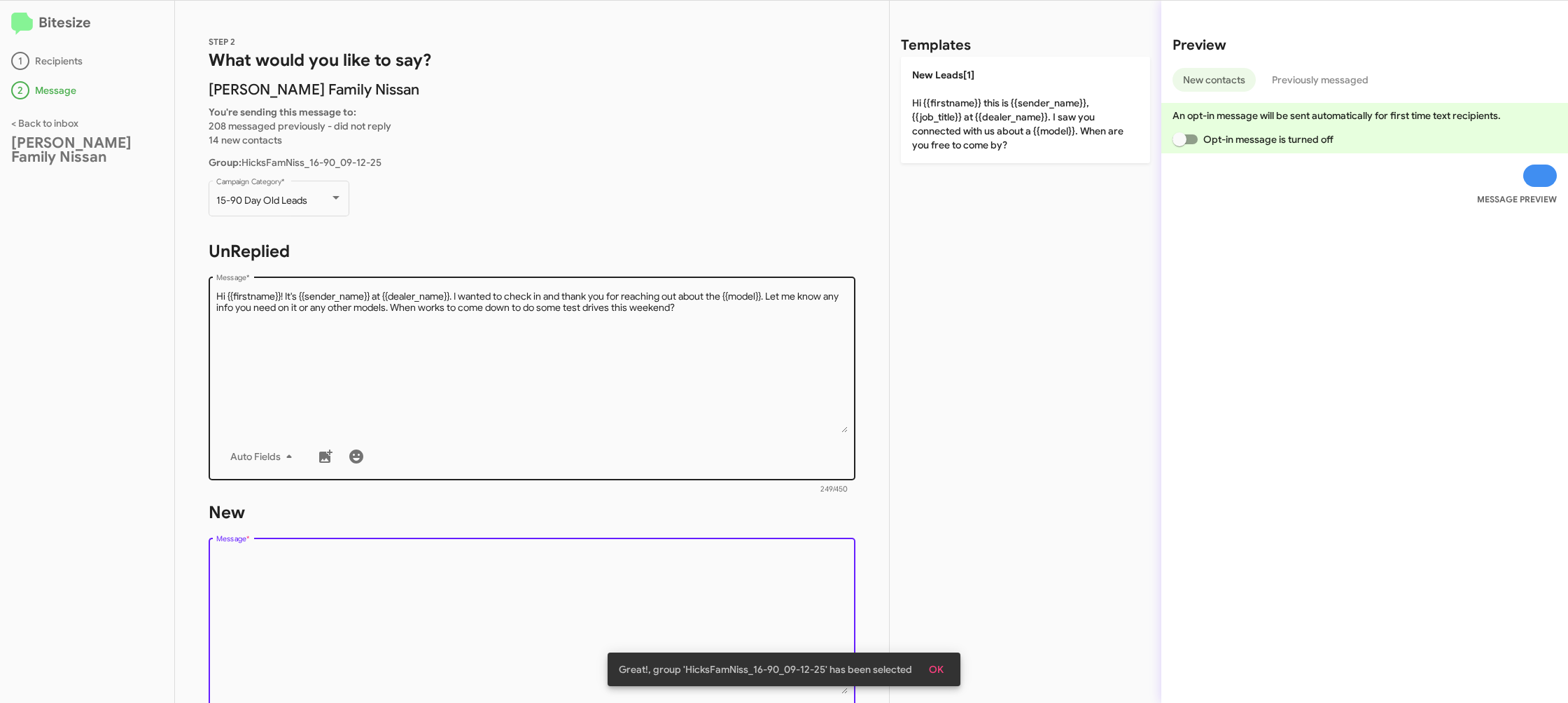
drag, startPoint x: 725, startPoint y: 596, endPoint x: 769, endPoint y: 415, distance: 186.3
click at [721, 587] on textarea "Message *" at bounding box center [532, 623] width 633 height 143
click at [787, 400] on textarea "Message *" at bounding box center [532, 361] width 633 height 143
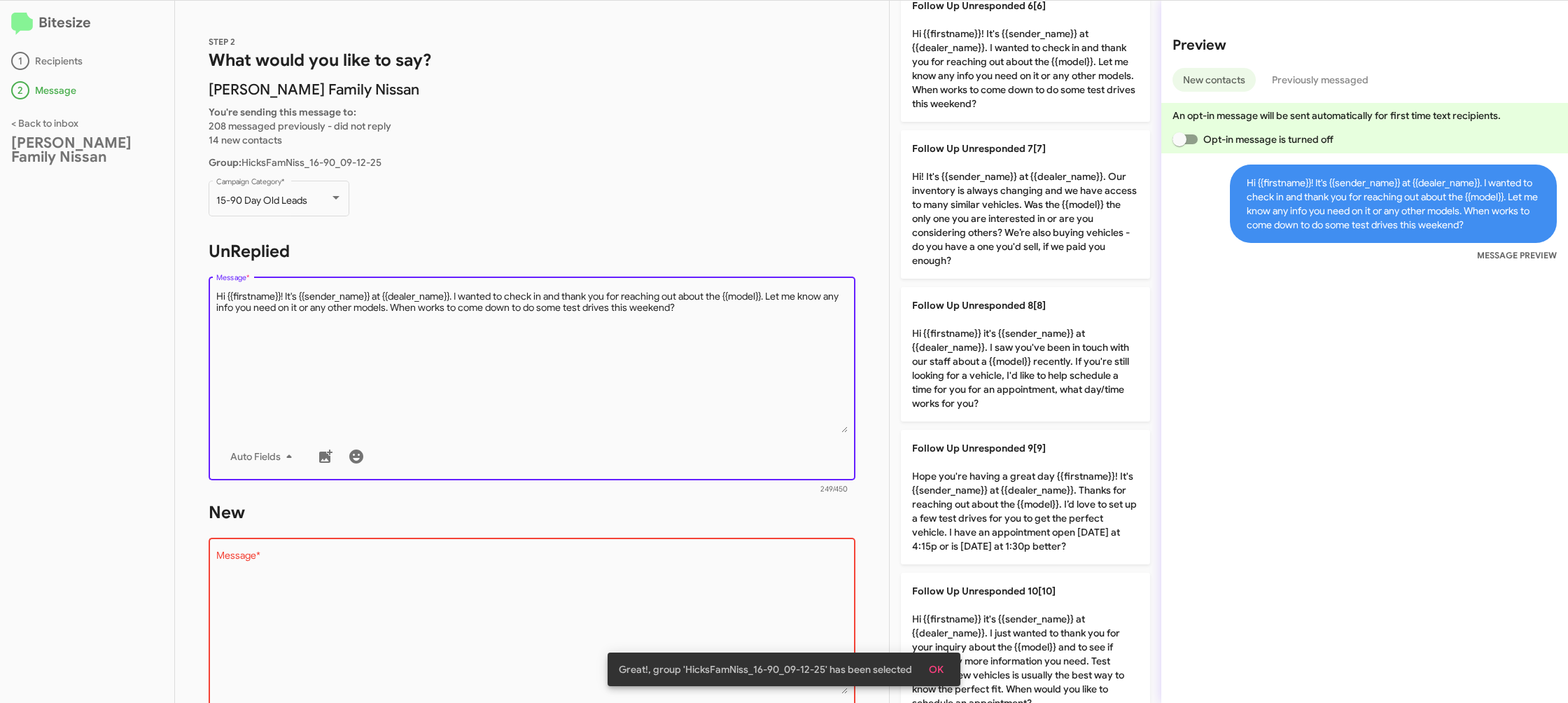
scroll to position [925, 0]
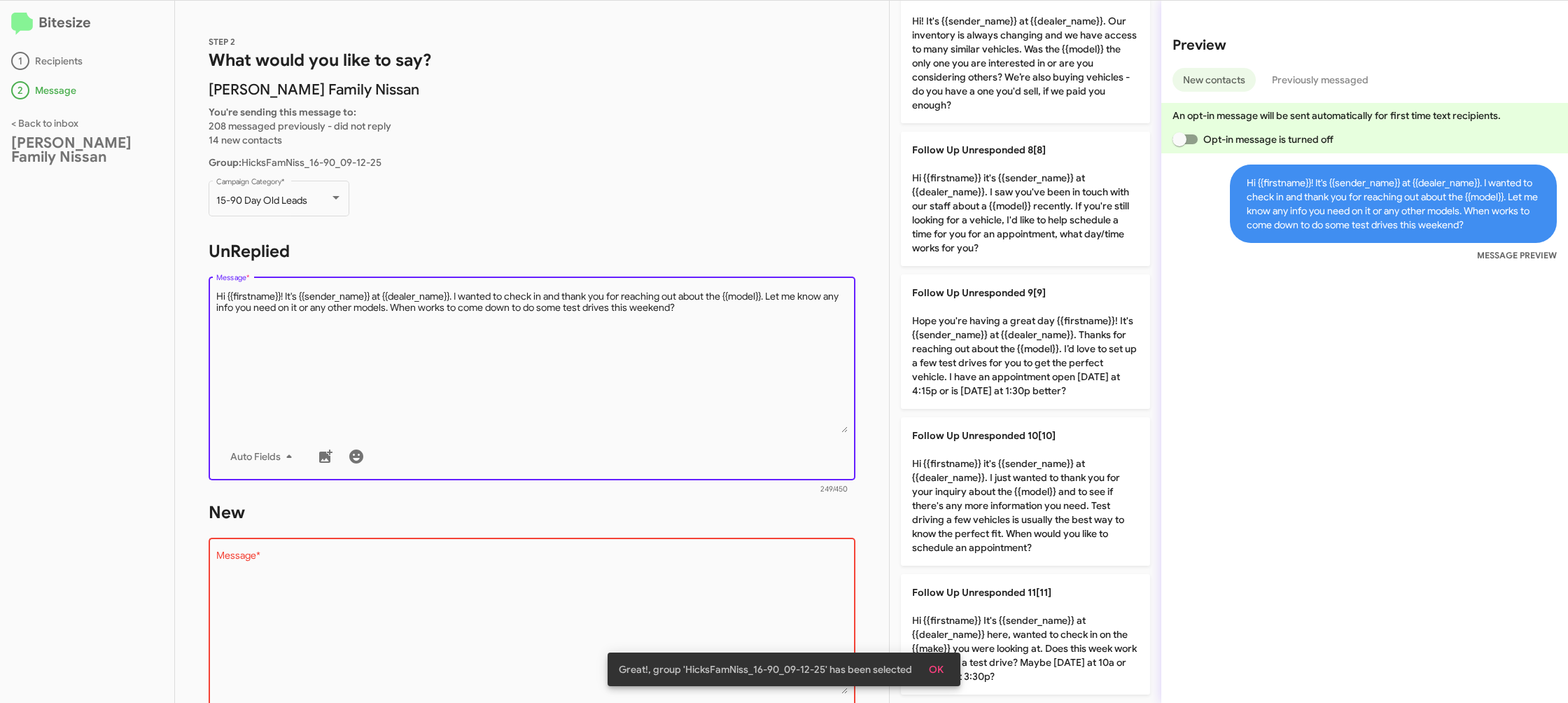
drag, startPoint x: 986, startPoint y: 491, endPoint x: 730, endPoint y: 554, distance: 263.6
click at [981, 492] on p "Follow Up Unresponded 10[10] Hi {{firstname}} it's {{sender_name}} at {{dealer_…" at bounding box center [1025, 491] width 249 height 148
type textarea "Hi {{firstname}} it's {{sender_name}} at {{dealer_name}}. I just wanted to than…"
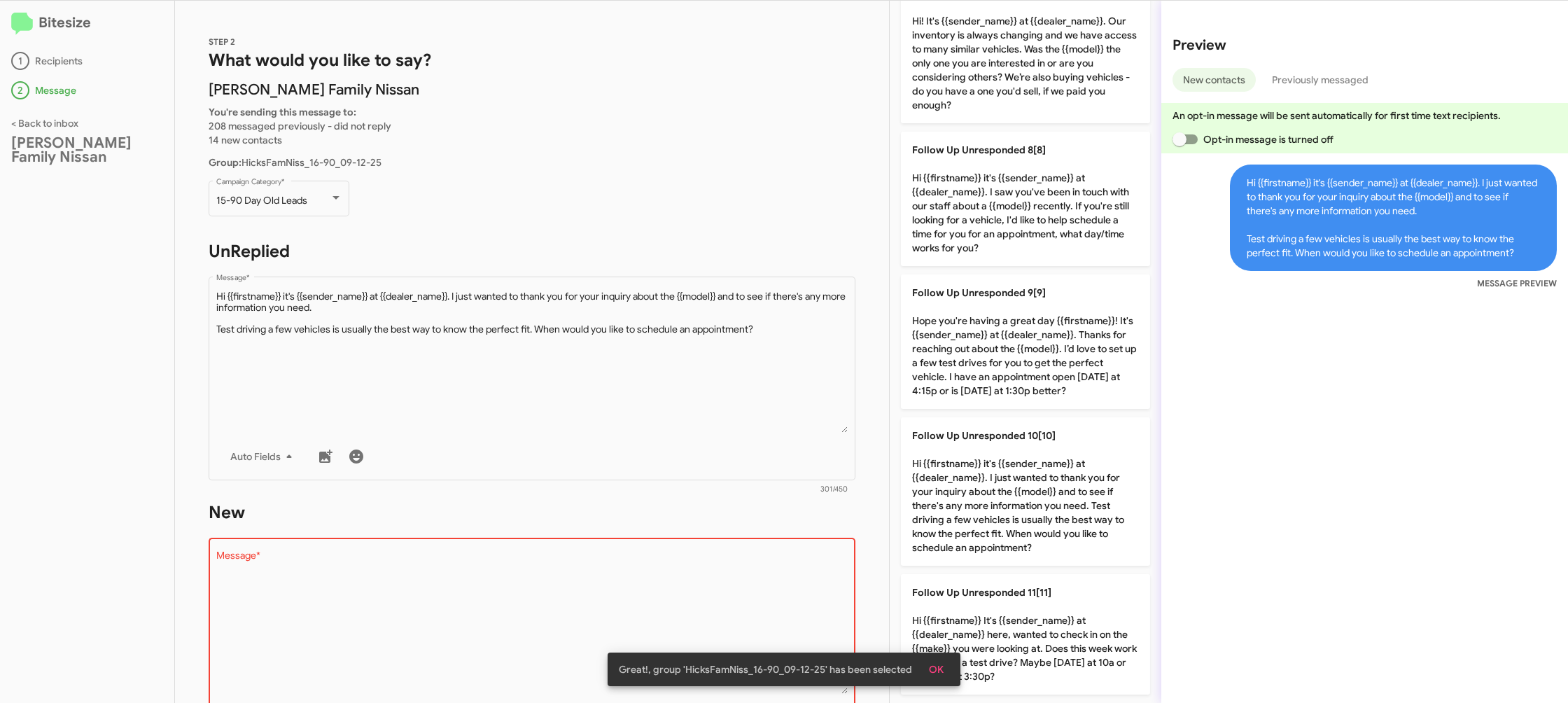
drag, startPoint x: 732, startPoint y: 561, endPoint x: 724, endPoint y: 575, distance: 16.1
click at [728, 570] on textarea "Message *" at bounding box center [532, 623] width 633 height 143
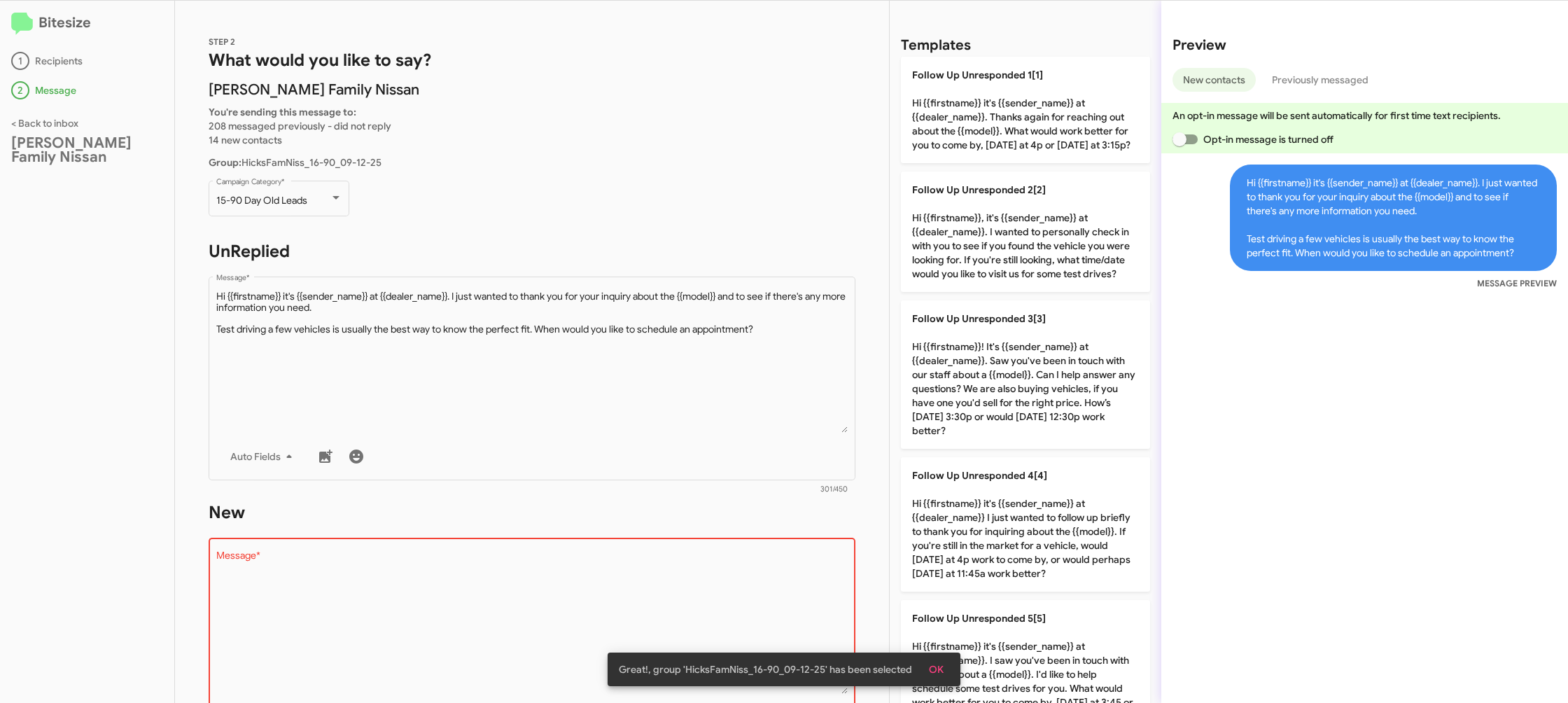
click at [723, 576] on textarea "Message *" at bounding box center [532, 623] width 633 height 143
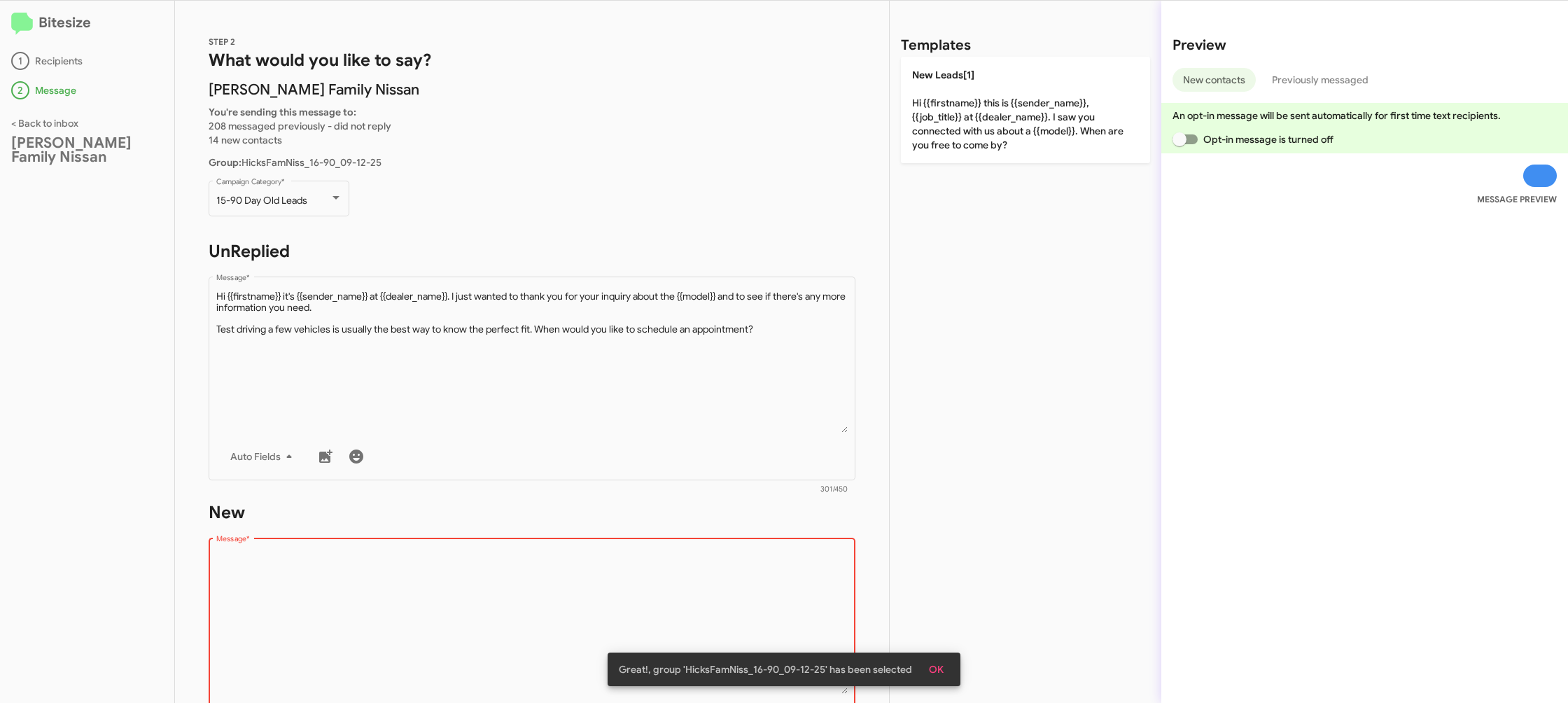
drag, startPoint x: 723, startPoint y: 576, endPoint x: 1019, endPoint y: 50, distance: 603.6
click at [756, 497] on div "STEP 2 What would you like to say? Hicks Family Nissan You're sending this mess…" at bounding box center [532, 352] width 714 height 702
drag, startPoint x: 1039, startPoint y: 31, endPoint x: 1030, endPoint y: 41, distance: 13.5
click at [1039, 31] on div "Templates New Leads[1] Hi {{firstname}} this is {{sender_name}}, {{job_title}} …" at bounding box center [1025, 352] width 271 height 702
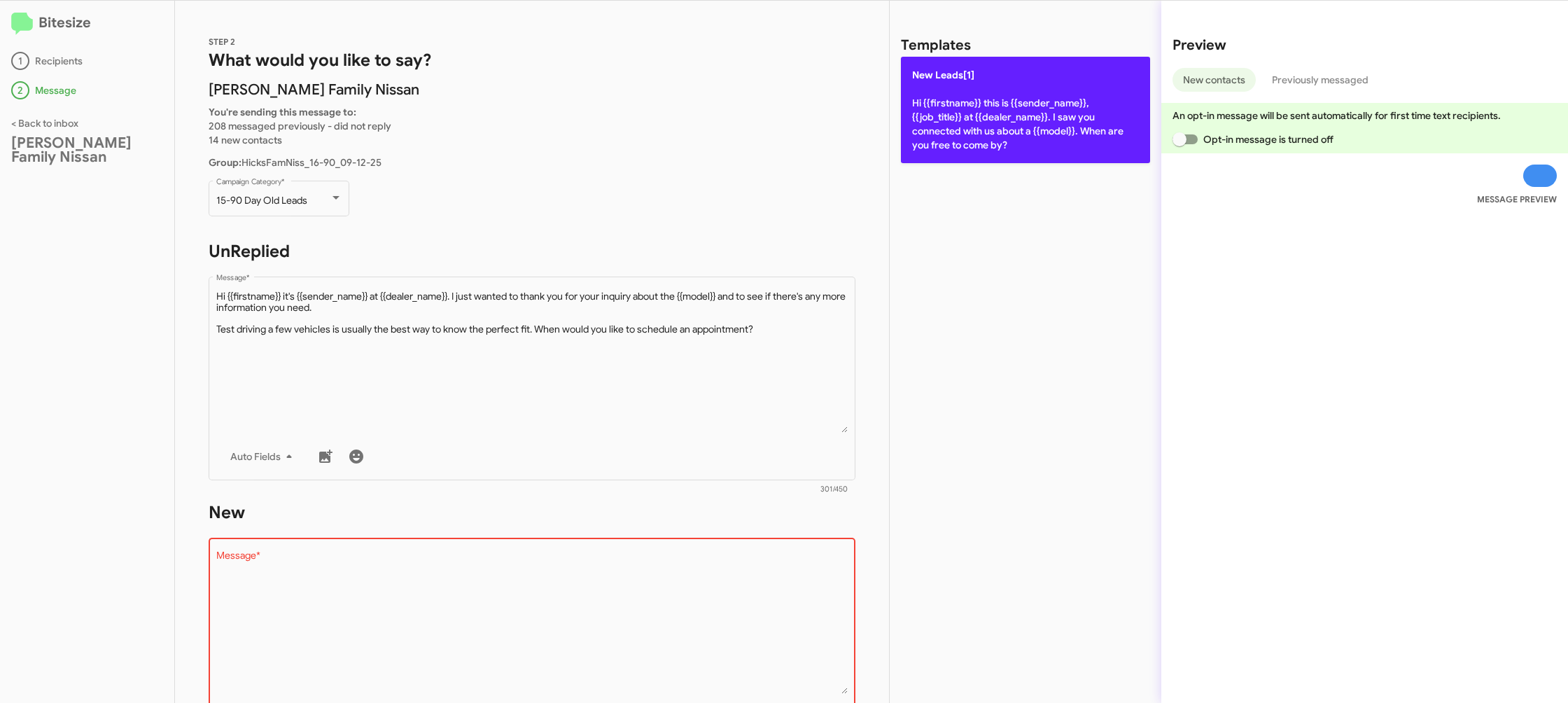
click at [1014, 79] on p "New Leads[1] Hi {{firstname}} this is {{sender_name}}, {{job_title}} at {{deale…" at bounding box center [1025, 110] width 249 height 106
type textarea "Hi {{firstname}} this is {{sender_name}}, {{job_title}} at {{dealer_name}}. I s…"
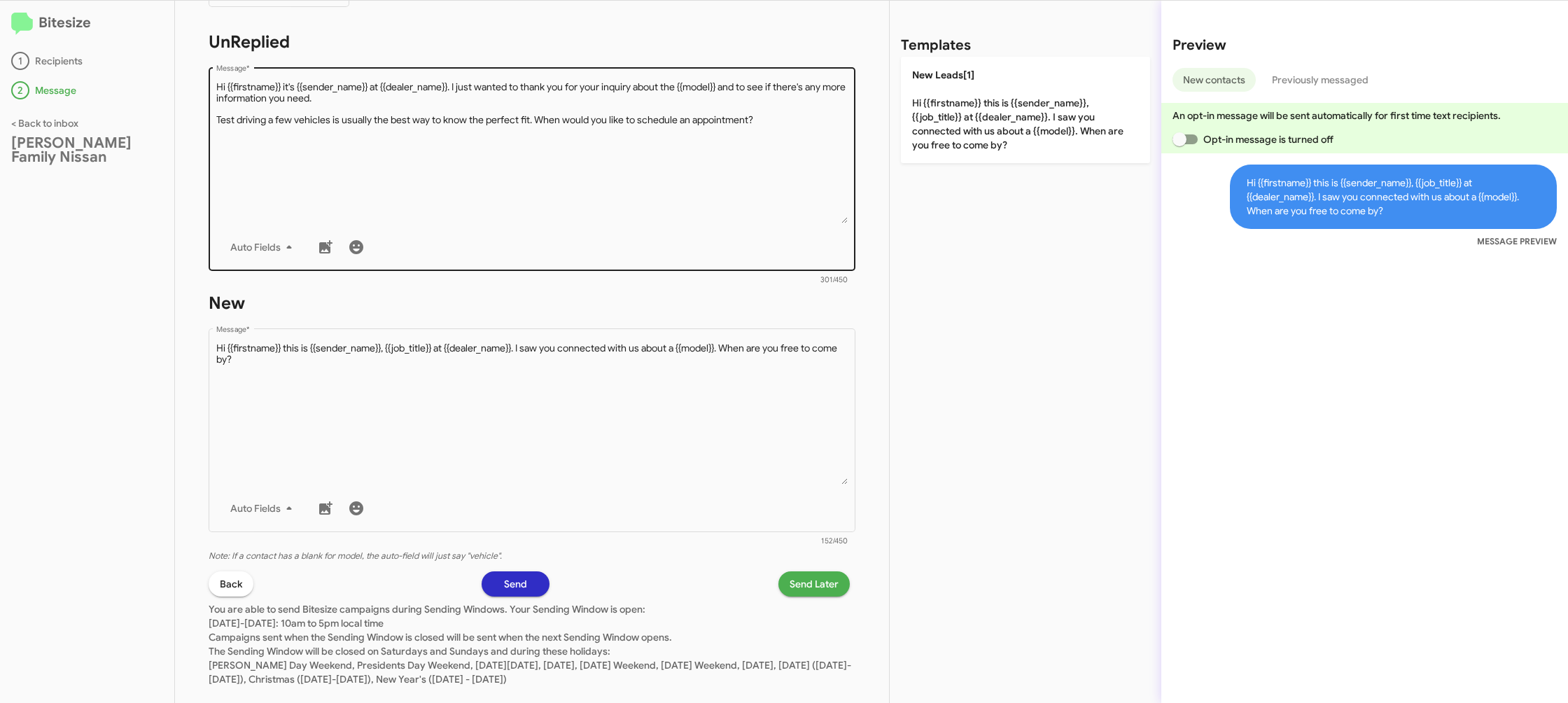
scroll to position [235, 0]
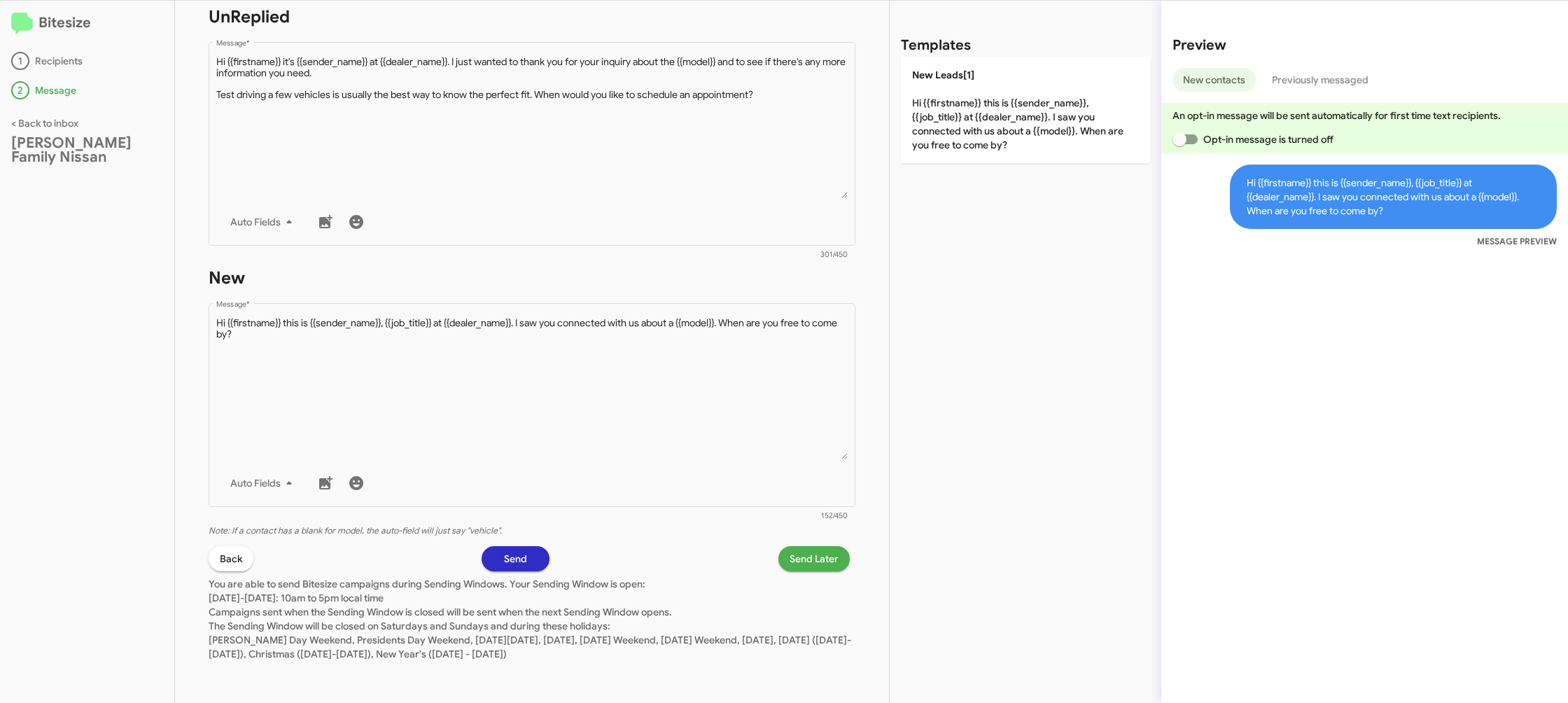
click at [824, 568] on div "STEP 2 What would you like to say? Hicks Family Nissan You're sending this mess…" at bounding box center [532, 352] width 714 height 702
click at [817, 561] on span "Send Later" at bounding box center [814, 558] width 49 height 25
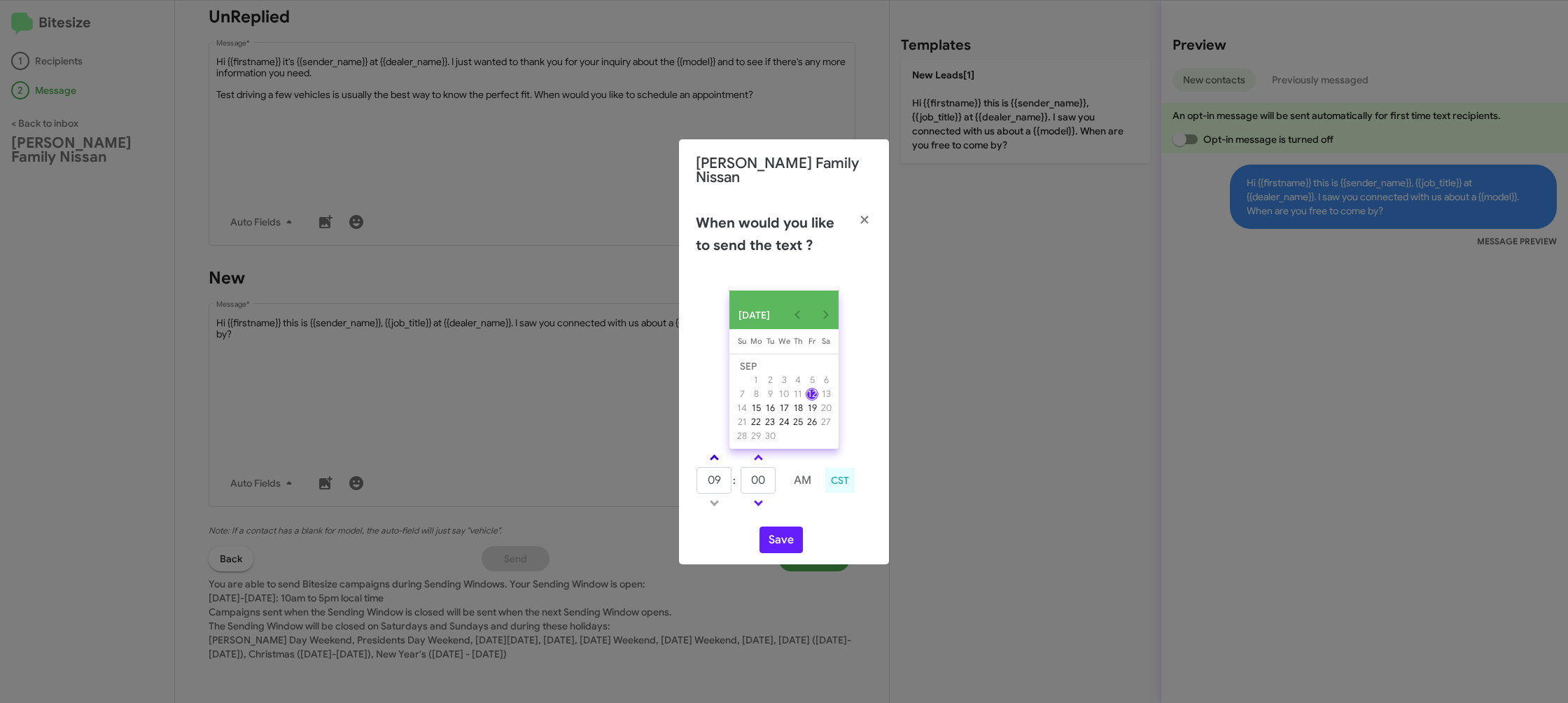
click at [719, 459] on link at bounding box center [714, 457] width 25 height 16
click at [715, 456] on span at bounding box center [714, 459] width 9 height 9
type input "01"
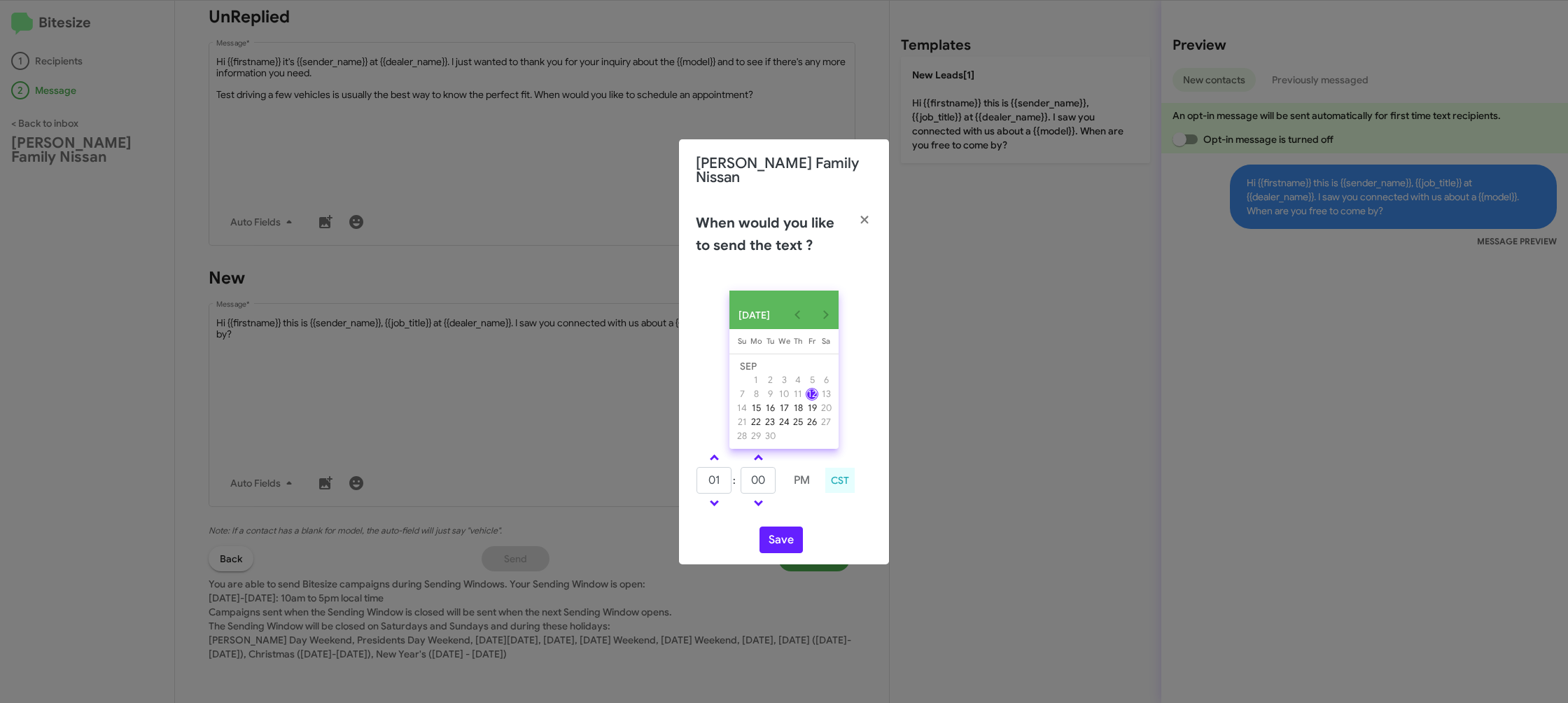
click at [740, 470] on td "00" at bounding box center [757, 480] width 37 height 28
click at [763, 474] on input "00" at bounding box center [757, 480] width 35 height 27
type input "4"
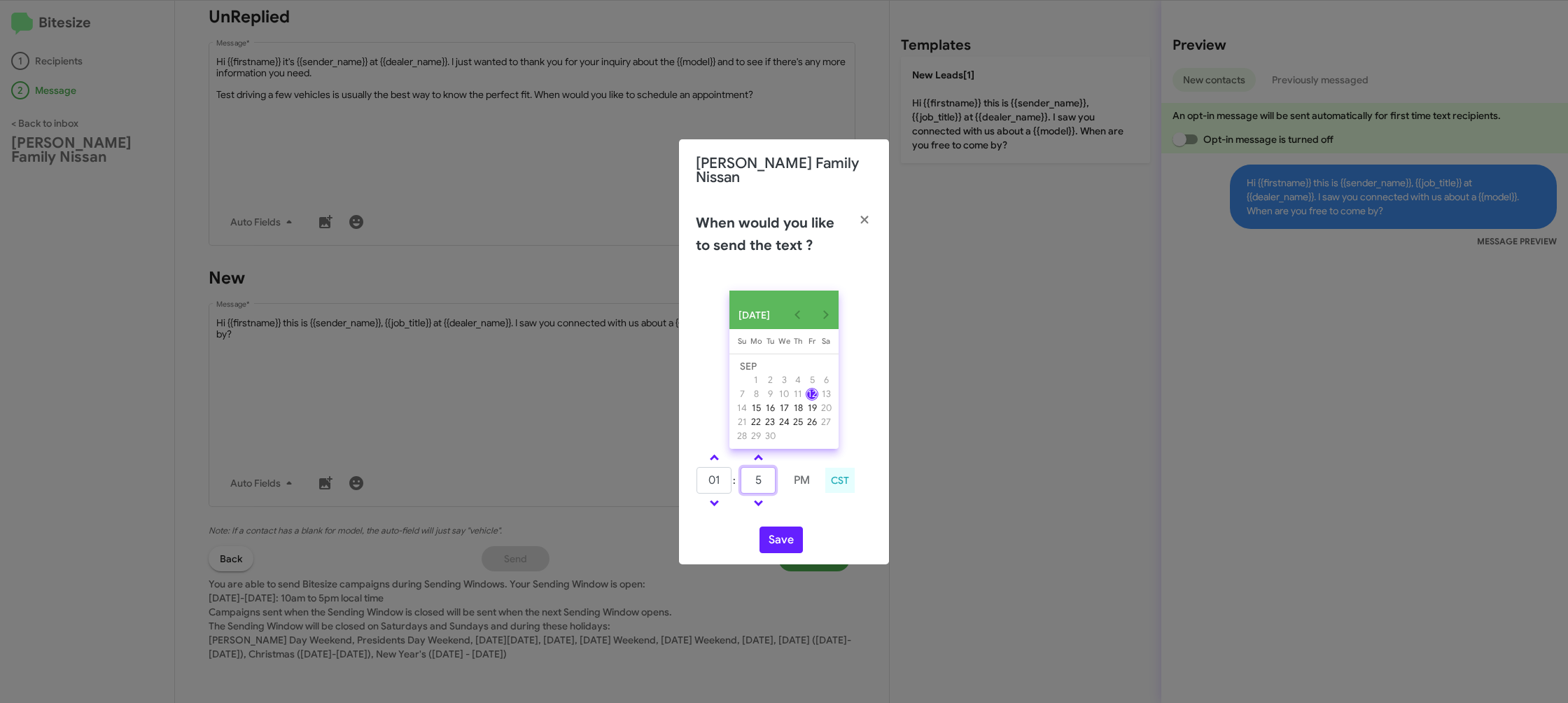
type input "51"
type input "12"
type input "4"
type input "52"
click at [721, 462] on link at bounding box center [714, 457] width 25 height 16
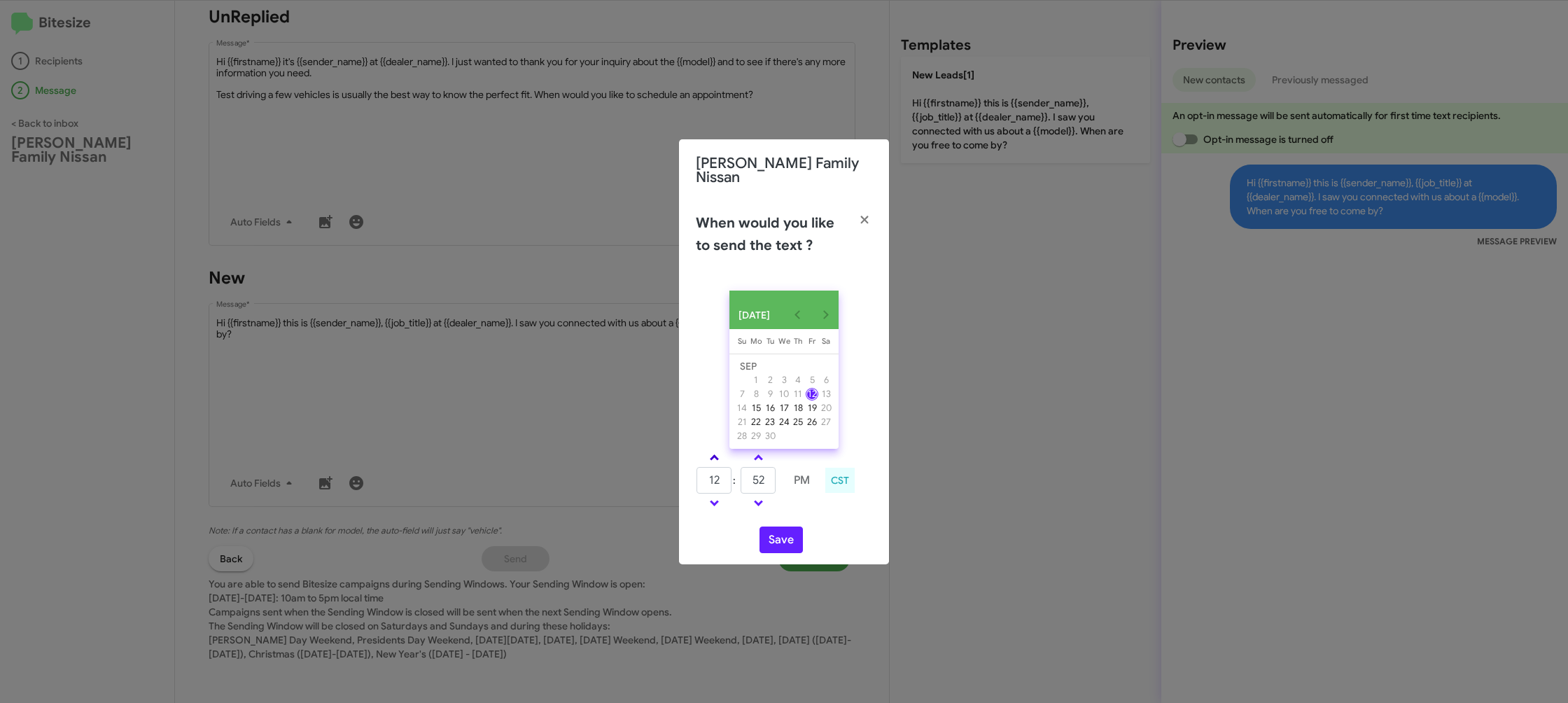
type input "01"
drag, startPoint x: 830, startPoint y: 510, endPoint x: 794, endPoint y: 529, distance: 40.7
click at [829, 510] on div "01 : 52 PM CST" at bounding box center [784, 482] width 198 height 67
click at [785, 536] on button "Save" at bounding box center [781, 539] width 44 height 27
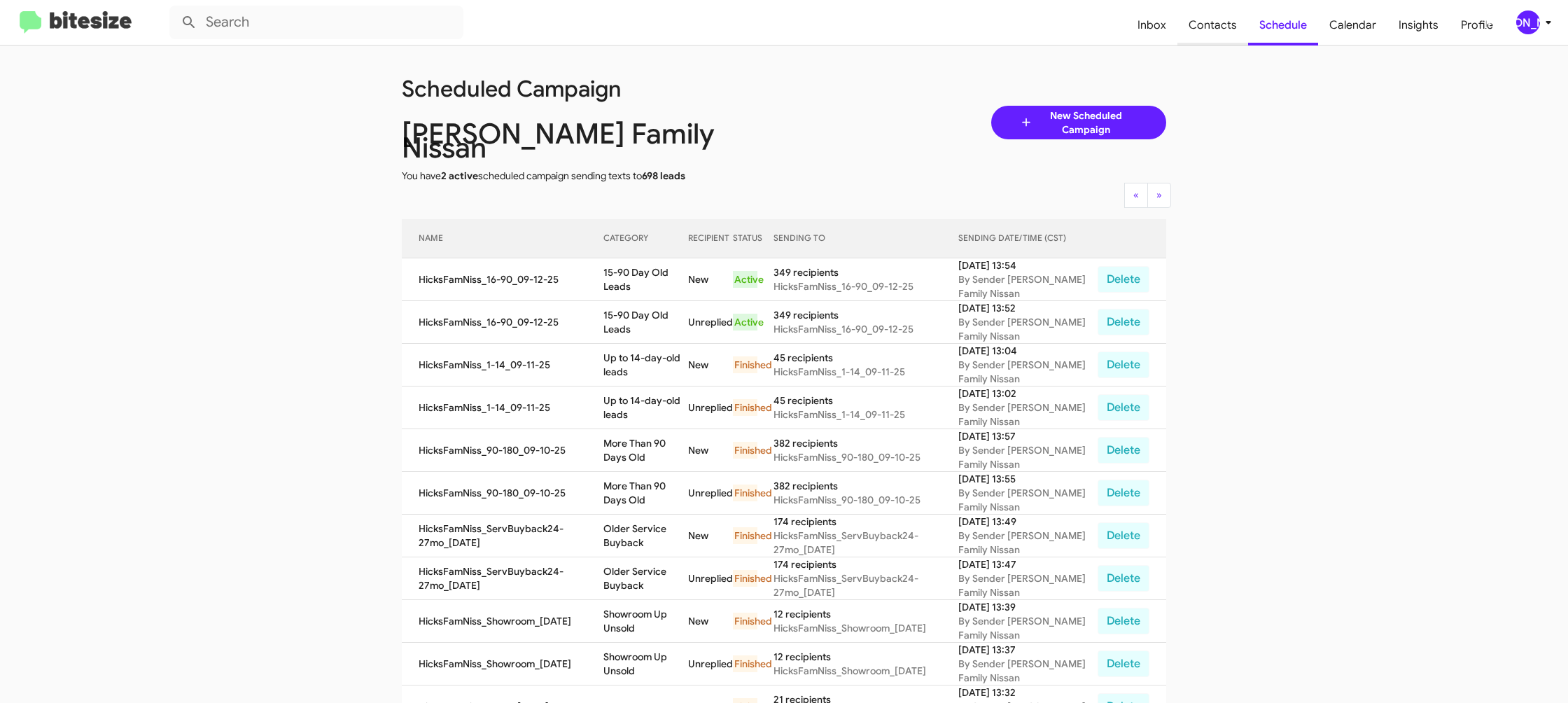
click at [1210, 25] on span "Contacts" at bounding box center [1213, 25] width 71 height 40
type input "in:groups"
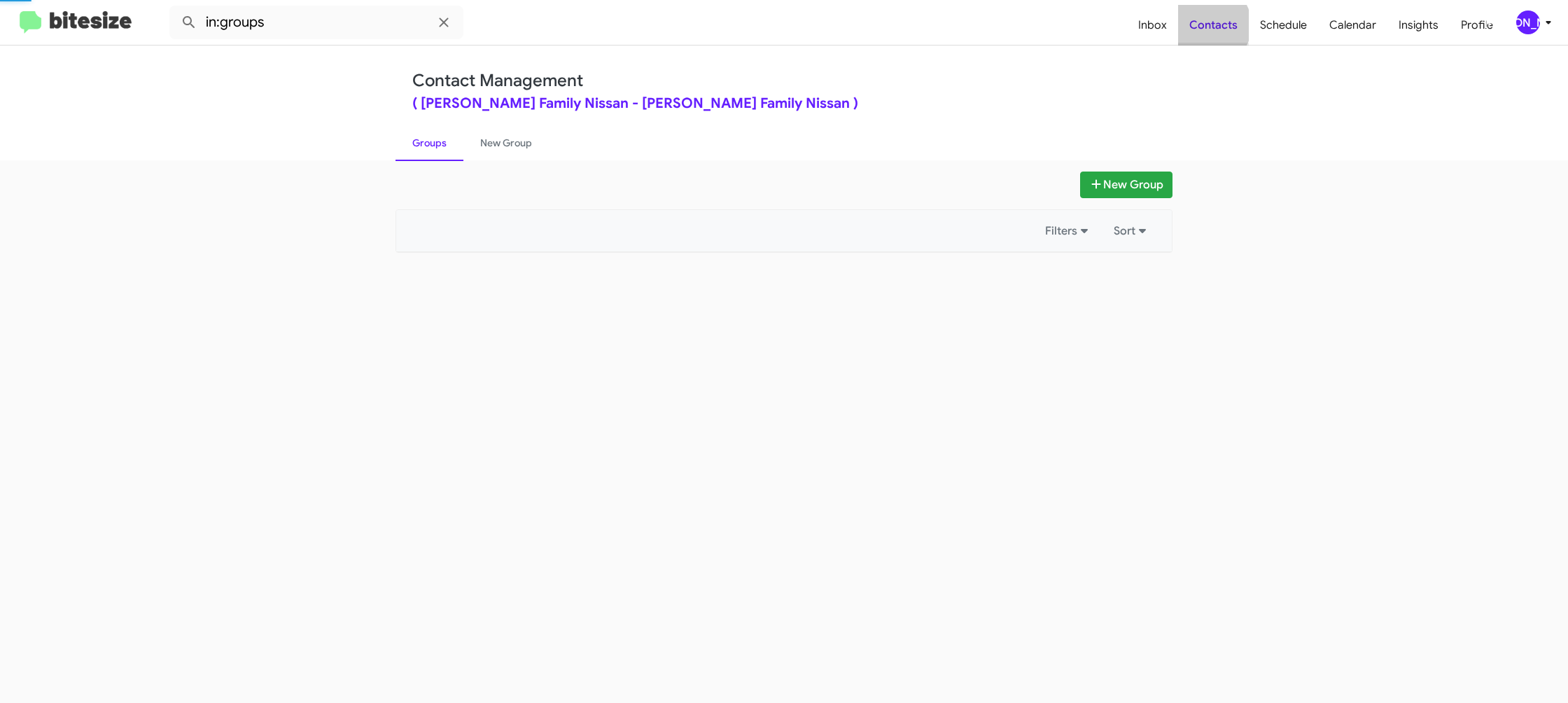
click at [1210, 25] on span "Contacts" at bounding box center [1213, 25] width 71 height 40
drag, startPoint x: 1210, startPoint y: 25, endPoint x: 799, endPoint y: 170, distance: 435.8
click at [1207, 26] on span "Contacts" at bounding box center [1213, 25] width 71 height 40
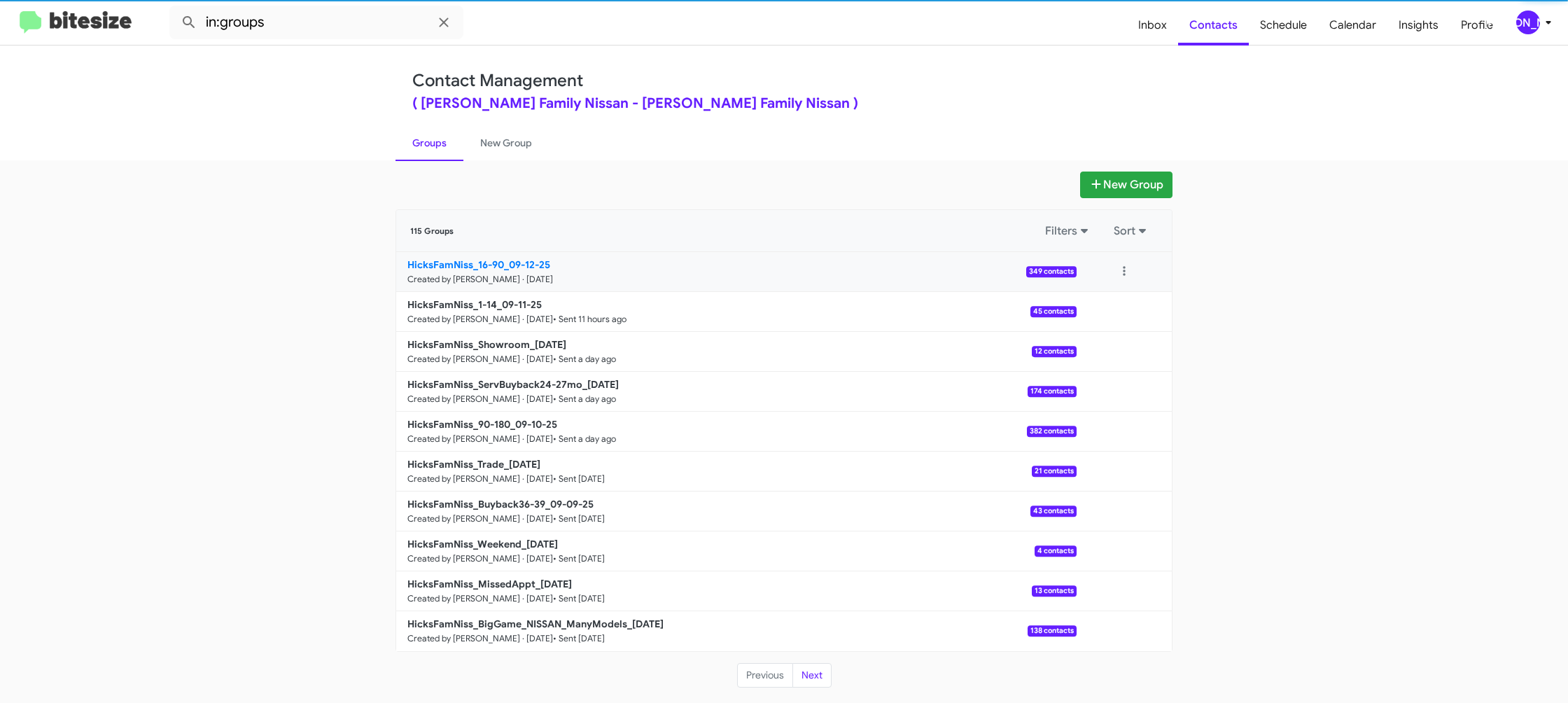
click at [549, 267] on b "HicksFamNiss_16-90_09-12-25" at bounding box center [478, 265] width 143 height 13
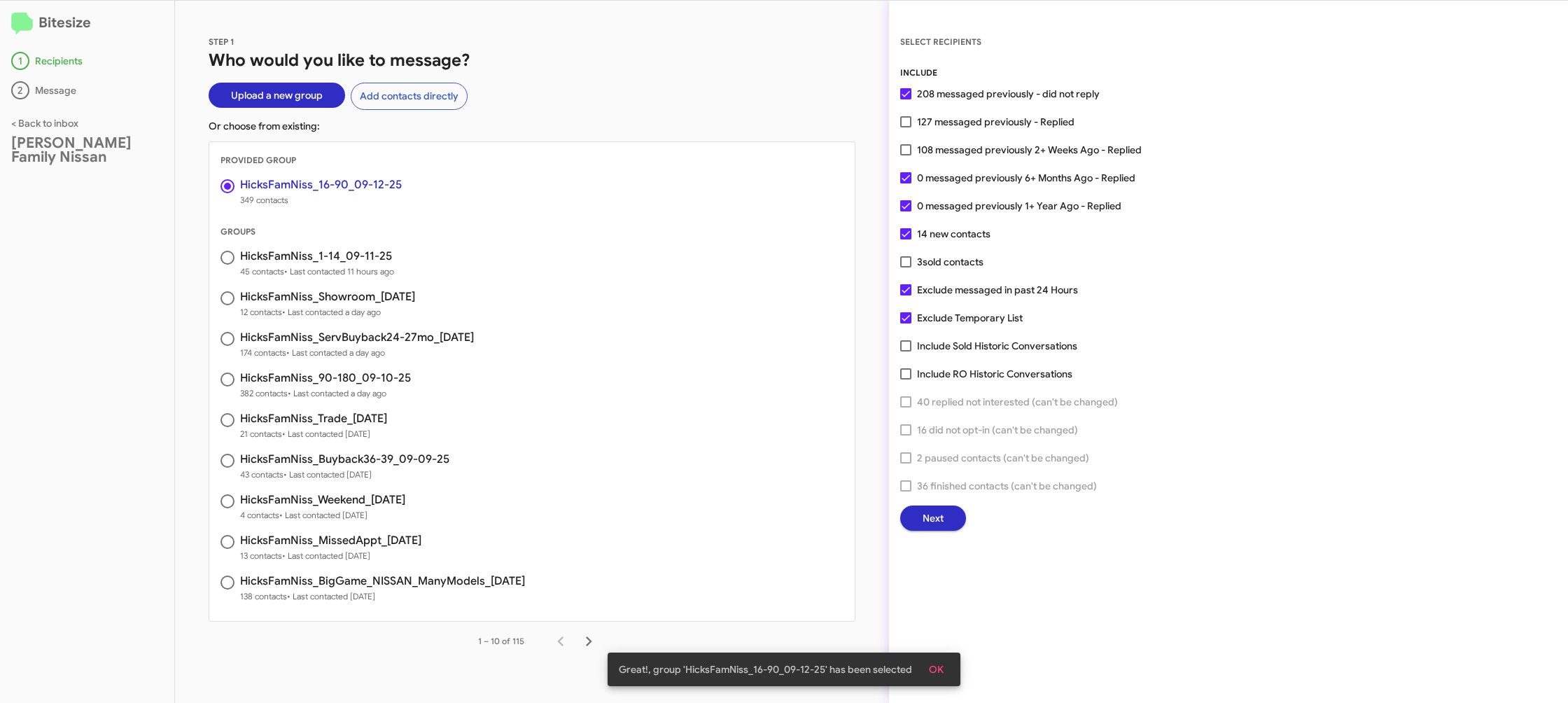
click at [940, 525] on span "Next" at bounding box center [933, 517] width 21 height 25
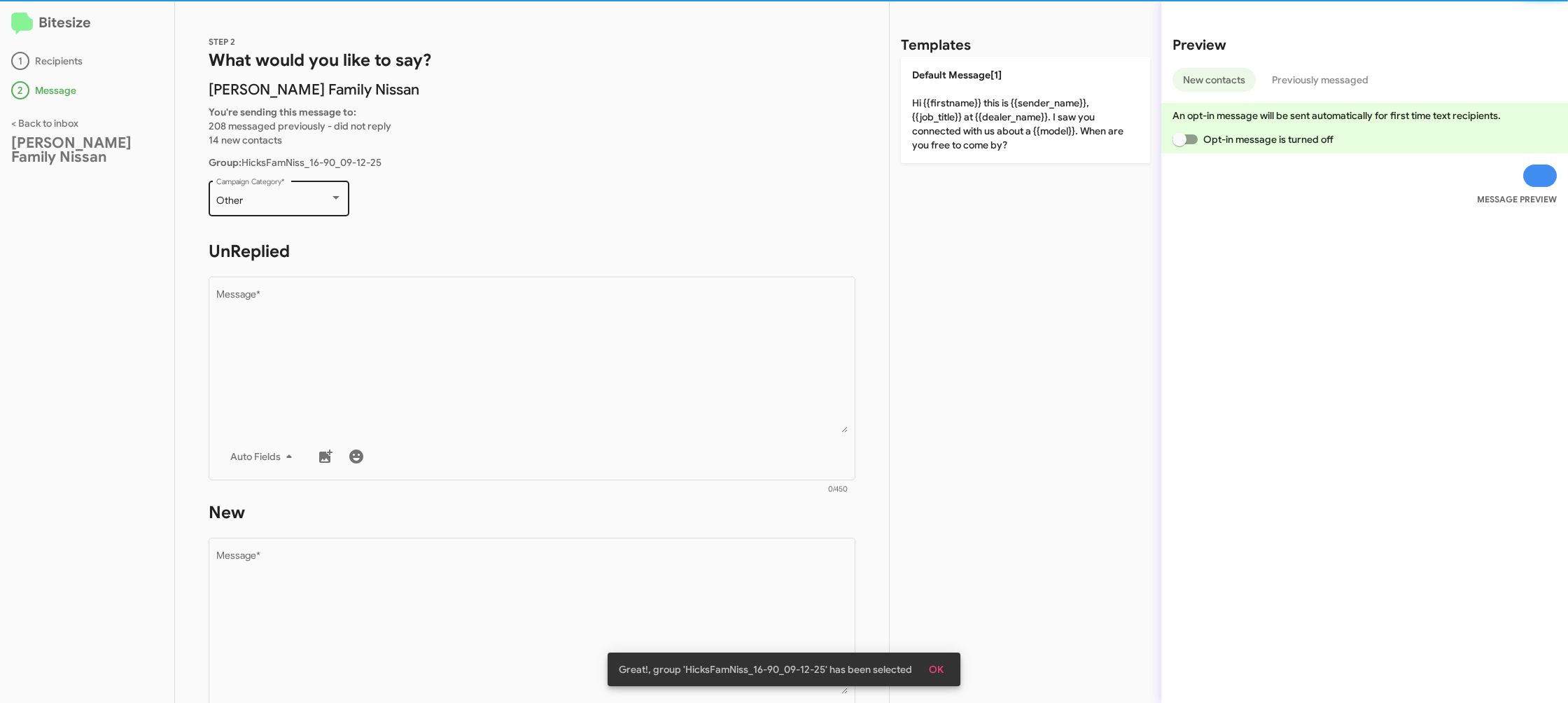
click at [290, 181] on div "Other Campaign Category *" at bounding box center [279, 197] width 126 height 39
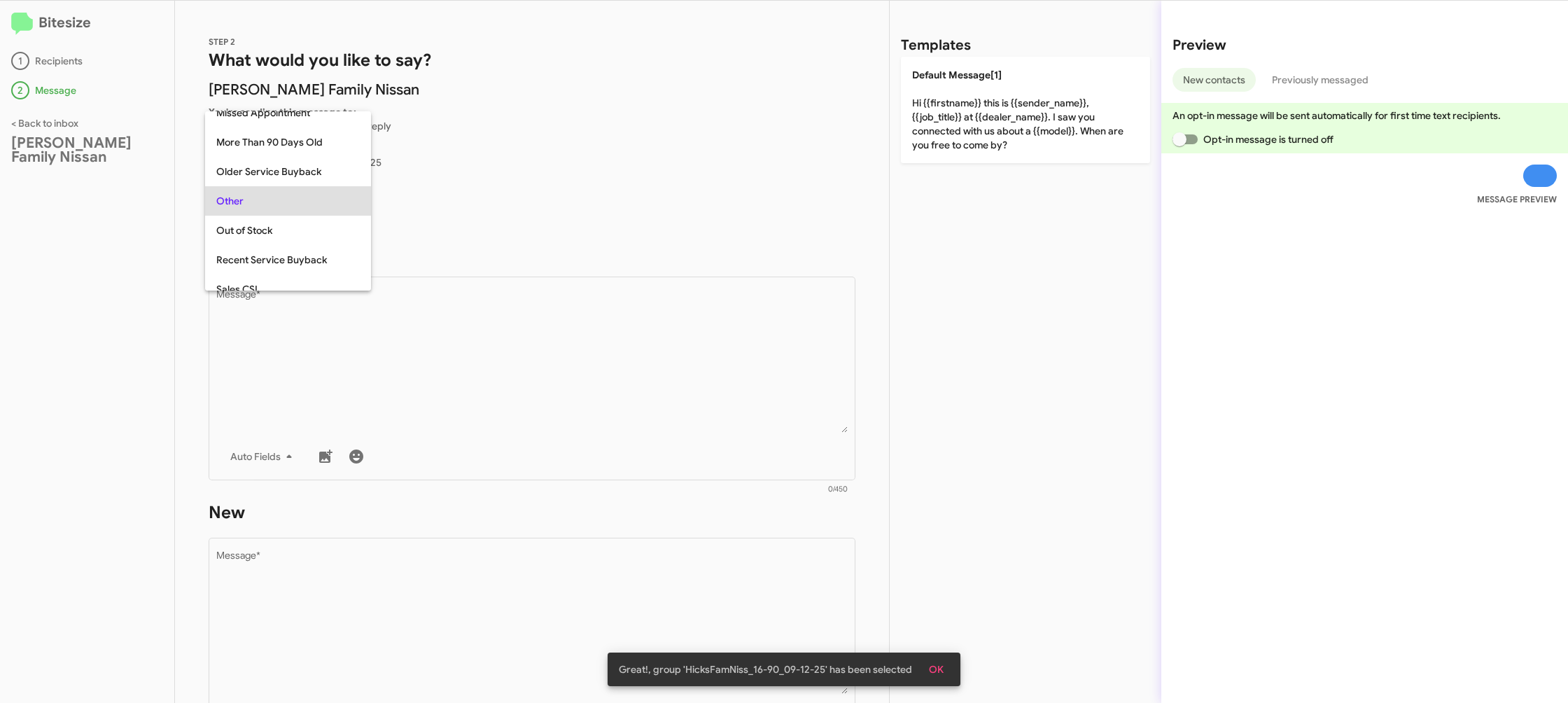
scroll to position [29, 0]
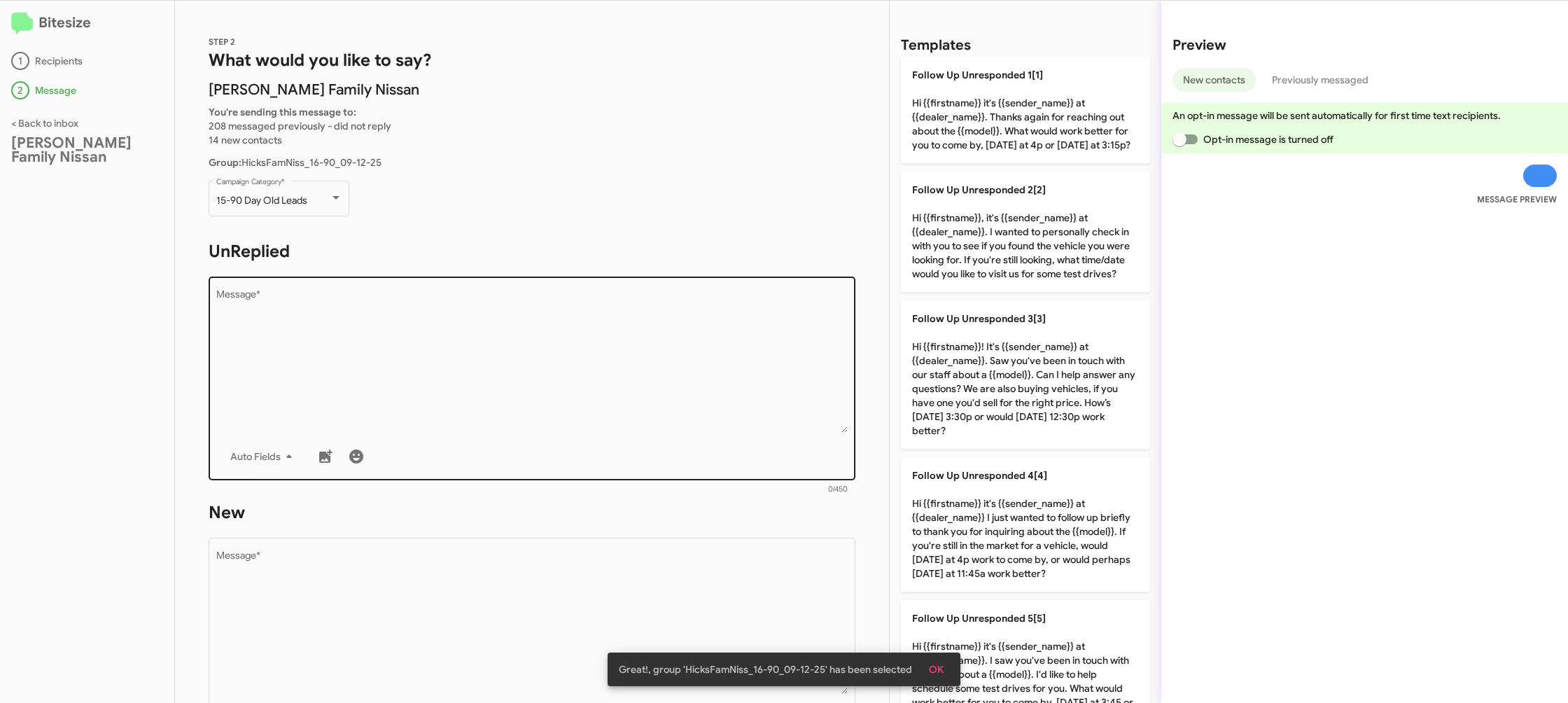
drag, startPoint x: 543, startPoint y: 464, endPoint x: 567, endPoint y: 459, distance: 24.5
click at [545, 462] on div "Auto Fields" at bounding box center [532, 456] width 633 height 28
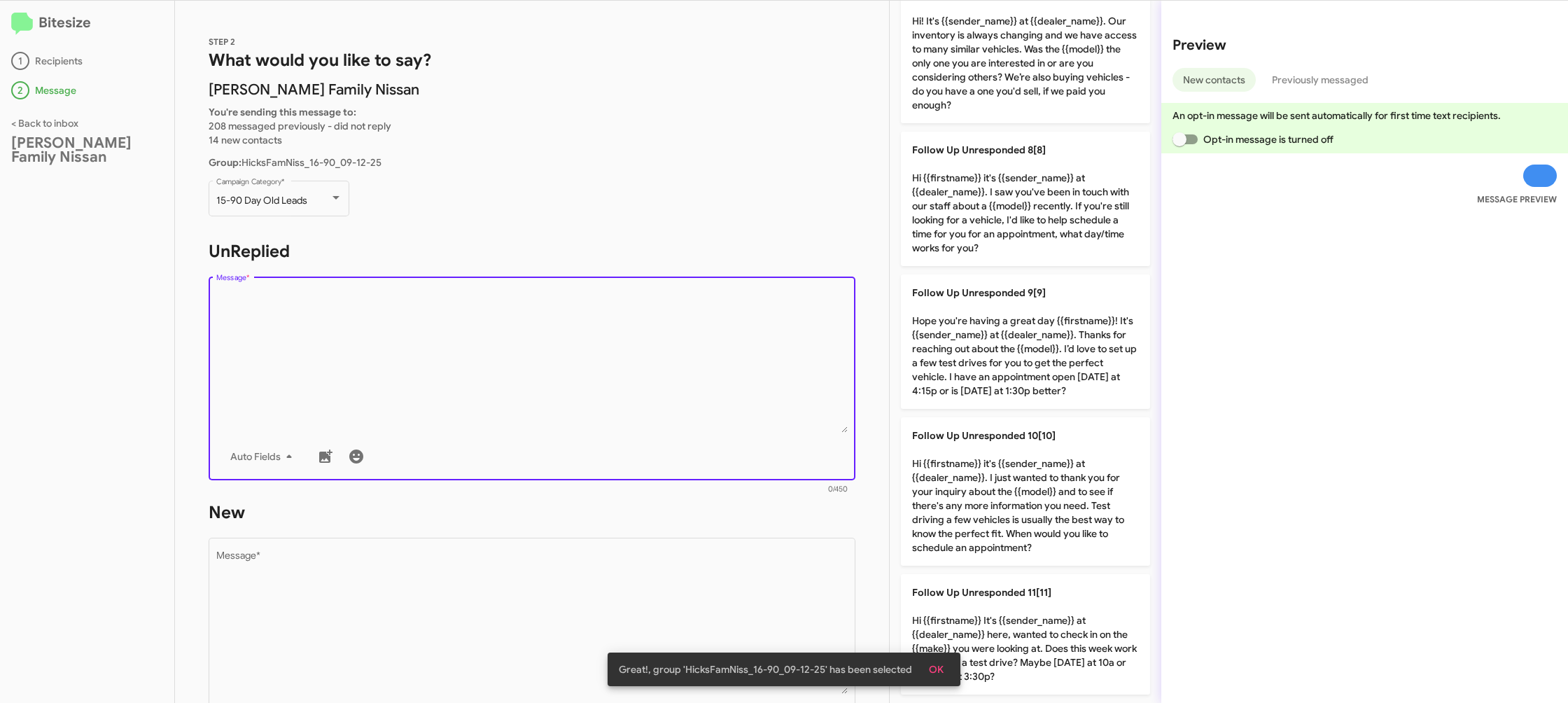
scroll to position [925, 0]
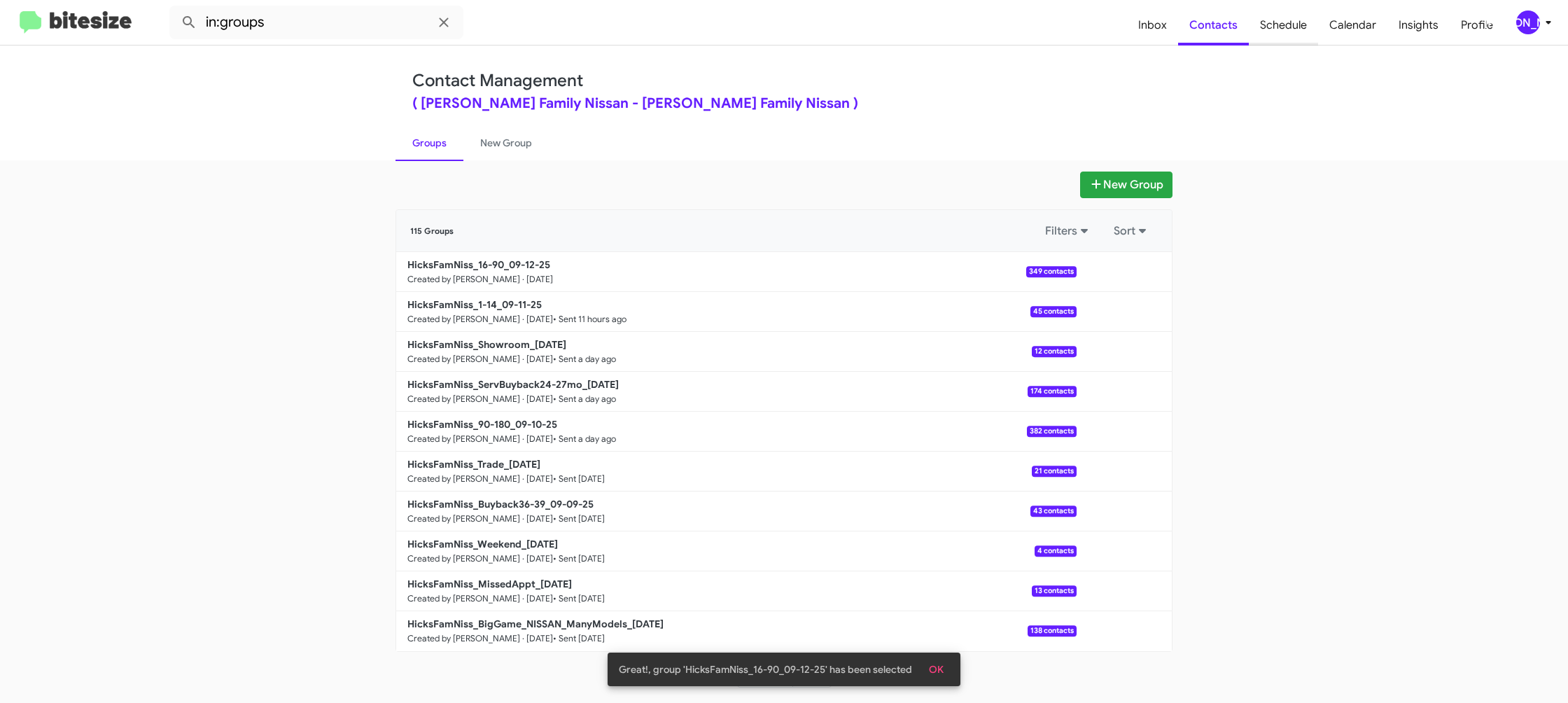
click at [1265, 35] on span "Schedule" at bounding box center [1283, 25] width 69 height 40
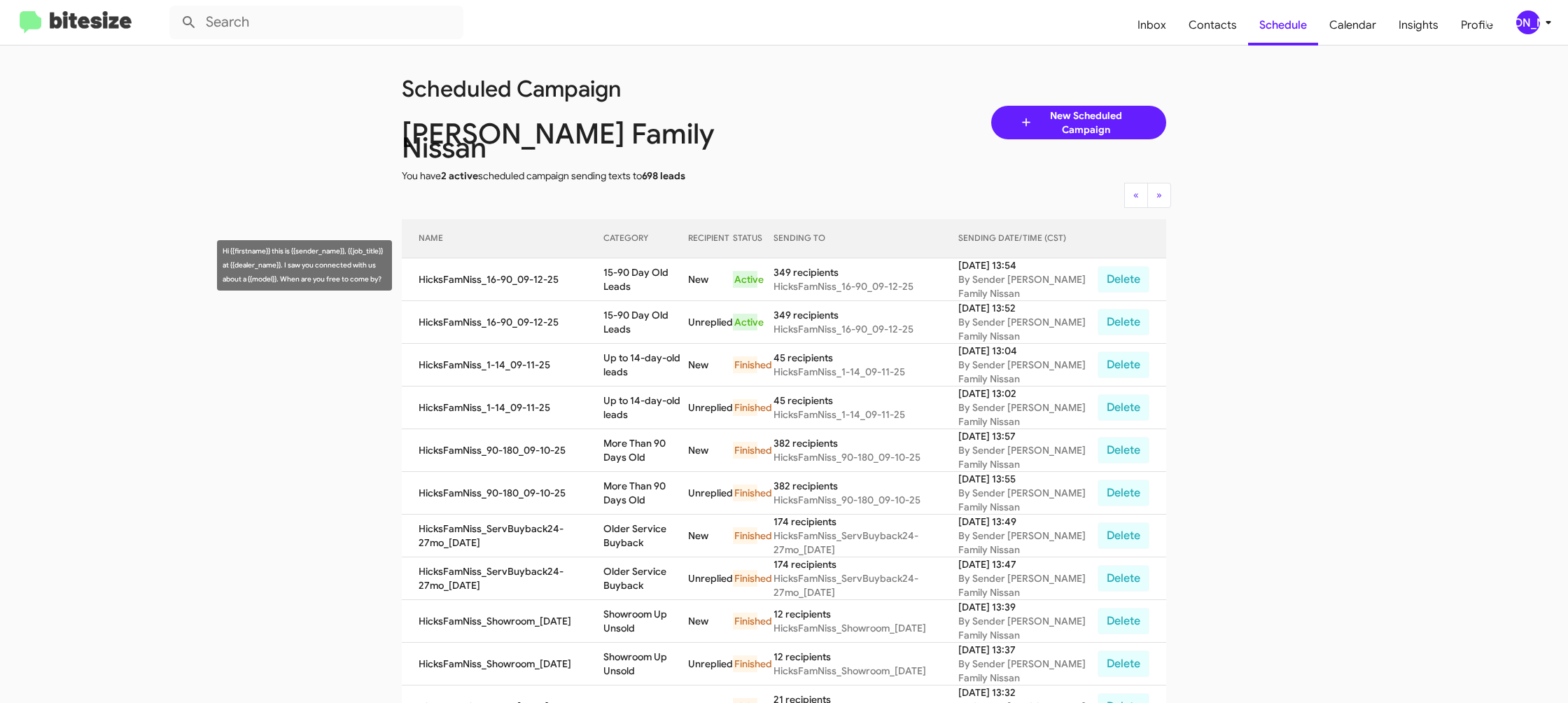
click at [637, 259] on td "15-90 Day Old Leads" at bounding box center [645, 280] width 85 height 43
copy td "15-90 Day Old Leads"
click at [1529, 27] on div "[PERSON_NAME]" at bounding box center [1528, 22] width 24 height 24
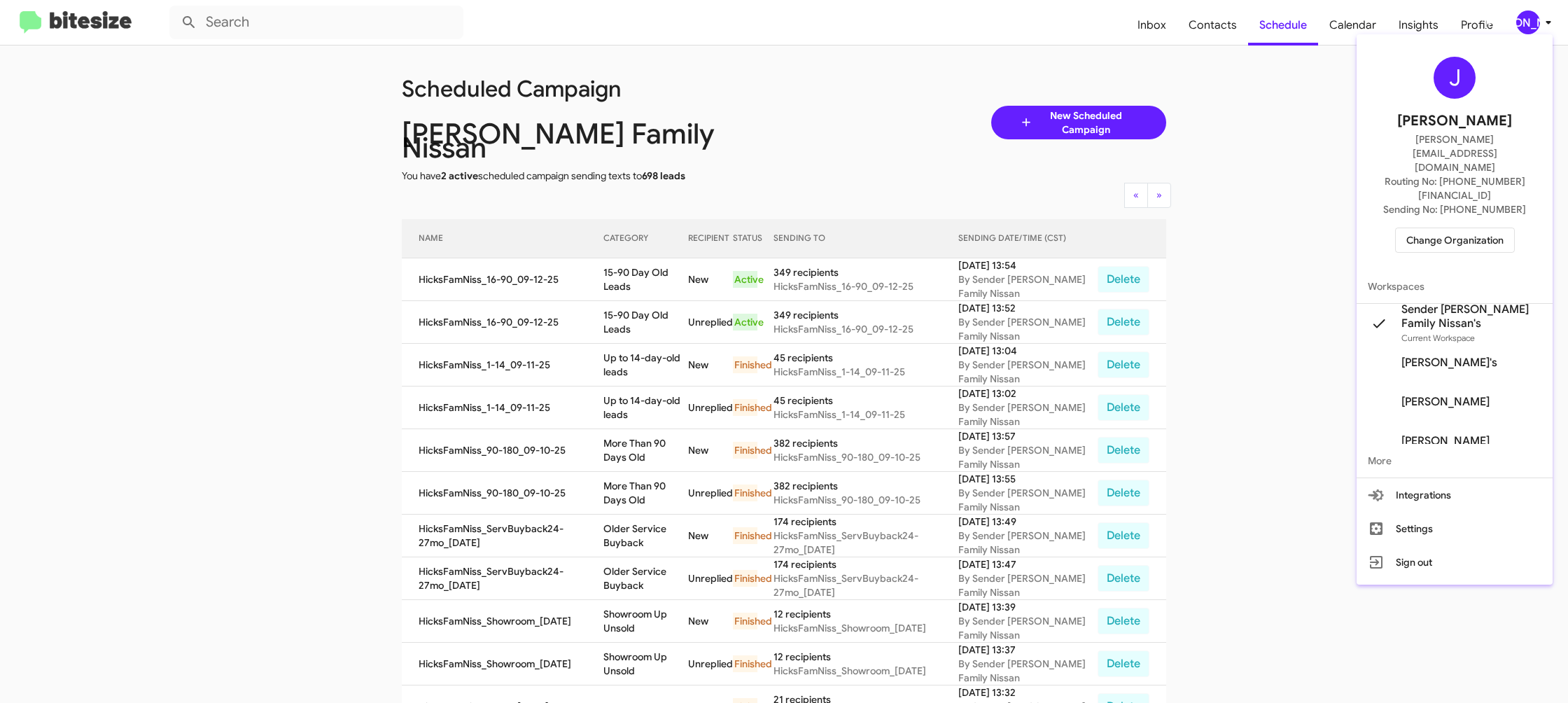
click at [1418, 229] on span "Change Organization" at bounding box center [1455, 241] width 98 height 24
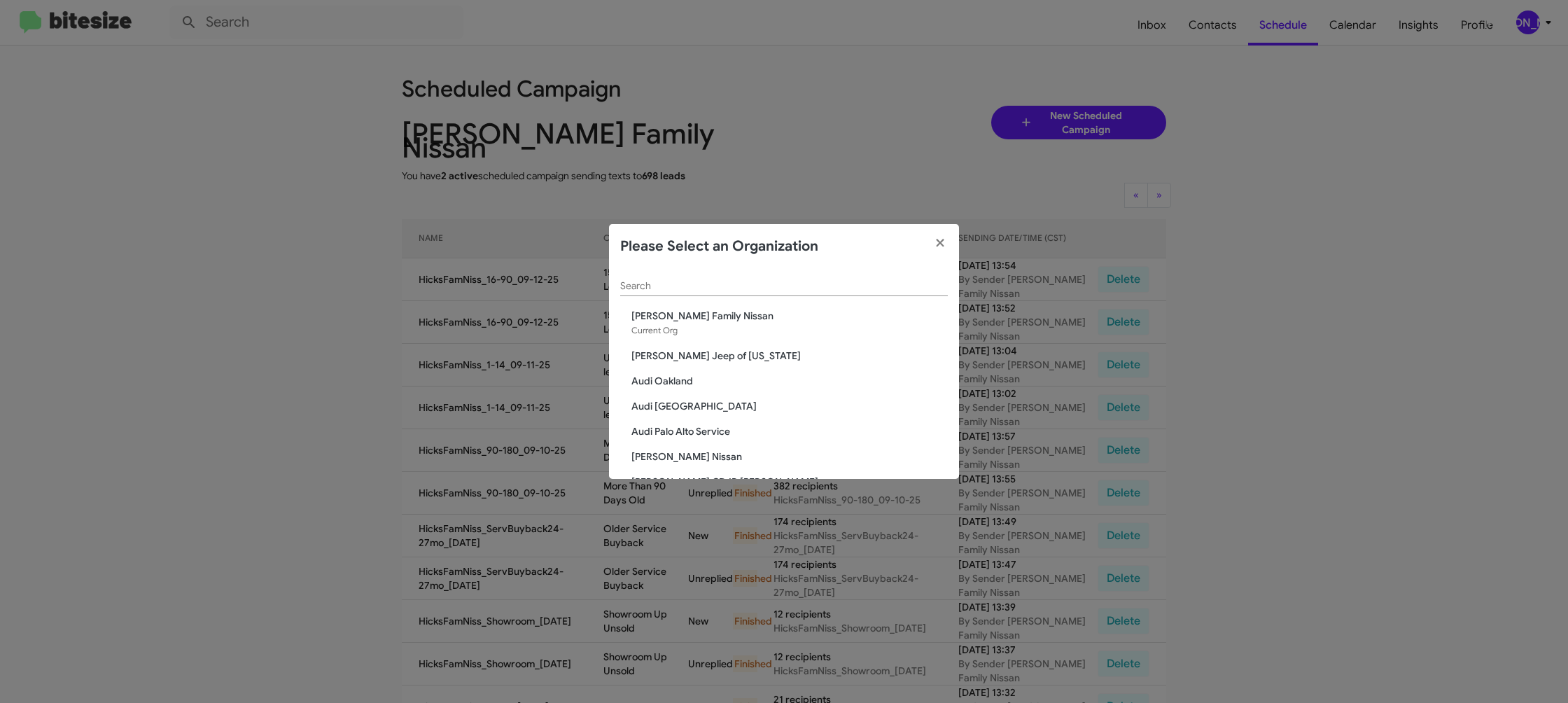
click at [651, 279] on div "Search" at bounding box center [784, 283] width 328 height 27
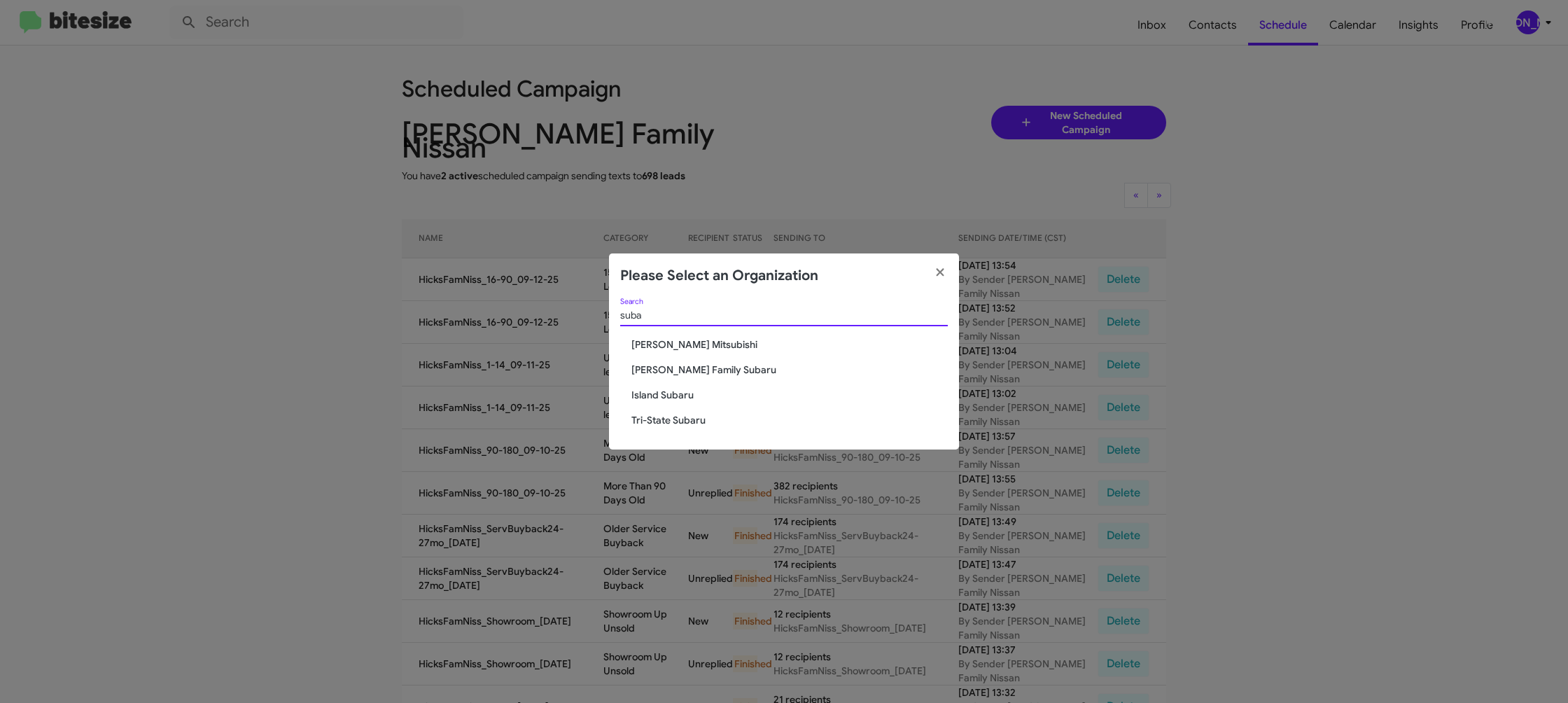
type input "suba"
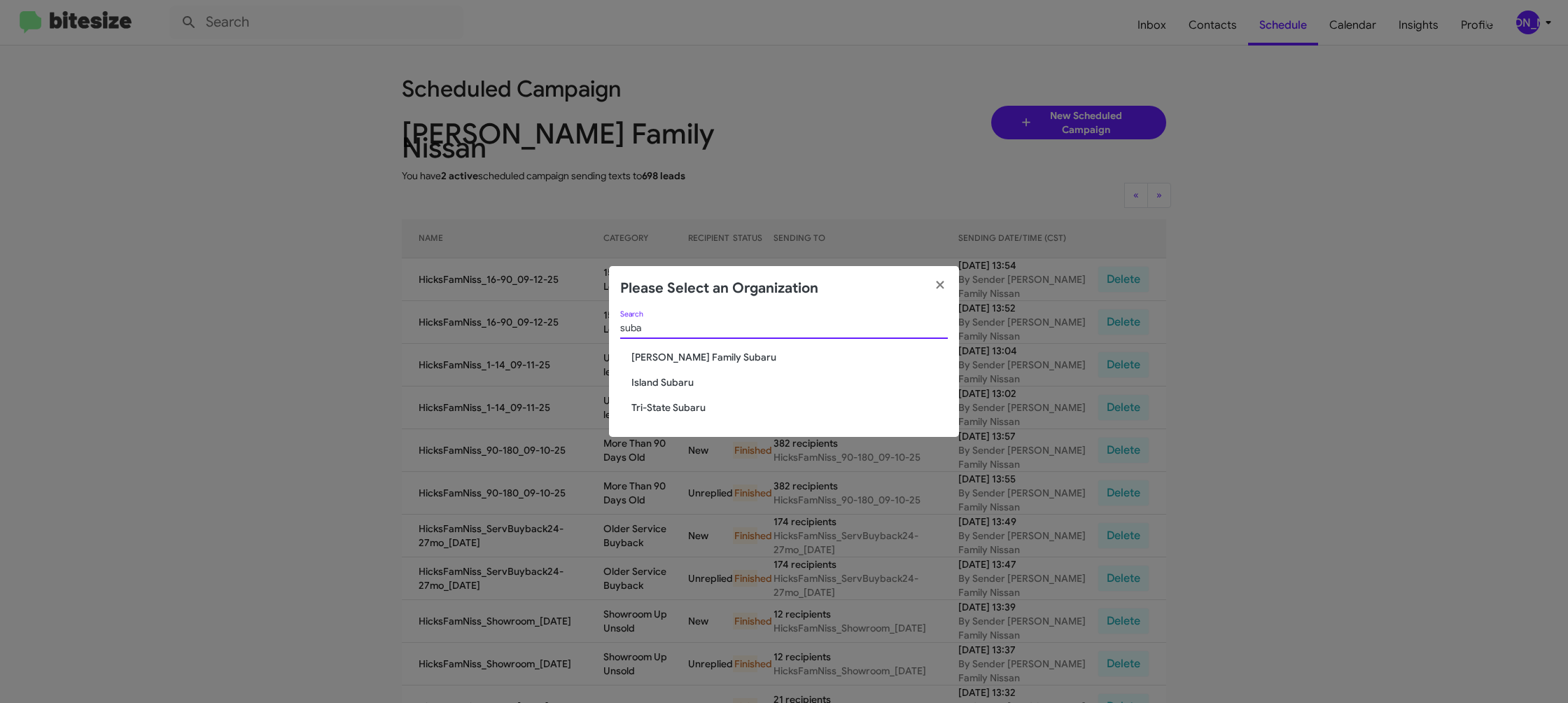
click at [663, 358] on span "Hicks Family Subaru" at bounding box center [790, 357] width 317 height 14
drag, startPoint x: 663, startPoint y: 358, endPoint x: 690, endPoint y: 34, distance: 325.1
click at [662, 352] on span "Hicks Family Subaru" at bounding box center [790, 357] width 317 height 14
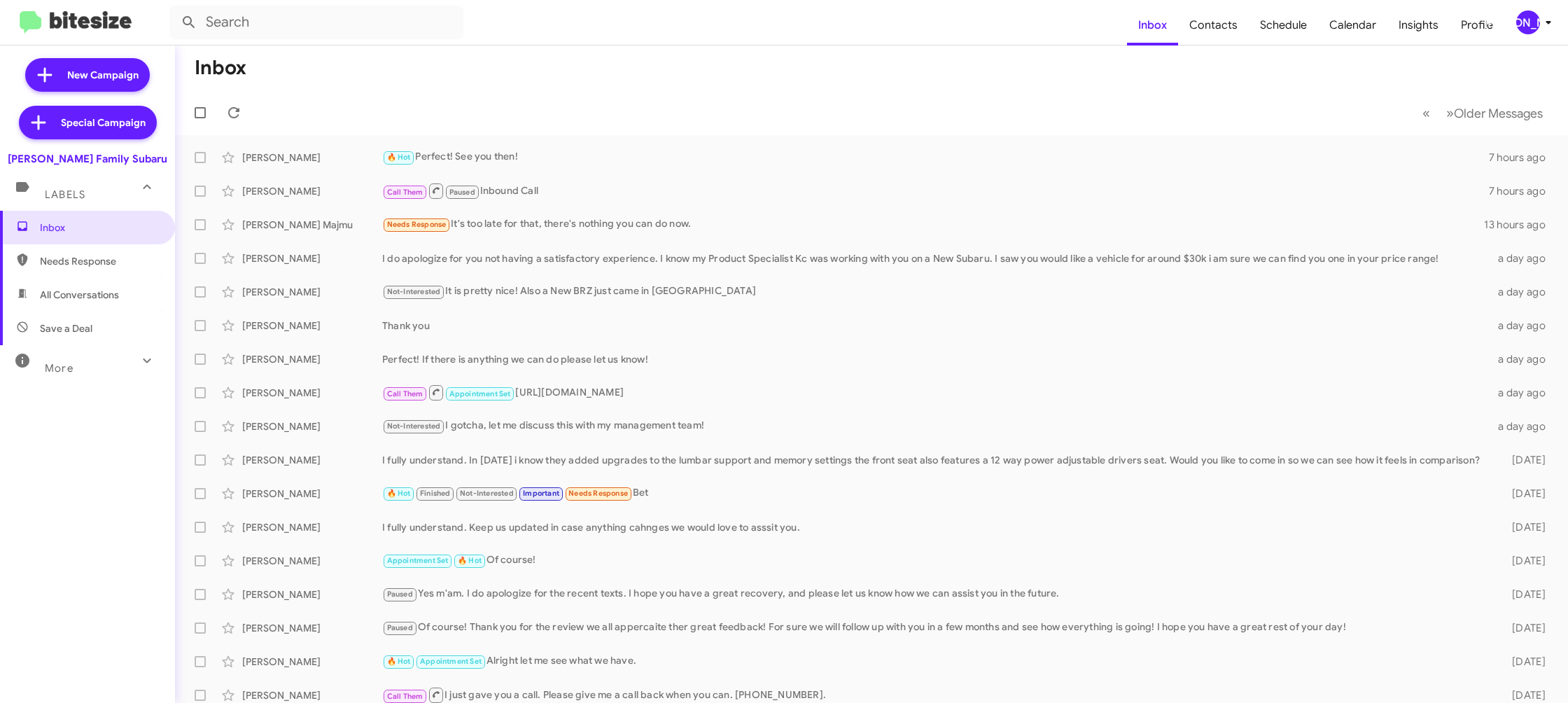
click at [1519, 22] on div "[PERSON_NAME]" at bounding box center [1528, 22] width 24 height 24
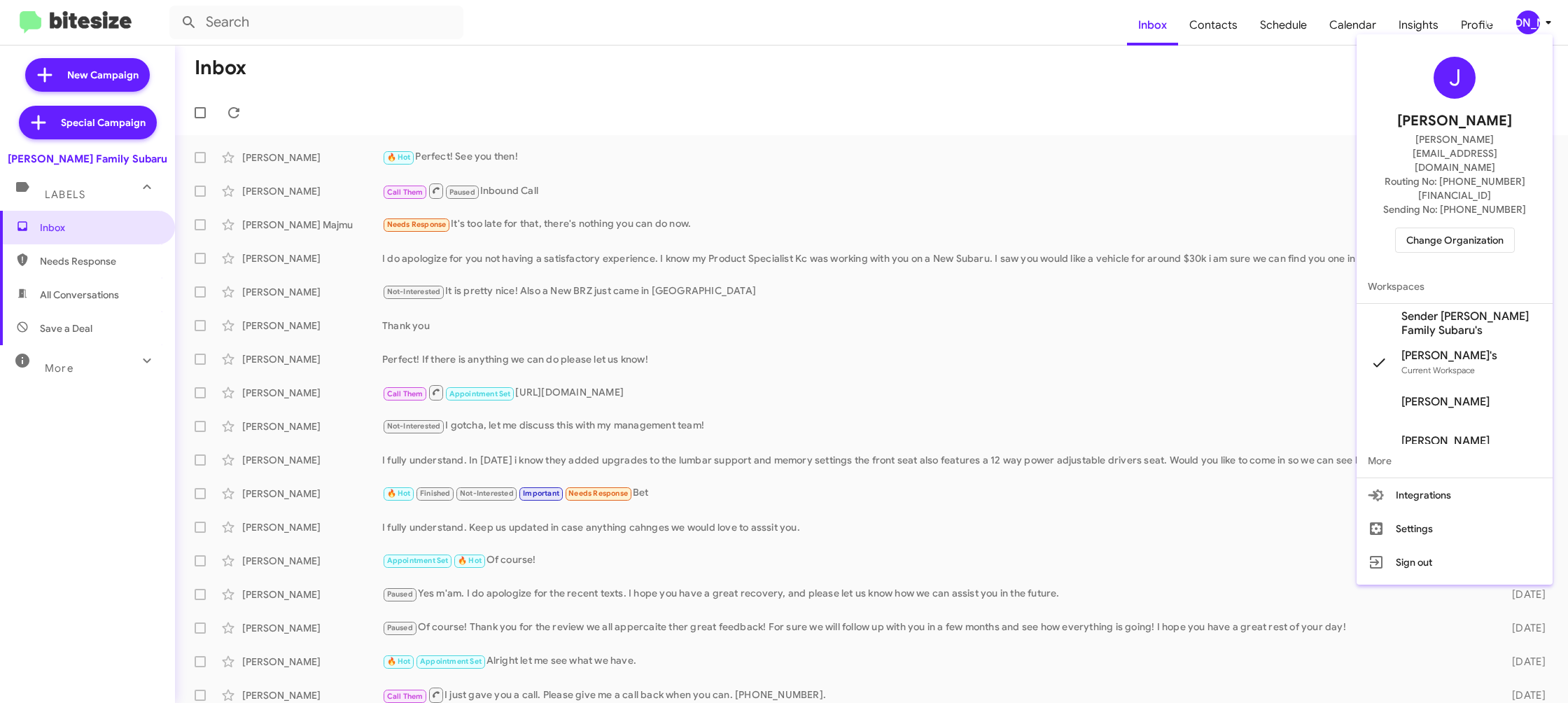
click at [1431, 309] on span "Sender [PERSON_NAME] Family Subaru's" at bounding box center [1471, 323] width 140 height 28
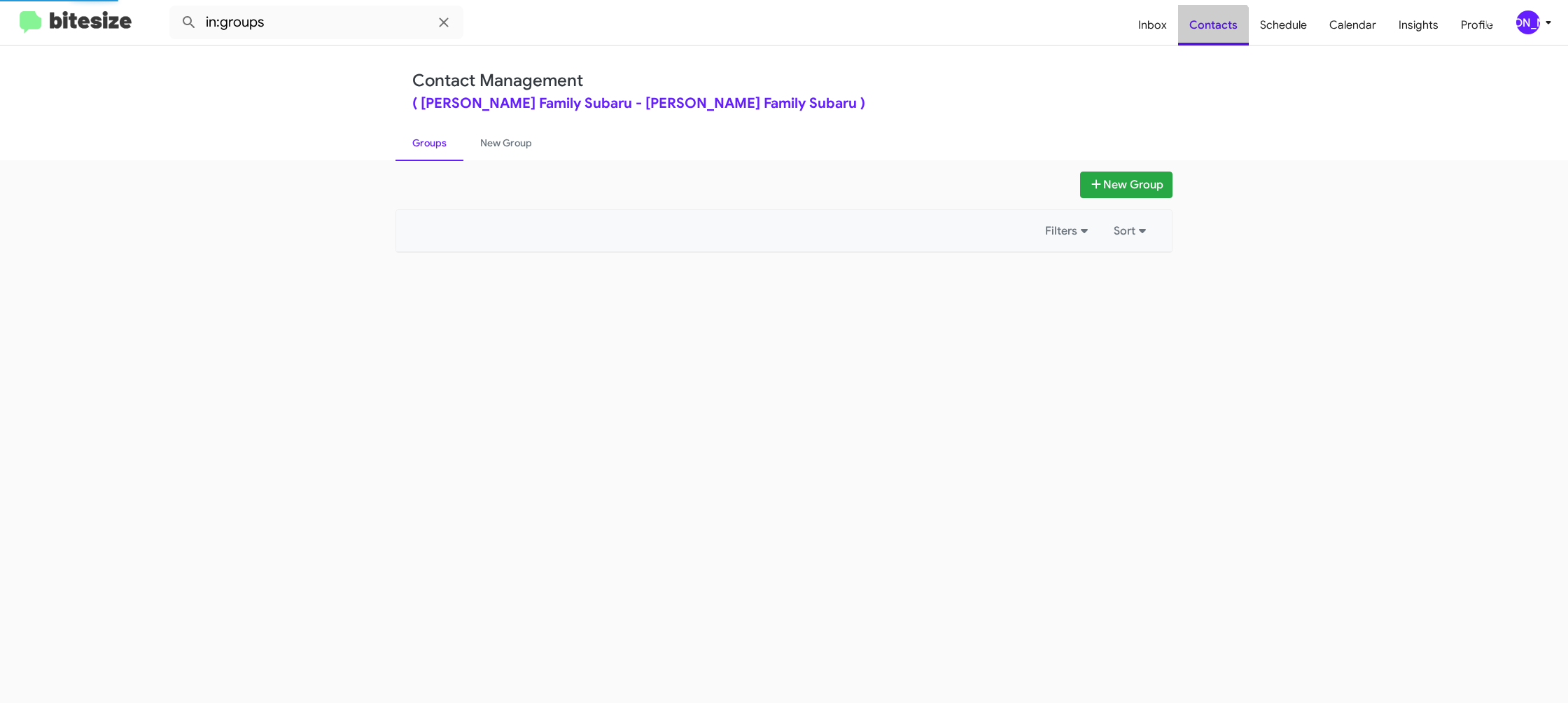
click at [1215, 33] on span "Contacts" at bounding box center [1213, 25] width 71 height 40
drag, startPoint x: 0, startPoint y: 0, endPoint x: 1059, endPoint y: 2, distance: 1059.0
click at [1215, 33] on span "Contacts" at bounding box center [1213, 25] width 71 height 40
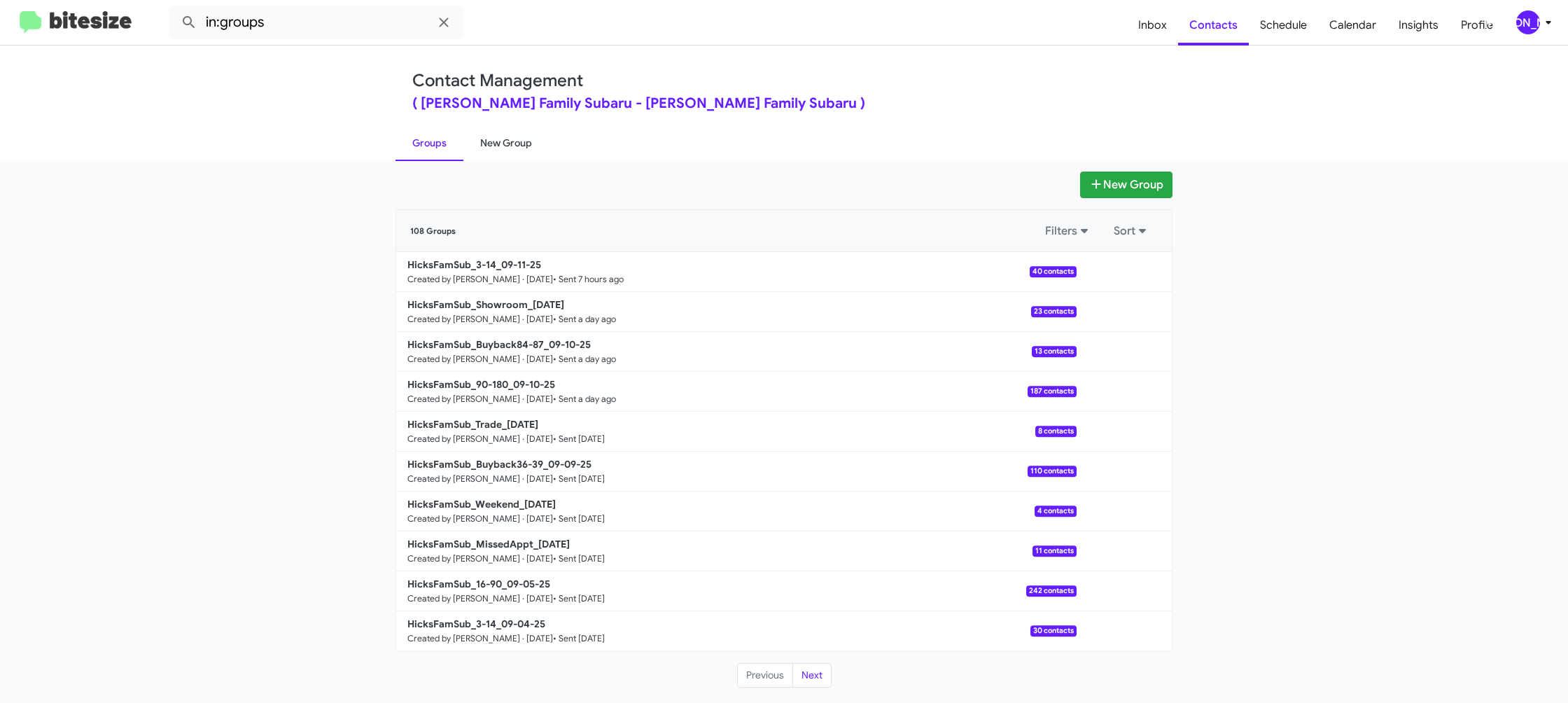
click at [521, 143] on link "New Group" at bounding box center [506, 143] width 86 height 37
drag, startPoint x: 521, startPoint y: 143, endPoint x: 571, endPoint y: 47, distance: 108.2
click at [526, 130] on link "New Group" at bounding box center [506, 143] width 86 height 37
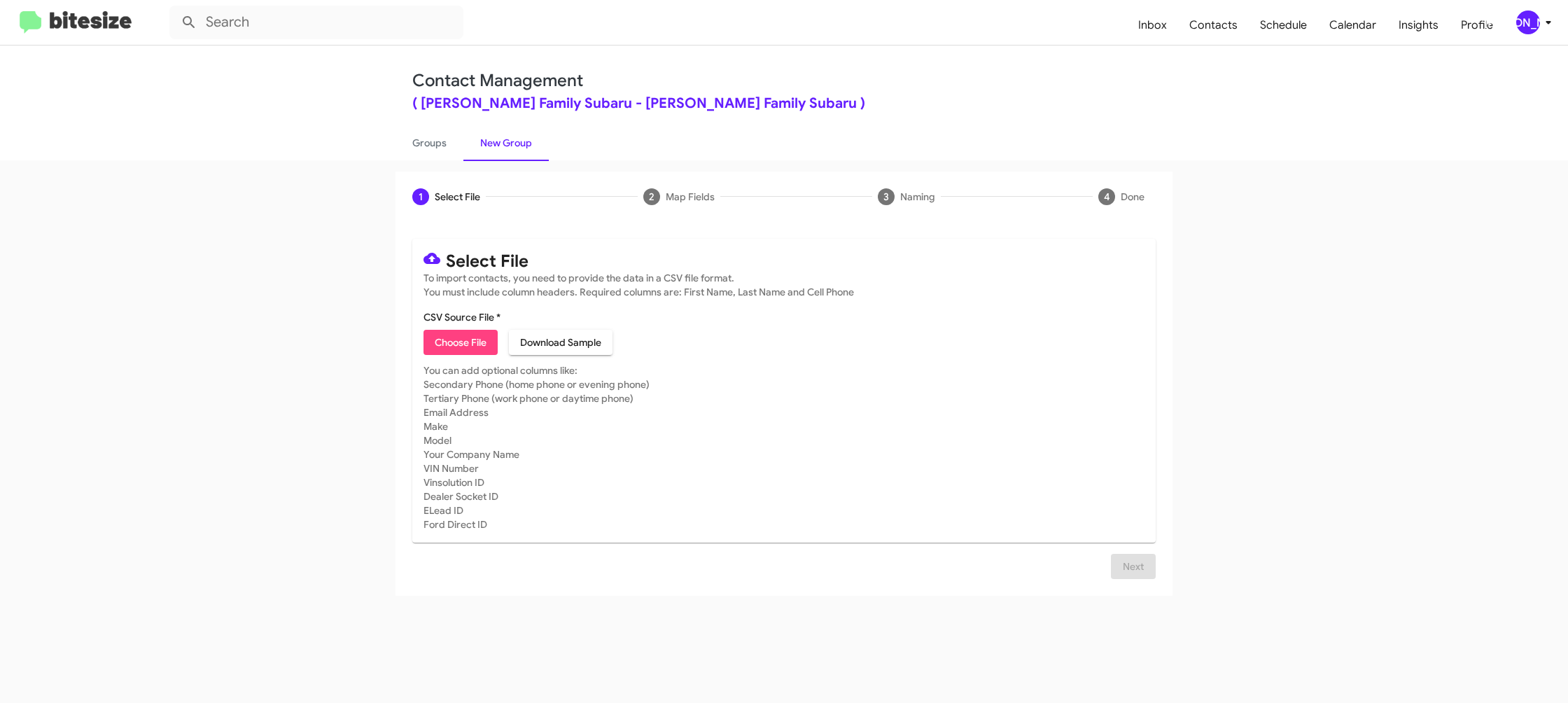
click at [1528, 21] on div "[PERSON_NAME]" at bounding box center [1528, 22] width 24 height 24
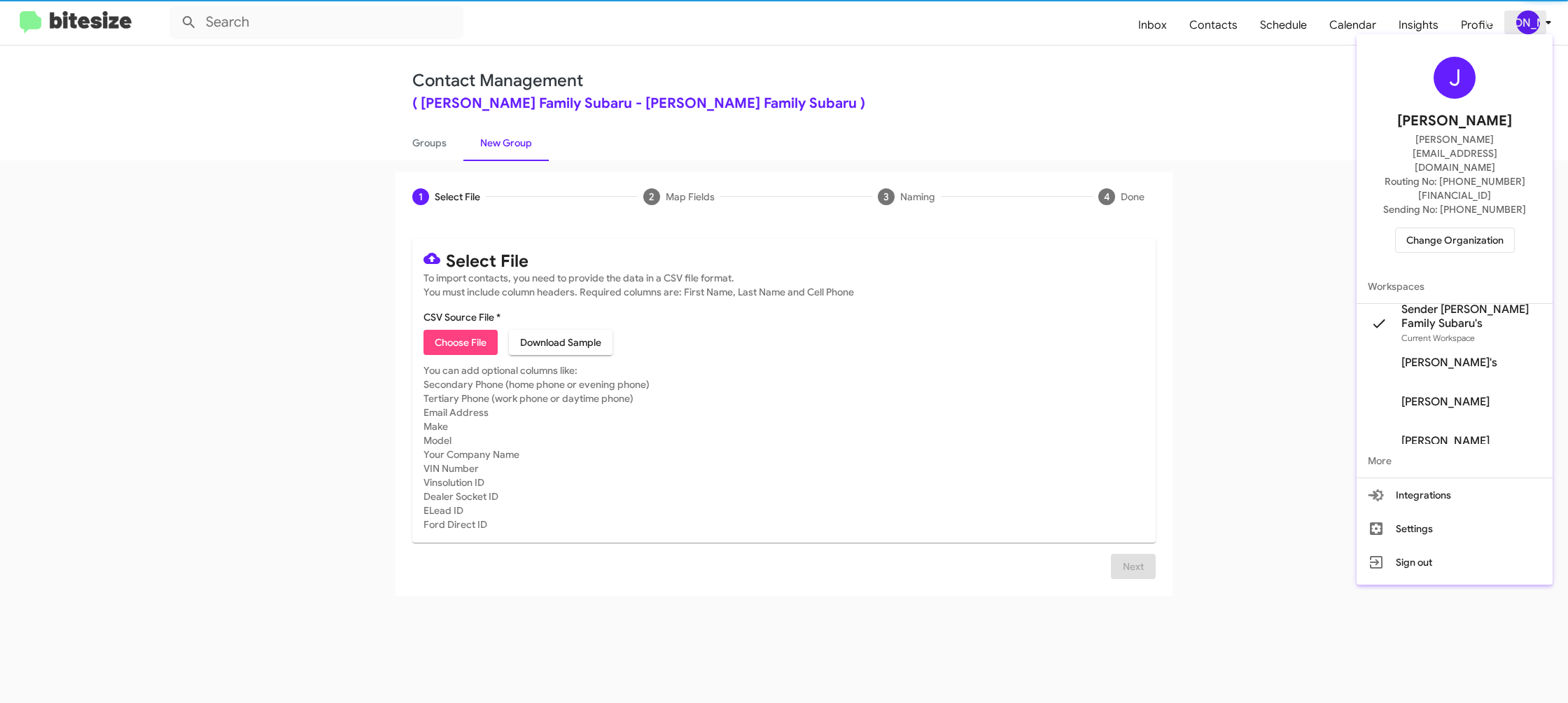
click at [1528, 21] on div at bounding box center [784, 351] width 1568 height 703
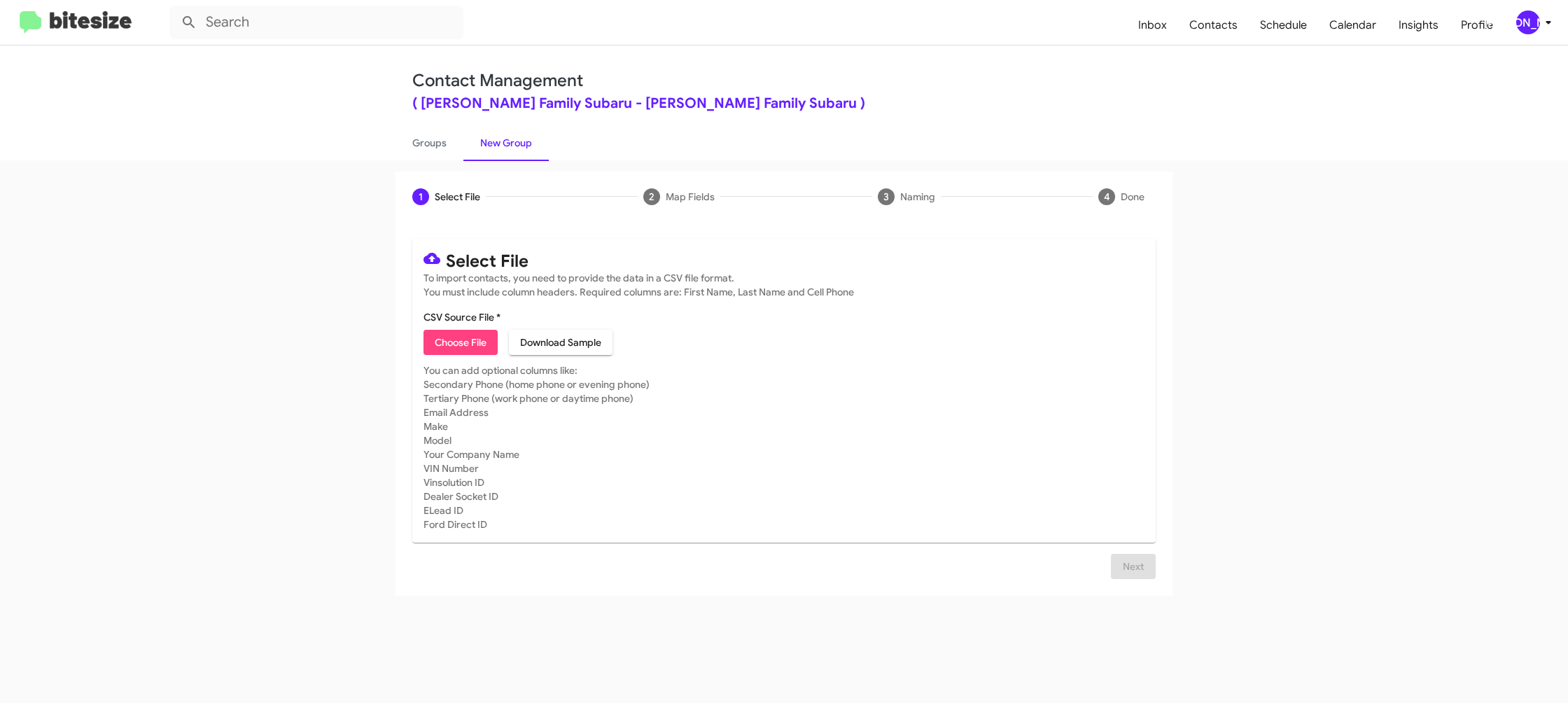
click at [455, 354] on span "Choose File" at bounding box center [460, 342] width 52 height 25
type input "HicksFamSub_16-90_09-12-25"
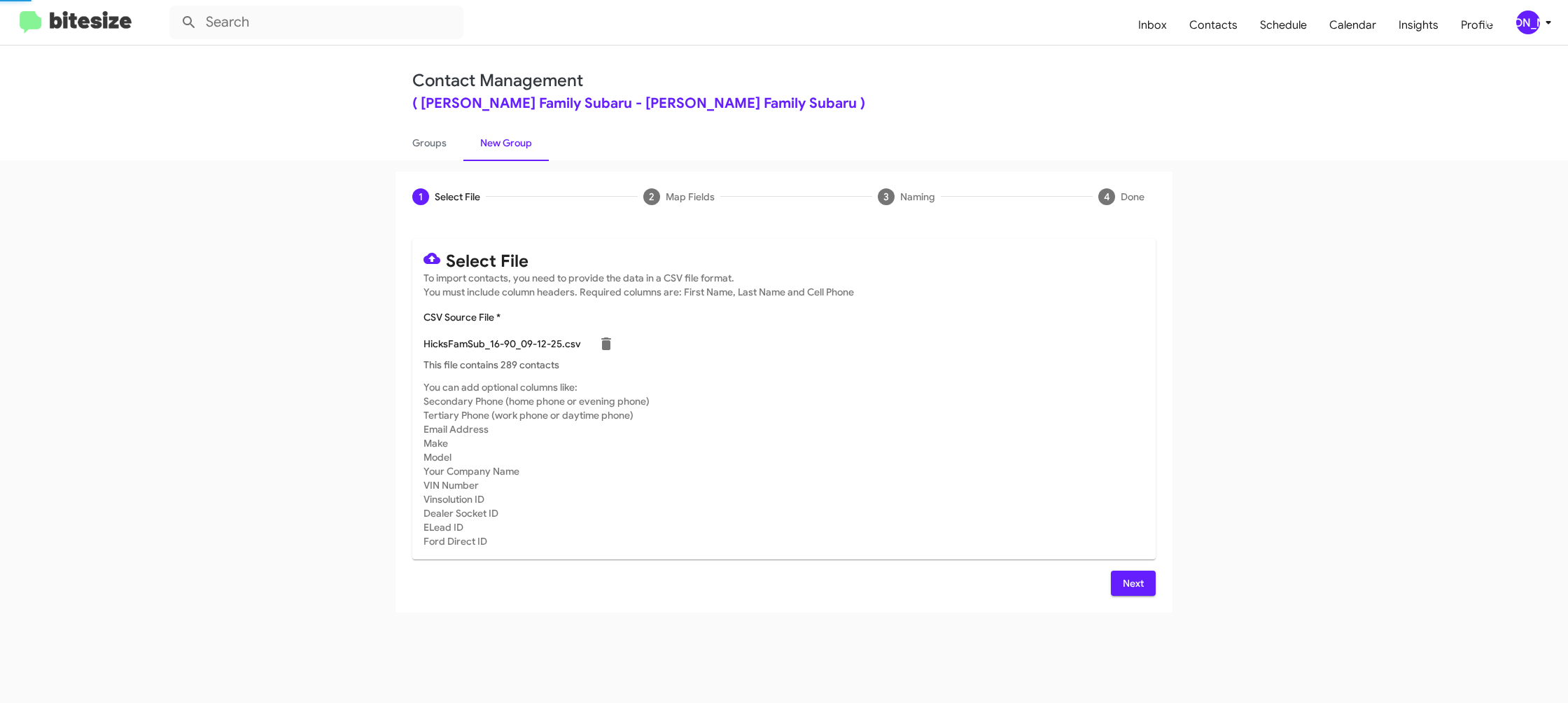
click at [1309, 345] on app-new-group "1 Select File 2 Map Fields 3 Naming 4 Done Select File To import contacts, you …" at bounding box center [784, 391] width 1568 height 441
click at [1554, 17] on icon at bounding box center [1548, 22] width 17 height 17
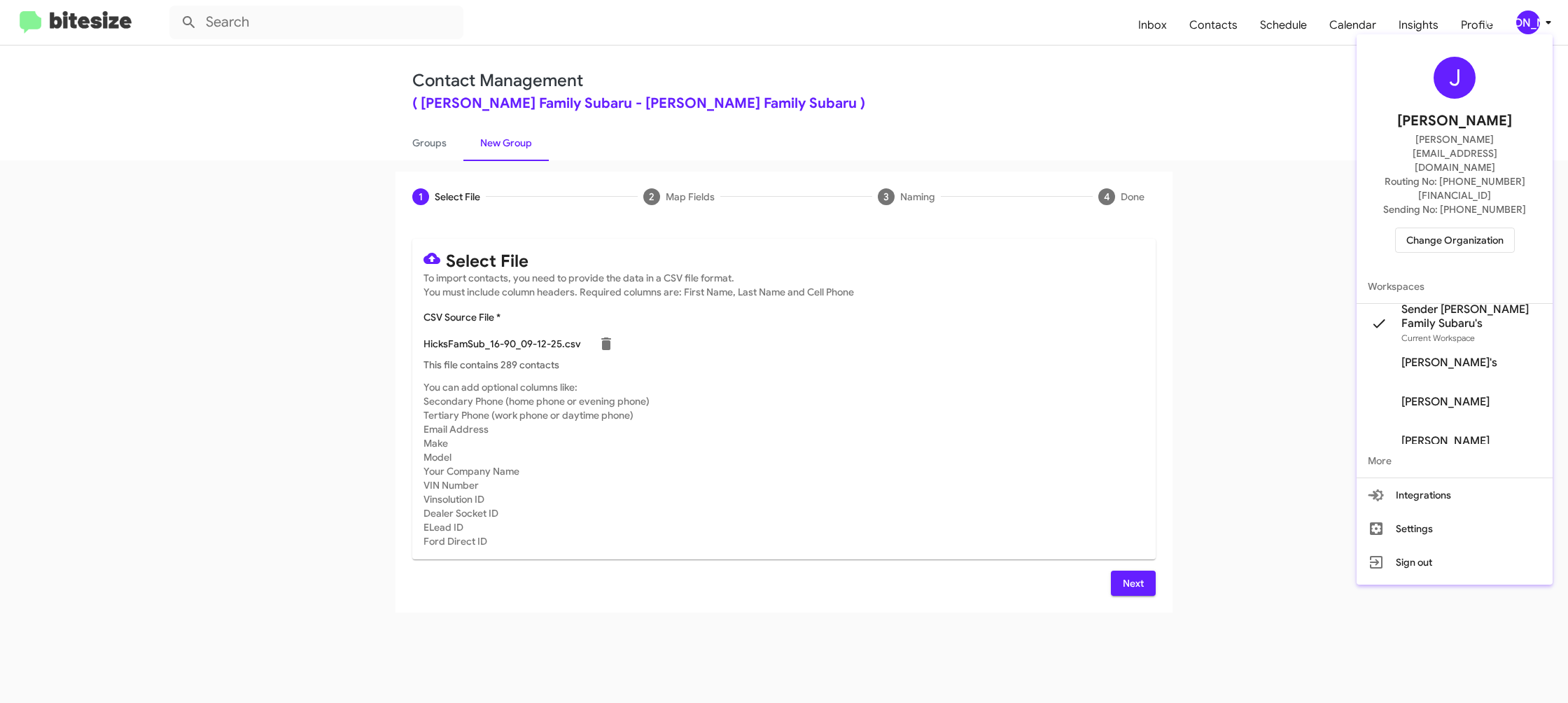
click at [1539, 21] on div at bounding box center [784, 351] width 1568 height 703
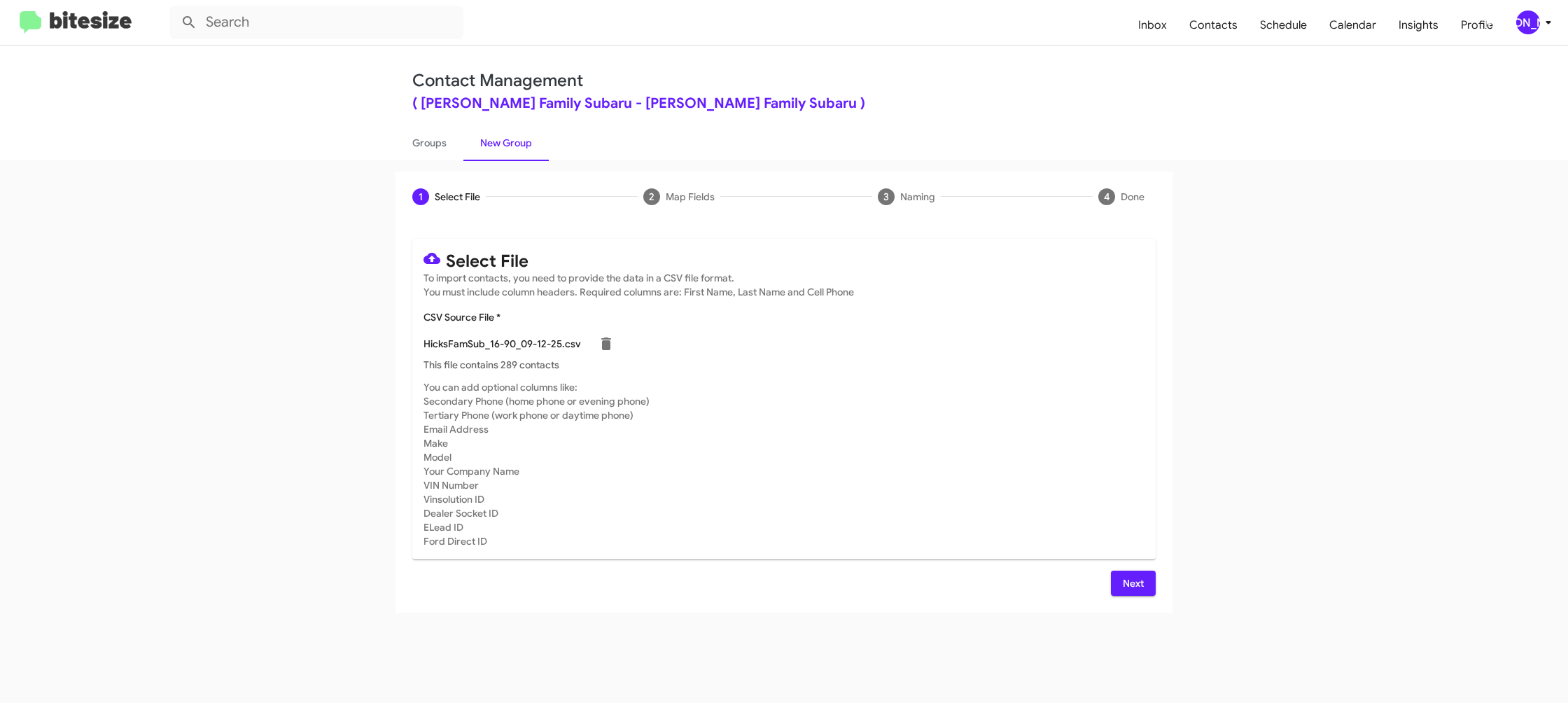
click at [1133, 582] on span "Next" at bounding box center [1133, 583] width 22 height 25
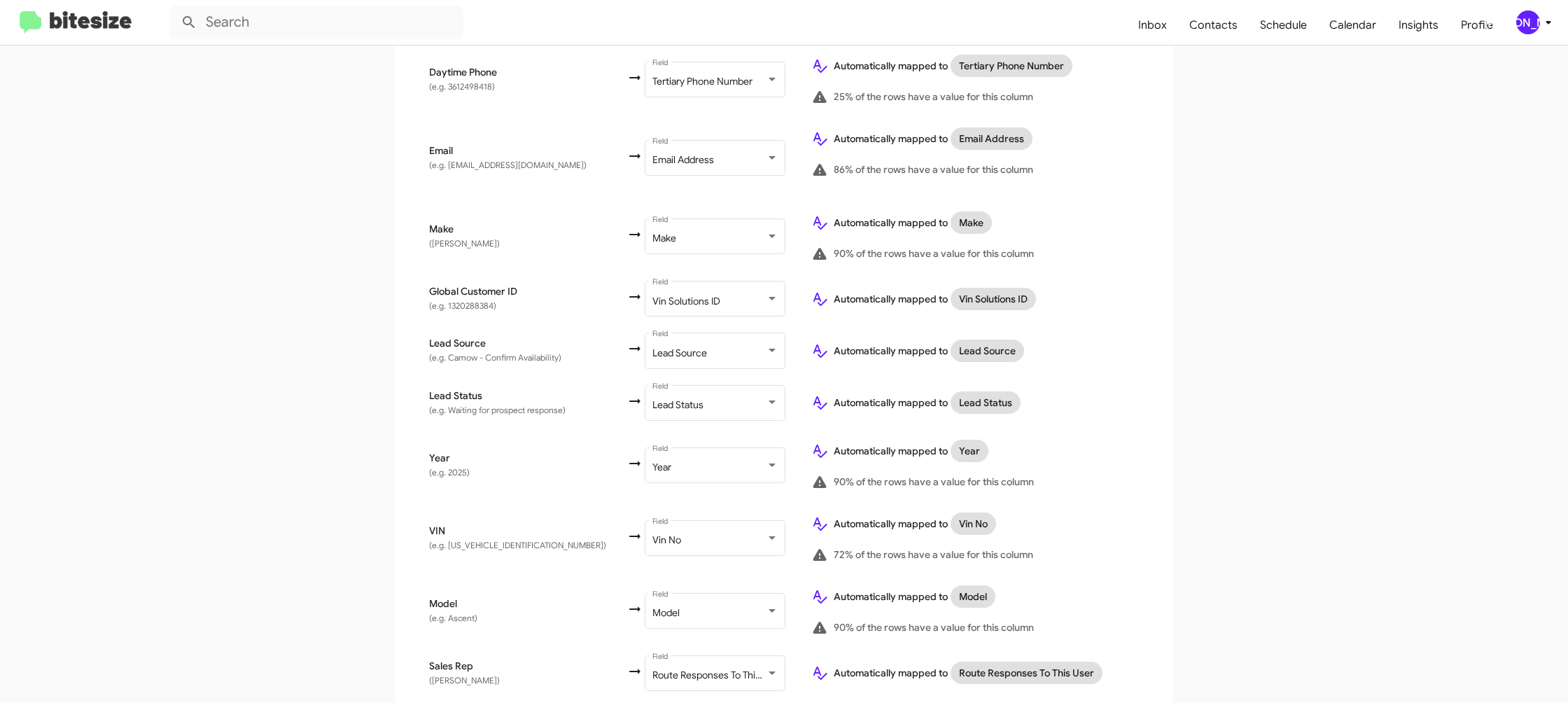
scroll to position [665, 0]
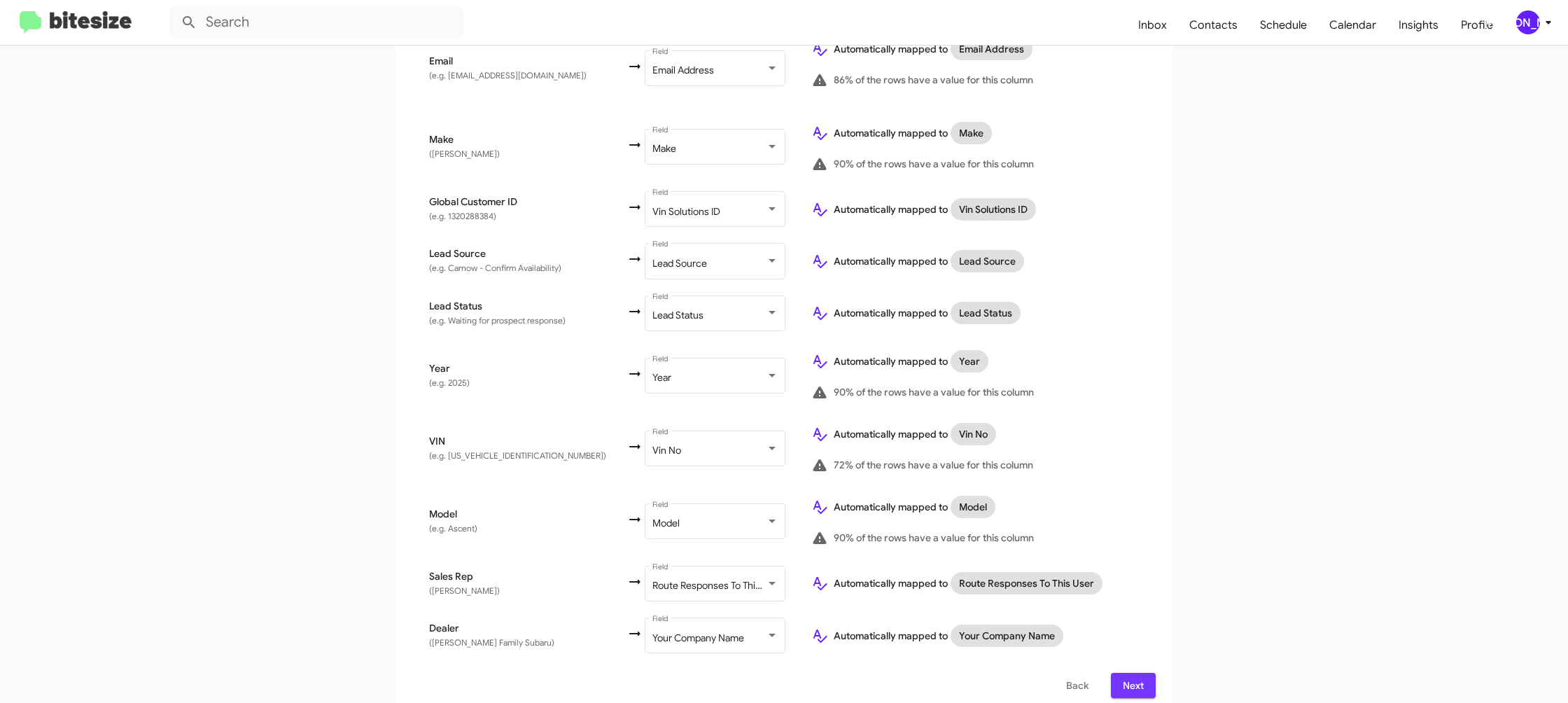
click at [1120, 673] on button "Next" at bounding box center [1133, 685] width 45 height 25
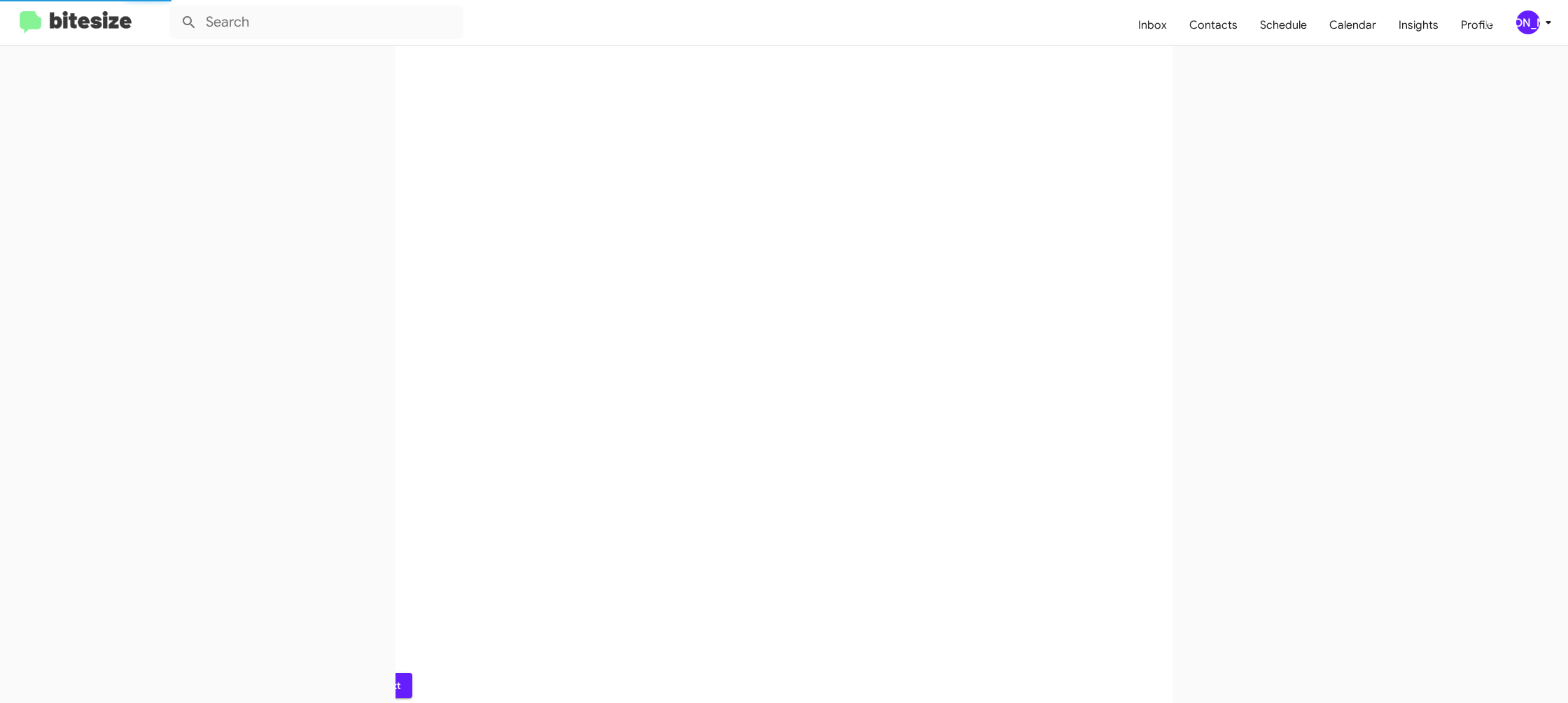
scroll to position [0, 0]
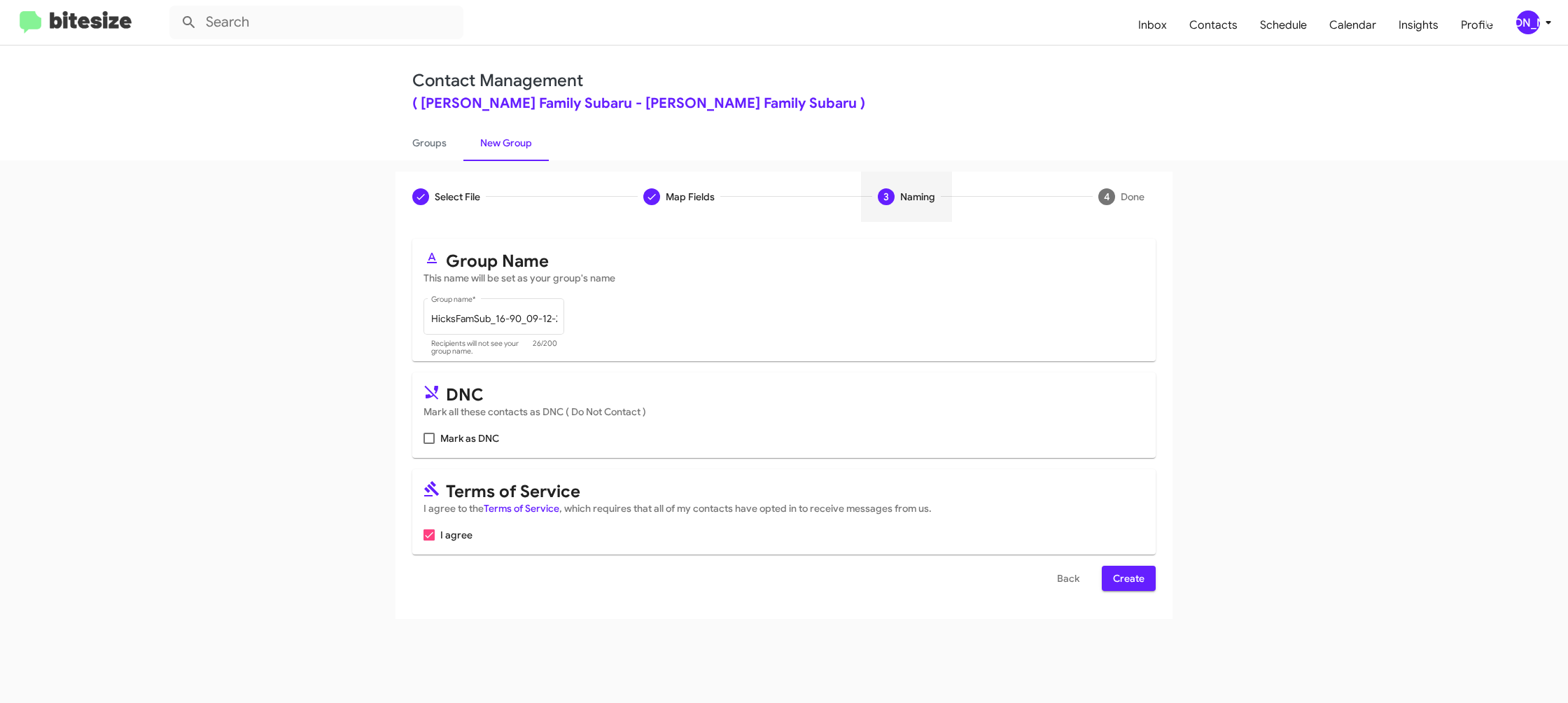
click at [1109, 581] on button "Create" at bounding box center [1128, 578] width 54 height 25
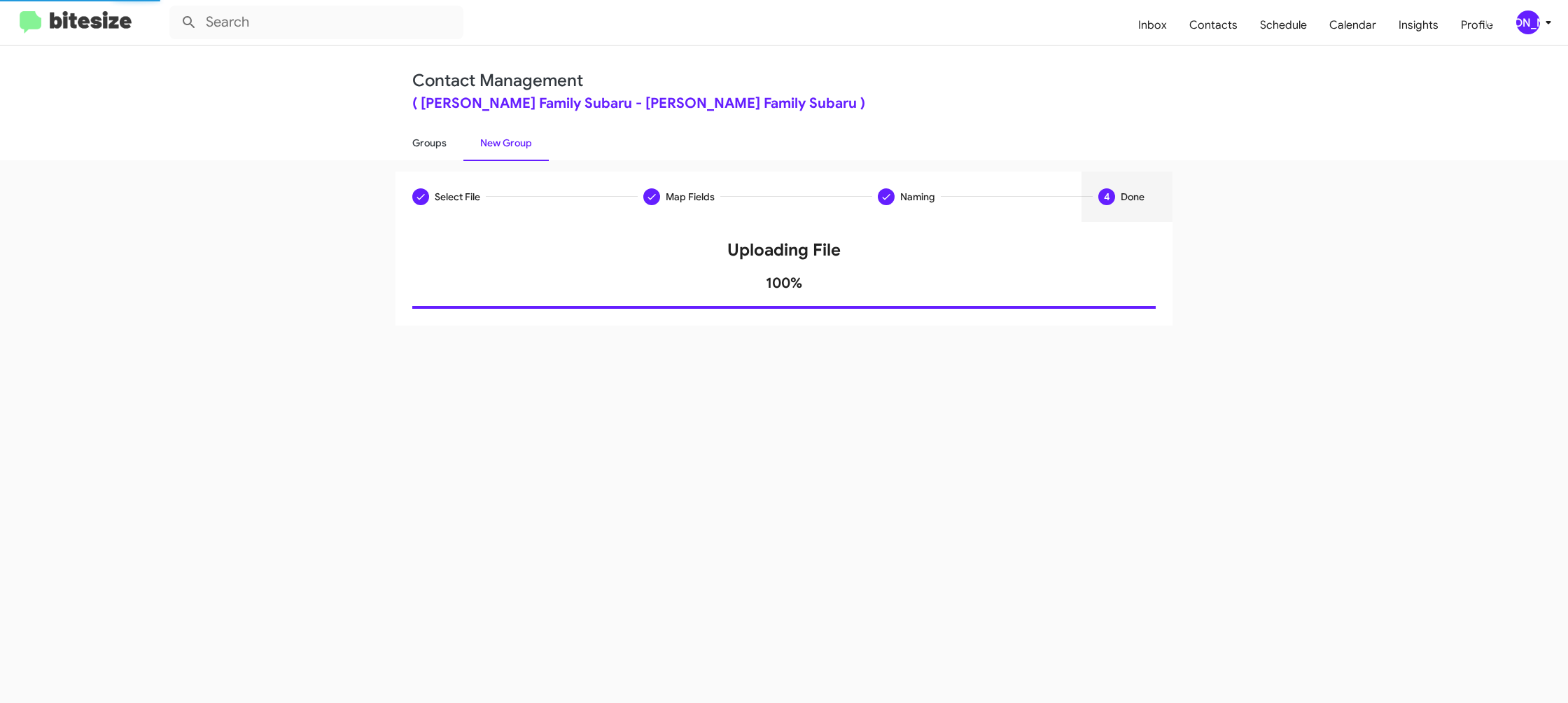
click at [440, 146] on link "Groups" at bounding box center [429, 143] width 68 height 37
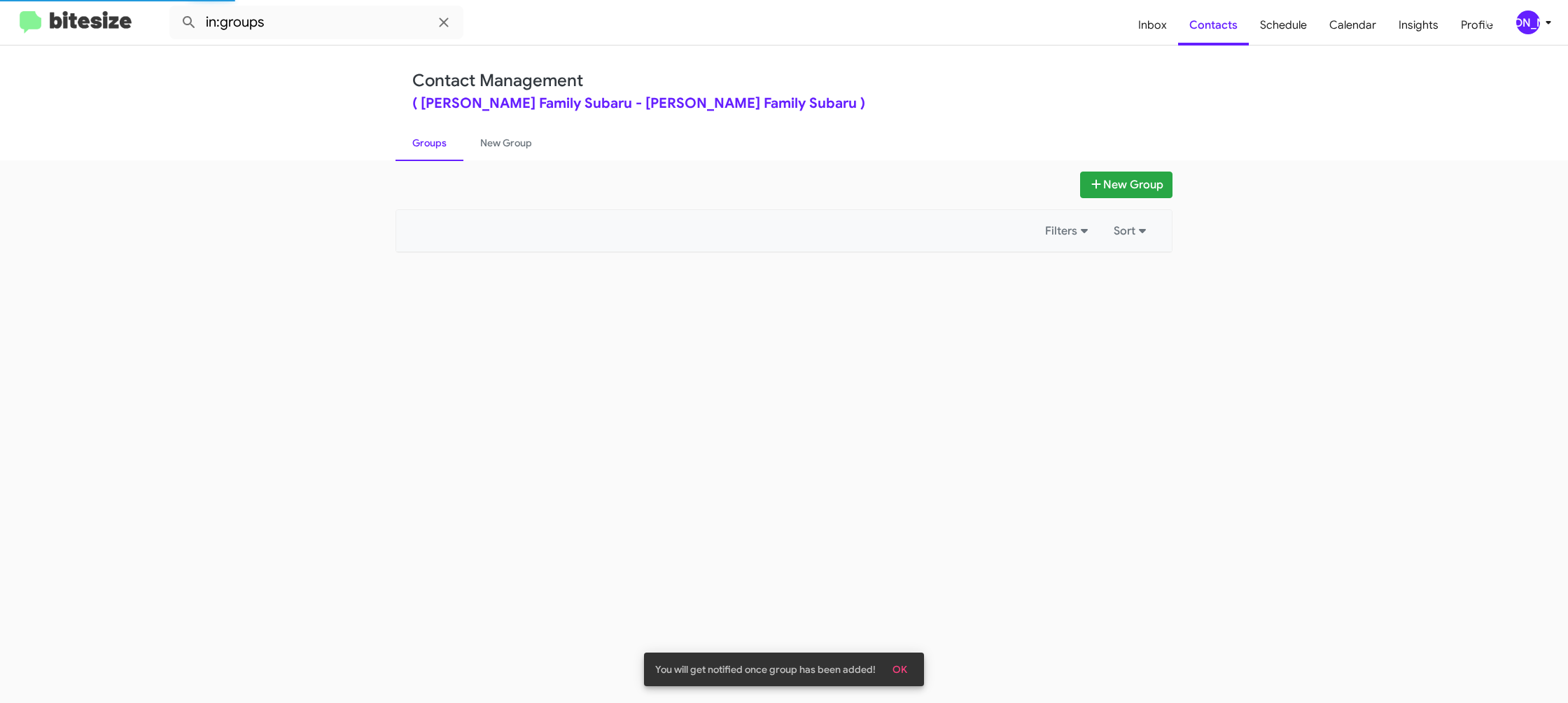
click at [440, 146] on link "Groups" at bounding box center [429, 143] width 68 height 37
drag, startPoint x: 440, startPoint y: 146, endPoint x: 376, endPoint y: 64, distance: 104.0
click at [440, 144] on link "Groups" at bounding box center [429, 143] width 68 height 37
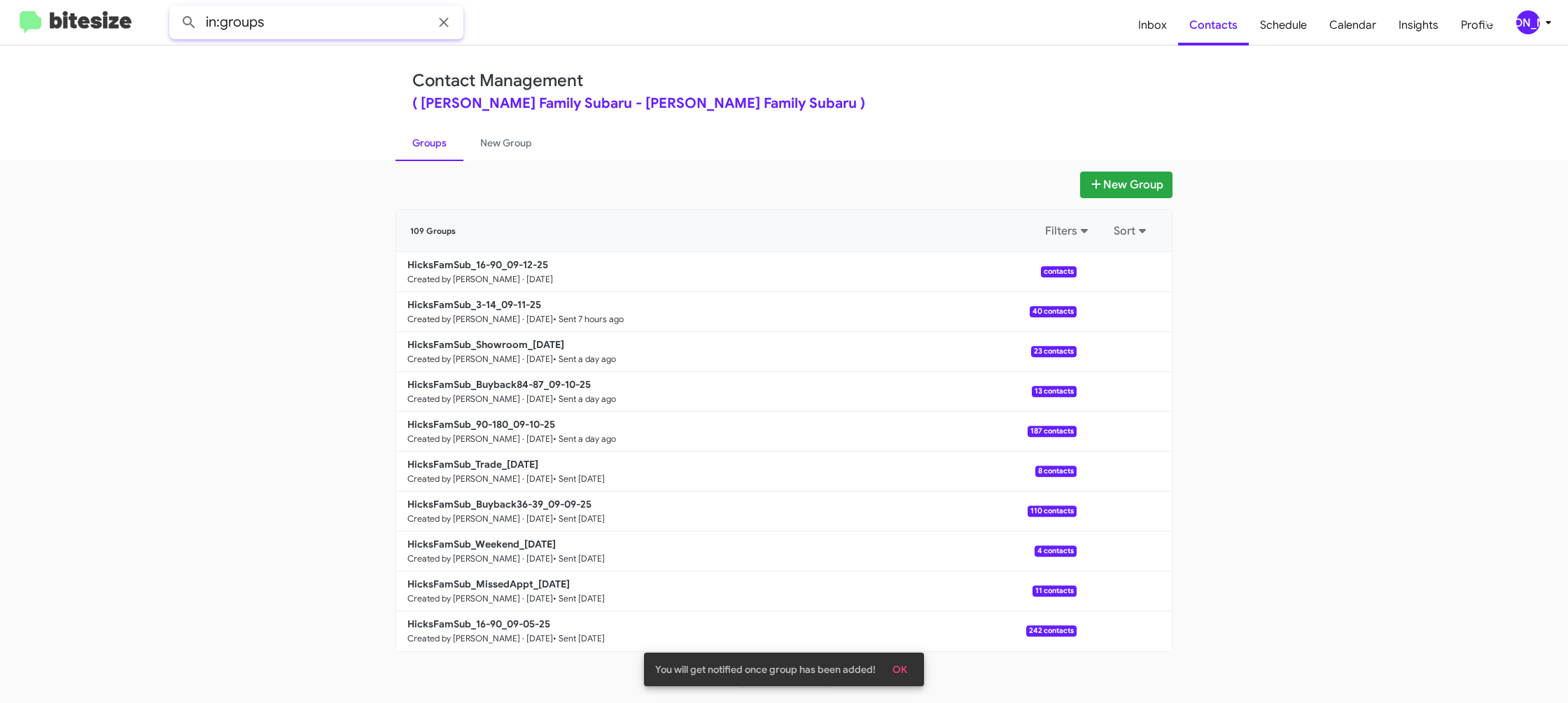
click at [297, 33] on input "in:groups" at bounding box center [316, 22] width 294 height 33
type input "in:groups 16-"
click at [175, 9] on button at bounding box center [188, 22] width 28 height 28
click at [482, 152] on link "New Group" at bounding box center [506, 143] width 86 height 37
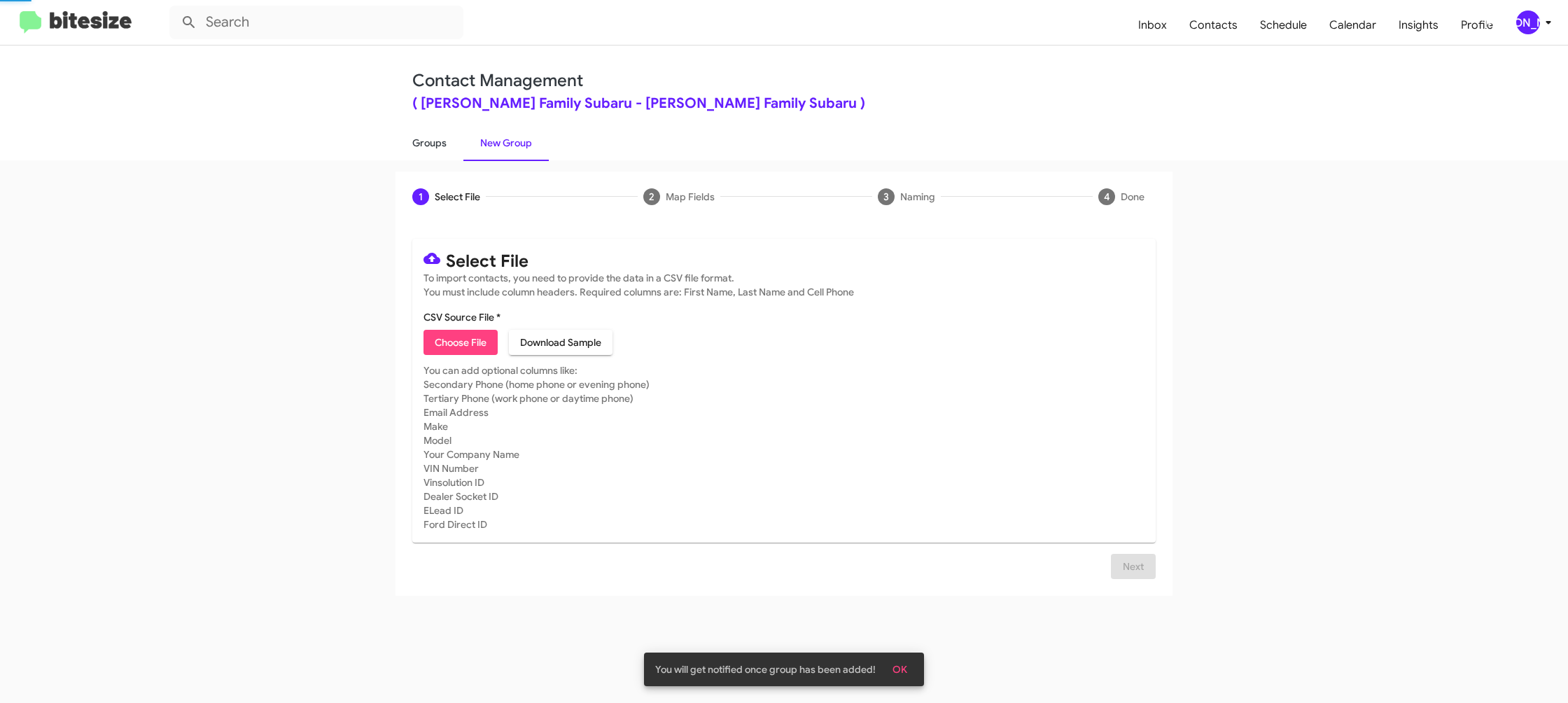
click at [440, 151] on link "Groups" at bounding box center [429, 143] width 68 height 37
type input "in:groups"
drag, startPoint x: 440, startPoint y: 151, endPoint x: 320, endPoint y: 21, distance: 176.9
click at [425, 136] on link "Groups" at bounding box center [429, 143] width 68 height 37
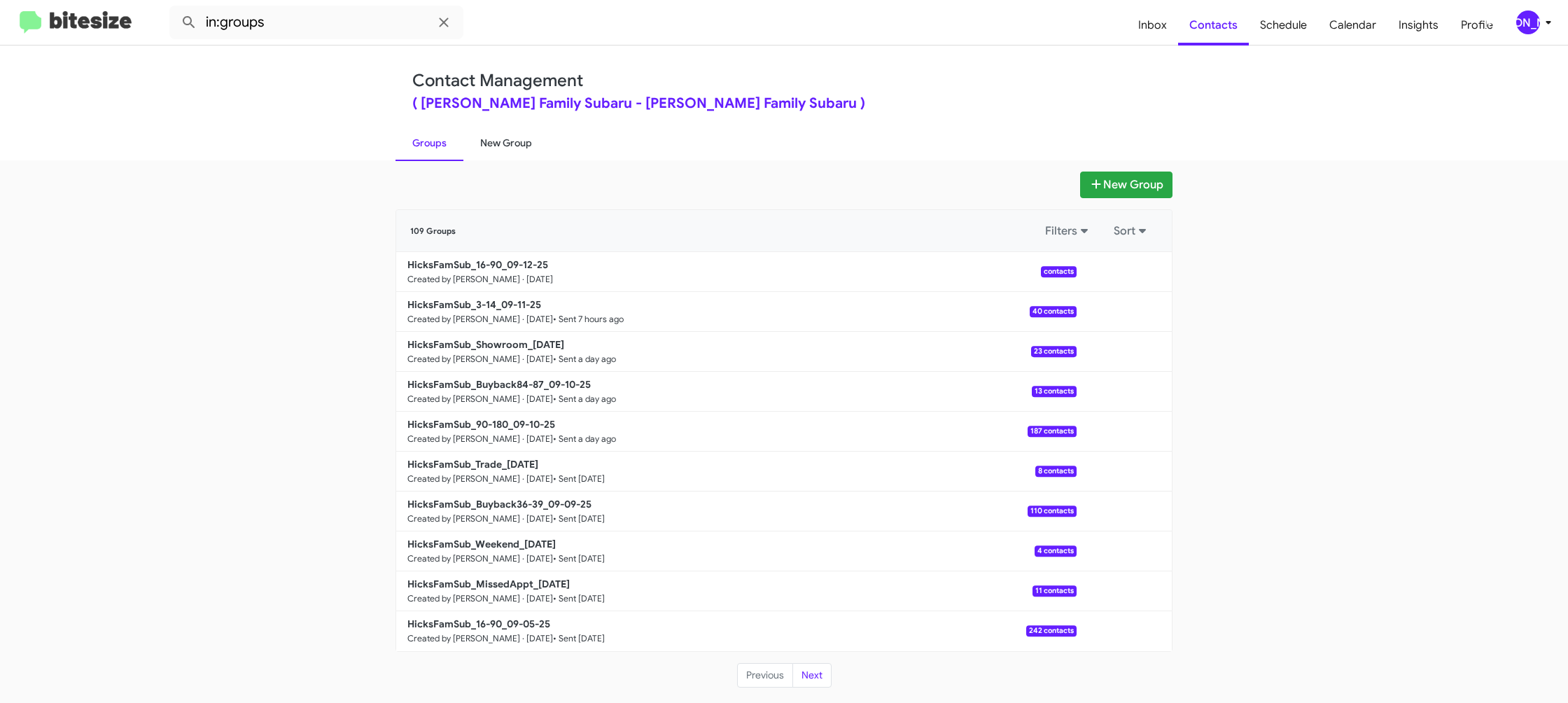
click at [512, 141] on link "New Group" at bounding box center [506, 143] width 86 height 37
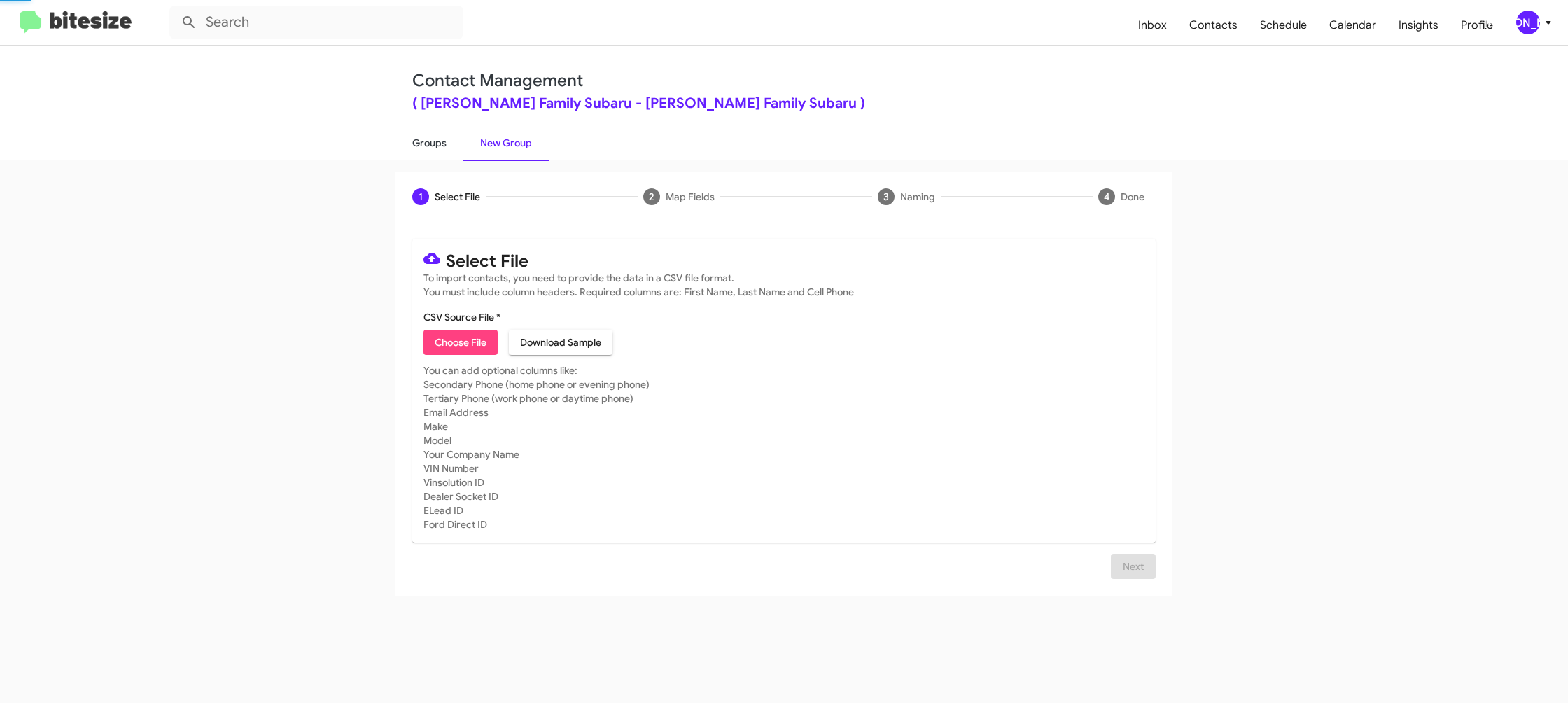
click at [436, 145] on link "Groups" at bounding box center [429, 143] width 68 height 37
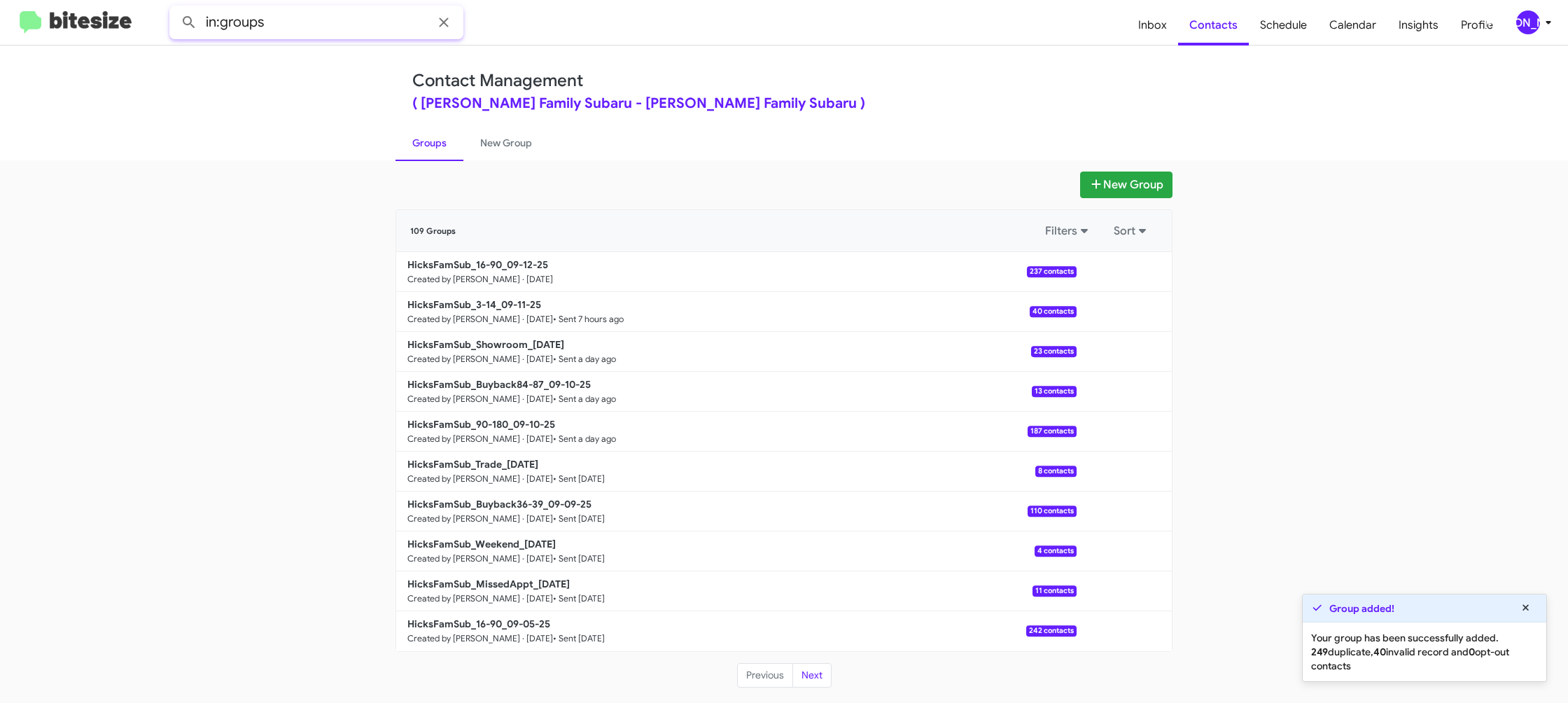
click at [331, 29] on input "in:groups" at bounding box center [316, 22] width 294 height 33
type input "in:groups 16-"
click at [175, 9] on button at bounding box center [188, 22] width 28 height 28
click at [486, 145] on link "New Group" at bounding box center [506, 143] width 86 height 37
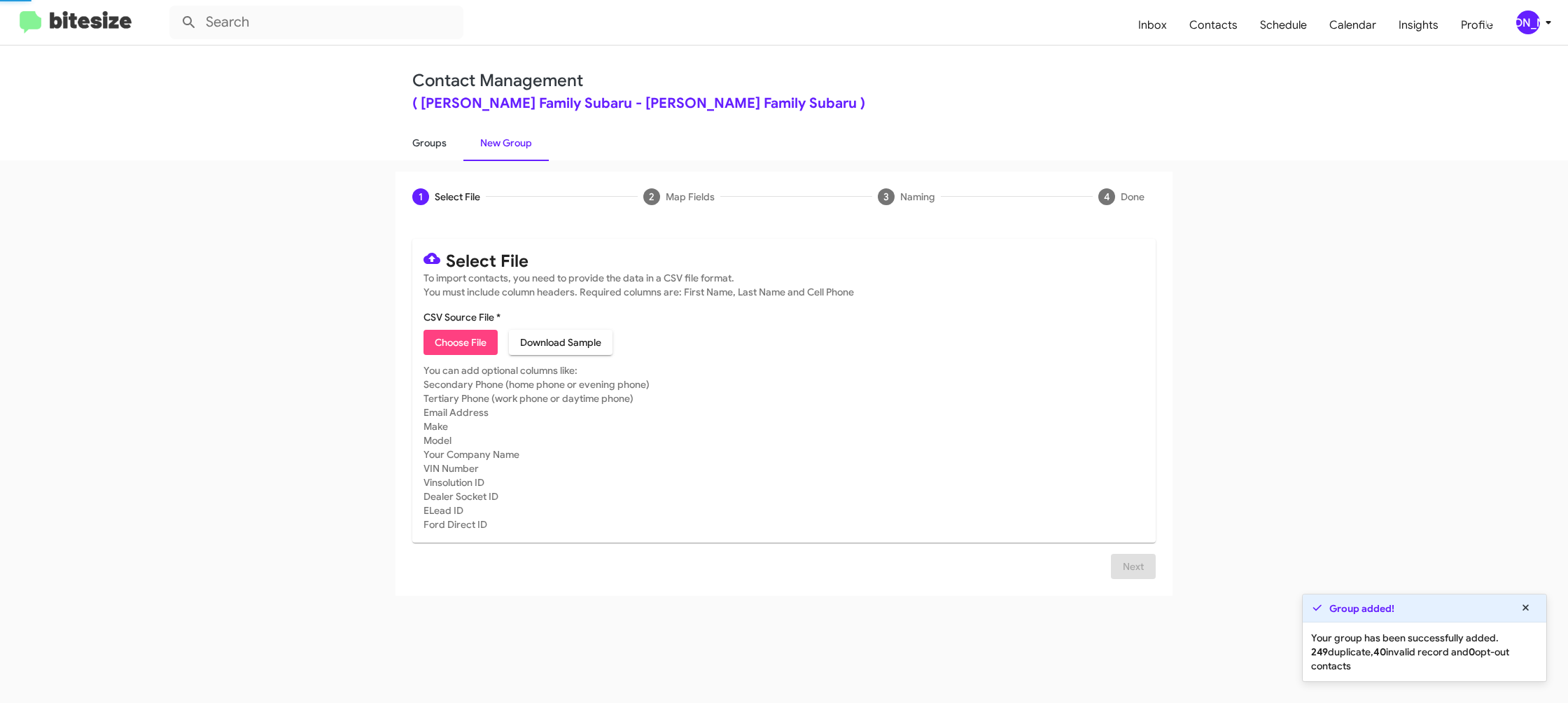
click at [448, 145] on link "Groups" at bounding box center [429, 143] width 68 height 37
type input "in:groups"
drag, startPoint x: 448, startPoint y: 145, endPoint x: 478, endPoint y: 152, distance: 30.8
click at [452, 145] on link "Groups" at bounding box center [429, 143] width 68 height 37
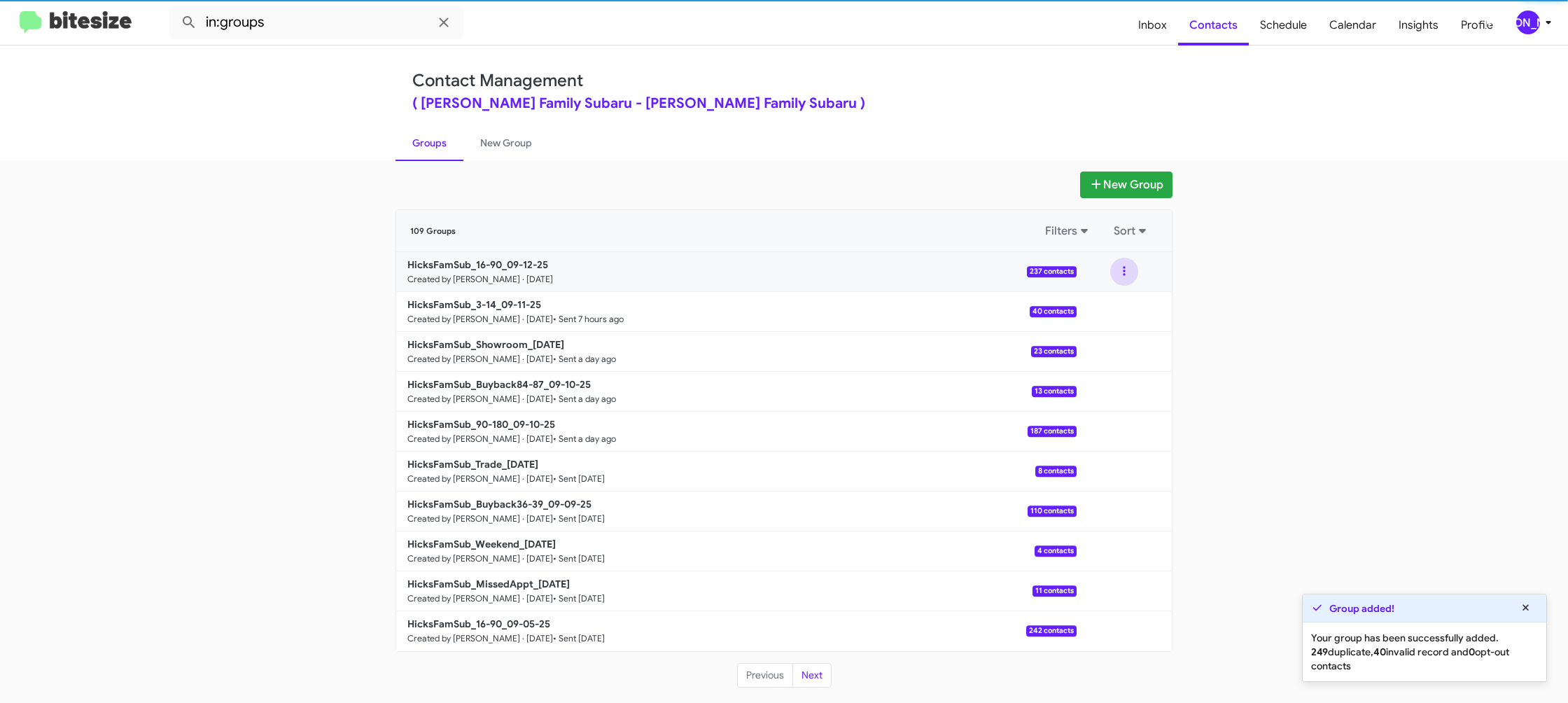
click at [1128, 281] on button at bounding box center [1124, 271] width 28 height 28
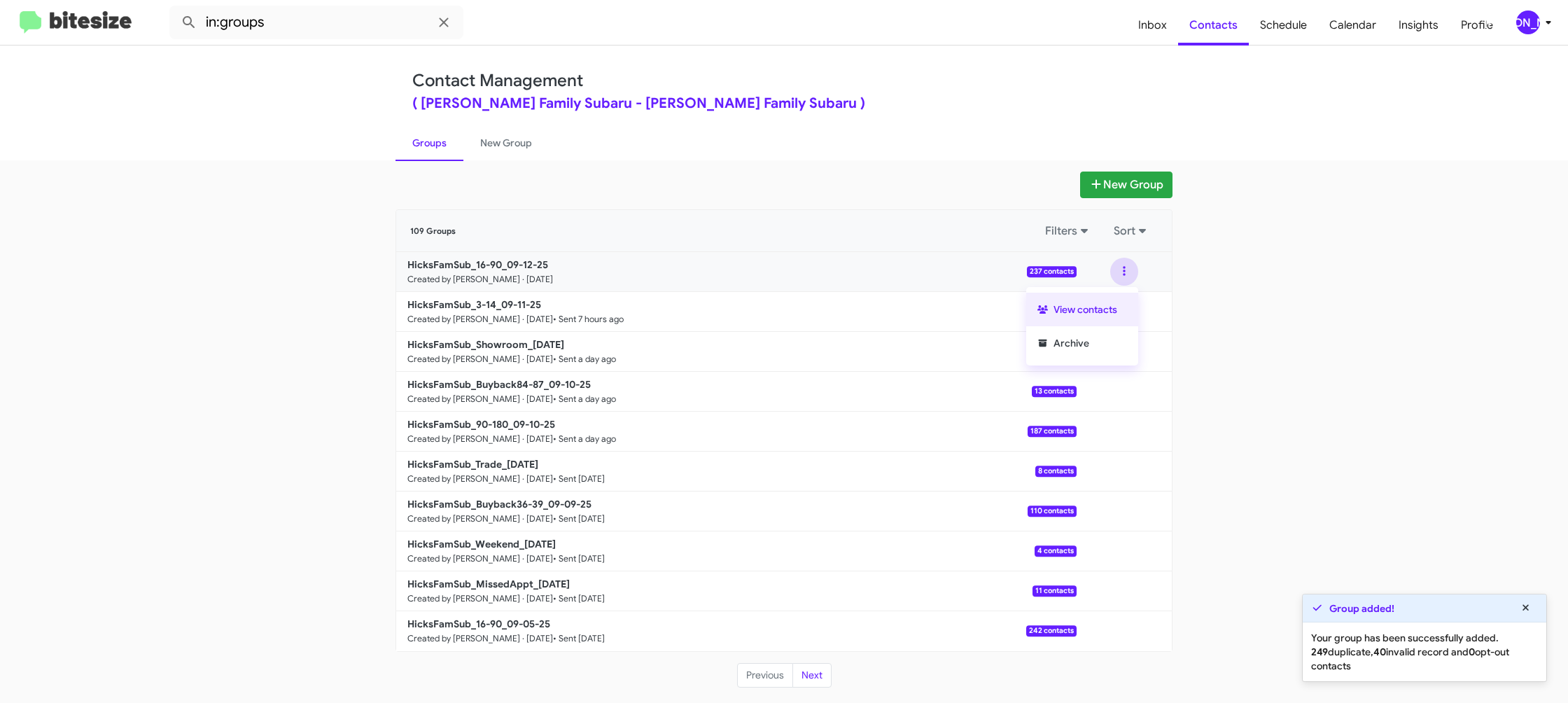
drag, startPoint x: 1126, startPoint y: 283, endPoint x: 1118, endPoint y: 298, distance: 17.0
click at [1118, 298] on button "View contacts" at bounding box center [1082, 309] width 112 height 33
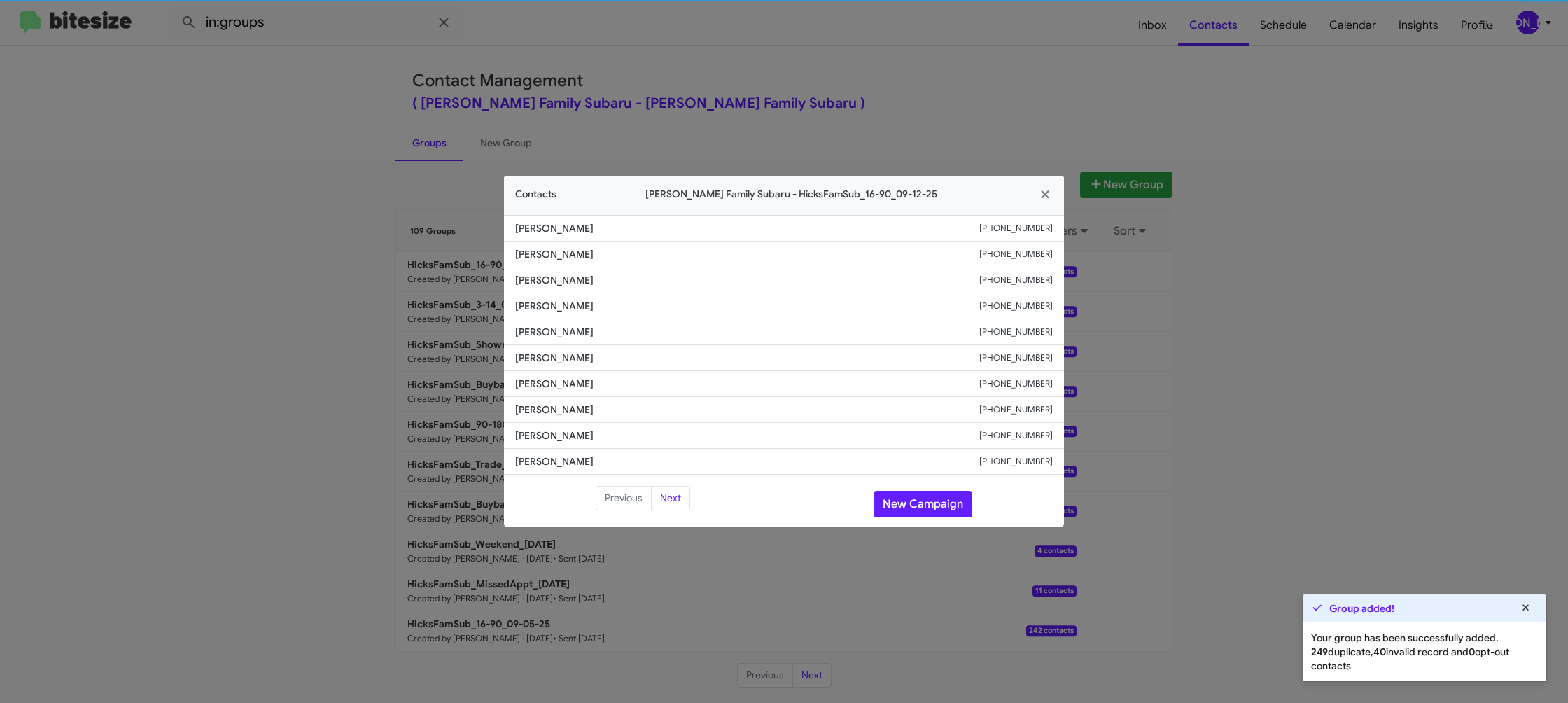
click at [543, 352] on span "Douglas Taylor" at bounding box center [747, 358] width 464 height 14
copy span "Douglas Taylor"
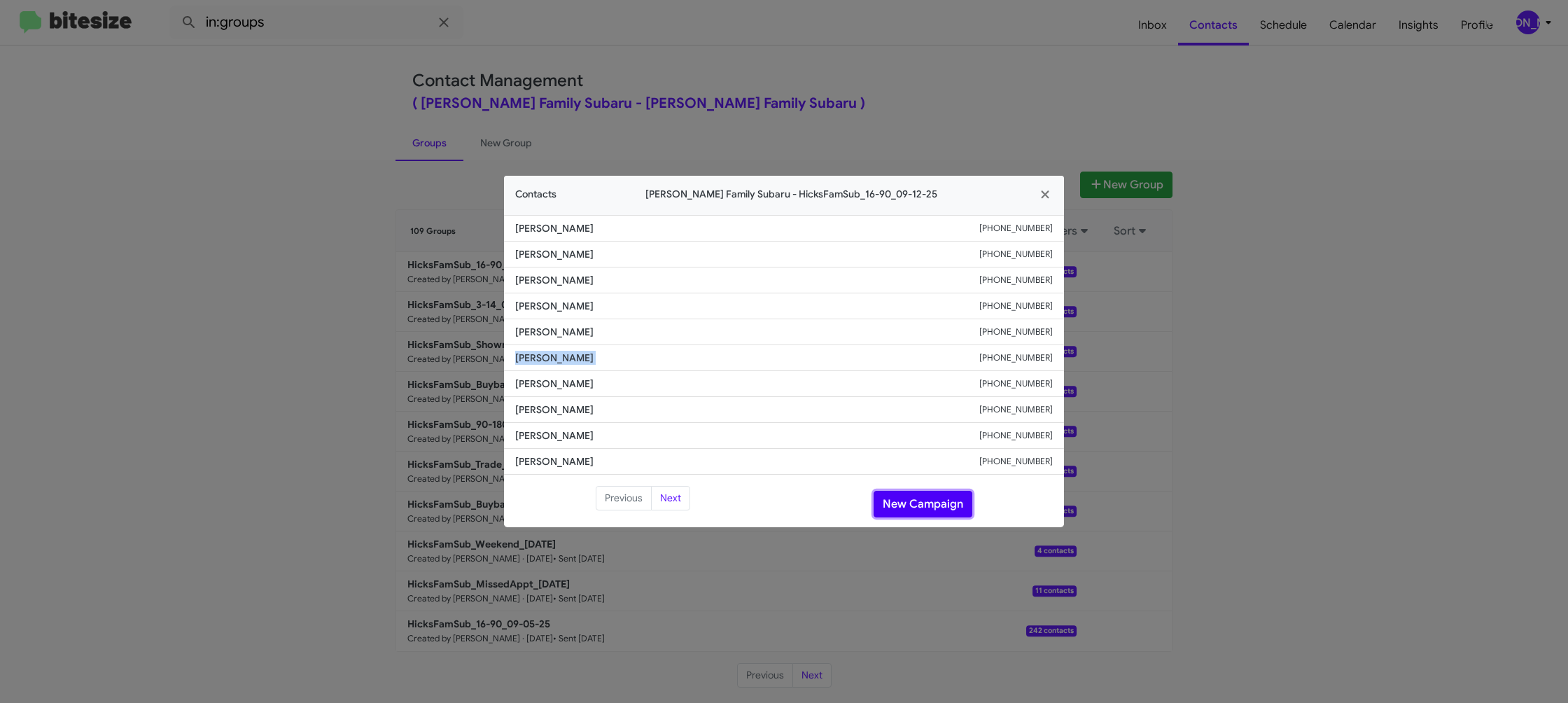
click at [929, 505] on button "New Campaign" at bounding box center [923, 503] width 98 height 27
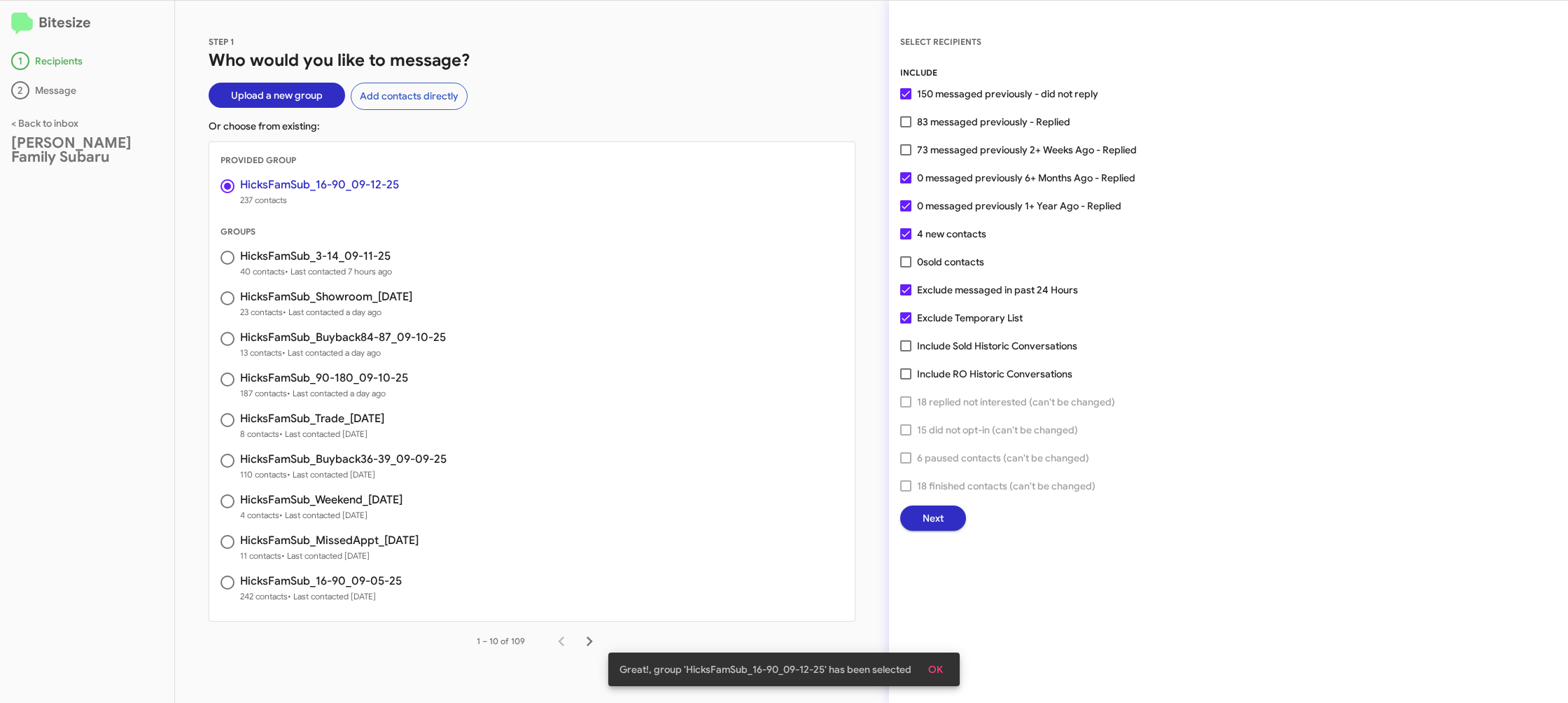
click at [949, 527] on button "Next" at bounding box center [933, 517] width 66 height 25
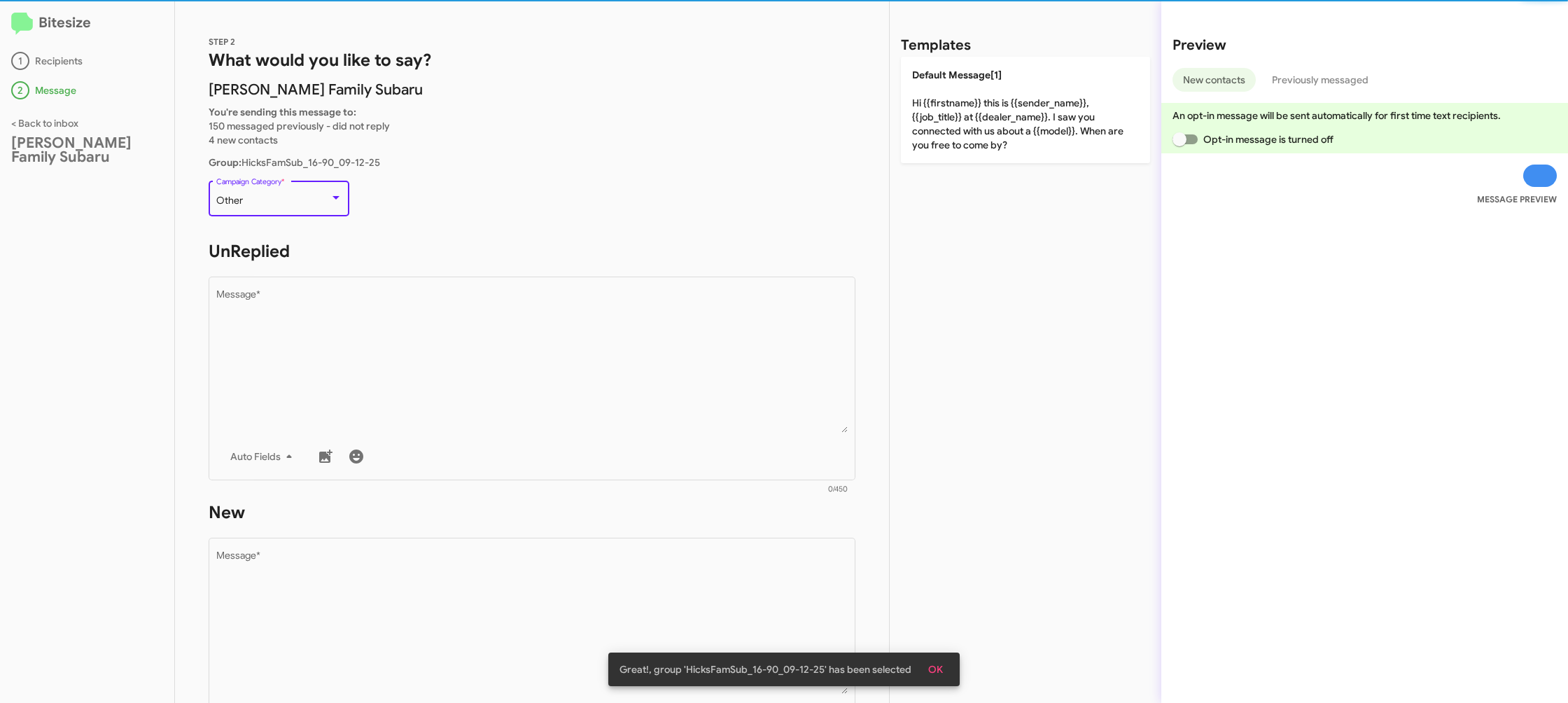
click at [295, 205] on div "Other" at bounding box center [273, 200] width 113 height 11
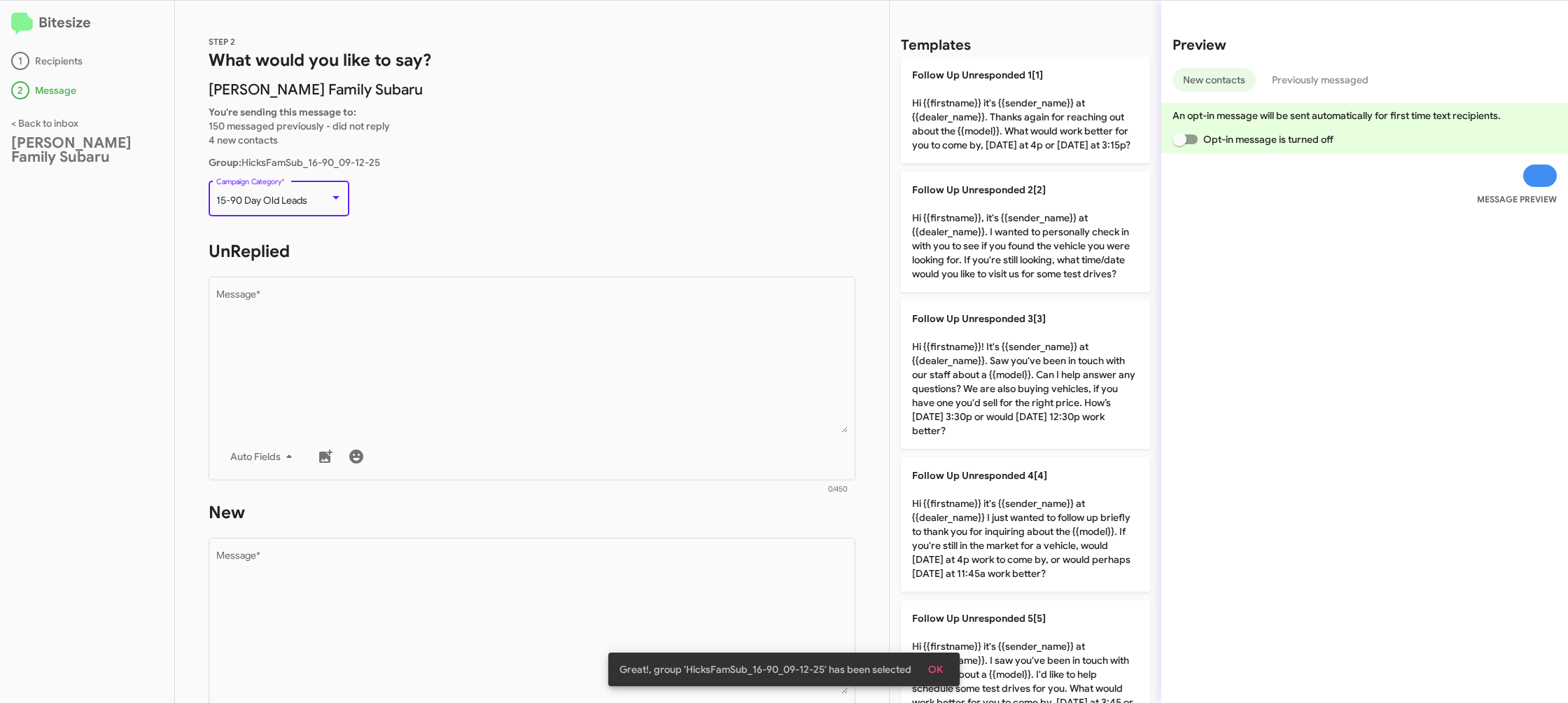
scroll to position [29, 0]
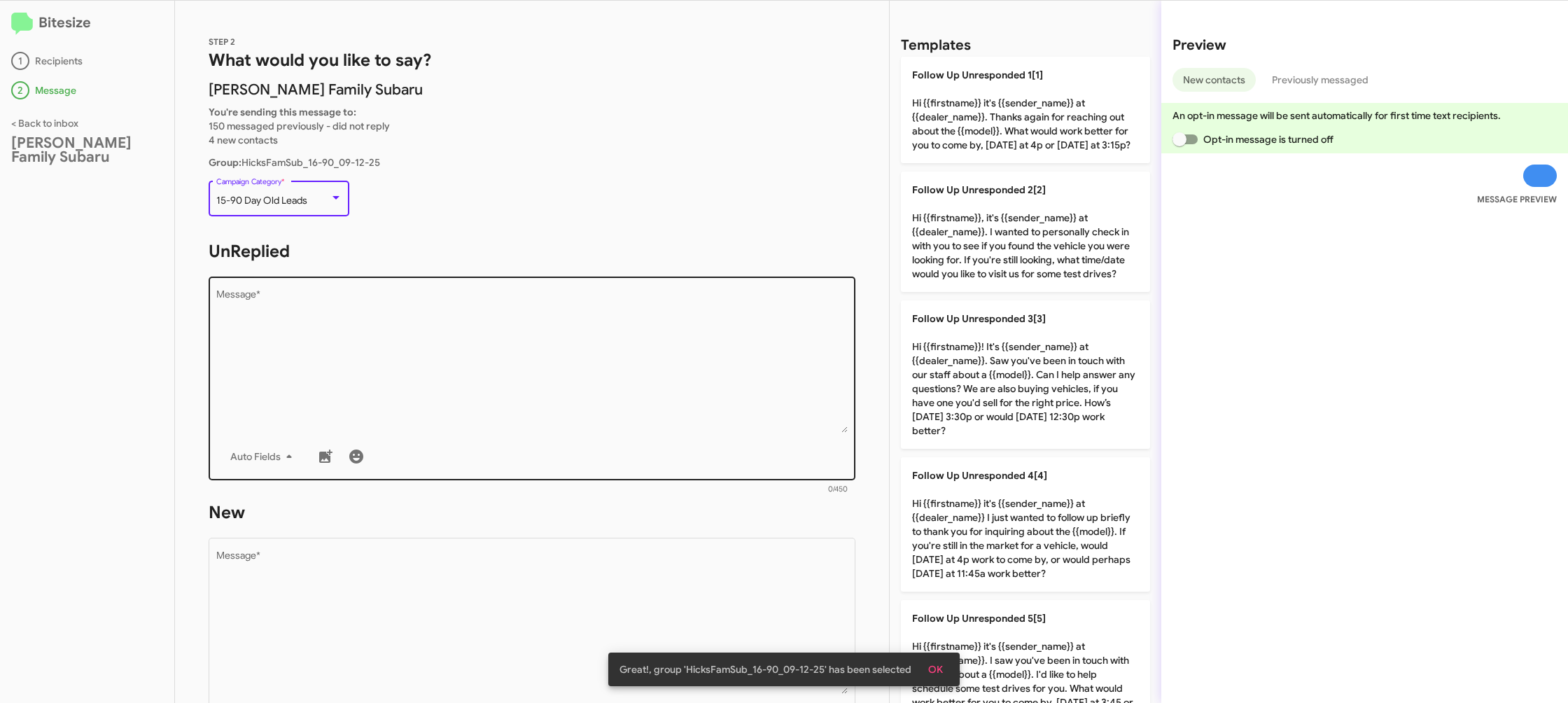
click at [559, 357] on textarea "Message *" at bounding box center [532, 361] width 633 height 143
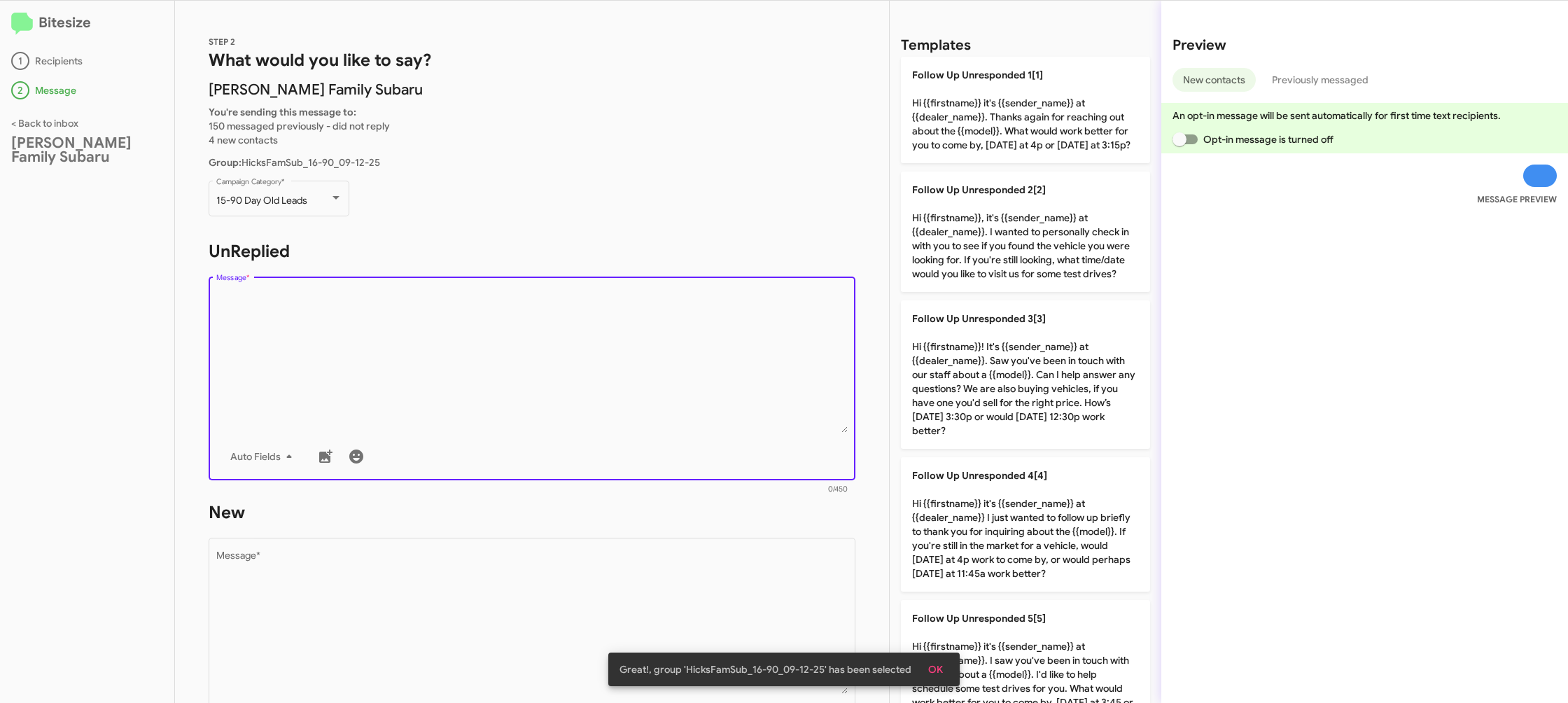
drag, startPoint x: 565, startPoint y: 368, endPoint x: 445, endPoint y: 36, distance: 353.0
click at [555, 349] on textarea "Message *" at bounding box center [532, 361] width 633 height 143
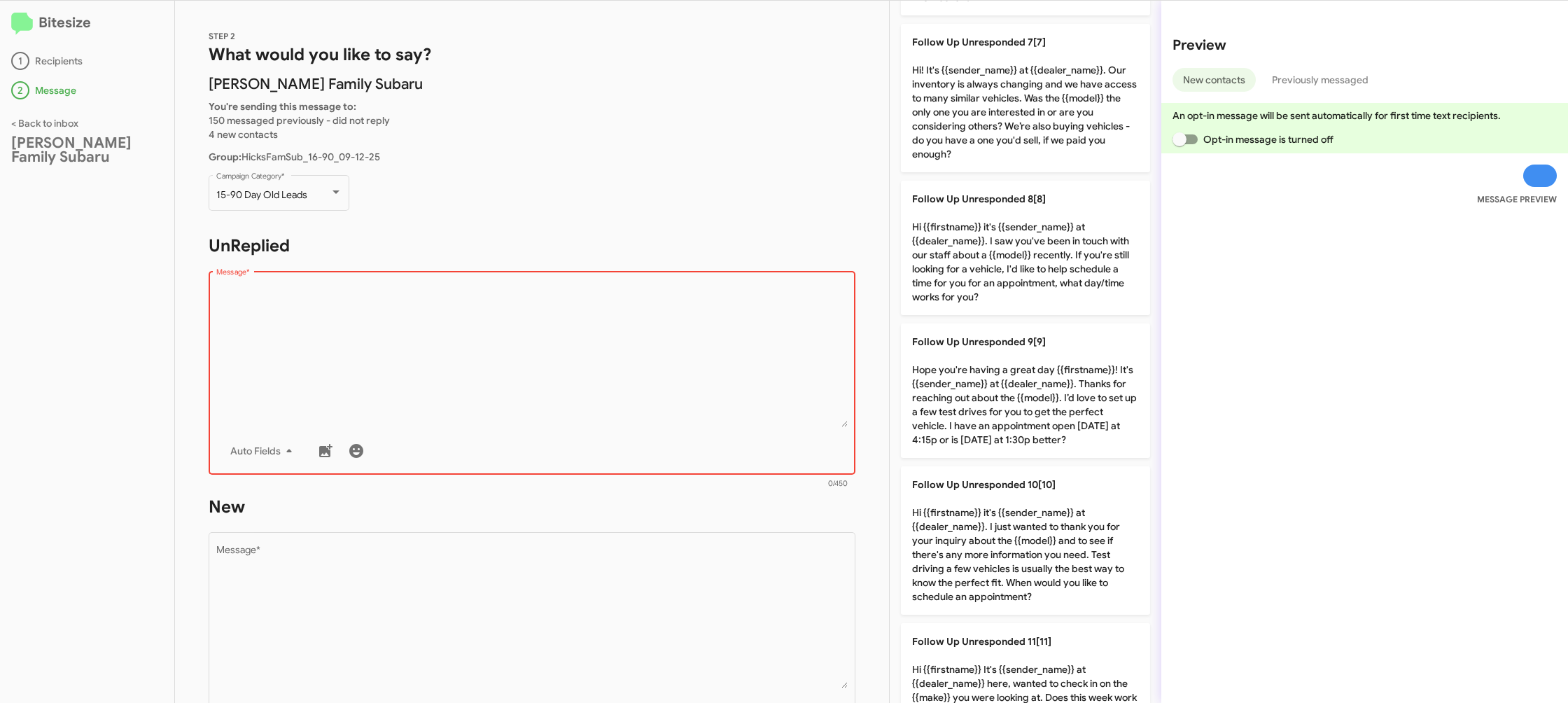
scroll to position [925, 0]
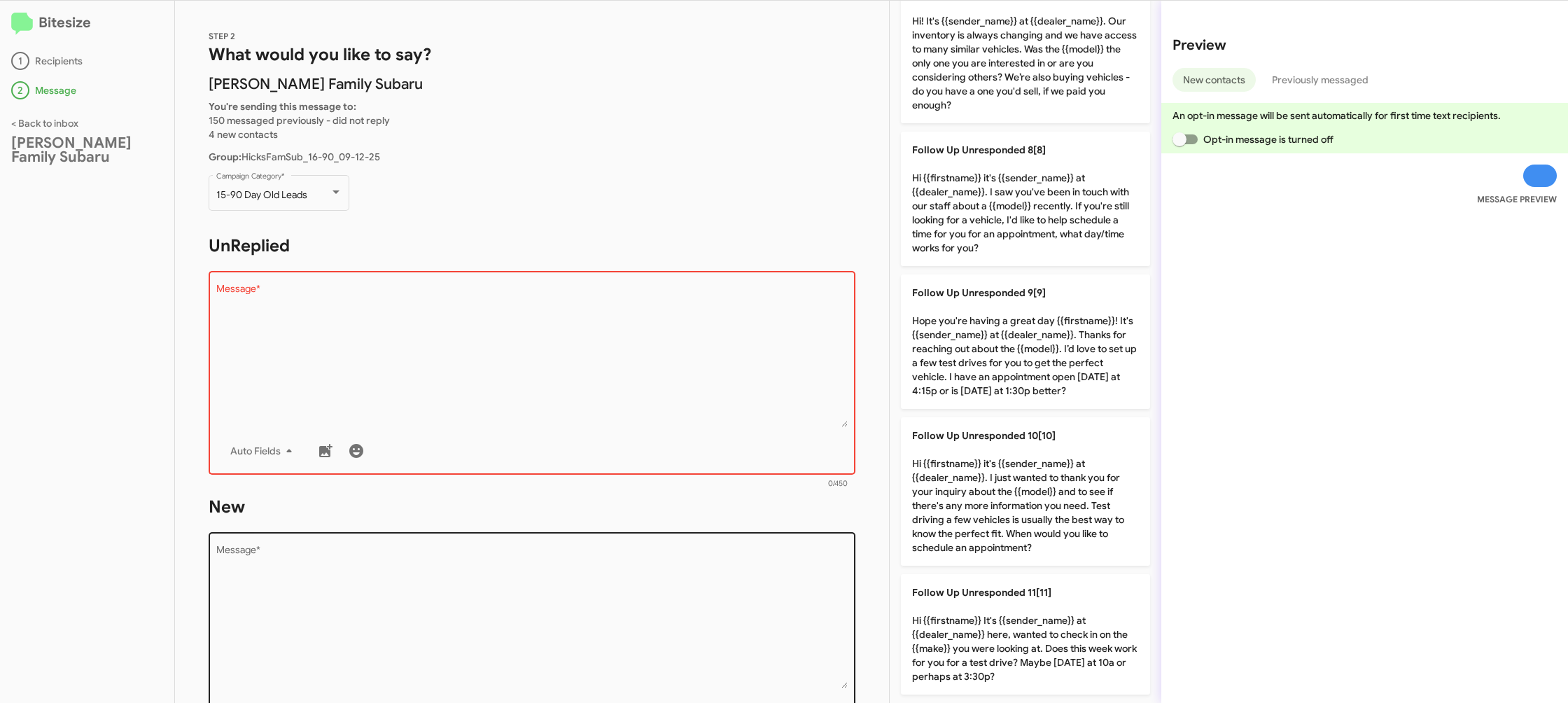
drag, startPoint x: 1048, startPoint y: 344, endPoint x: 695, endPoint y: 637, distance: 458.8
click at [1026, 355] on p "Follow Up Unresponded 9[9] Hope you're having a great day {{firstname}}! It's {…" at bounding box center [1025, 342] width 249 height 134
type textarea "Hope you're having a great day {{firstname}}! It's {{sender_name}} at {{dealer_…"
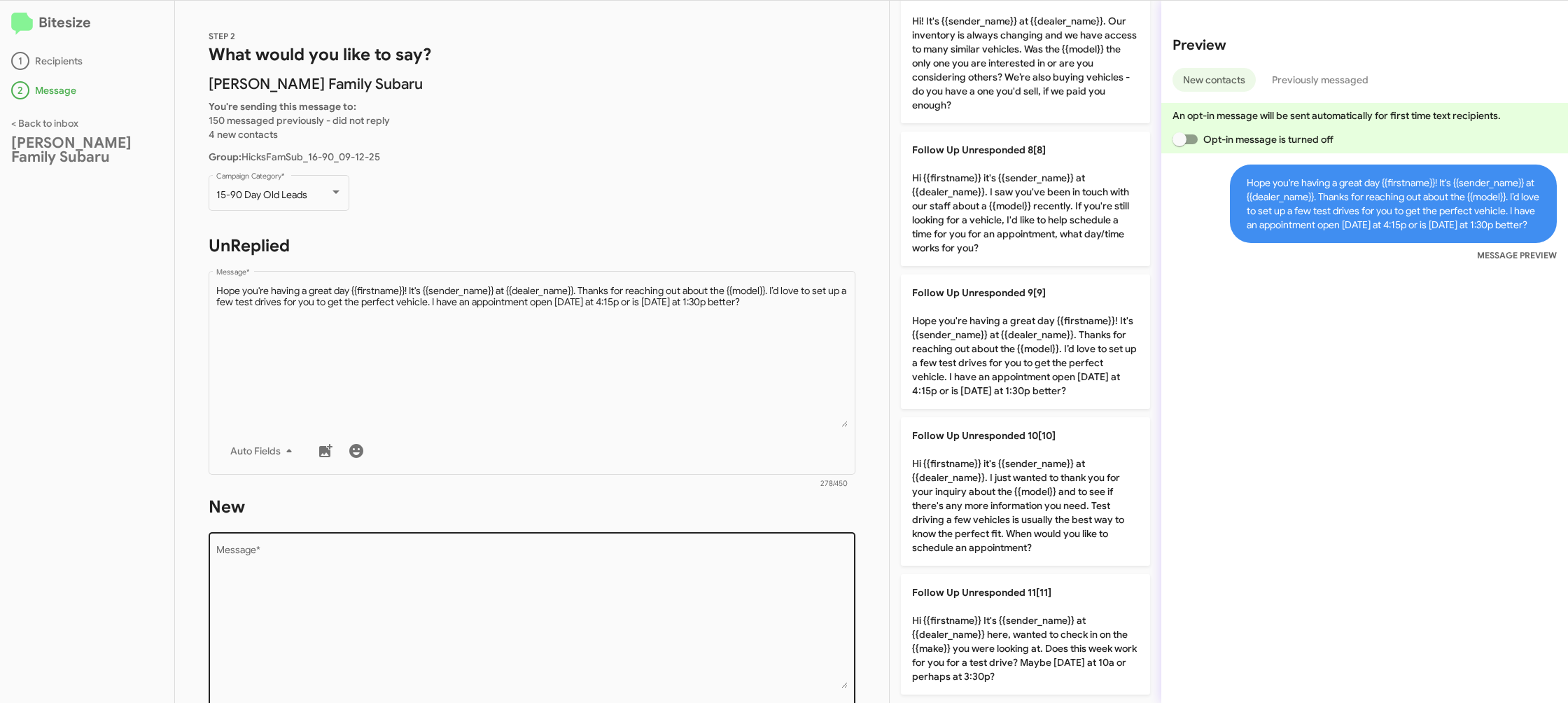
click at [702, 634] on textarea "Message *" at bounding box center [532, 617] width 633 height 143
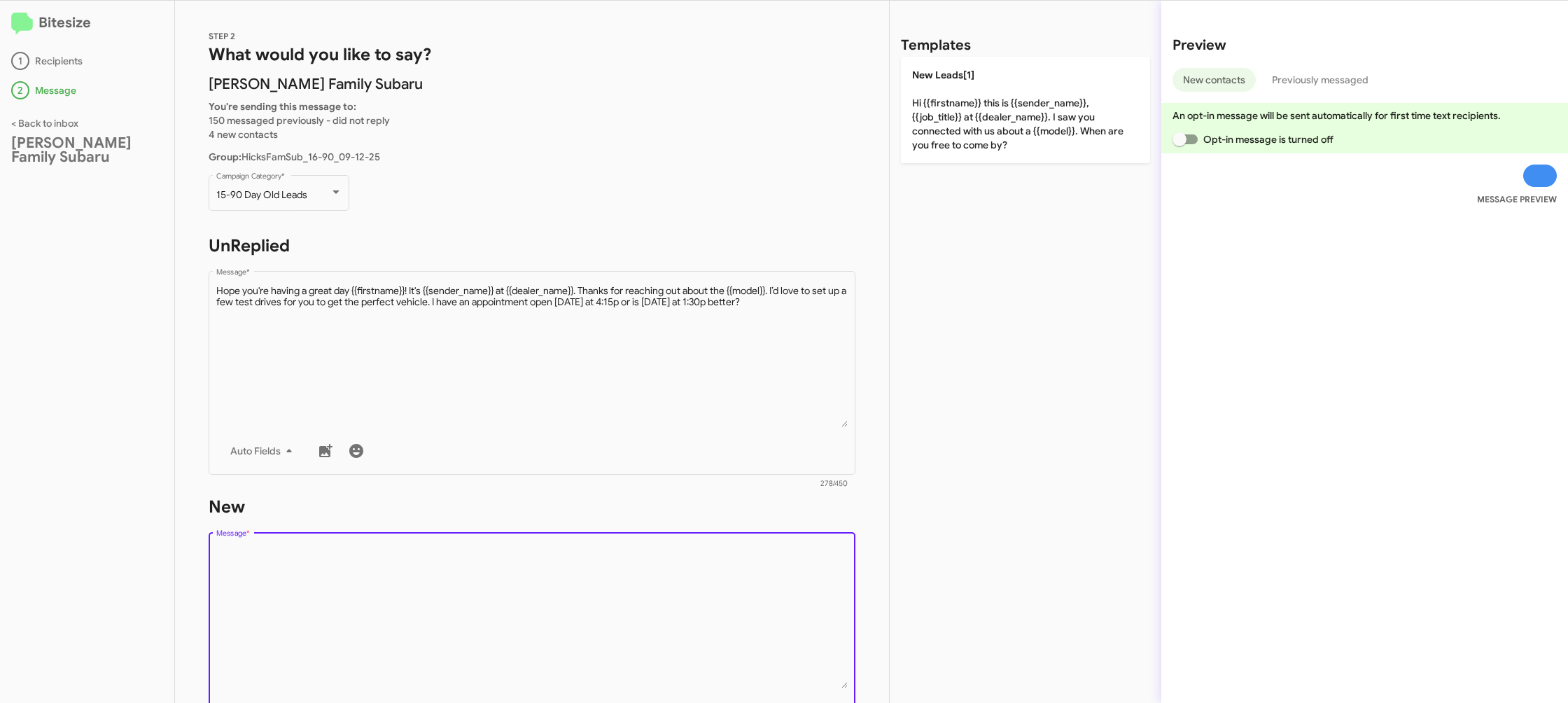
drag, startPoint x: 701, startPoint y: 634, endPoint x: 959, endPoint y: 187, distance: 516.1
click at [701, 634] on textarea "Message *" at bounding box center [532, 617] width 633 height 143
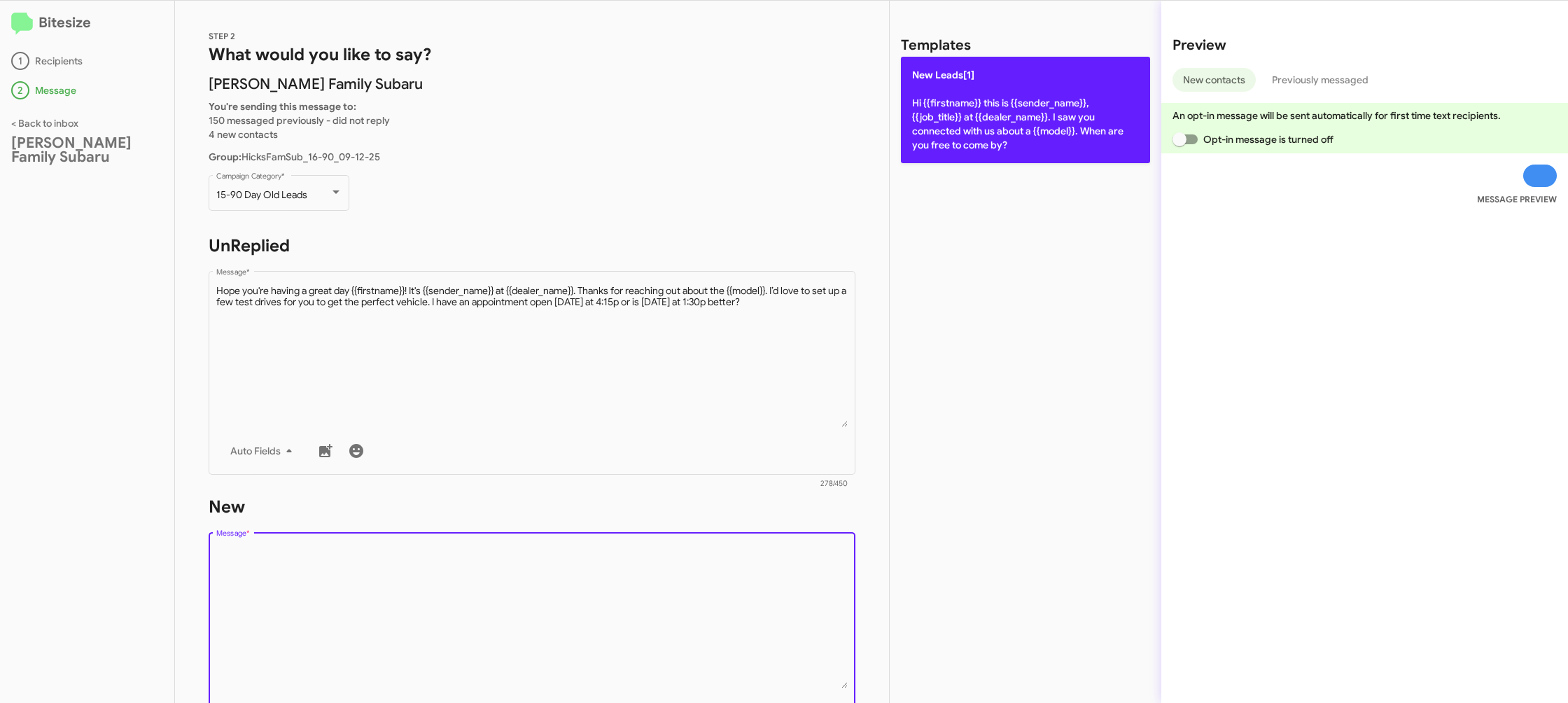
drag, startPoint x: 994, startPoint y: 150, endPoint x: 980, endPoint y: 133, distance: 22.0
click at [986, 140] on div "Templates New Leads[1] Hi {{firstname}} this is {{sender_name}}, {{job_title}} …" at bounding box center [1025, 352] width 271 height 702
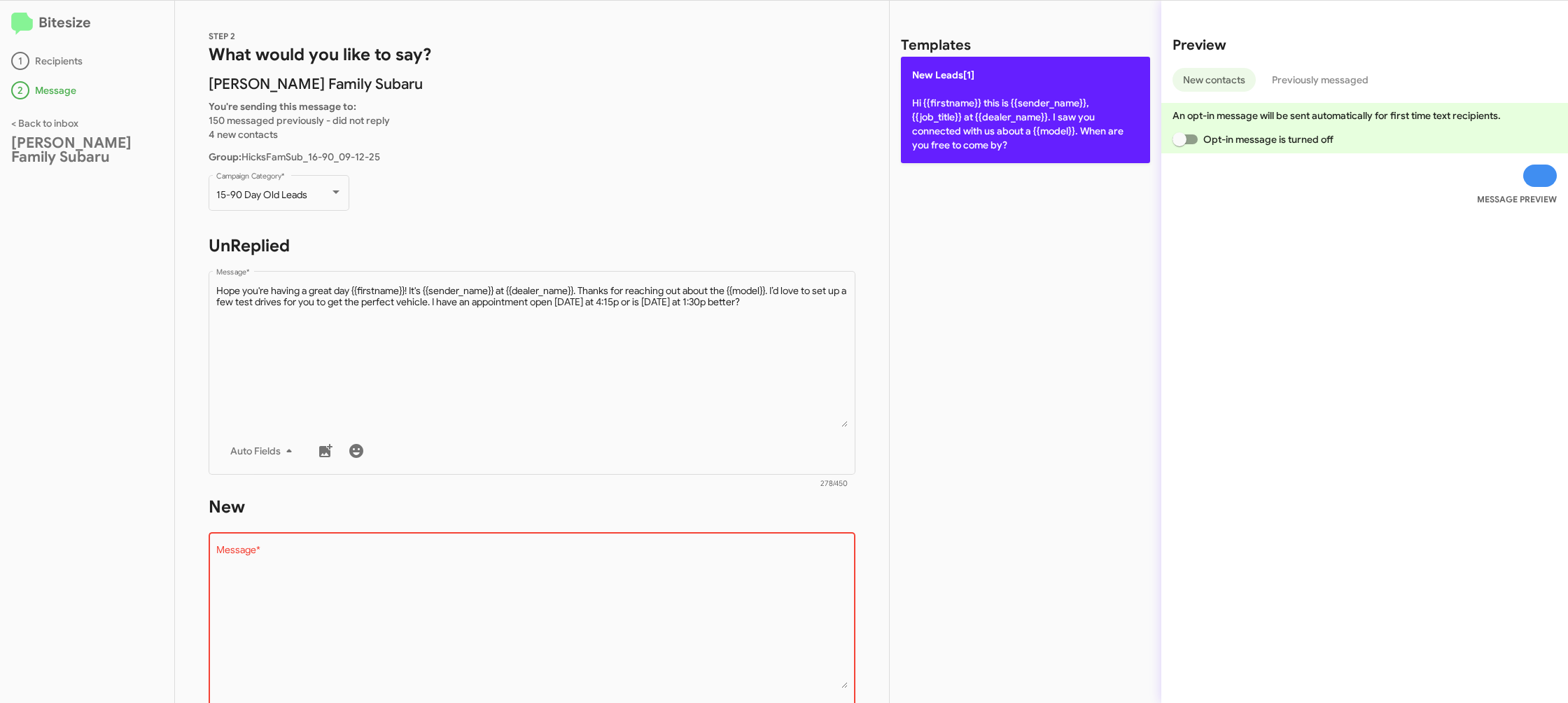
click at [974, 122] on p "New Leads[1] Hi {{firstname}} this is {{sender_name}}, {{job_title}} at {{deale…" at bounding box center [1025, 110] width 249 height 106
type textarea "Hi {{firstname}} this is {{sender_name}}, {{job_title}} at {{dealer_name}}. I s…"
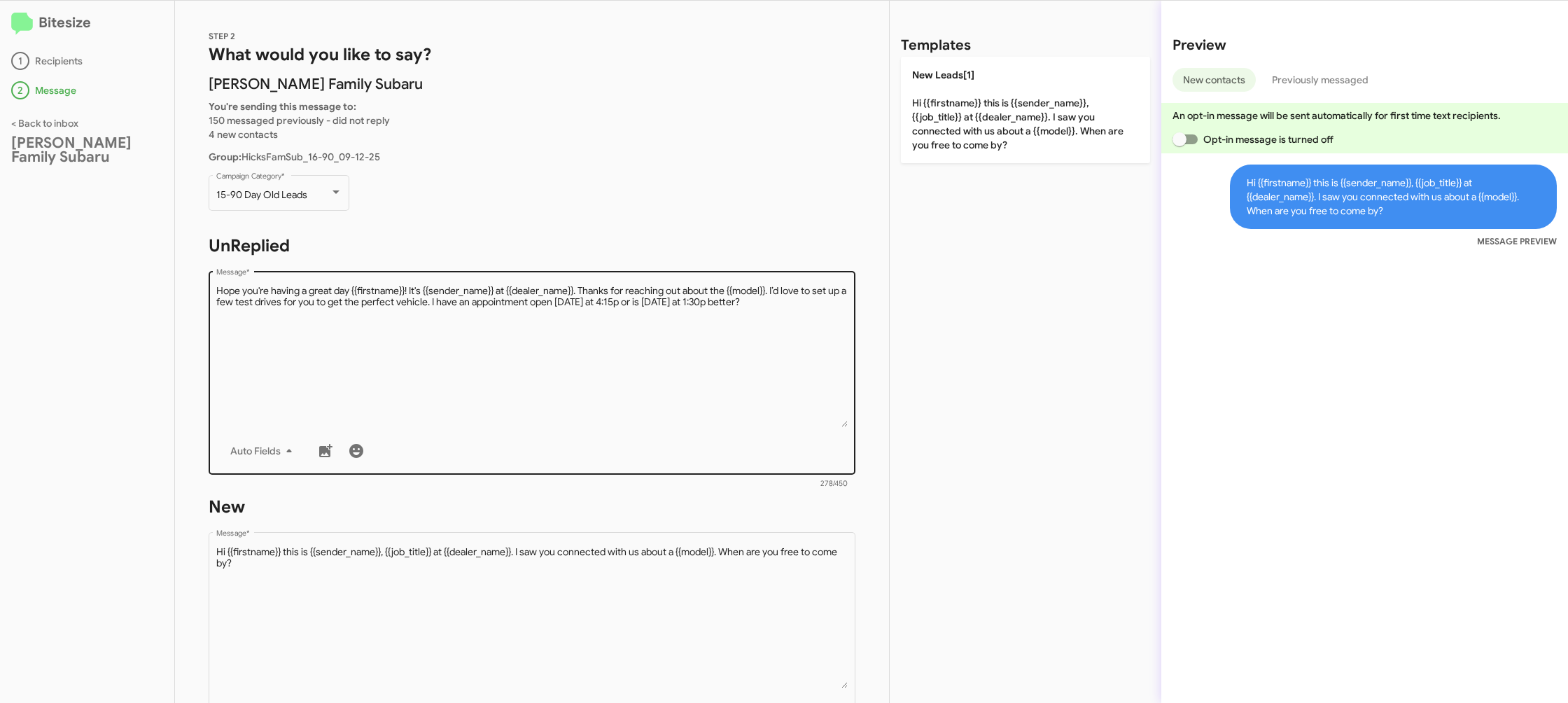
scroll to position [235, 0]
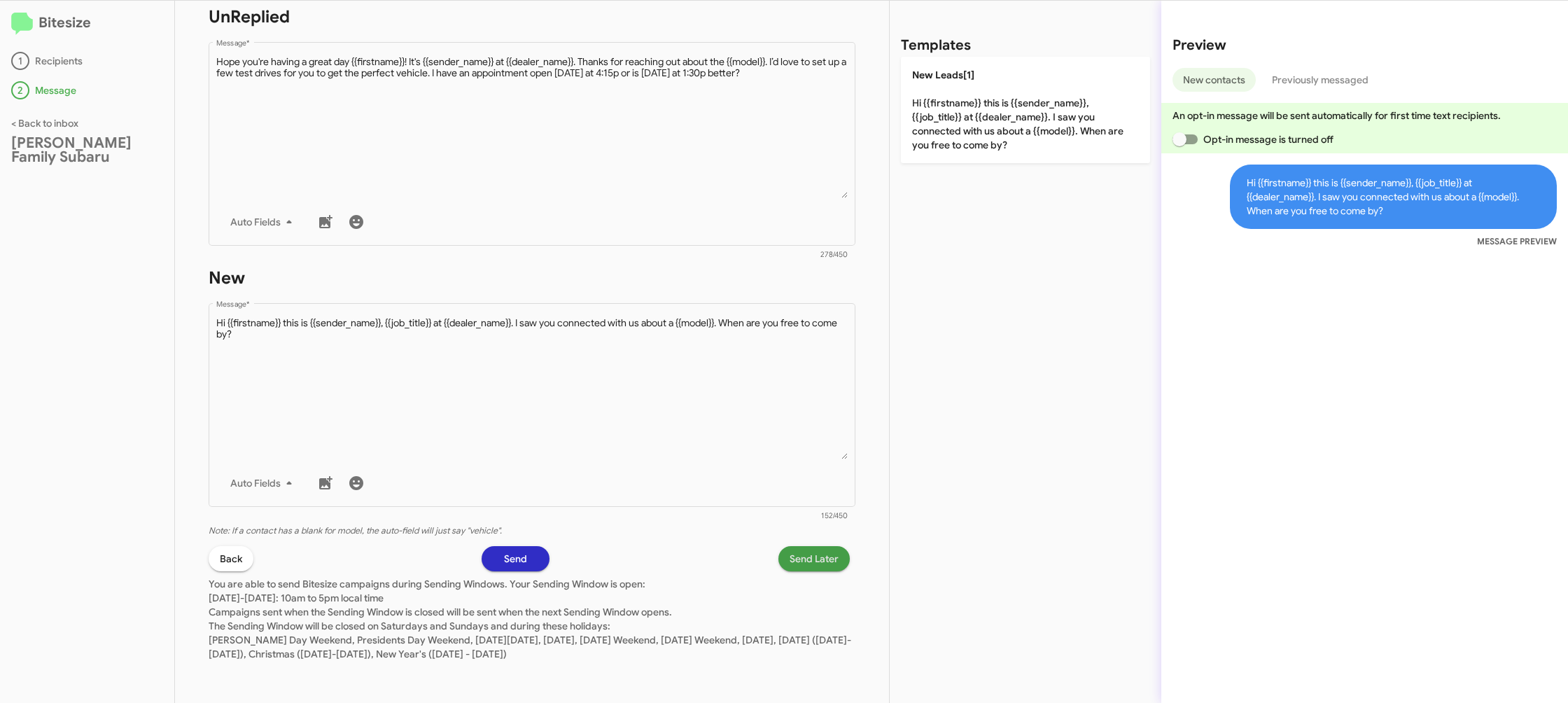
click at [803, 555] on span "Send Later" at bounding box center [814, 558] width 49 height 25
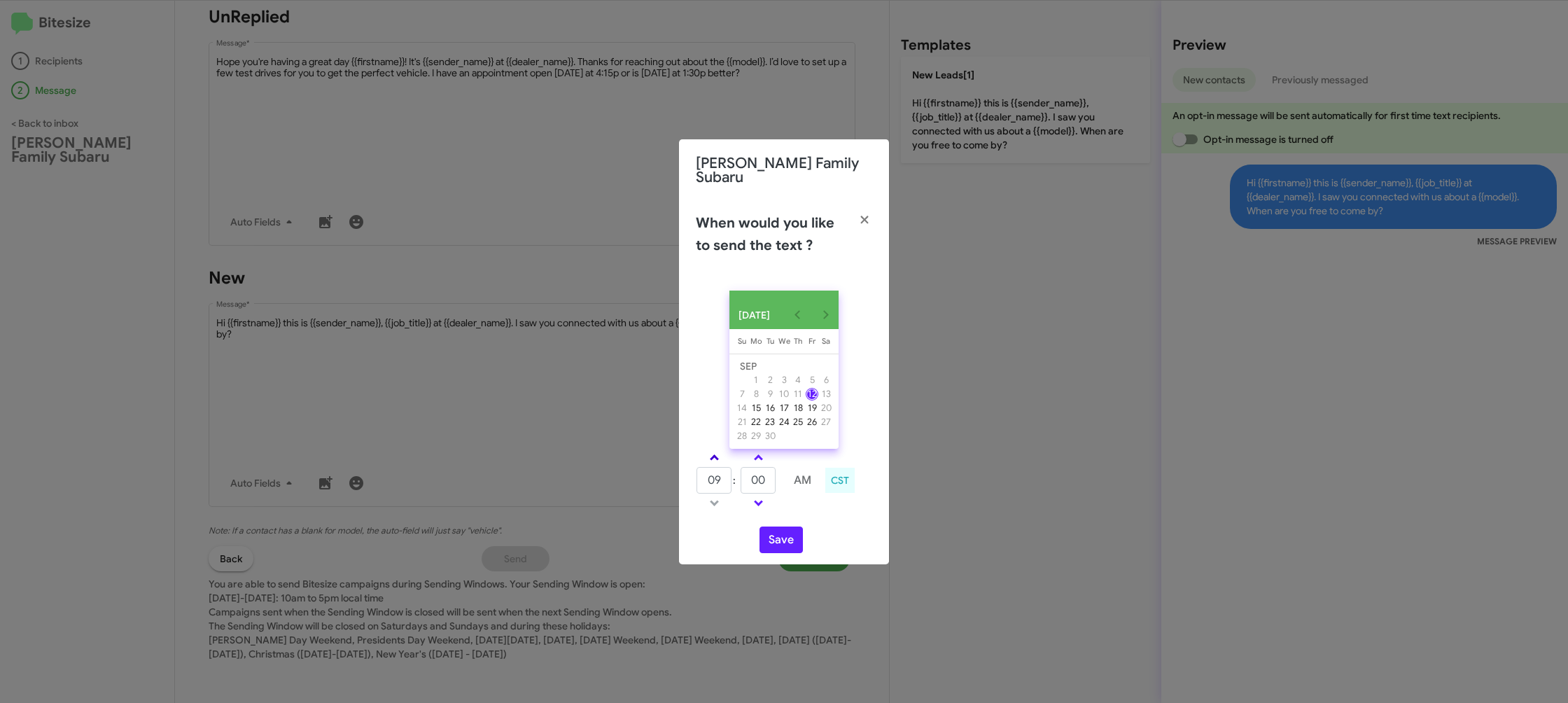
click at [722, 451] on link at bounding box center [714, 457] width 25 height 16
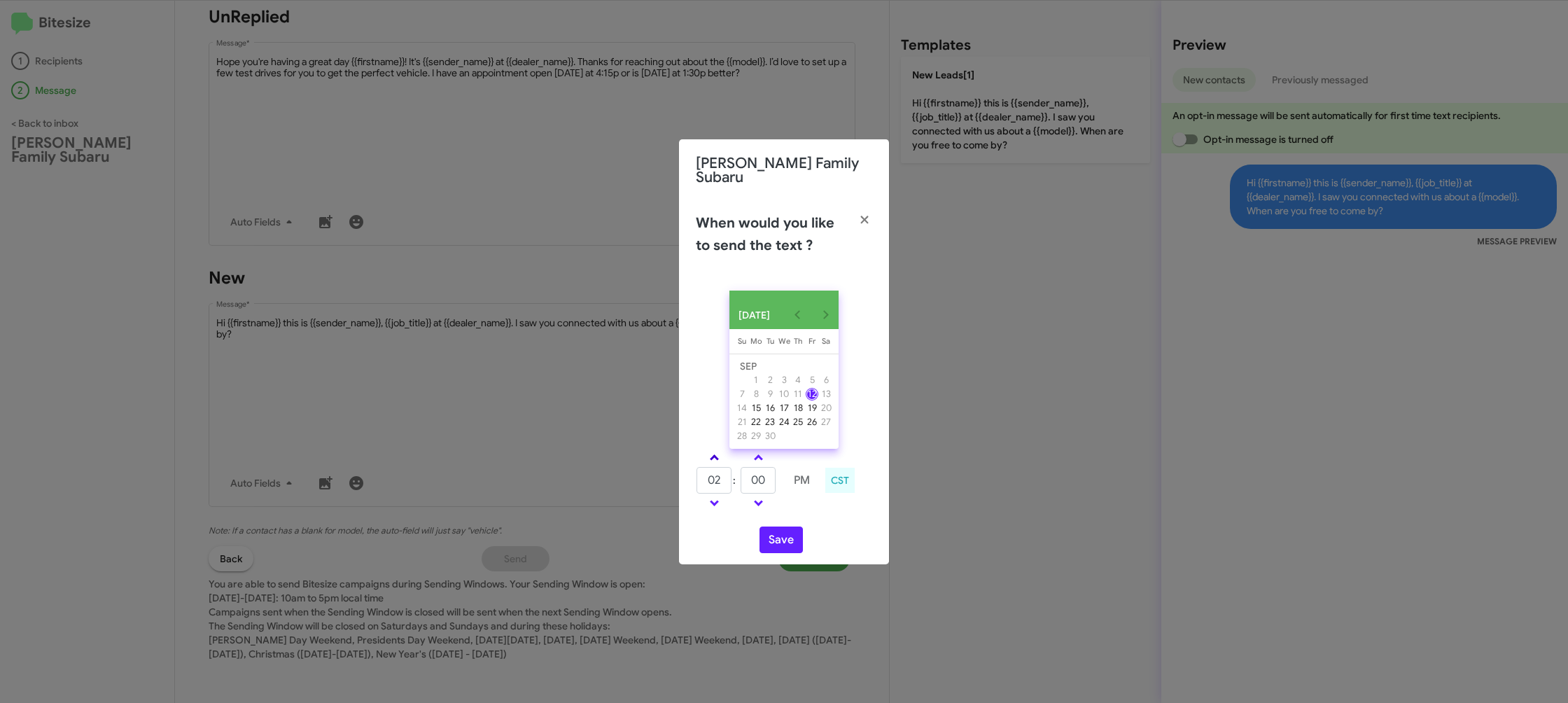
click at [722, 451] on link at bounding box center [714, 457] width 25 height 16
type input "05"
click at [759, 487] on input "00" at bounding box center [757, 480] width 35 height 27
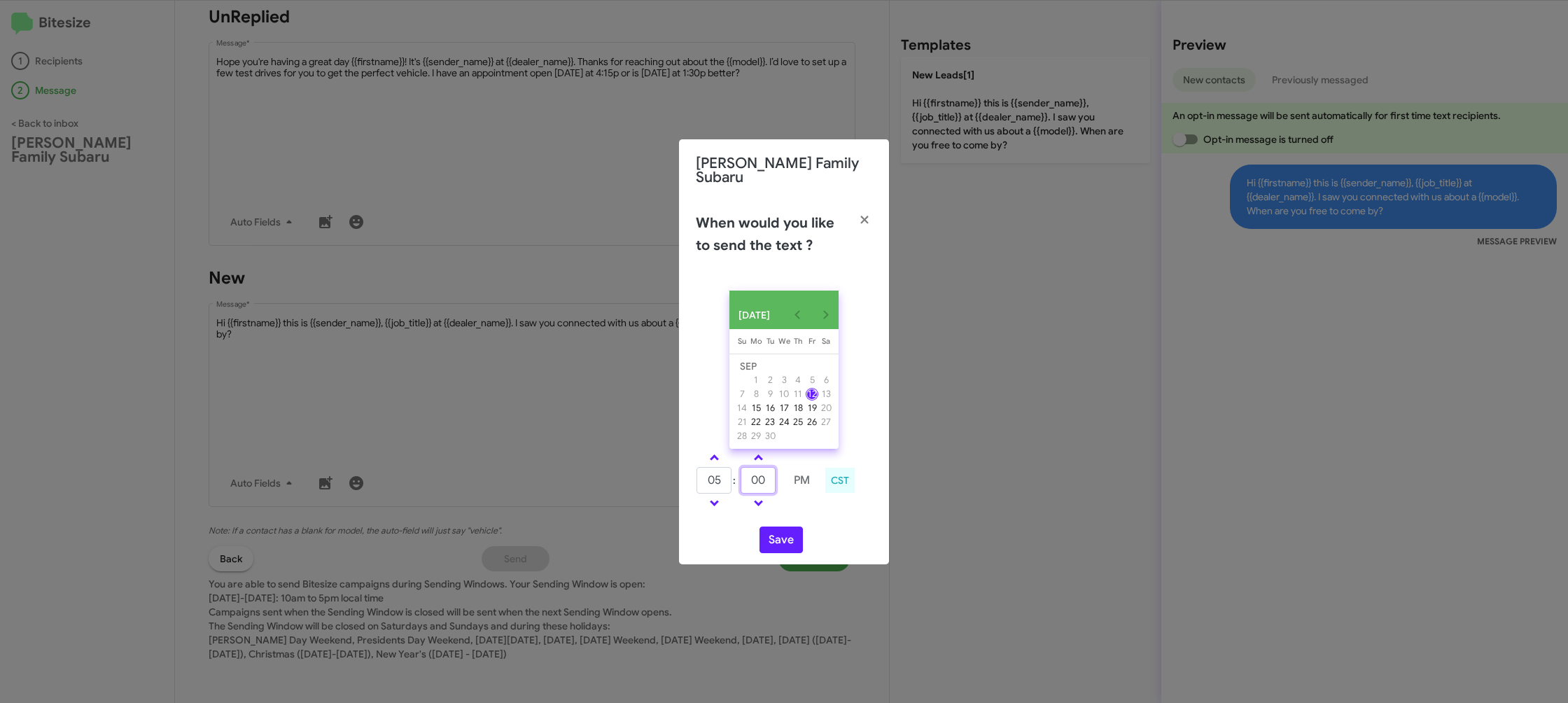
click at [759, 487] on input "00" at bounding box center [757, 480] width 35 height 27
click at [759, 486] on input "00" at bounding box center [757, 480] width 35 height 27
type input "22"
click at [808, 511] on div "05 : 22 PM CST" at bounding box center [784, 482] width 198 height 67
click at [788, 536] on button "Save" at bounding box center [781, 539] width 44 height 27
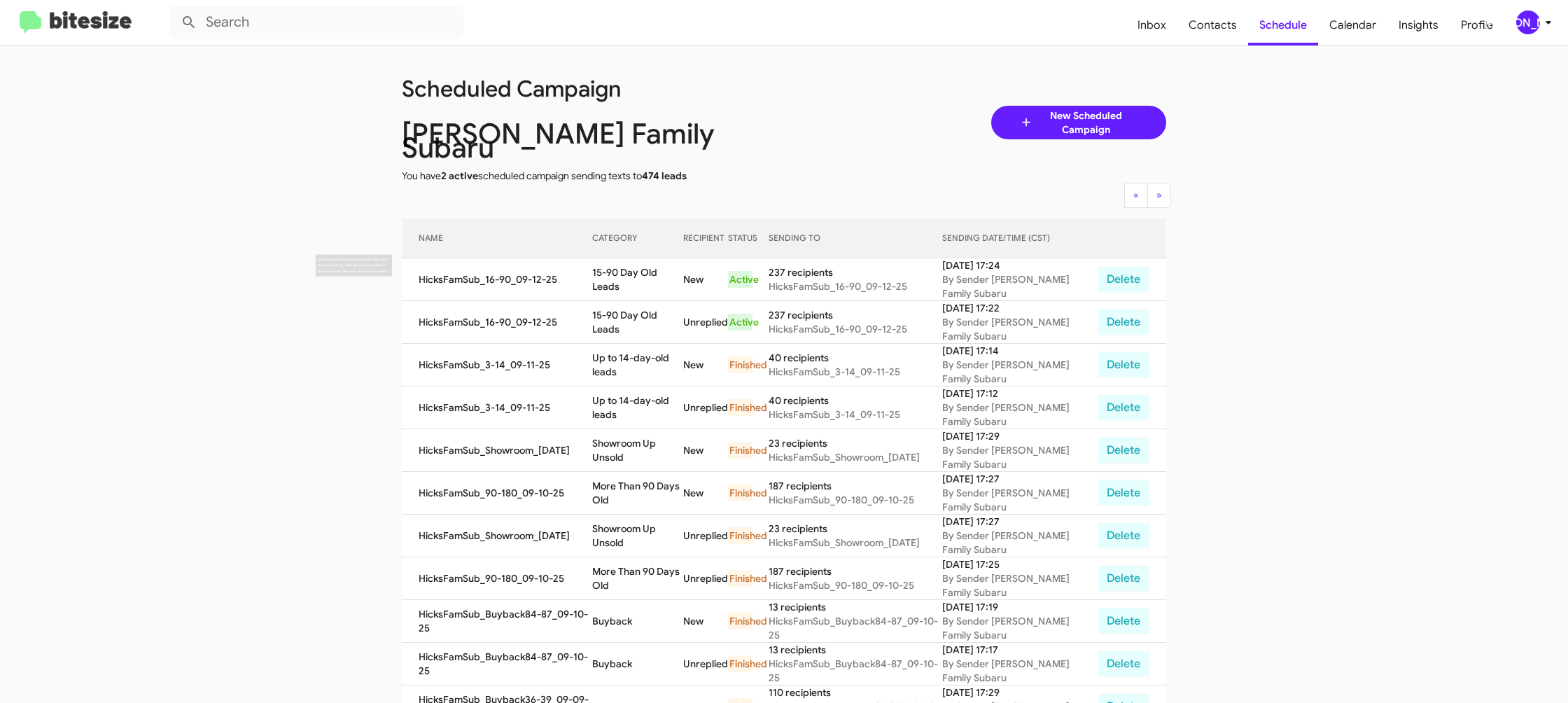
click at [606, 271] on td "15-90 Day Old Leads" at bounding box center [638, 280] width 91 height 43
drag, startPoint x: 606, startPoint y: 271, endPoint x: 590, endPoint y: 271, distance: 16.0
click at [606, 271] on td "15-90 Day Old Leads" at bounding box center [638, 280] width 91 height 43
copy td "15-90 Day Old Leads"
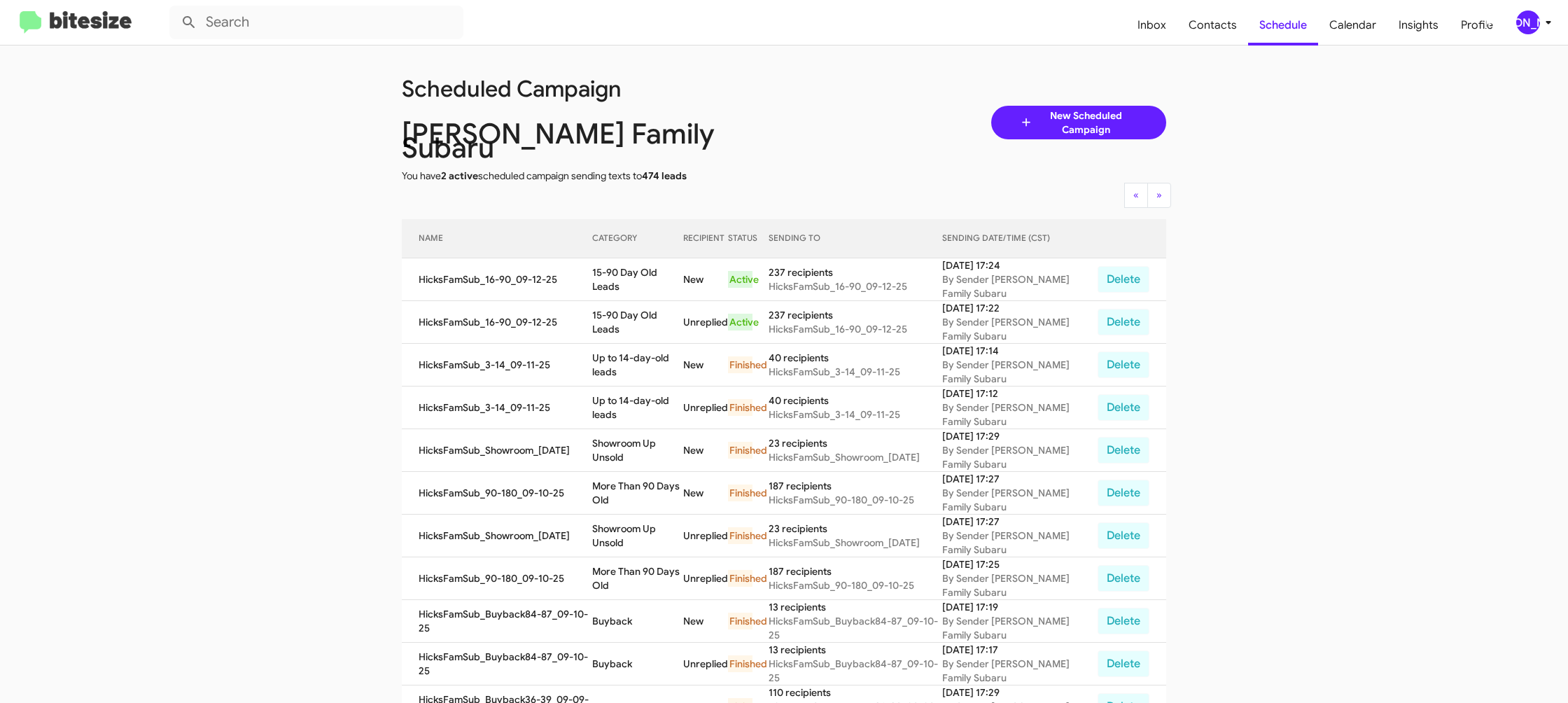
scroll to position [4, 0]
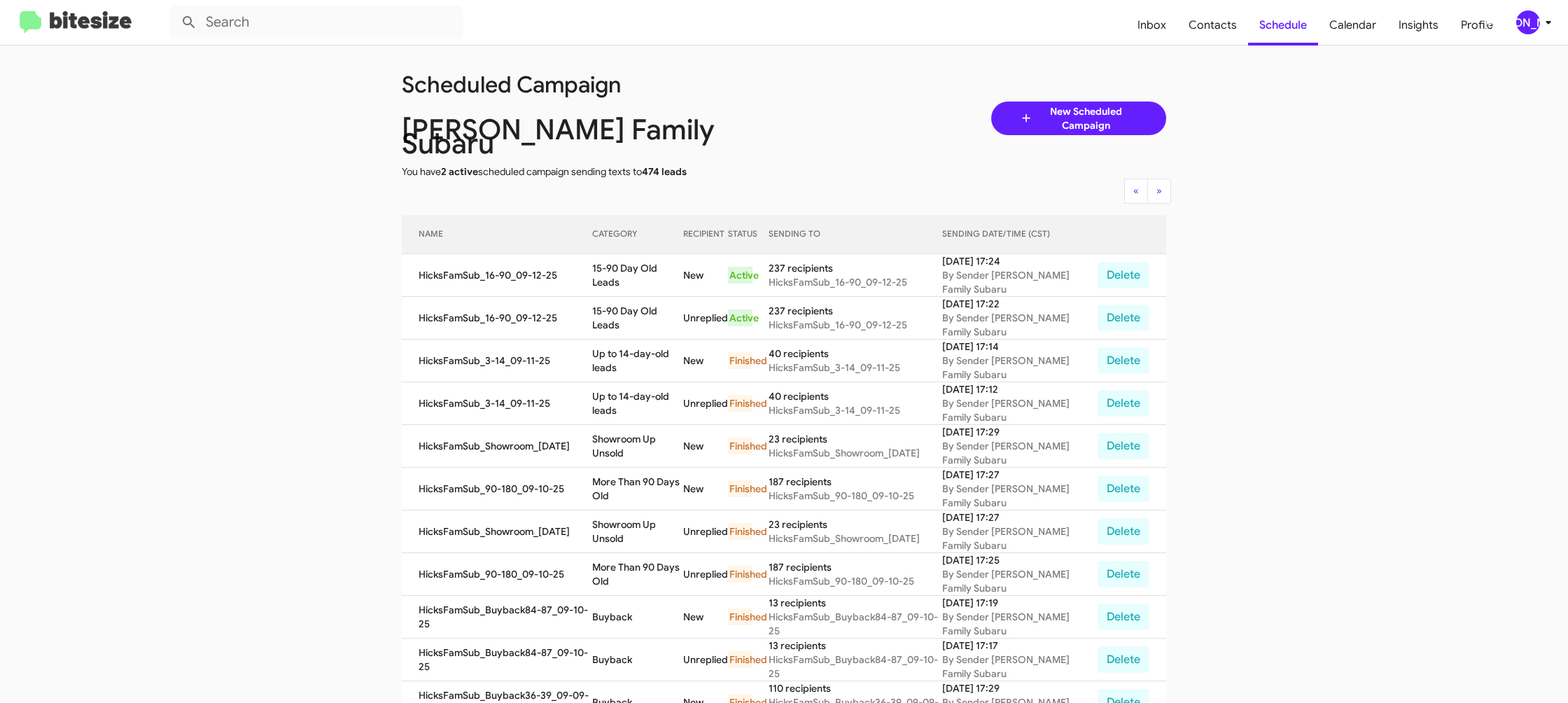
drag, startPoint x: 1528, startPoint y: 21, endPoint x: 1520, endPoint y: 25, distance: 8.9
click at [1528, 21] on div "[PERSON_NAME]" at bounding box center [1528, 22] width 24 height 24
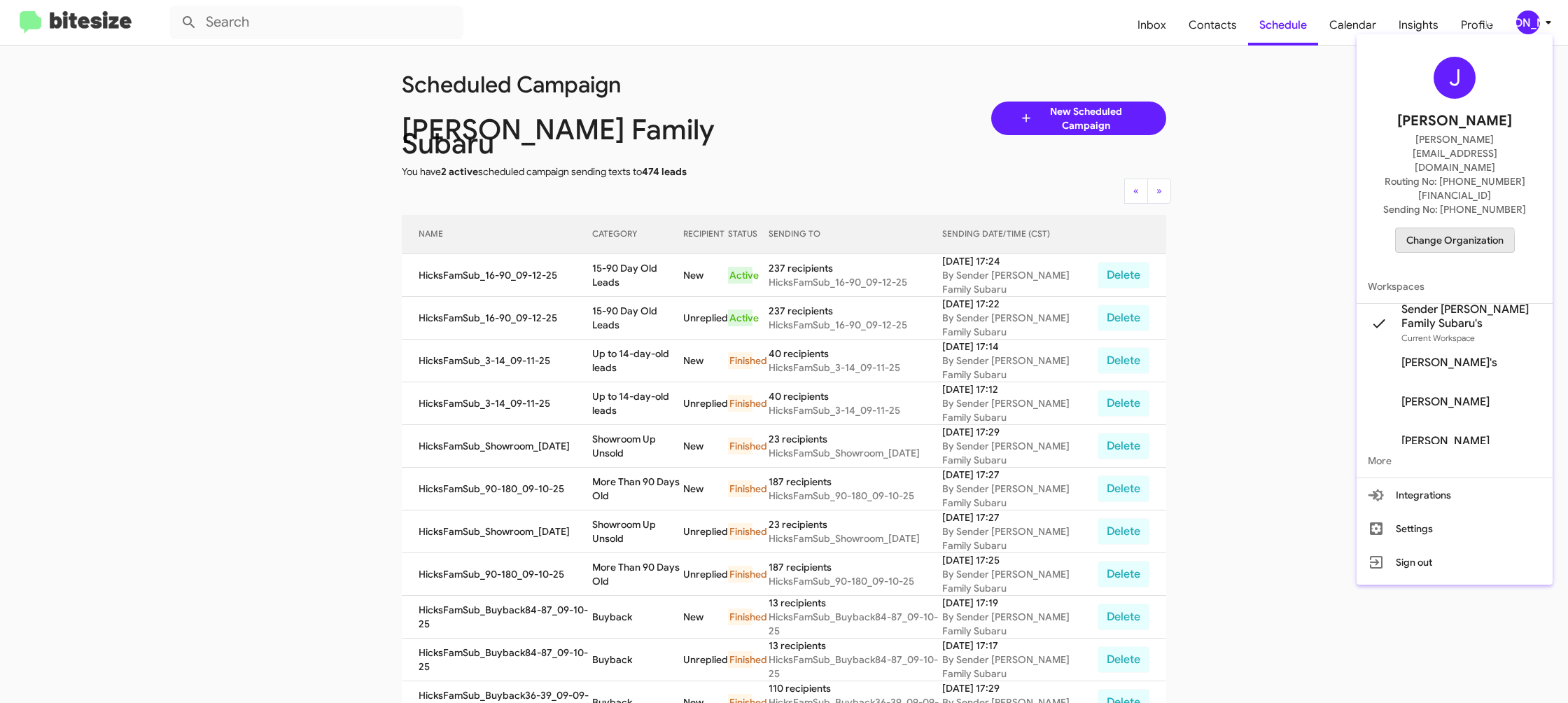
click at [1423, 229] on span "Change Organization" at bounding box center [1455, 241] width 98 height 24
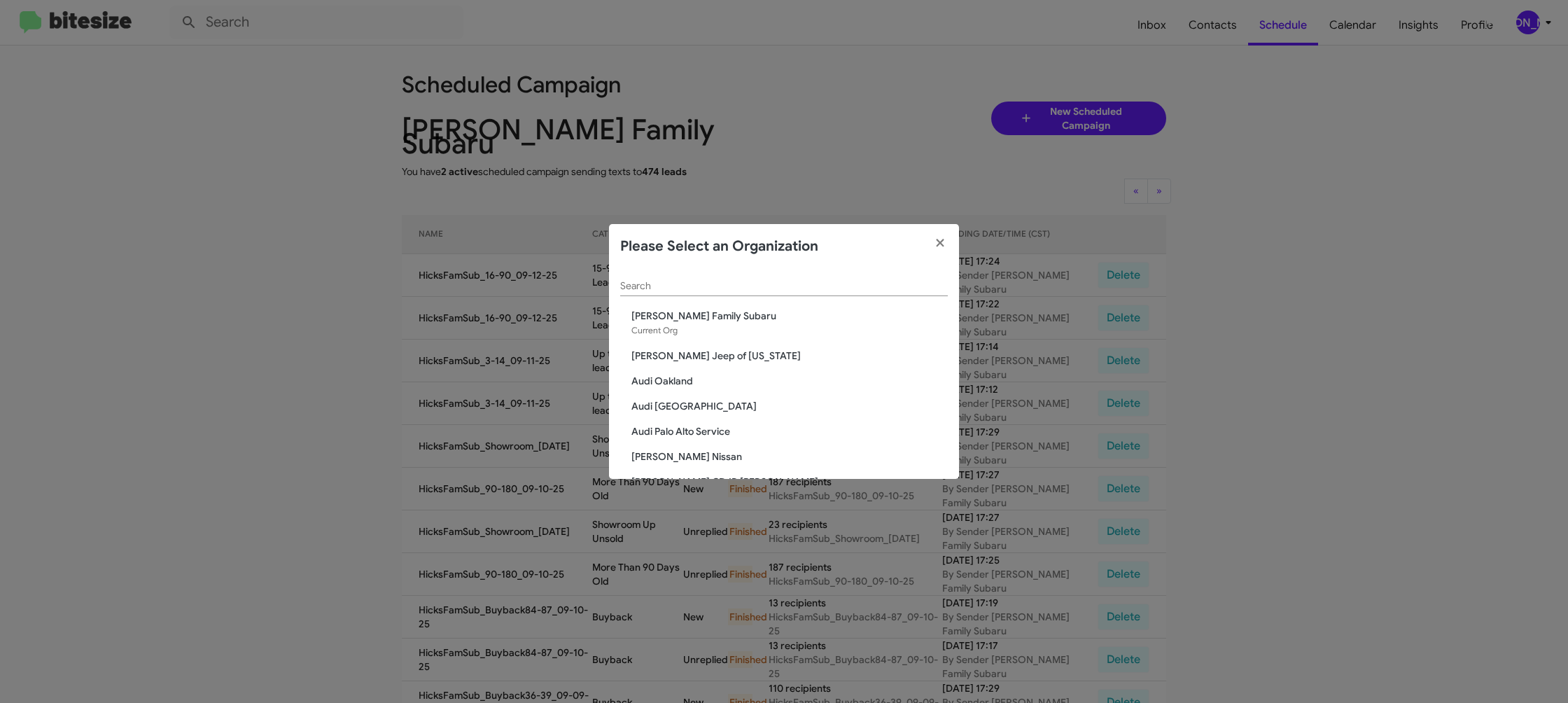
click at [634, 280] on div "Search" at bounding box center [784, 283] width 328 height 27
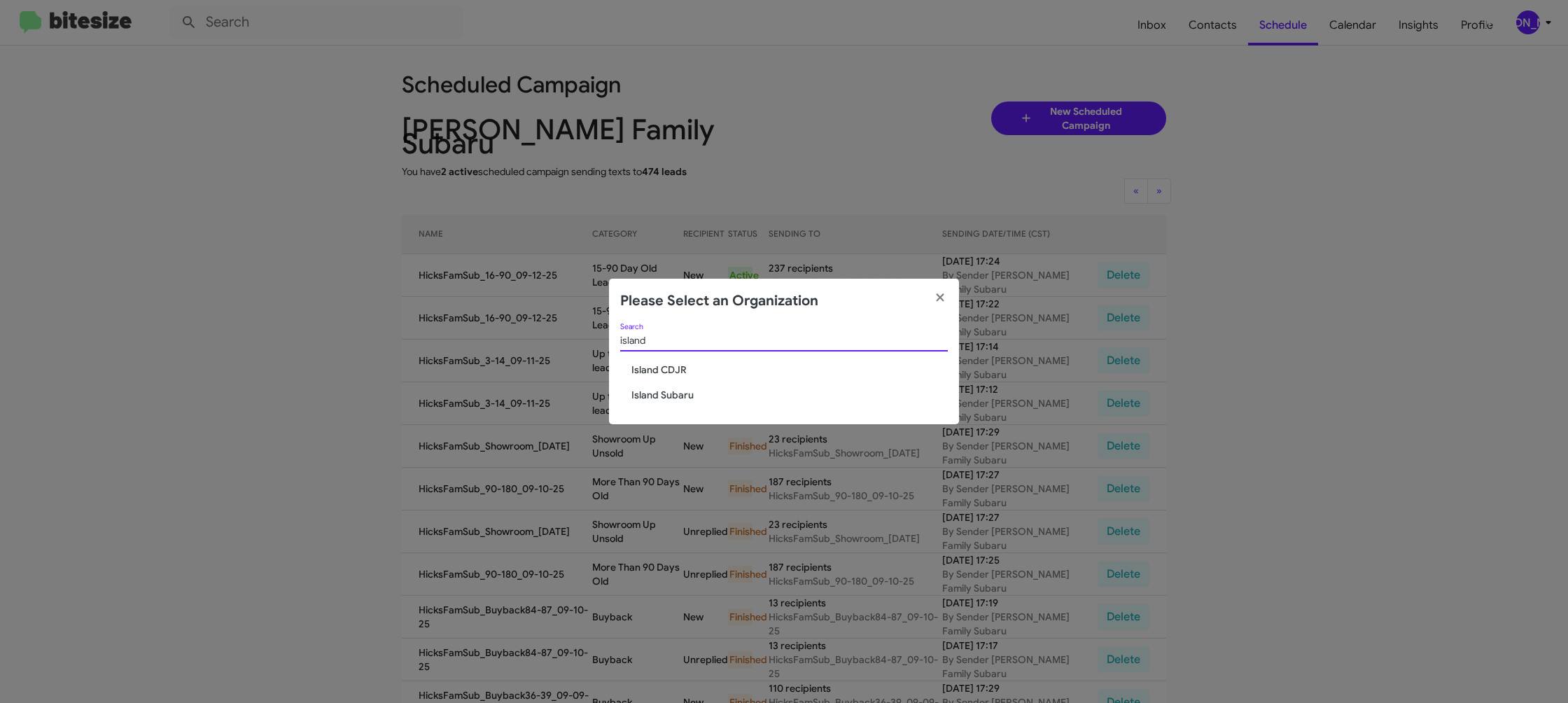
type input "island"
click at [646, 392] on span "Island Subaru" at bounding box center [790, 395] width 317 height 14
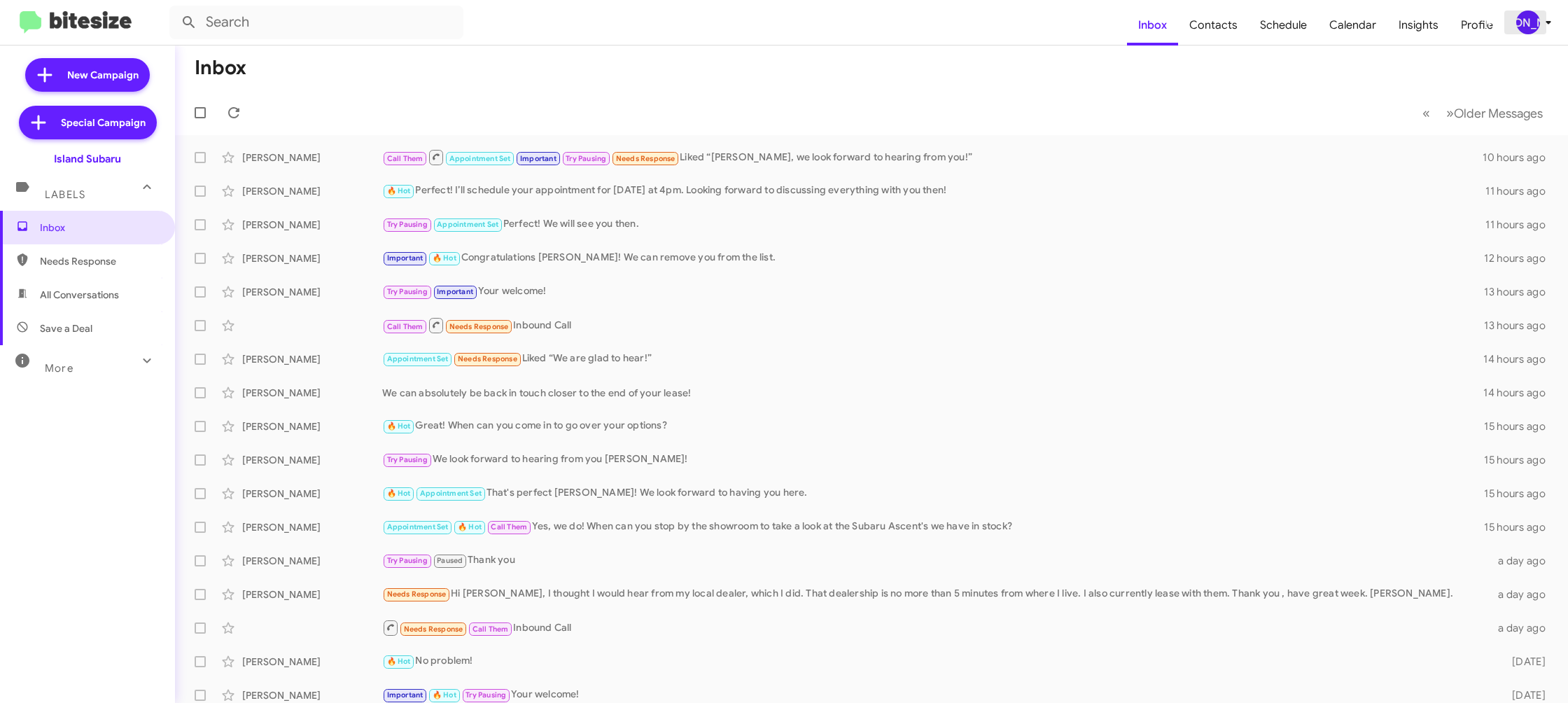
drag, startPoint x: 1549, startPoint y: 28, endPoint x: 1537, endPoint y: 26, distance: 12.2
click at [1547, 29] on icon at bounding box center [1548, 22] width 17 height 17
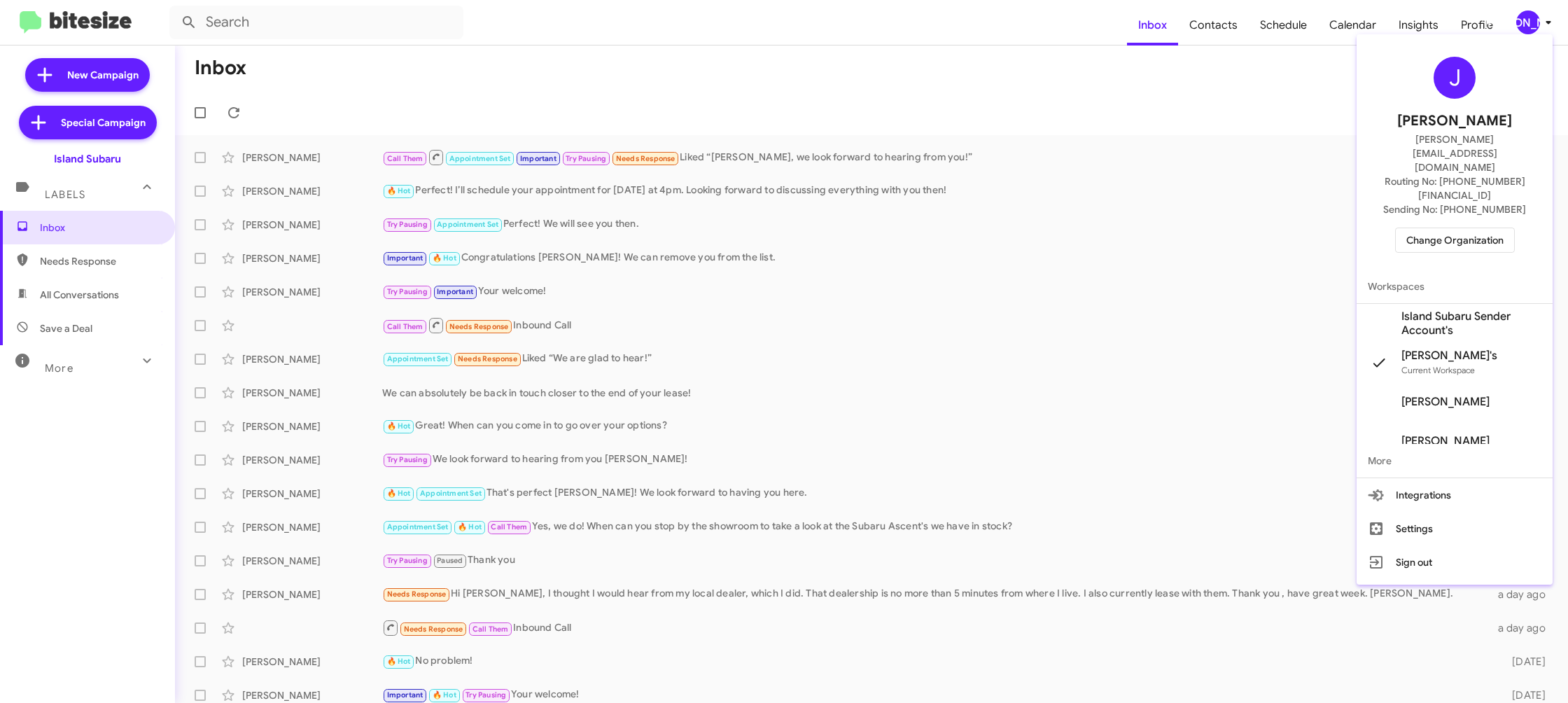
click at [1434, 309] on span "Island Subaru Sender Account's" at bounding box center [1471, 323] width 140 height 28
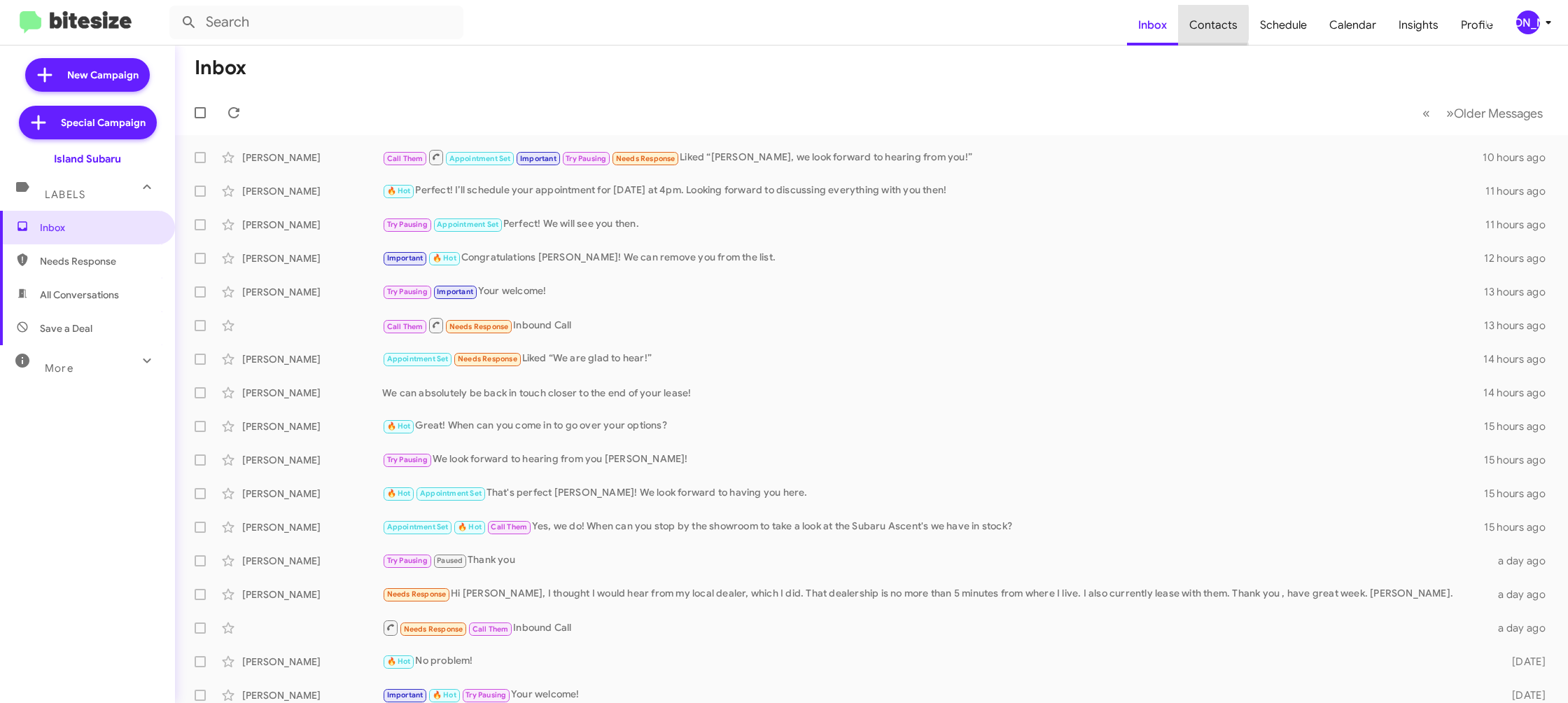
click at [1191, 23] on span "Contacts" at bounding box center [1213, 25] width 71 height 40
click at [1528, 13] on div "[PERSON_NAME]" at bounding box center [1528, 22] width 24 height 24
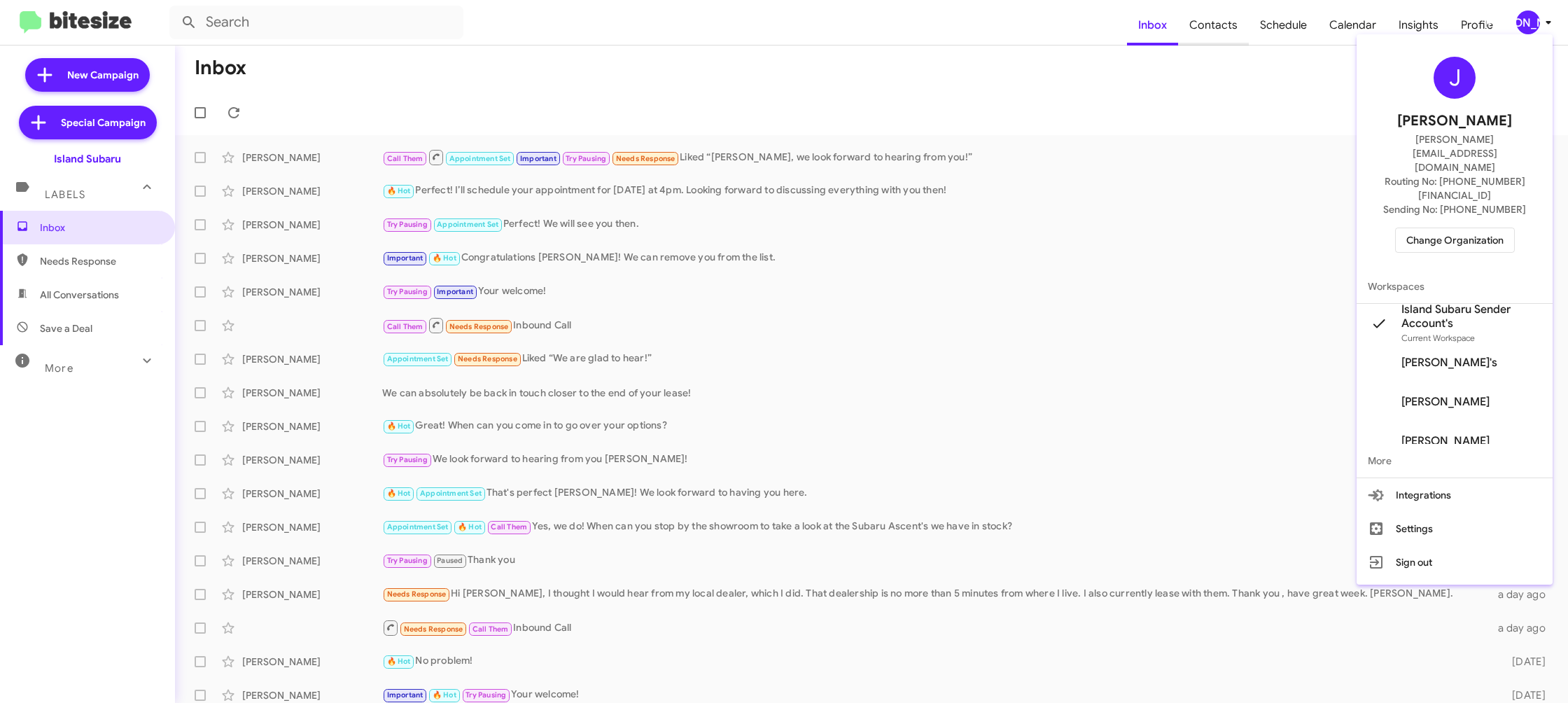
drag, startPoint x: 1216, startPoint y: 48, endPoint x: 1213, endPoint y: 34, distance: 14.3
click at [1214, 42] on div at bounding box center [784, 351] width 1568 height 703
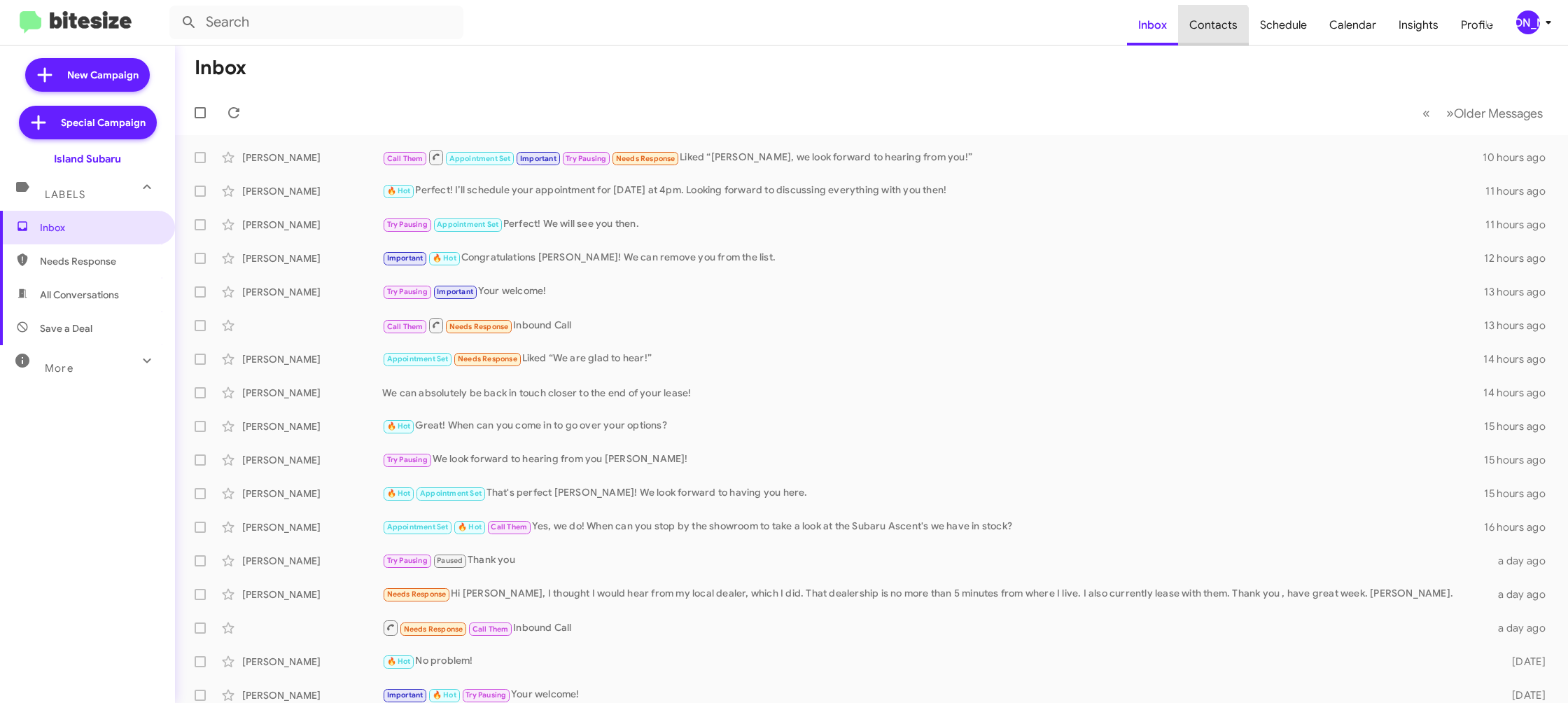
click at [1214, 34] on span "Contacts" at bounding box center [1213, 25] width 71 height 40
drag, startPoint x: 1214, startPoint y: 34, endPoint x: 365, endPoint y: 608, distance: 1024.8
click at [1213, 34] on span "Contacts" at bounding box center [1213, 25] width 71 height 40
type input "in:groups"
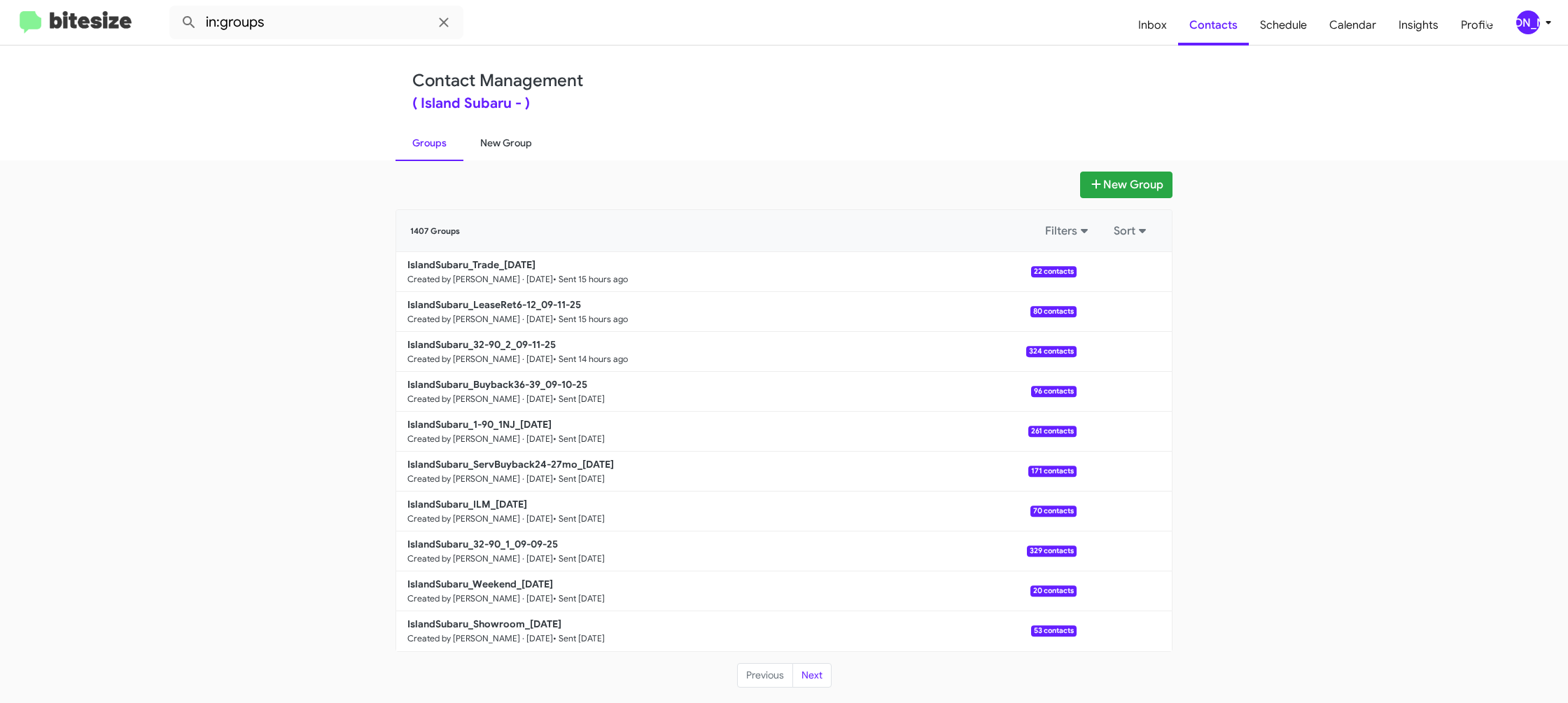
click at [521, 139] on link "New Group" at bounding box center [506, 143] width 86 height 37
drag, startPoint x: 521, startPoint y: 139, endPoint x: 499, endPoint y: 151, distance: 25.1
click at [520, 140] on link "New Group" at bounding box center [506, 143] width 86 height 37
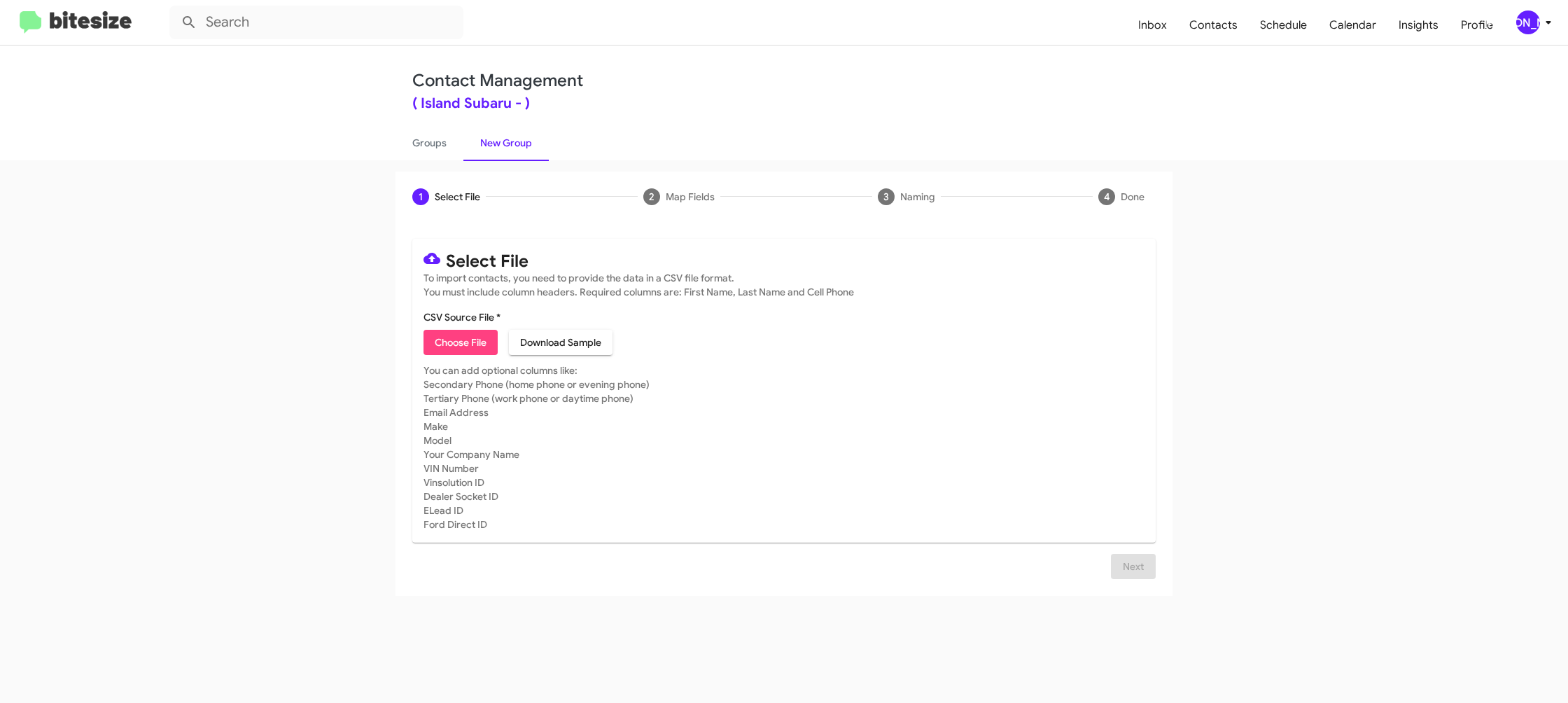
click at [453, 348] on span "Choose File" at bounding box center [460, 342] width 52 height 25
type input "IslandSubaru_1-30_2_09-12-25"
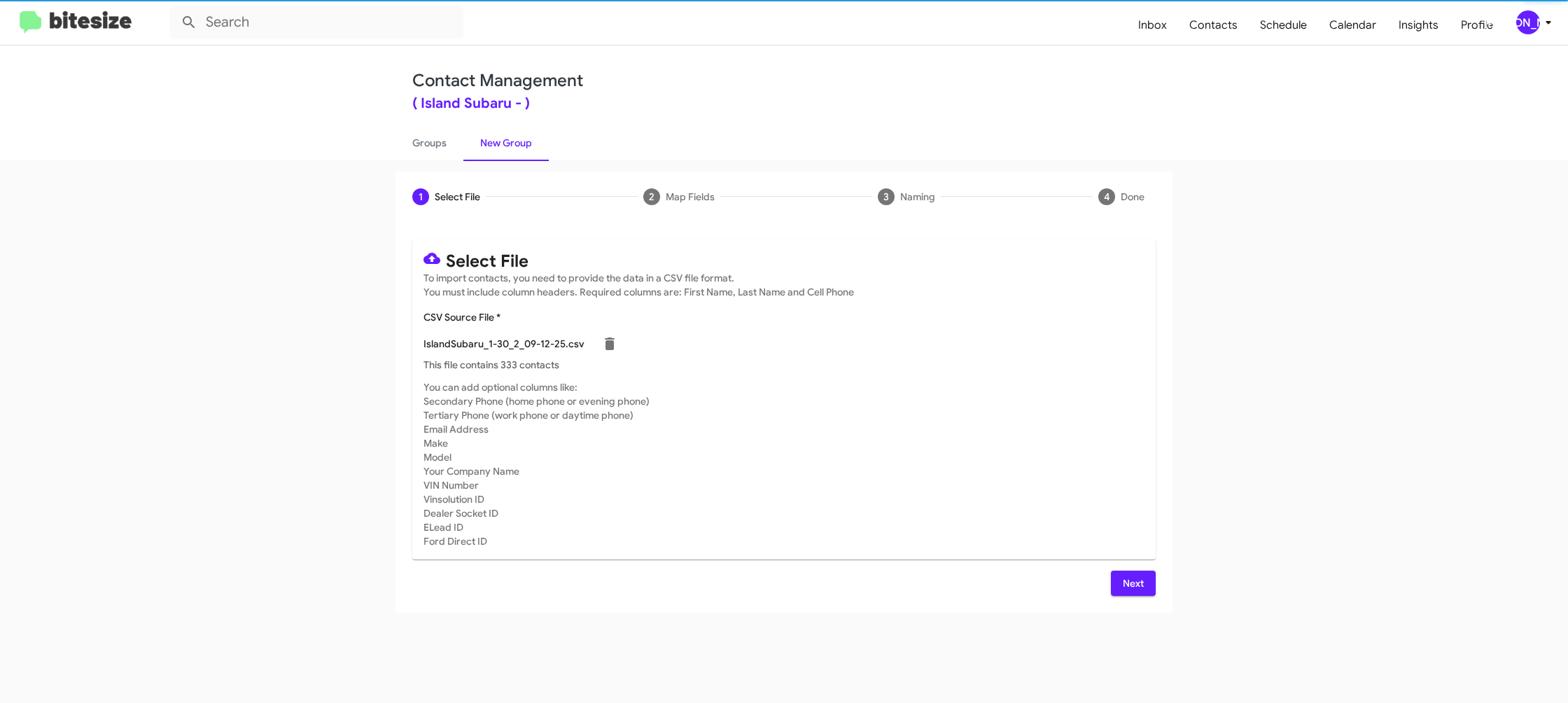
drag, startPoint x: 1004, startPoint y: 456, endPoint x: 1013, endPoint y: 463, distance: 11.4
click at [1004, 454] on mat-card-subtitle "You can add optional columns like: Secondary Phone (home phone or evening phone…" at bounding box center [784, 464] width 721 height 168
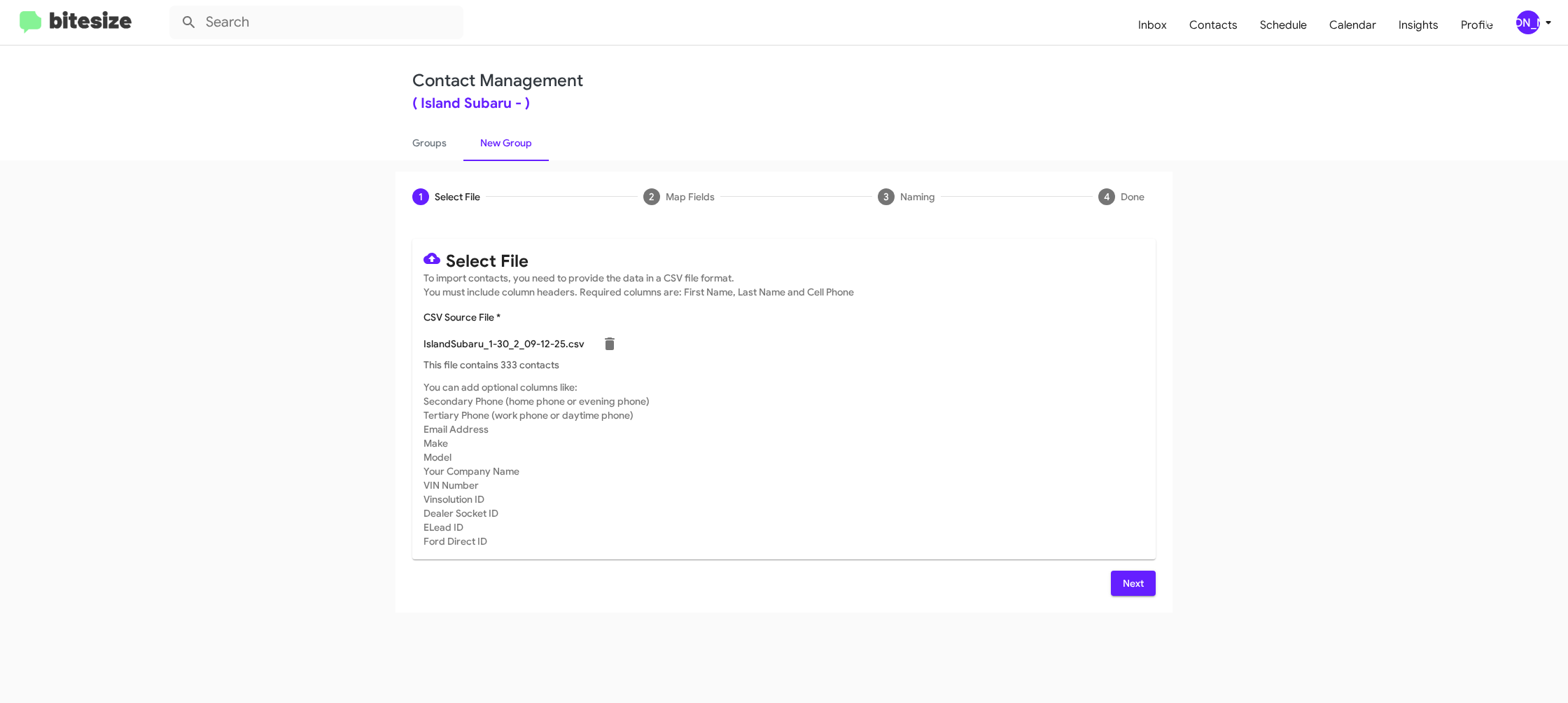
click at [1115, 569] on div "Select File To import contacts, you need to provide the data in a CSV file form…" at bounding box center [784, 417] width 744 height 357
click at [1123, 575] on span "Next" at bounding box center [1133, 583] width 22 height 25
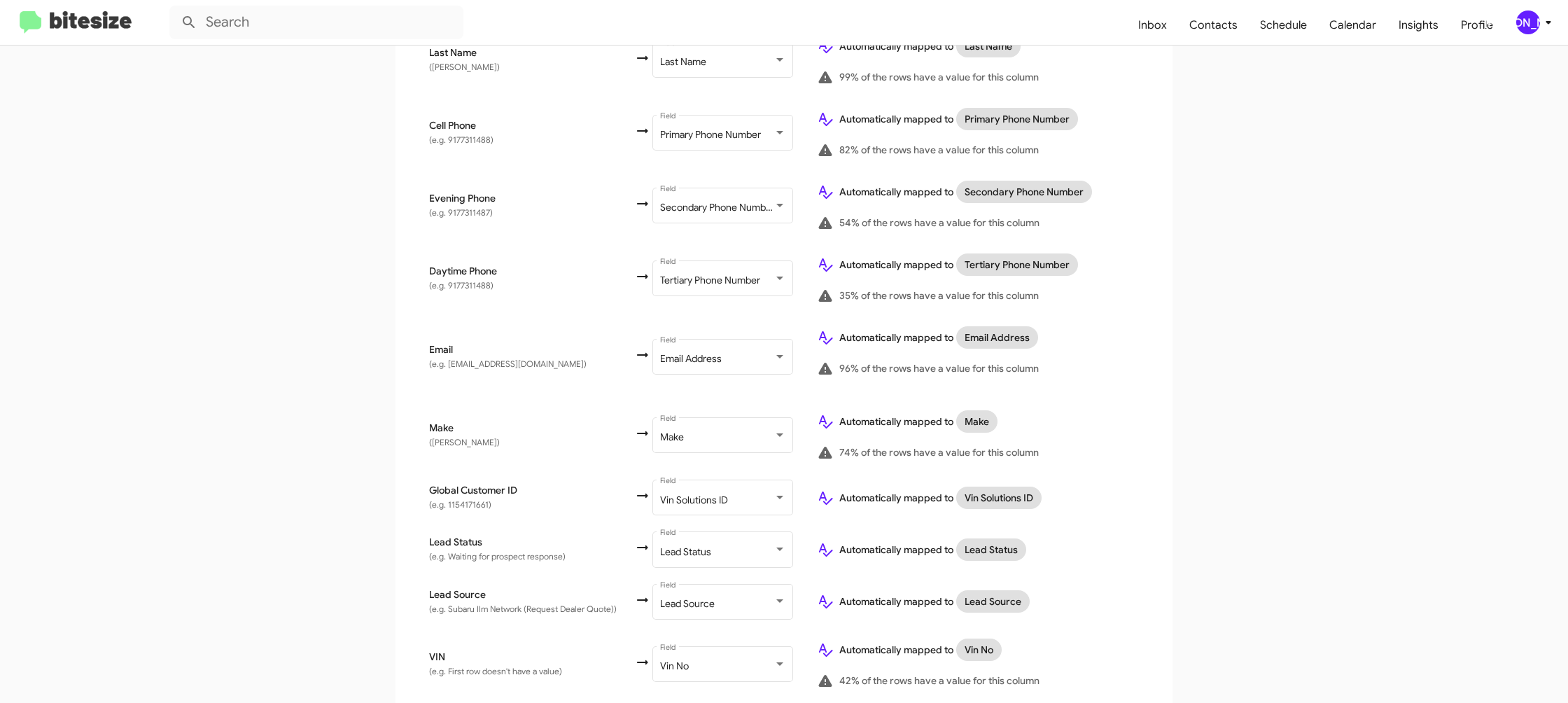
scroll to position [665, 0]
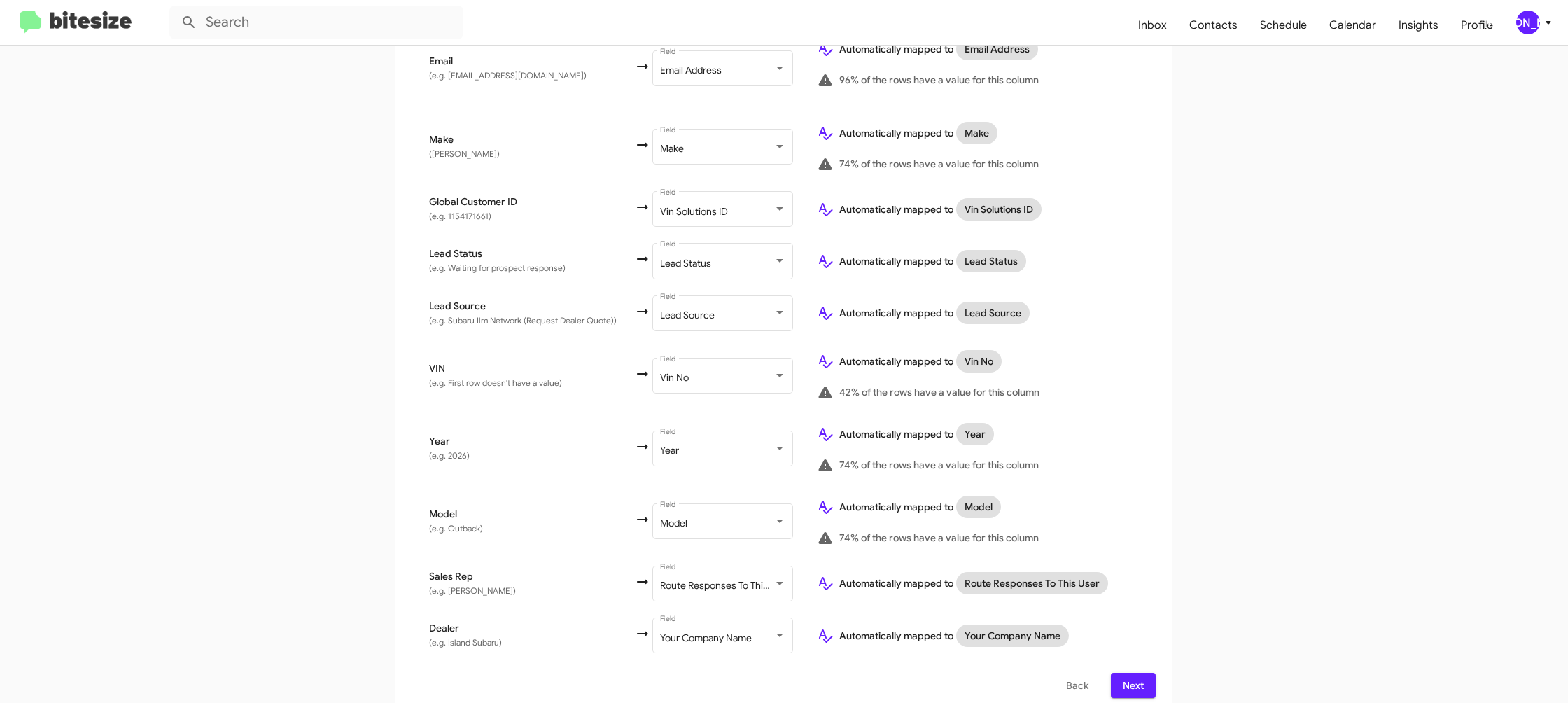
click at [1132, 684] on span "Next" at bounding box center [1133, 685] width 22 height 25
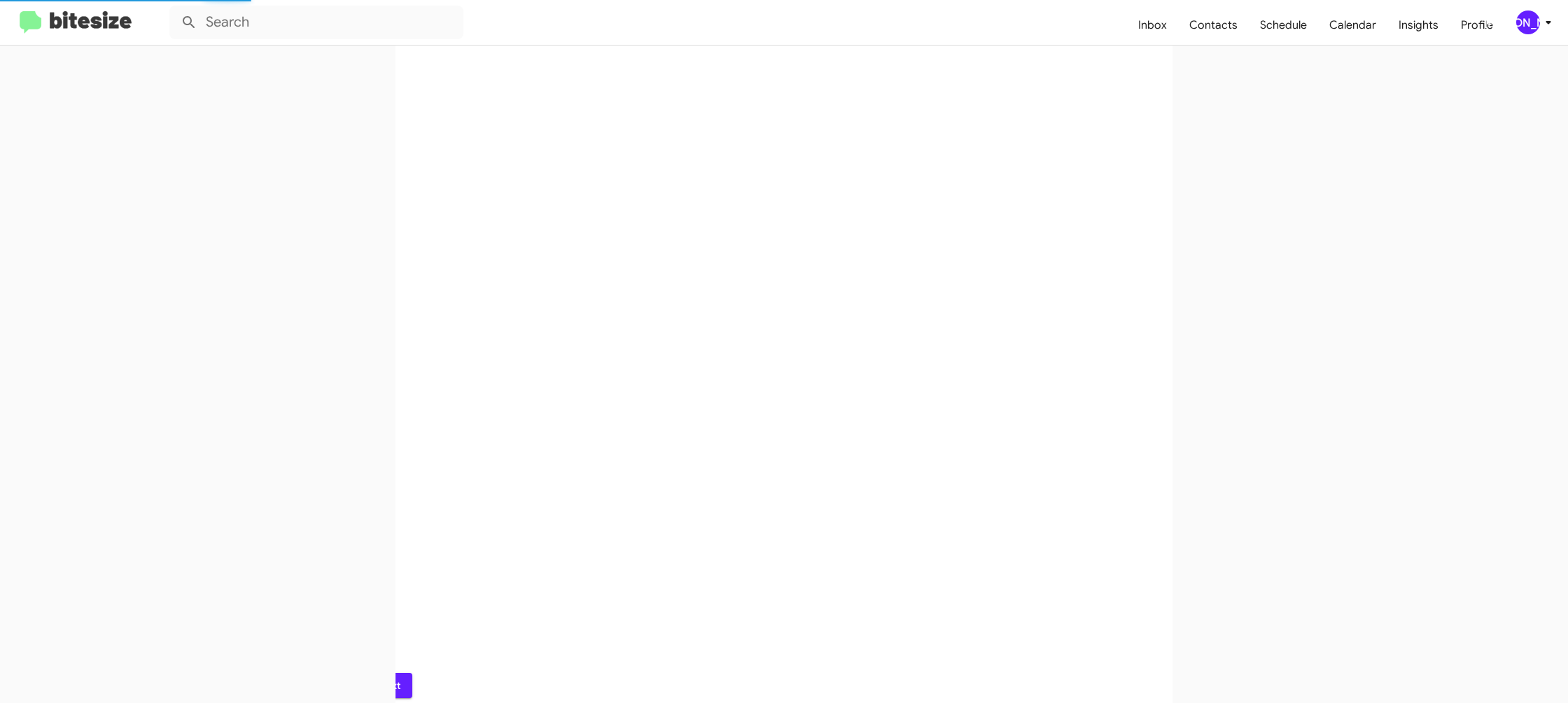
scroll to position [0, 0]
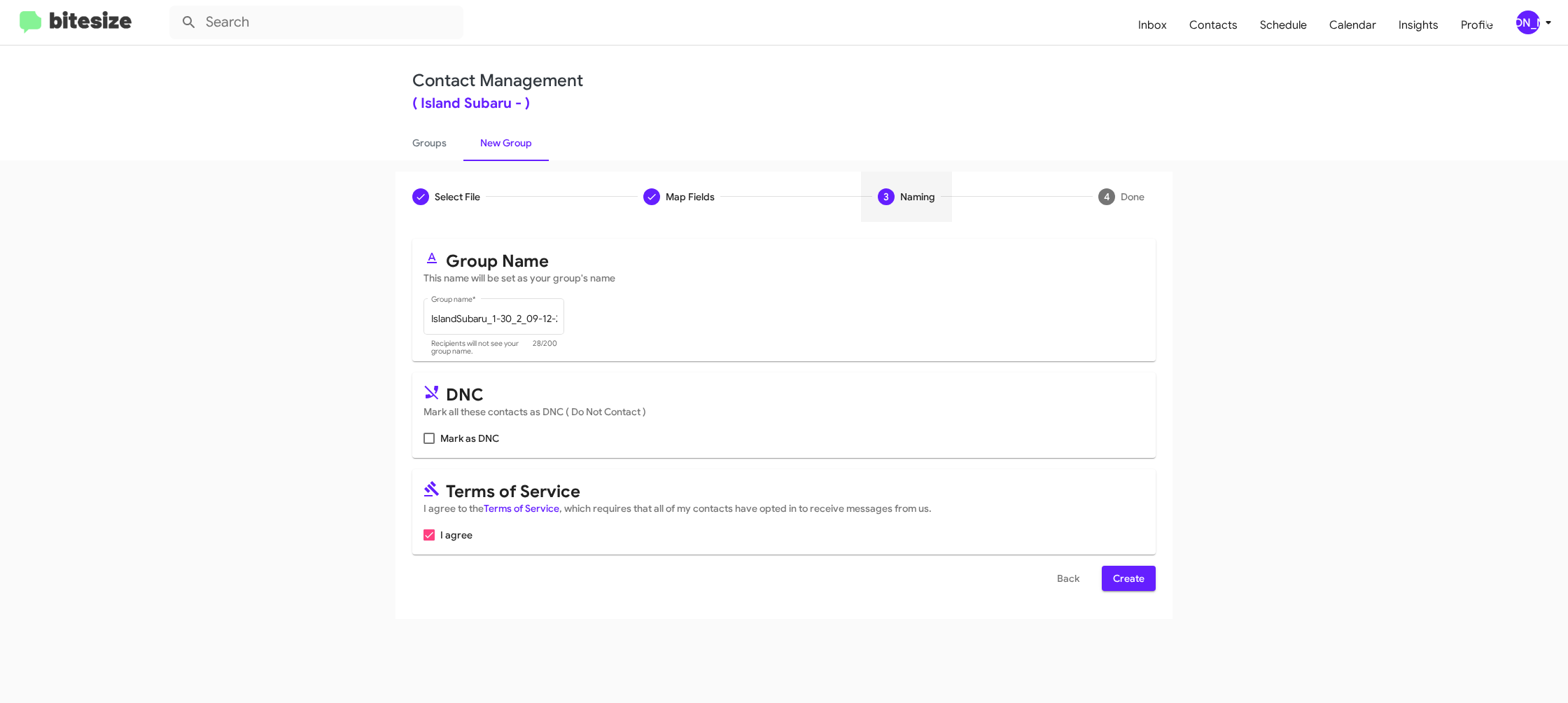
click at [1154, 580] on button "Create" at bounding box center [1128, 578] width 54 height 25
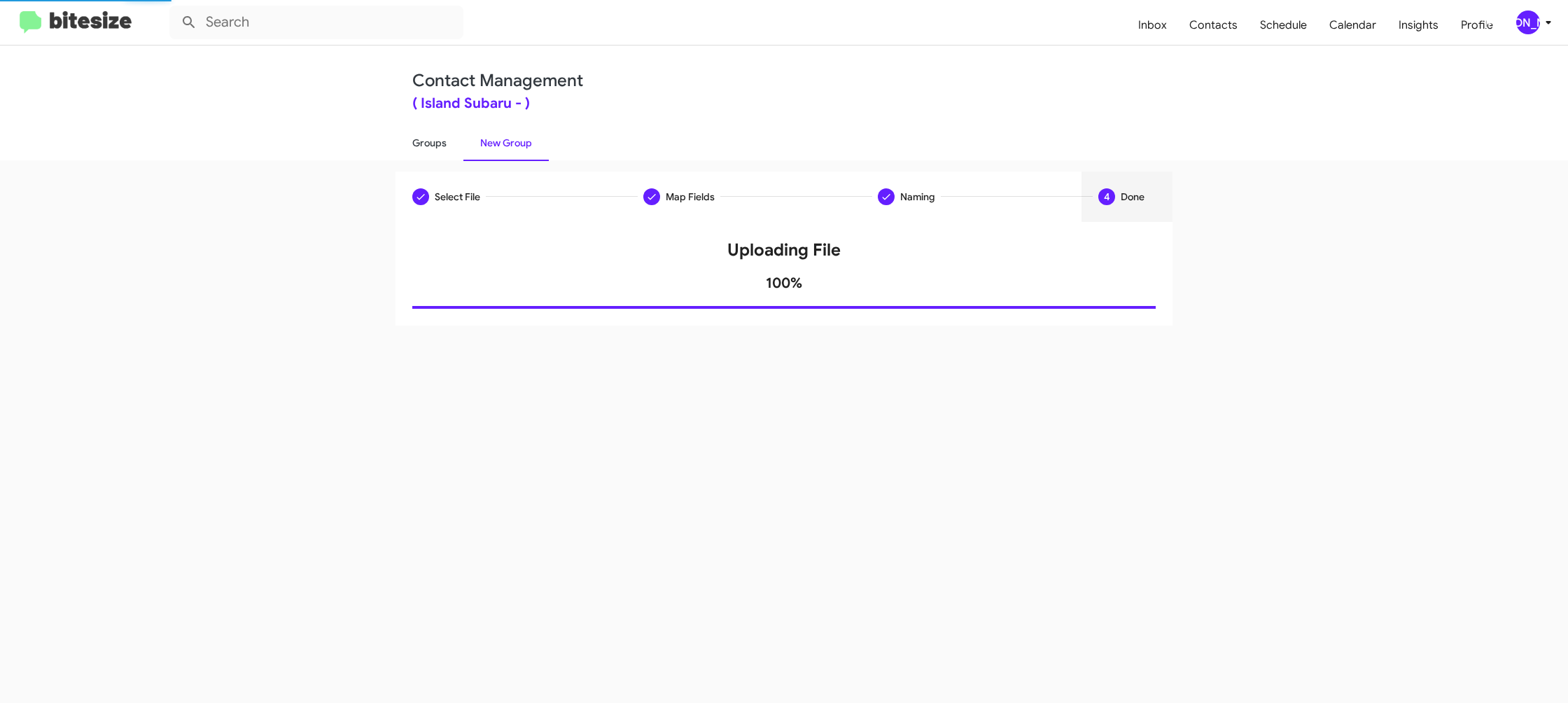
click at [409, 143] on link "Groups" at bounding box center [429, 143] width 68 height 37
type input "in:groups"
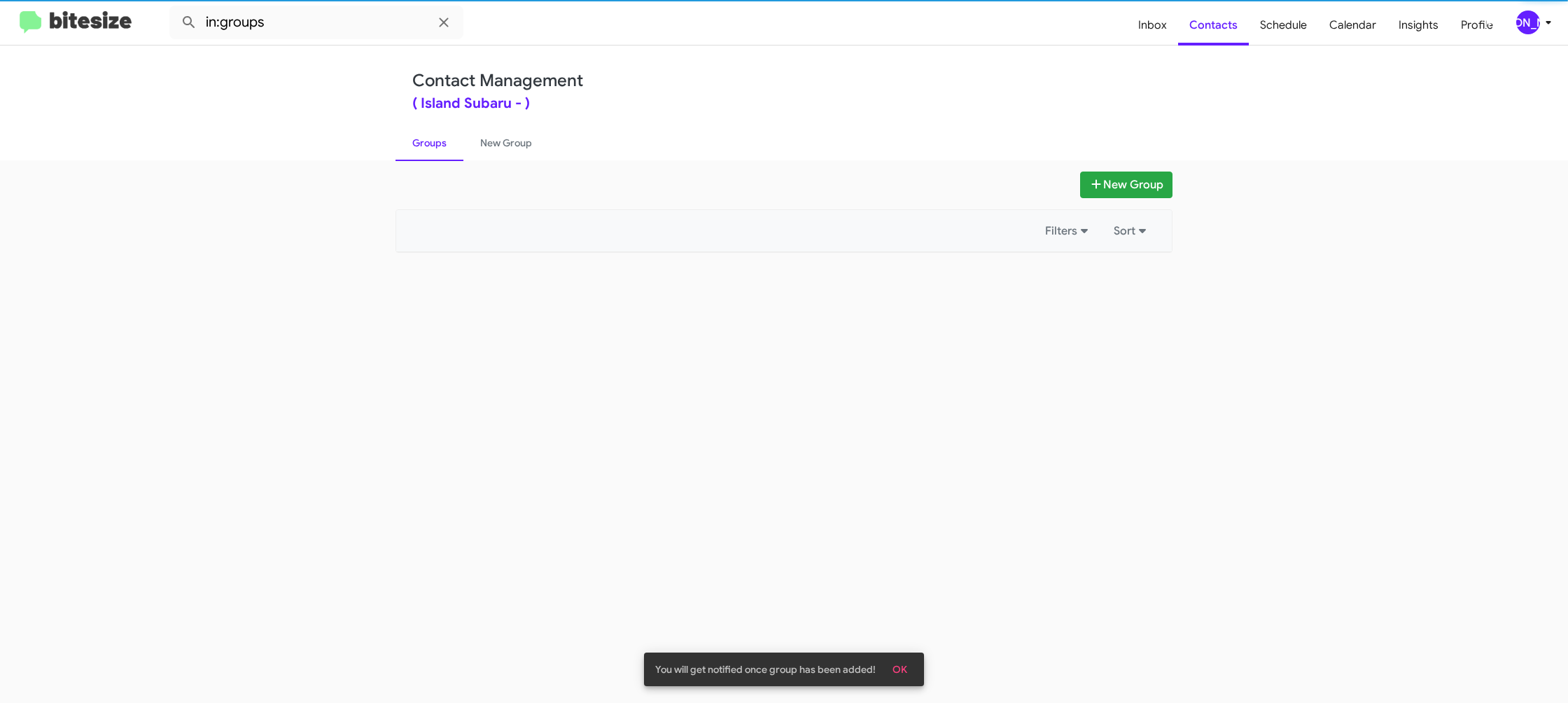
click at [409, 143] on link "Groups" at bounding box center [429, 143] width 68 height 37
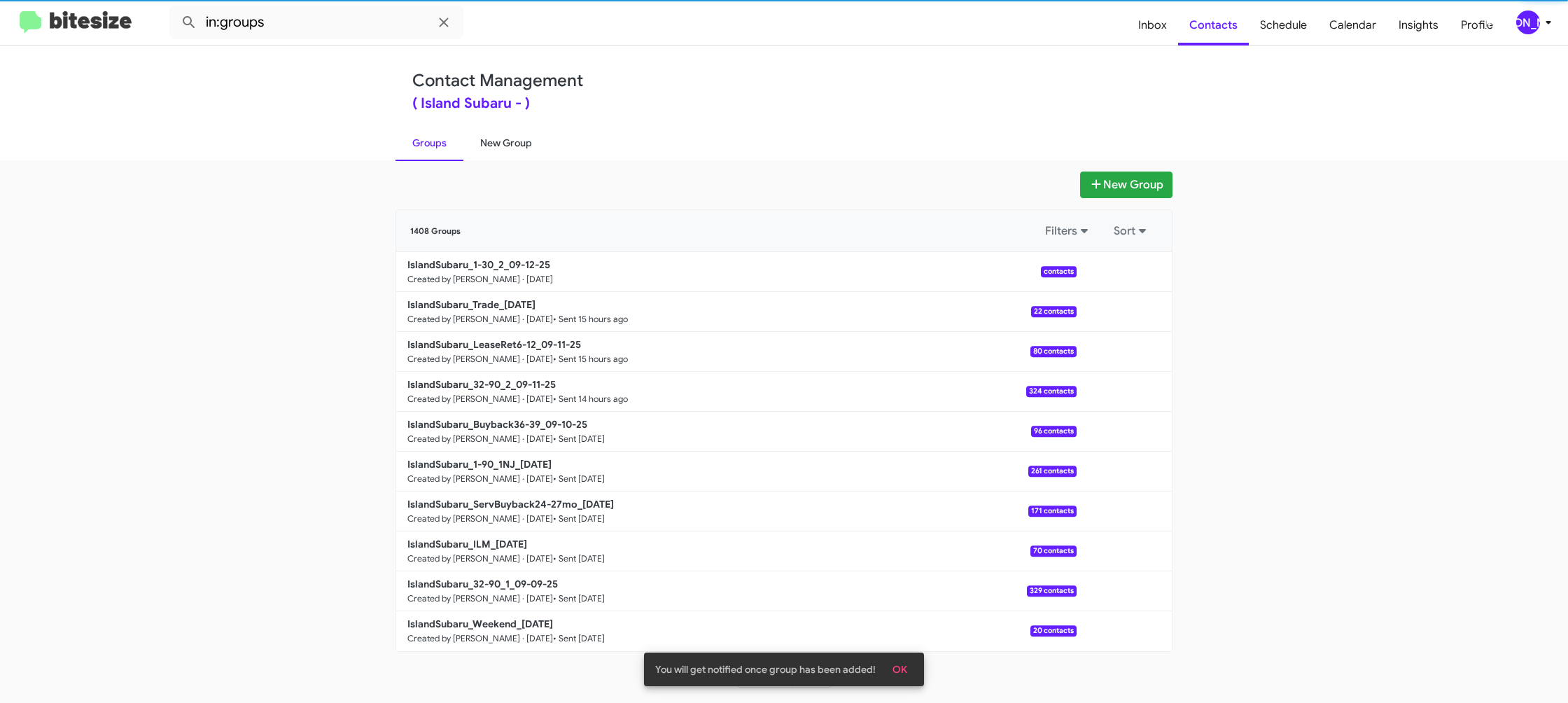
click at [493, 145] on link "New Group" at bounding box center [506, 143] width 86 height 37
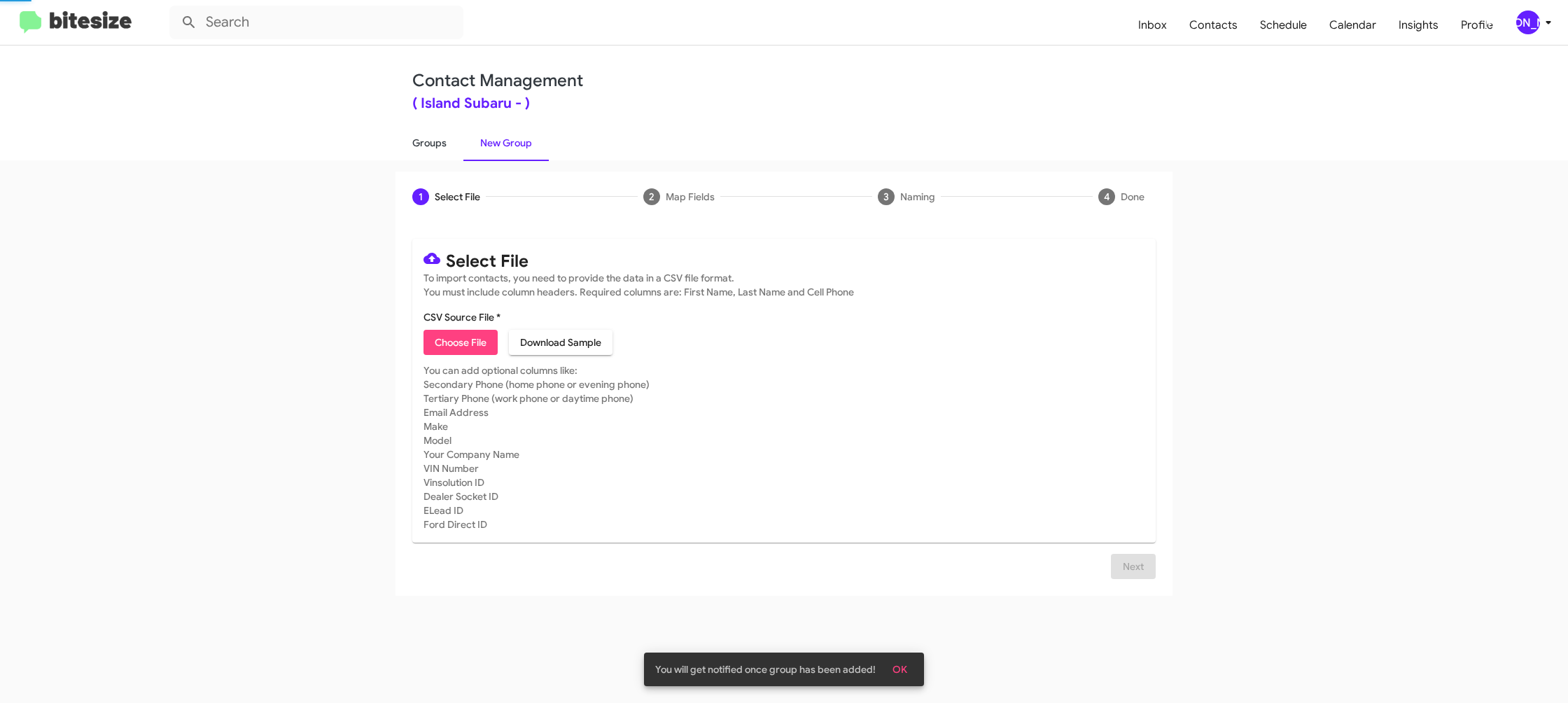
drag, startPoint x: 444, startPoint y: 146, endPoint x: 444, endPoint y: 158, distance: 12.0
click at [444, 146] on link "Groups" at bounding box center [429, 143] width 68 height 37
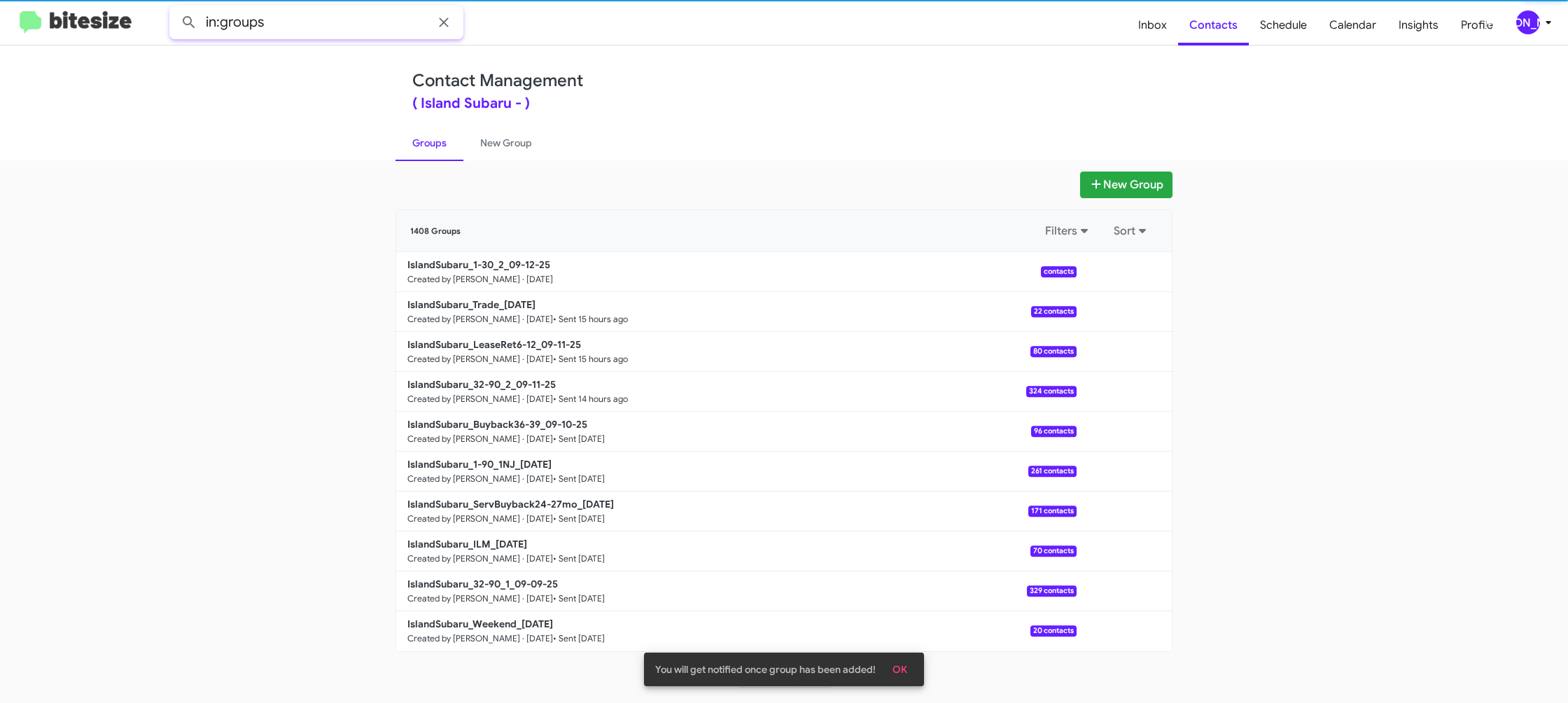
click at [331, 29] on input "in:groups" at bounding box center [316, 22] width 294 height 33
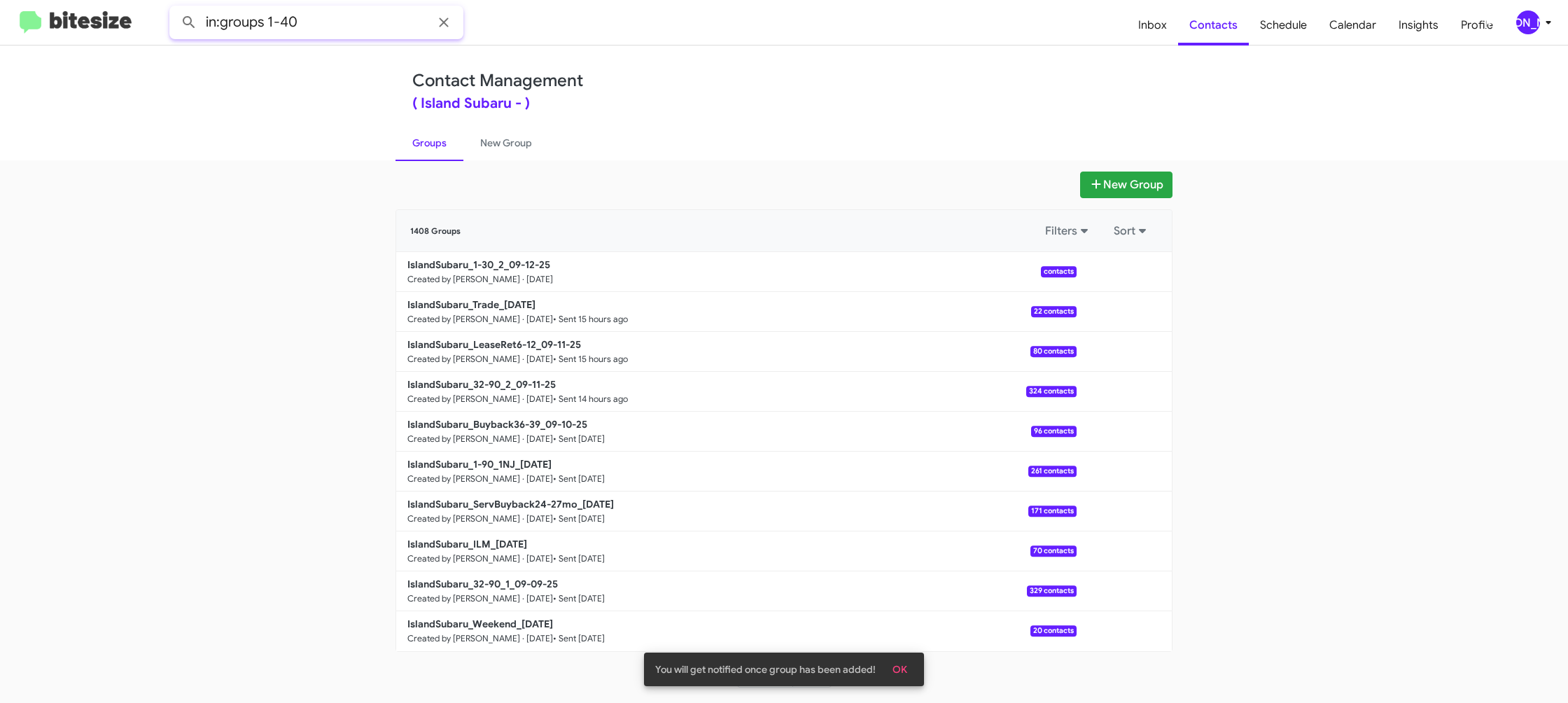
type input "in:groups 1-40"
click at [175, 9] on button at bounding box center [188, 22] width 28 height 28
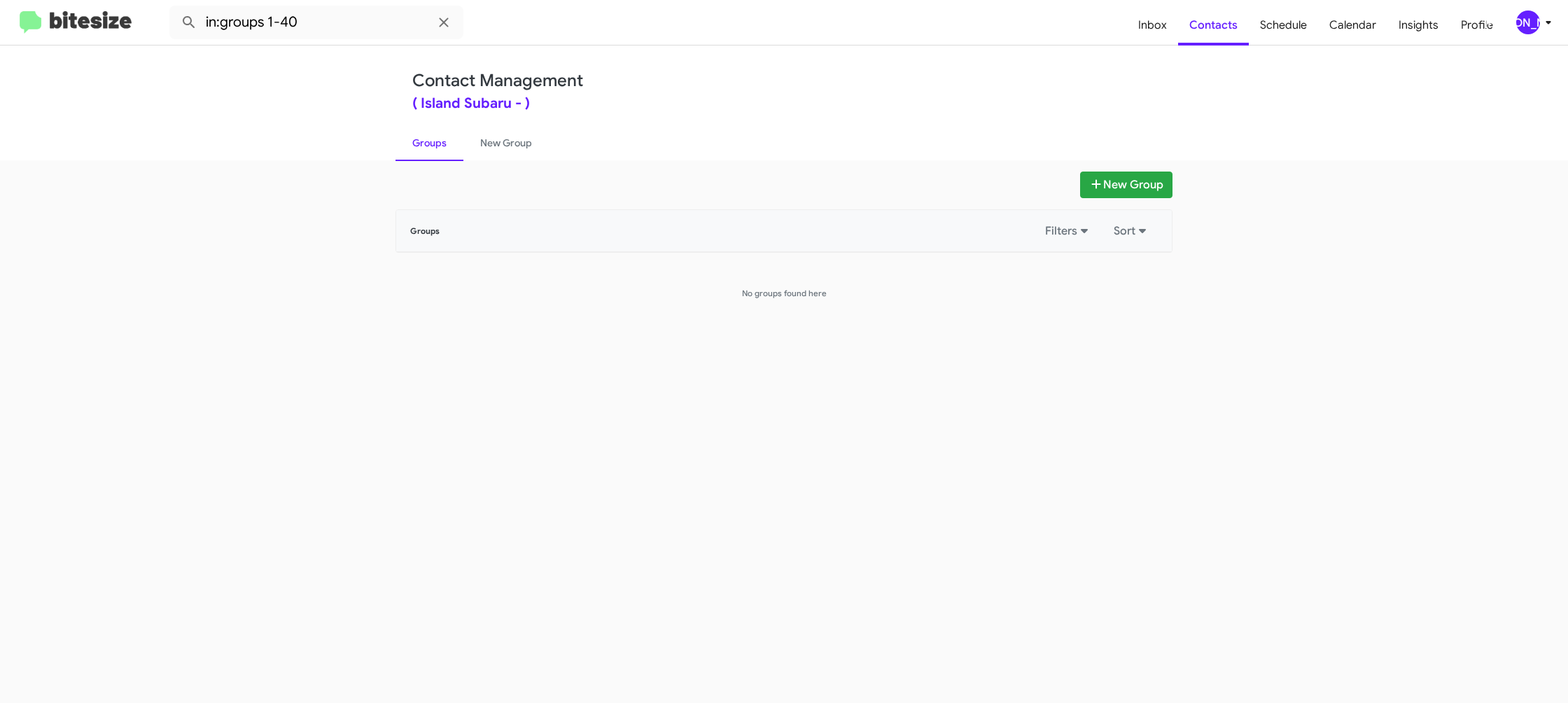
click at [1520, 21] on div "[PERSON_NAME]" at bounding box center [1528, 22] width 24 height 24
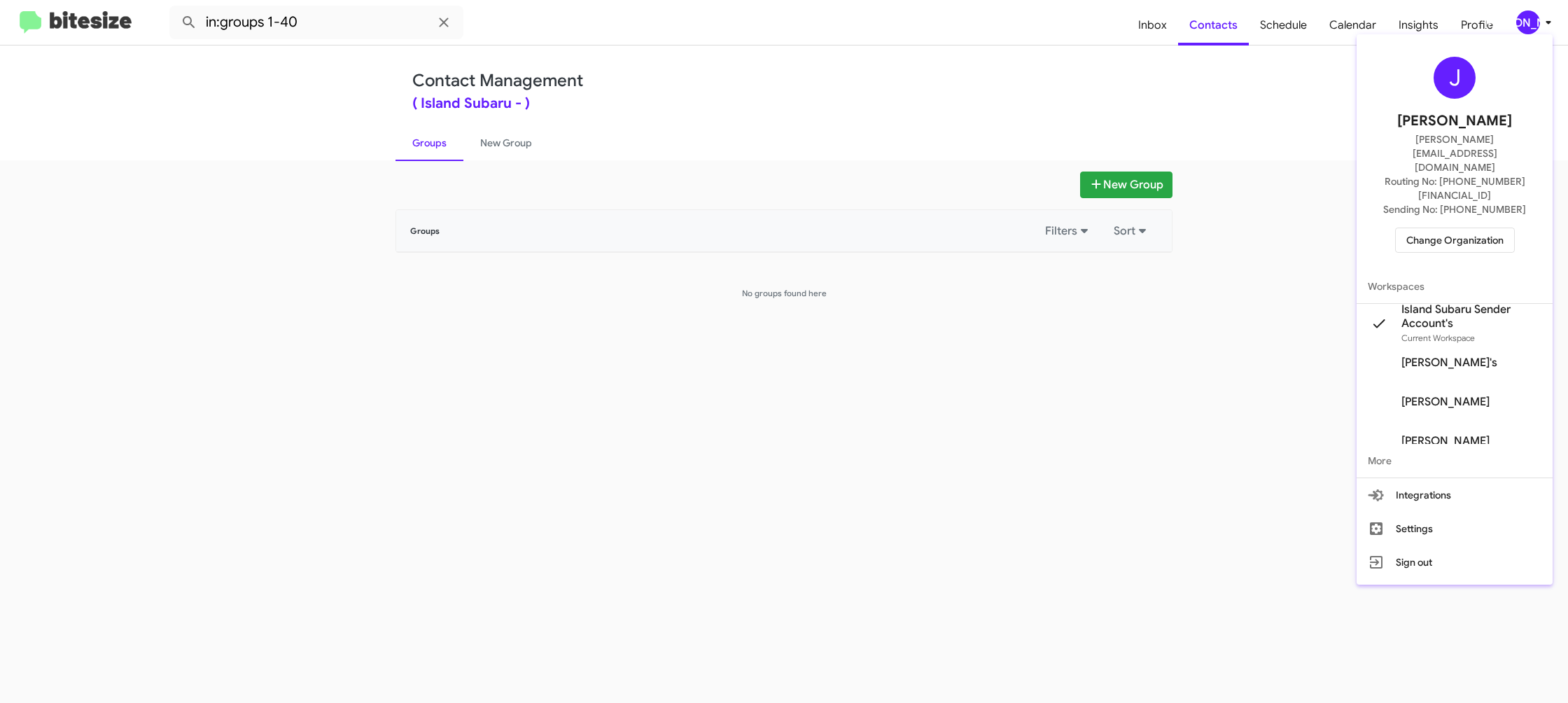
click at [520, 152] on div at bounding box center [784, 351] width 1568 height 703
click at [520, 152] on link "New Group" at bounding box center [506, 143] width 86 height 37
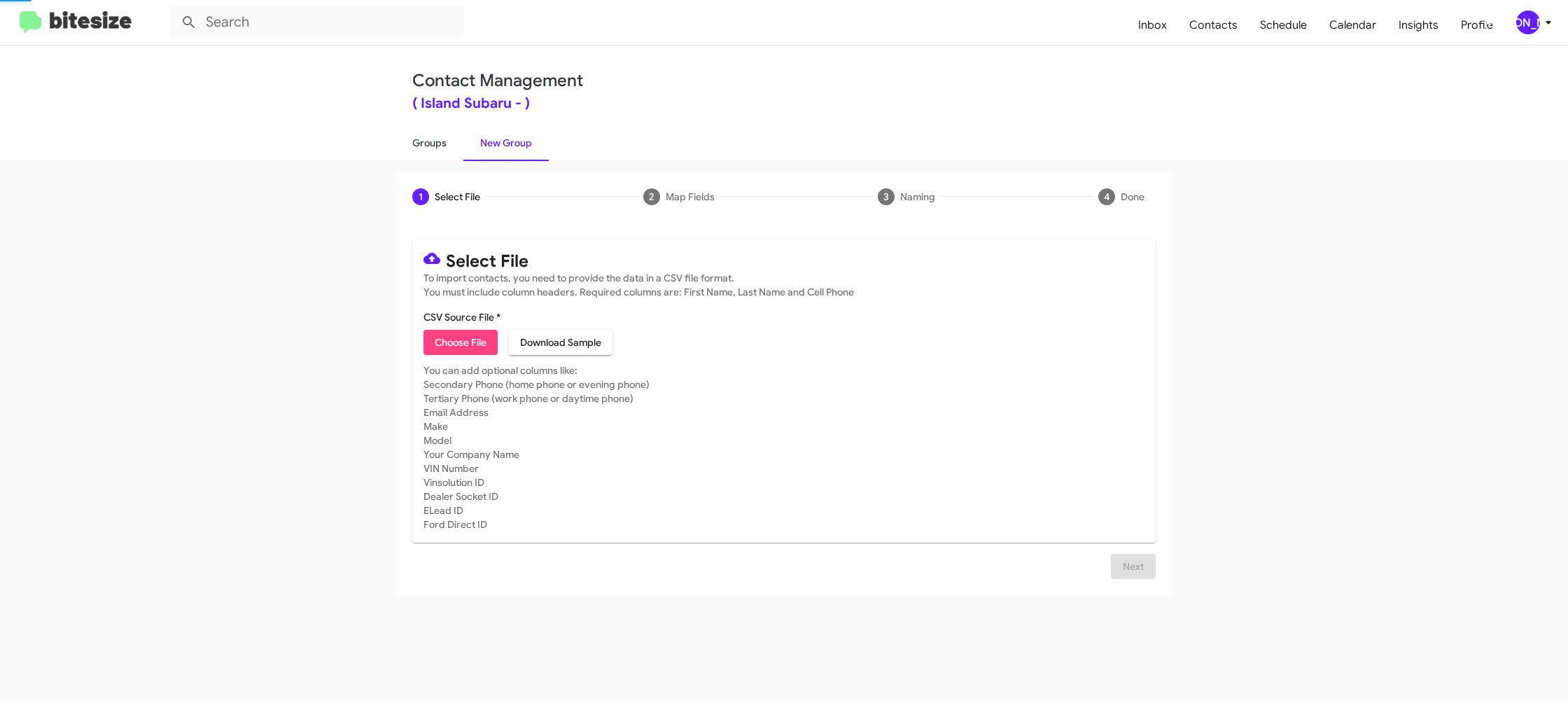
click at [441, 155] on link "Groups" at bounding box center [429, 143] width 68 height 37
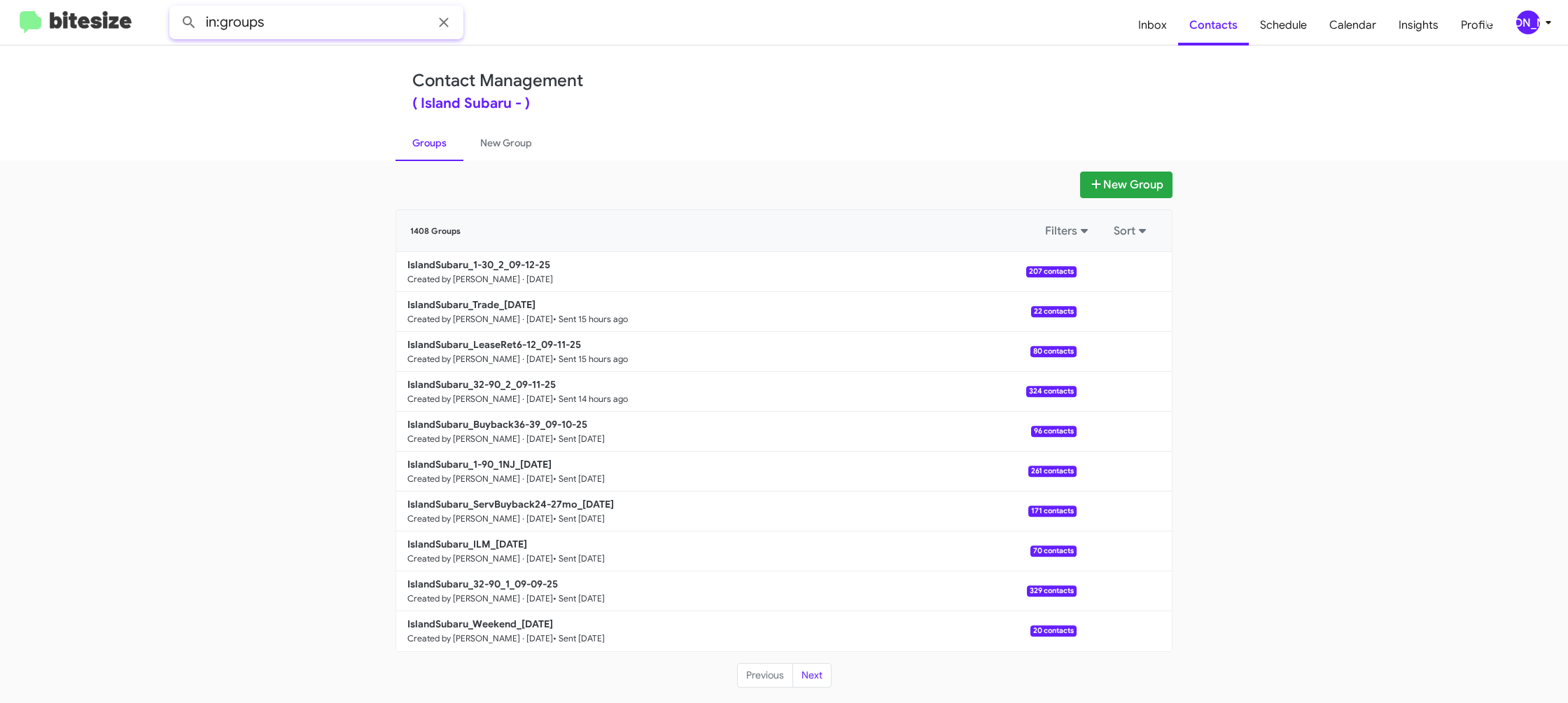
click at [341, 26] on input "in:groups" at bounding box center [316, 22] width 294 height 33
type input "in:groups 1-30"
click at [175, 9] on button at bounding box center [188, 22] width 28 height 28
drag, startPoint x: 508, startPoint y: 142, endPoint x: 443, endPoint y: 140, distance: 65.0
click at [508, 142] on link "New Group" at bounding box center [506, 143] width 86 height 37
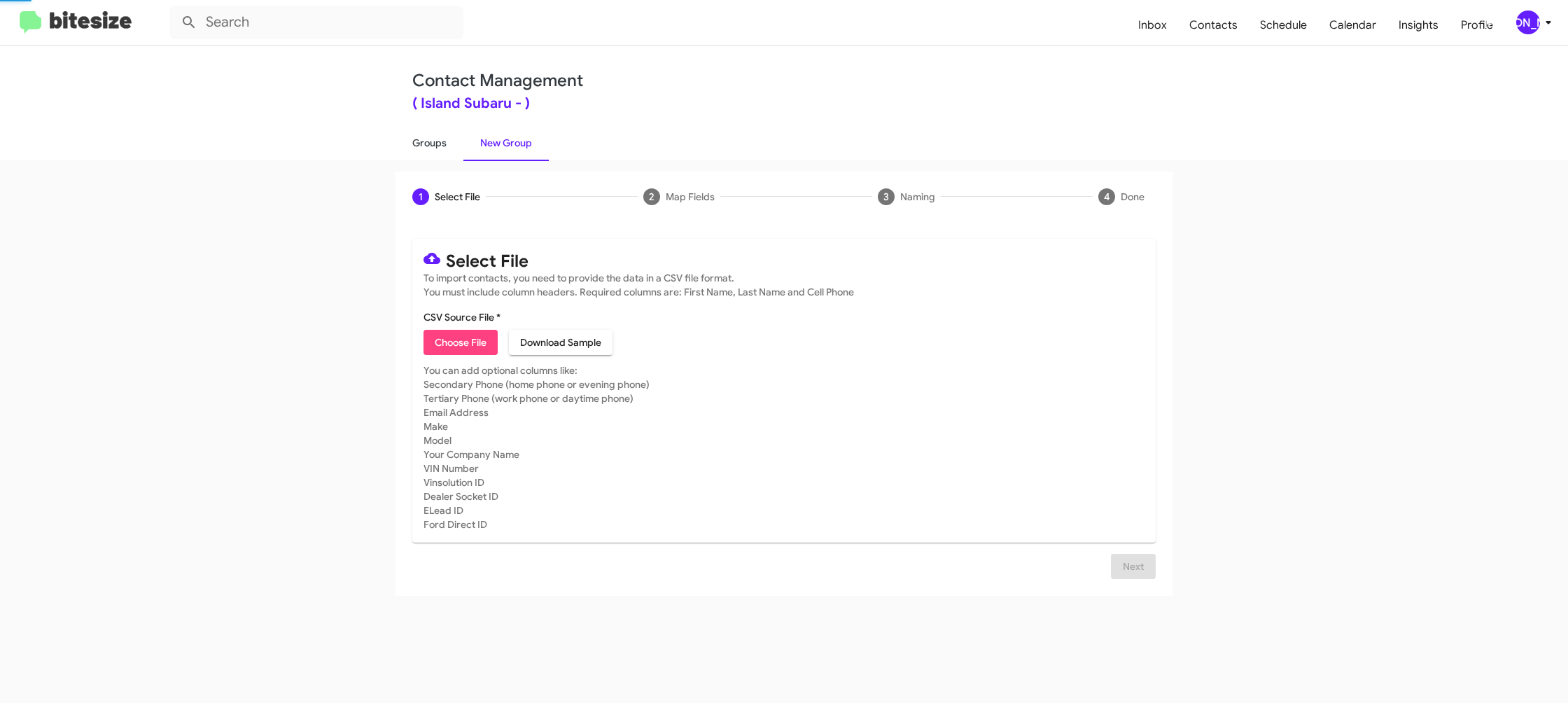
click at [437, 140] on link "Groups" at bounding box center [429, 143] width 68 height 37
type input "in:groups"
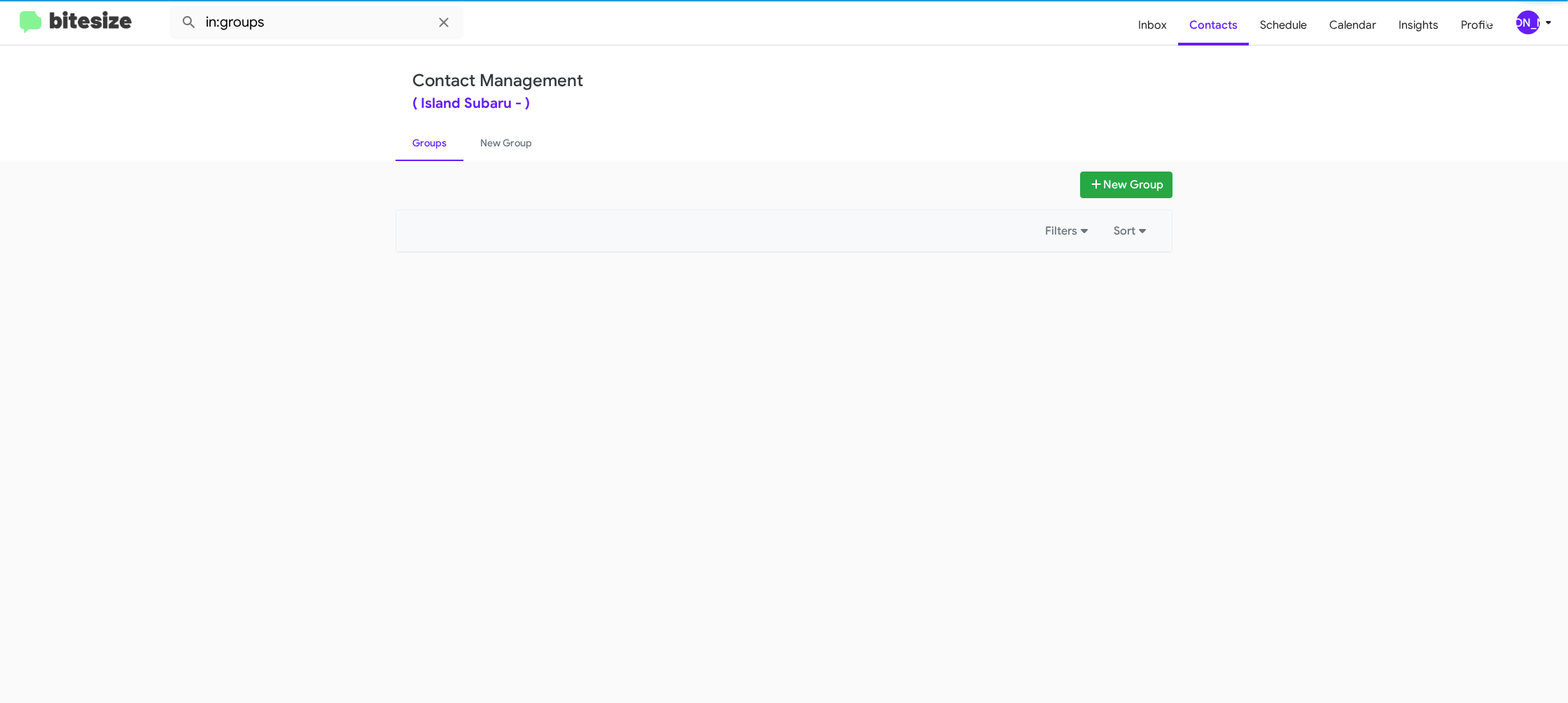
click at [437, 140] on link "Groups" at bounding box center [429, 143] width 68 height 37
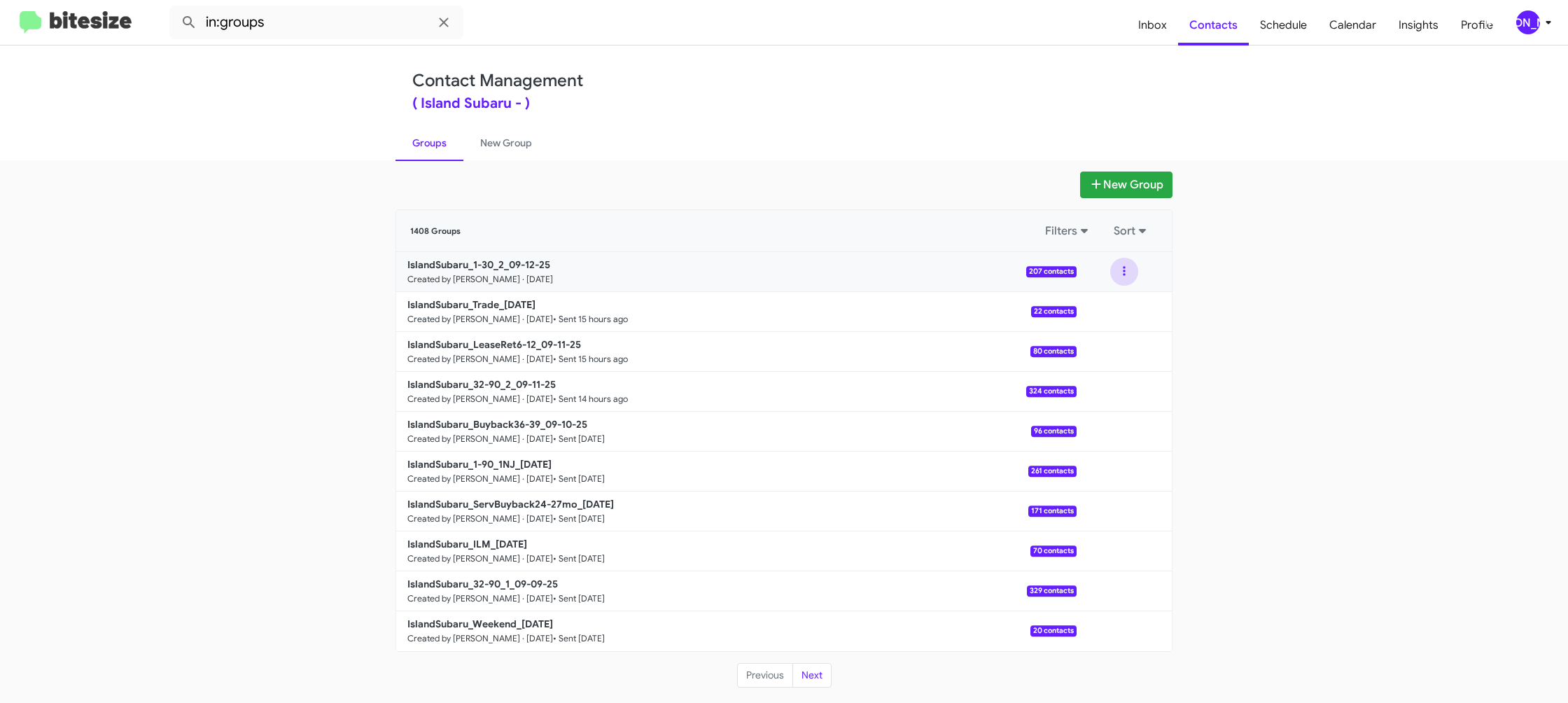
drag, startPoint x: 1124, startPoint y: 272, endPoint x: 1117, endPoint y: 278, distance: 9.2
click at [1124, 273] on button at bounding box center [1124, 271] width 28 height 28
click at [1105, 301] on button "View contacts" at bounding box center [1082, 309] width 112 height 33
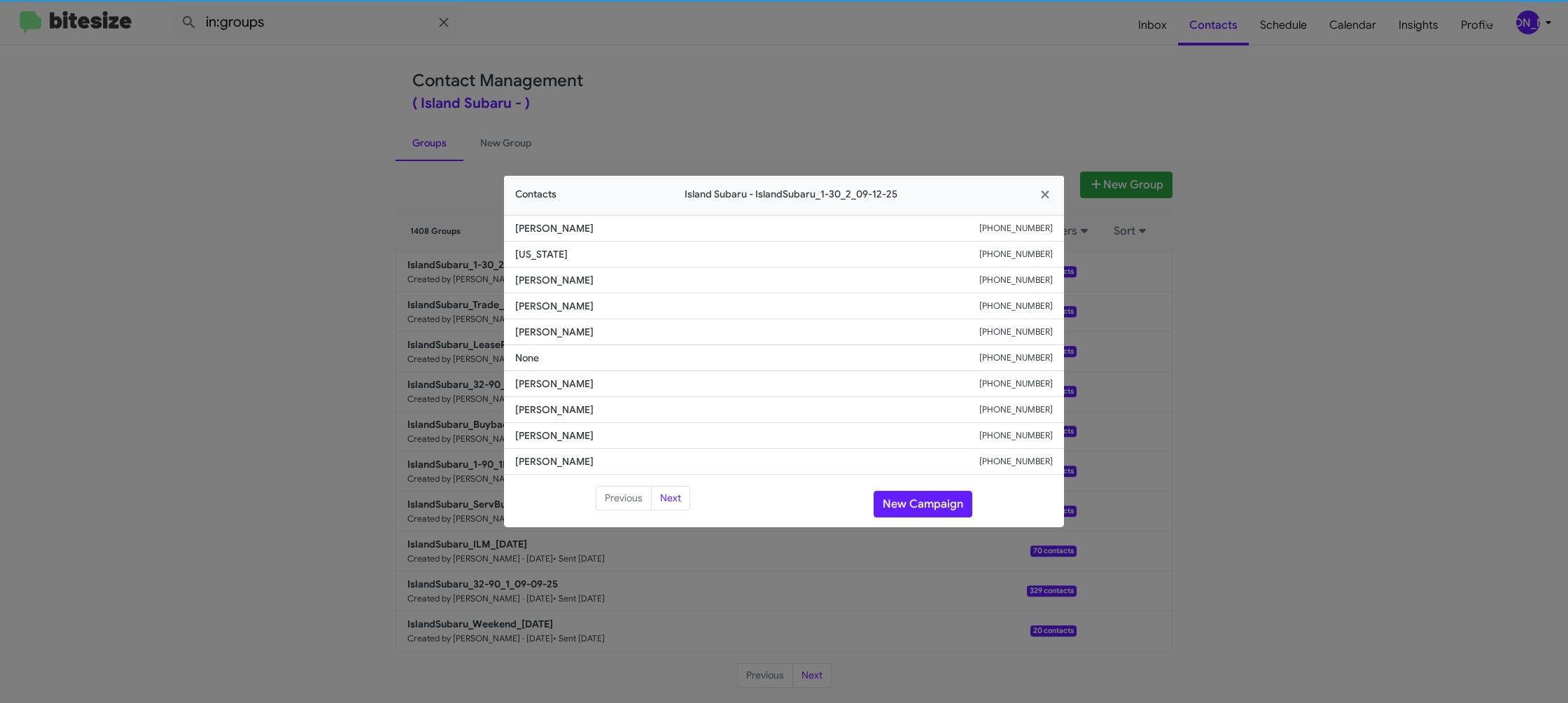
click at [523, 344] on li "Raymond Lamothe +19179212121" at bounding box center [784, 332] width 560 height 26
copy span "Raymond Lamothe"
click at [920, 502] on button "New Campaign" at bounding box center [923, 503] width 98 height 27
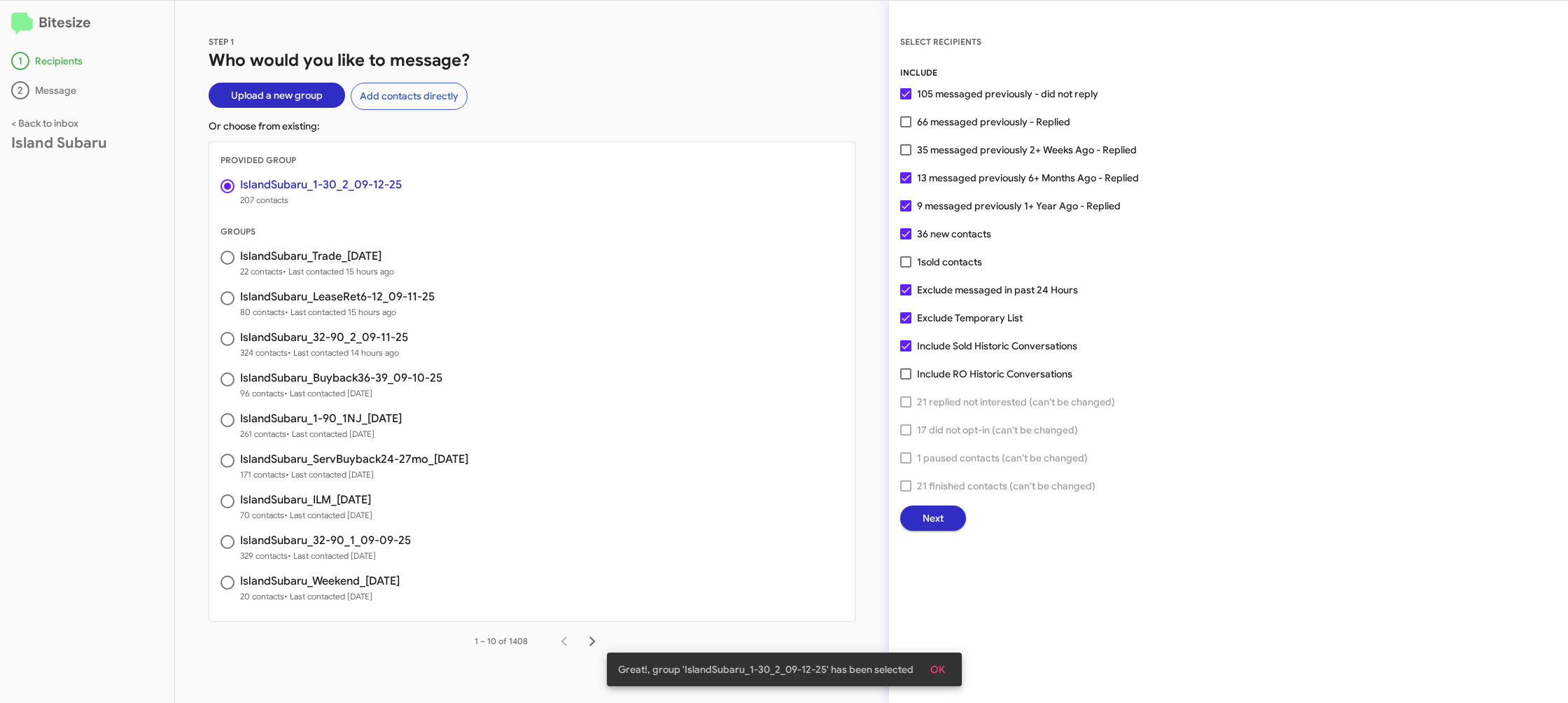
click at [911, 525] on button "Next" at bounding box center [933, 517] width 66 height 25
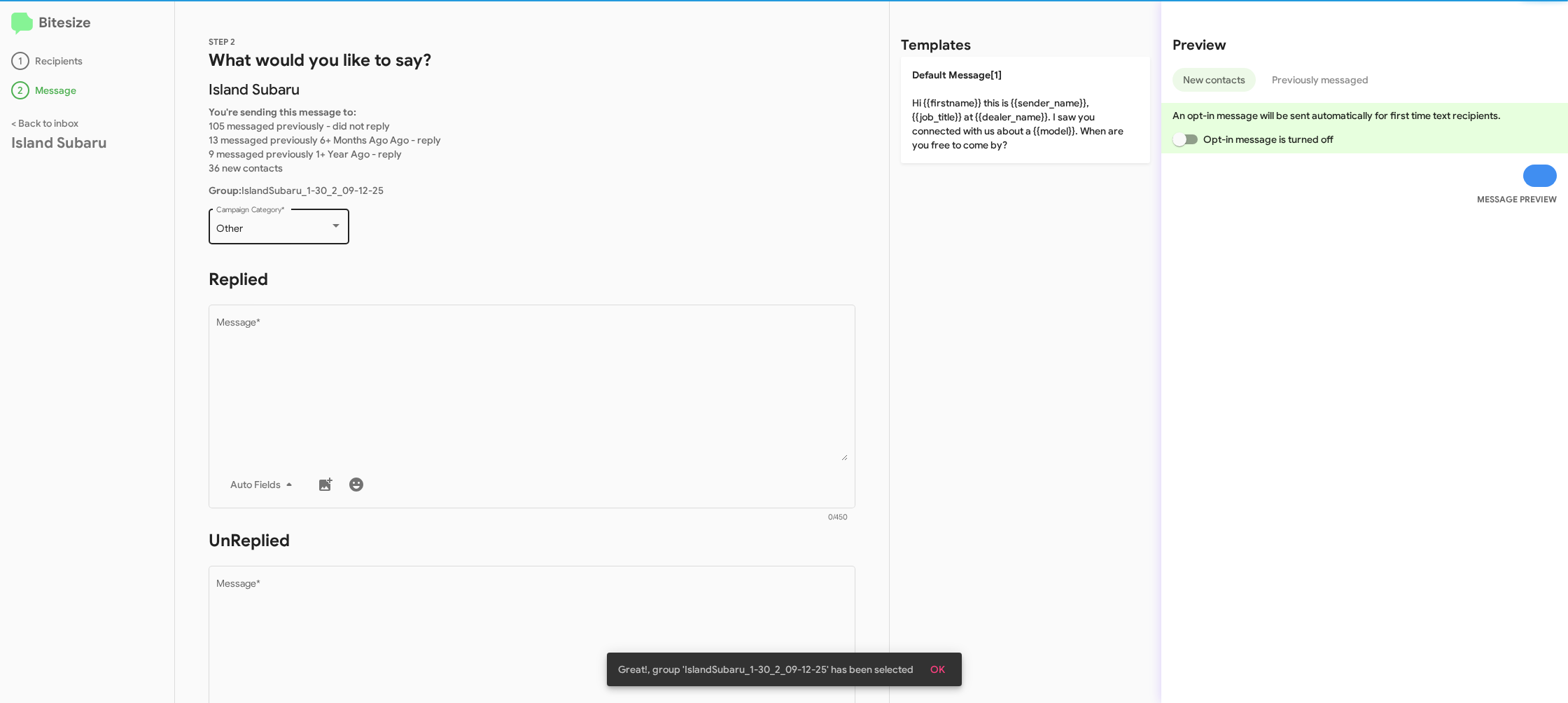
click at [301, 219] on div "Other Campaign Category *" at bounding box center [279, 224] width 126 height 39
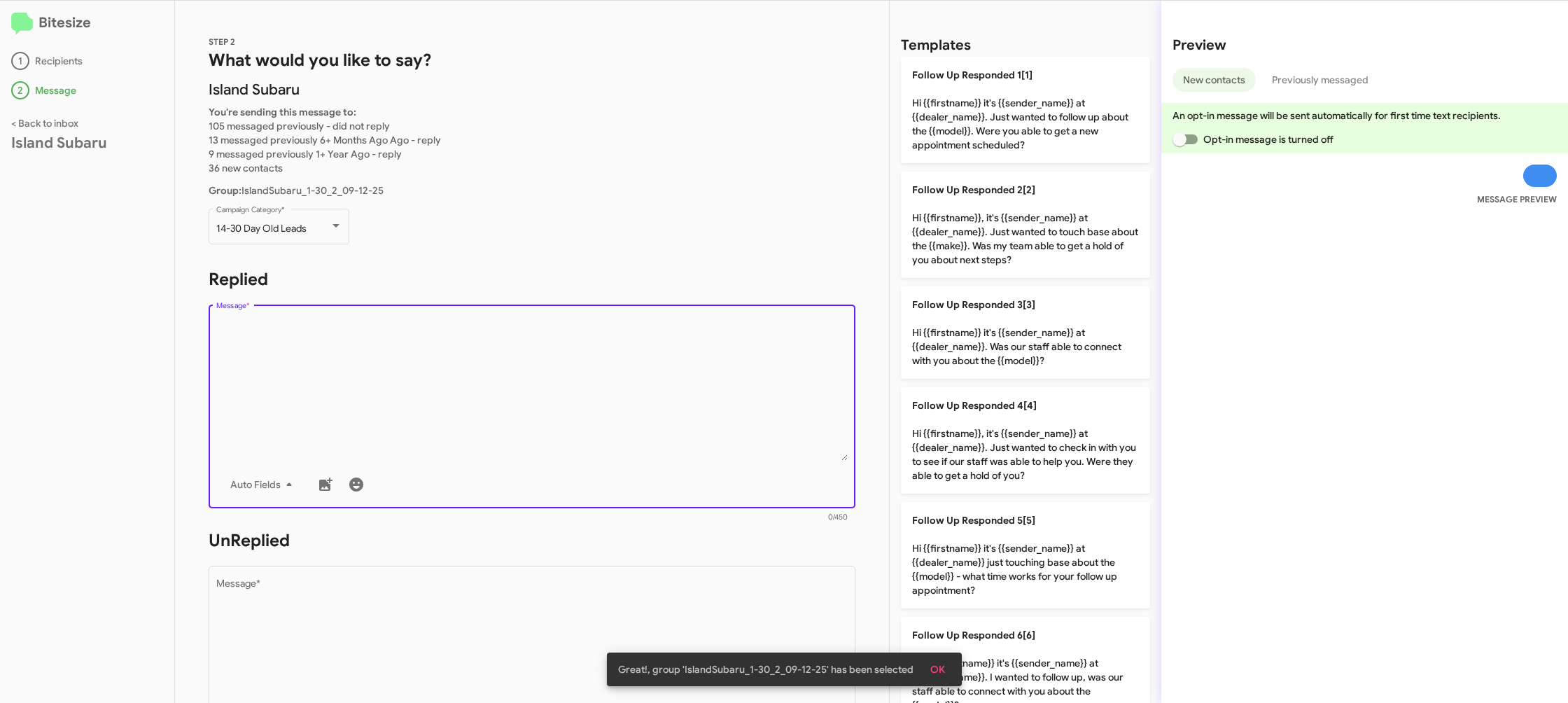
drag, startPoint x: 494, startPoint y: 363, endPoint x: 538, endPoint y: 371, distance: 44.7
click at [494, 363] on textarea "Message *" at bounding box center [532, 389] width 633 height 143
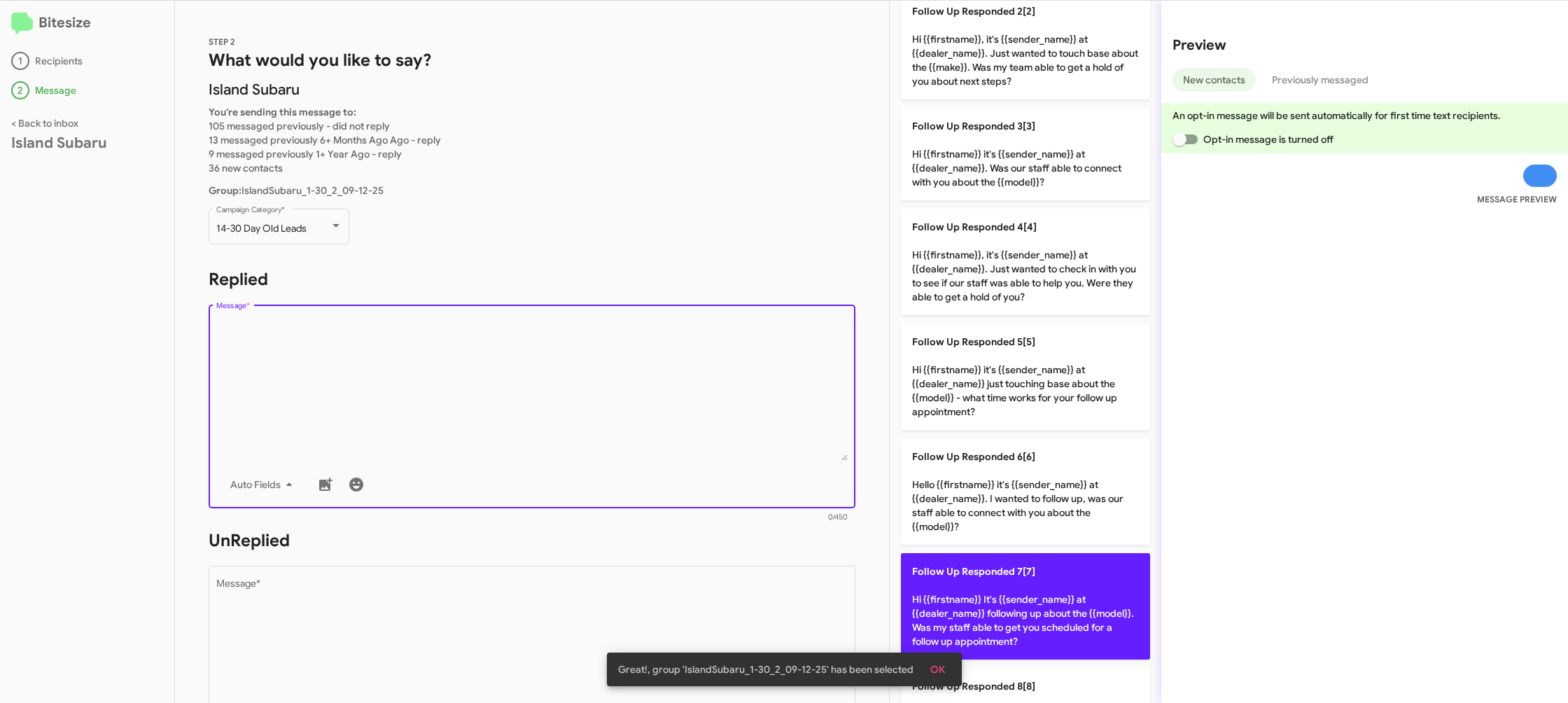
scroll to position [250, 0]
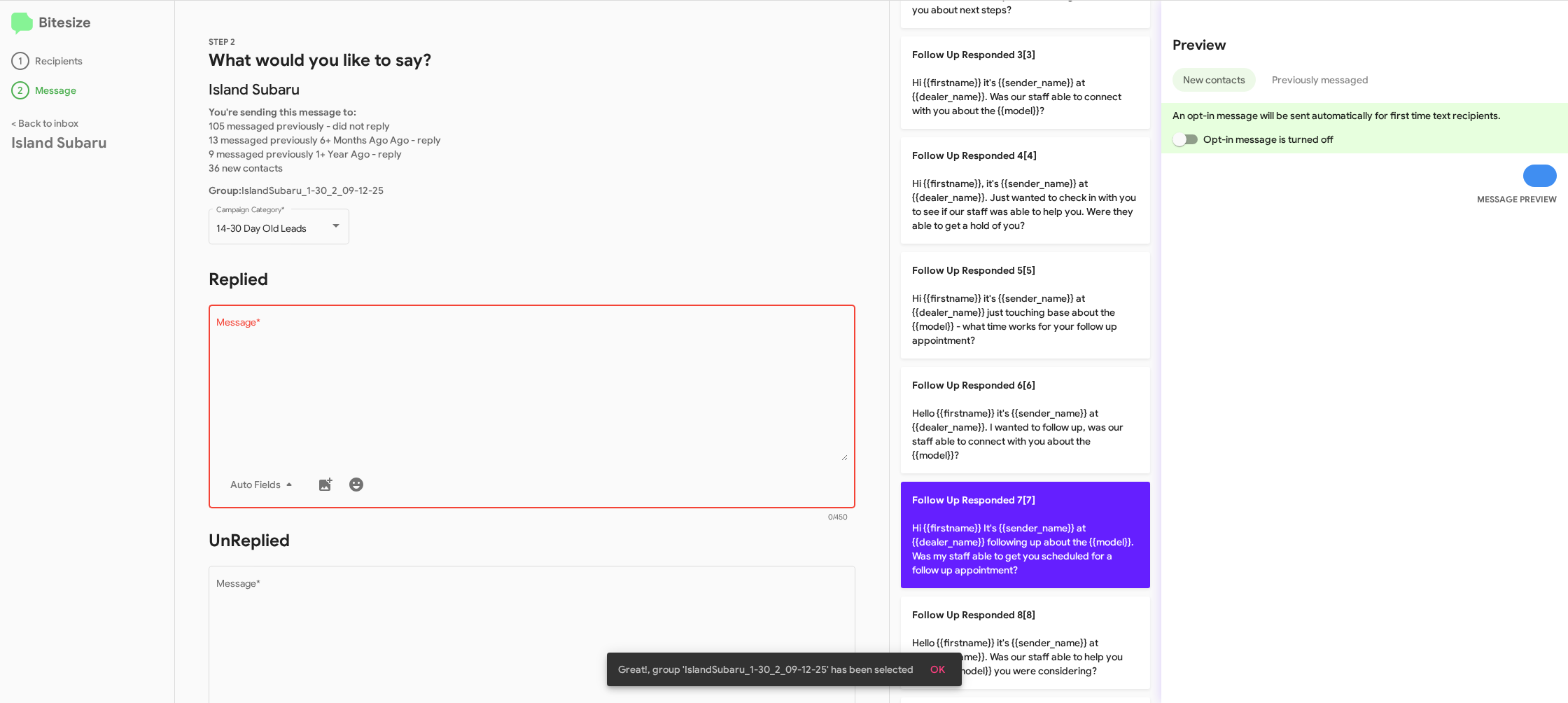
drag, startPoint x: 1021, startPoint y: 542, endPoint x: 999, endPoint y: 545, distance: 22.2
click at [1013, 544] on p "Follow Up Responded 7[7] Hi {{firstname}} It's {{sender_name}} at {{dealer_name…" at bounding box center [1025, 535] width 249 height 106
type textarea "Hi {{firstname}} It's {{sender_name}} at {{dealer_name}} following up about the…"
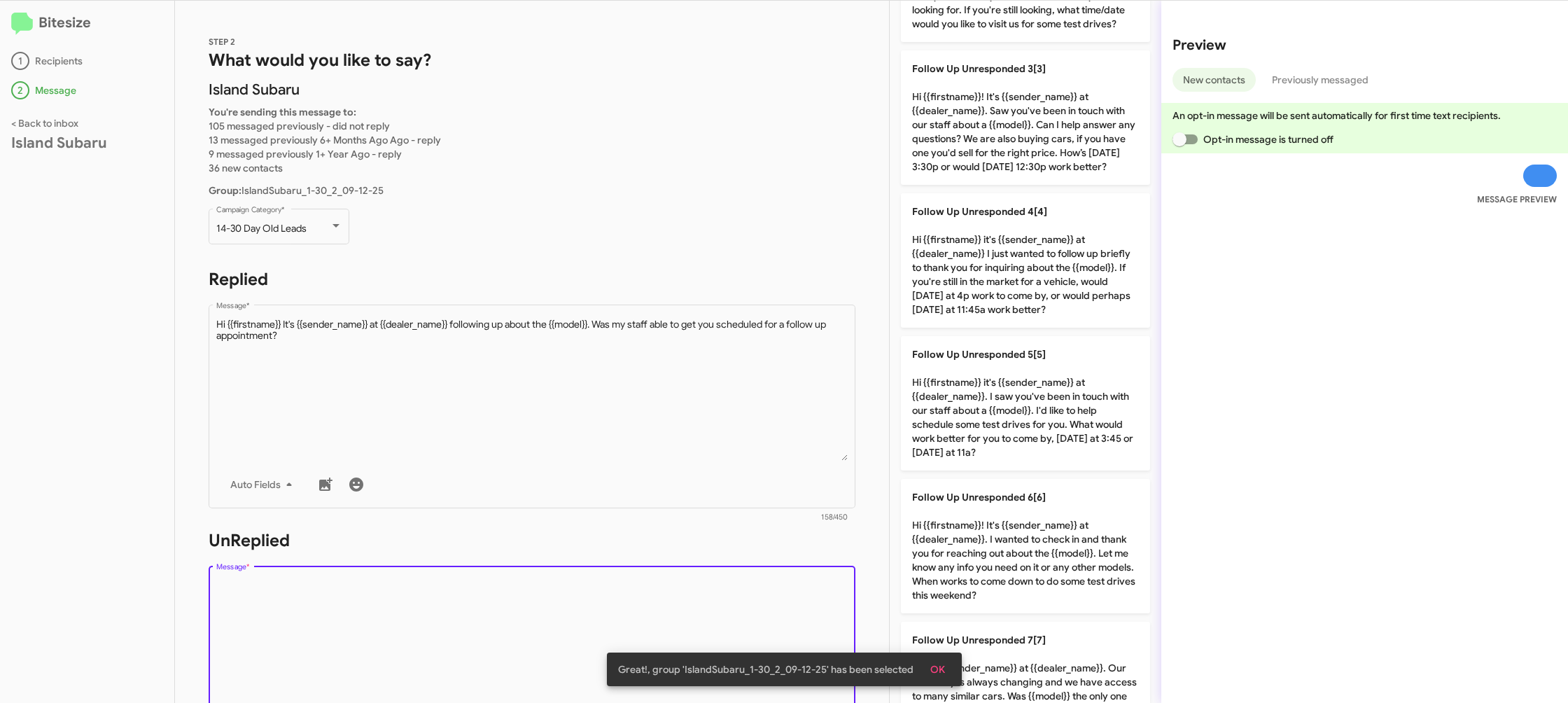
click at [768, 602] on textarea "Message *" at bounding box center [532, 650] width 633 height 143
click at [767, 602] on textarea "Message *" at bounding box center [532, 650] width 633 height 143
drag, startPoint x: 767, startPoint y: 601, endPoint x: 828, endPoint y: 578, distance: 65.2
click at [776, 593] on textarea "Message *" at bounding box center [532, 650] width 633 height 143
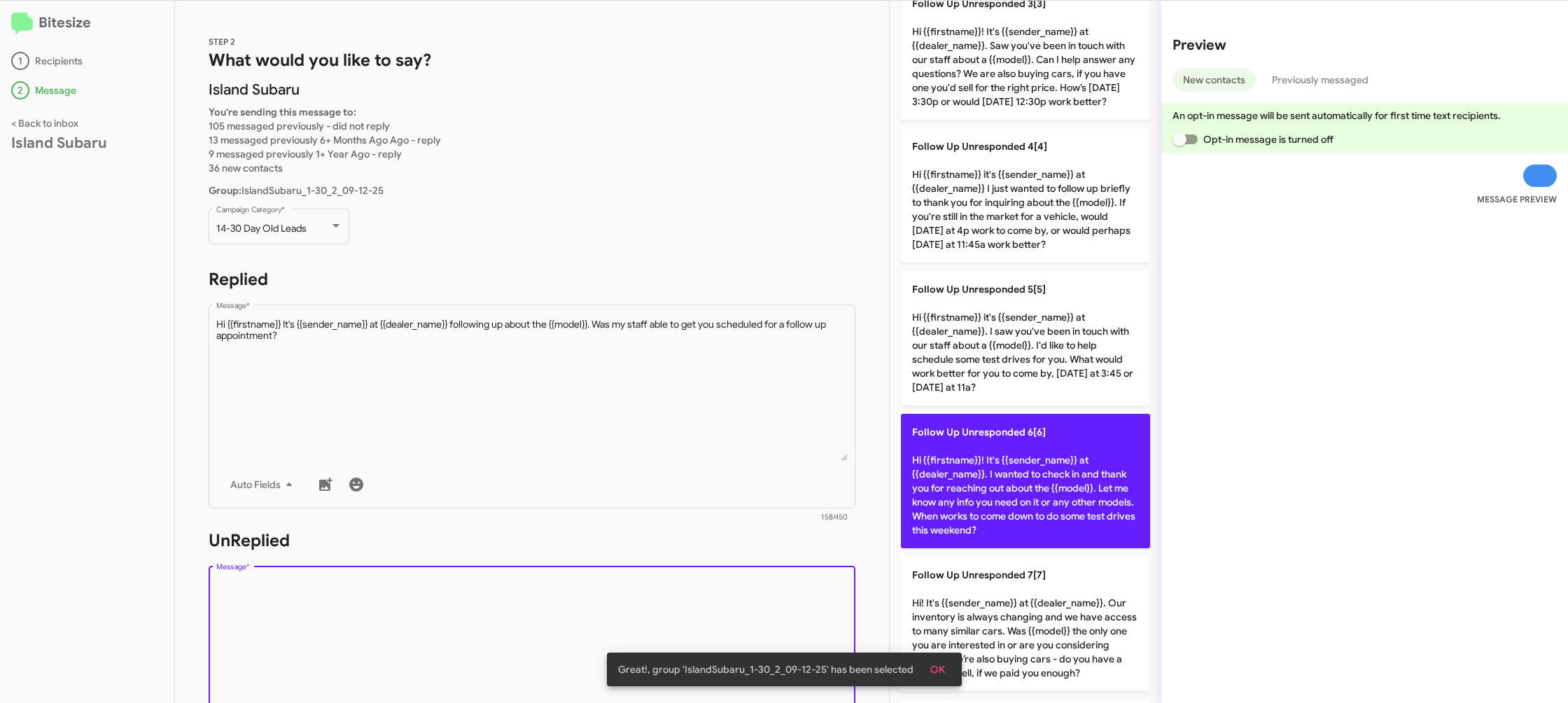
scroll to position [345, 0]
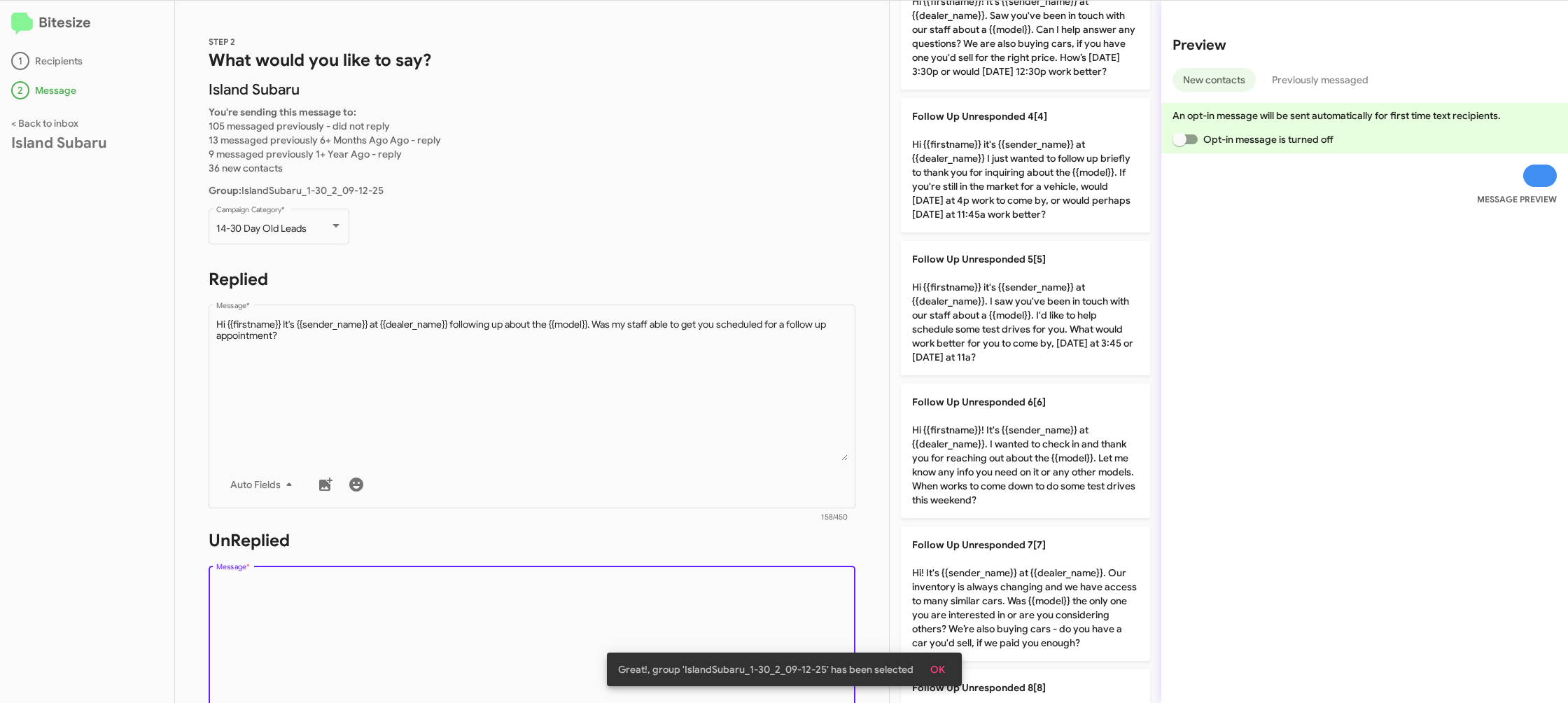
click at [974, 566] on p "Follow Up Unresponded 7[7] Hi! It's {{sender_name}} at {{dealer_name}}. Our inv…" at bounding box center [1025, 593] width 249 height 134
type textarea "Hi! It's {{sender_name}} at {{dealer_name}}. Our inventory is always changing a…"
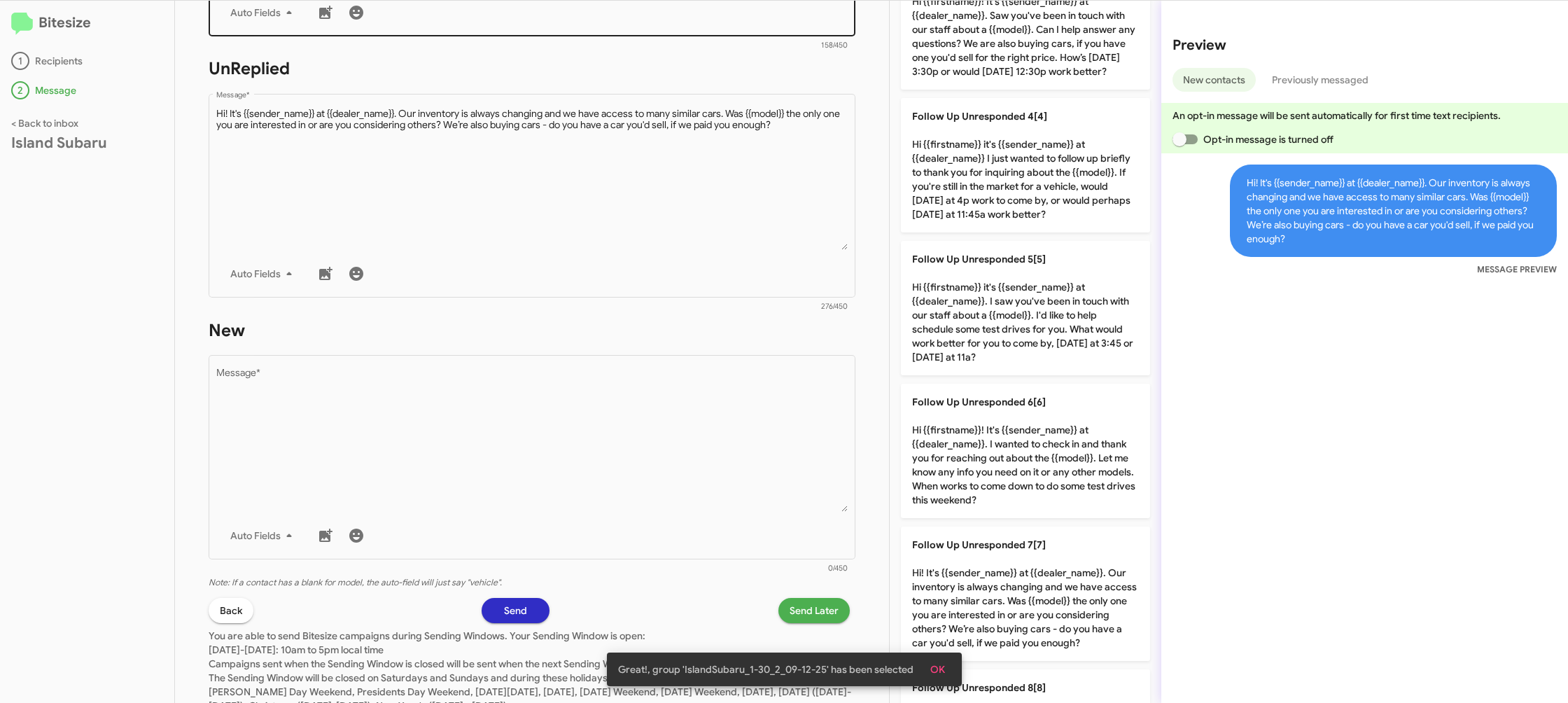
scroll to position [525, 0]
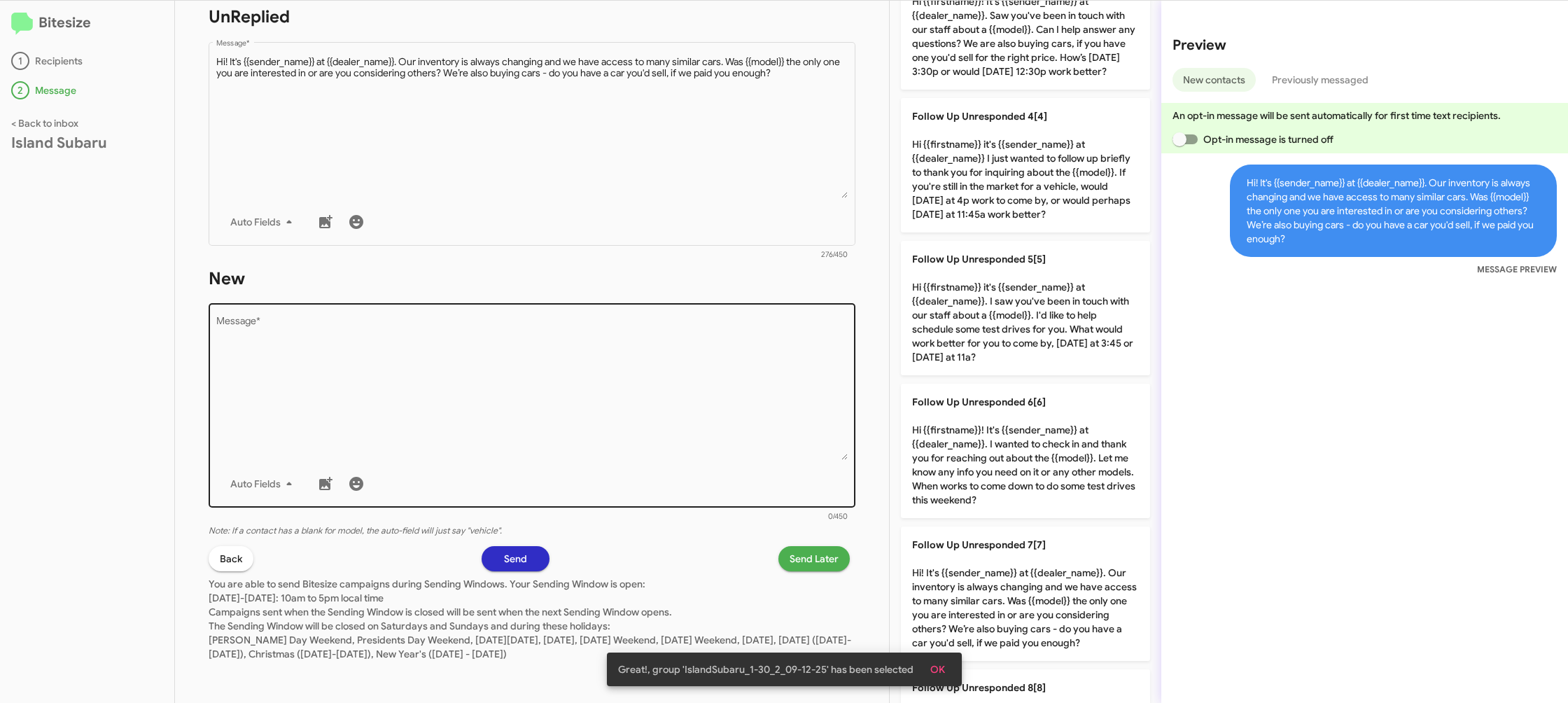
click at [740, 440] on textarea "Message *" at bounding box center [532, 388] width 633 height 143
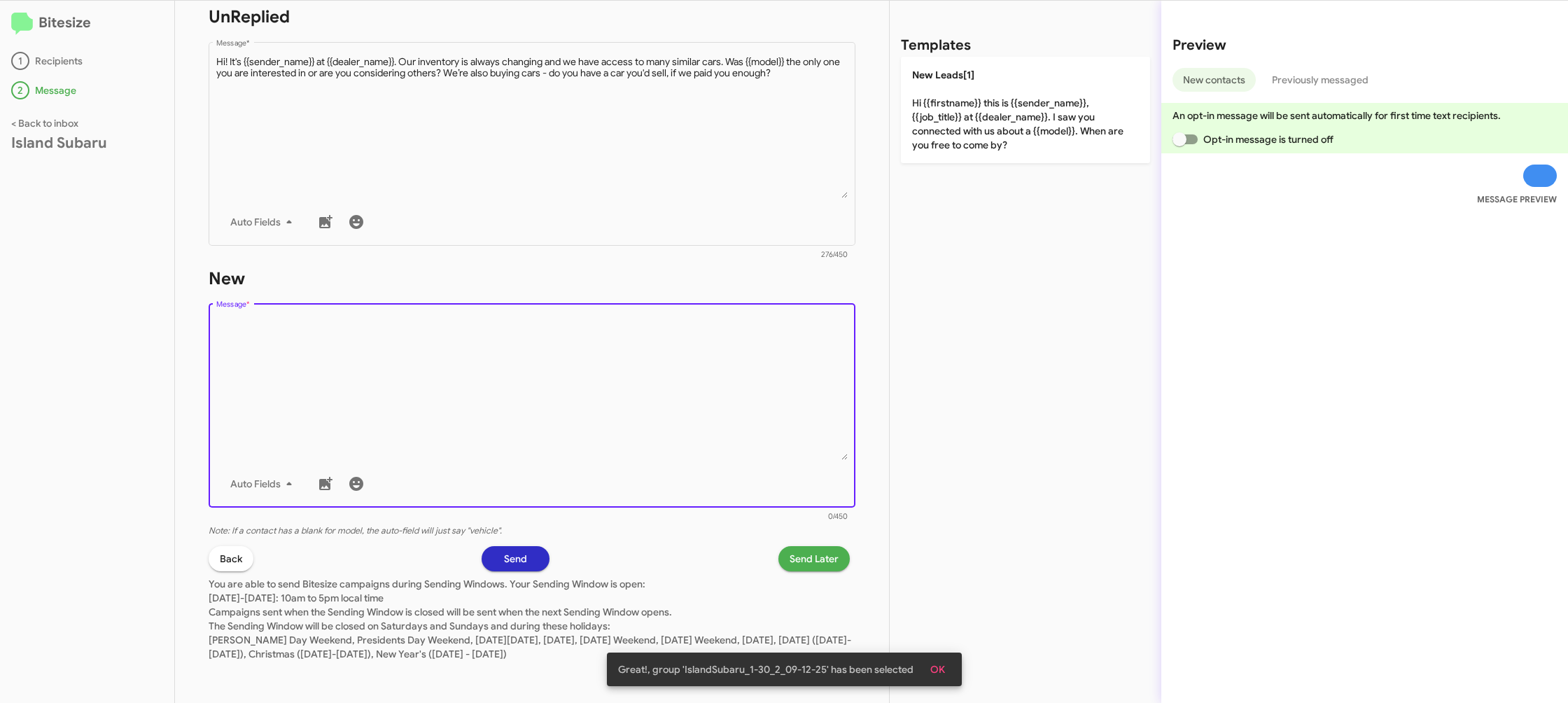
drag, startPoint x: 740, startPoint y: 440, endPoint x: 981, endPoint y: 188, distance: 348.7
click at [745, 422] on textarea "Message *" at bounding box center [532, 388] width 633 height 143
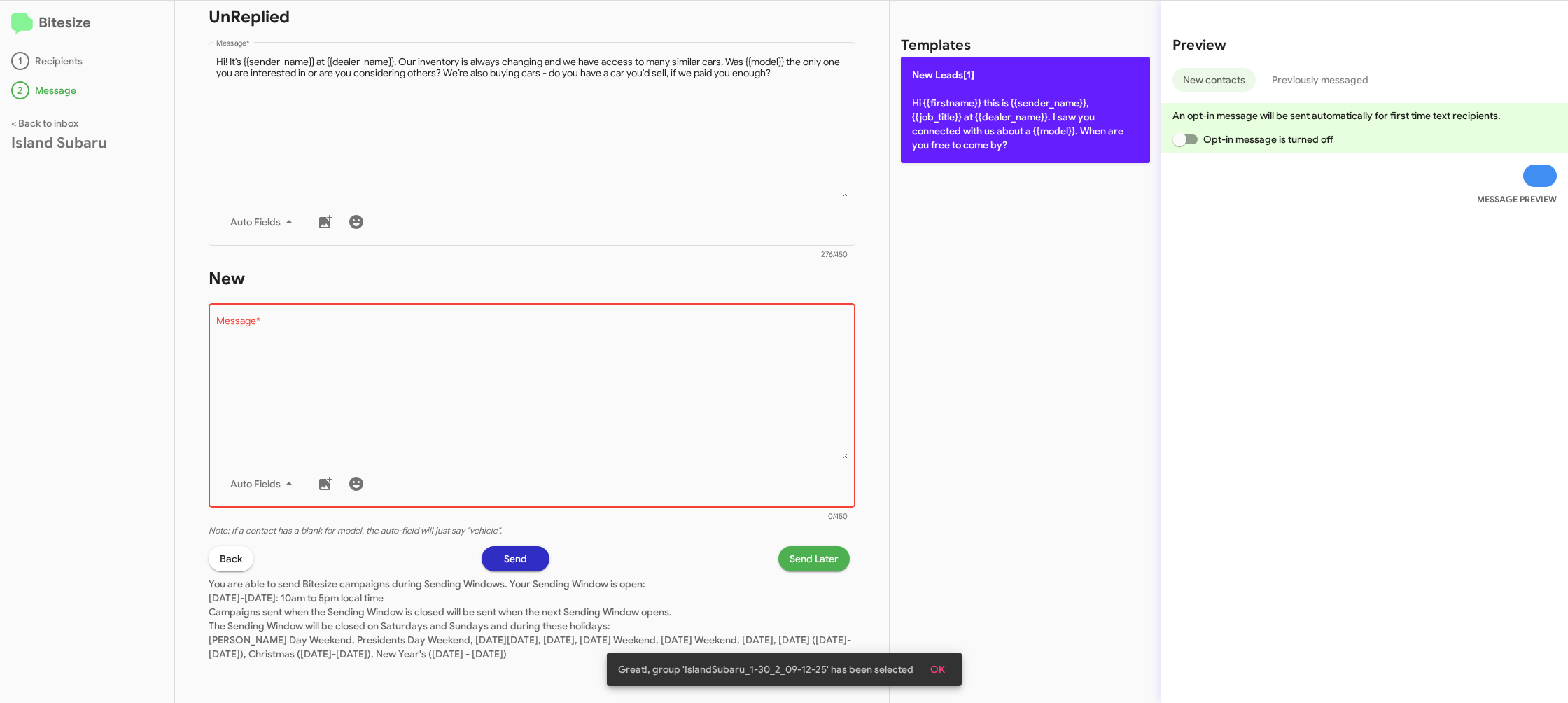
click at [971, 144] on p "New Leads[1] Hi {{firstname}} this is {{sender_name}}, {{job_title}} at {{deale…" at bounding box center [1025, 110] width 249 height 106
type textarea "Hi {{firstname}} this is {{sender_name}}, {{job_title}} at {{dealer_name}}. I s…"
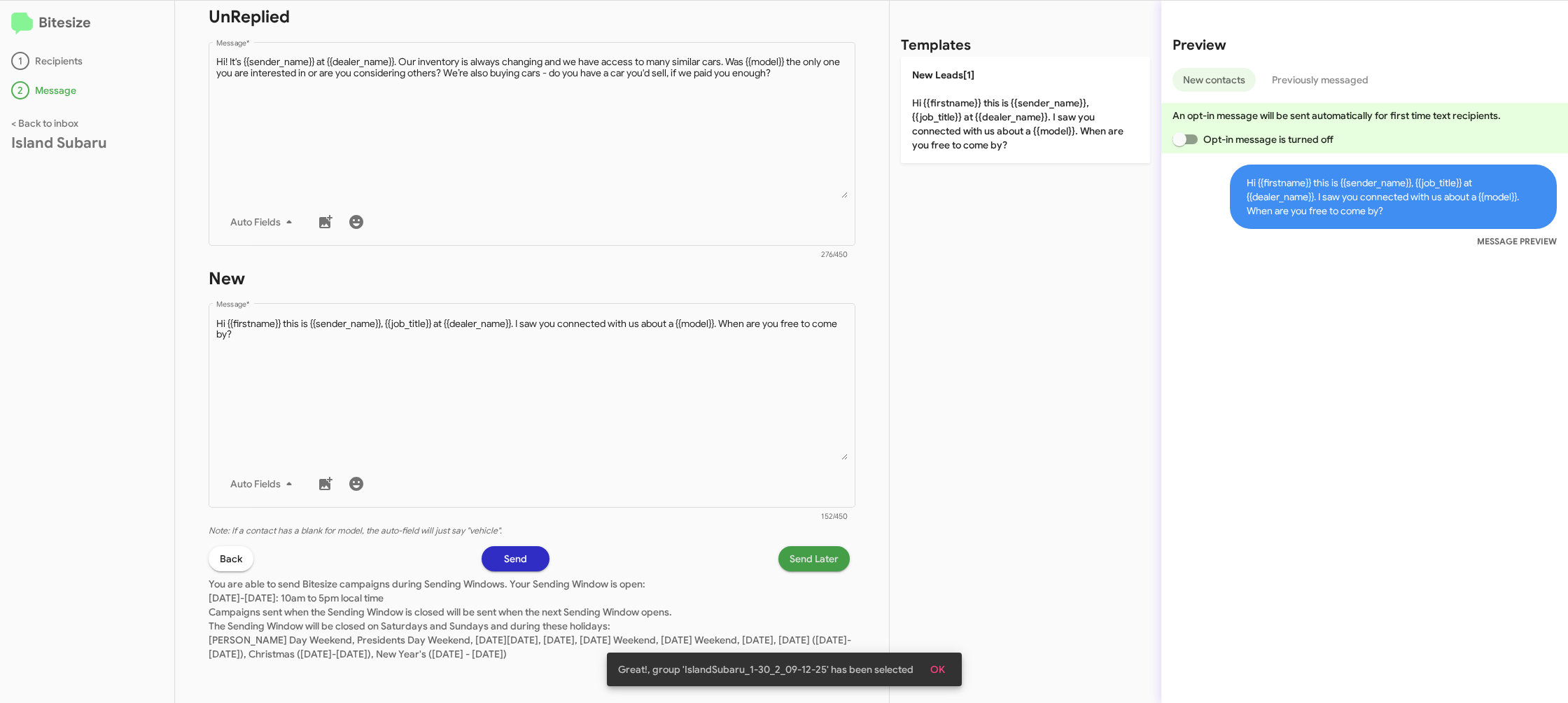
click at [793, 559] on span "Send Later" at bounding box center [814, 558] width 49 height 25
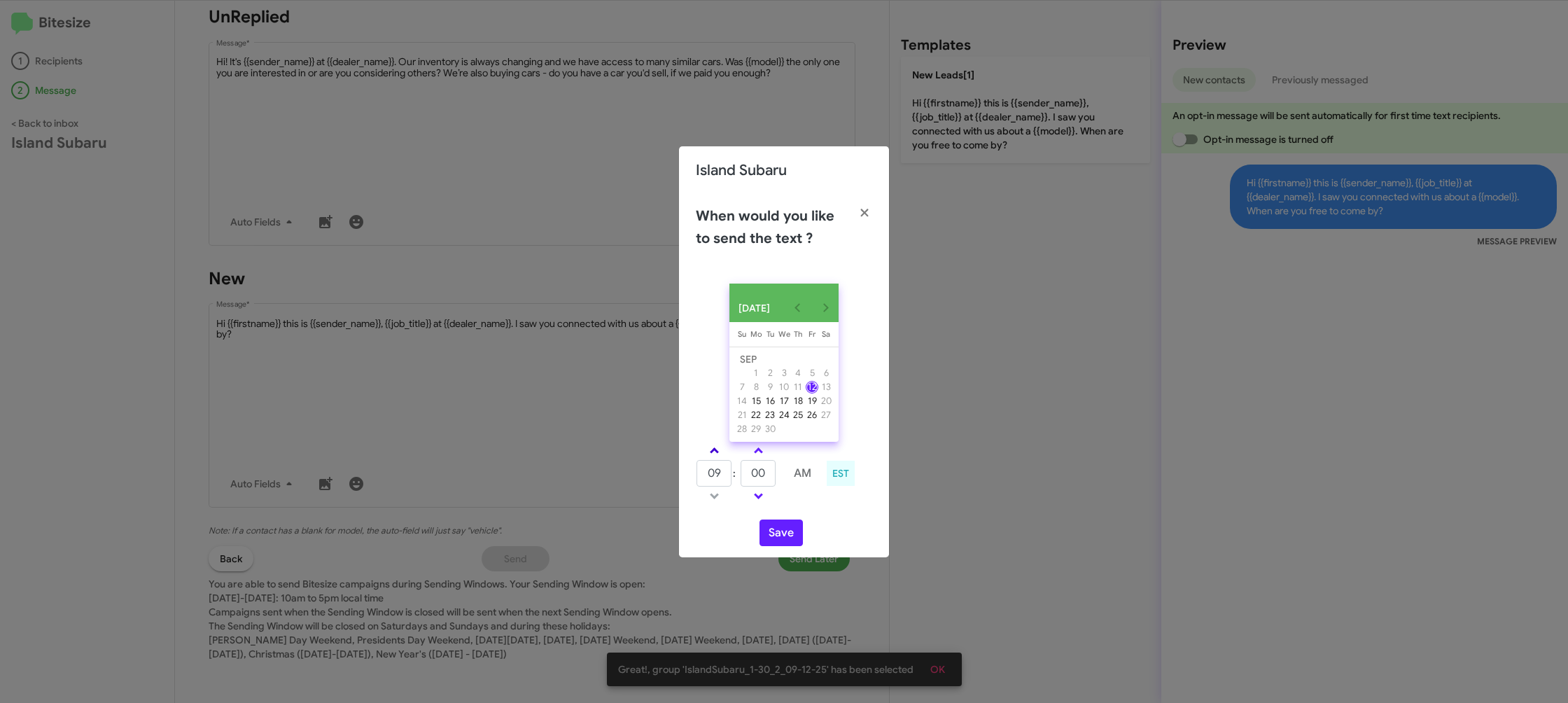
click at [711, 456] on span at bounding box center [714, 452] width 9 height 9
type input "10"
click at [765, 475] on input "00" at bounding box center [757, 473] width 35 height 27
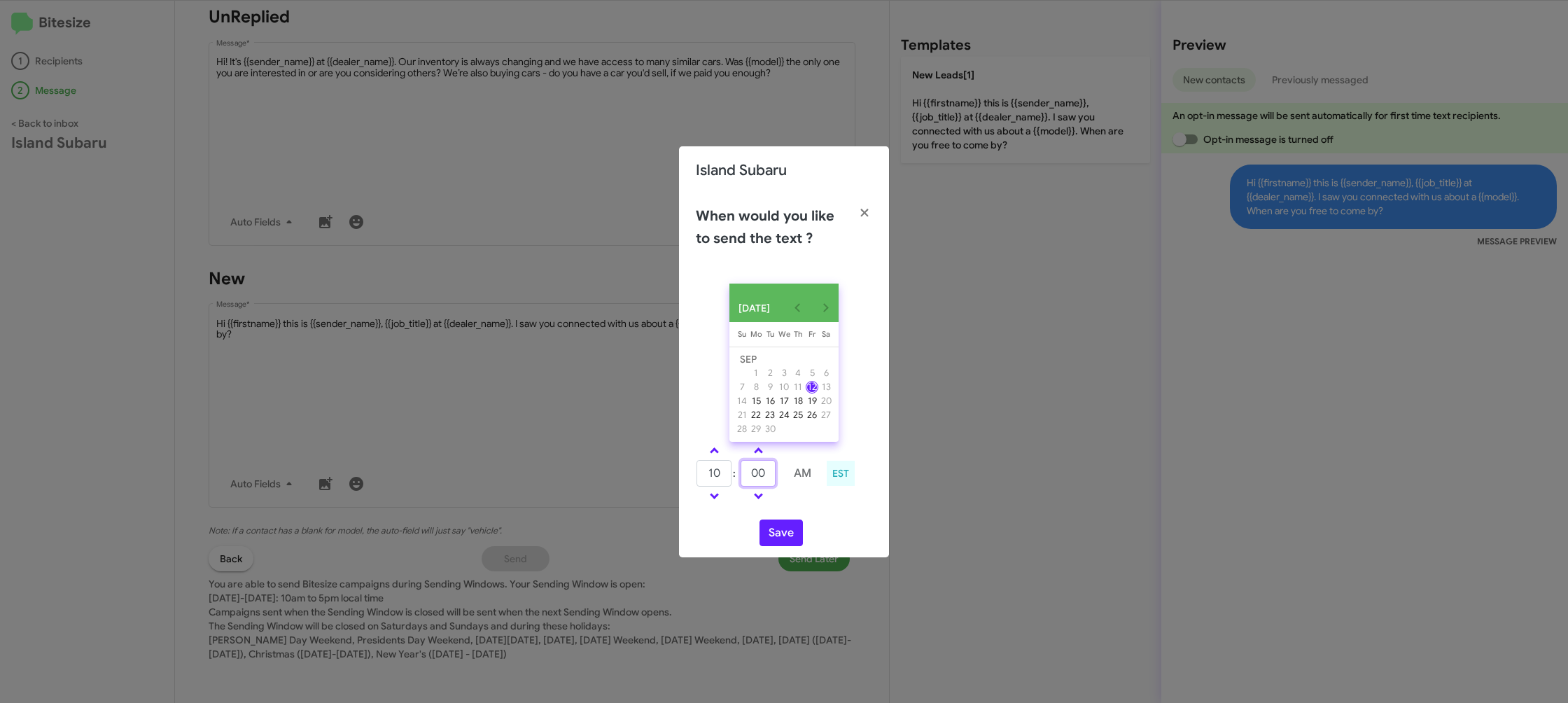
click at [765, 475] on input "00" at bounding box center [757, 473] width 35 height 27
type input "35"
click at [793, 505] on td at bounding box center [802, 496] width 37 height 17
click at [786, 527] on button "Save" at bounding box center [781, 533] width 44 height 27
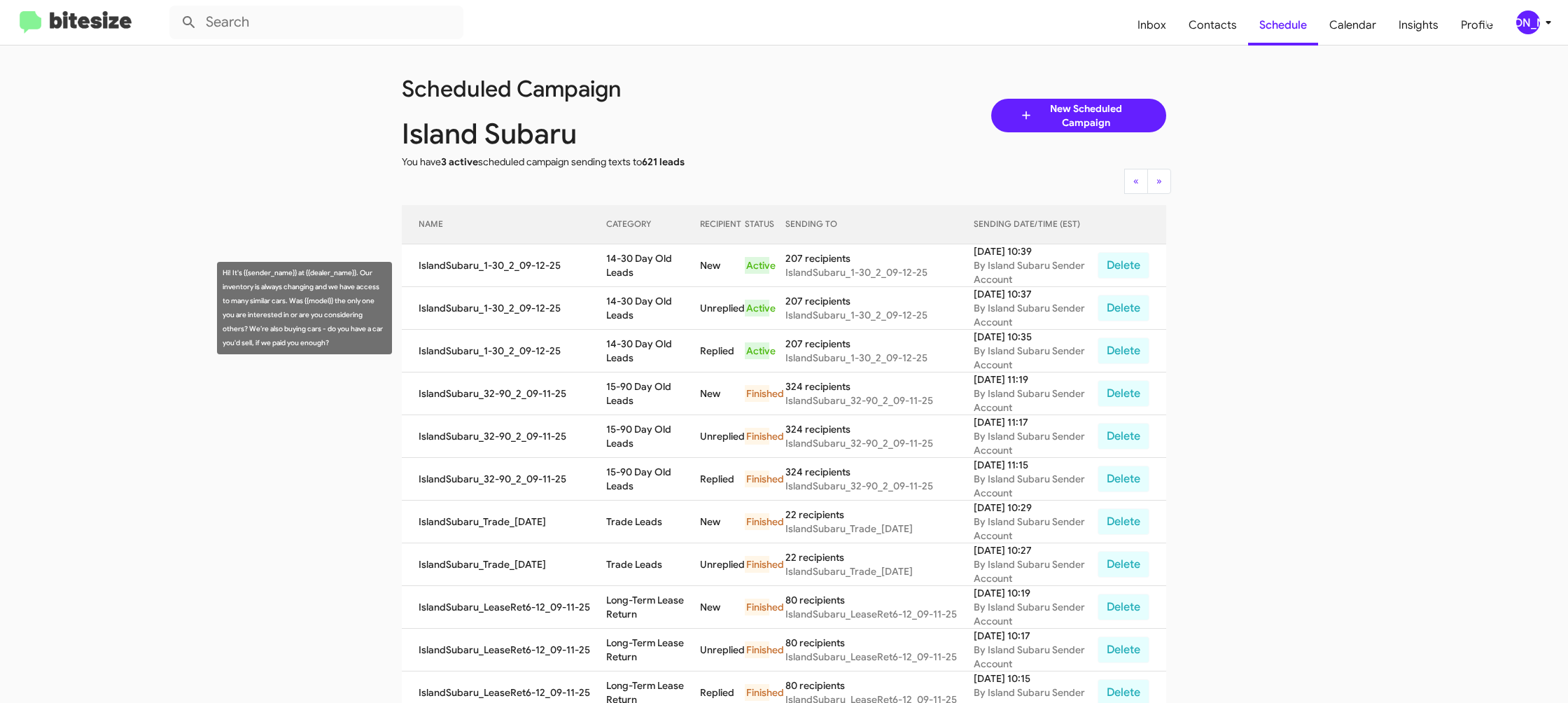
click at [644, 313] on td "14-30 Day Old Leads" at bounding box center [653, 308] width 94 height 43
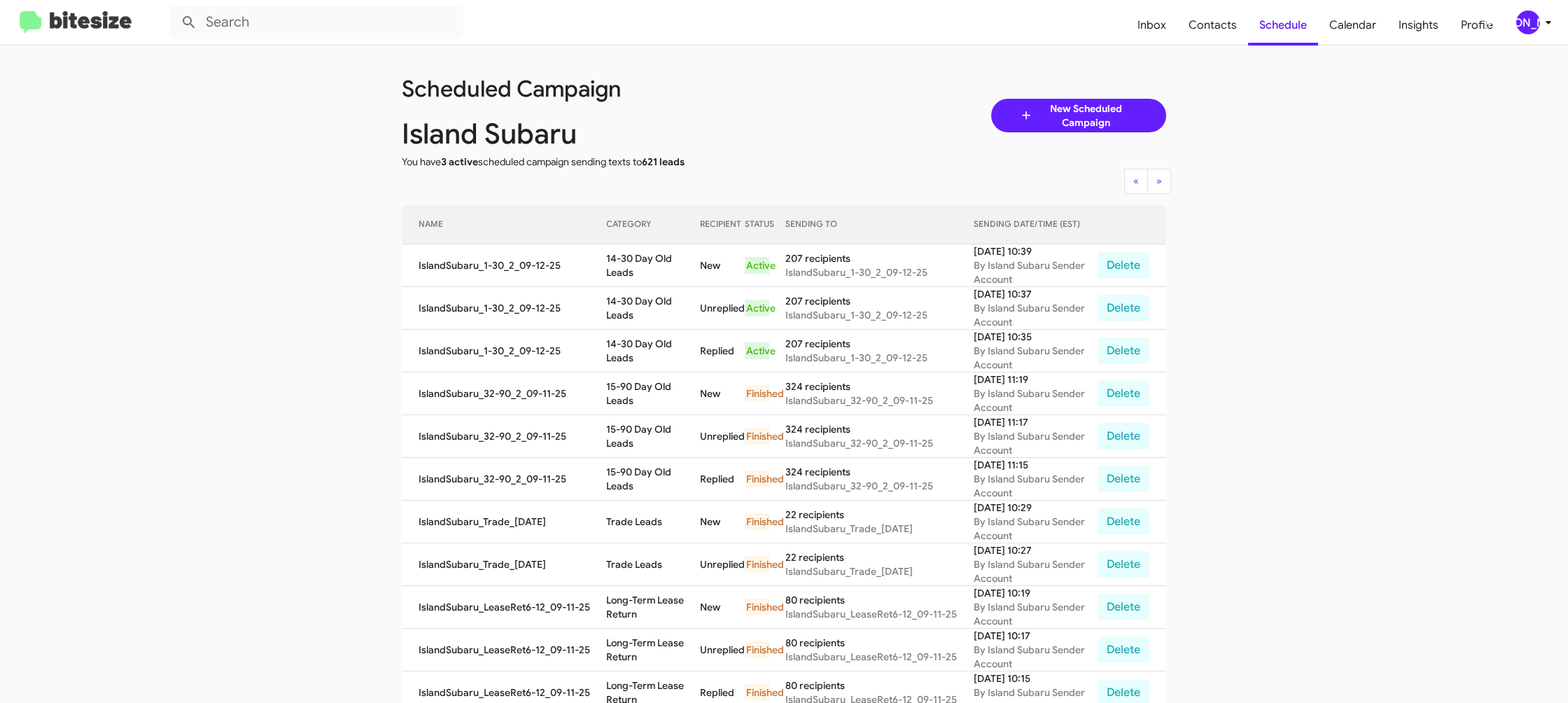
click at [644, 313] on td "14-30 Day Old Leads" at bounding box center [653, 308] width 94 height 43
copy td "14-30 Day Old Leads"
click at [1540, 21] on icon at bounding box center [1548, 22] width 17 height 17
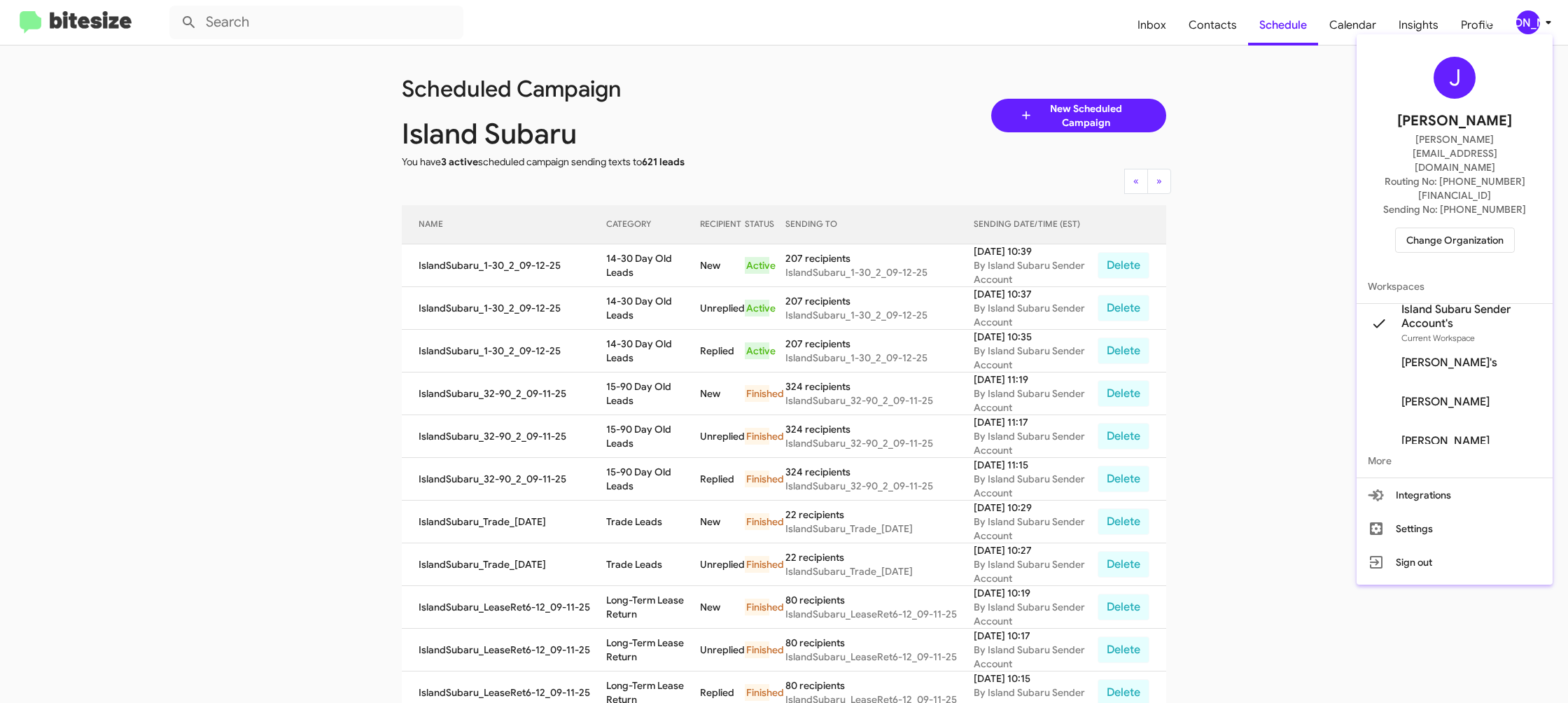
click at [1489, 214] on div "J Jason Apdua jason@bitesize.co Routing No: +1 (718) 304-0495 Sending No: +1 (3…" at bounding box center [1454, 155] width 196 height 229
click at [1483, 229] on span "Change Organization" at bounding box center [1455, 241] width 98 height 24
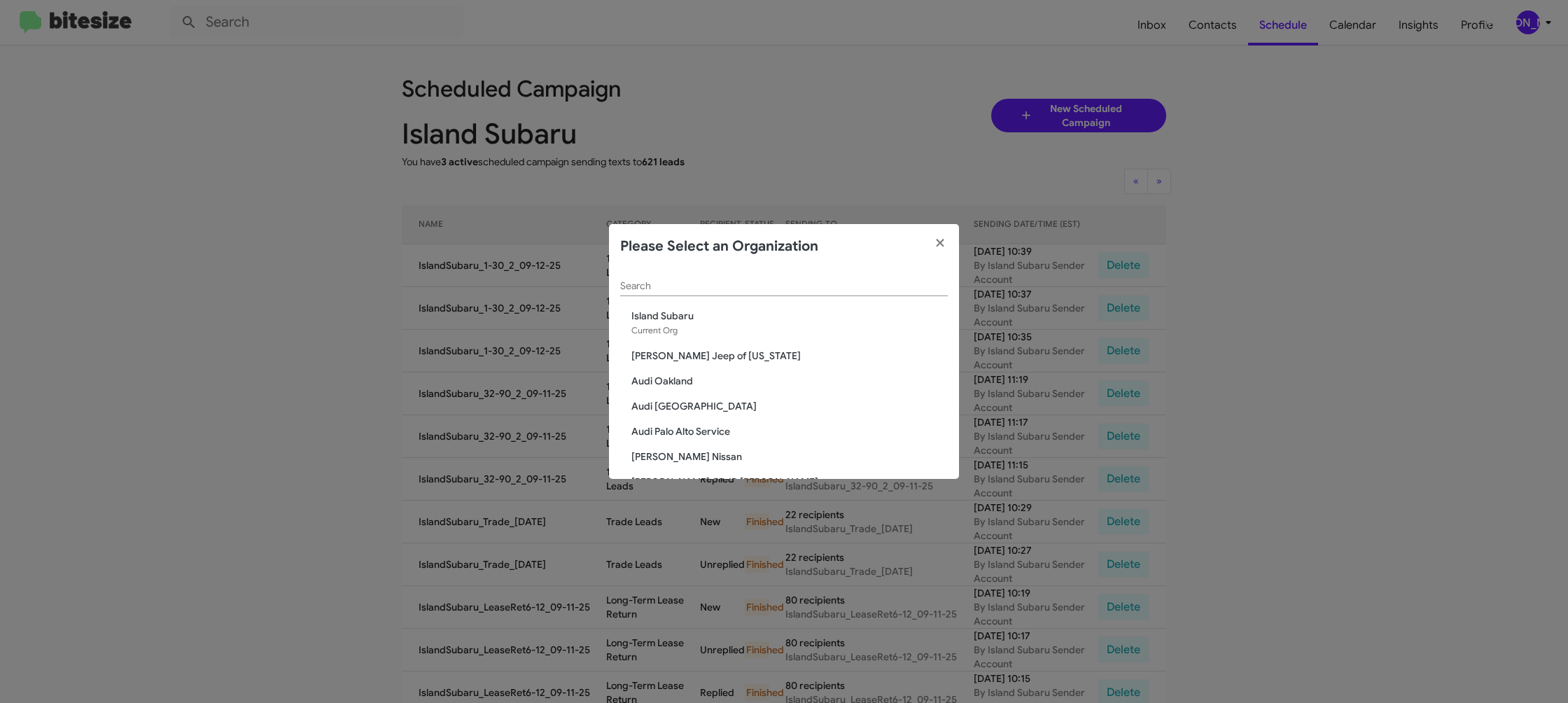
click at [642, 283] on input "Search" at bounding box center [784, 286] width 328 height 11
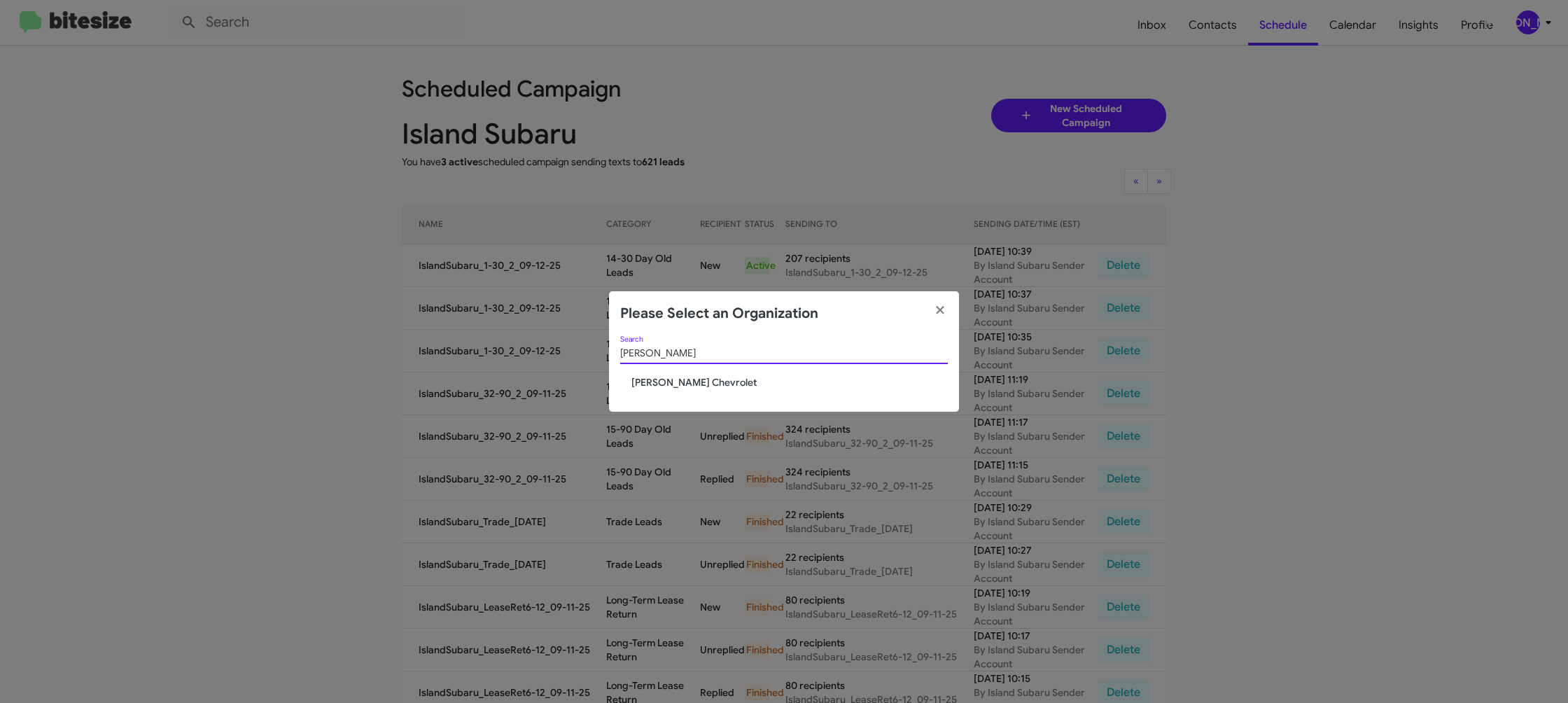
type input "elkin"
click at [644, 378] on span "[PERSON_NAME] Chevrolet" at bounding box center [790, 382] width 317 height 14
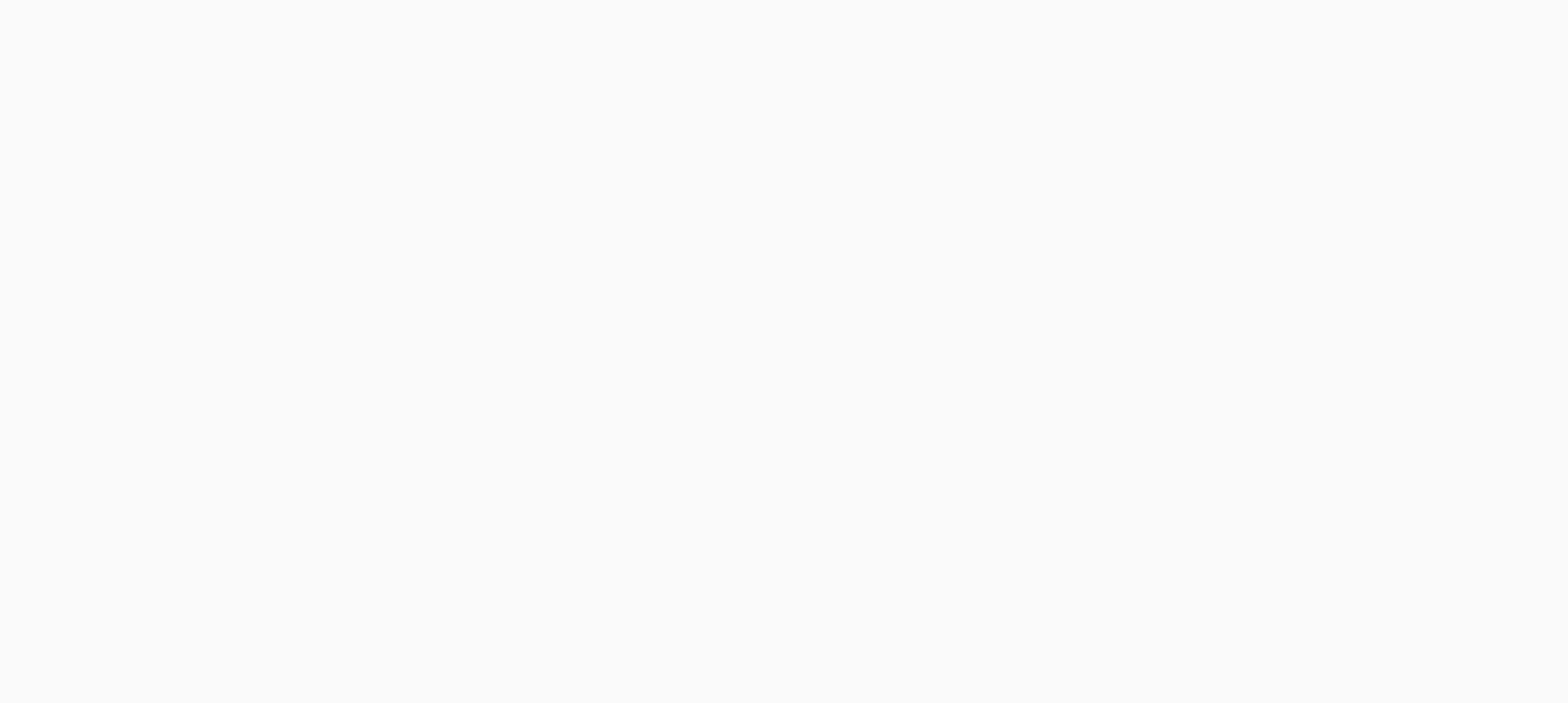
click at [1526, 21] on body at bounding box center [784, 351] width 1568 height 703
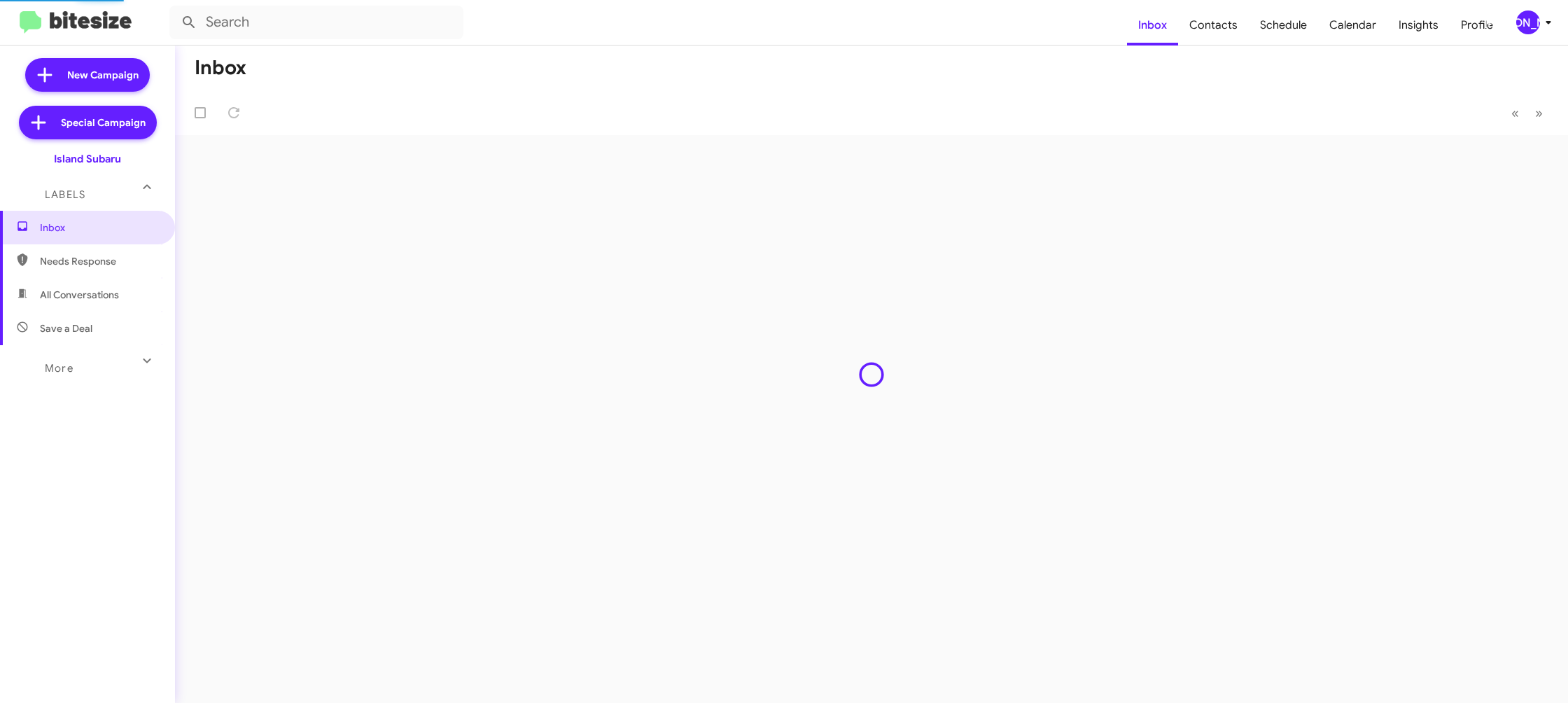
click at [1524, 25] on div "[PERSON_NAME]" at bounding box center [1528, 22] width 24 height 24
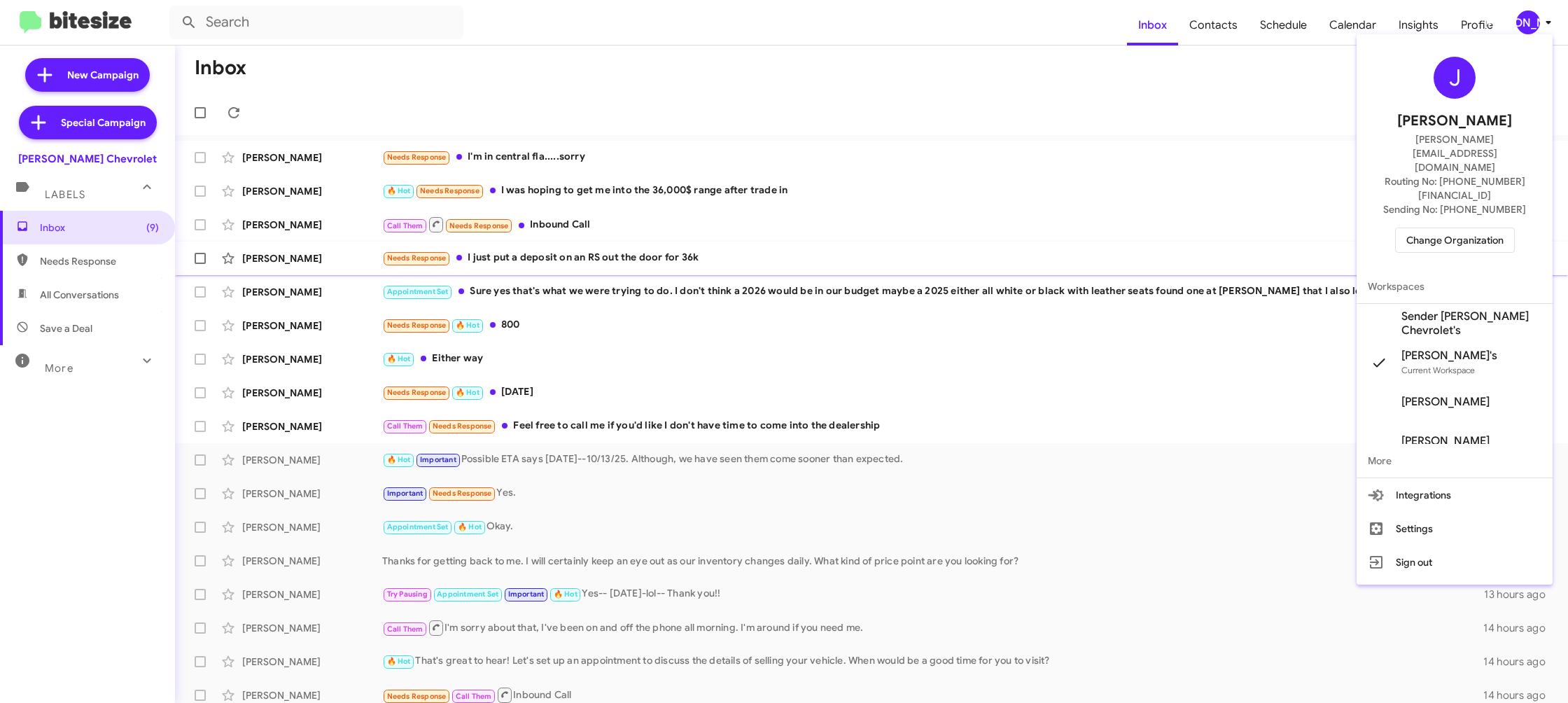
click at [1452, 304] on span "Sender [PERSON_NAME] Chevrolet's" at bounding box center [1454, 324] width 196 height 39
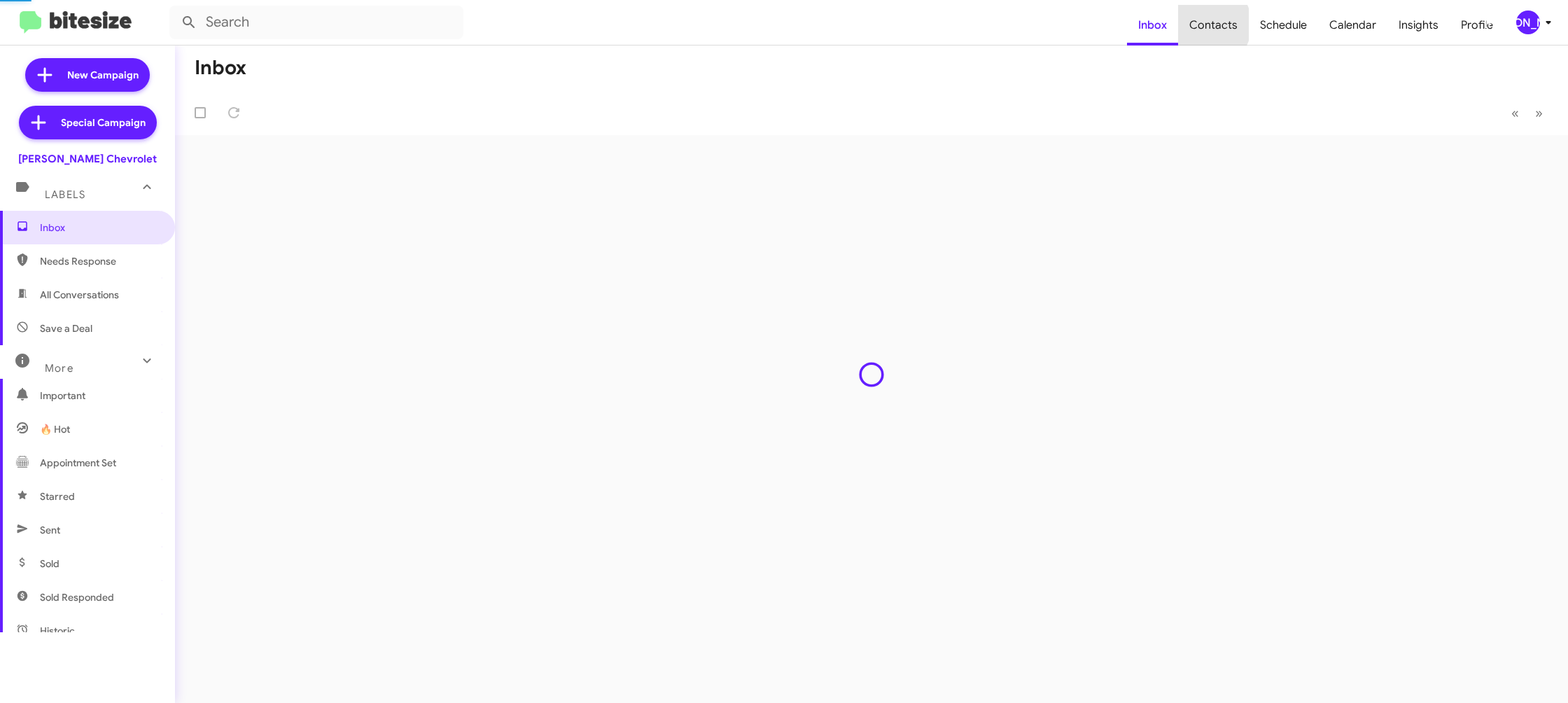
click at [1210, 25] on span "Contacts" at bounding box center [1213, 25] width 71 height 40
type input "in:groups"
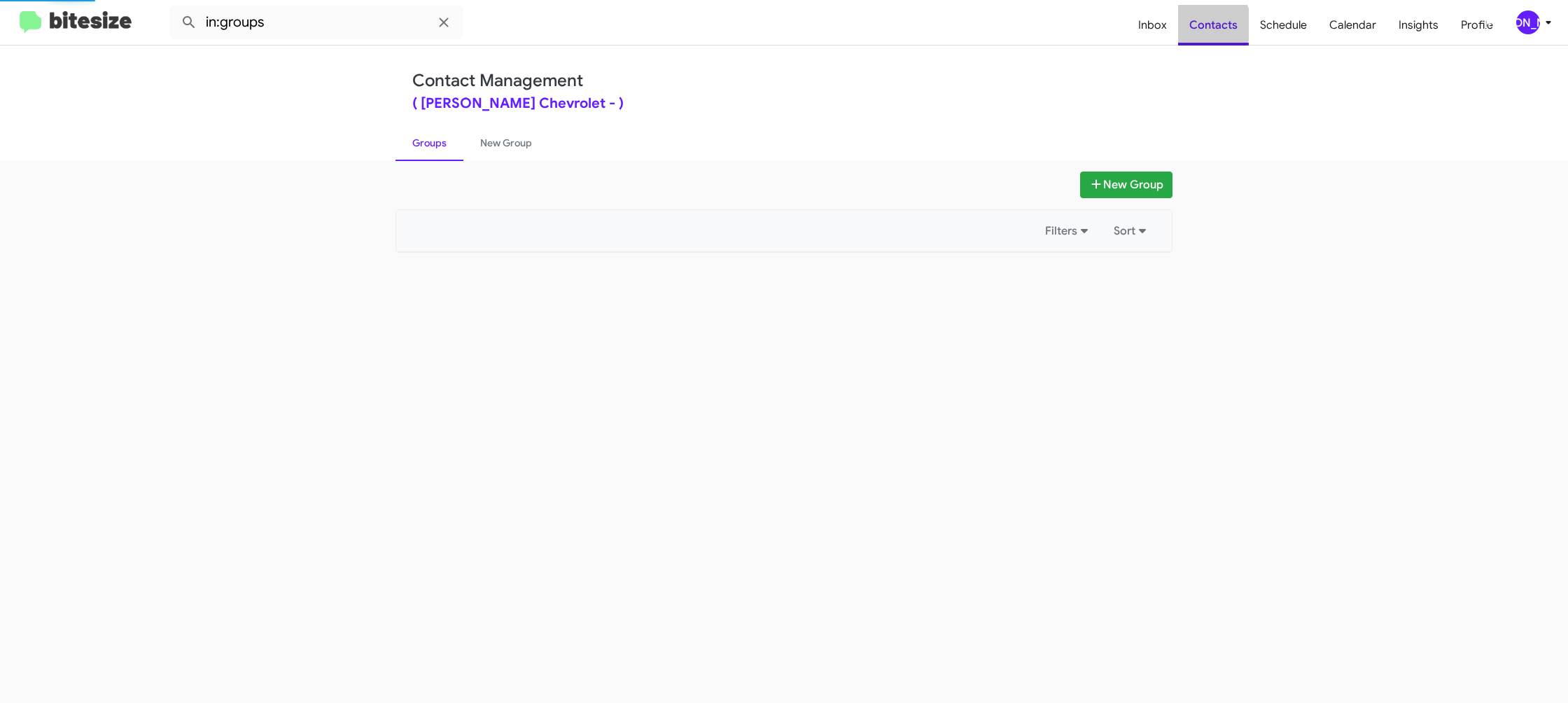
click at [1210, 25] on span "Contacts" at bounding box center [1213, 25] width 71 height 40
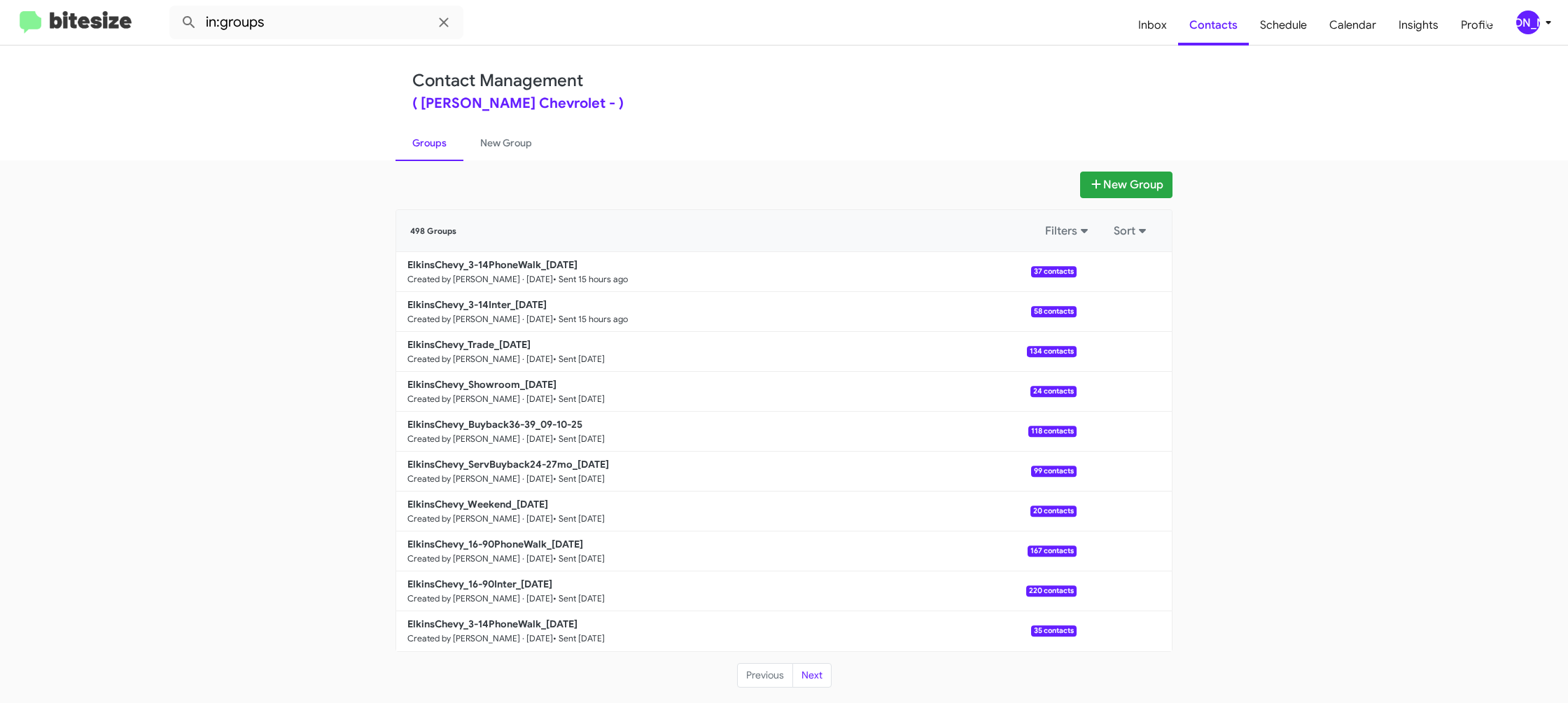
click at [1535, 26] on div "[PERSON_NAME]" at bounding box center [1528, 22] width 24 height 24
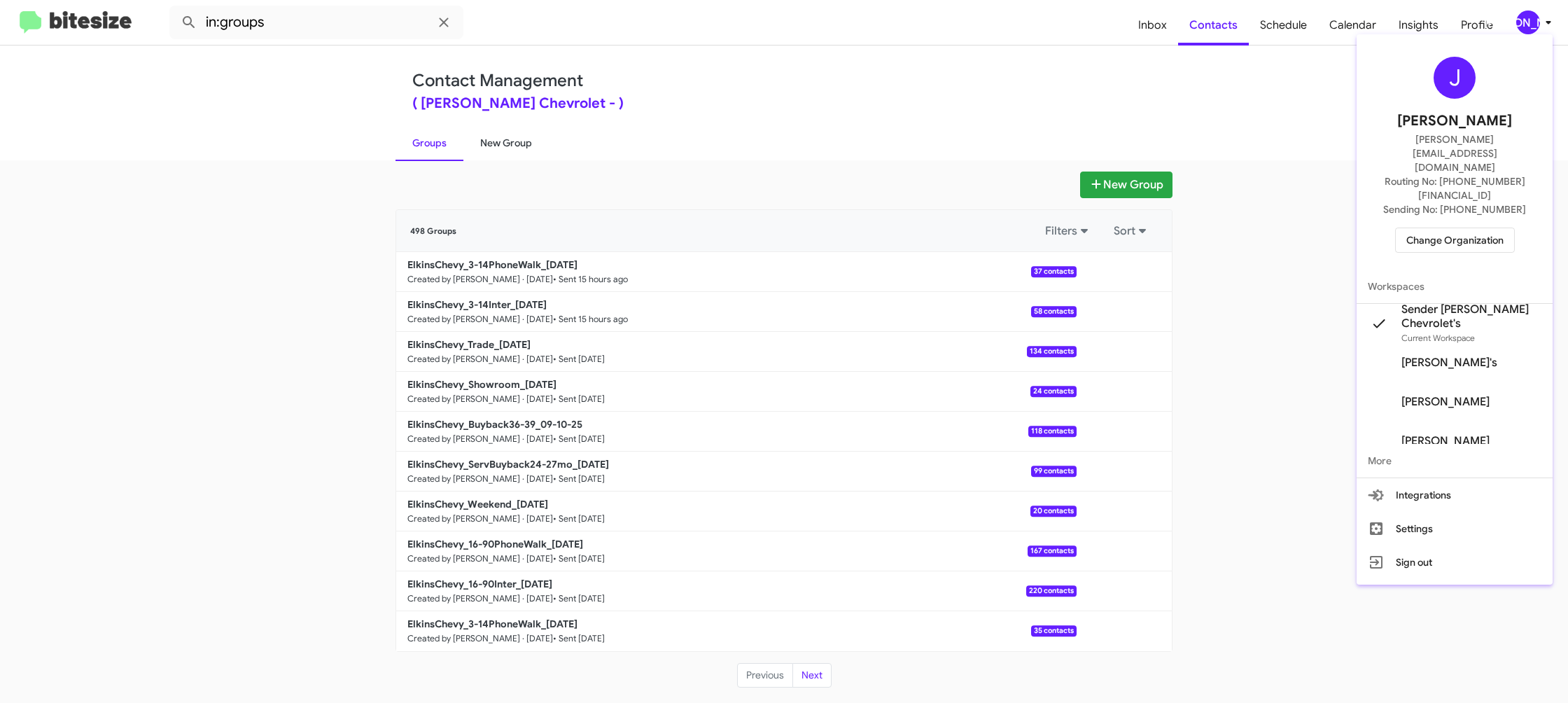
drag, startPoint x: 485, startPoint y: 156, endPoint x: 501, endPoint y: 145, distance: 19.4
click at [485, 154] on div at bounding box center [784, 351] width 1568 height 703
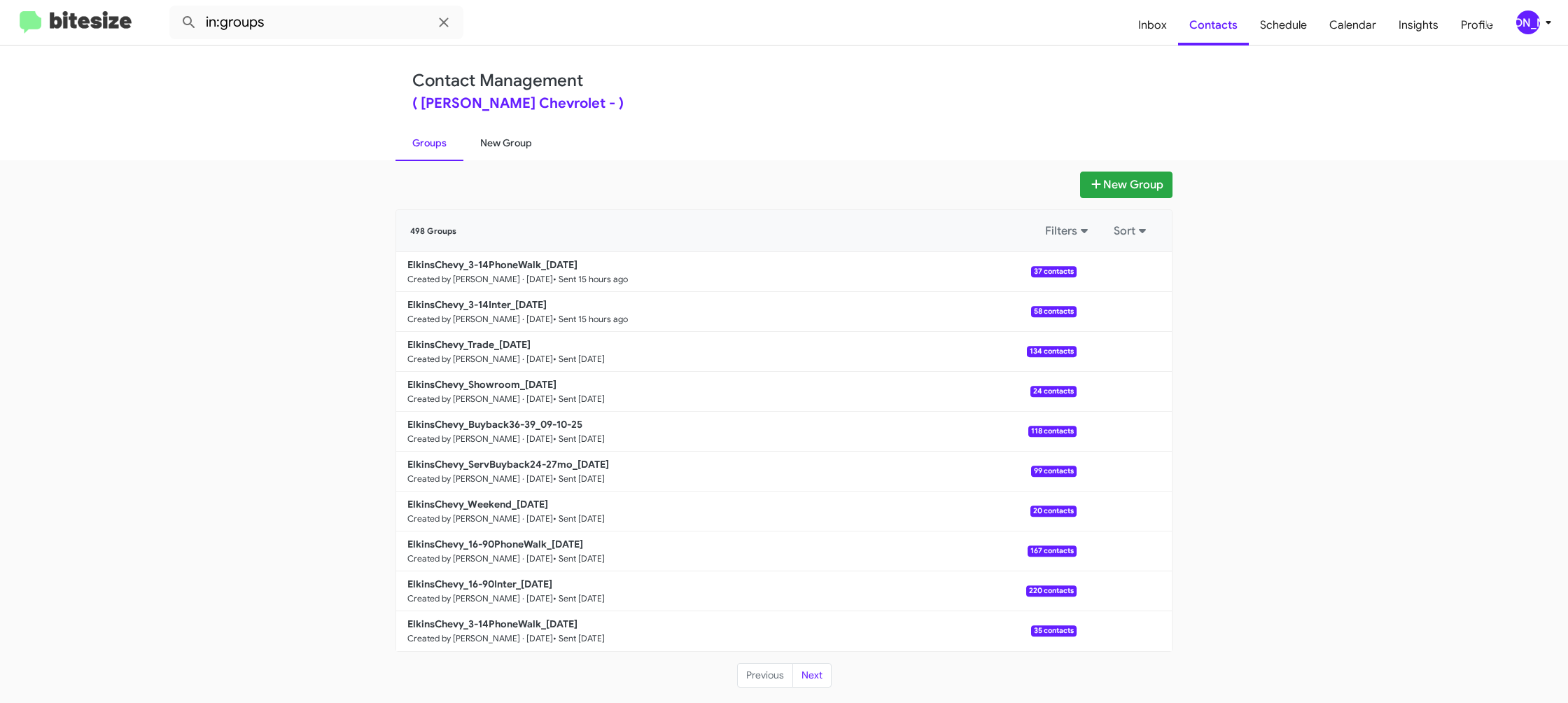
click at [501, 145] on link "New Group" at bounding box center [506, 143] width 86 height 37
drag, startPoint x: 501, startPoint y: 145, endPoint x: 540, endPoint y: 109, distance: 53.1
click at [509, 134] on link "New Group" at bounding box center [506, 143] width 86 height 37
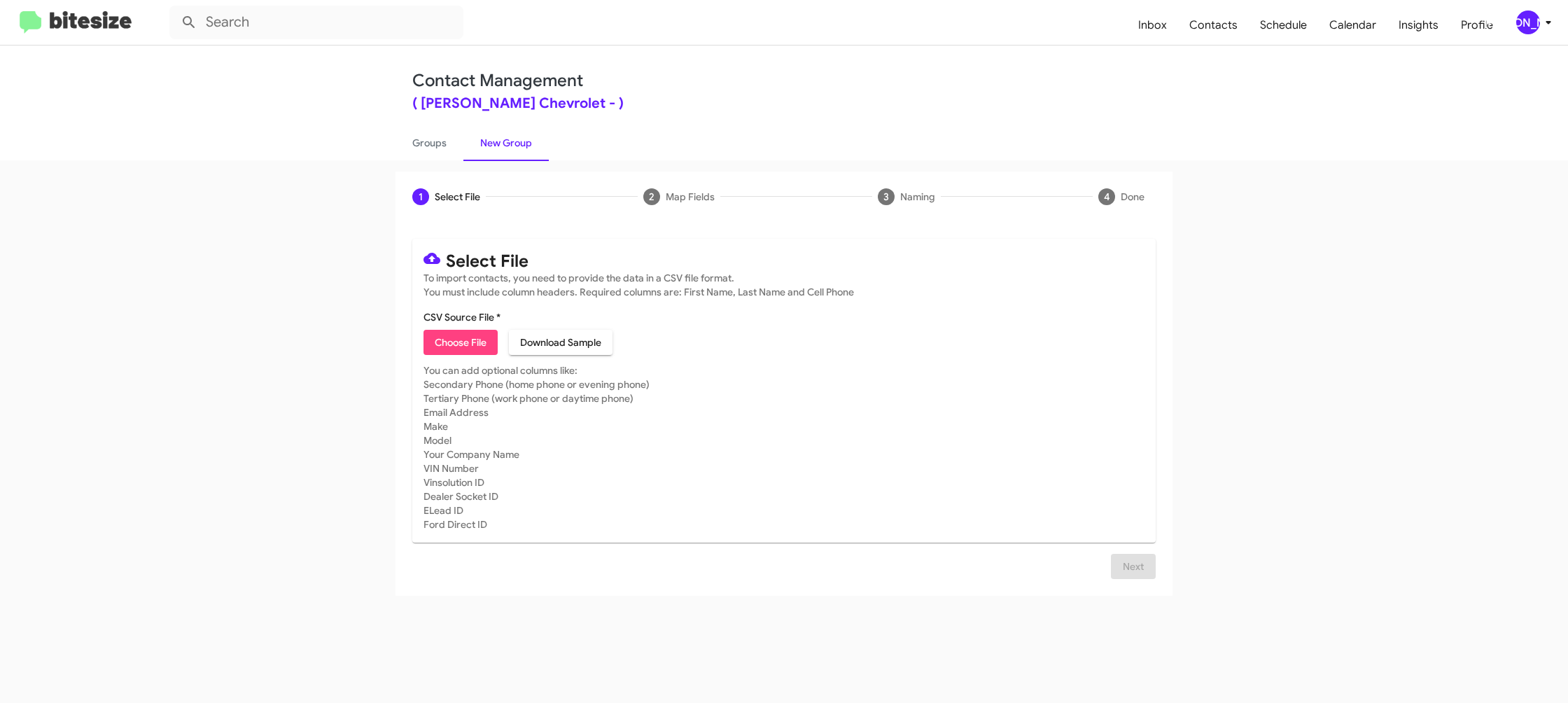
click at [470, 340] on span "Choose File" at bounding box center [460, 342] width 52 height 25
type input "ElkinsChevy_16-90Inter_[DATE]"
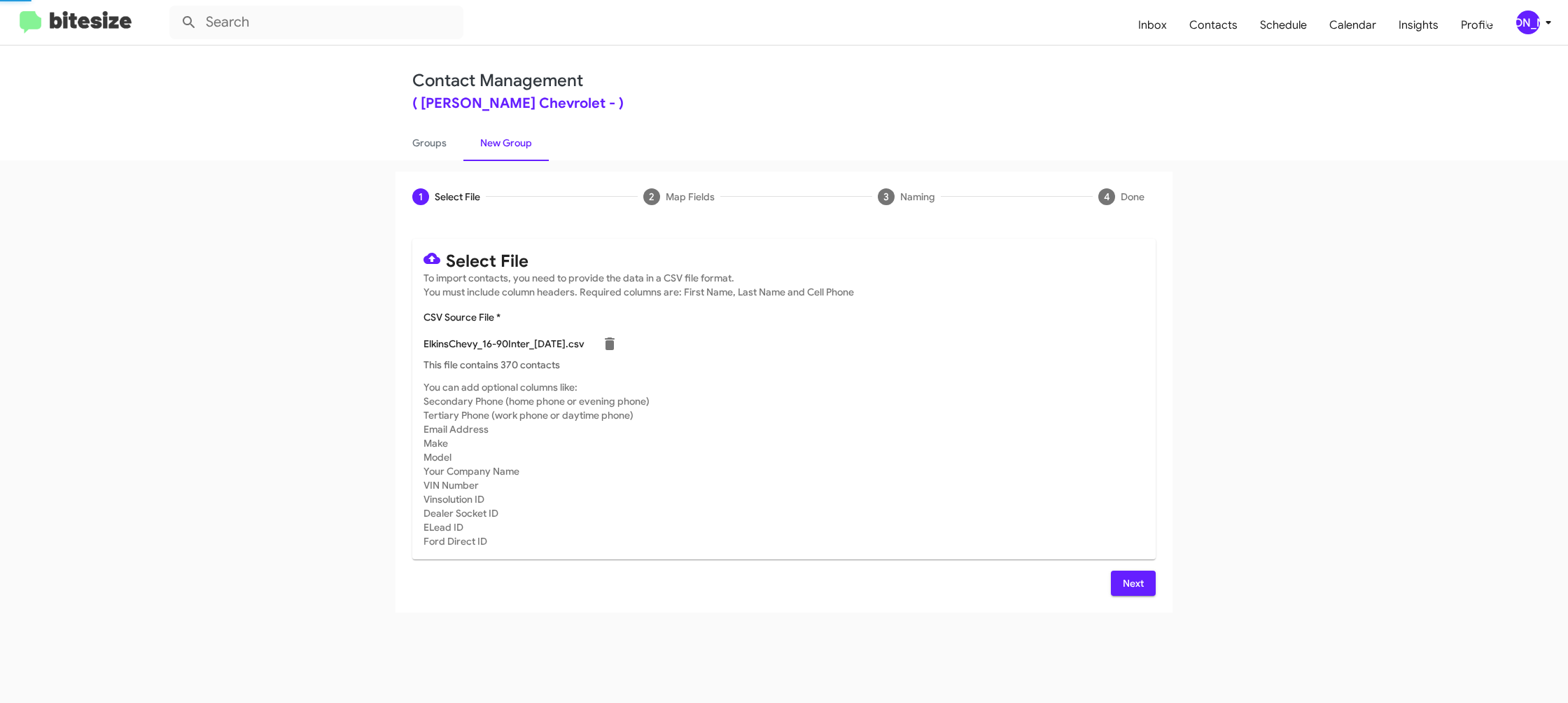
click at [1038, 426] on mat-card-subtitle "You can add optional columns like: Secondary Phone (home phone or evening phone…" at bounding box center [784, 464] width 721 height 168
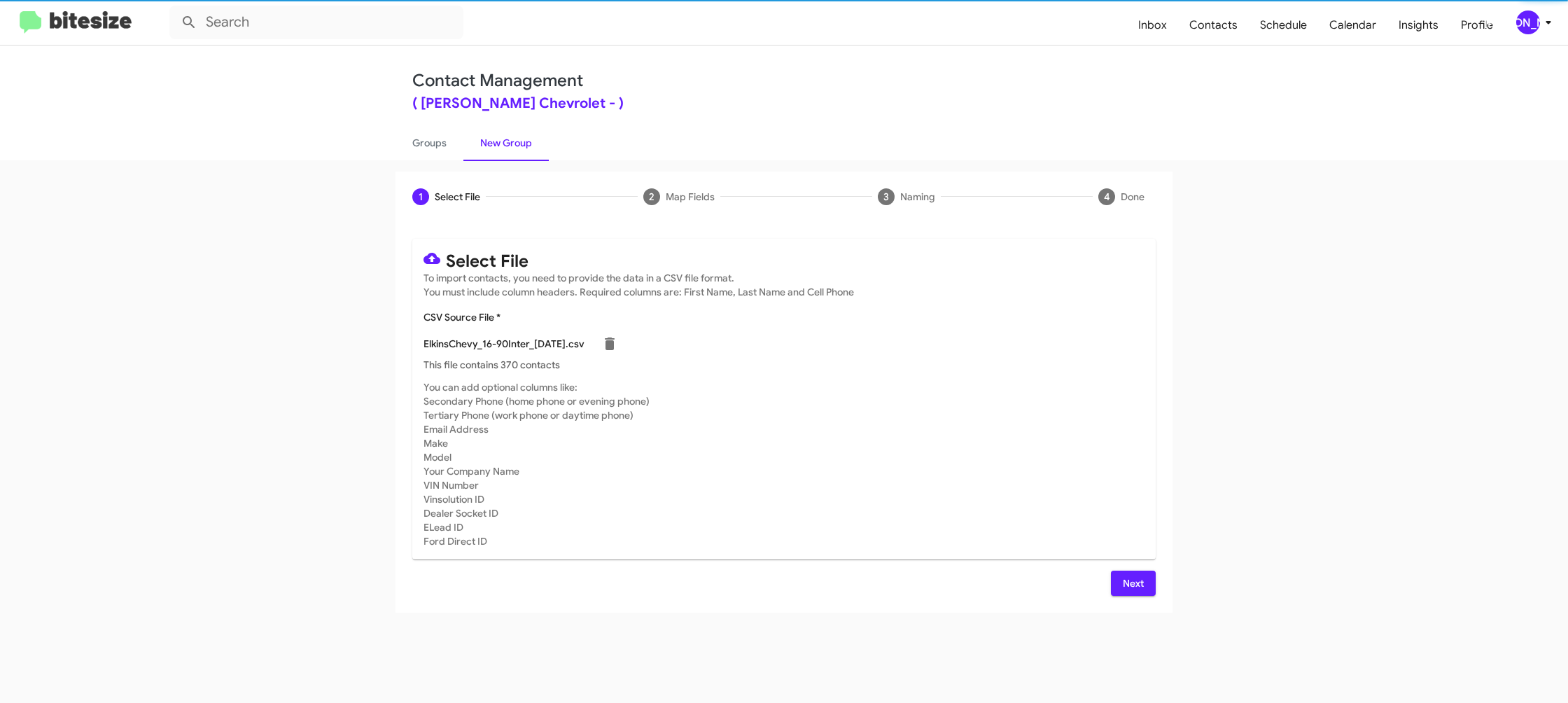
click at [1112, 582] on button "Next" at bounding box center [1133, 583] width 45 height 25
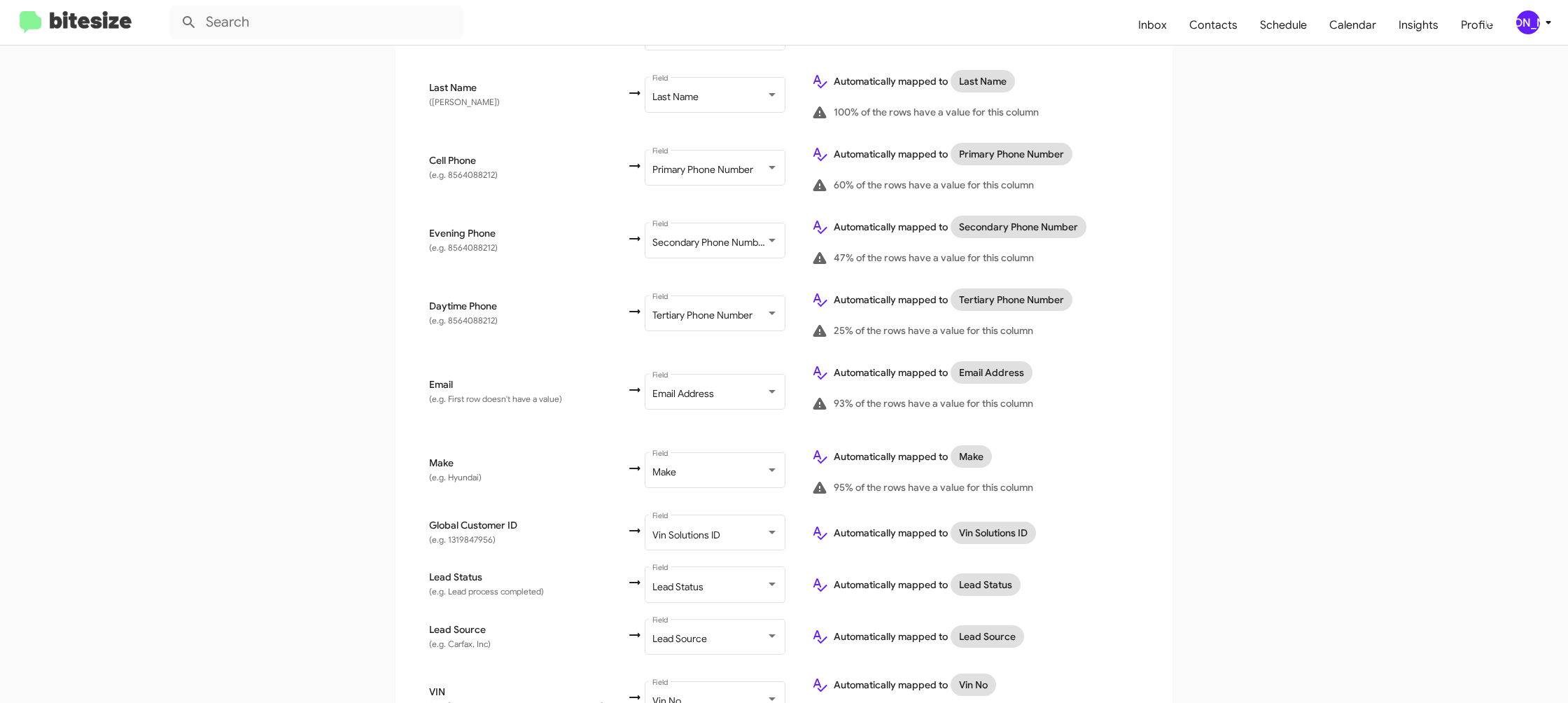
scroll to position [665, 0]
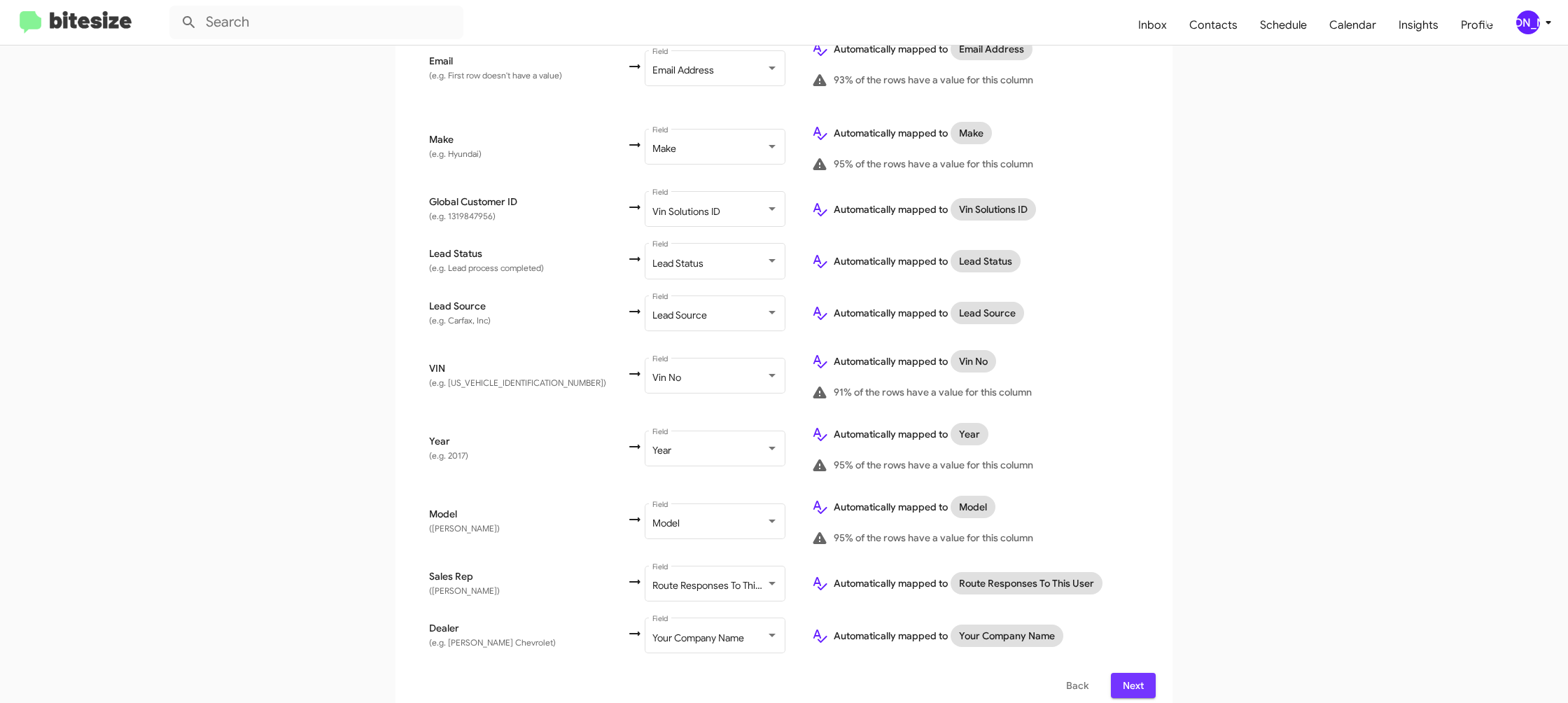
click at [1118, 673] on button "Next" at bounding box center [1133, 685] width 45 height 25
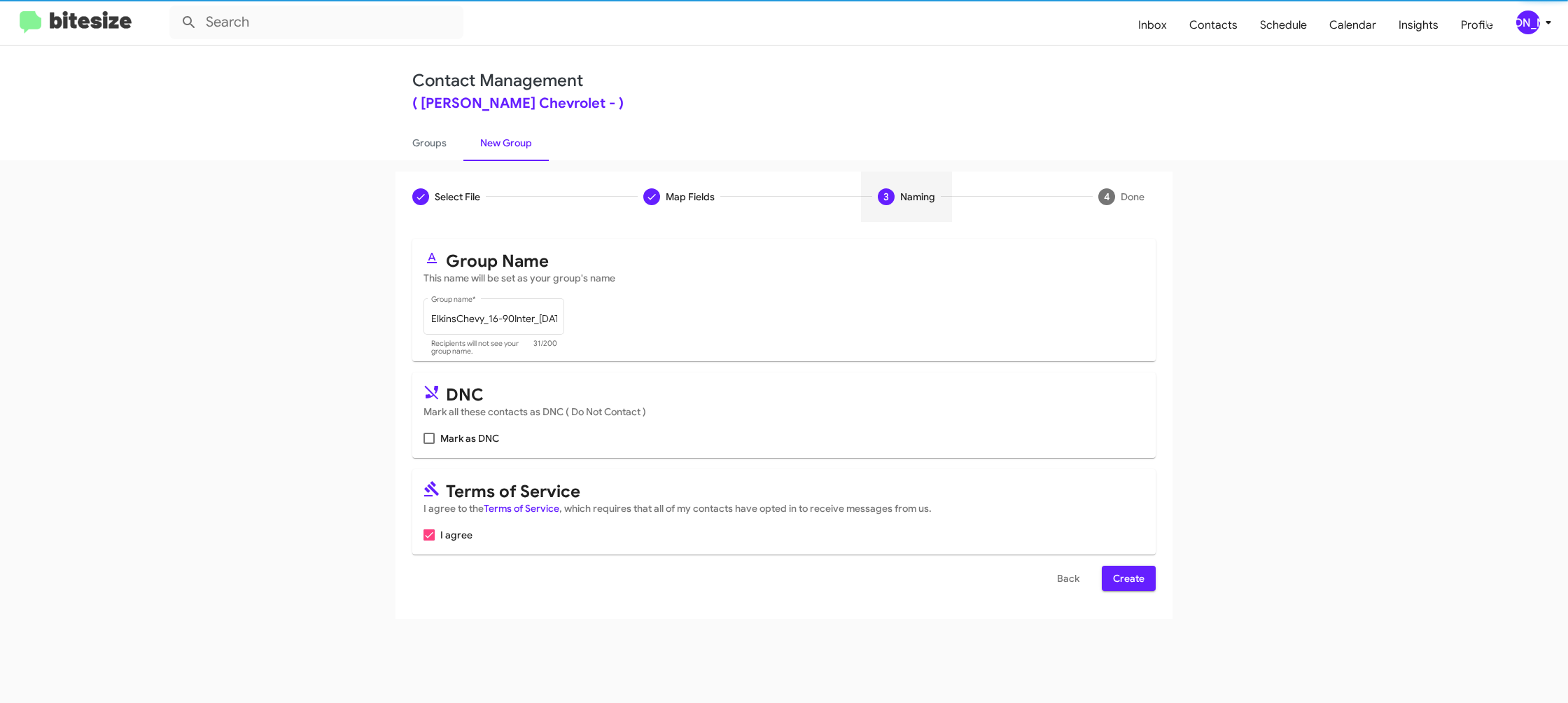
scroll to position [0, 0]
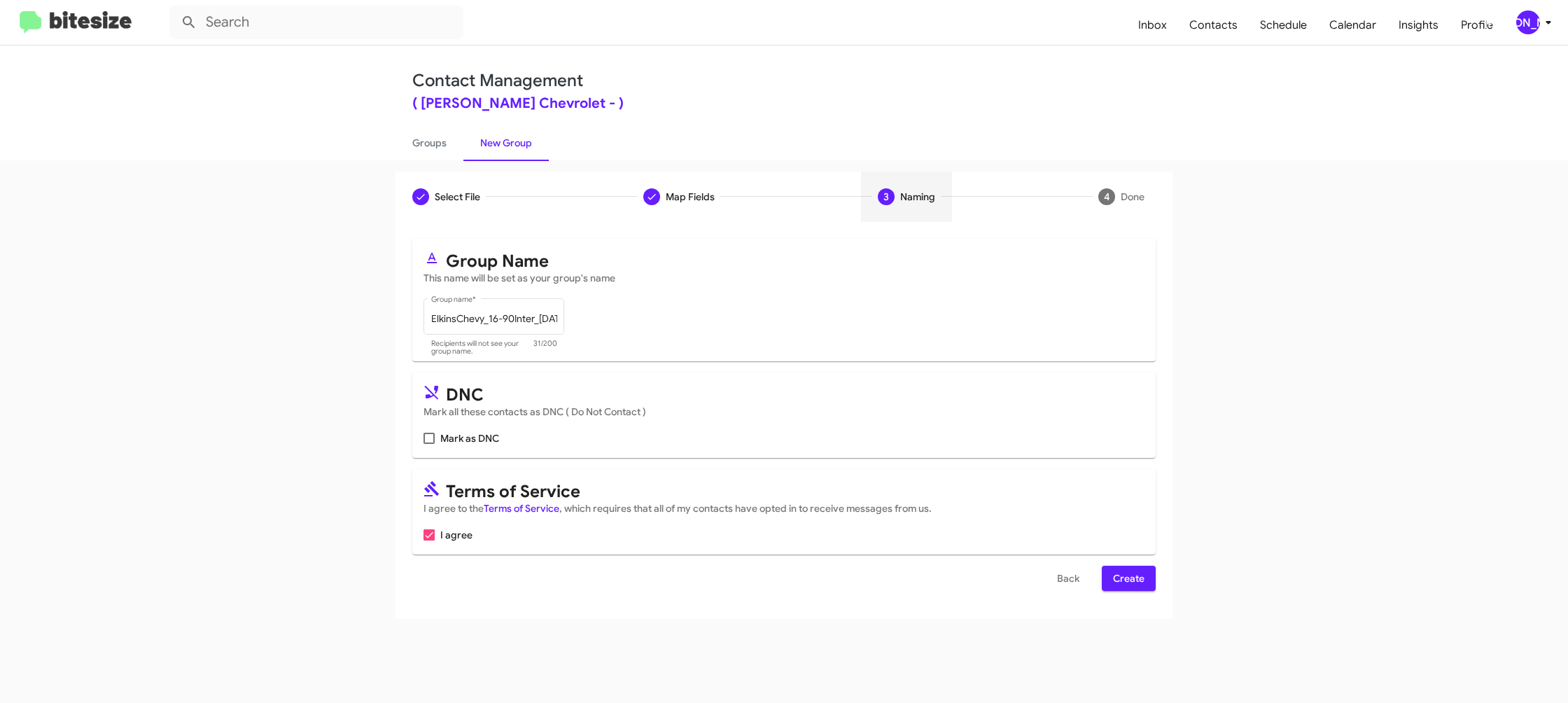
click at [1125, 580] on span "Create" at bounding box center [1128, 578] width 32 height 25
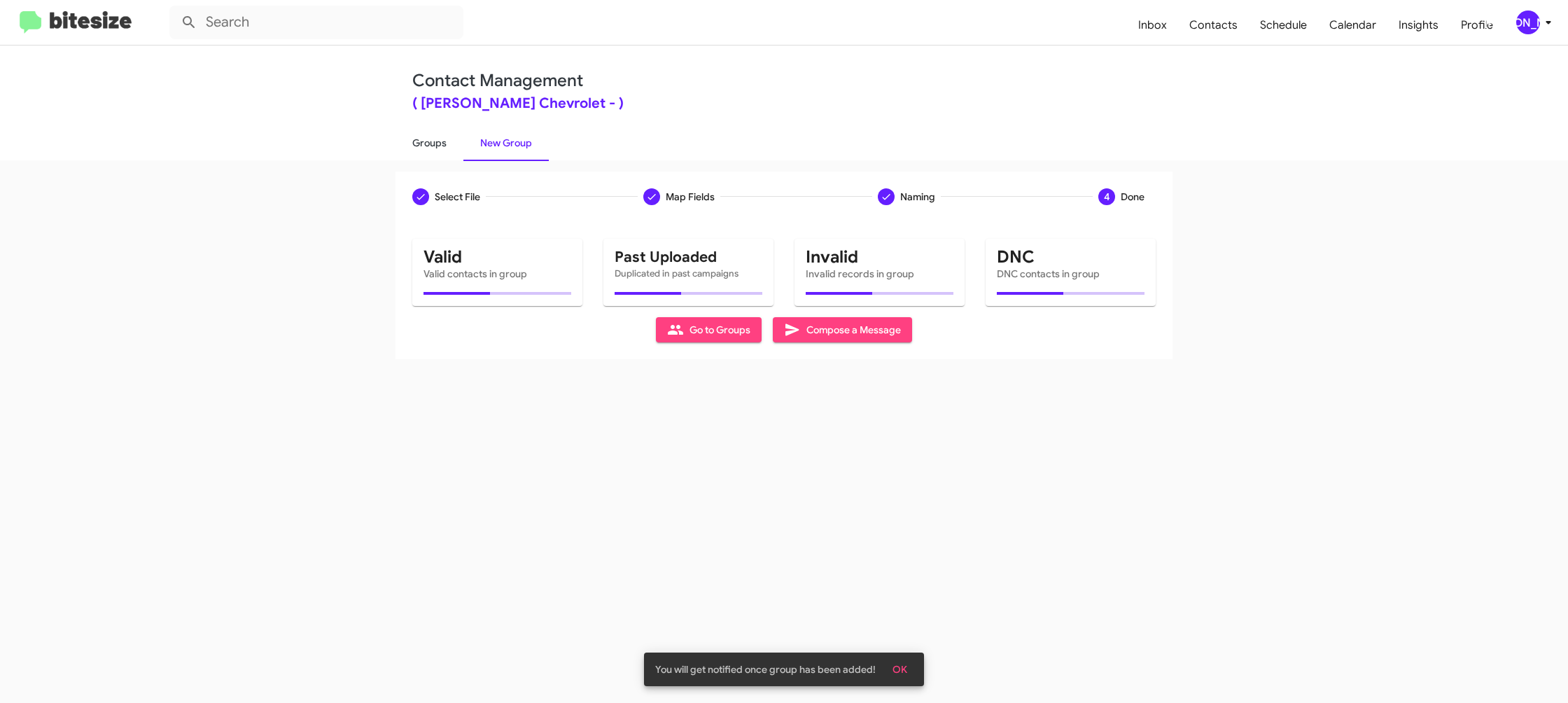
click at [436, 144] on link "Groups" at bounding box center [429, 143] width 68 height 37
type input "in:groups"
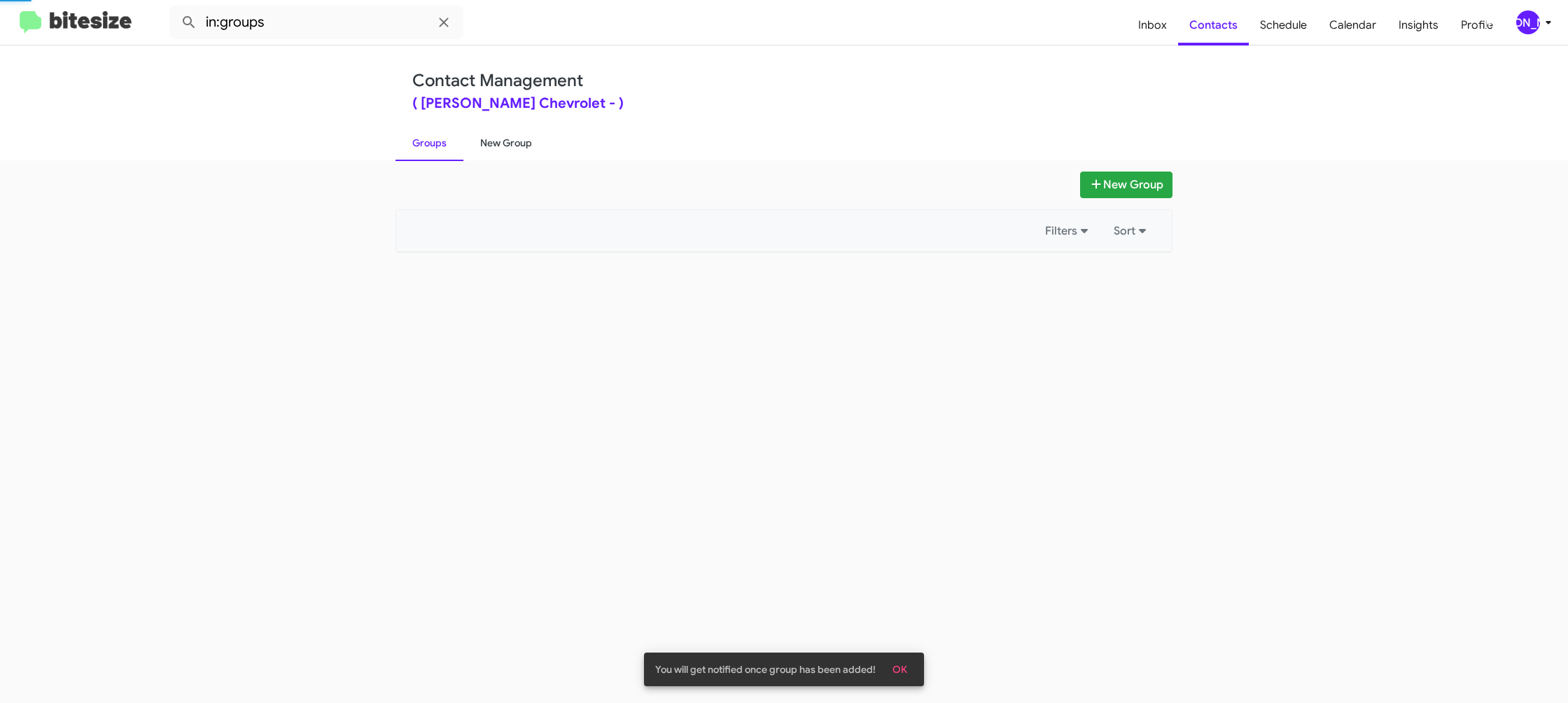
click at [490, 146] on link "New Group" at bounding box center [506, 143] width 86 height 37
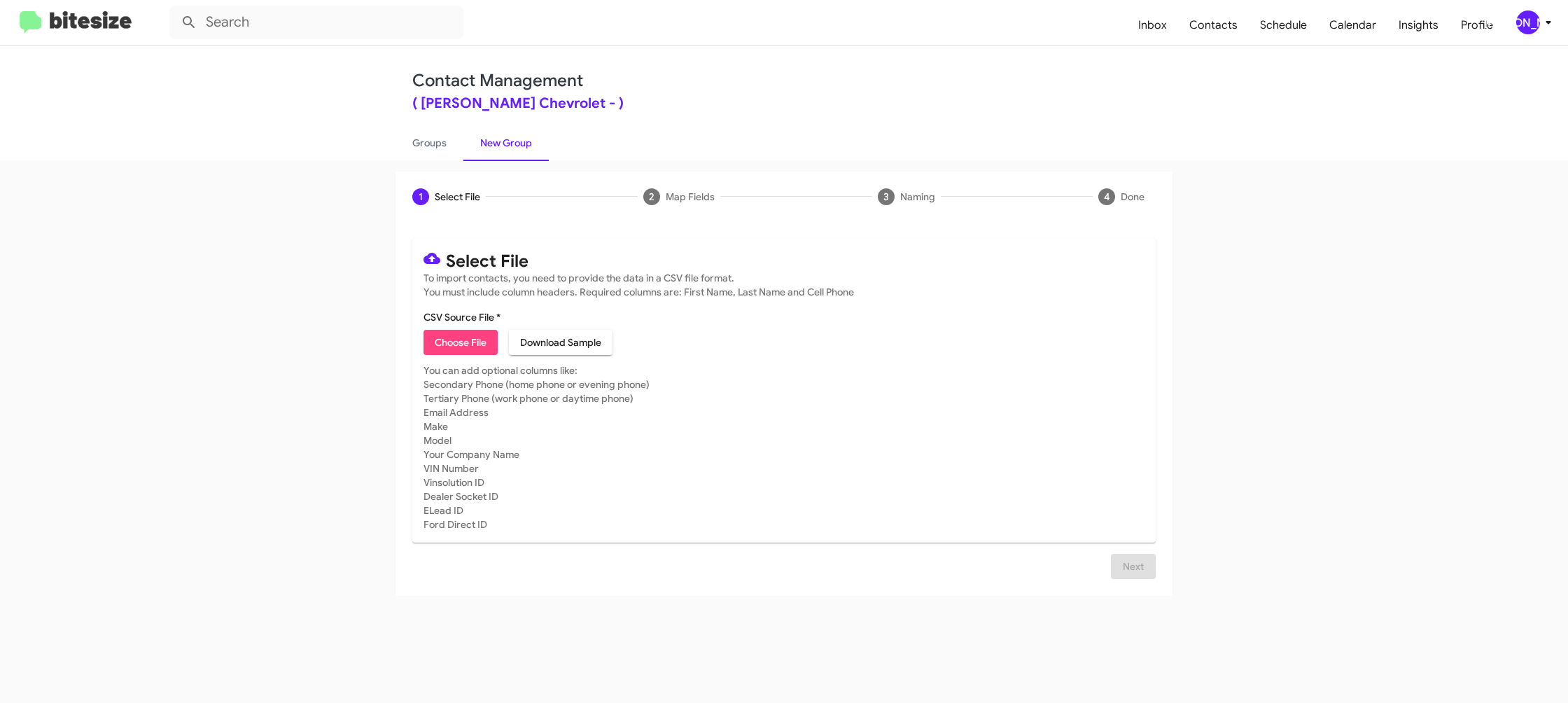
click at [445, 163] on div "1 Select File 2 Map Fields 3 Naming 4 Done Select File To import contacts, you …" at bounding box center [784, 432] width 1568 height 543
click at [443, 152] on link "Groups" at bounding box center [429, 143] width 68 height 37
type input "in:groups"
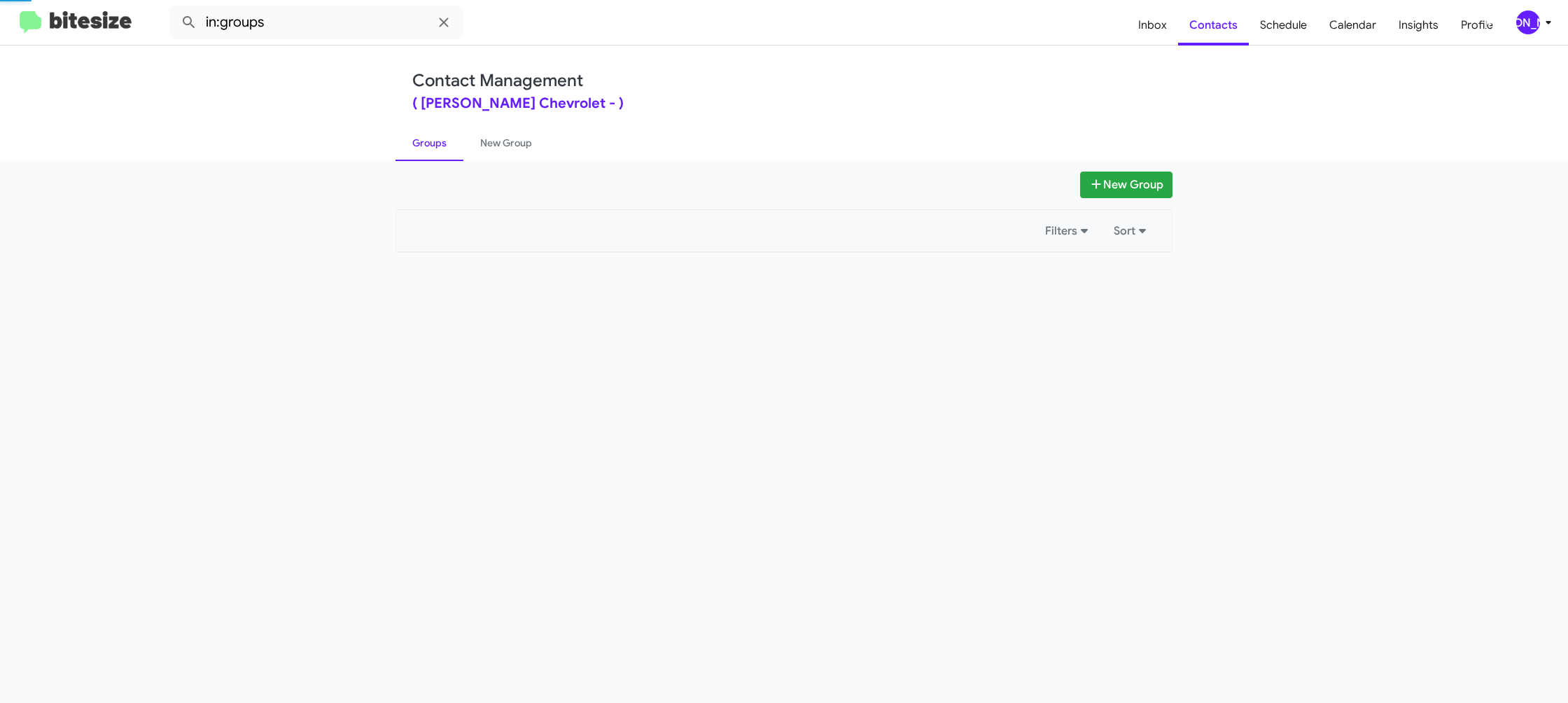
click at [443, 152] on link "Groups" at bounding box center [429, 143] width 68 height 37
drag, startPoint x: 443, startPoint y: 152, endPoint x: 463, endPoint y: 152, distance: 20.0
click at [443, 152] on link "Groups" at bounding box center [429, 143] width 68 height 37
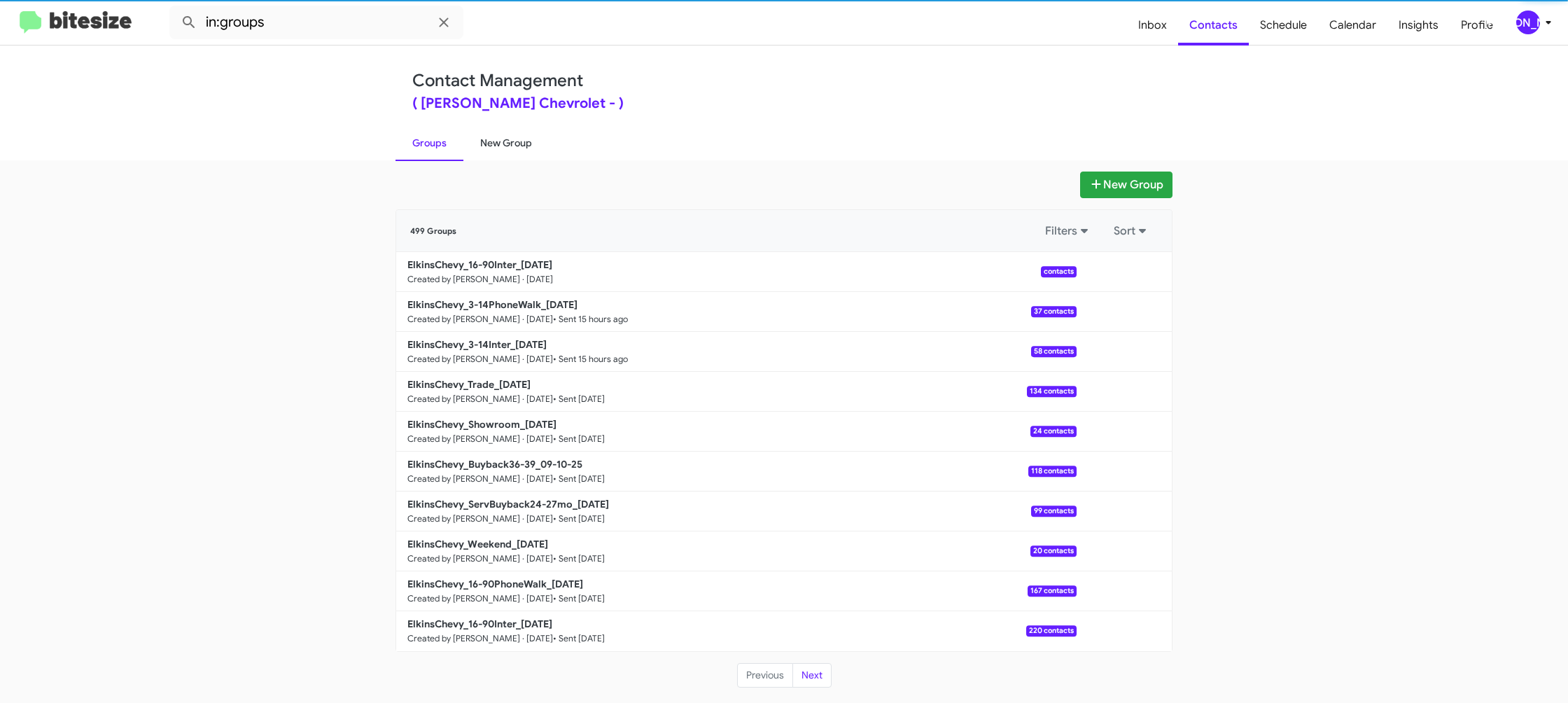
click at [496, 146] on link "New Group" at bounding box center [506, 143] width 86 height 37
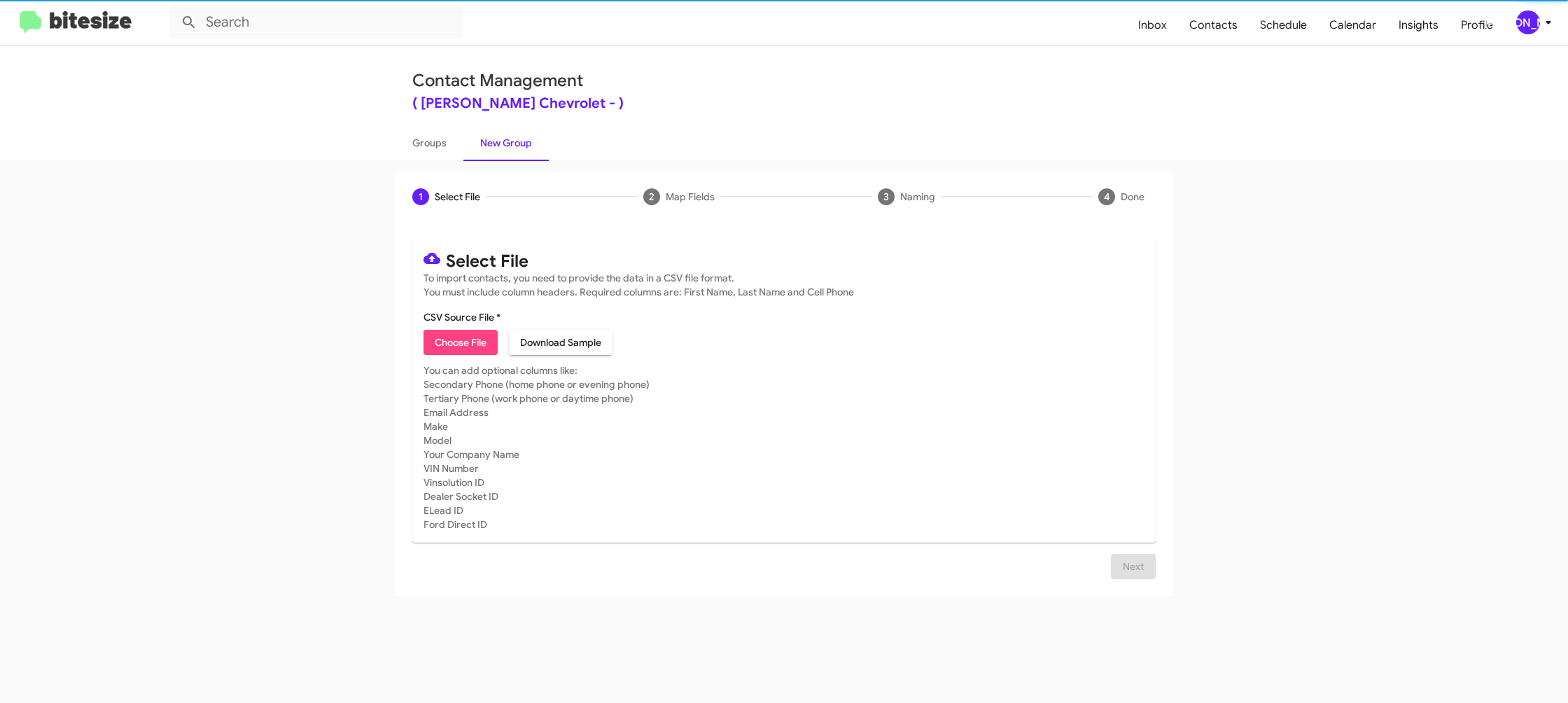
click at [496, 146] on link "New Group" at bounding box center [506, 143] width 86 height 37
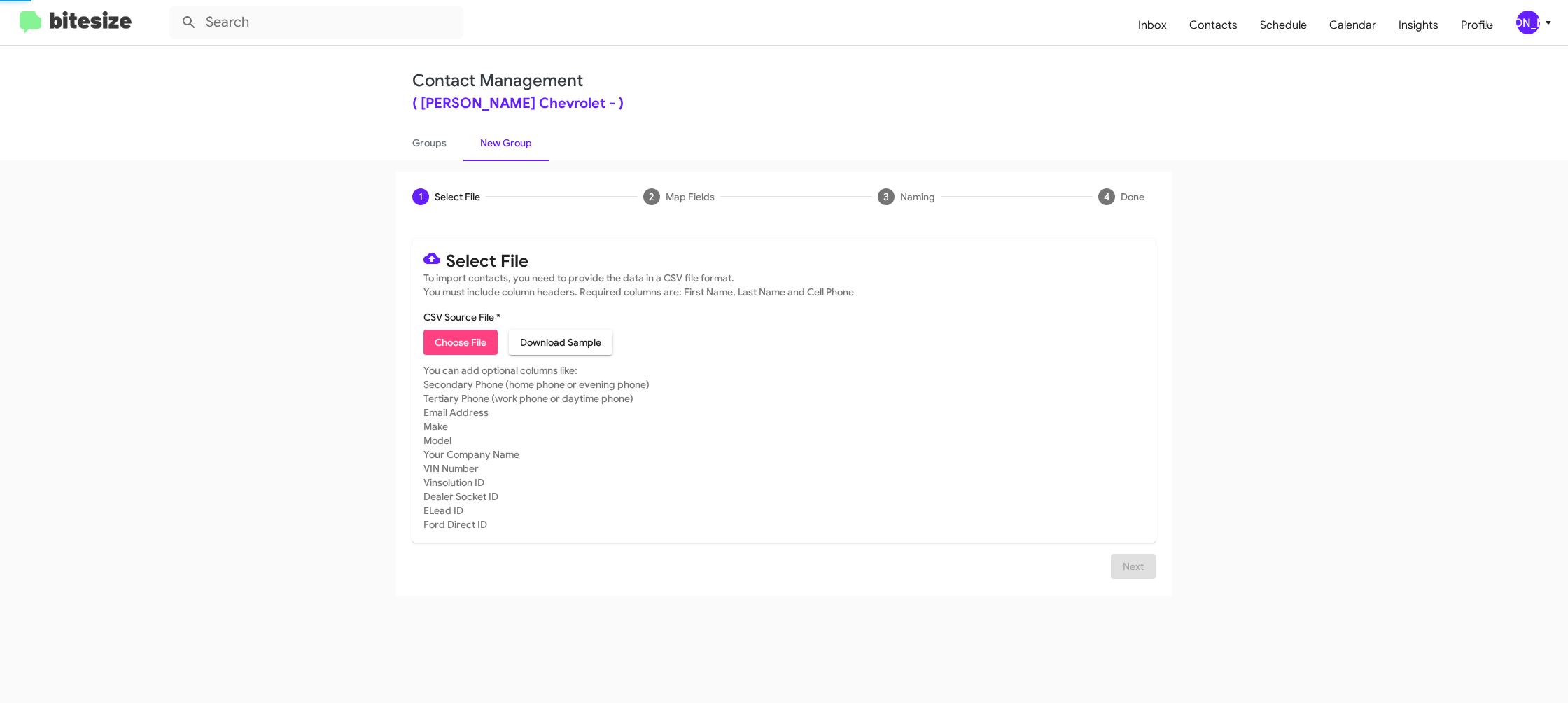
drag, startPoint x: 496, startPoint y: 146, endPoint x: 540, endPoint y: 27, distance: 126.9
click at [496, 143] on link "New Group" at bounding box center [506, 143] width 86 height 37
click at [1531, 21] on div "[PERSON_NAME]" at bounding box center [1528, 22] width 24 height 24
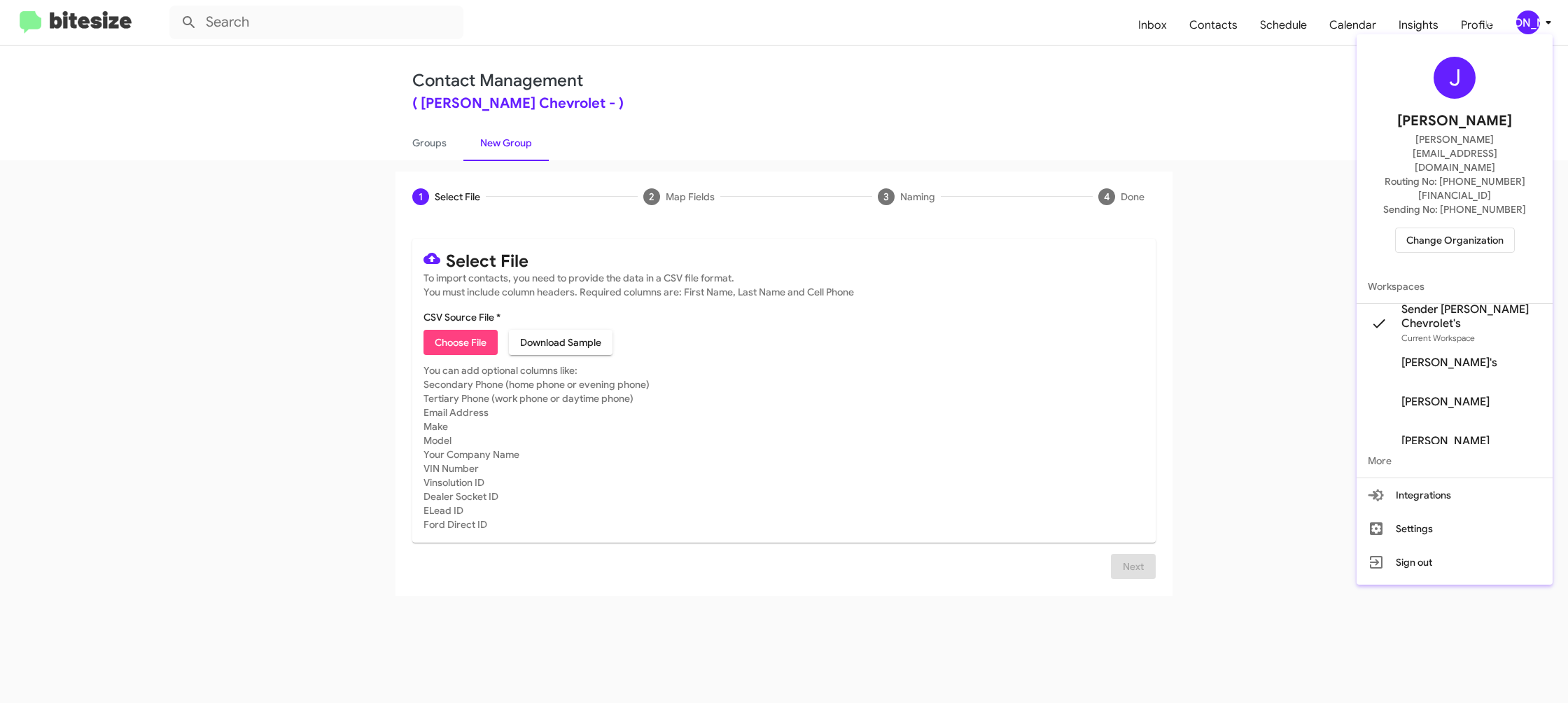
click at [1531, 21] on div at bounding box center [784, 351] width 1568 height 703
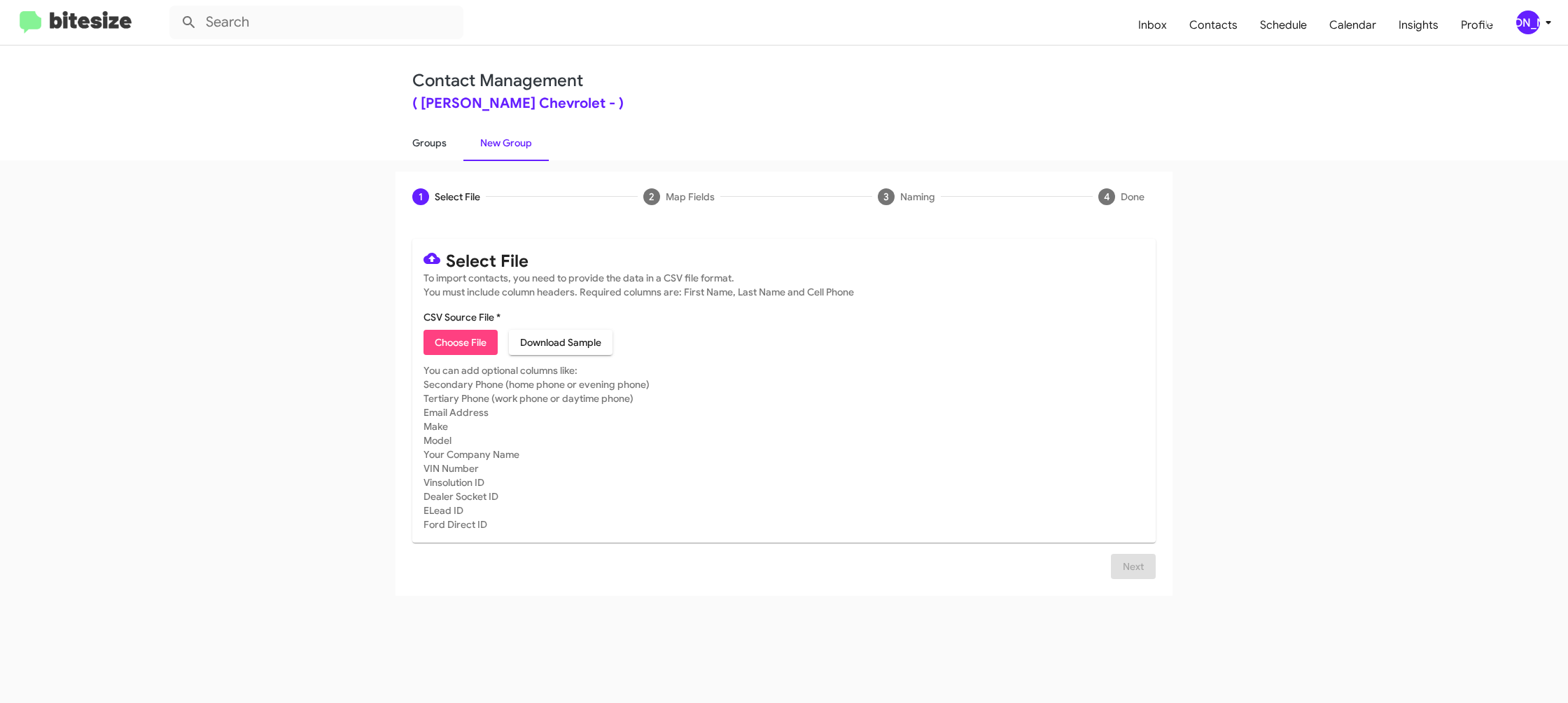
click at [425, 153] on link "Groups" at bounding box center [429, 143] width 68 height 37
type input "in:groups"
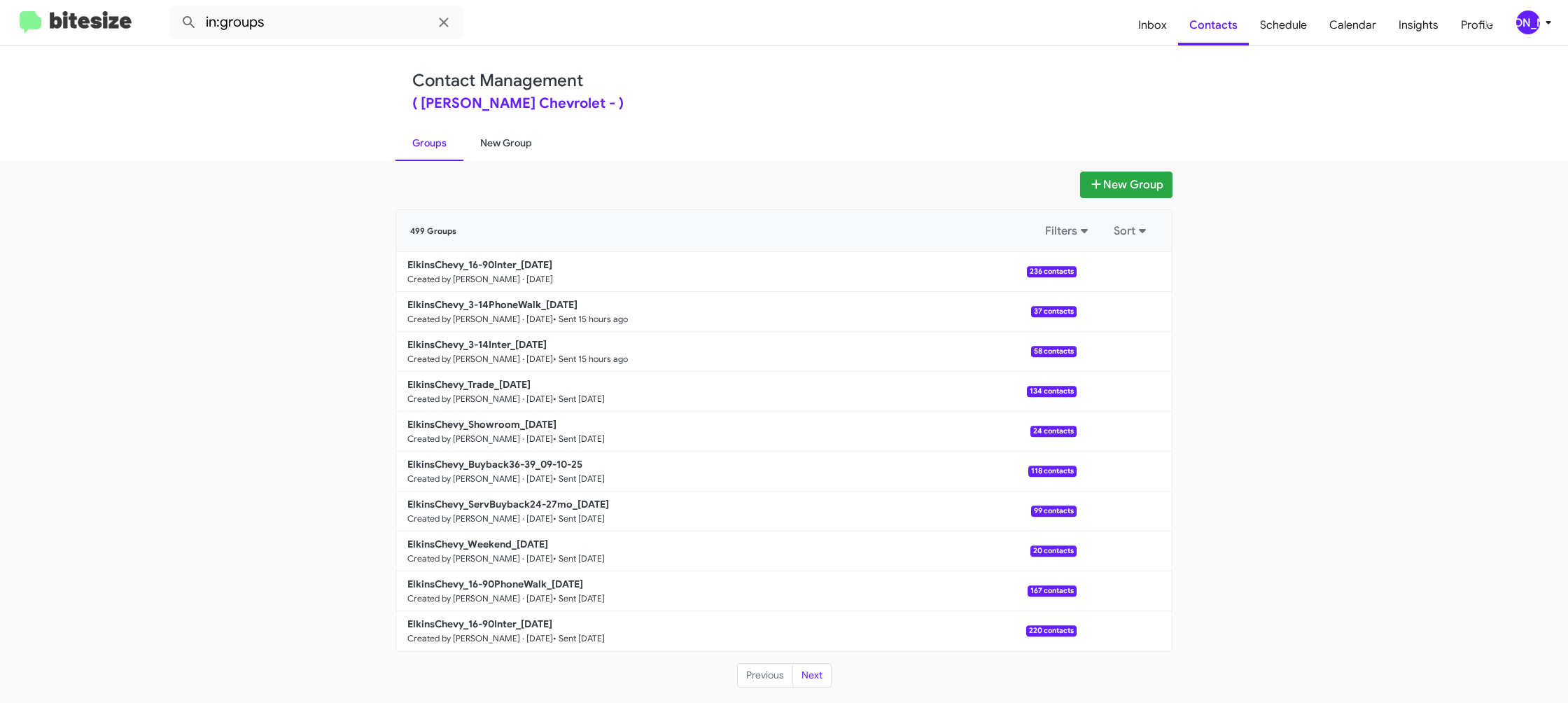
click at [502, 144] on link "New Group" at bounding box center [506, 143] width 86 height 37
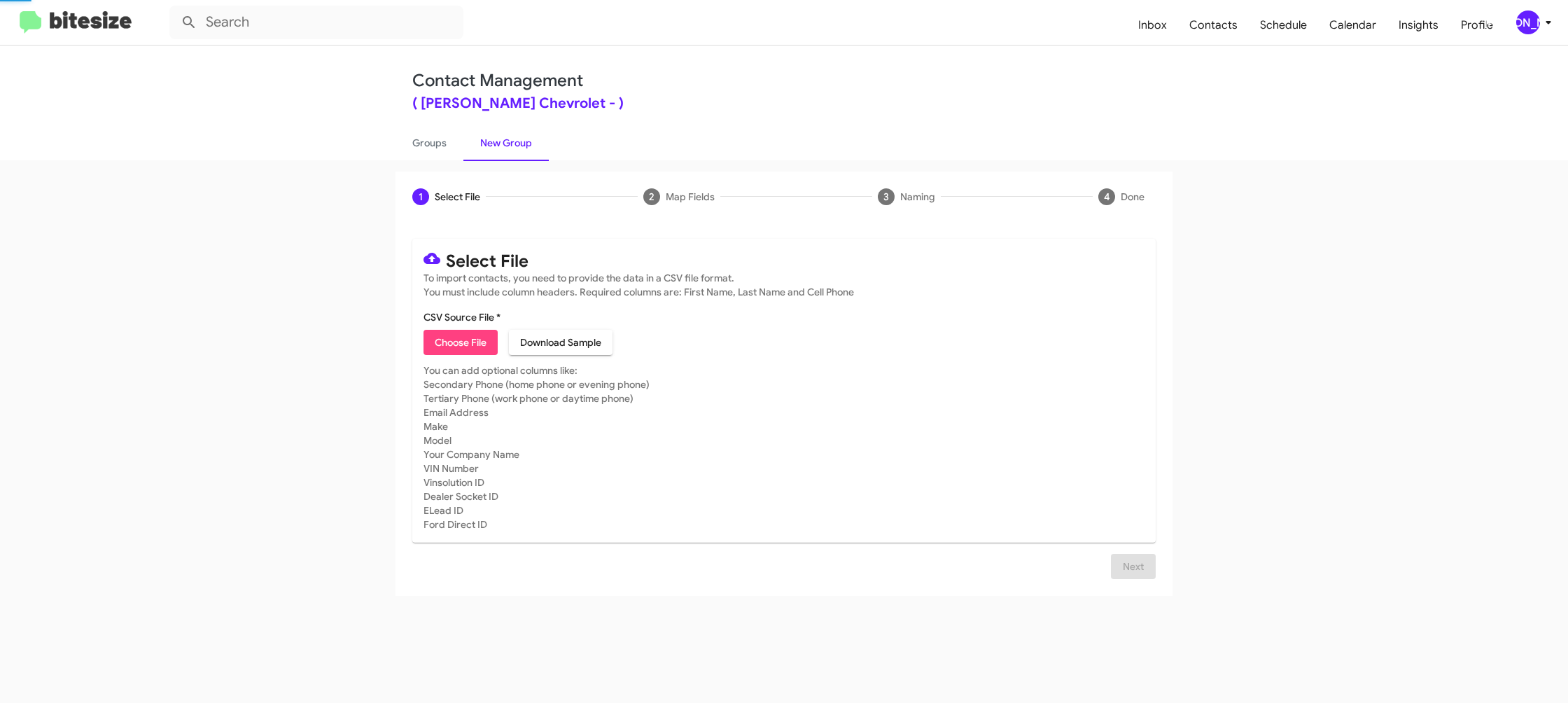
click at [502, 144] on link "New Group" at bounding box center [506, 143] width 86 height 37
click at [466, 348] on span "Choose File" at bounding box center [460, 342] width 52 height 25
type input "ElkinsChevy_16-90PhoneWalk_[DATE]"
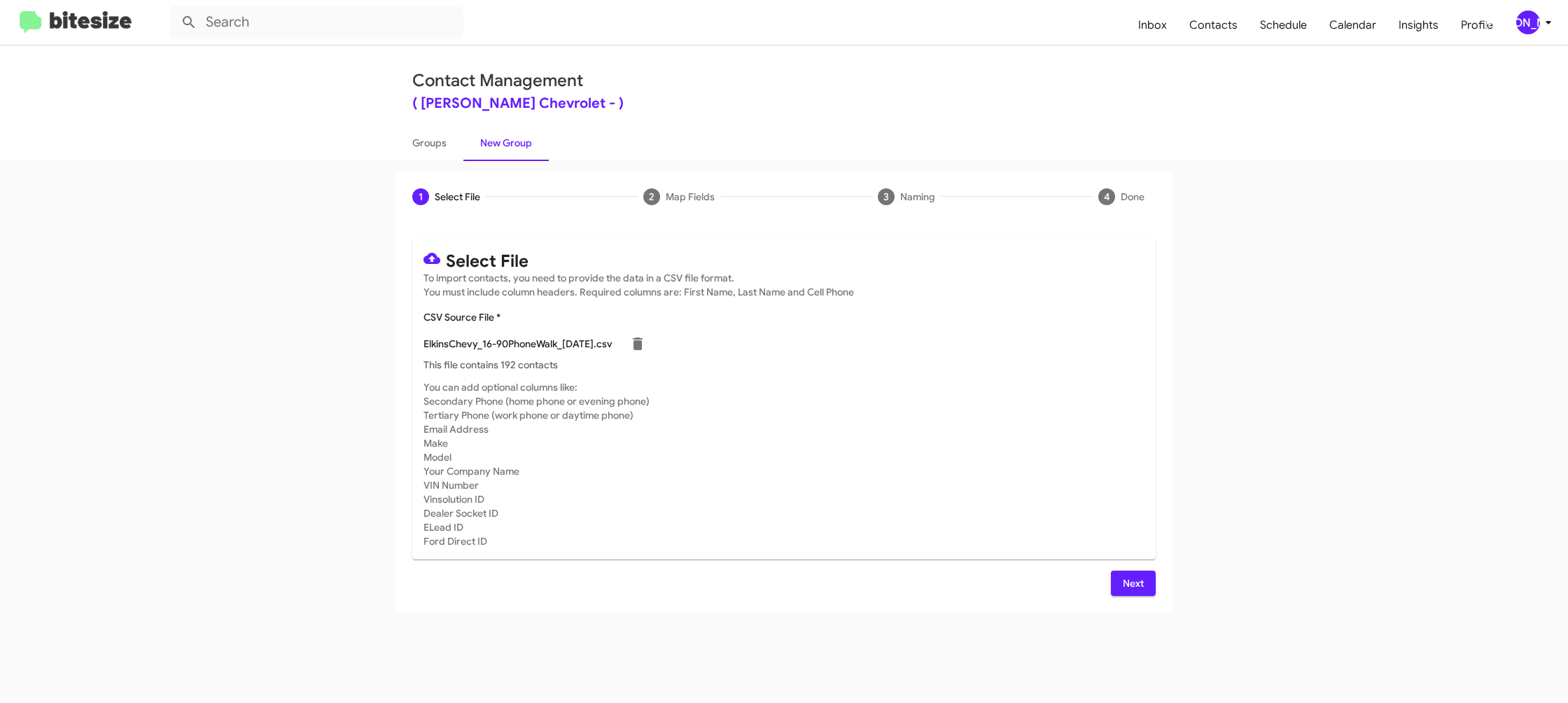
click at [1120, 587] on button "Next" at bounding box center [1133, 583] width 45 height 25
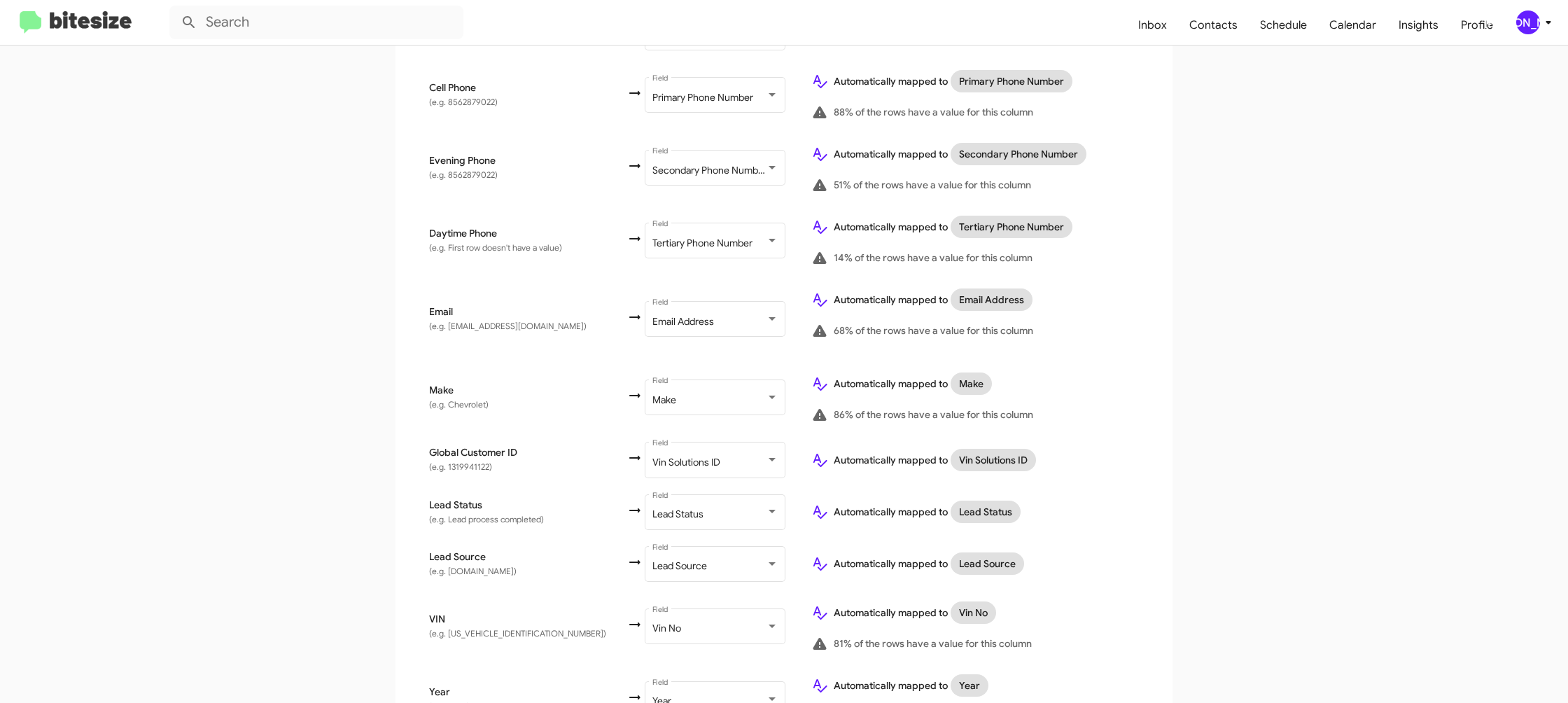
scroll to position [644, 0]
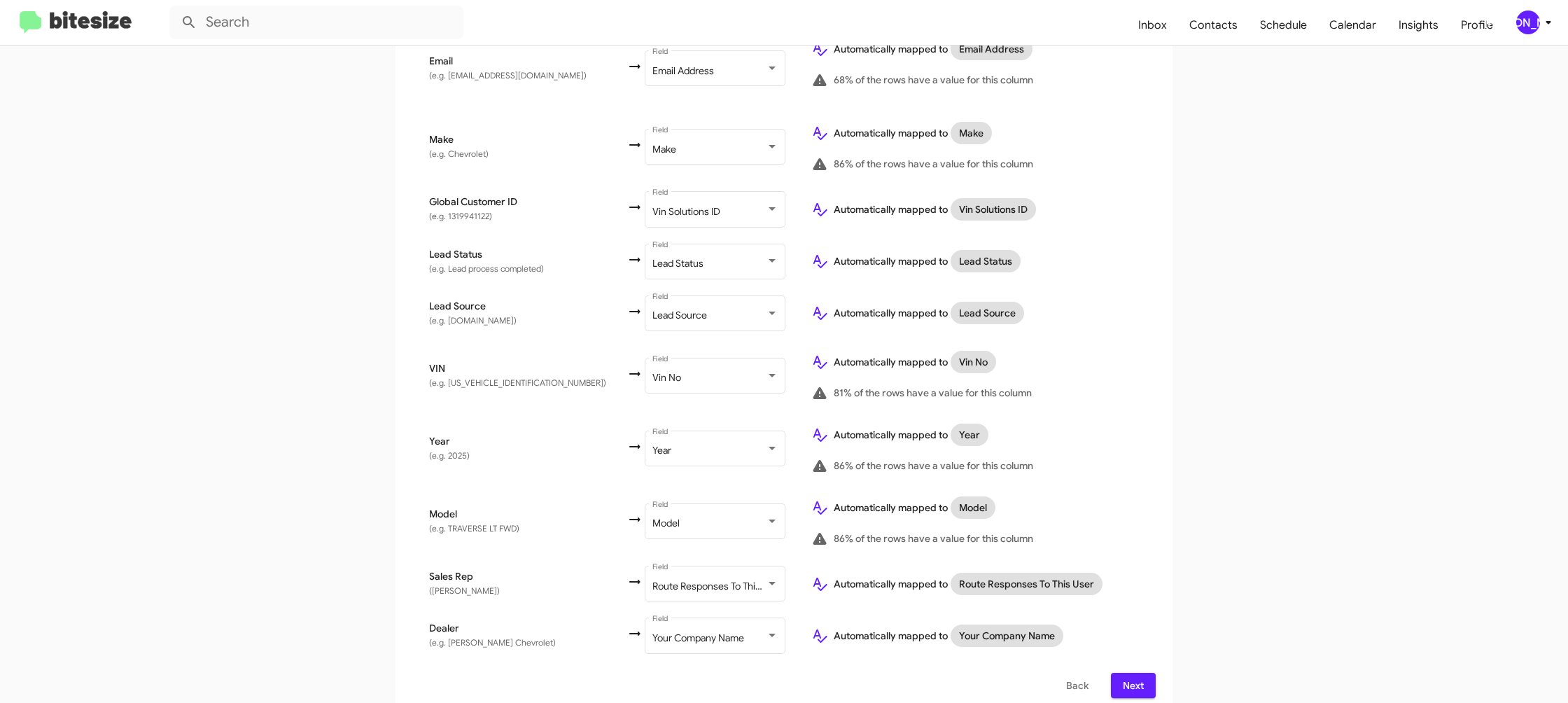
drag, startPoint x: 1131, startPoint y: 678, endPoint x: 1124, endPoint y: 667, distance: 13.0
click at [1131, 678] on span "Next" at bounding box center [1133, 685] width 22 height 25
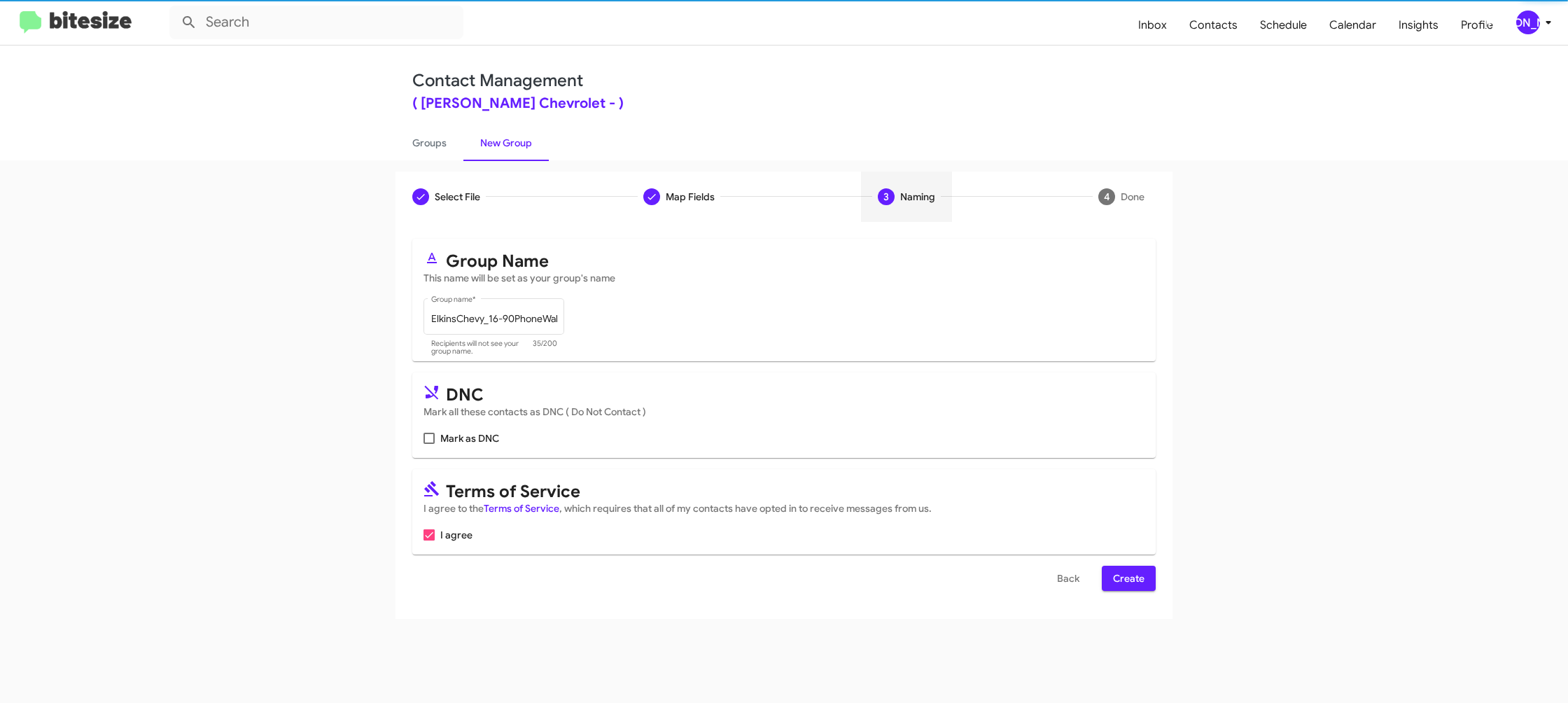
scroll to position [0, 0]
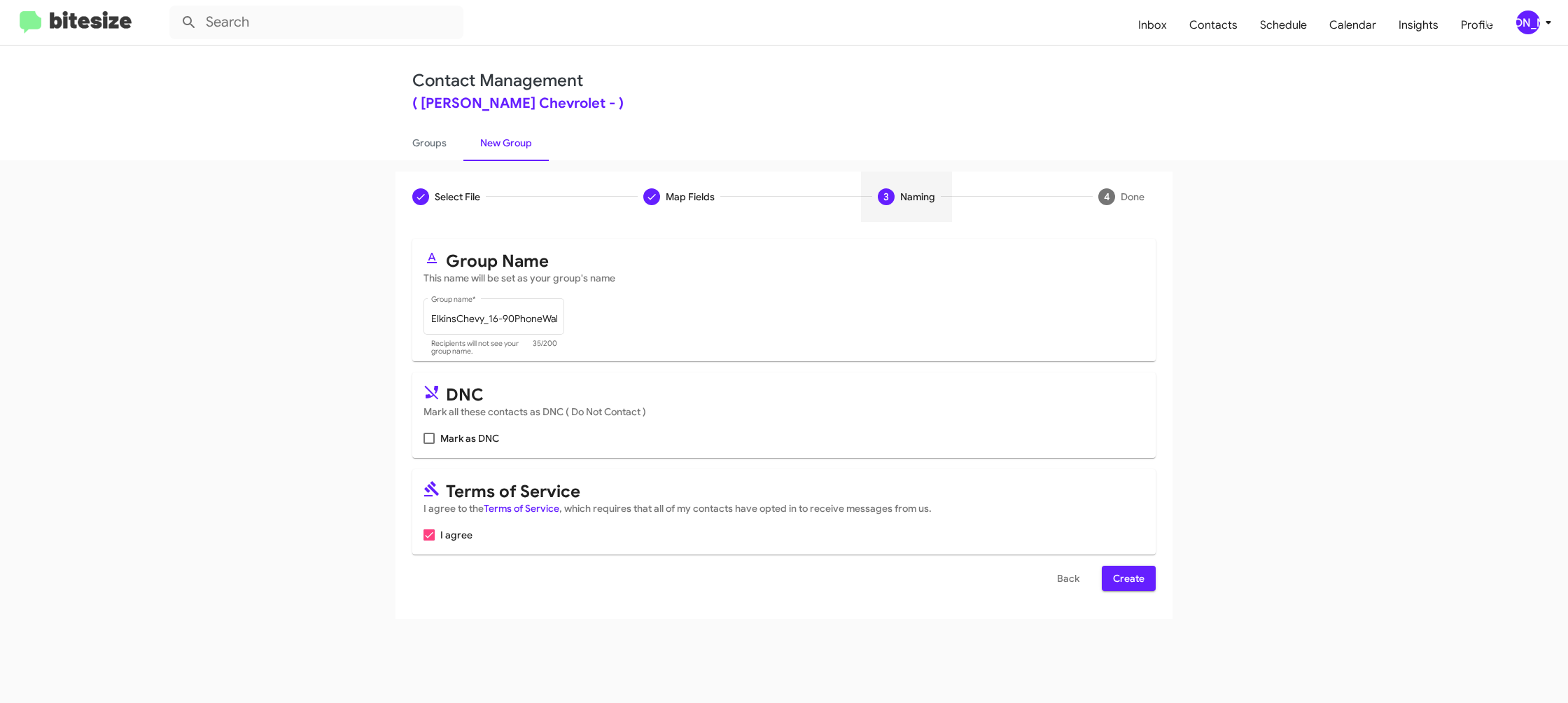
click at [1141, 583] on span "Create" at bounding box center [1128, 578] width 32 height 25
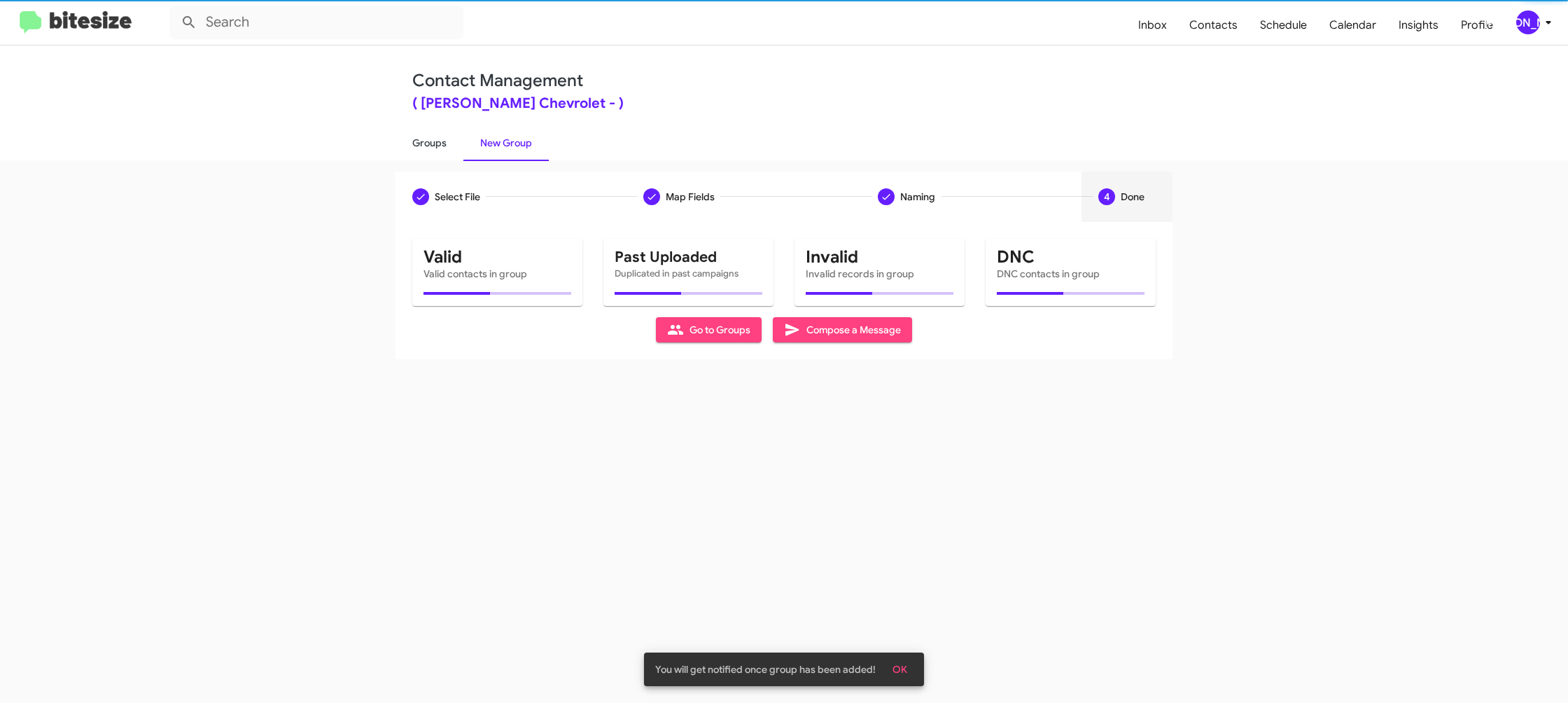
click at [402, 128] on link "Groups" at bounding box center [429, 143] width 68 height 37
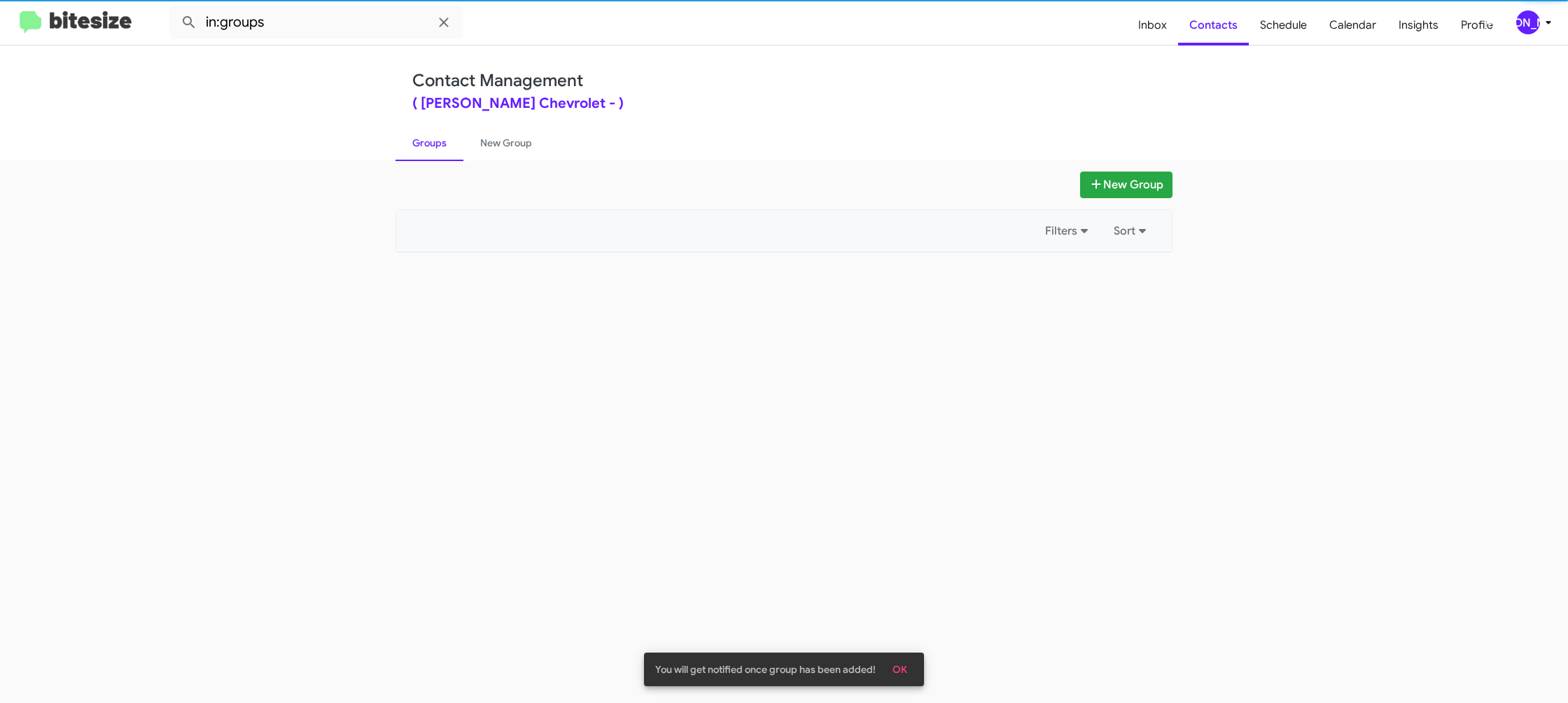
click at [402, 128] on link "Groups" at bounding box center [429, 143] width 68 height 37
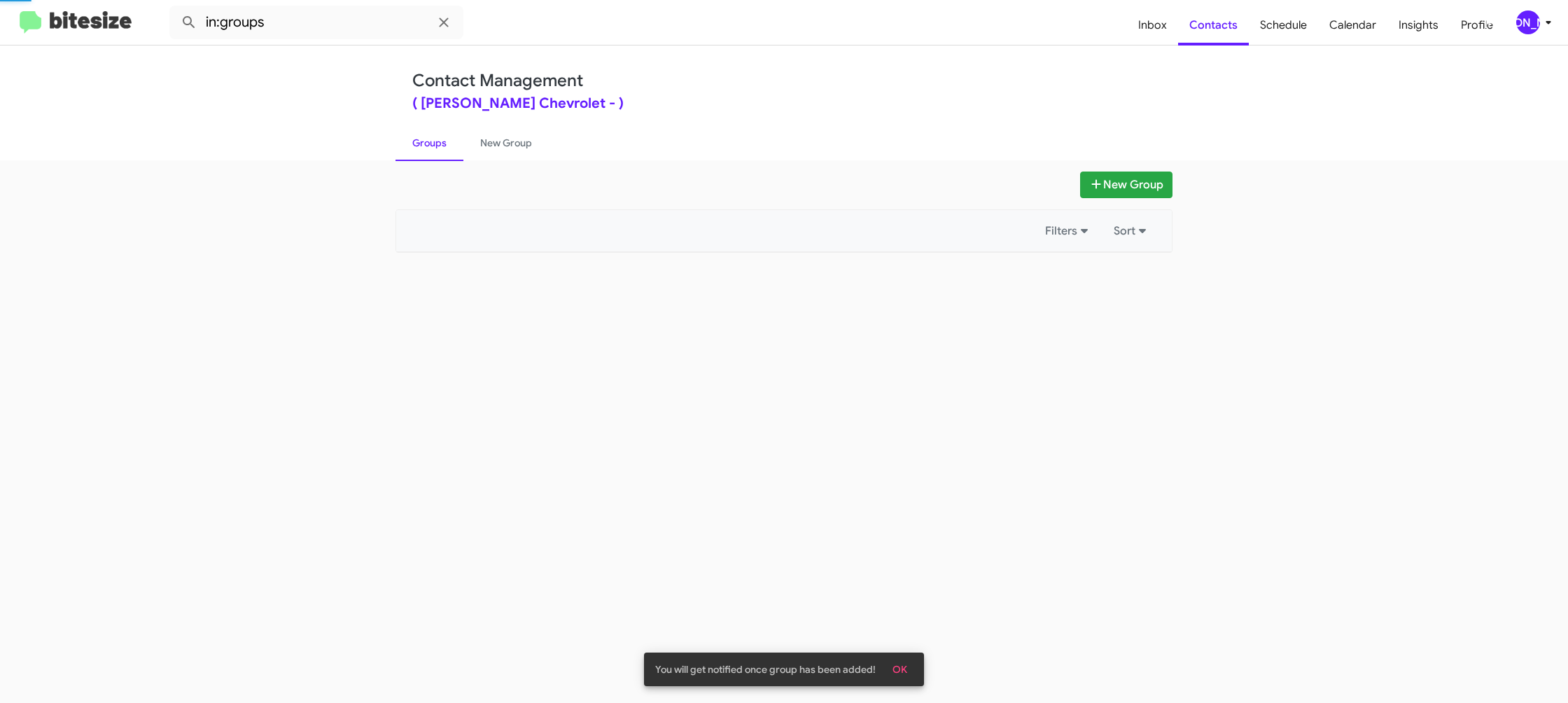
click at [402, 128] on link "Groups" at bounding box center [429, 143] width 68 height 37
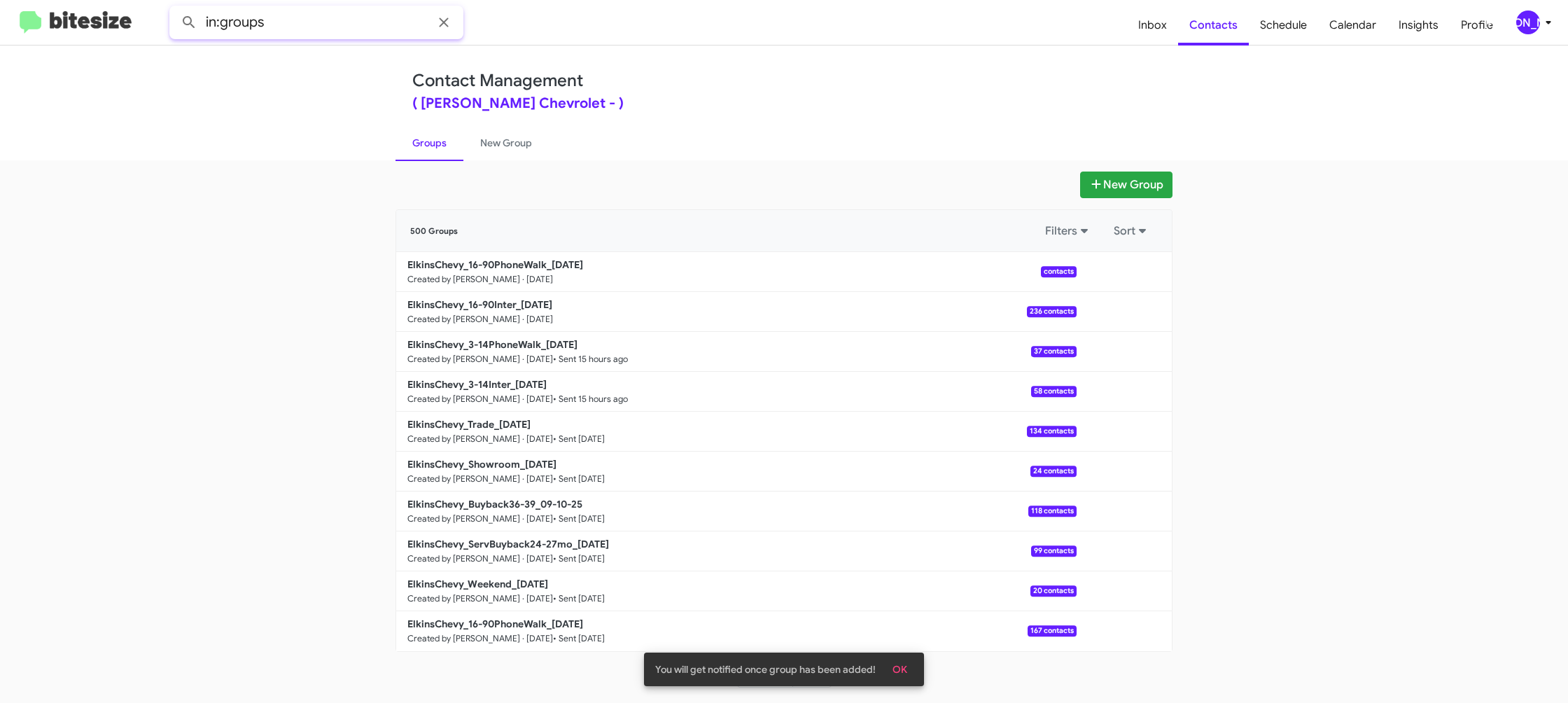
click at [323, 34] on input "in:groups" at bounding box center [316, 22] width 294 height 33
type input "in:groups 16-90"
click at [175, 9] on button at bounding box center [188, 22] width 28 height 28
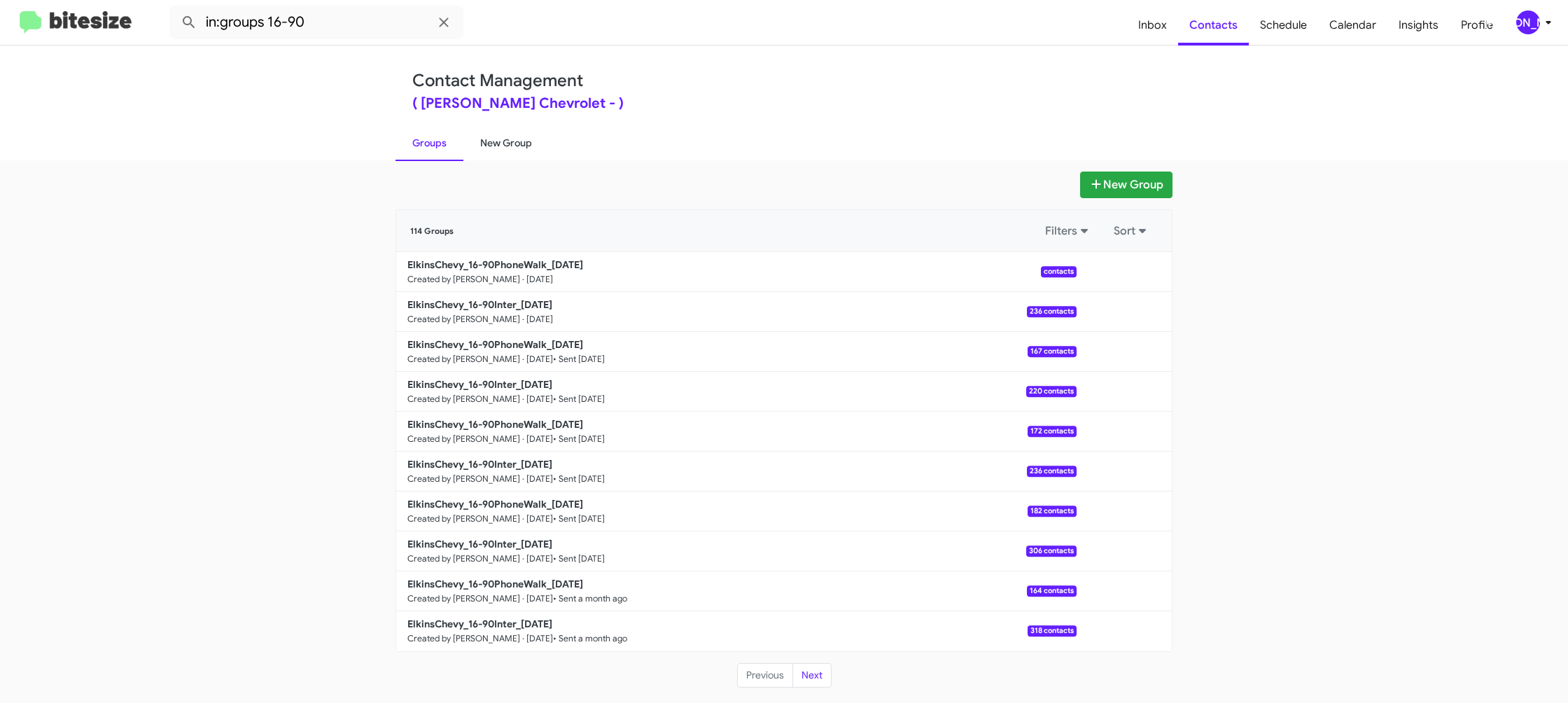
click at [478, 143] on link "New Group" at bounding box center [506, 143] width 86 height 37
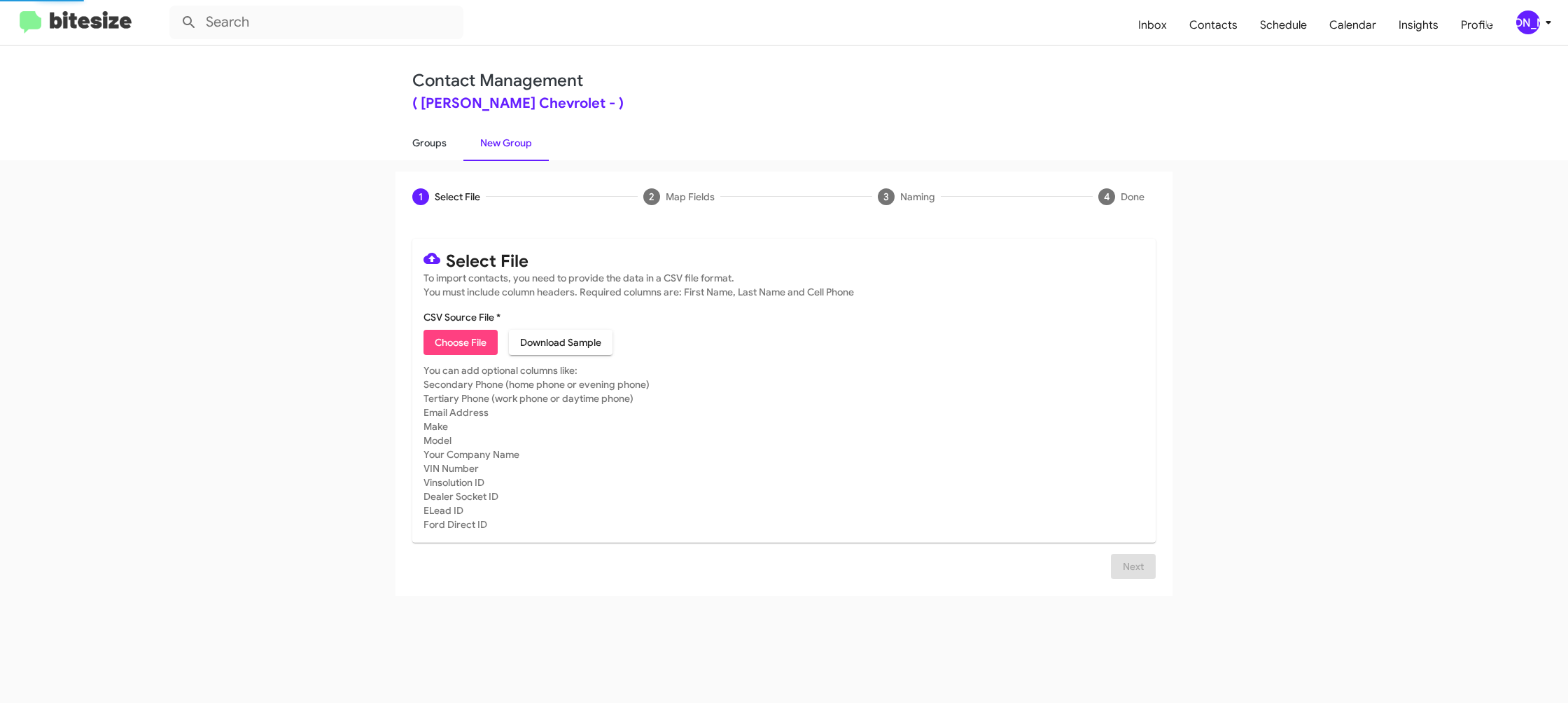
drag, startPoint x: 452, startPoint y: 145, endPoint x: 425, endPoint y: 110, distance: 44.2
click at [452, 145] on link "Groups" at bounding box center [429, 143] width 68 height 37
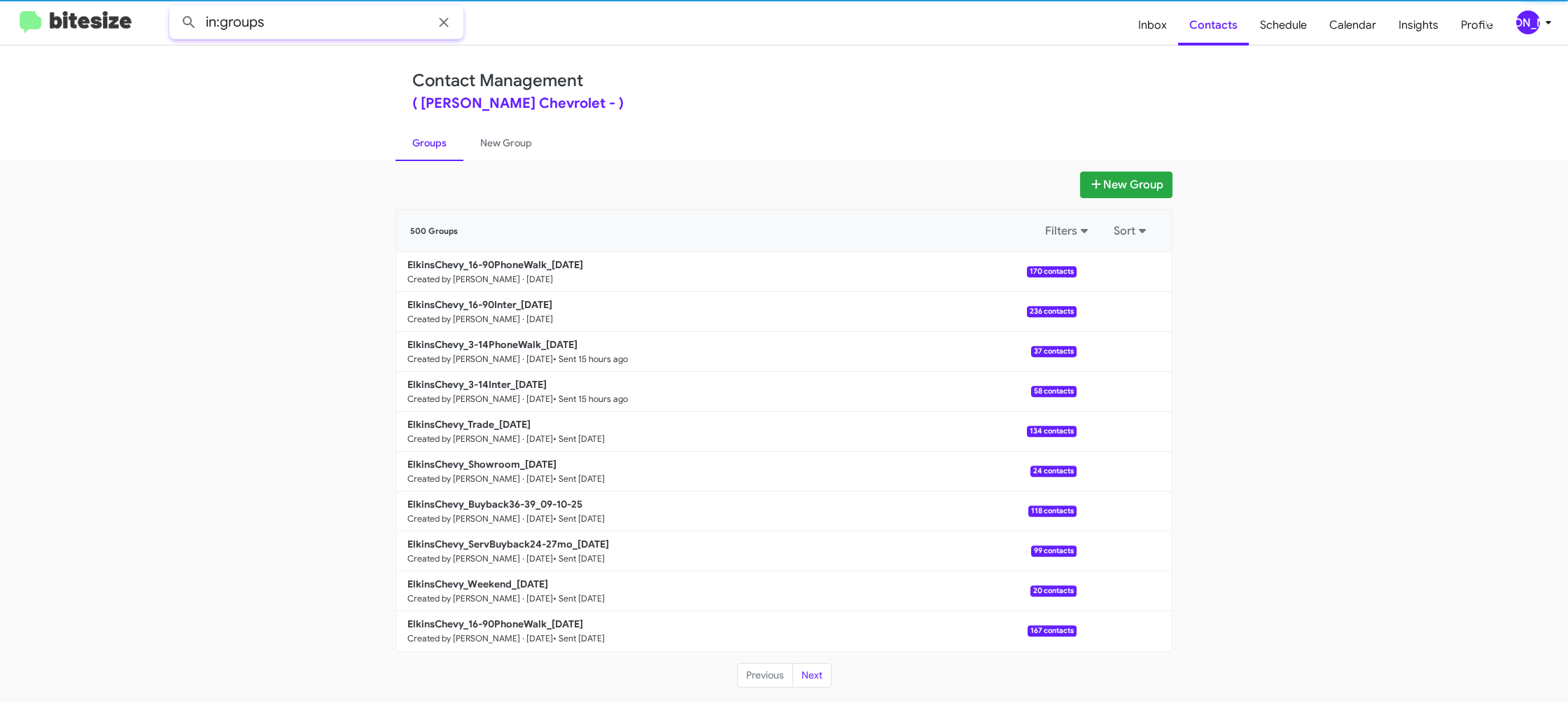
click at [342, 31] on input "in:groups" at bounding box center [316, 22] width 294 height 33
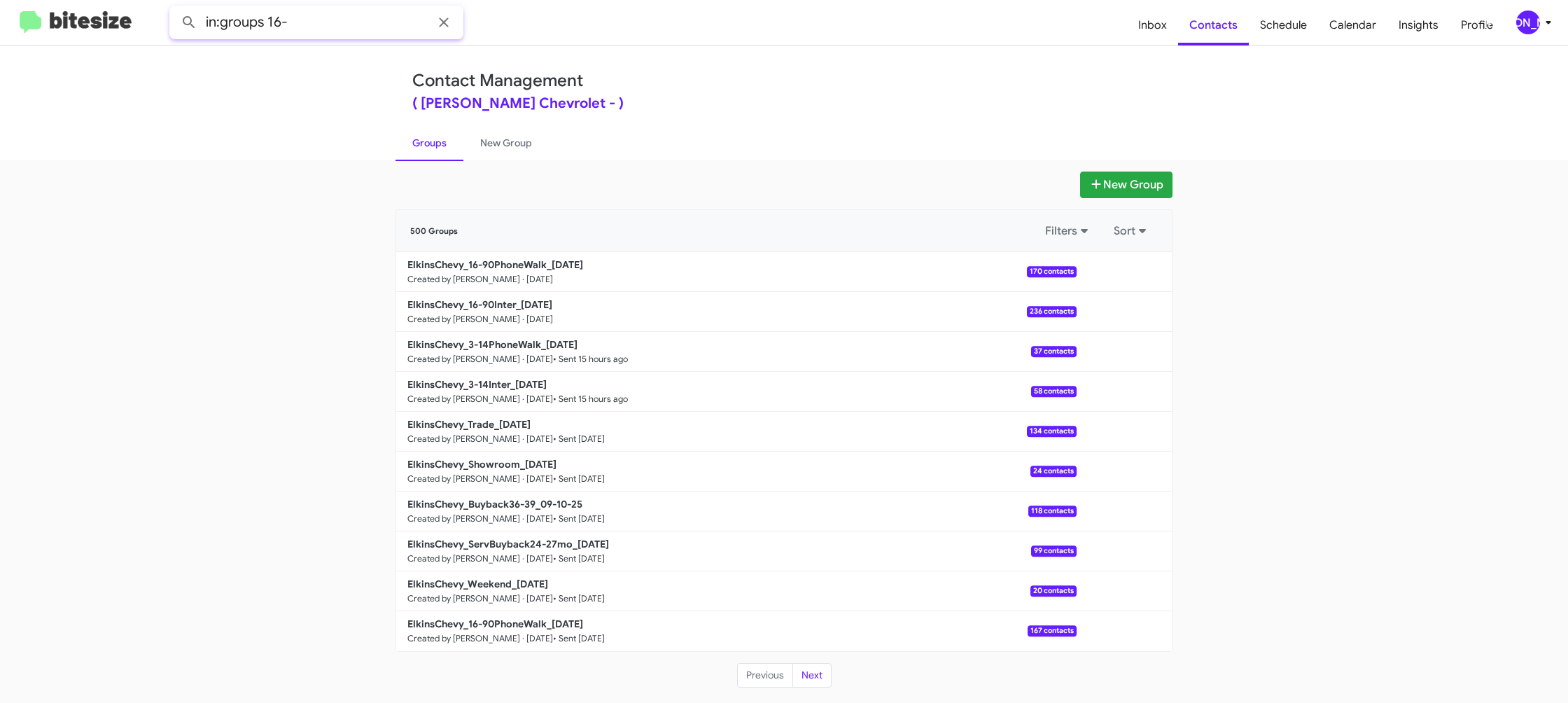
type input "in:groups 16-"
click at [175, 9] on button at bounding box center [188, 22] width 28 height 28
click at [494, 149] on link "New Group" at bounding box center [506, 143] width 86 height 37
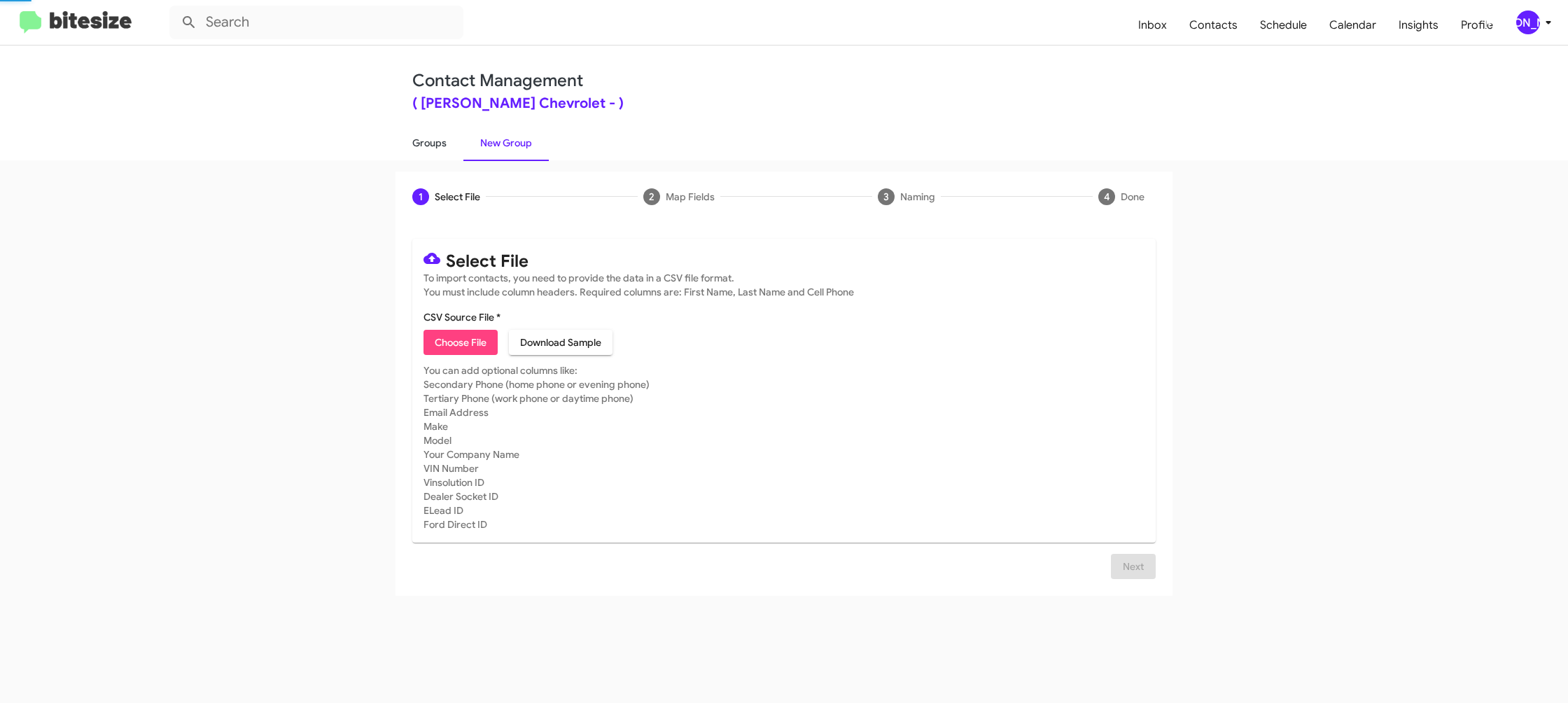
click at [413, 140] on link "Groups" at bounding box center [429, 143] width 68 height 37
type input "in:groups"
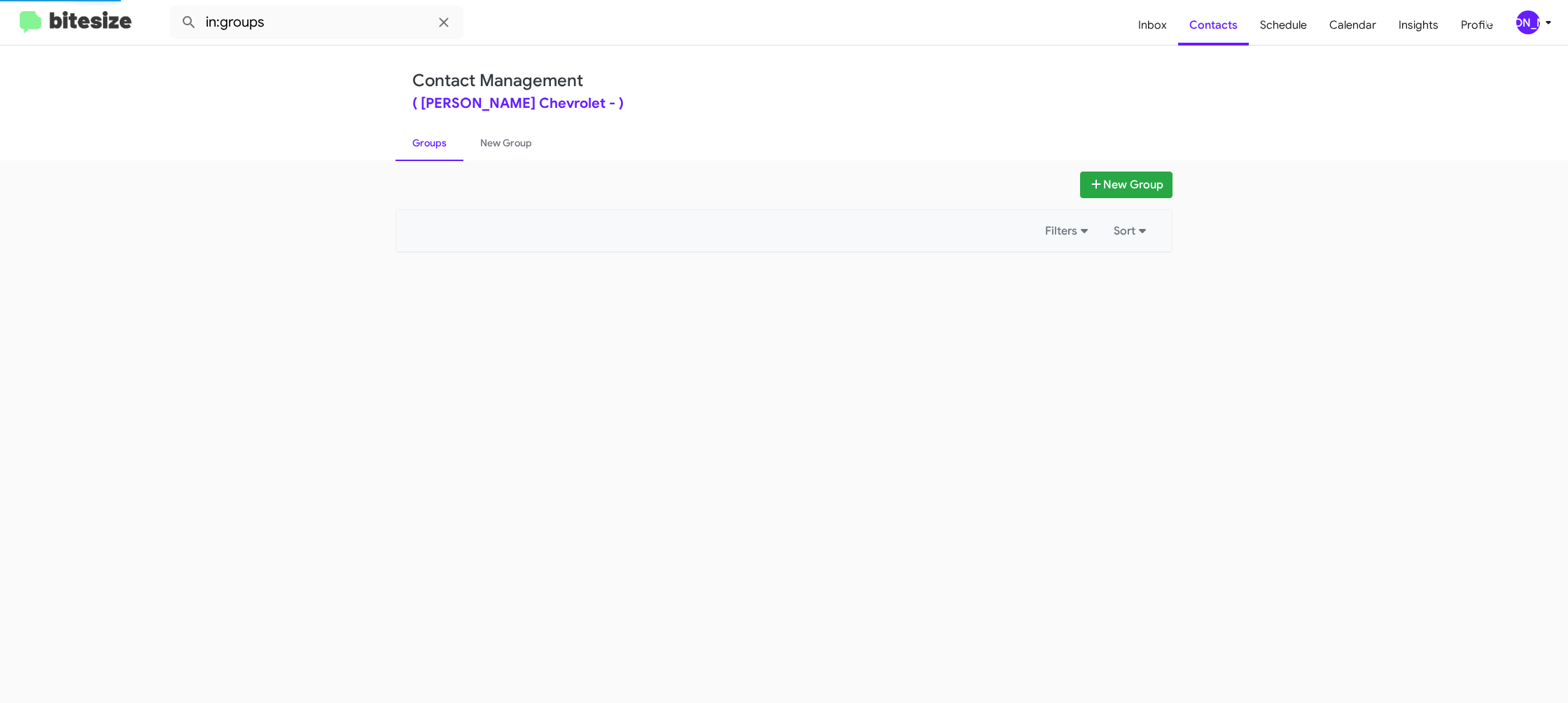
click at [413, 140] on link "Groups" at bounding box center [429, 143] width 68 height 37
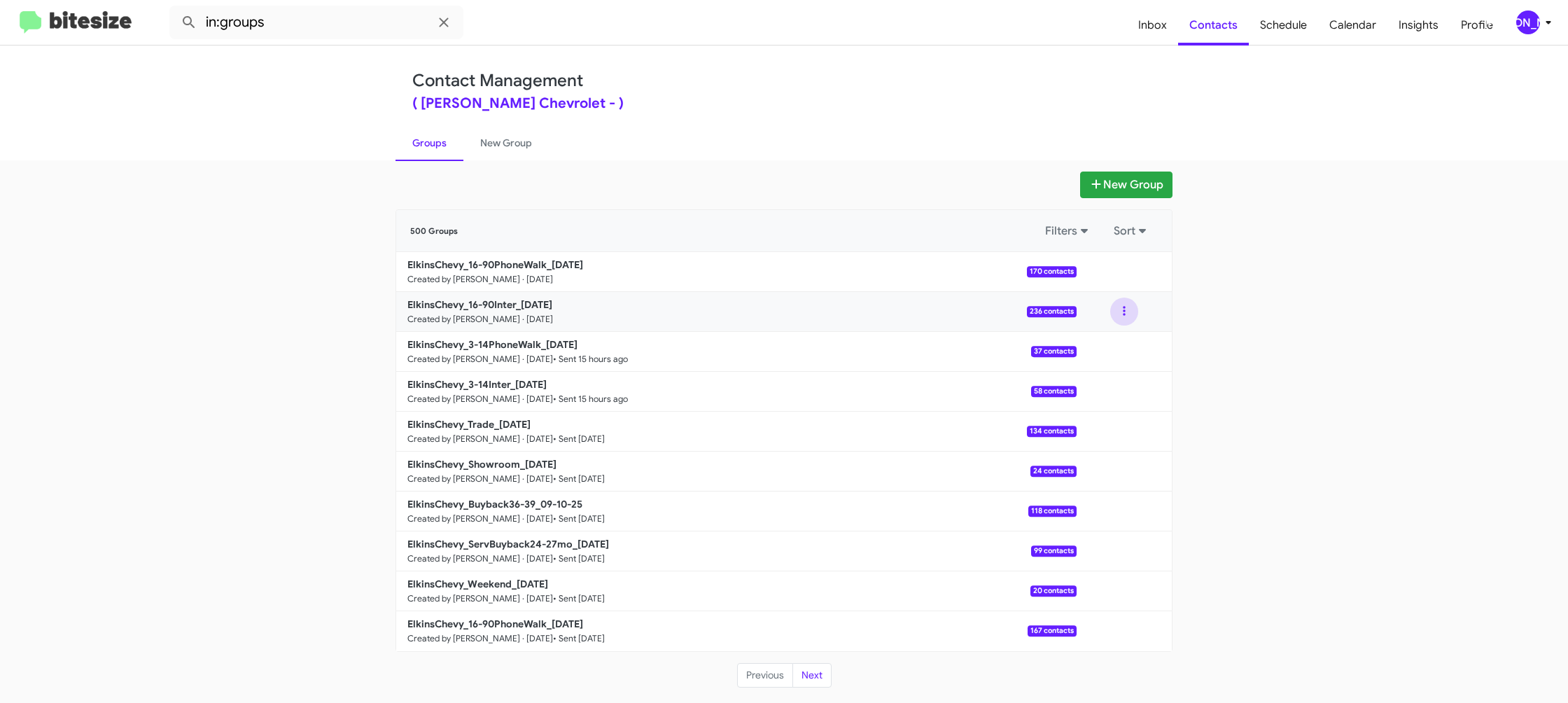
drag, startPoint x: 1132, startPoint y: 317, endPoint x: 1128, endPoint y: 325, distance: 8.9
click at [1132, 317] on button at bounding box center [1124, 312] width 28 height 28
click at [1123, 341] on button "View contacts" at bounding box center [1082, 349] width 112 height 33
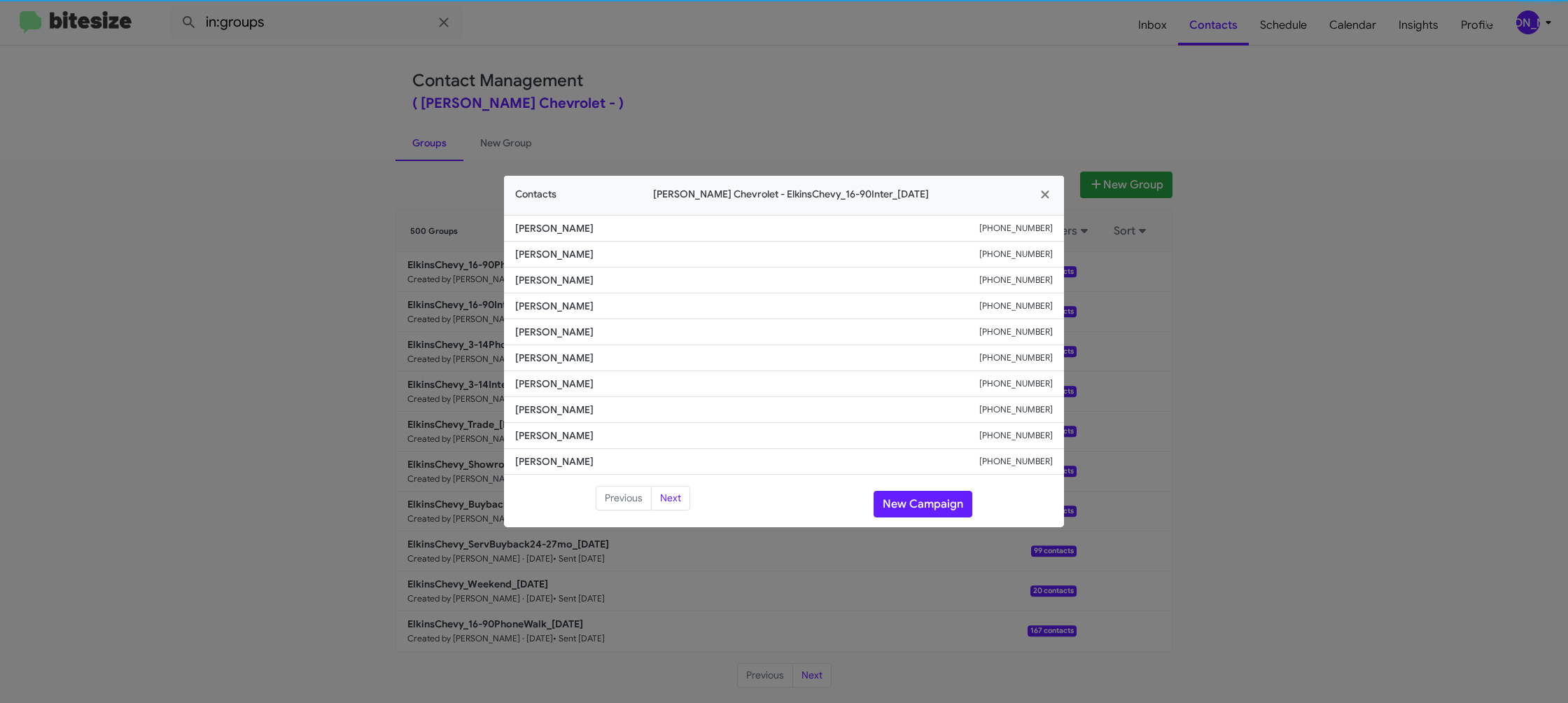
click at [551, 364] on span "[PERSON_NAME]" at bounding box center [747, 358] width 464 height 14
copy span "[PERSON_NAME]"
drag, startPoint x: 822, startPoint y: 78, endPoint x: 1210, endPoint y: 298, distance: 446.0
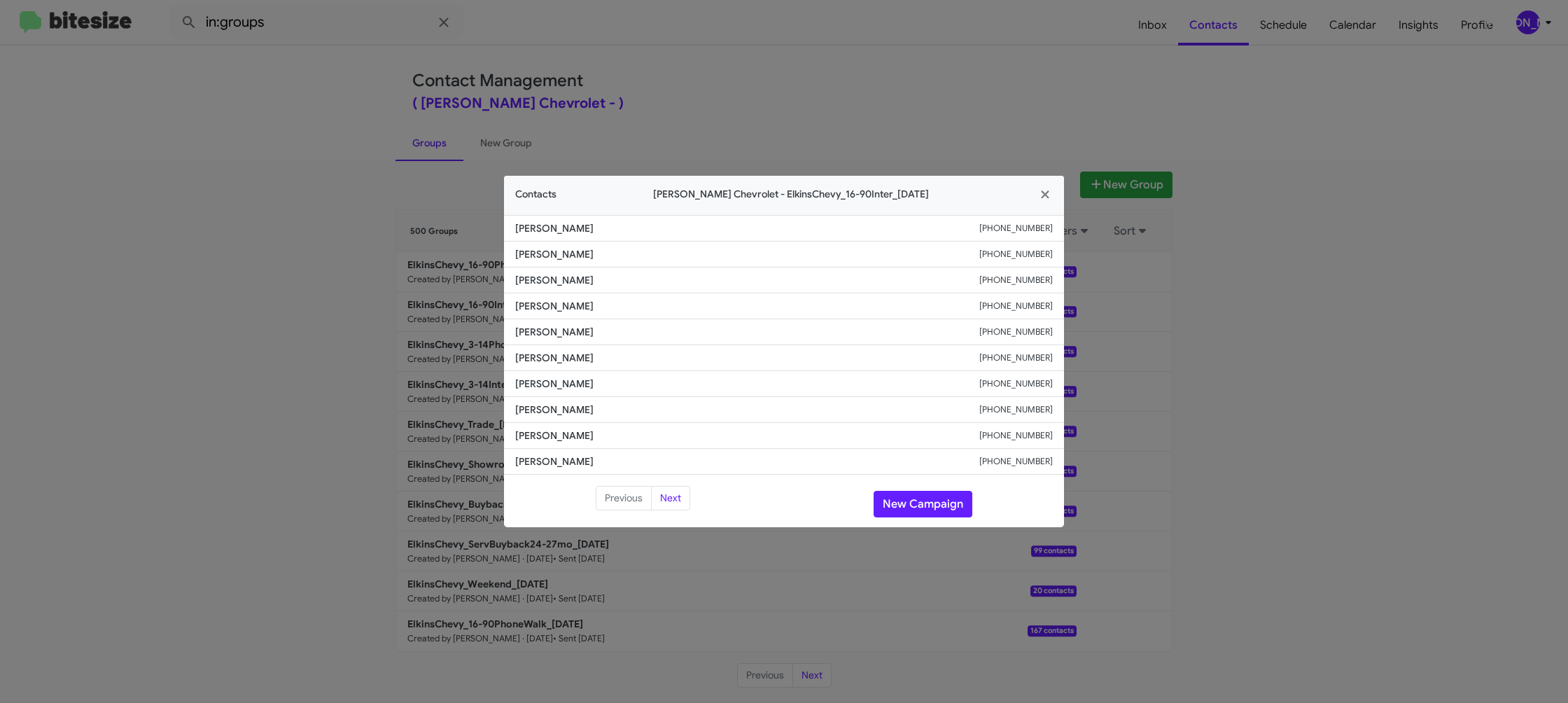
click at [834, 86] on modal-container "Contacts [PERSON_NAME] Chevrolet - ElkinsChevy_16-90Inter_[DATE] [PERSON_NAME] …" at bounding box center [784, 351] width 1568 height 703
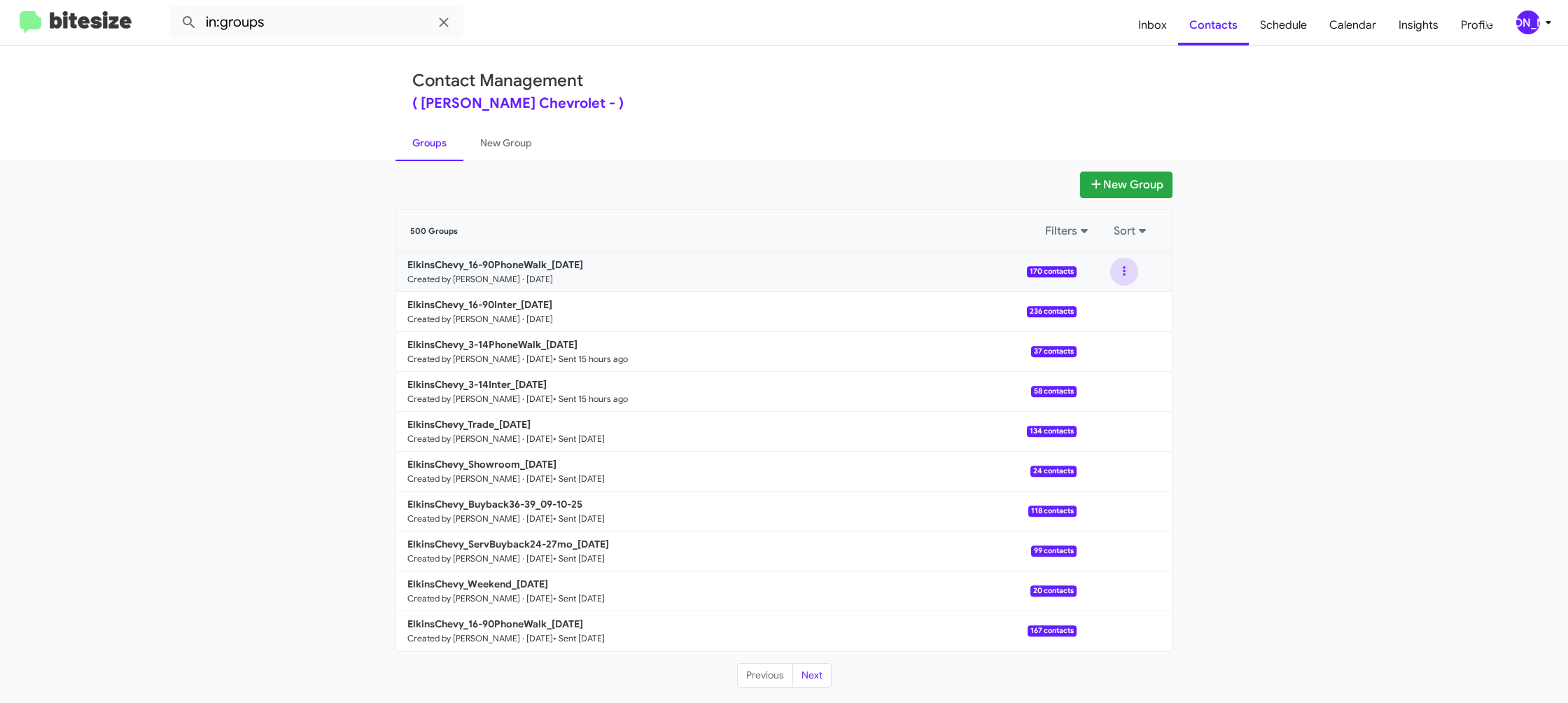
drag, startPoint x: 1137, startPoint y: 276, endPoint x: 1116, endPoint y: 286, distance: 23.3
click at [1132, 277] on button at bounding box center [1124, 271] width 28 height 28
drag, startPoint x: 1112, startPoint y: 300, endPoint x: 1097, endPoint y: 300, distance: 15.0
click at [1097, 300] on button "View contacts" at bounding box center [1082, 309] width 112 height 33
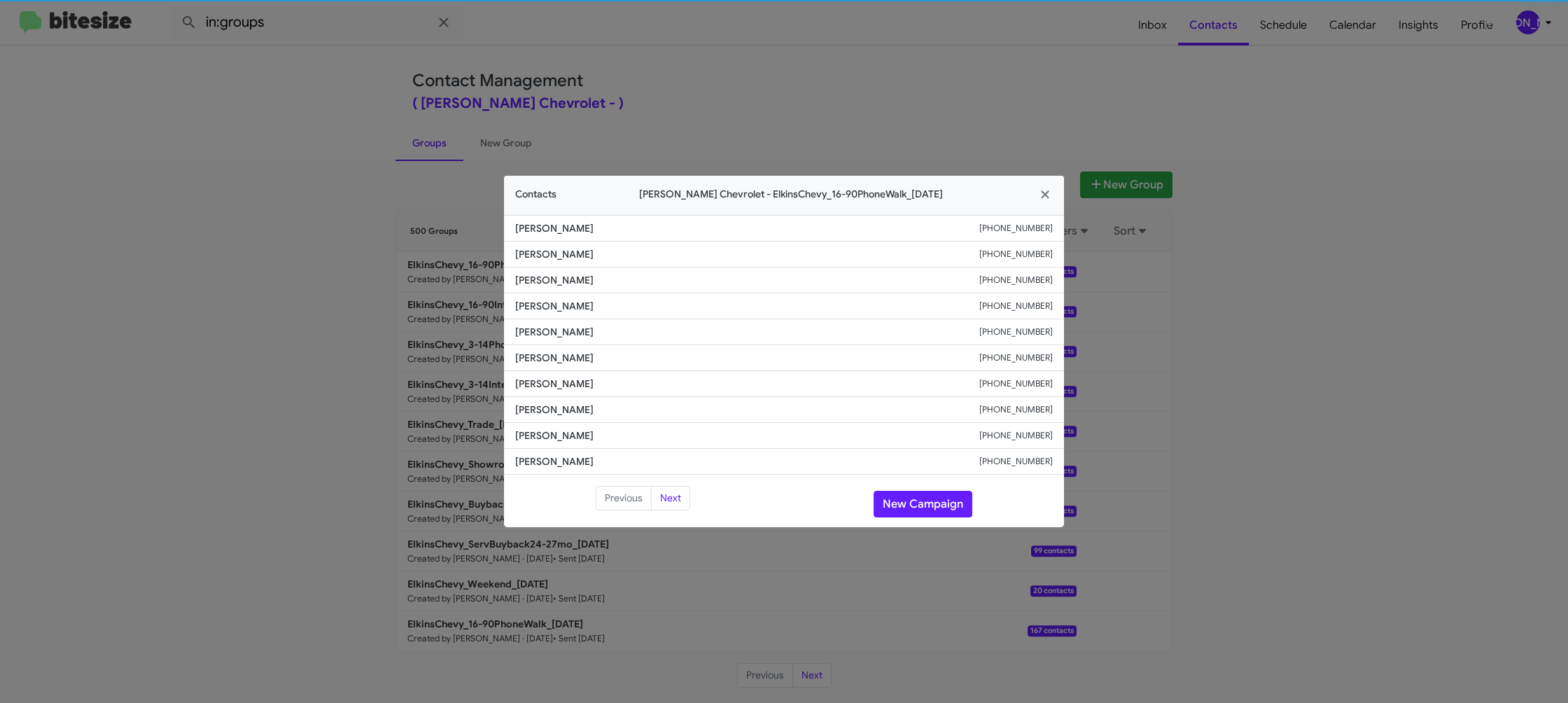
click at [551, 332] on span "[PERSON_NAME]" at bounding box center [747, 331] width 464 height 14
copy span "[PERSON_NAME]"
click at [566, 360] on span "[PERSON_NAME]" at bounding box center [747, 358] width 464 height 14
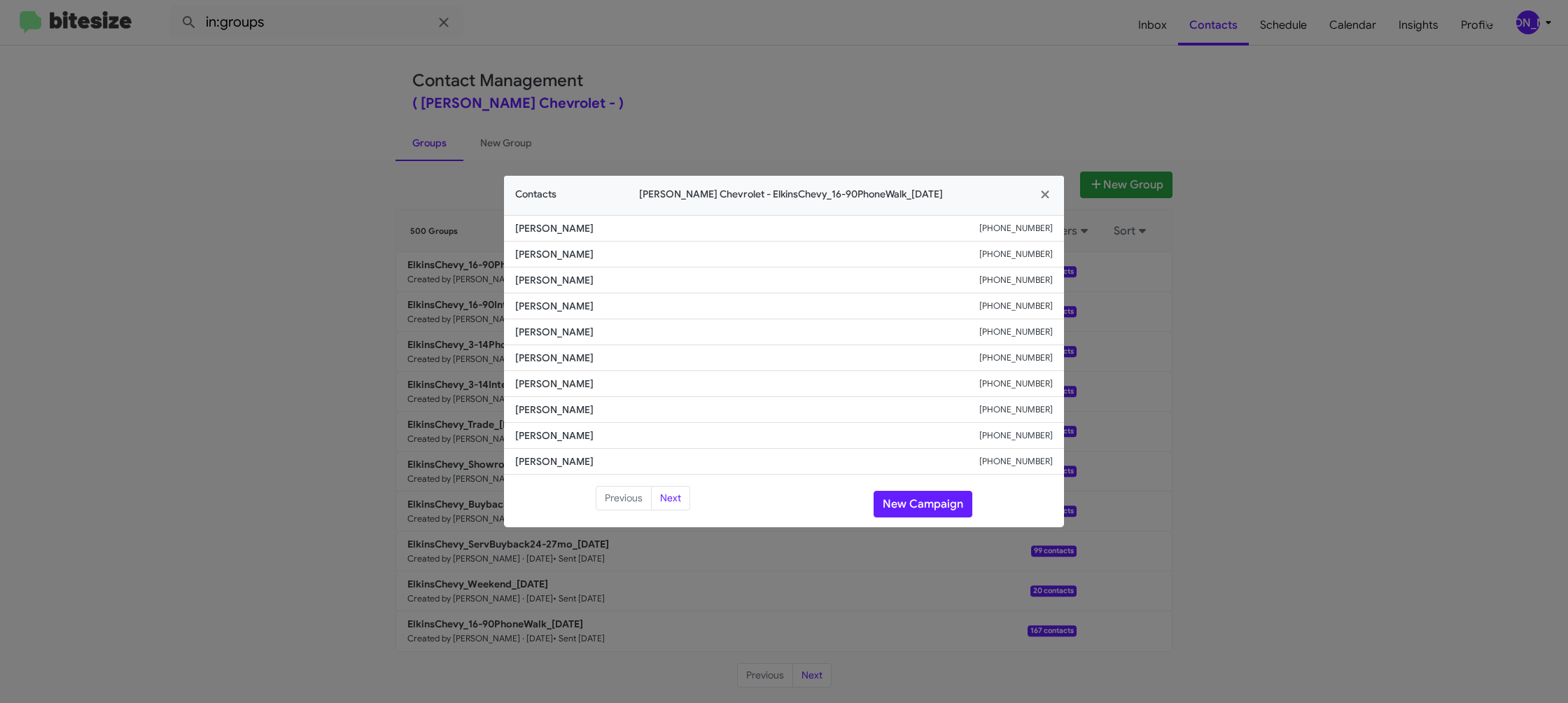
click at [564, 360] on span "[PERSON_NAME]" at bounding box center [747, 358] width 464 height 14
copy span "[PERSON_NAME]"
click at [559, 358] on span "[PERSON_NAME]" at bounding box center [747, 358] width 464 height 14
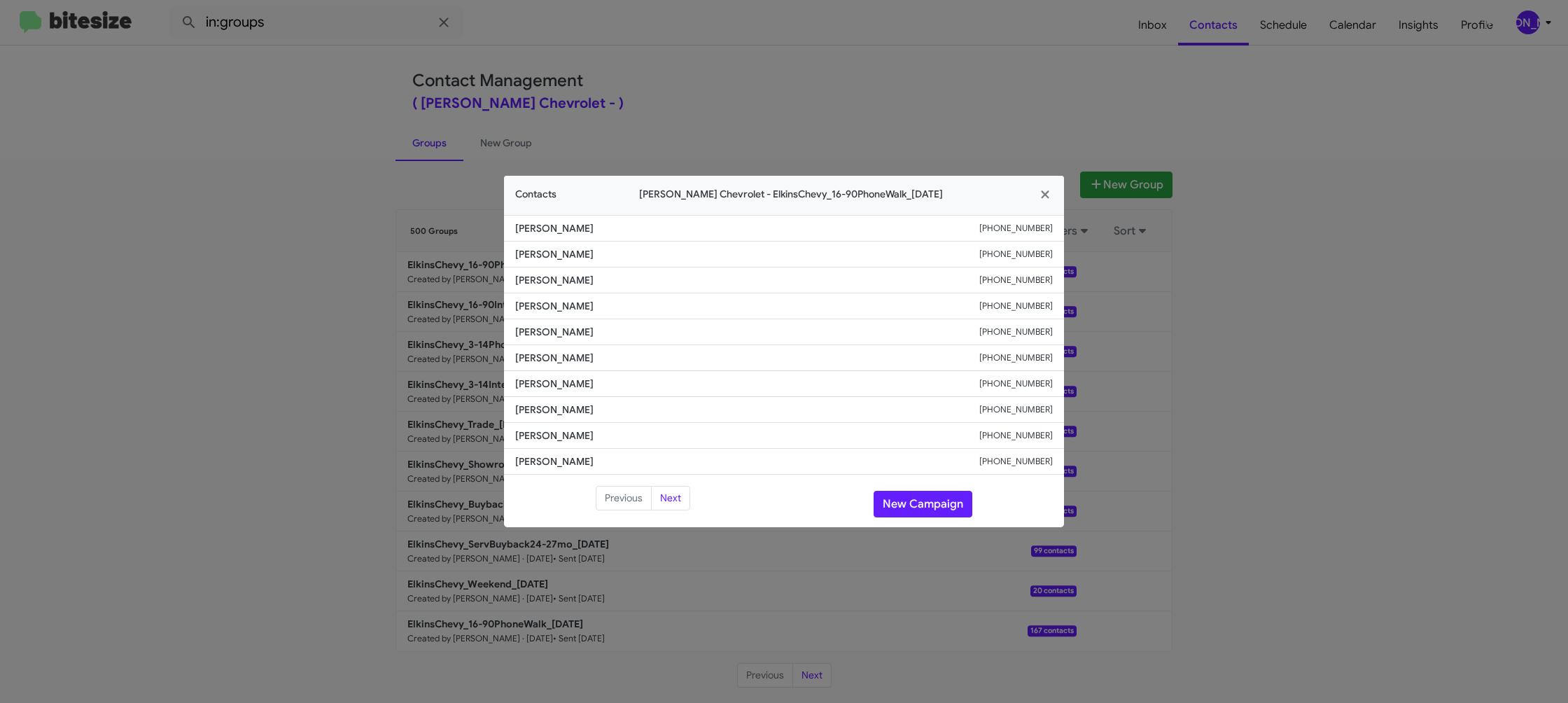
click at [309, 286] on modal-container "Contacts [PERSON_NAME] Chevrolet - ElkinsChevy_16-90PhoneWalk_[DATE] [PERSON_NA…" at bounding box center [784, 351] width 1568 height 703
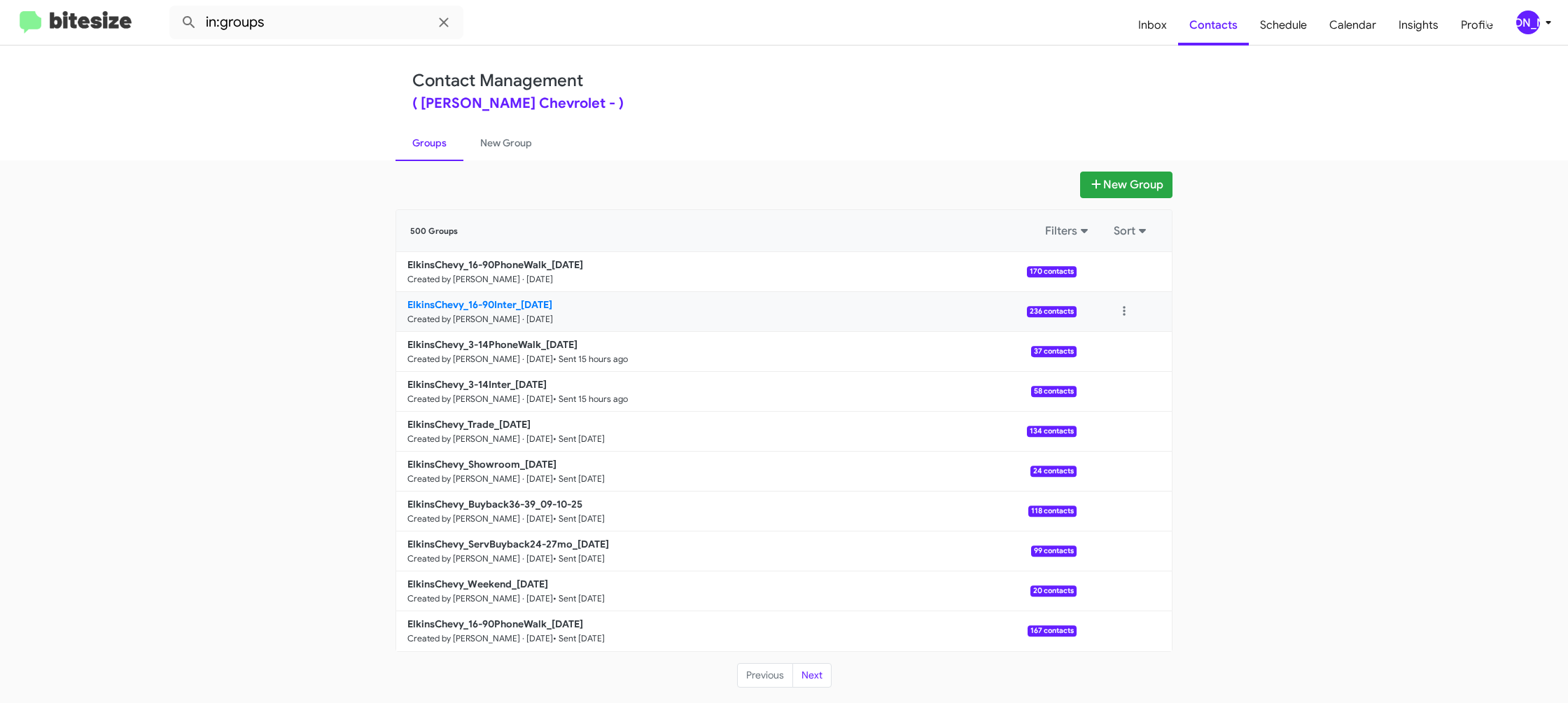
click at [477, 310] on p "ElkinsChevy_16-90Inter_[DATE]" at bounding box center [736, 305] width 658 height 14
drag, startPoint x: 477, startPoint y: 310, endPoint x: 464, endPoint y: 68, distance: 242.3
click at [473, 307] on p "ElkinsChevy_16-90Inter_[DATE]" at bounding box center [736, 305] width 658 height 14
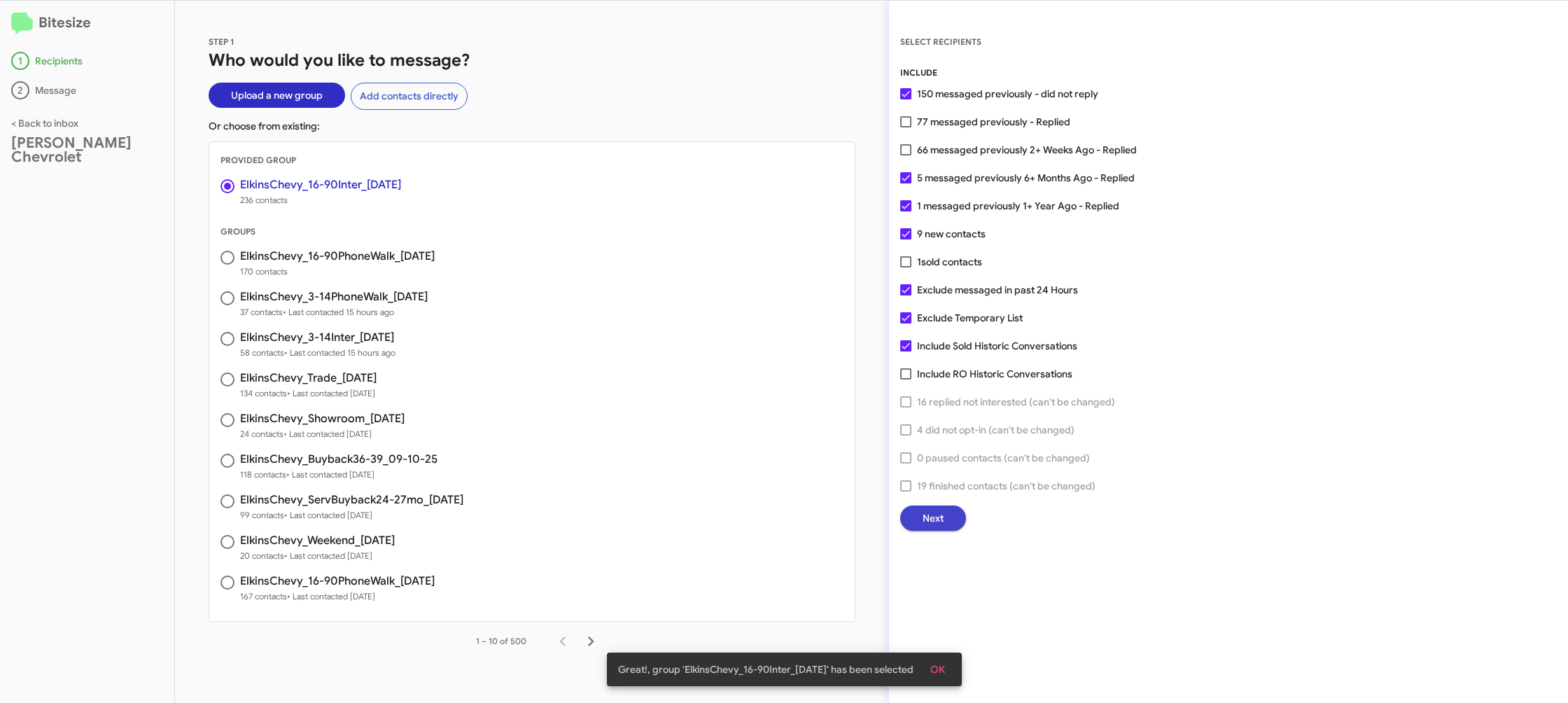
click at [943, 514] on button "Next" at bounding box center [933, 517] width 66 height 25
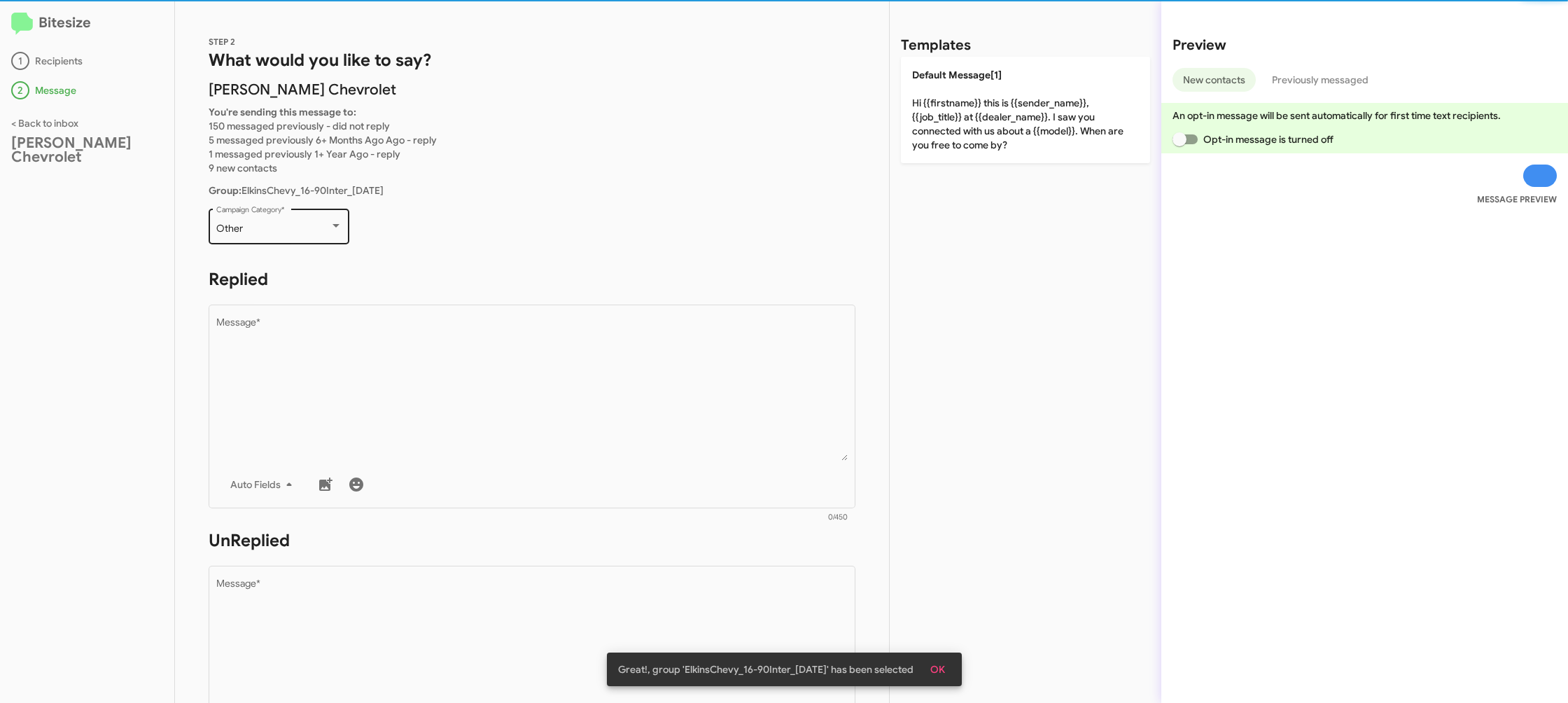
click at [321, 233] on div "Other" at bounding box center [273, 229] width 113 height 11
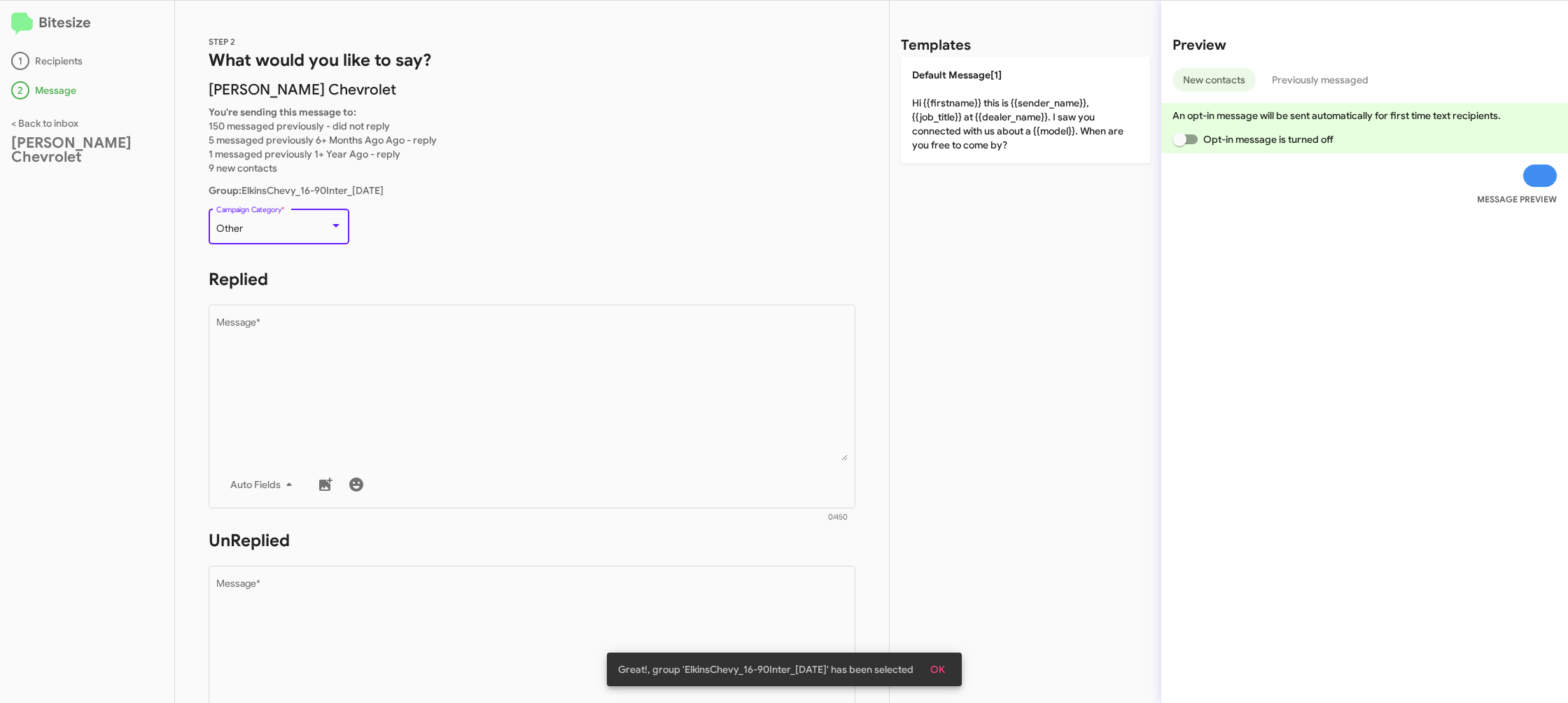
scroll to position [29, 0]
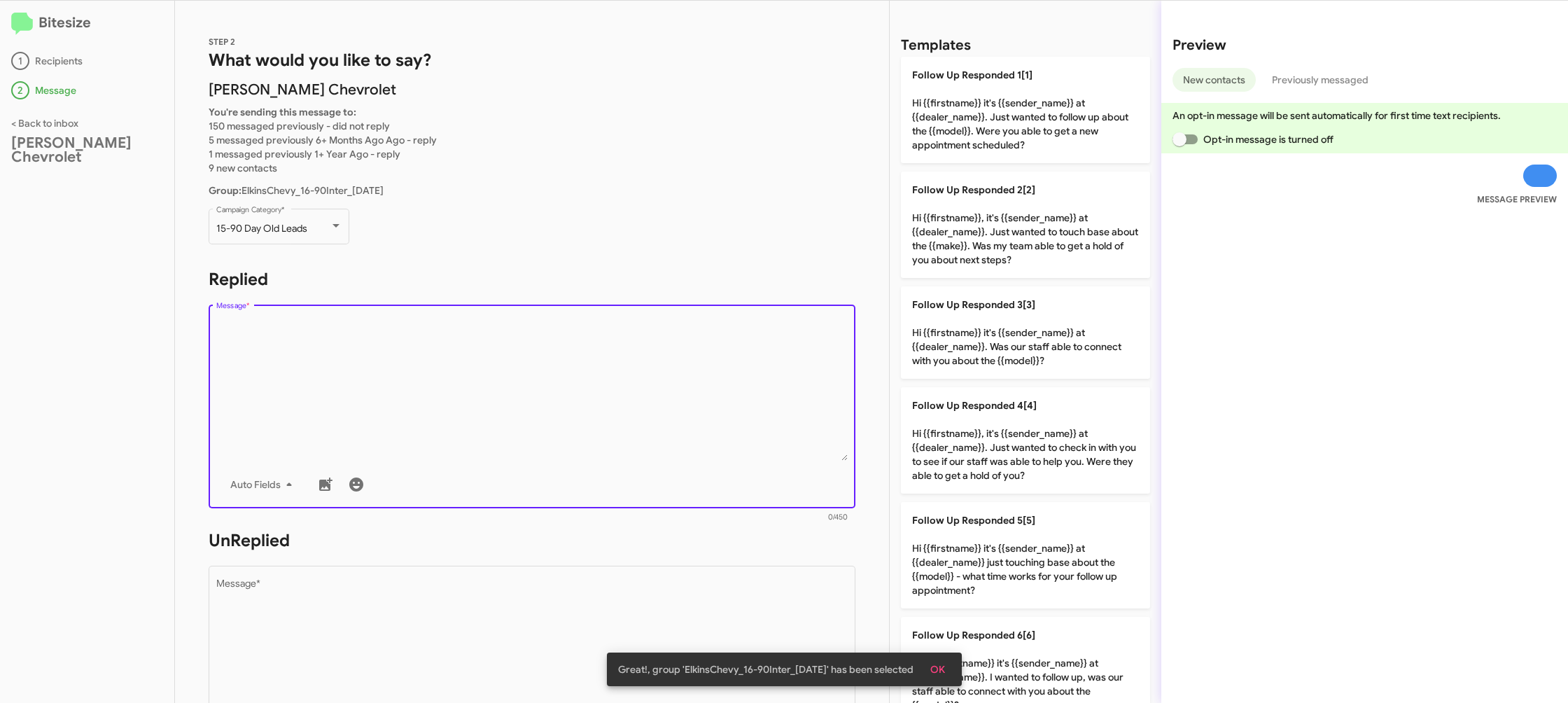
click at [466, 396] on textarea "Message *" at bounding box center [532, 389] width 633 height 143
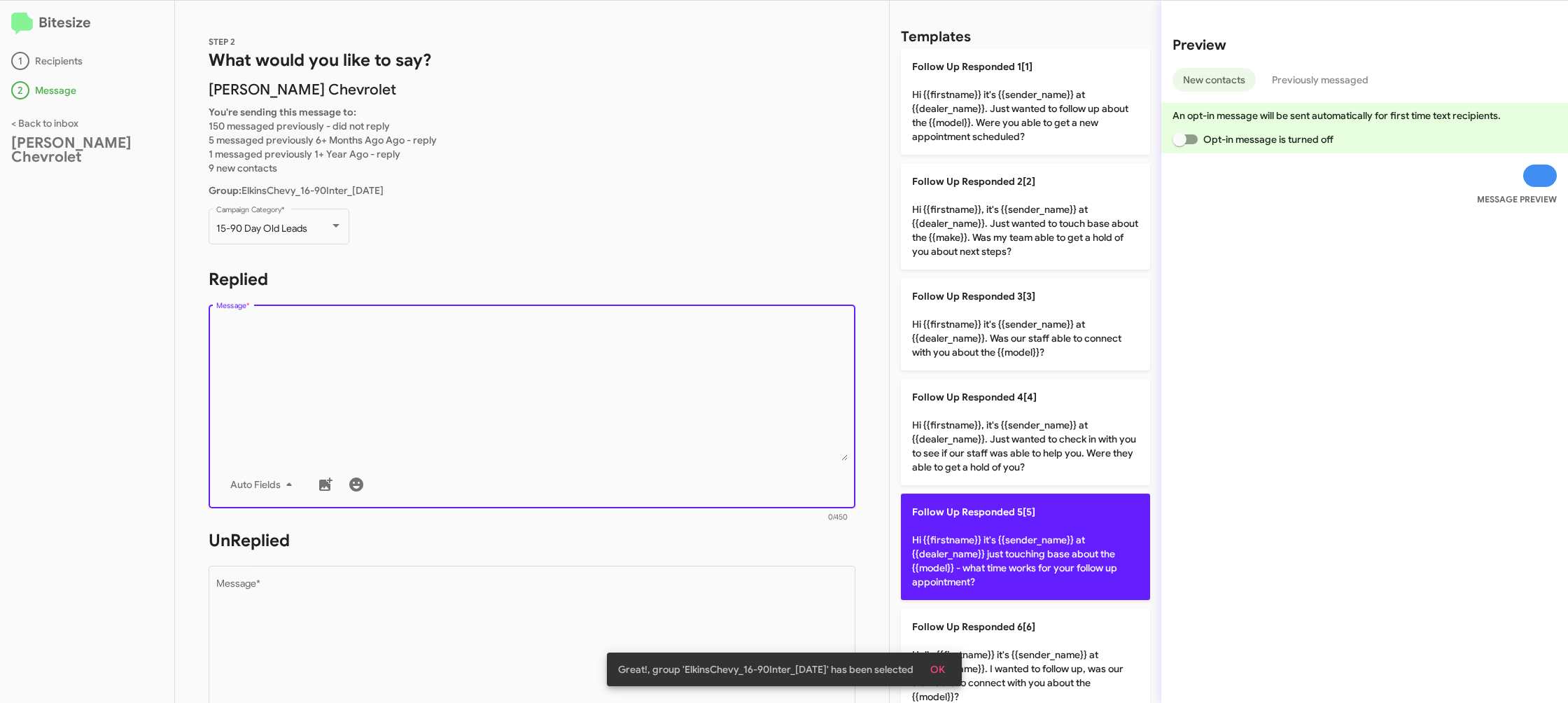
scroll to position [0, 0]
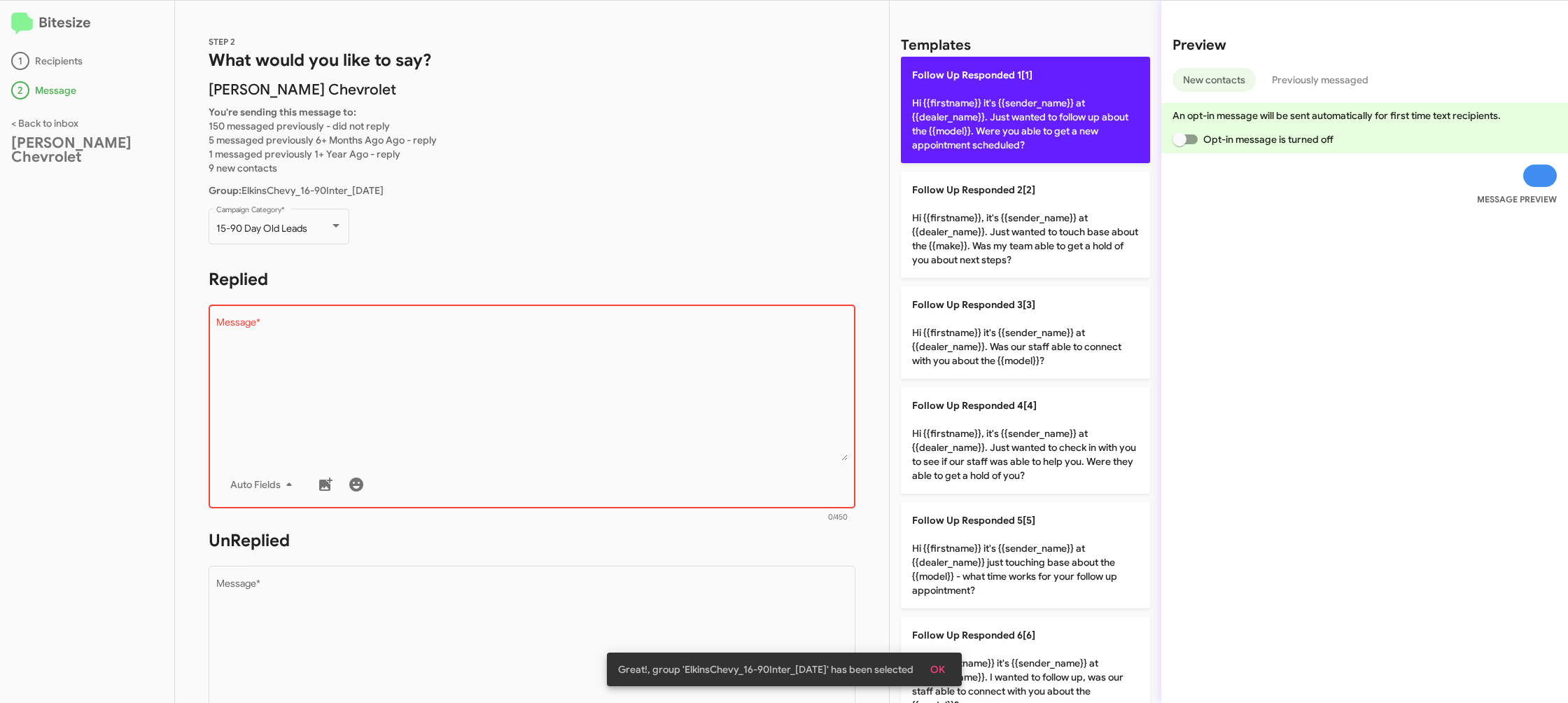
click at [997, 122] on p "Follow Up Responded 1[1] Hi {{firstname}} it's {{sender_name}} at {{dealer_name…" at bounding box center [1025, 110] width 249 height 106
type textarea "Hi {{firstname}} it's {{sender_name}} at {{dealer_name}}. Just wanted to follow…"
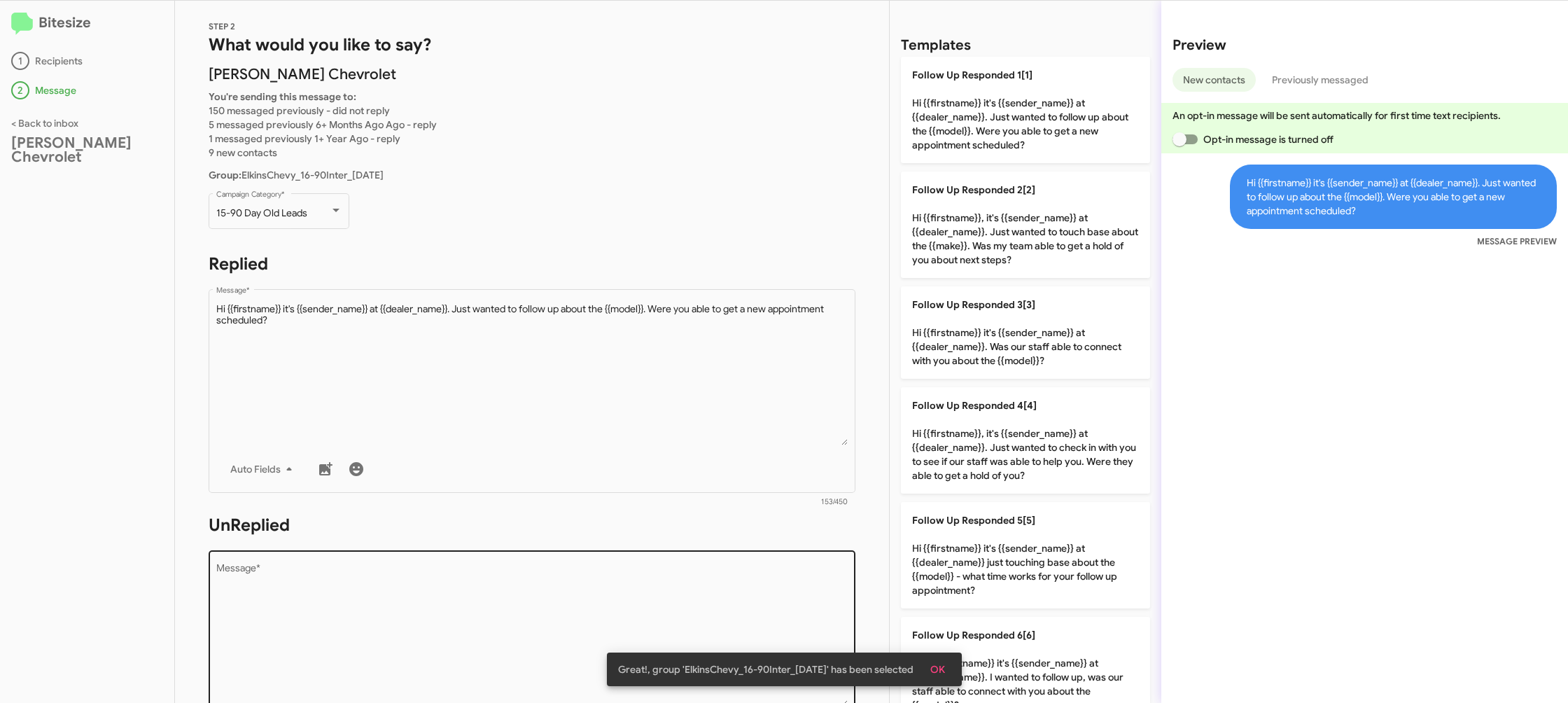
scroll to position [17, 0]
click at [551, 624] on textarea "Message *" at bounding box center [532, 633] width 633 height 143
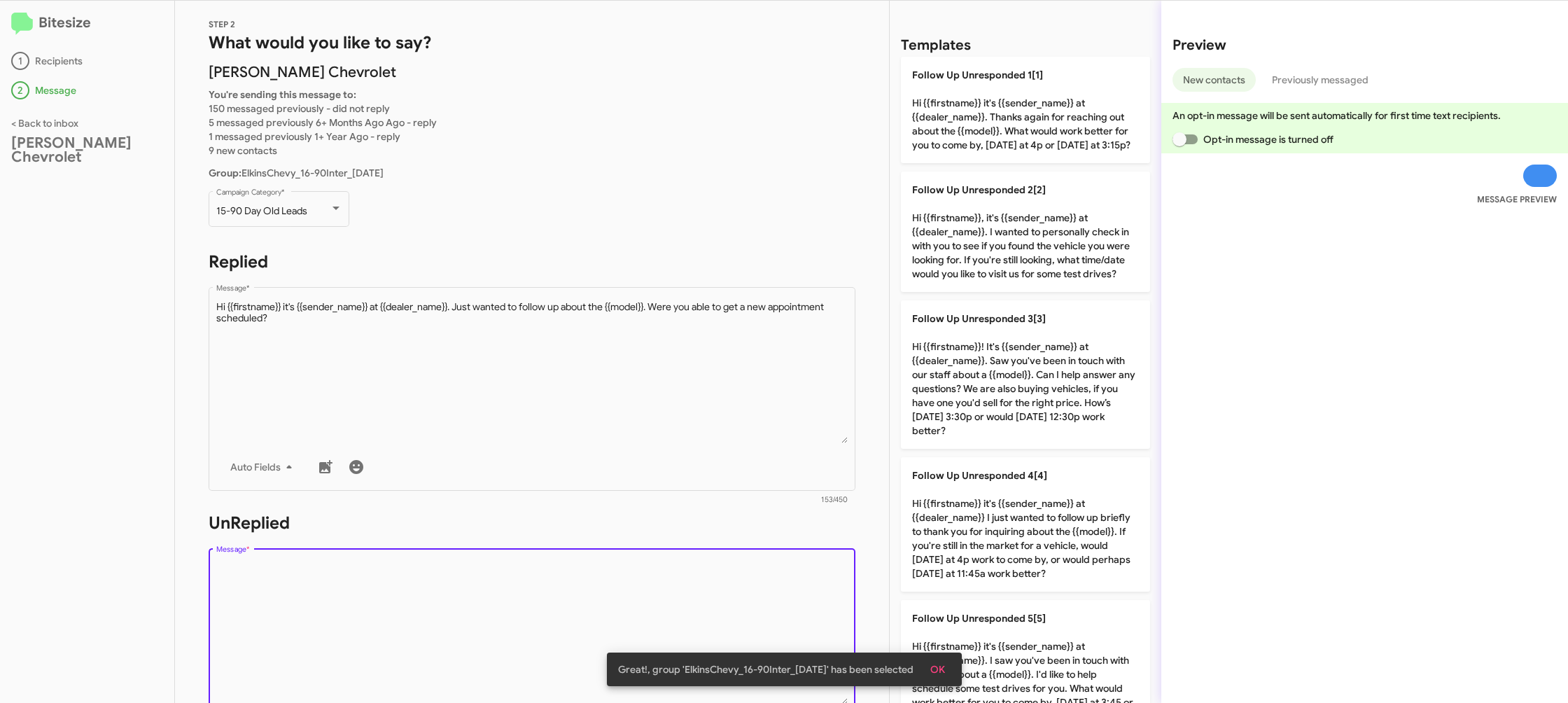
click at [551, 624] on textarea "Message *" at bounding box center [532, 633] width 633 height 143
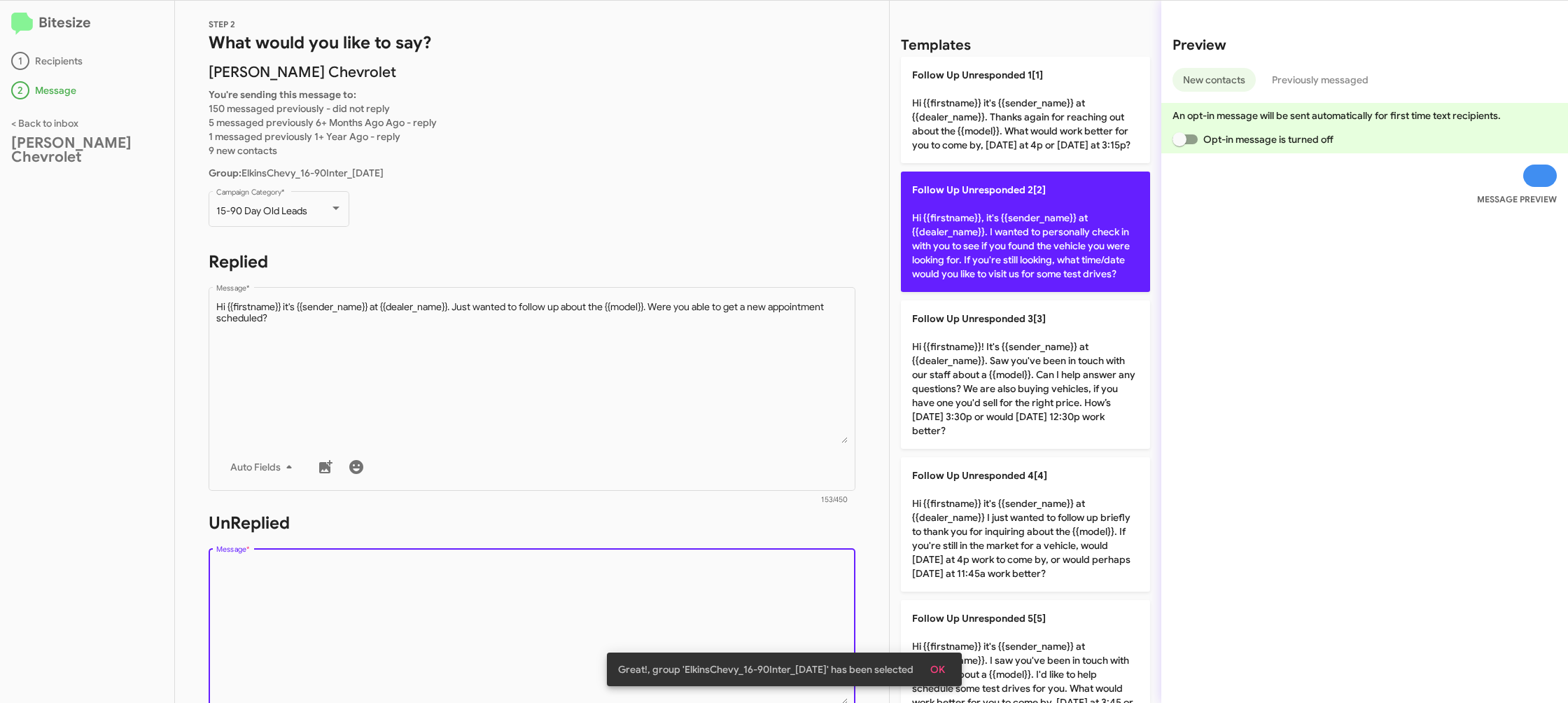
click at [920, 266] on p "Follow Up Unresponded 2[2] Hi {{firstname}}, it's {{sender_name}} at {{dealer_n…" at bounding box center [1025, 231] width 249 height 121
type textarea "Hi {{firstname}}, it's {{sender_name}} at {{dealer_name}}. I wanted to personal…"
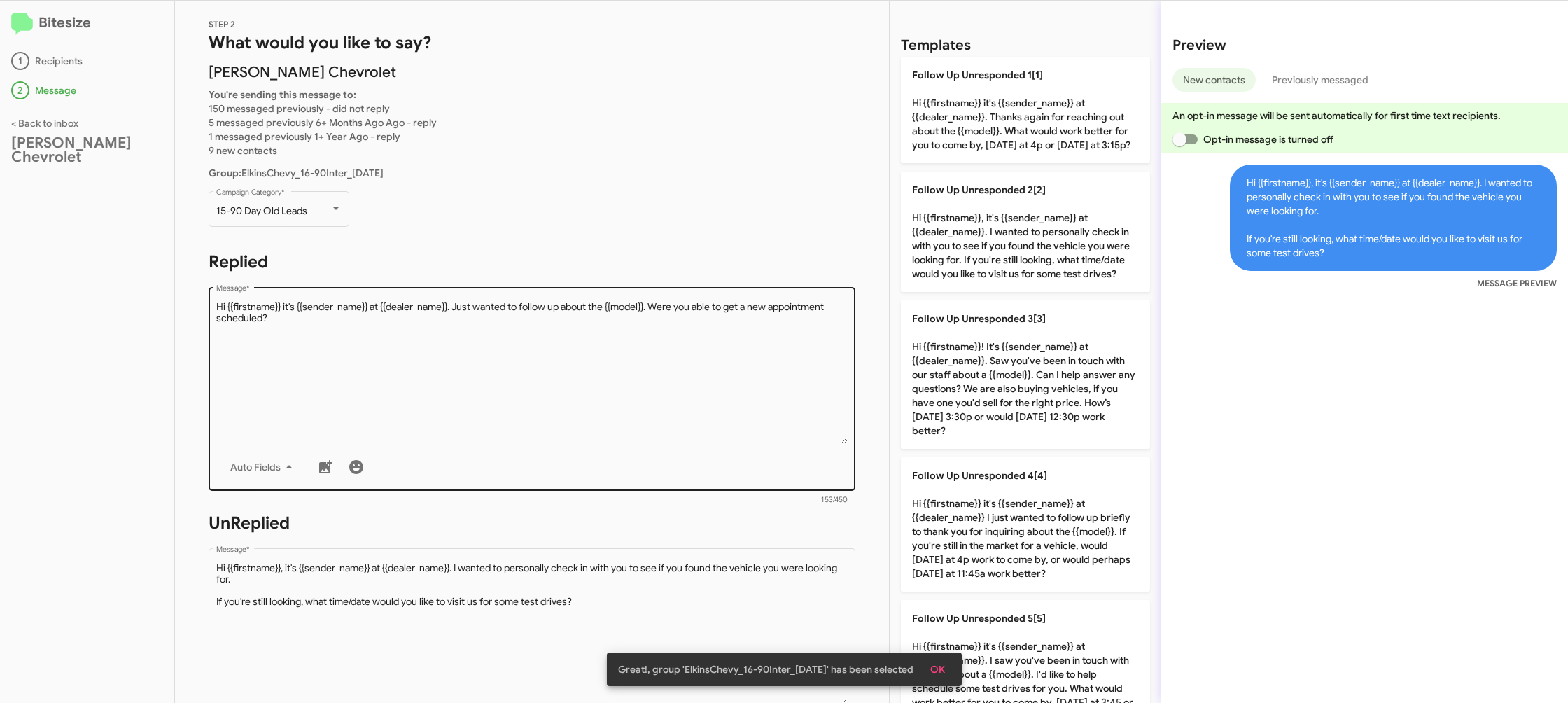
scroll to position [525, 0]
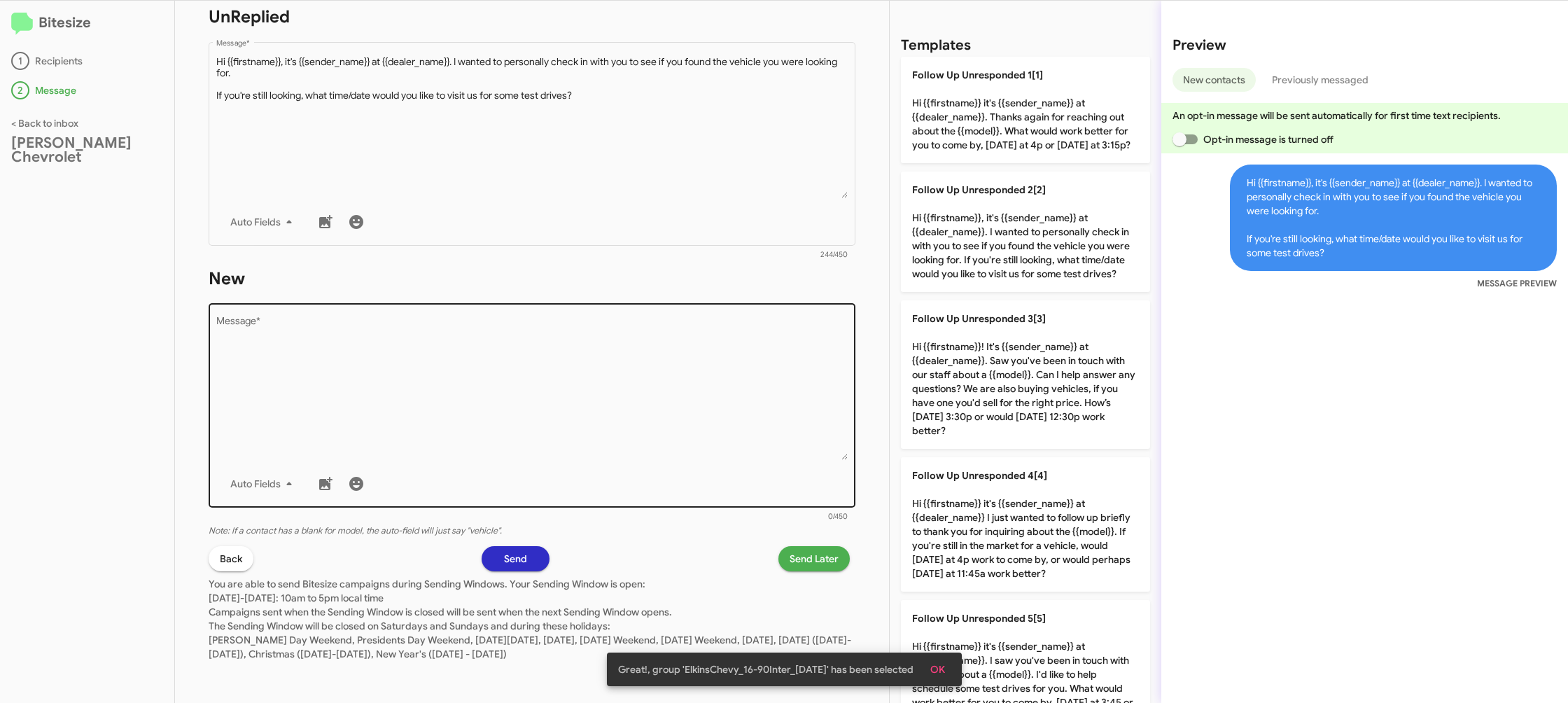
click at [617, 376] on textarea "Message *" at bounding box center [532, 388] width 633 height 143
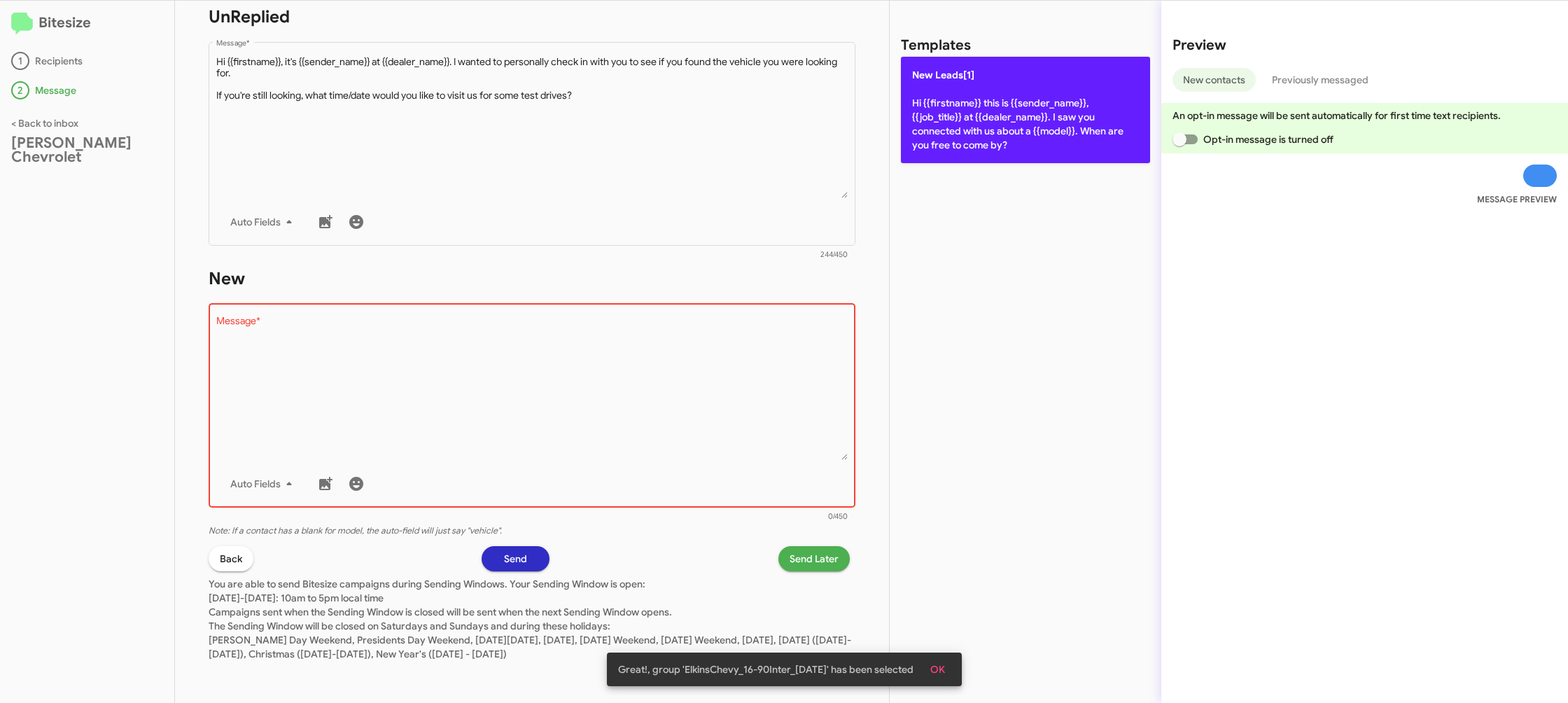
drag, startPoint x: 990, startPoint y: 160, endPoint x: 976, endPoint y: 126, distance: 36.8
click at [989, 159] on div "Templates New Leads[1] Hi {{firstname}} this is {{sender_name}}, {{job_title}} …" at bounding box center [1025, 352] width 271 height 702
click at [977, 125] on p "New Leads[1] Hi {{firstname}} this is {{sender_name}}, {{job_title}} at {{deale…" at bounding box center [1025, 110] width 249 height 106
type textarea "Hi {{firstname}} this is {{sender_name}}, {{job_title}} at {{dealer_name}}. I s…"
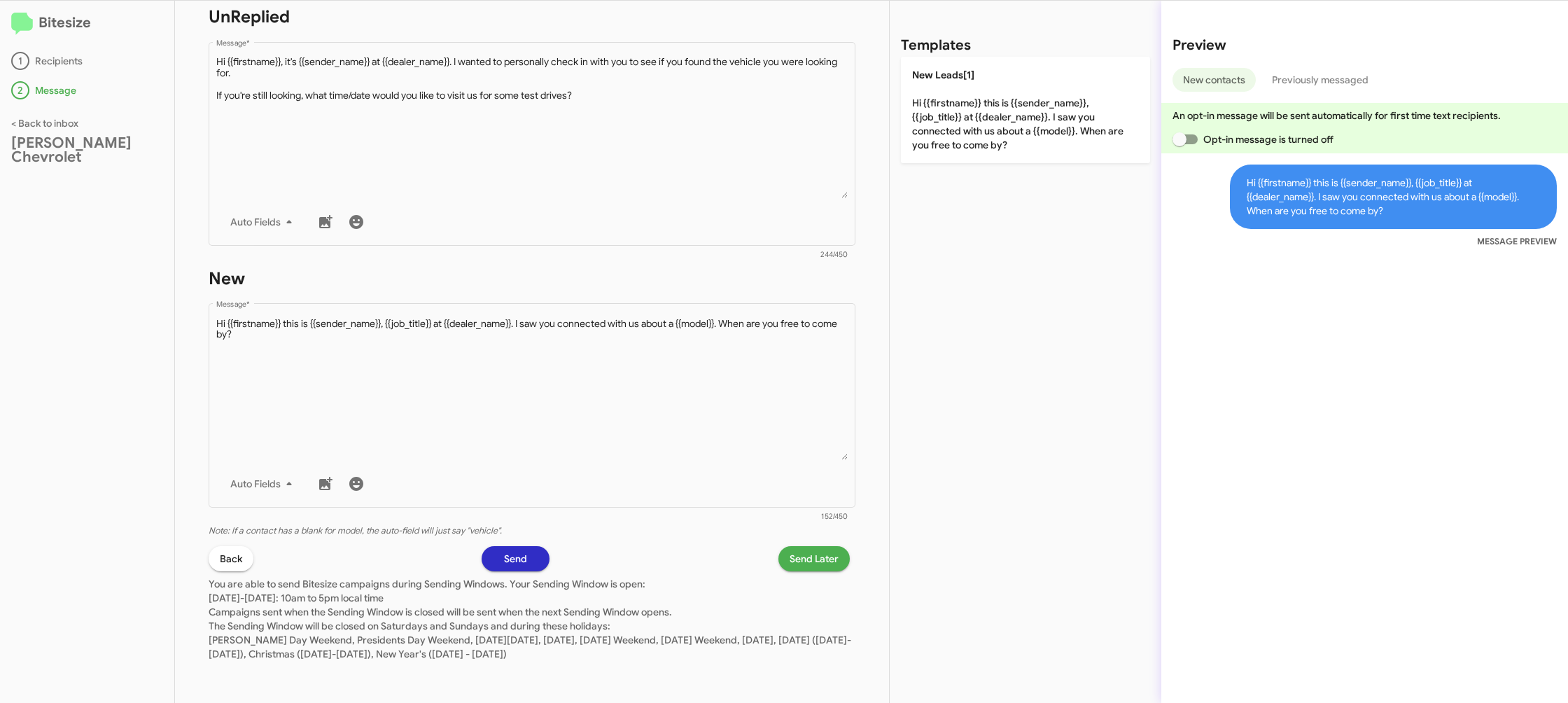
click at [793, 561] on span "Send Later" at bounding box center [814, 558] width 49 height 25
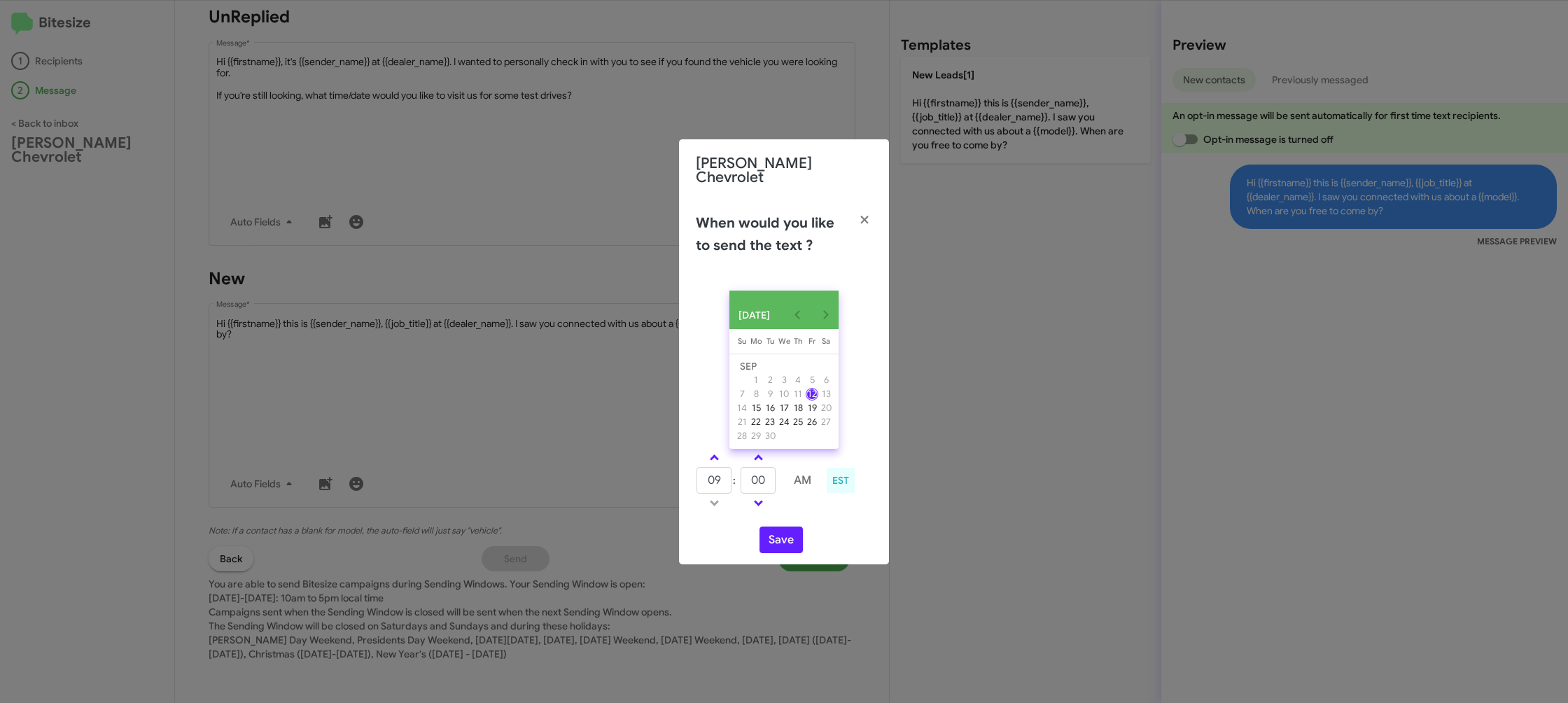
drag, startPoint x: 719, startPoint y: 450, endPoint x: 751, endPoint y: 472, distance: 38.8
click at [719, 450] on link at bounding box center [714, 457] width 25 height 16
type input "10"
click at [757, 474] on input "00" at bounding box center [757, 480] width 35 height 27
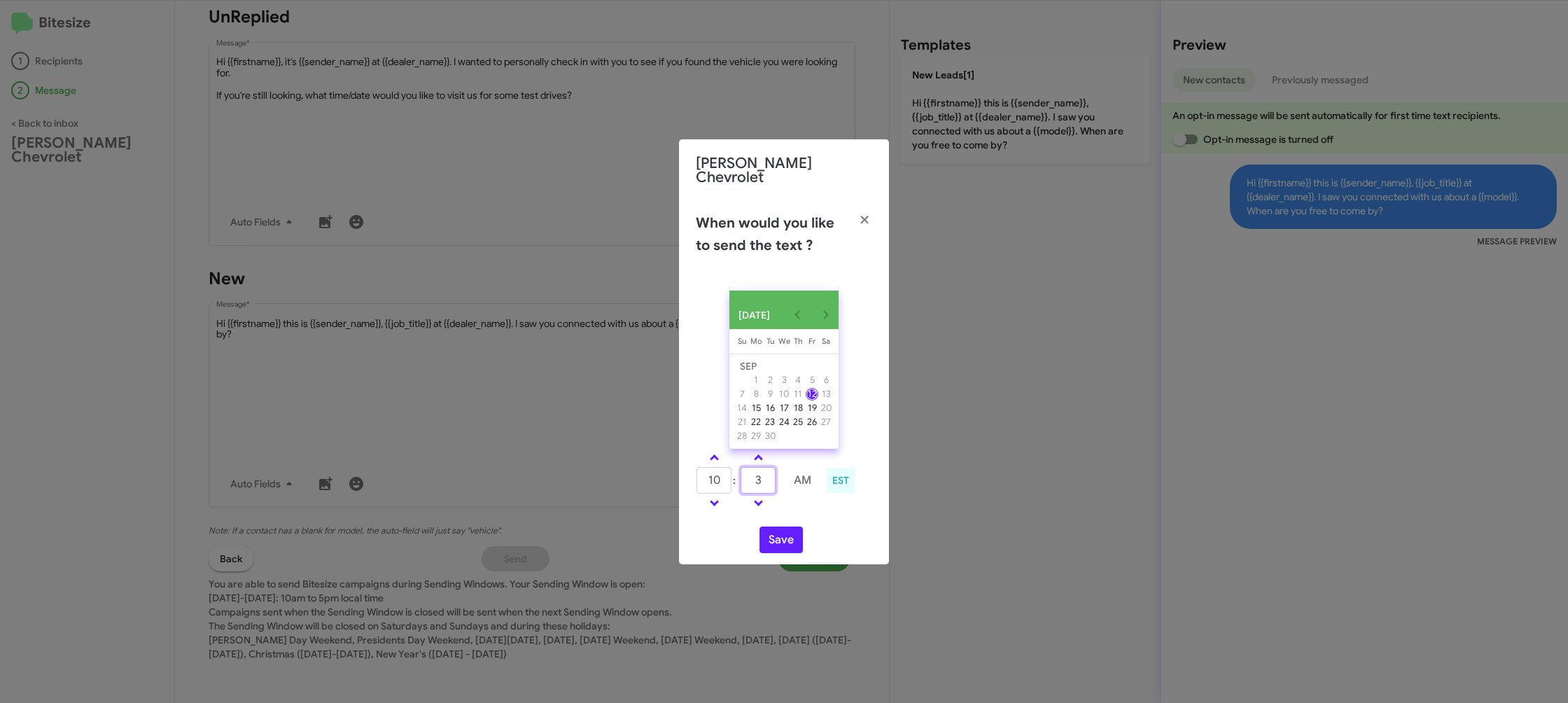
drag, startPoint x: 757, startPoint y: 474, endPoint x: 782, endPoint y: 500, distance: 36.1
click at [757, 473] on input "3" at bounding box center [757, 480] width 35 height 27
click at [798, 507] on td at bounding box center [802, 503] width 37 height 17
click at [758, 476] on input "23" at bounding box center [757, 480] width 35 height 27
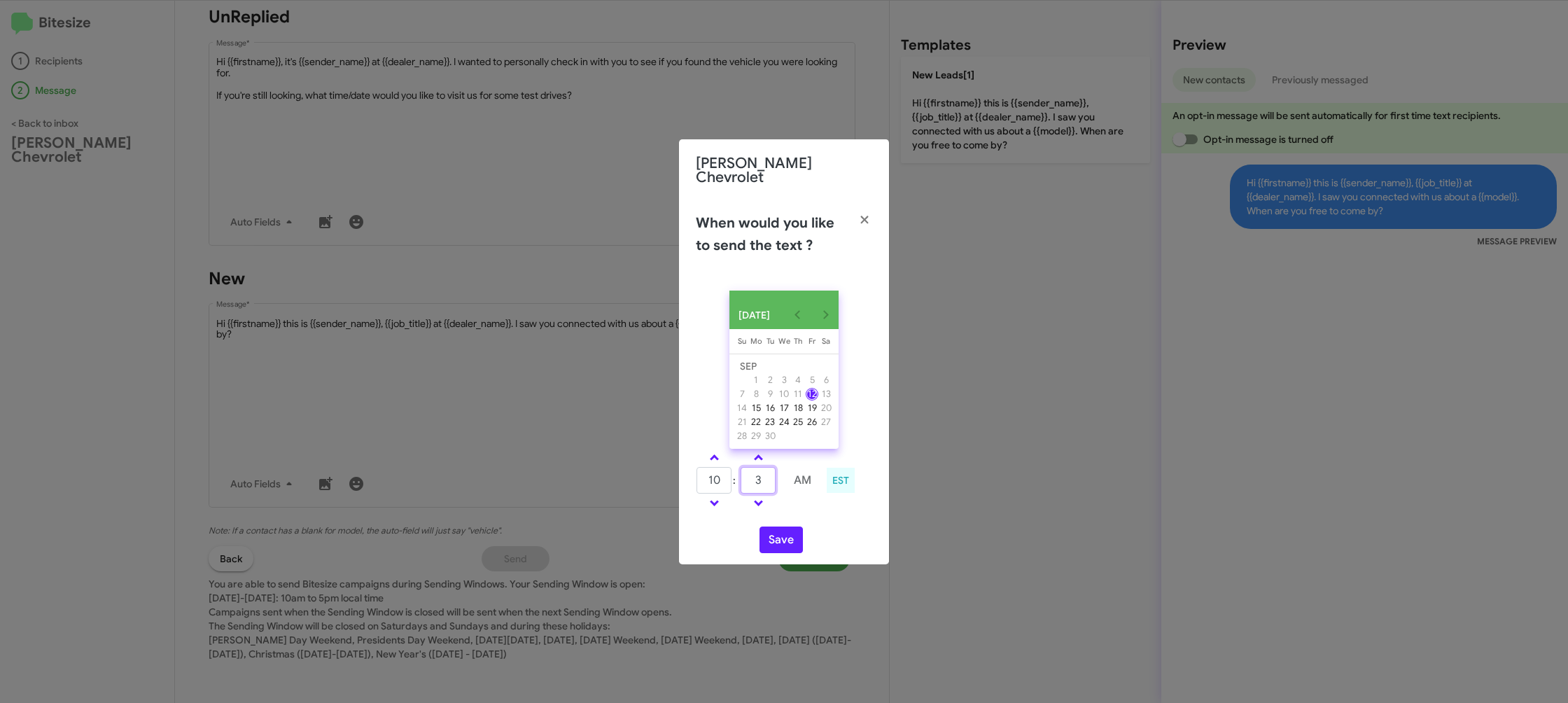
click at [758, 475] on input "3" at bounding box center [757, 480] width 35 height 27
type input "23"
click at [793, 498] on td at bounding box center [802, 503] width 37 height 17
click at [767, 478] on input "23" at bounding box center [757, 480] width 35 height 27
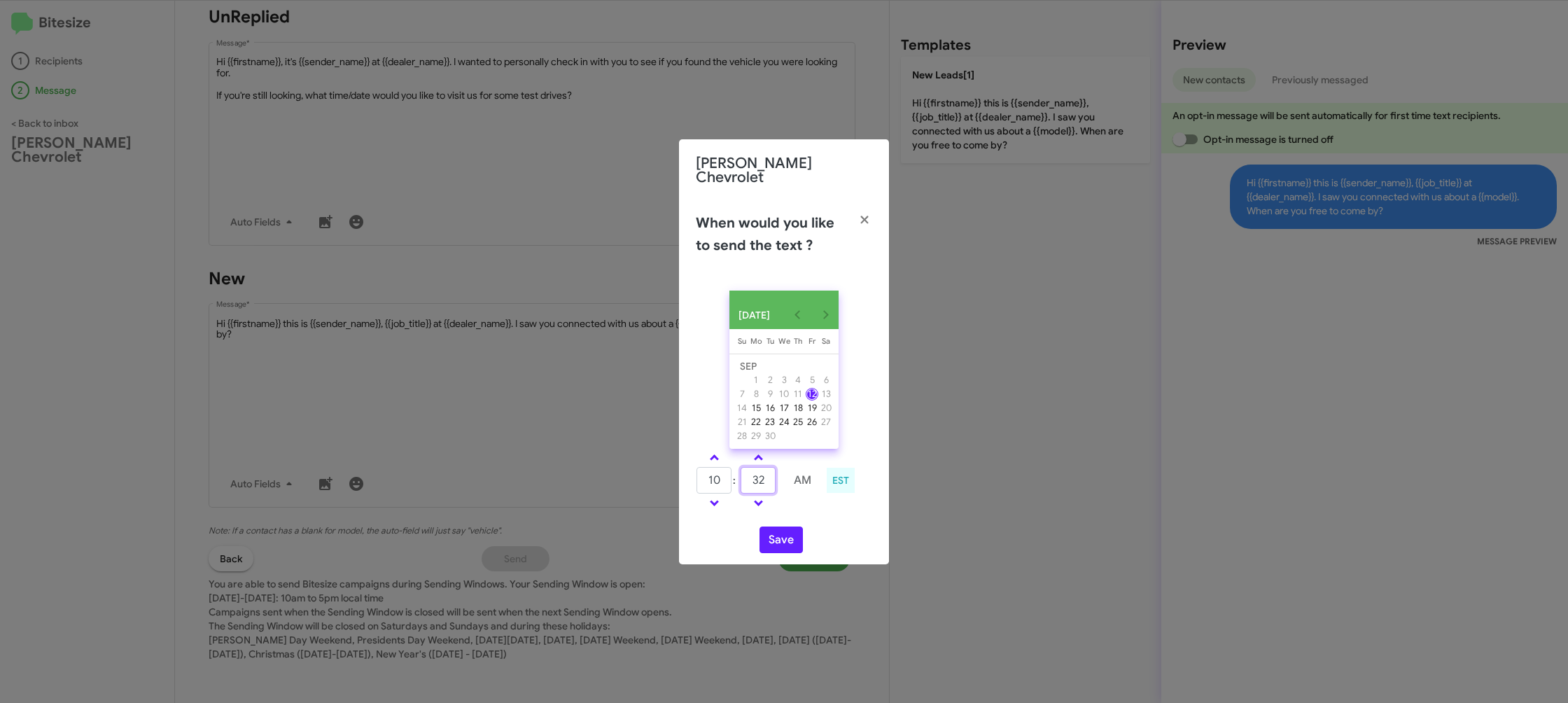
type input "32"
drag, startPoint x: 798, startPoint y: 506, endPoint x: 784, endPoint y: 515, distance: 16.6
click at [797, 507] on td at bounding box center [802, 503] width 37 height 17
click at [775, 536] on button "Save" at bounding box center [781, 539] width 44 height 27
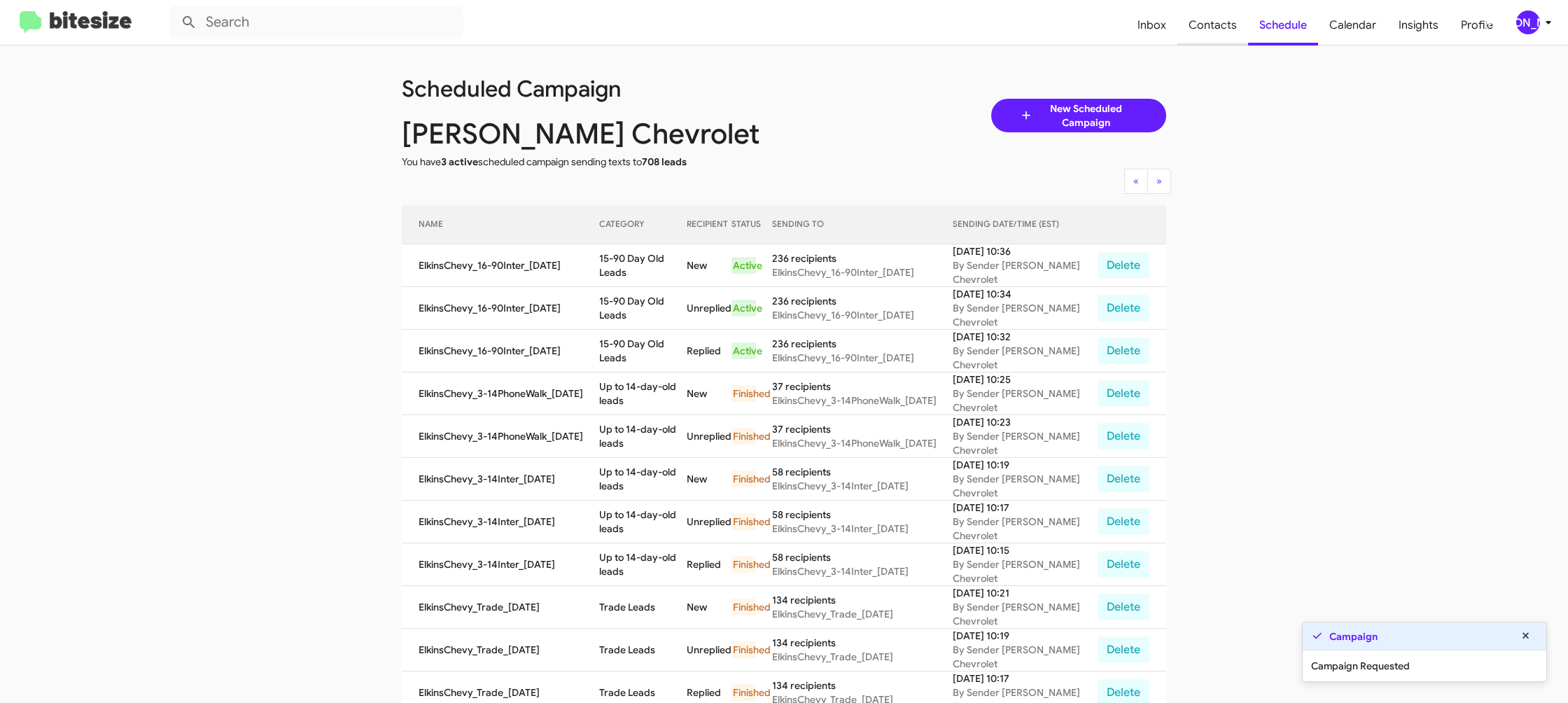
click at [1220, 26] on span "Contacts" at bounding box center [1213, 25] width 71 height 40
type input "in:groups"
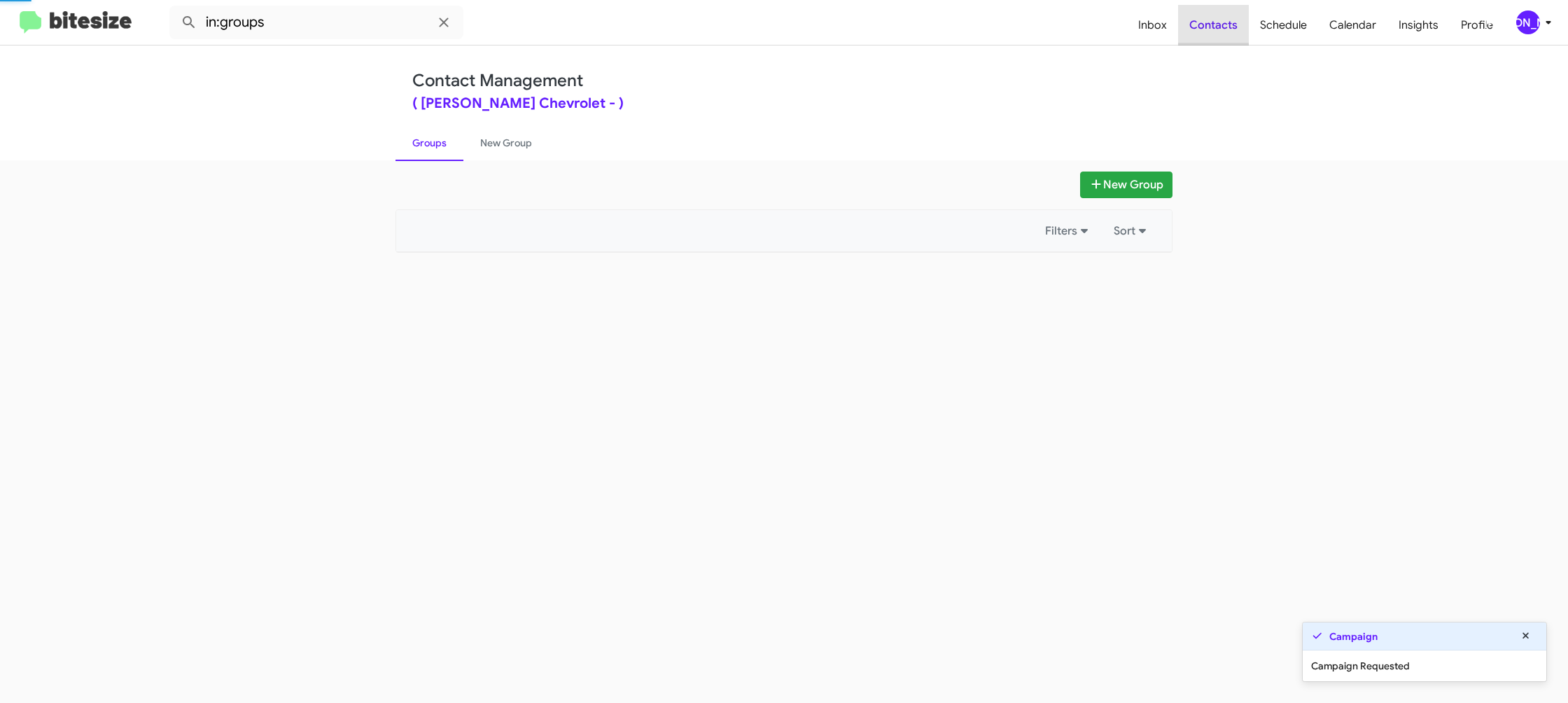
click at [1220, 26] on span "Contacts" at bounding box center [1213, 25] width 71 height 40
drag, startPoint x: 1220, startPoint y: 26, endPoint x: 1196, endPoint y: 17, distance: 25.6
click at [1213, 24] on span "Contacts" at bounding box center [1213, 25] width 71 height 40
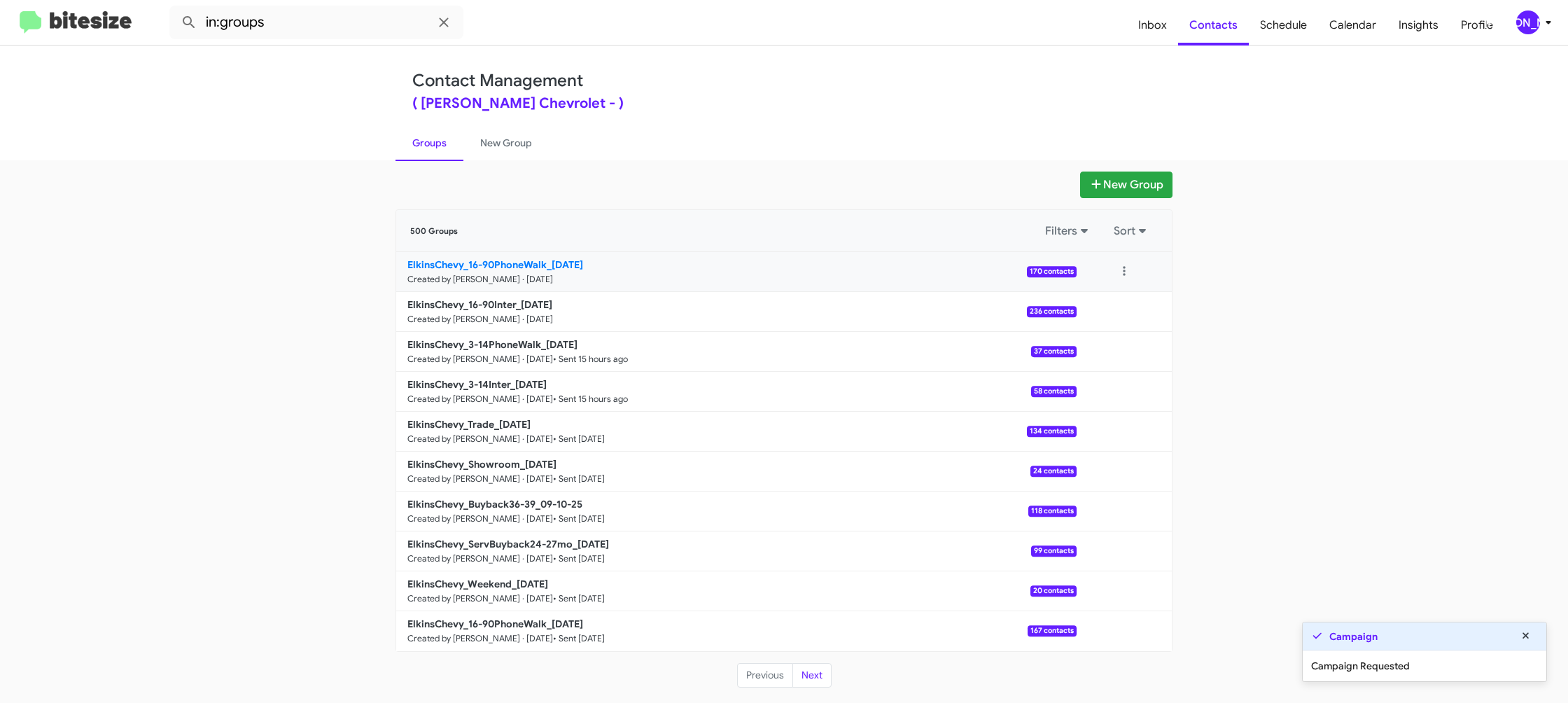
click at [497, 262] on b "ElkinsChevy_16-90PhoneWalk_[DATE]" at bounding box center [495, 265] width 175 height 13
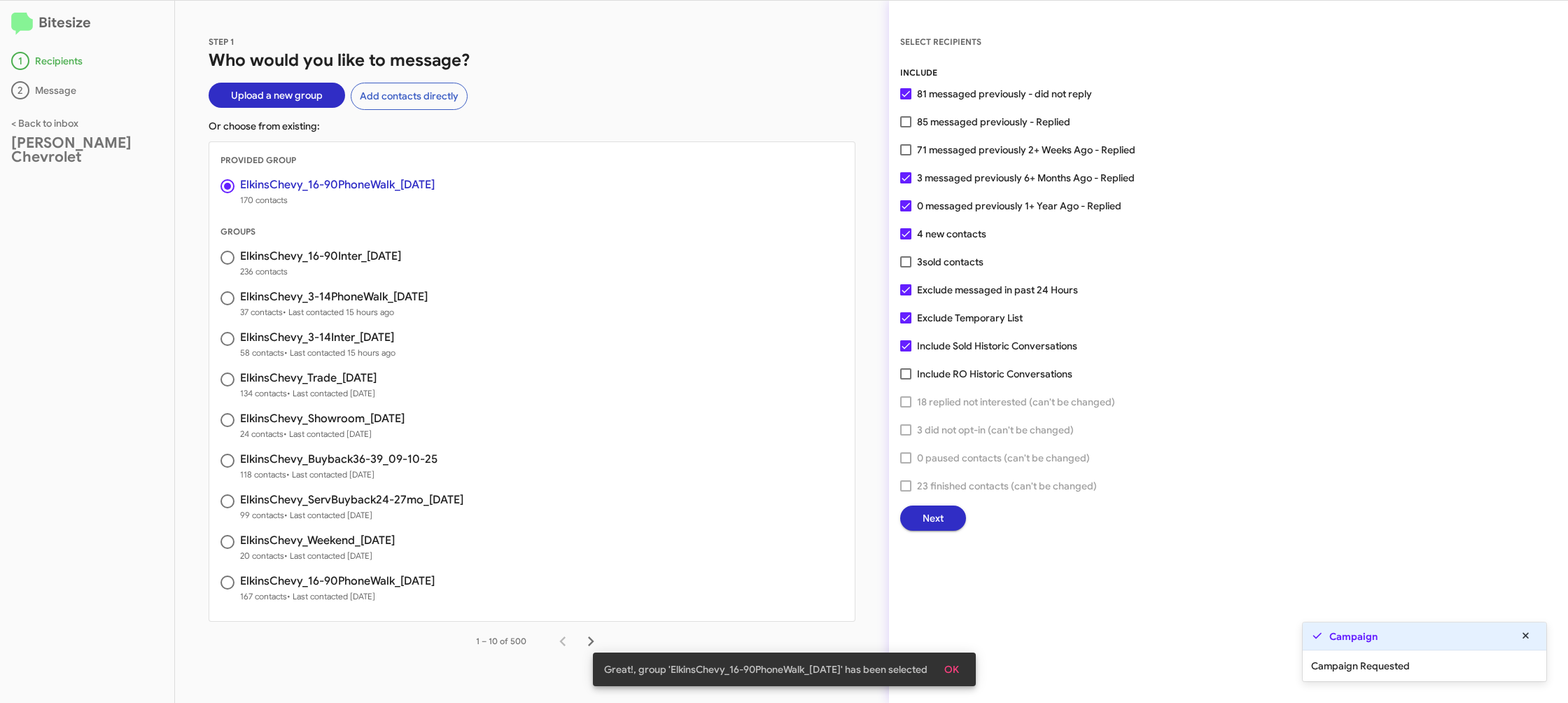
click at [904, 521] on button "Next" at bounding box center [933, 517] width 66 height 25
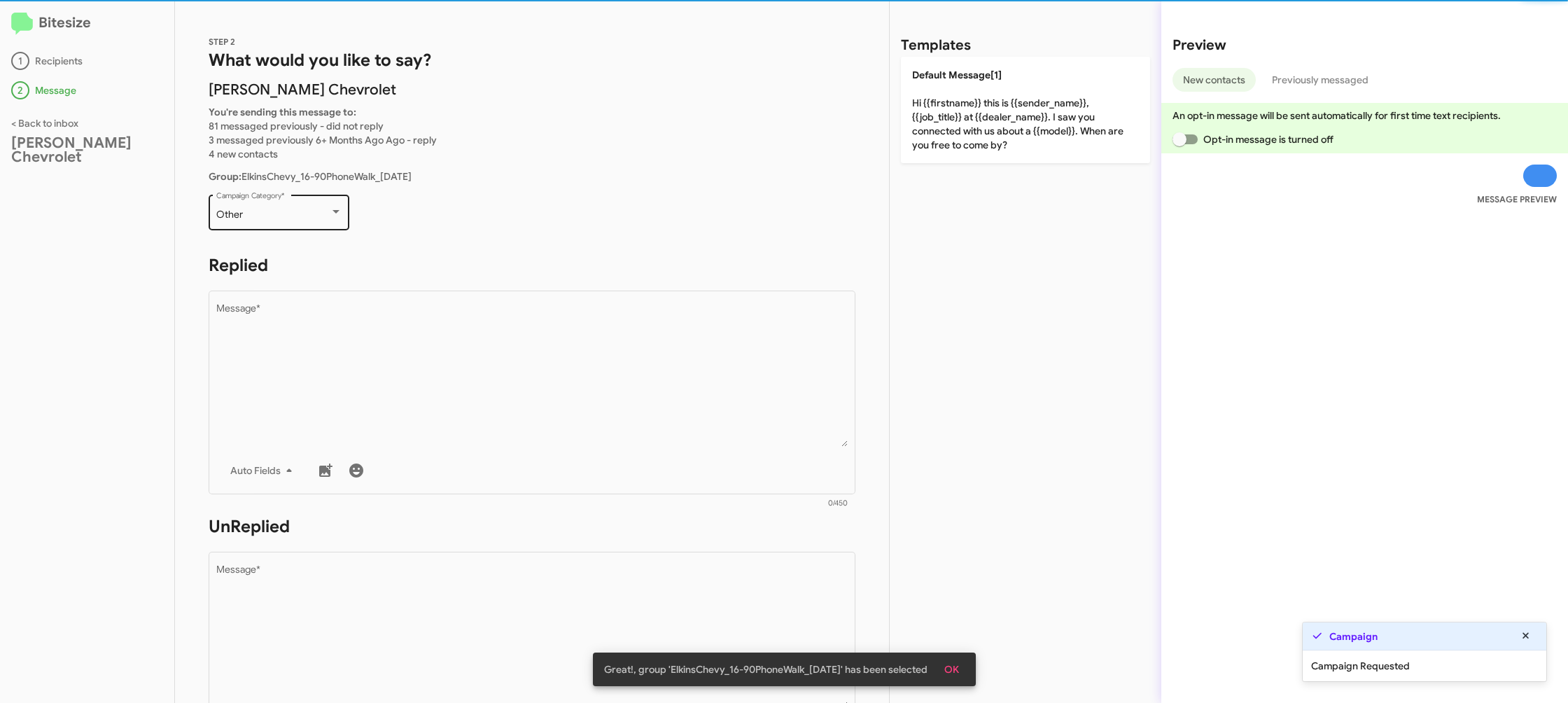
click at [317, 217] on div "Other" at bounding box center [273, 215] width 113 height 11
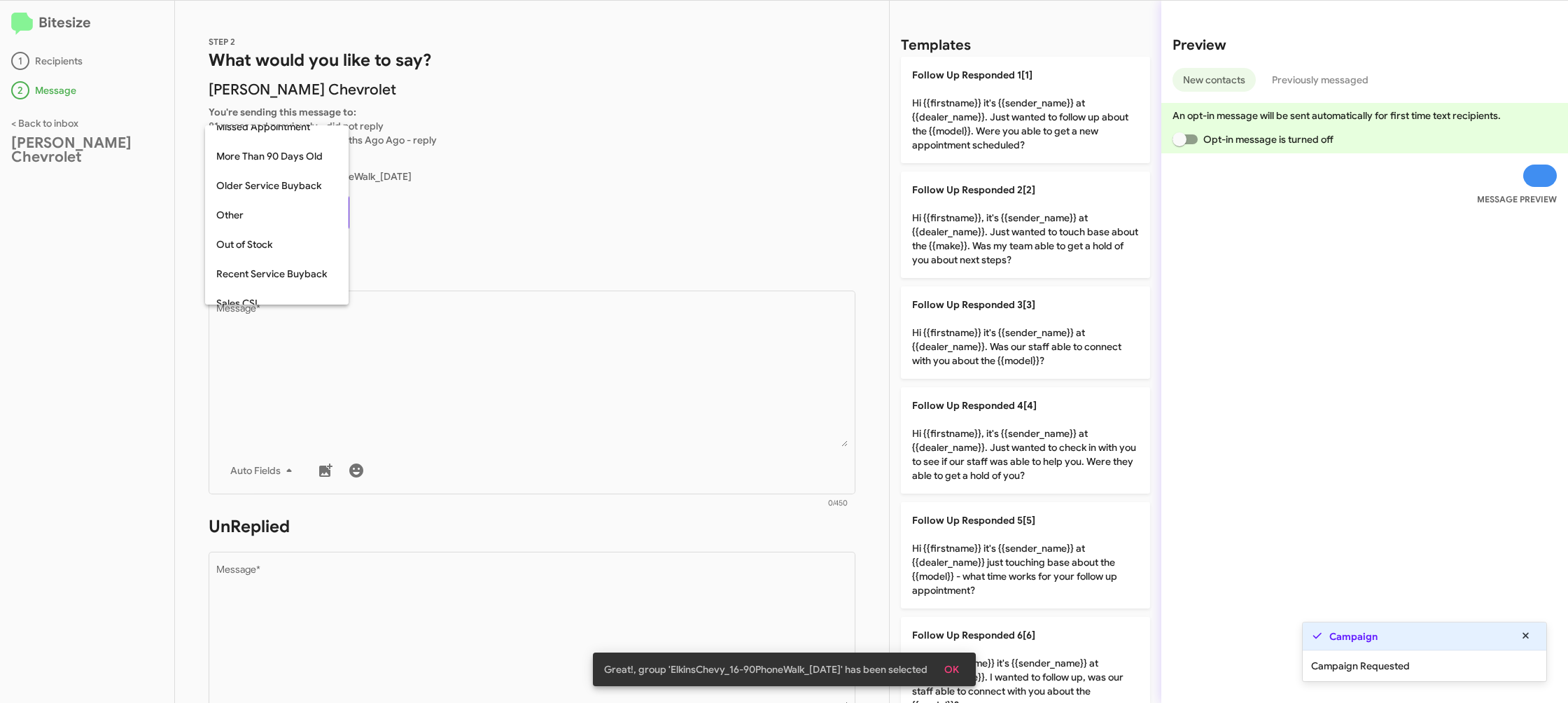
scroll to position [29, 0]
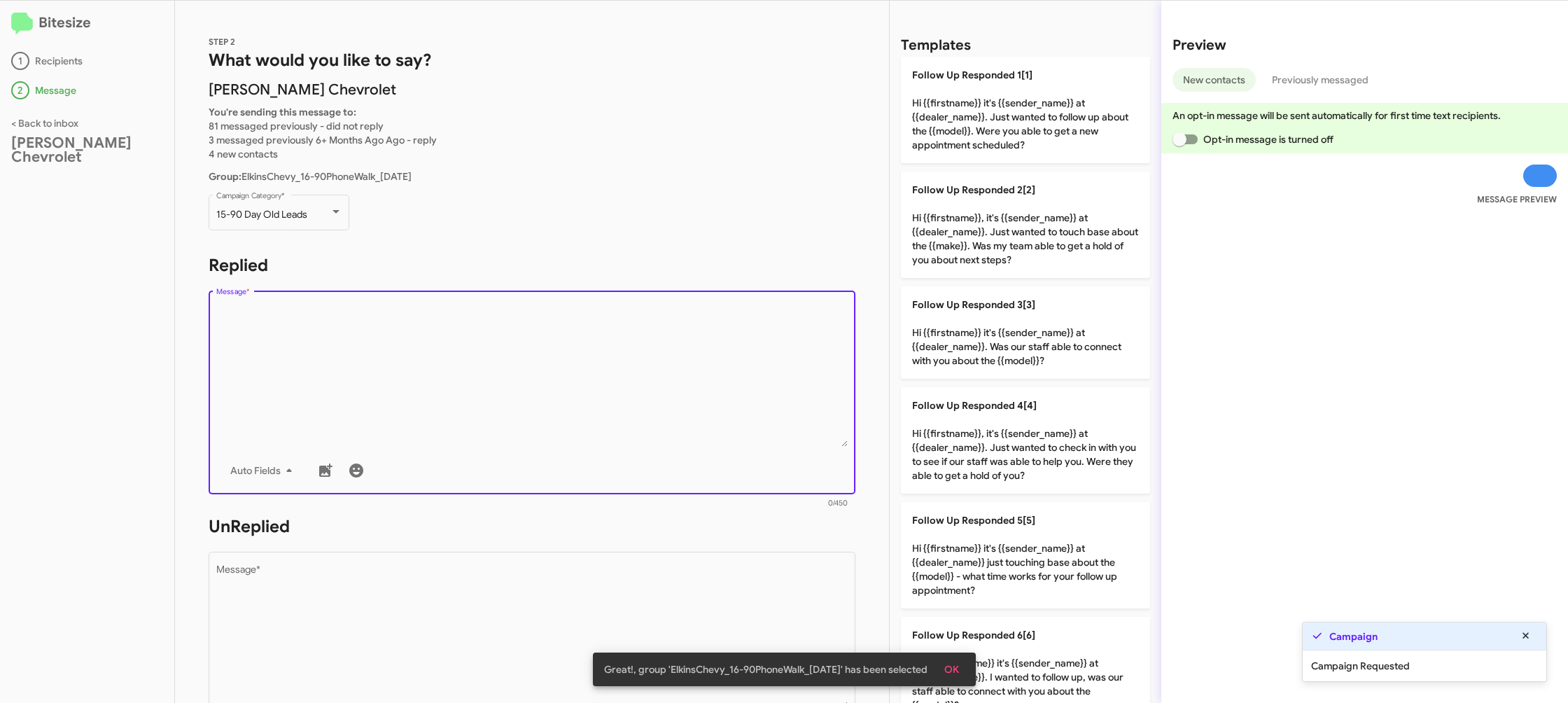
drag, startPoint x: 520, startPoint y: 398, endPoint x: 533, endPoint y: 384, distance: 19.1
click at [520, 398] on textarea "Message *" at bounding box center [532, 375] width 633 height 143
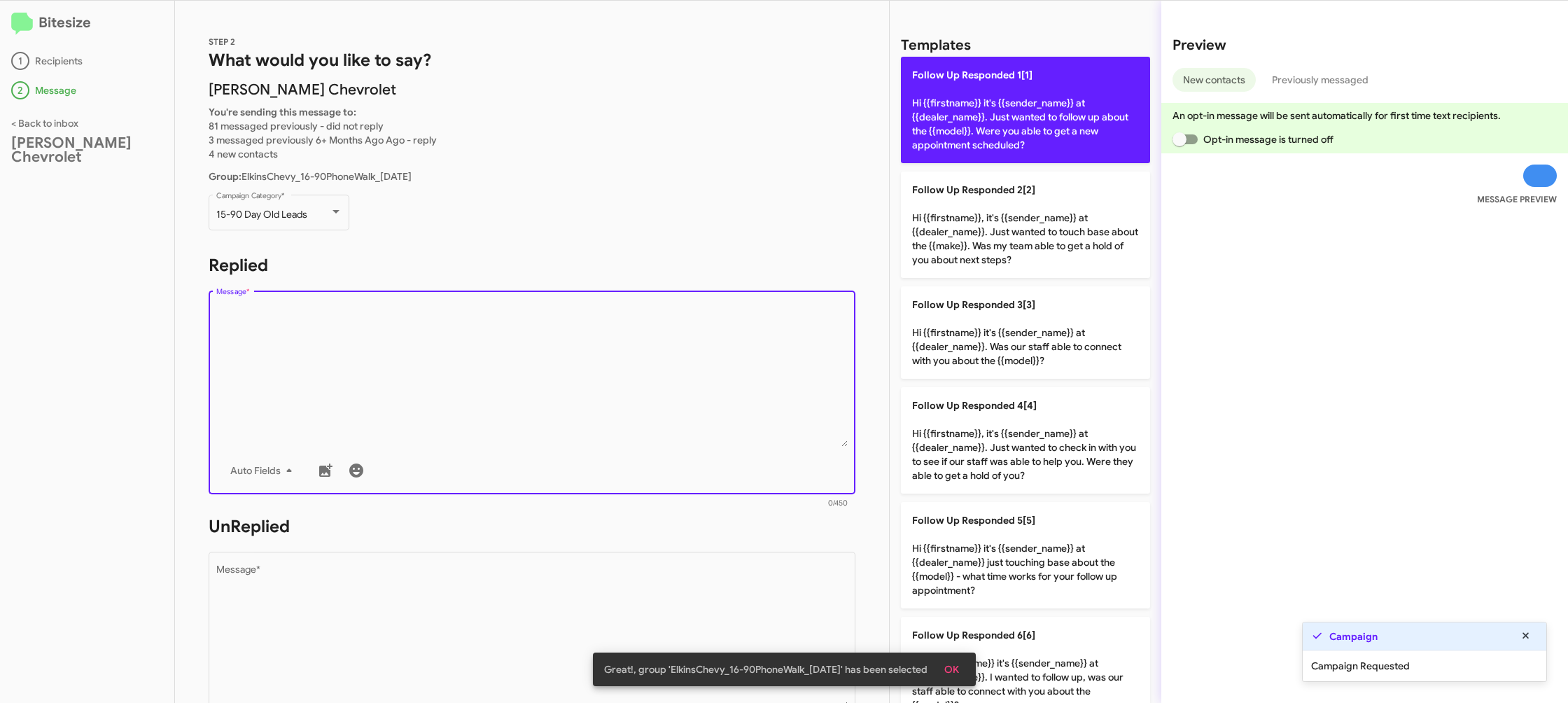
click at [975, 123] on p "Follow Up Responded 1[1] Hi {{firstname}} it's {{sender_name}} at {{dealer_name…" at bounding box center [1025, 110] width 249 height 106
type textarea "Hi {{firstname}} it's {{sender_name}} at {{dealer_name}}. Just wanted to follow…"
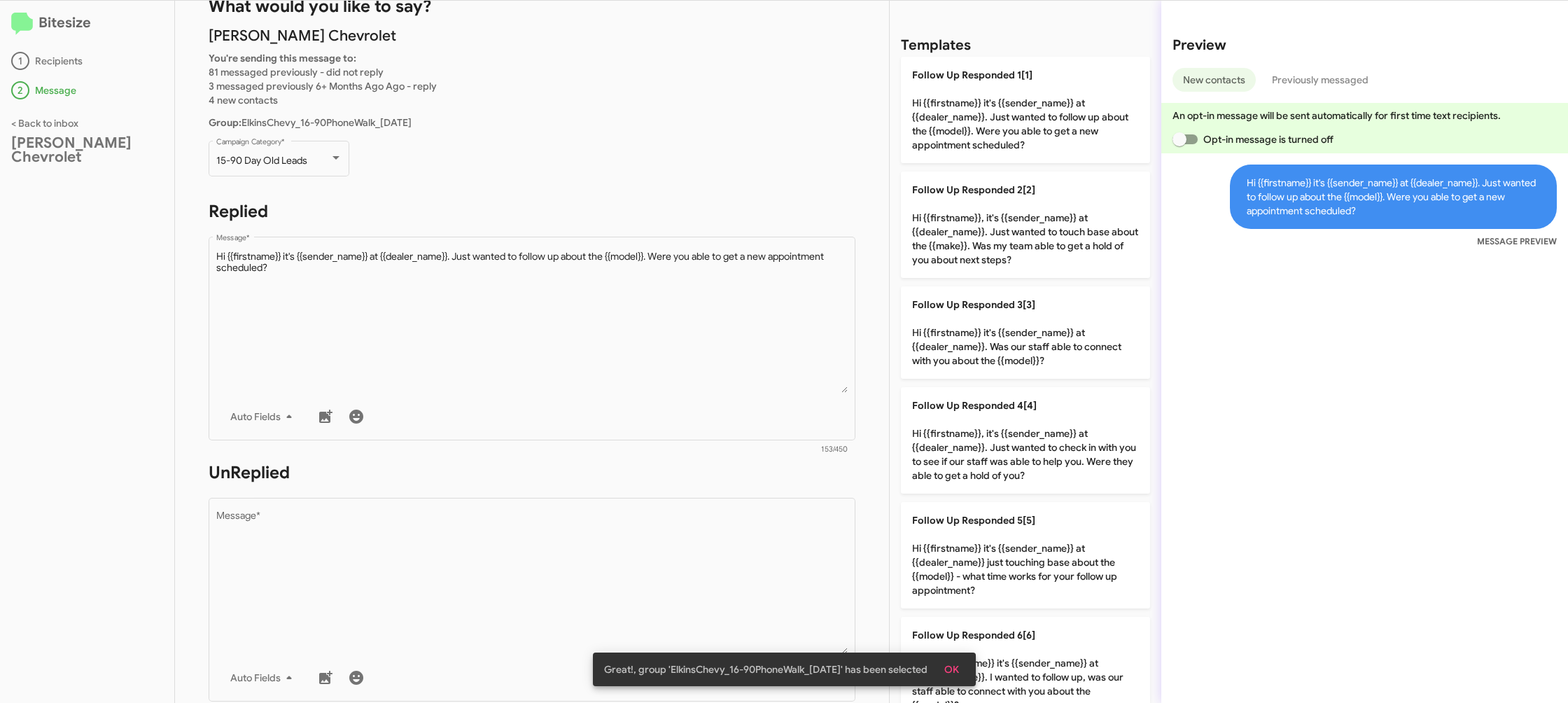
scroll to position [71, 0]
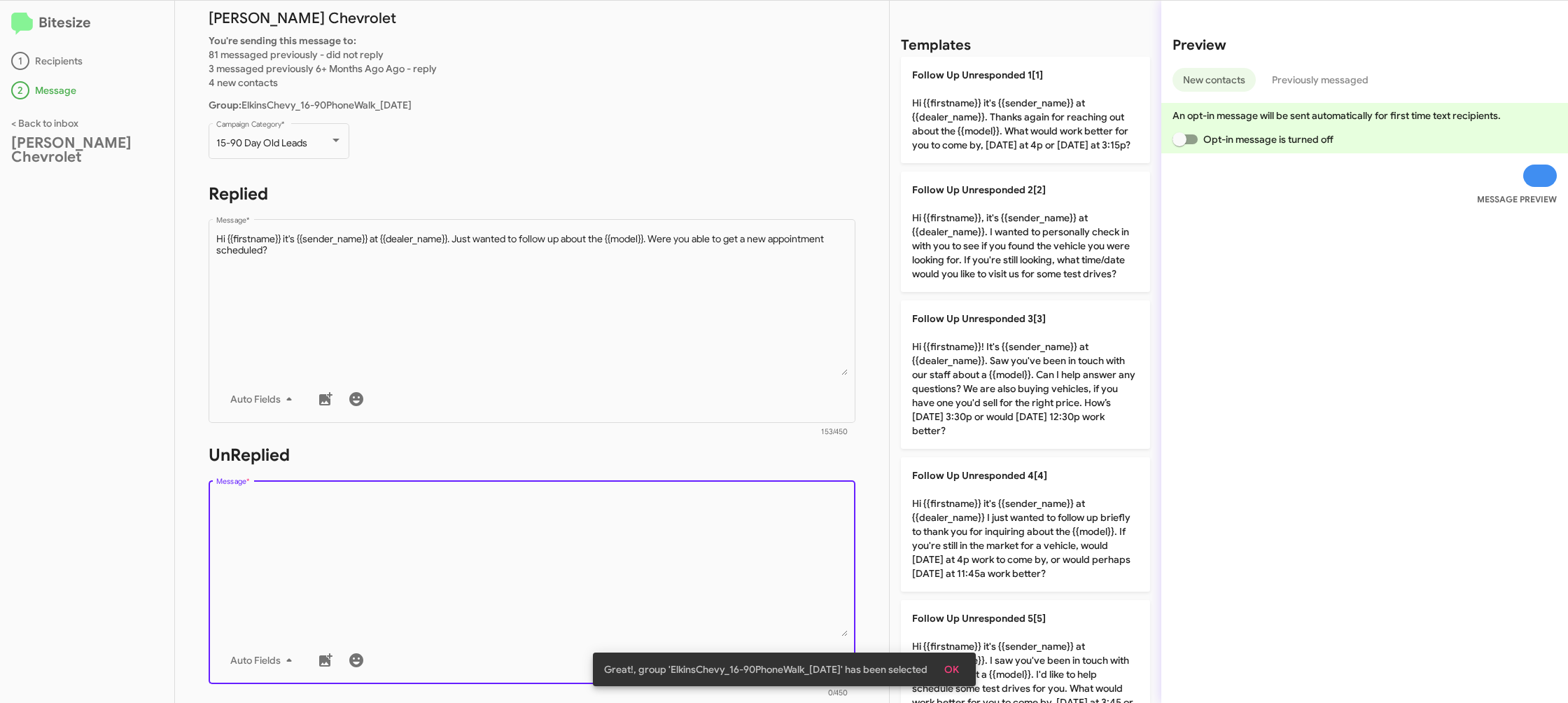
click at [655, 509] on textarea "Message *" at bounding box center [532, 565] width 633 height 143
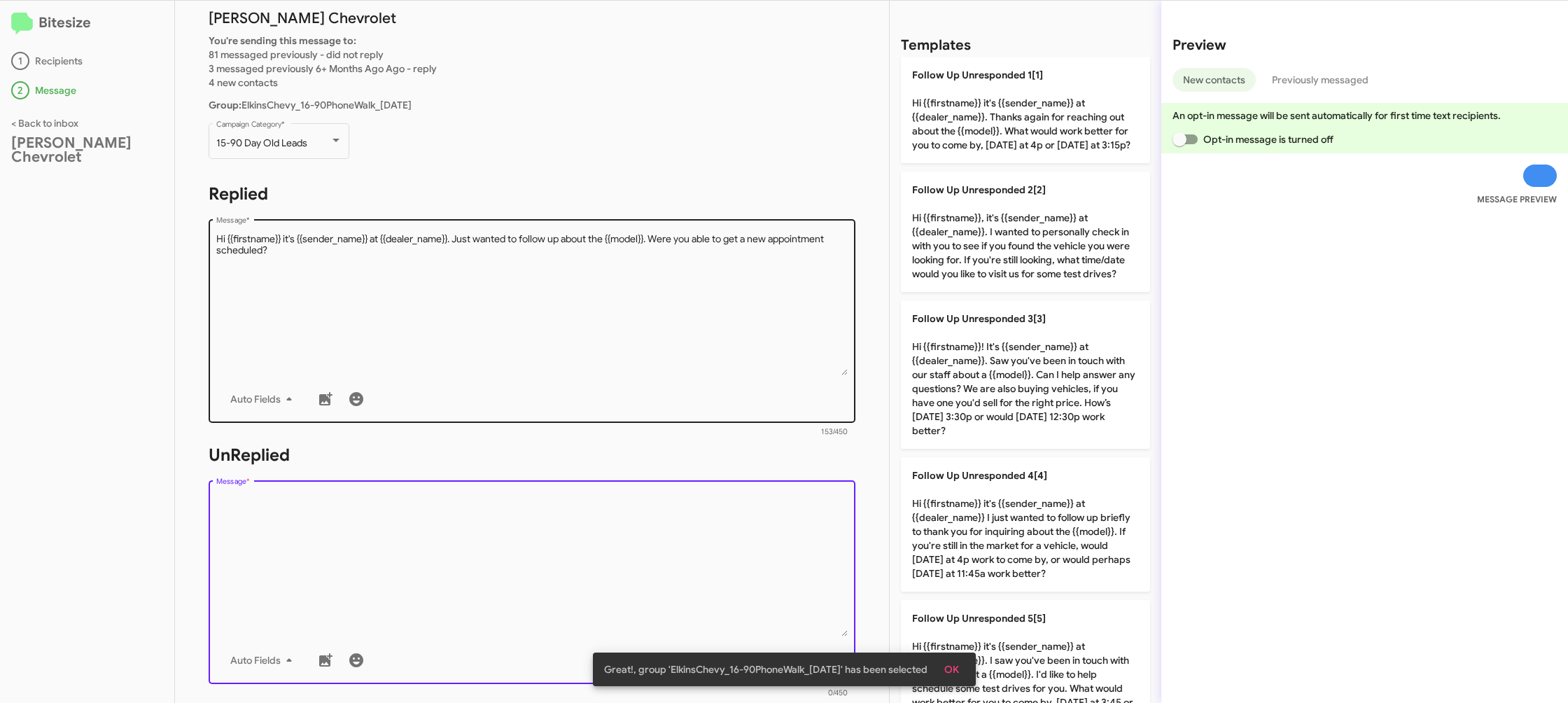
drag, startPoint x: 655, startPoint y: 509, endPoint x: 842, endPoint y: 414, distance: 209.7
click at [657, 509] on textarea "Message *" at bounding box center [532, 565] width 633 height 143
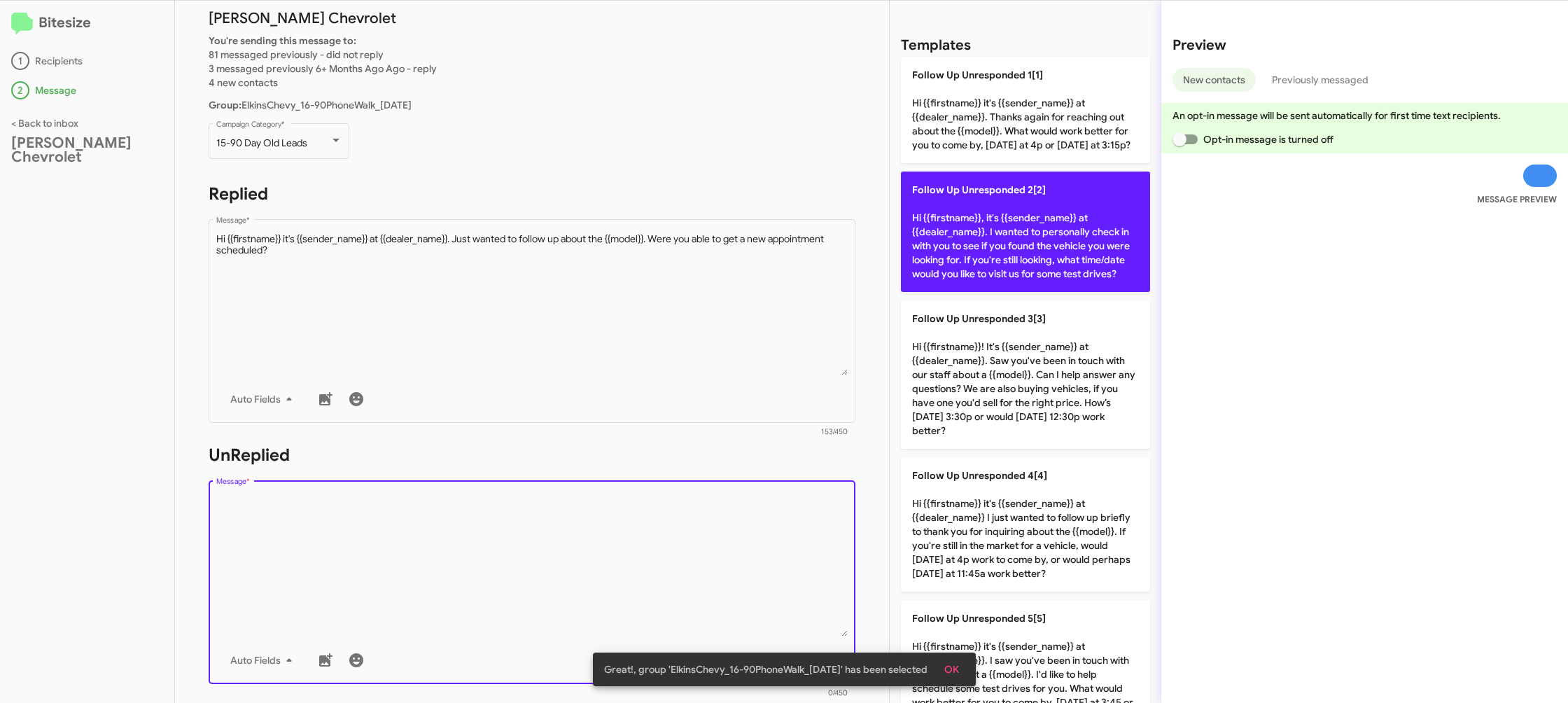
drag, startPoint x: 1013, startPoint y: 264, endPoint x: 995, endPoint y: 260, distance: 18.4
click at [1007, 263] on p "Follow Up Unresponded 2[2] Hi {{firstname}}, it's {{sender_name}} at {{dealer_n…" at bounding box center [1025, 231] width 249 height 121
type textarea "Hi {{firstname}}, it's {{sender_name}} at {{dealer_name}}. I wanted to personal…"
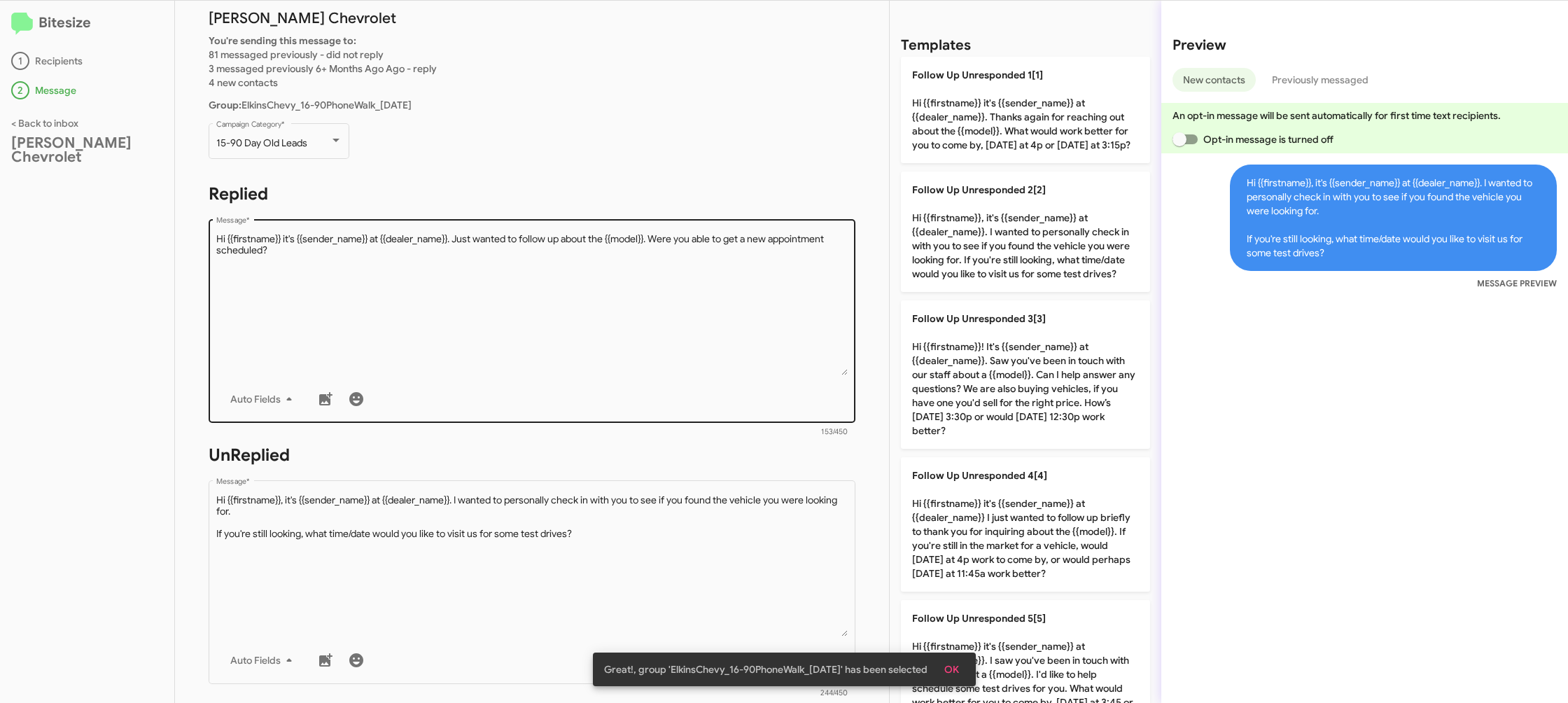
scroll to position [510, 0]
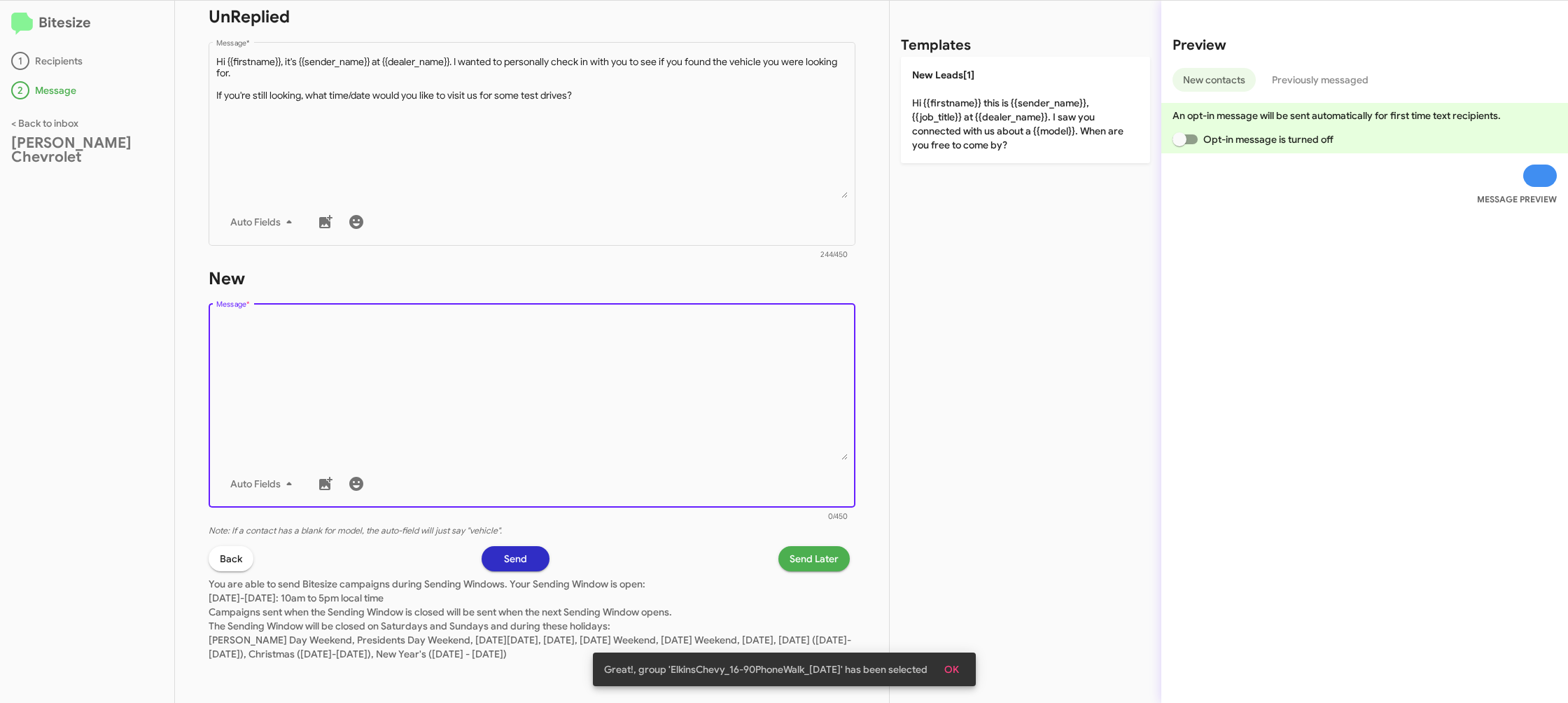
drag, startPoint x: 728, startPoint y: 358, endPoint x: 725, endPoint y: 366, distance: 8.5
click at [724, 367] on textarea "Message *" at bounding box center [532, 388] width 633 height 143
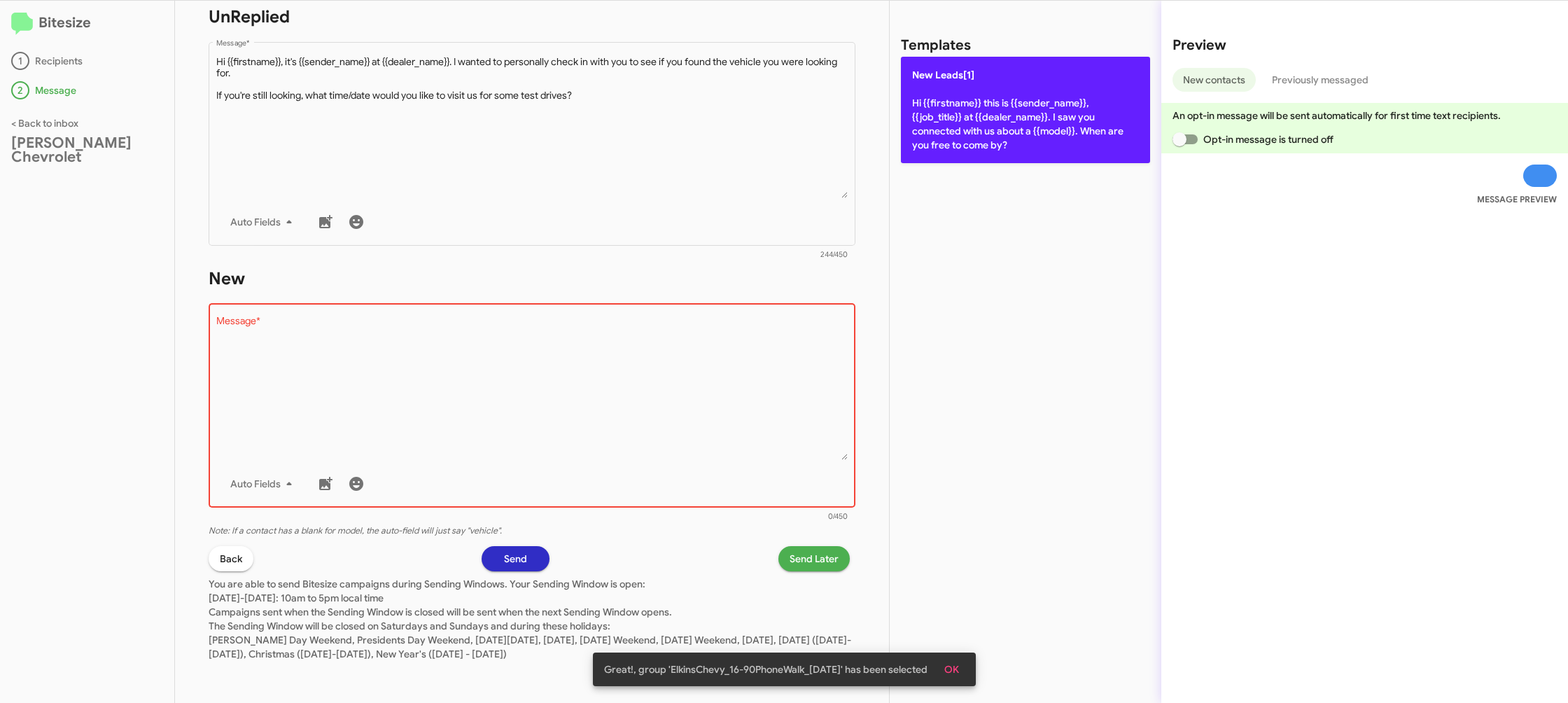
click at [984, 133] on p "New Leads[1] Hi {{firstname}} this is {{sender_name}}, {{job_title}} at {{deale…" at bounding box center [1025, 110] width 249 height 106
type textarea "Hi {{firstname}} this is {{sender_name}}, {{job_title}} at {{dealer_name}}. I s…"
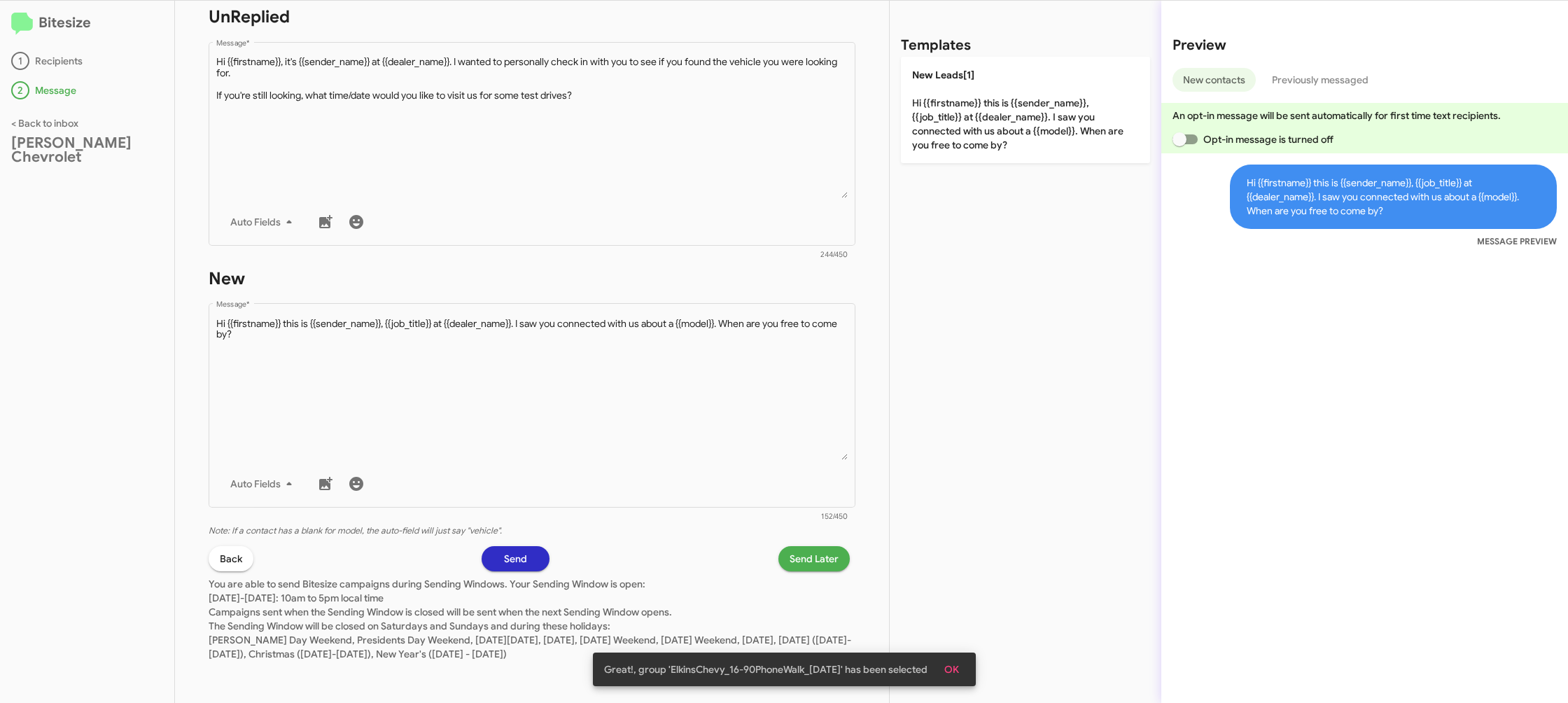
click at [809, 560] on span "Send Later" at bounding box center [814, 558] width 49 height 25
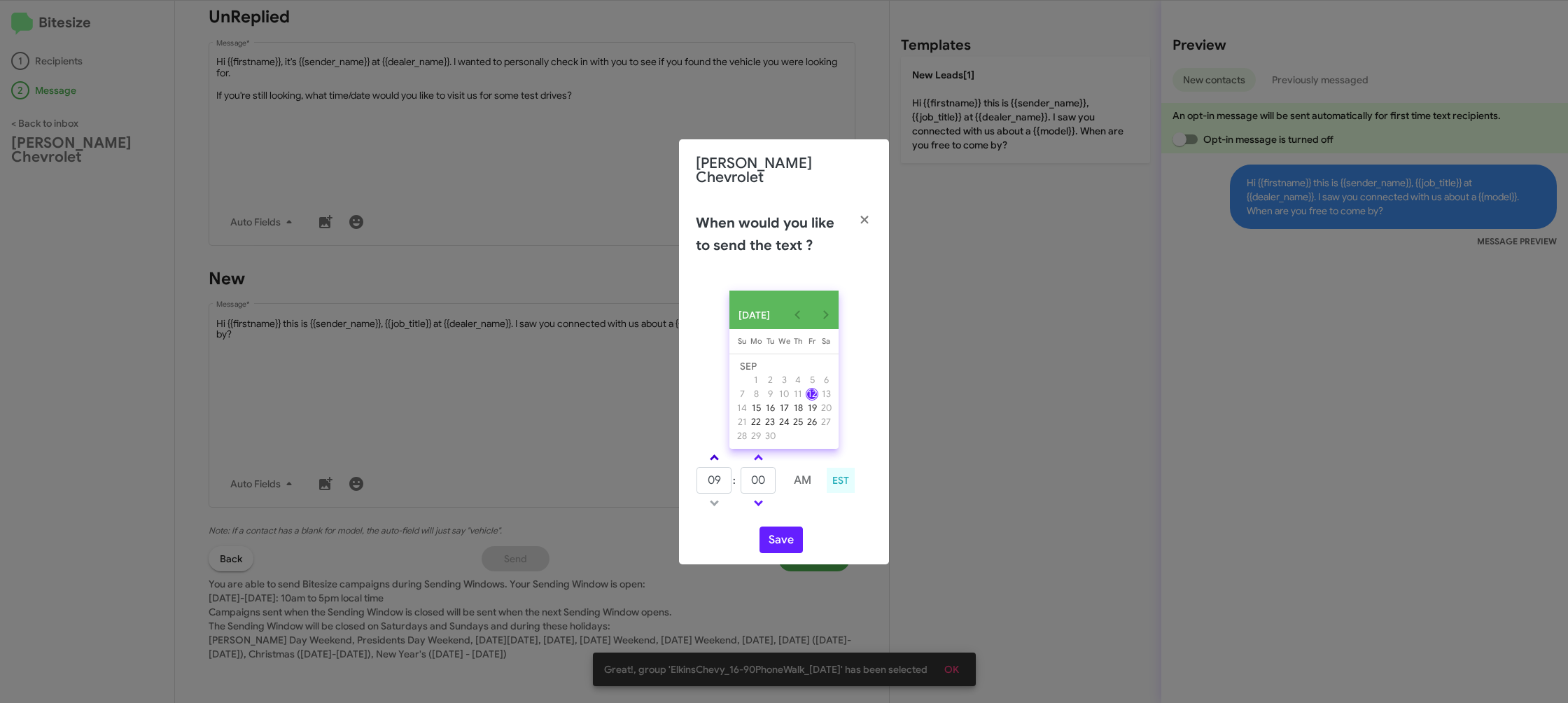
click at [710, 450] on link at bounding box center [714, 457] width 25 height 16
type input "10"
click at [766, 479] on input "00" at bounding box center [757, 480] width 35 height 27
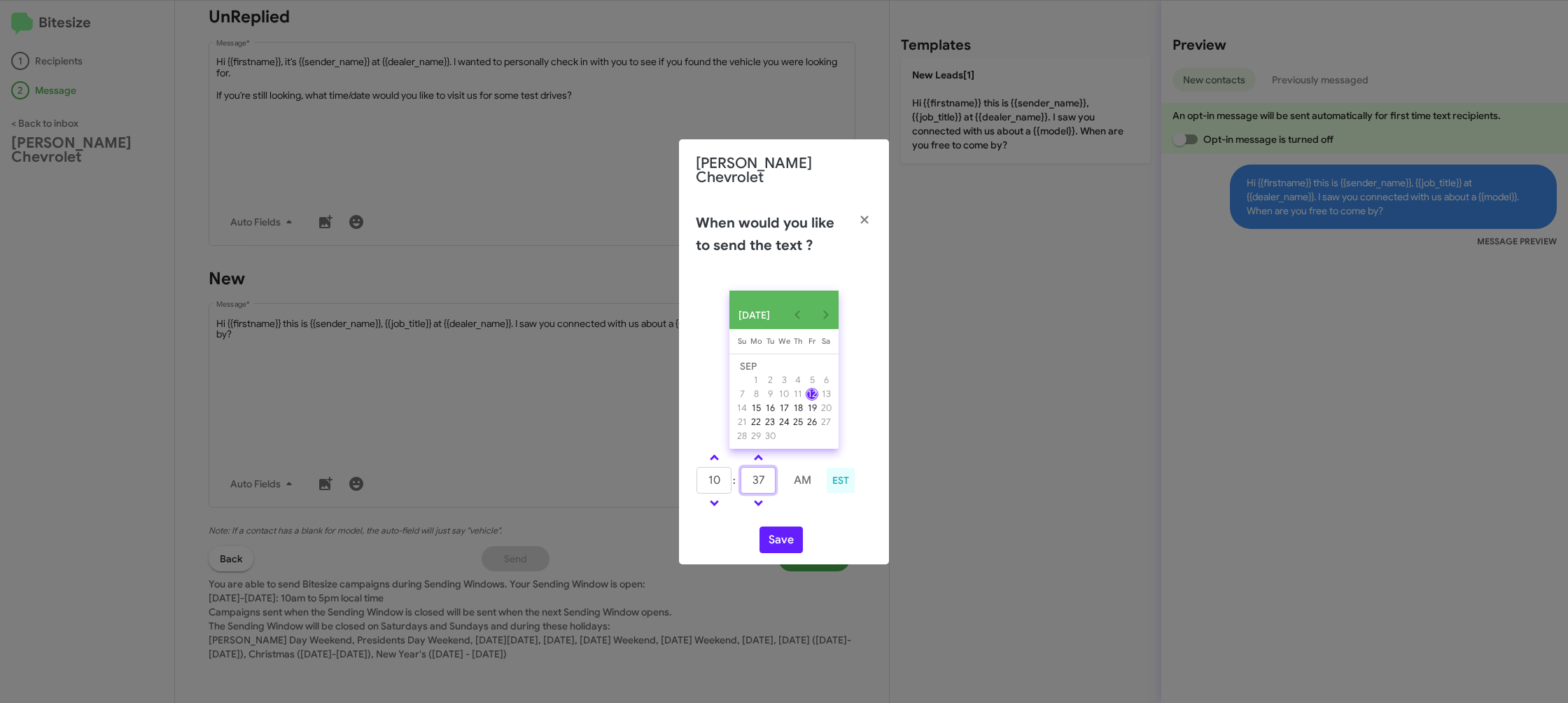
type input "37"
click at [787, 521] on div "[DATE] [DATE] Su [DATE] Mo [DATE] Tu [DATE] We [DATE] Th [DATE] Fr [DATE] [DATE…" at bounding box center [783, 421] width 210 height 285
click at [783, 536] on button "Save" at bounding box center [781, 539] width 44 height 27
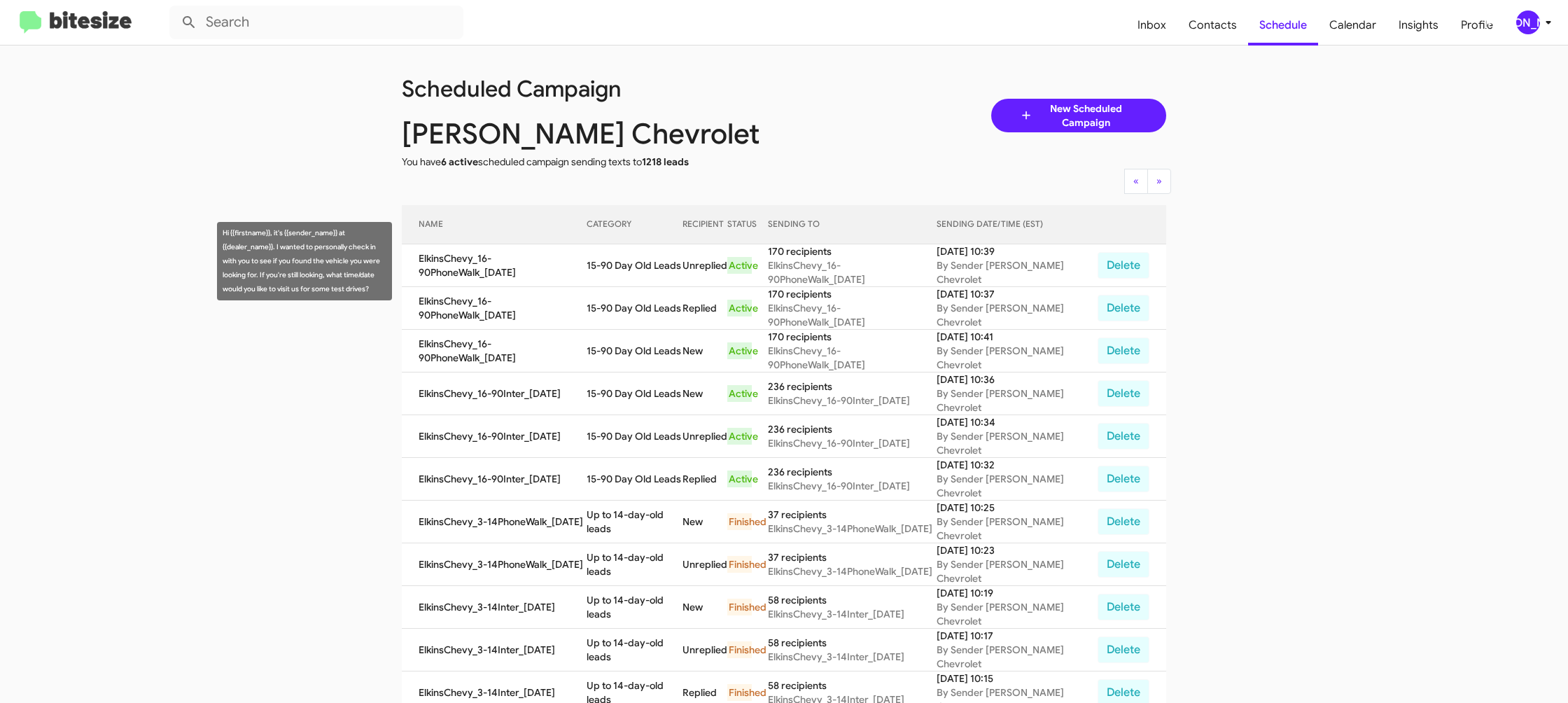
click at [659, 259] on td "15-90 Day Old Leads" at bounding box center [634, 265] width 96 height 43
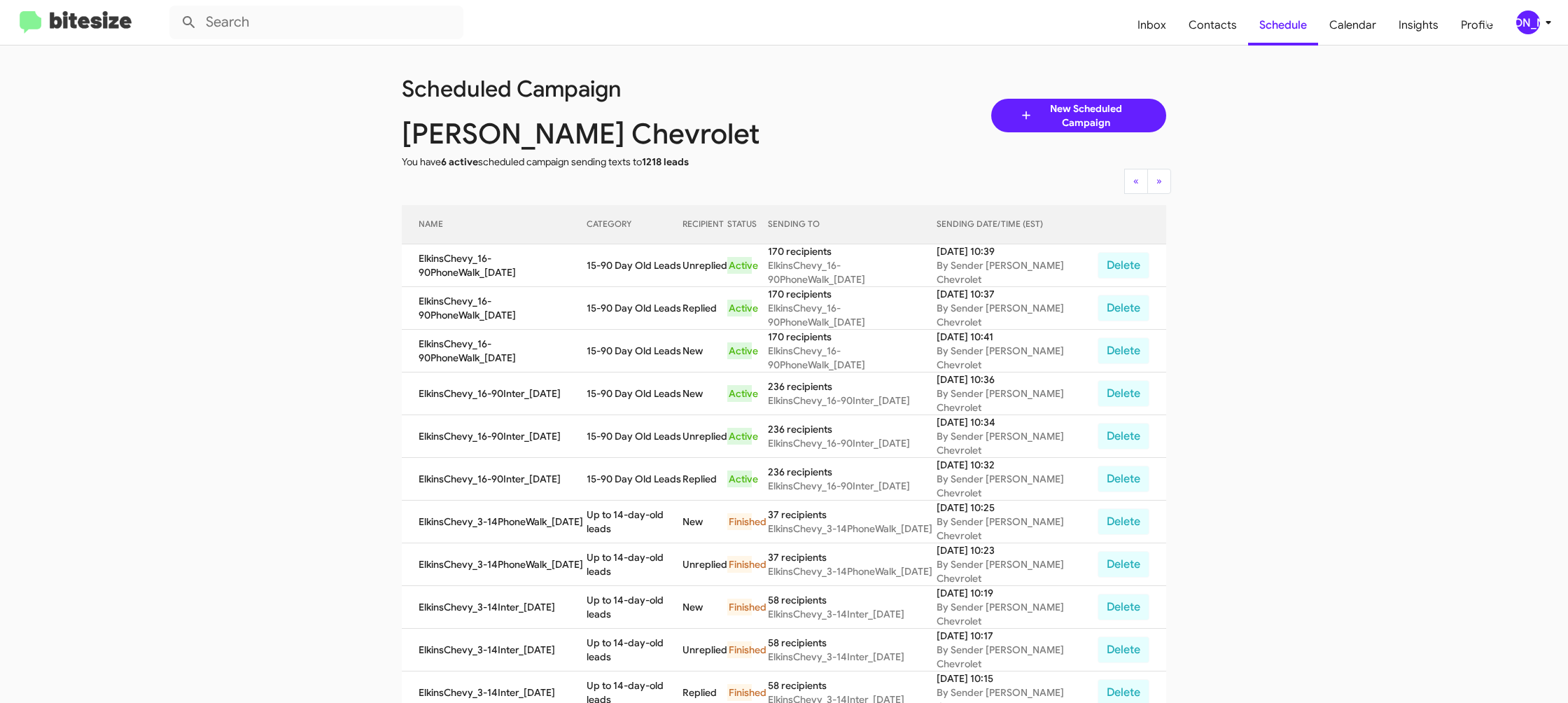
click at [659, 259] on td "15-90 Day Old Leads" at bounding box center [634, 265] width 96 height 43
copy td "15-90 Day Old Leads"
